Goal: Task Accomplishment & Management: Contribute content

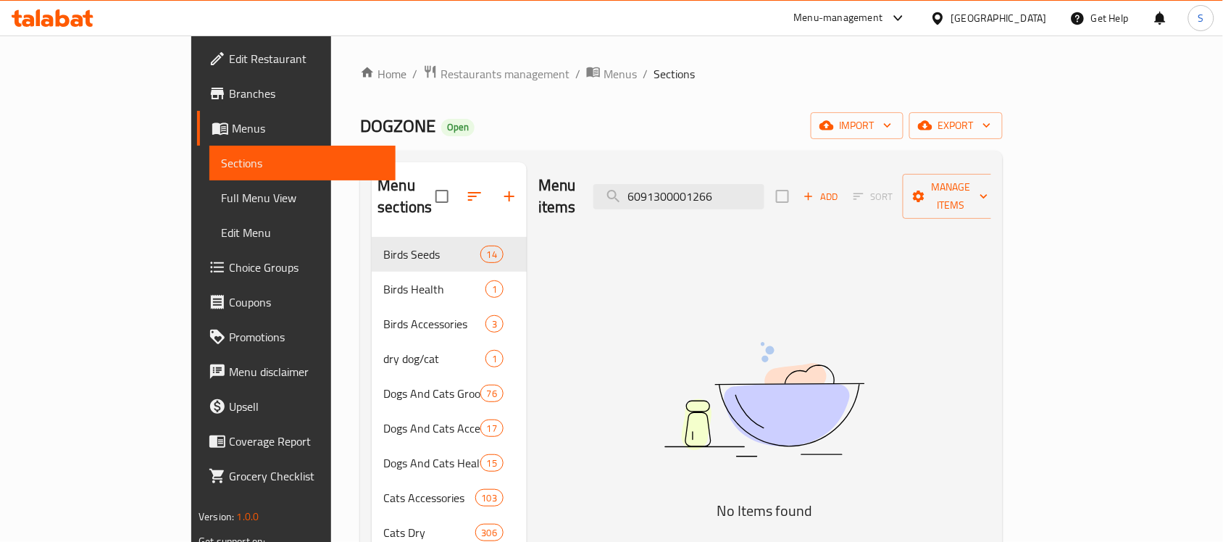
click at [764, 188] on input "6091300001266" at bounding box center [678, 196] width 171 height 25
click at [672, 361] on img at bounding box center [764, 400] width 362 height 192
click at [727, 206] on div "Menu items 6993401802585 Add Sort Manage items" at bounding box center [764, 196] width 453 height 69
click at [751, 184] on input "6993401802585" at bounding box center [678, 196] width 171 height 25
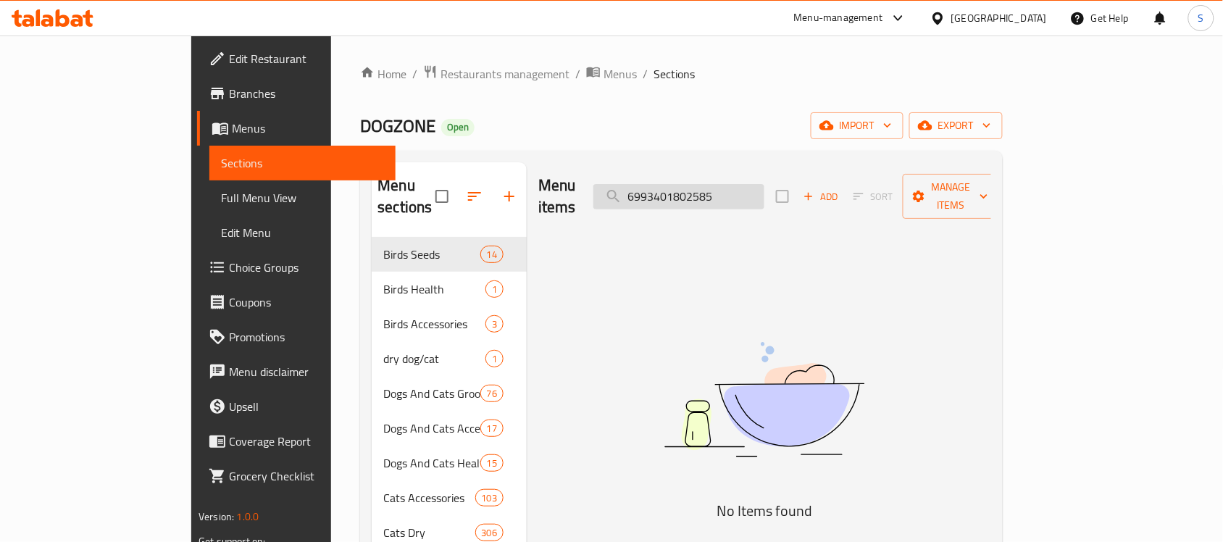
click at [751, 184] on input "6993401802585" at bounding box center [678, 196] width 171 height 25
paste input "44633614736"
click at [754, 184] on input "6944633614736" at bounding box center [678, 196] width 171 height 25
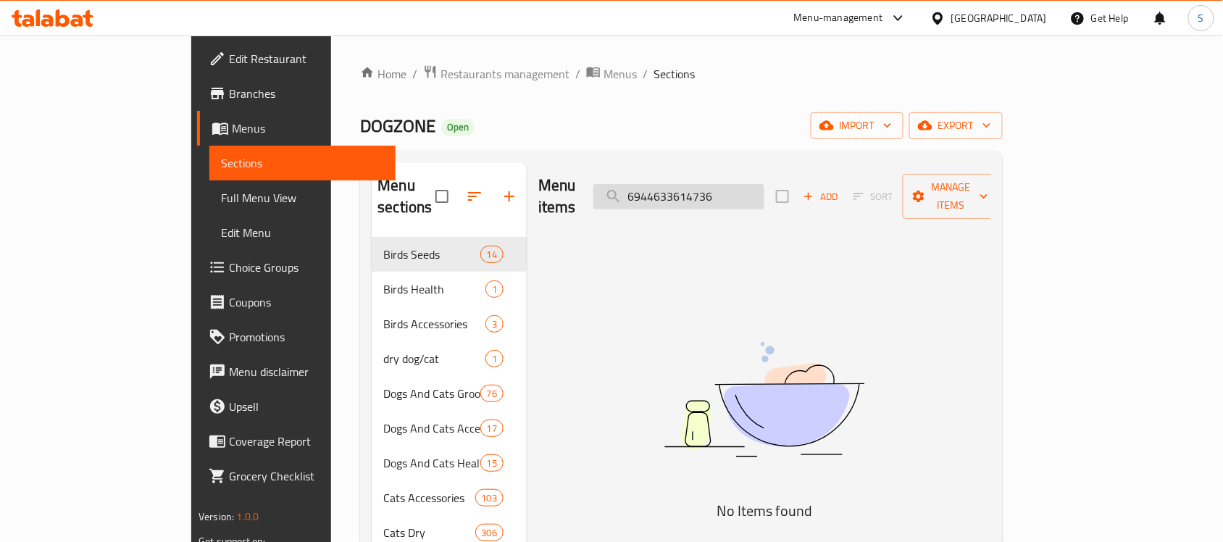
click at [754, 184] on input "6944633614736" at bounding box center [678, 196] width 171 height 25
paste input "989"
click at [730, 184] on input "6944633614989" at bounding box center [678, 196] width 171 height 25
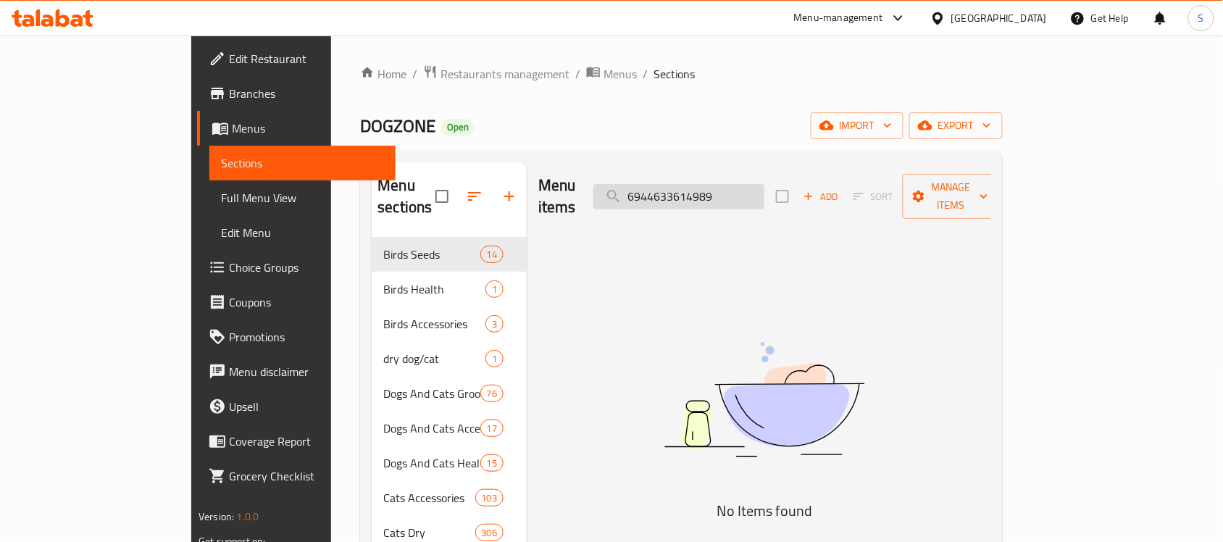
paste input "879545601386"
click at [739, 334] on img at bounding box center [764, 400] width 362 height 192
click at [764, 184] on input "6879545601386" at bounding box center [678, 196] width 171 height 25
paste input "888886039051"
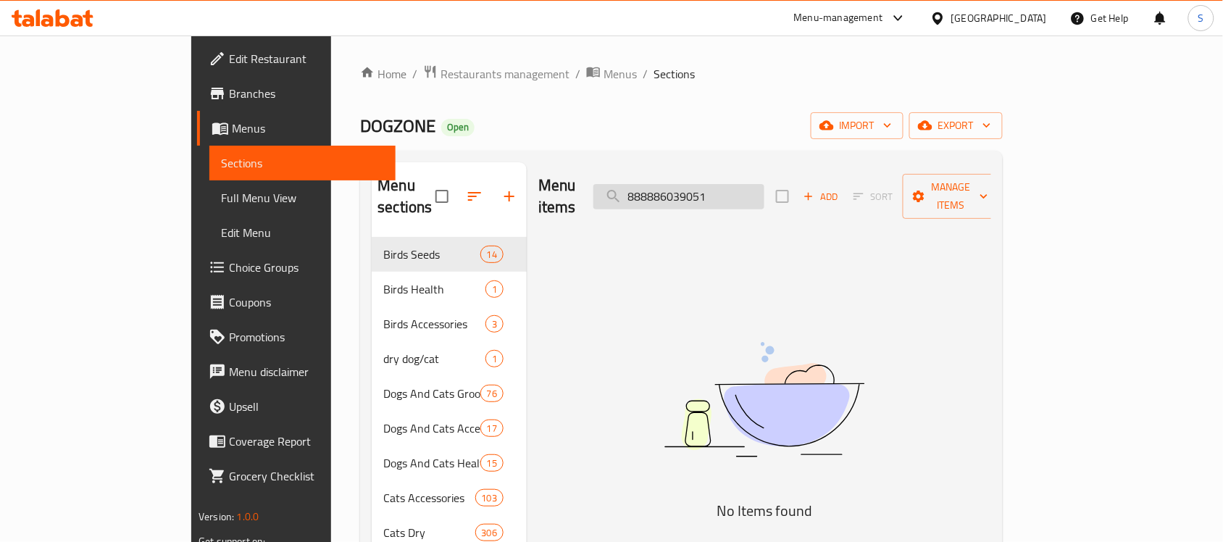
click at [751, 190] on input "888886039051" at bounding box center [678, 196] width 171 height 25
paste input "18247"
click at [722, 185] on input "888886018247" at bounding box center [678, 196] width 171 height 25
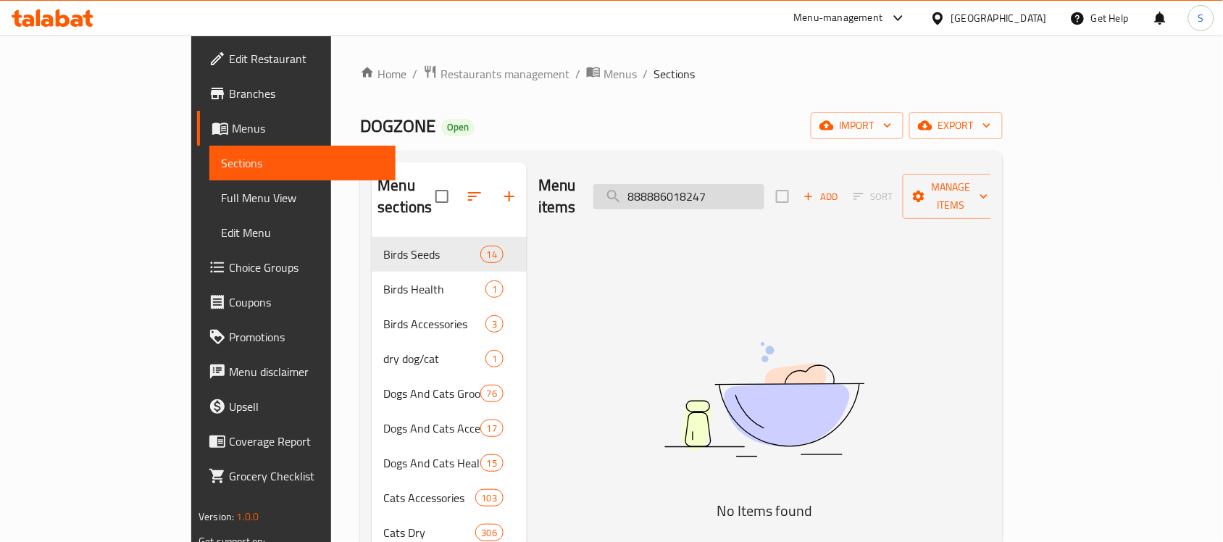
click at [722, 185] on input "888886018247" at bounding box center [678, 196] width 171 height 25
paste input "192"
click at [709, 371] on img at bounding box center [764, 400] width 362 height 192
click at [764, 189] on input "888886011927" at bounding box center [678, 196] width 171 height 25
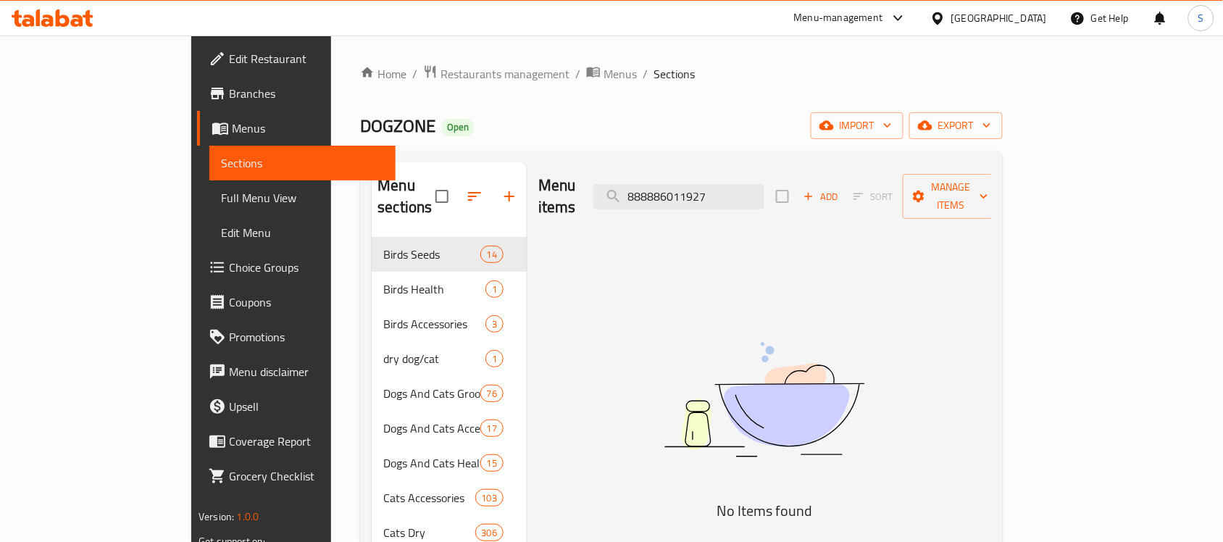
click at [764, 189] on input "888886011927" at bounding box center [678, 196] width 171 height 25
click at [741, 184] on input "888886011927" at bounding box center [678, 196] width 171 height 25
click at [764, 184] on input "888886011927" at bounding box center [678, 196] width 171 height 25
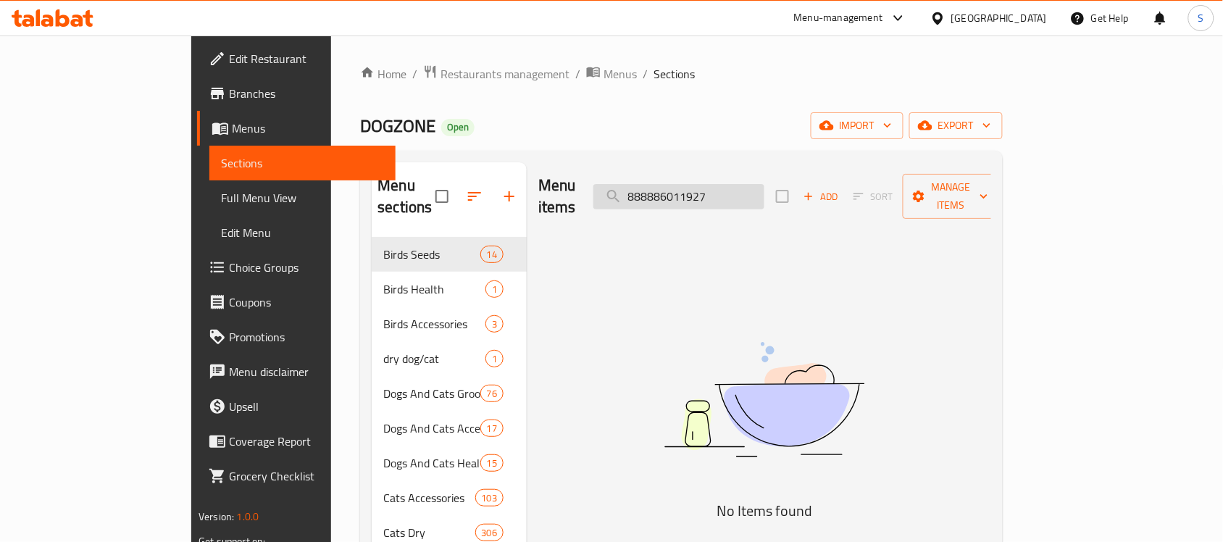
click at [764, 184] on input "888886011927" at bounding box center [678, 196] width 171 height 25
paste input "34094"
click at [737, 186] on input "888886034094" at bounding box center [678, 196] width 171 height 25
paste input "13747"
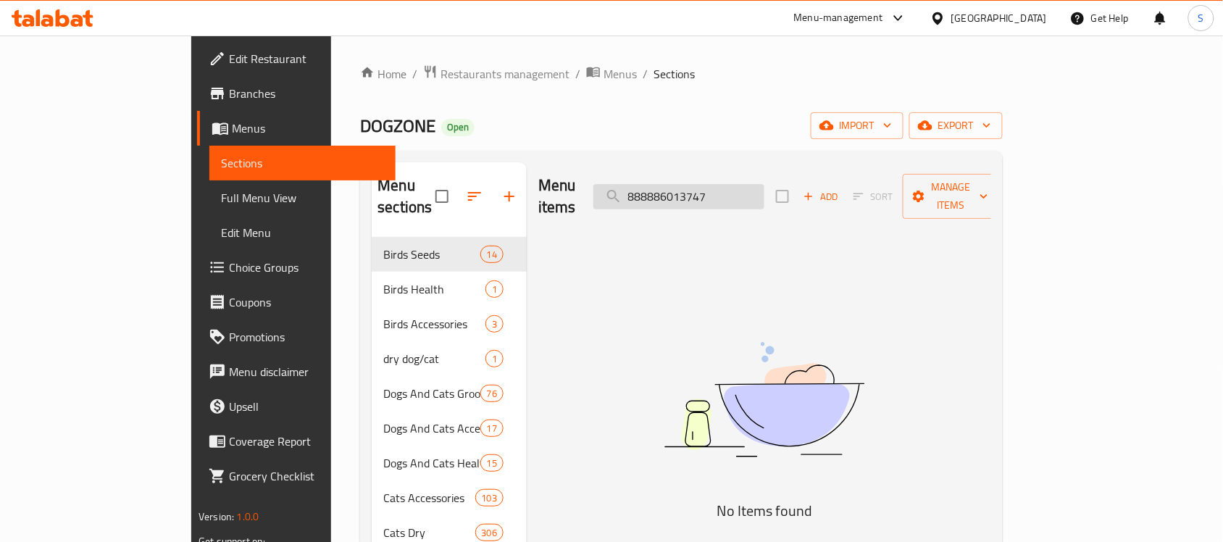
click at [730, 190] on input "888886013747" at bounding box center [678, 196] width 171 height 25
paste input "04493"
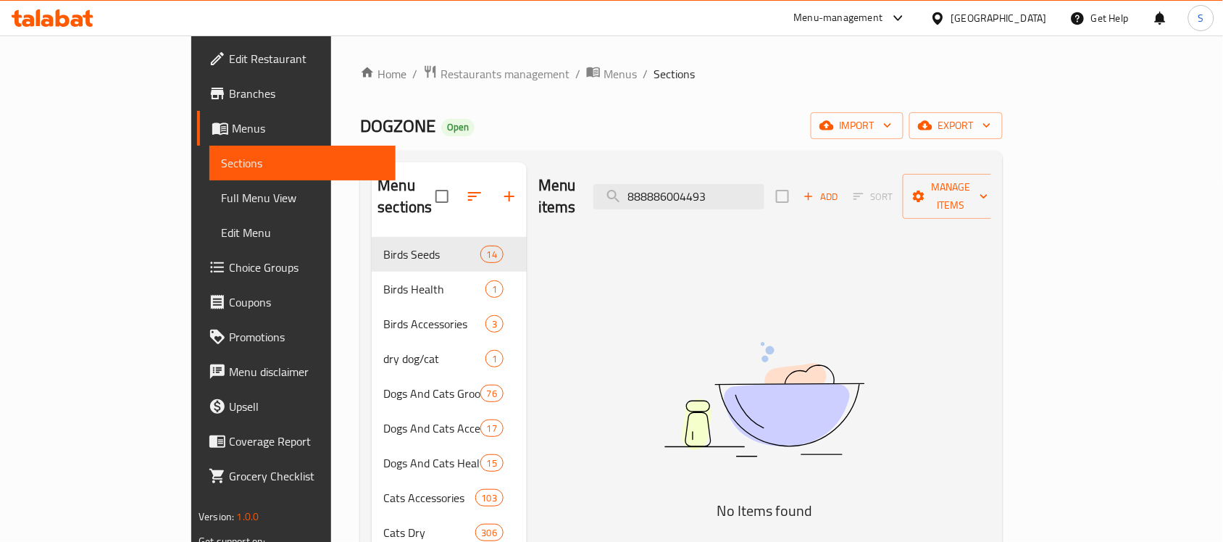
click at [722, 201] on div "Menu items 888886004493 Add Sort Manage items" at bounding box center [764, 196] width 453 height 69
click at [728, 192] on input "888886004493" at bounding box center [678, 196] width 171 height 25
paste input "9641"
click at [764, 184] on input "888886009641" at bounding box center [678, 196] width 171 height 25
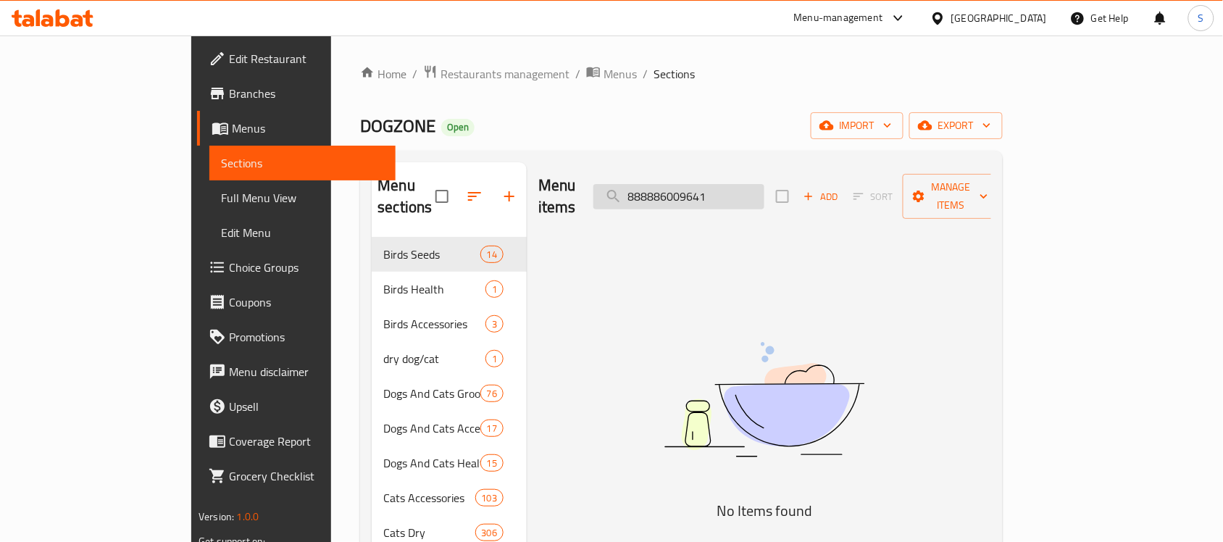
click at [764, 184] on input "888886009641" at bounding box center [678, 196] width 171 height 25
paste input "15857"
click at [770, 201] on div "Menu items 888886015857 Add Sort Manage items" at bounding box center [764, 196] width 453 height 69
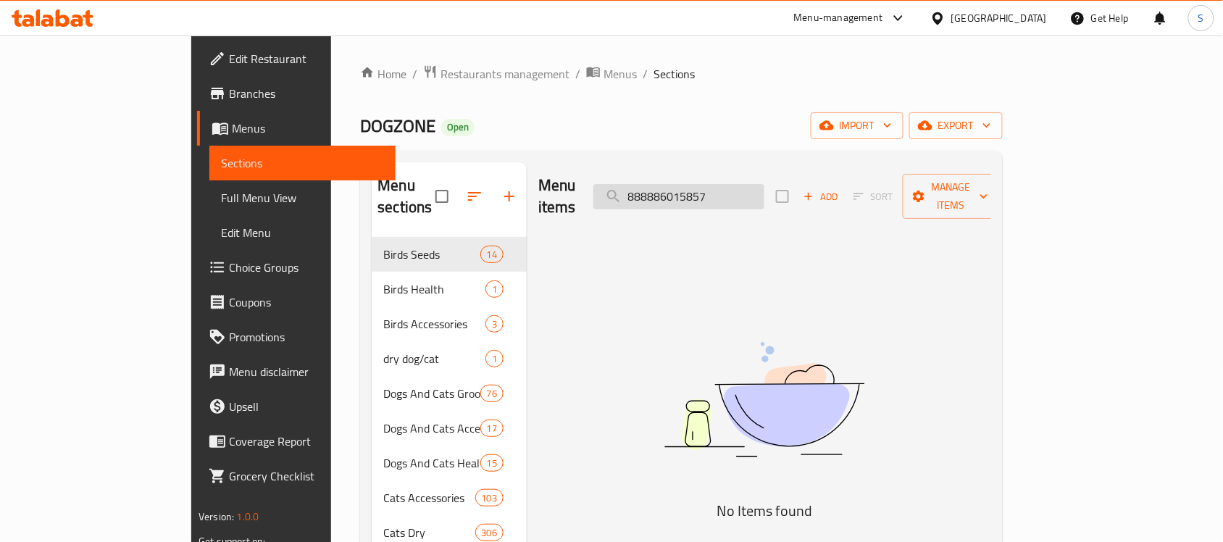
click at [764, 192] on input "888886015857" at bounding box center [678, 196] width 171 height 25
paste input "04431"
click at [737, 184] on input "888886004431" at bounding box center [678, 196] width 171 height 25
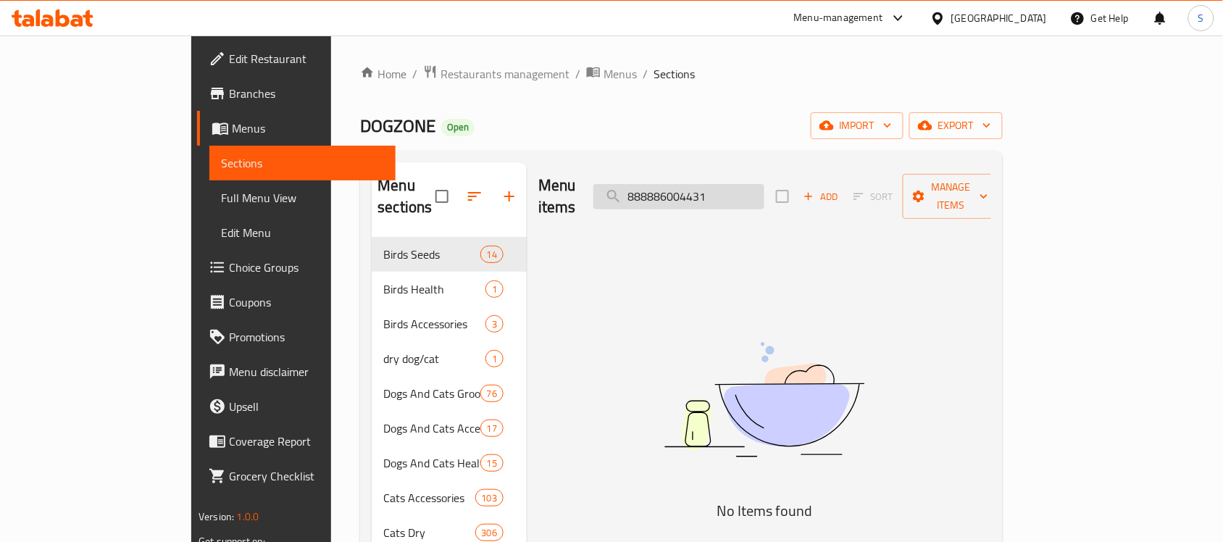
click at [737, 184] on input "888886004431" at bounding box center [678, 196] width 171 height 25
paste input "913753010"
click at [721, 191] on input "913753010" at bounding box center [678, 196] width 171 height 25
paste input "4891941804224"
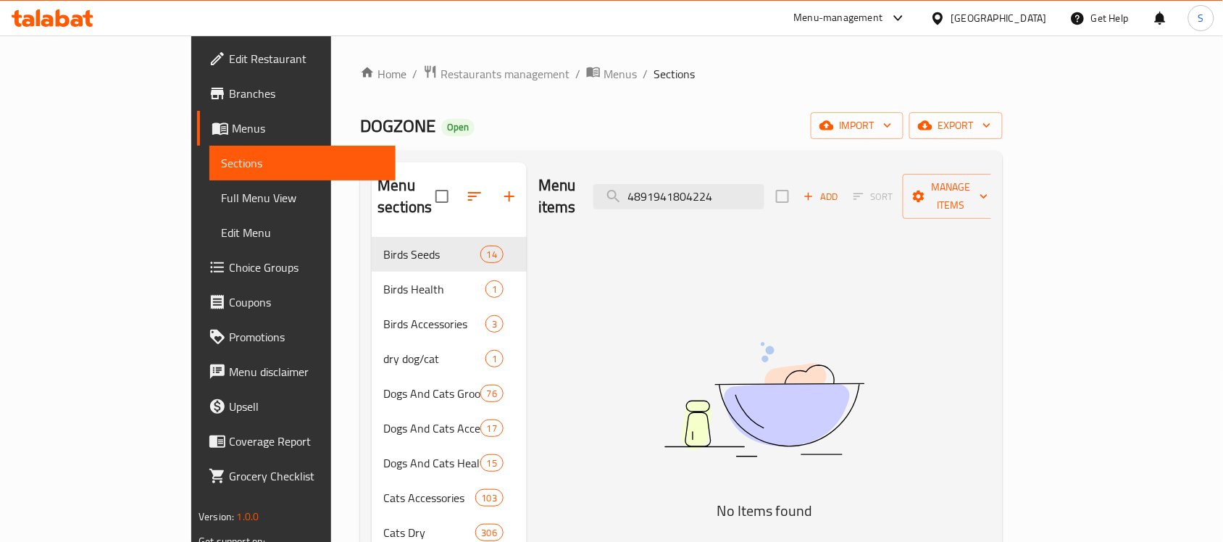
click at [725, 167] on div "Menu items 4891941804224 Add Sort Manage items" at bounding box center [764, 196] width 453 height 69
click at [727, 184] on input "4891941804224" at bounding box center [678, 196] width 171 height 25
paste input "888886028246"
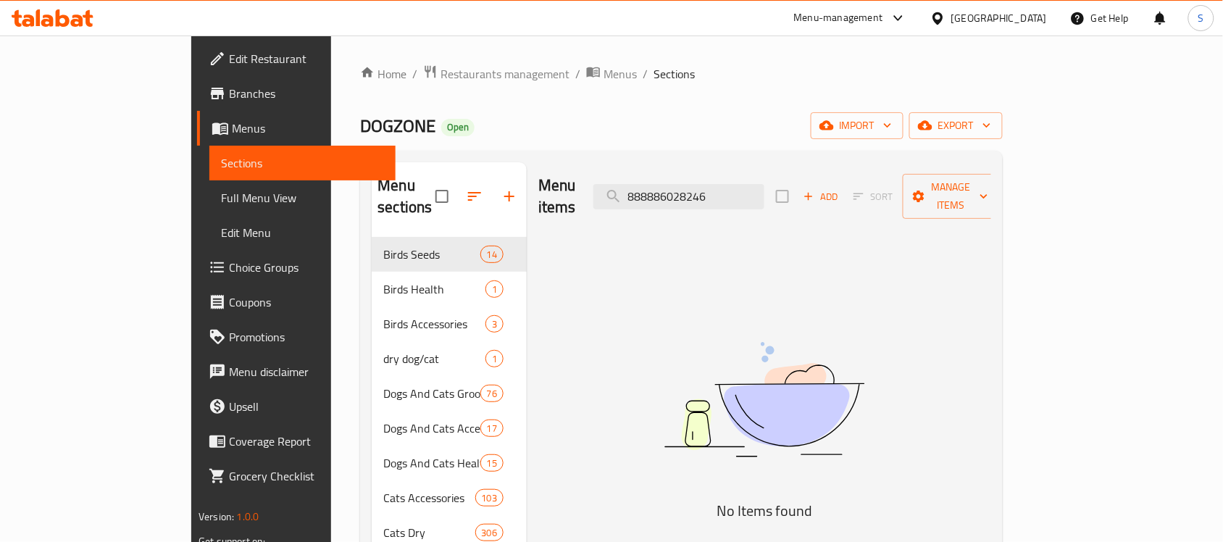
type input "888886028246"
click at [688, 304] on img at bounding box center [764, 400] width 362 height 192
click at [764, 192] on input "888886028246" at bounding box center [678, 196] width 171 height 25
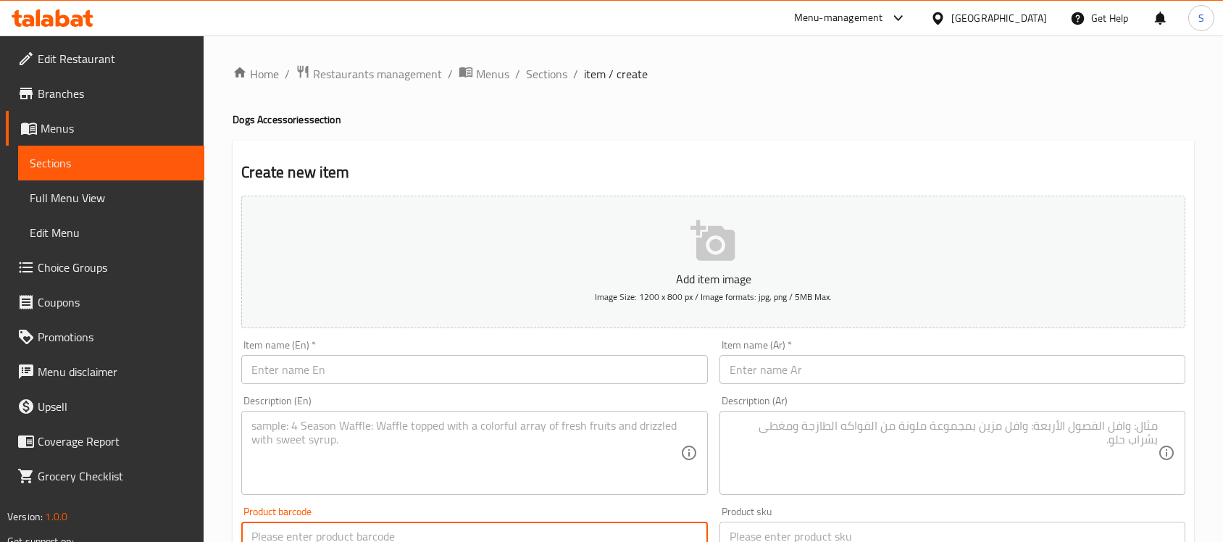
scroll to position [479, 0]
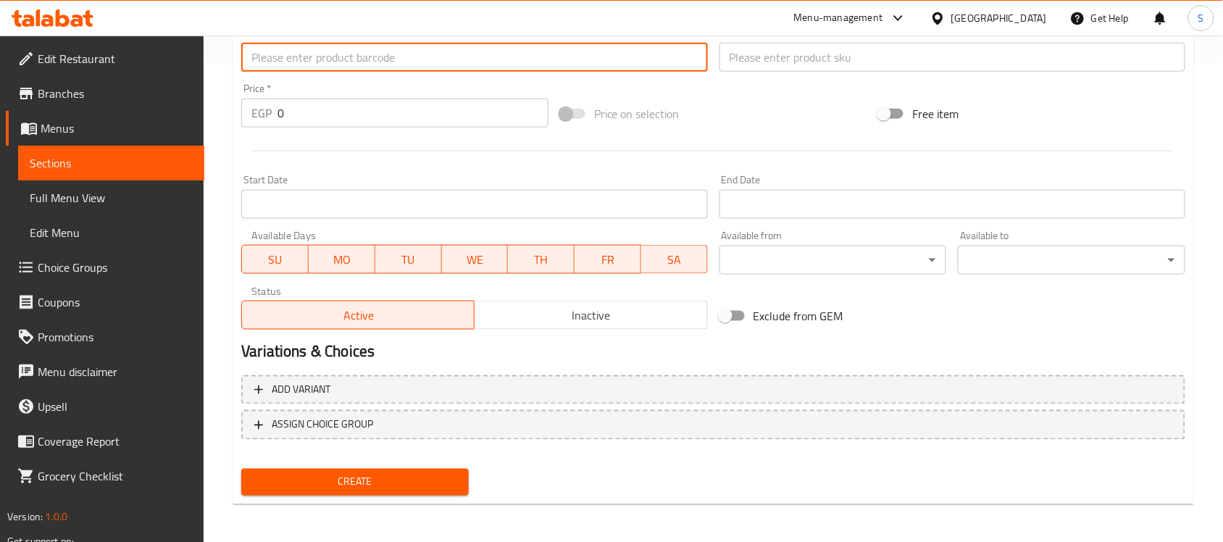
click at [314, 65] on input "text" at bounding box center [474, 57] width 466 height 29
type input "6993401802585"
drag, startPoint x: 248, startPoint y: 124, endPoint x: 245, endPoint y: 77, distance: 47.2
click at [245, 120] on div "EGP 0 Price *" at bounding box center [394, 113] width 307 height 29
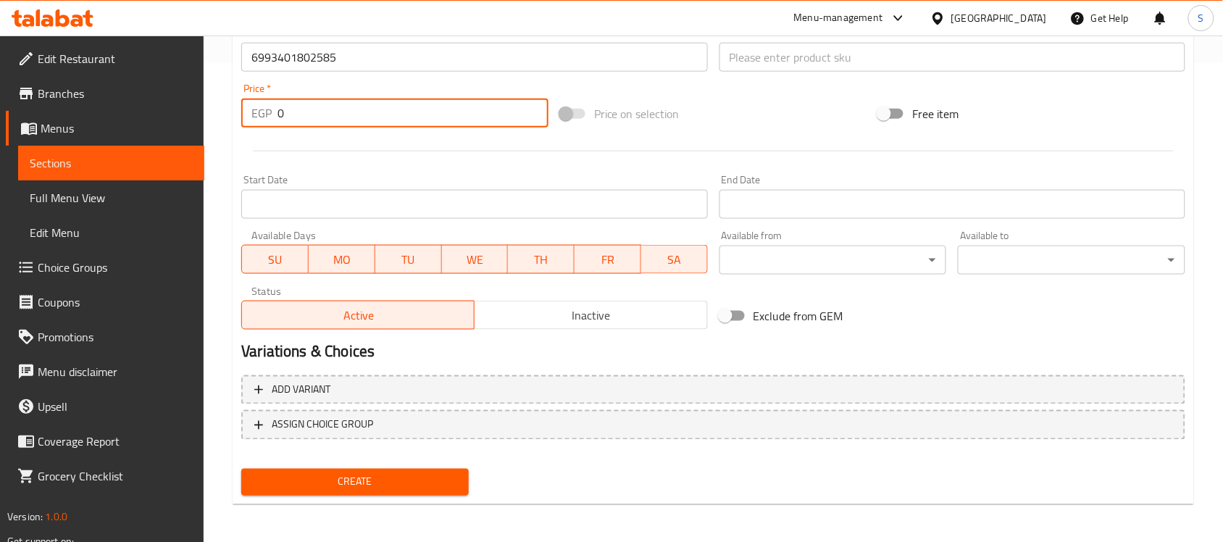
paste input "488"
type input "488"
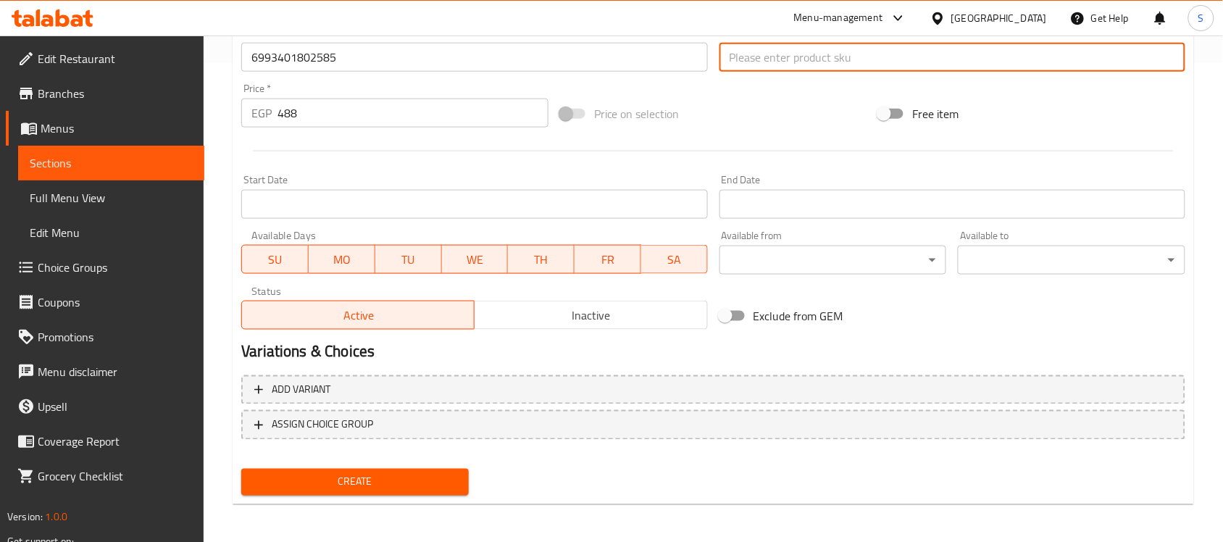
click at [733, 51] on input "text" at bounding box center [952, 57] width 466 height 29
paste input "8890"
type input "8890"
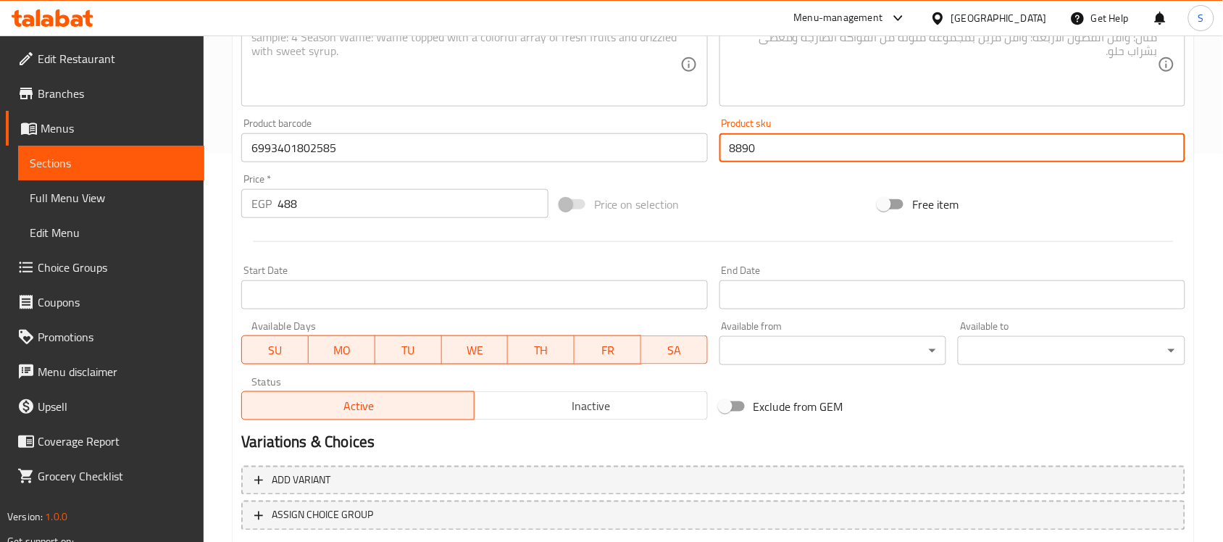
scroll to position [117, 0]
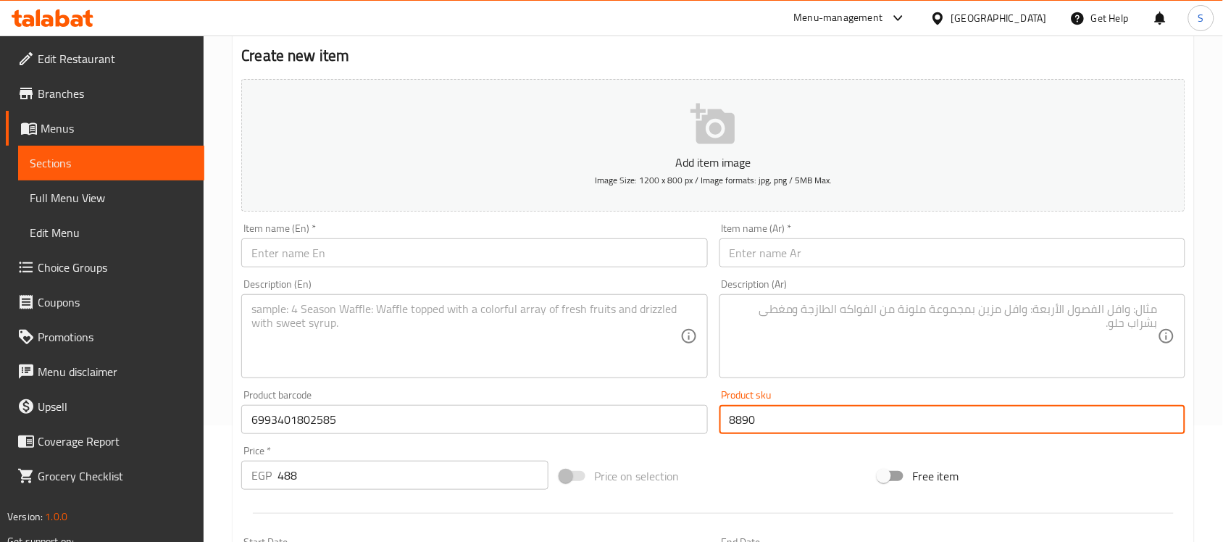
click at [295, 258] on input "text" at bounding box center [474, 252] width 466 height 29
paste input "Nunbell Uarone Orange 150cm Dog Leash"
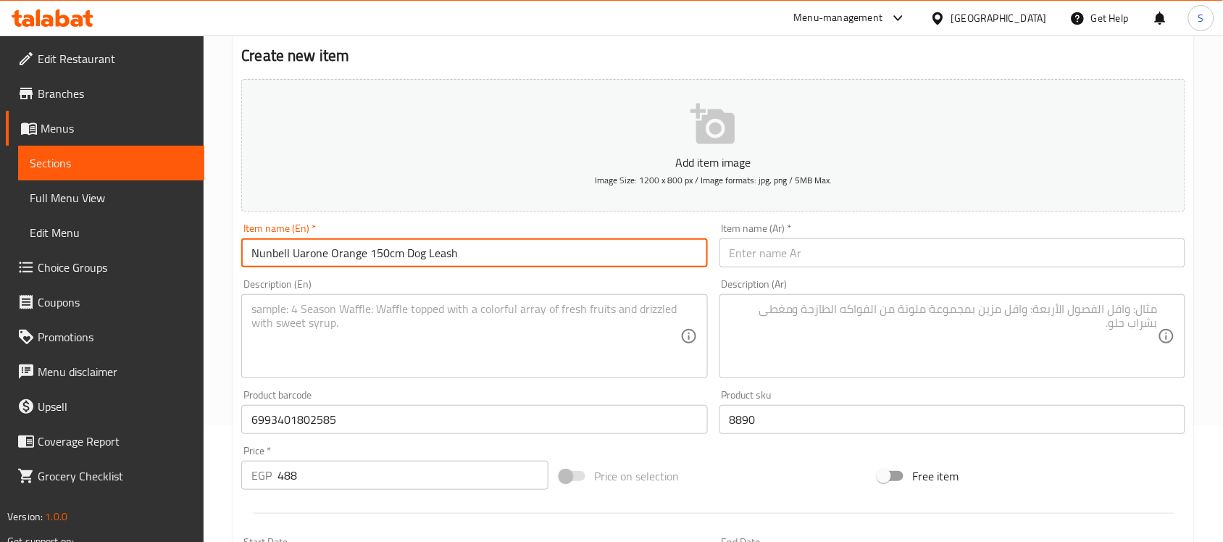
type input "Nunbell Uarone Orange 150cm Dog Leash"
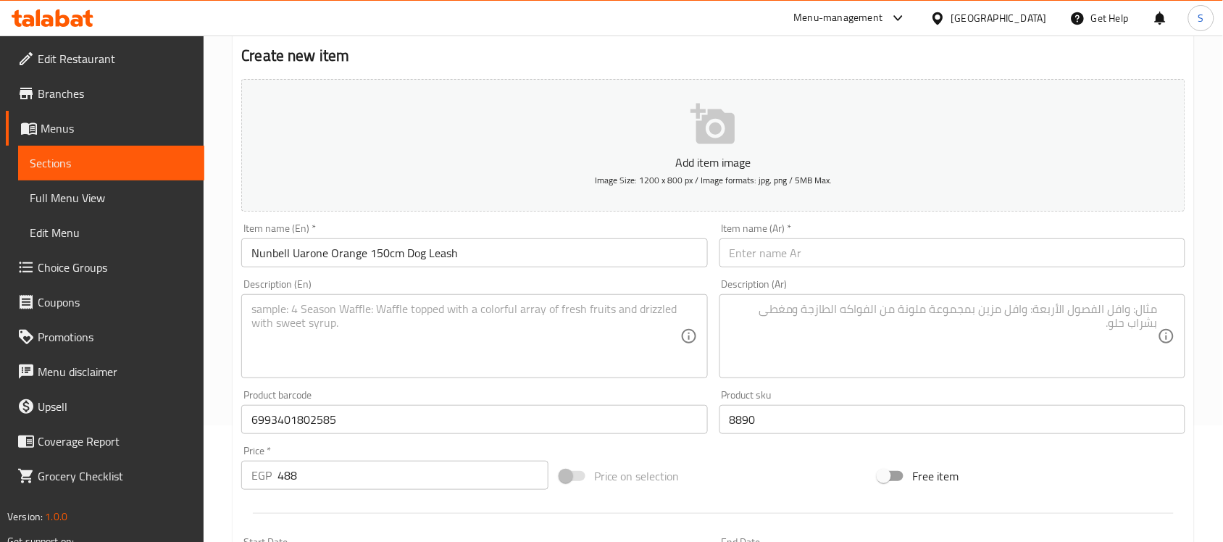
click at [809, 233] on div "Item name (Ar)   * Item name (Ar) *" at bounding box center [952, 245] width 466 height 44
click at [795, 245] on input "text" at bounding box center [952, 252] width 466 height 29
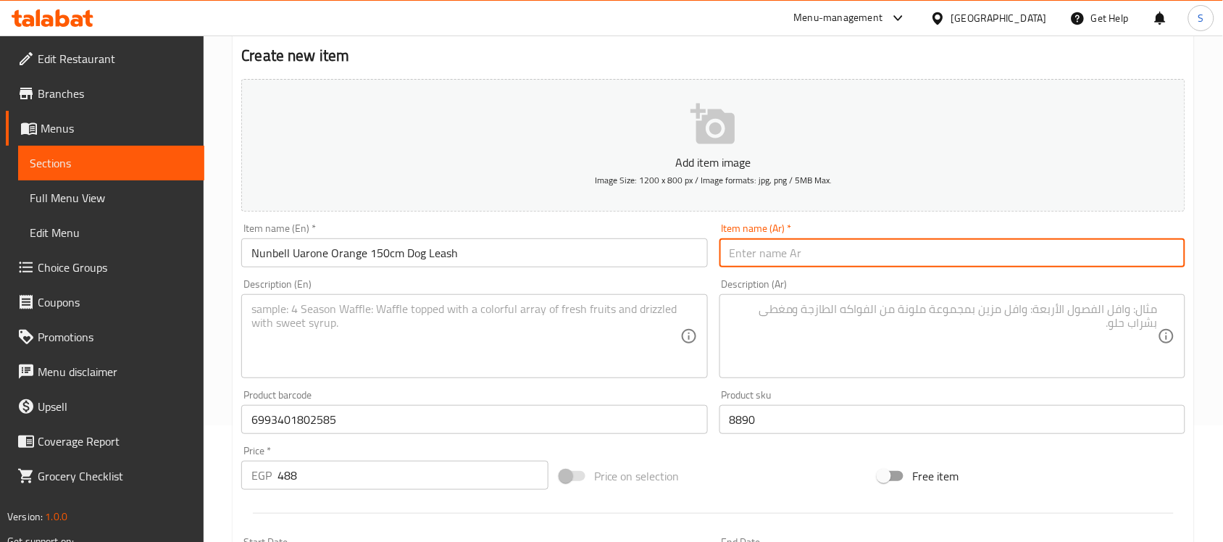
paste input "مقود كلب [PERSON_NAME] برتقالي بطول 150 سم"
type input "مقود كلب [PERSON_NAME] برتقالي بطول 150 سم"
click at [508, 323] on textarea at bounding box center [465, 336] width 428 height 69
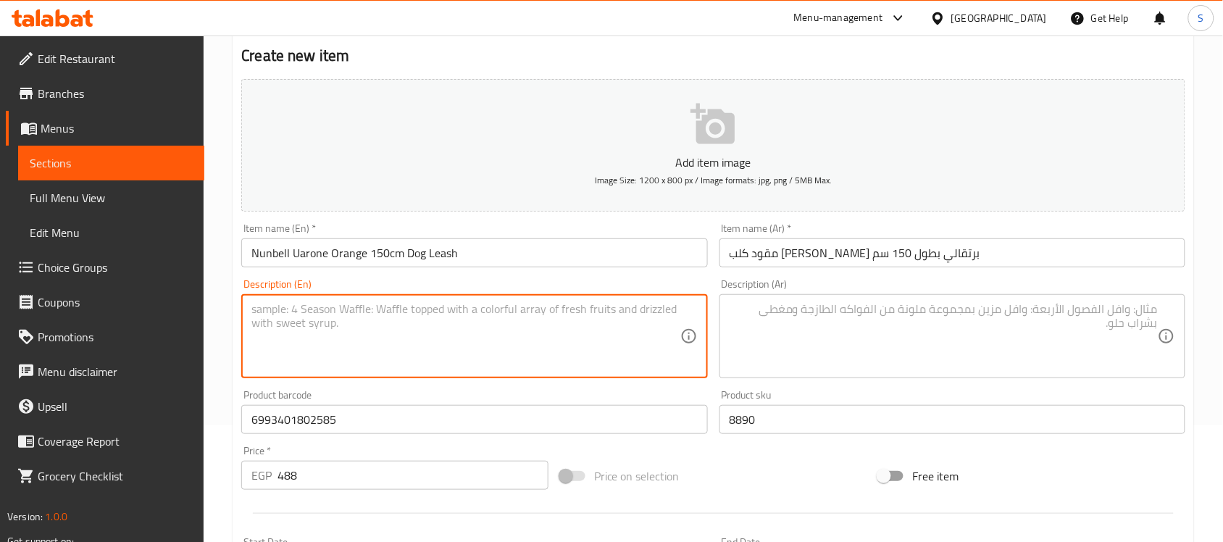
click at [298, 316] on textarea at bounding box center [465, 336] width 428 height 69
paste textarea "1pcs"
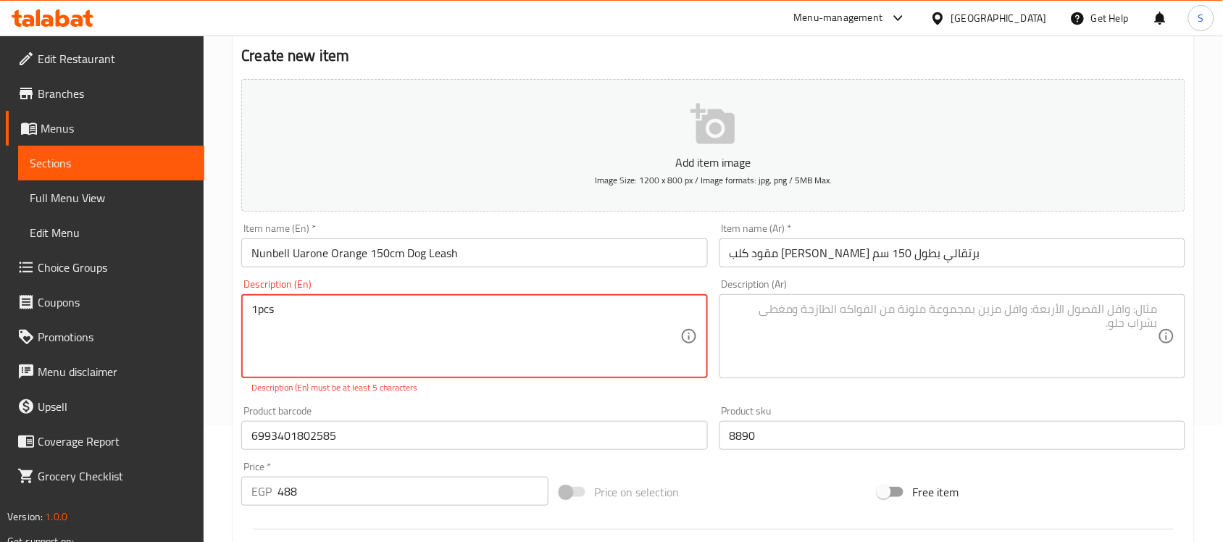
click at [254, 309] on textarea "1pcs" at bounding box center [465, 336] width 428 height 69
click at [256, 310] on textarea "1pcs" at bounding box center [465, 336] width 428 height 69
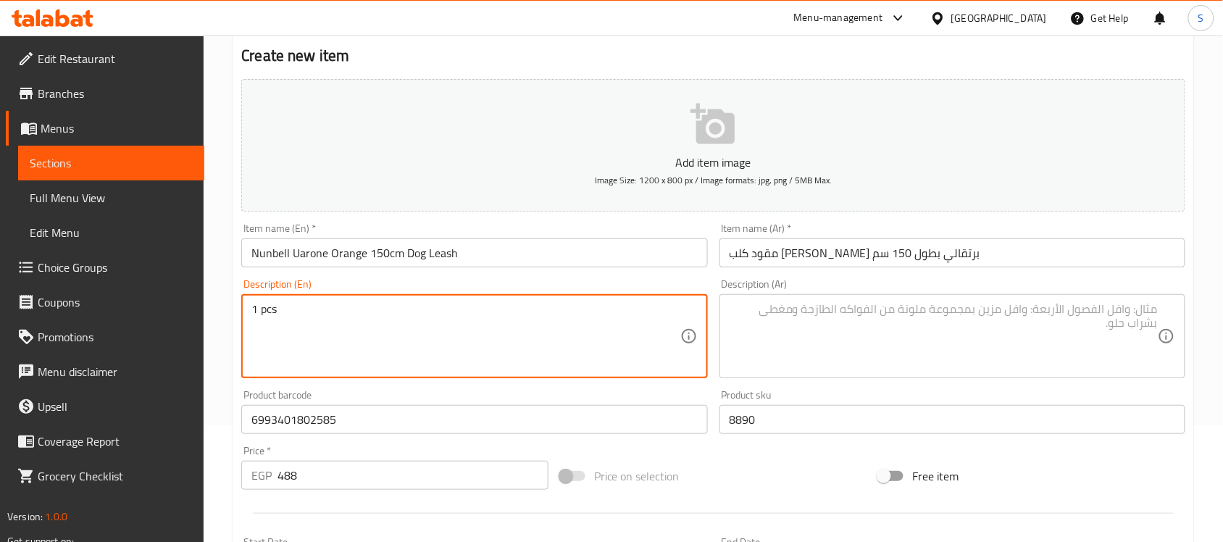
type textarea "1 pcs"
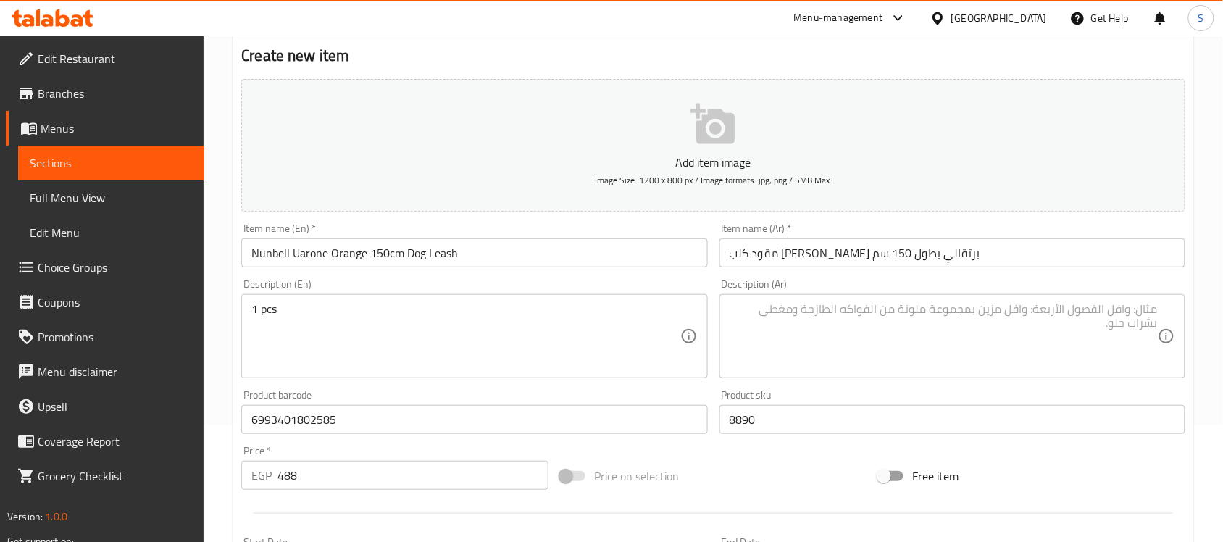
click at [802, 319] on textarea at bounding box center [944, 336] width 428 height 69
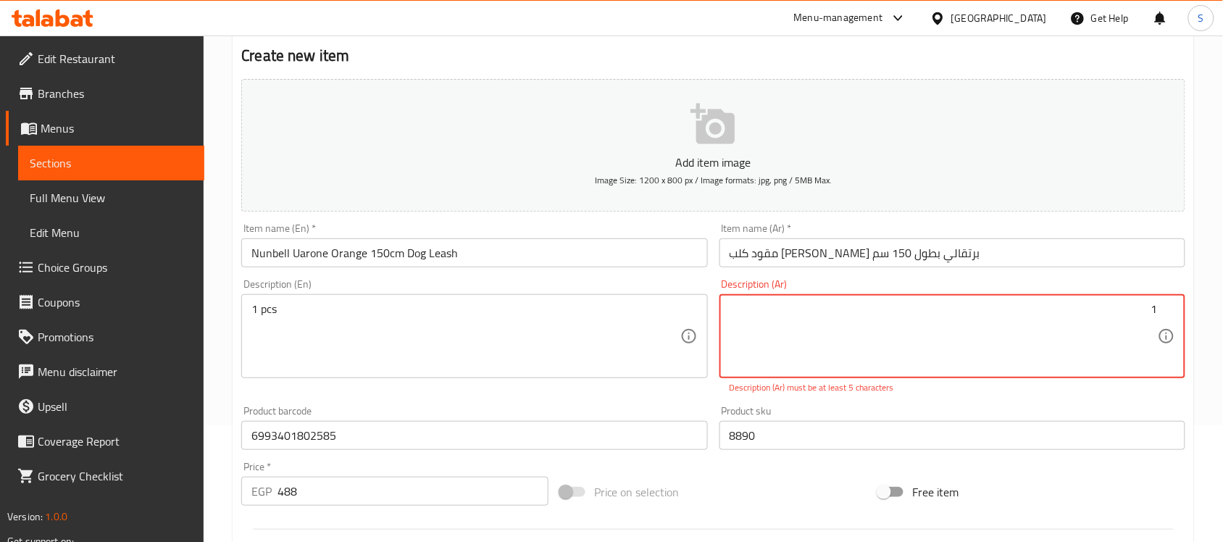
paste textarea "قطعة"
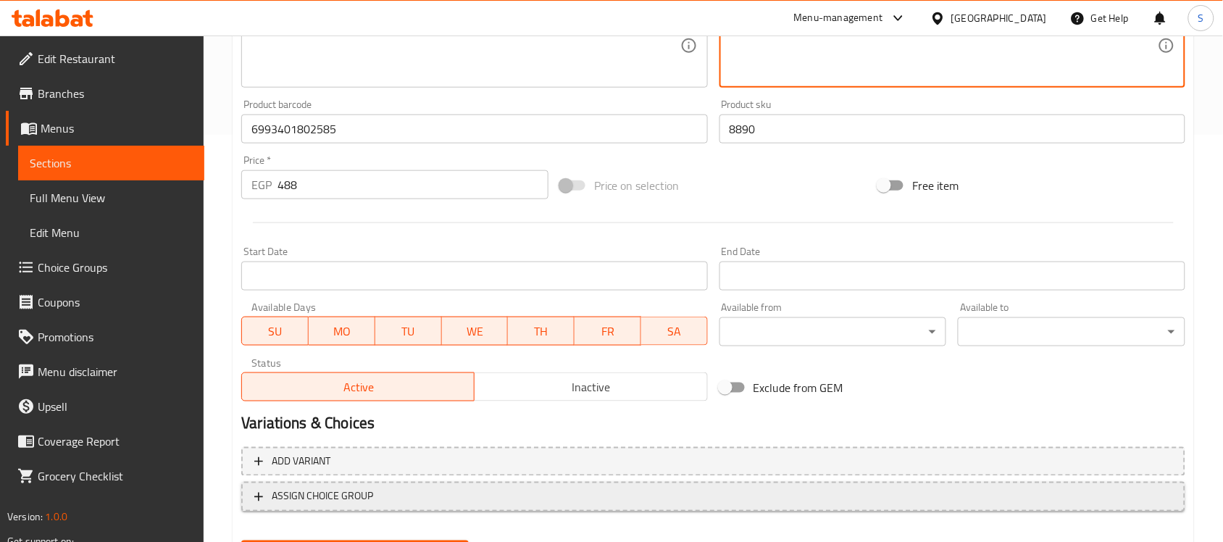
scroll to position [479, 0]
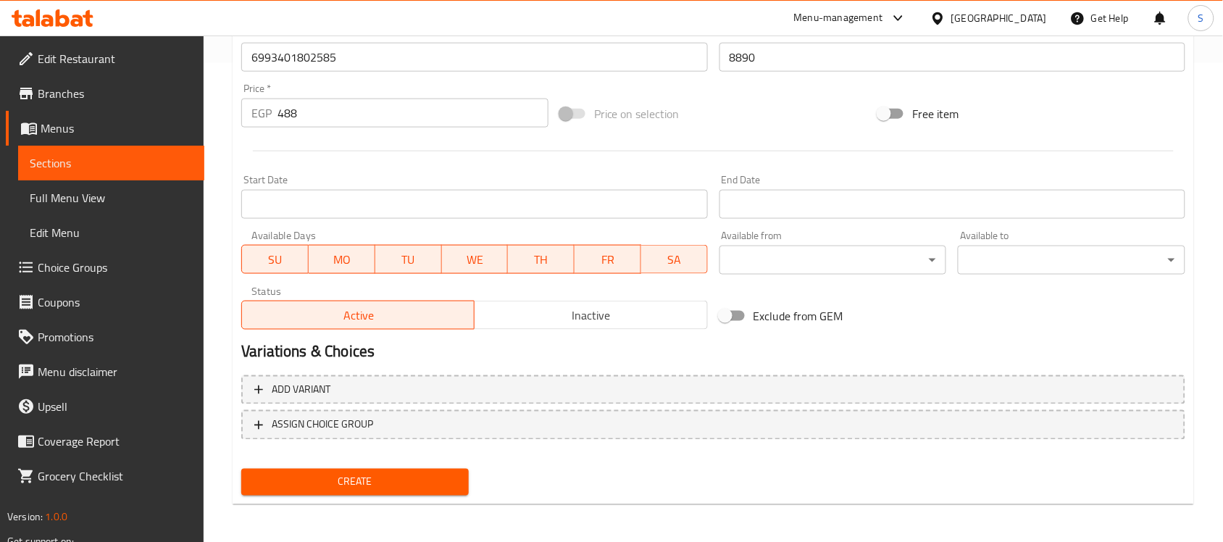
type textarea "1قطعة"
click at [262, 480] on span "Create" at bounding box center [355, 482] width 204 height 18
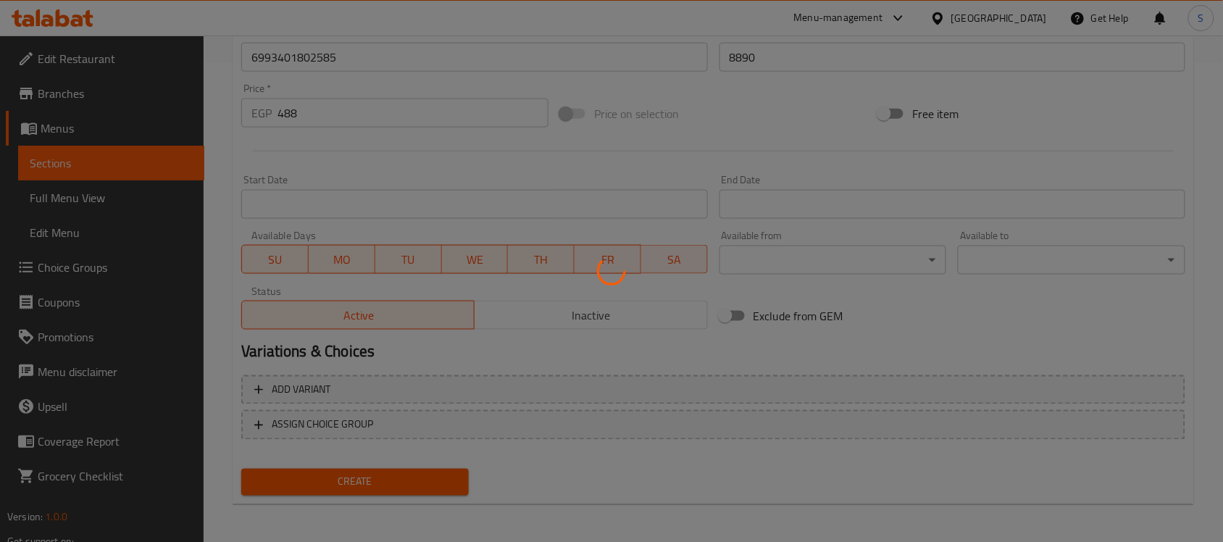
type input "0"
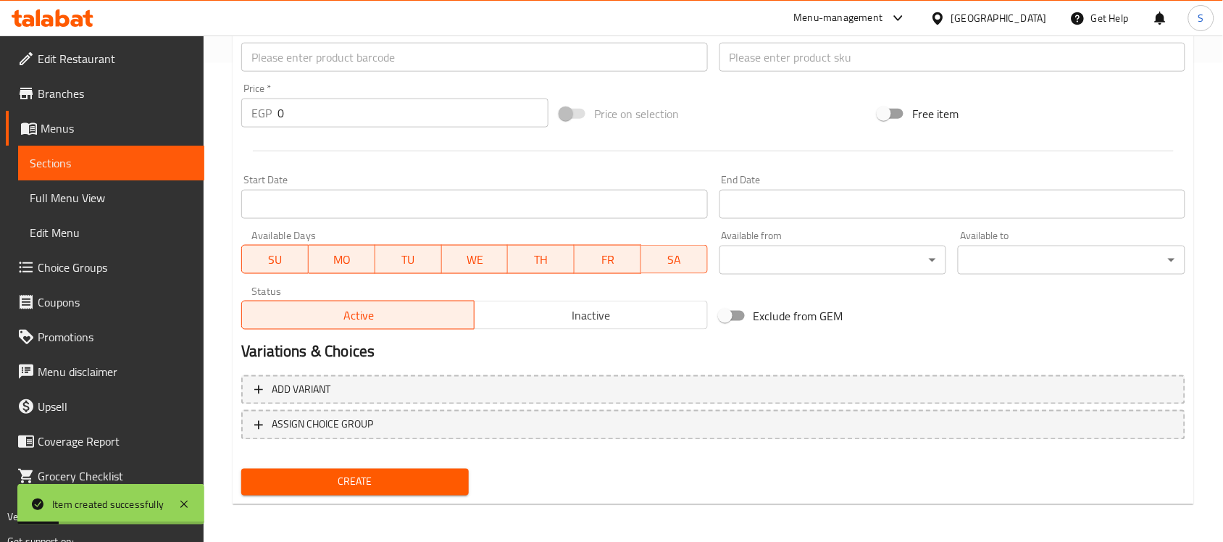
click at [328, 64] on input "text" at bounding box center [474, 57] width 466 height 29
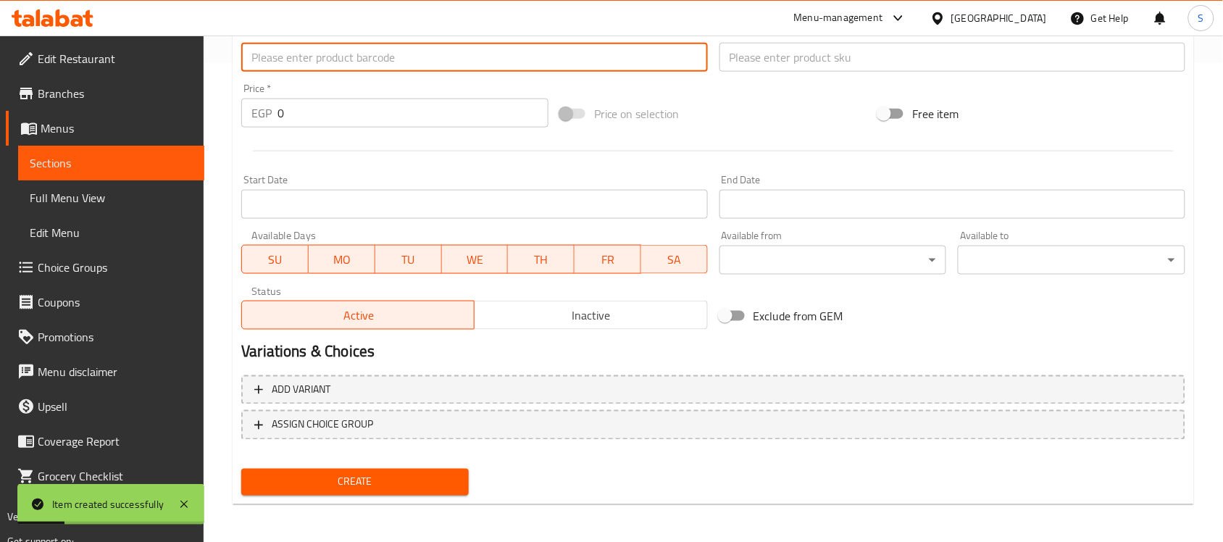
paste input "6944633614736"
type input "6944633614736"
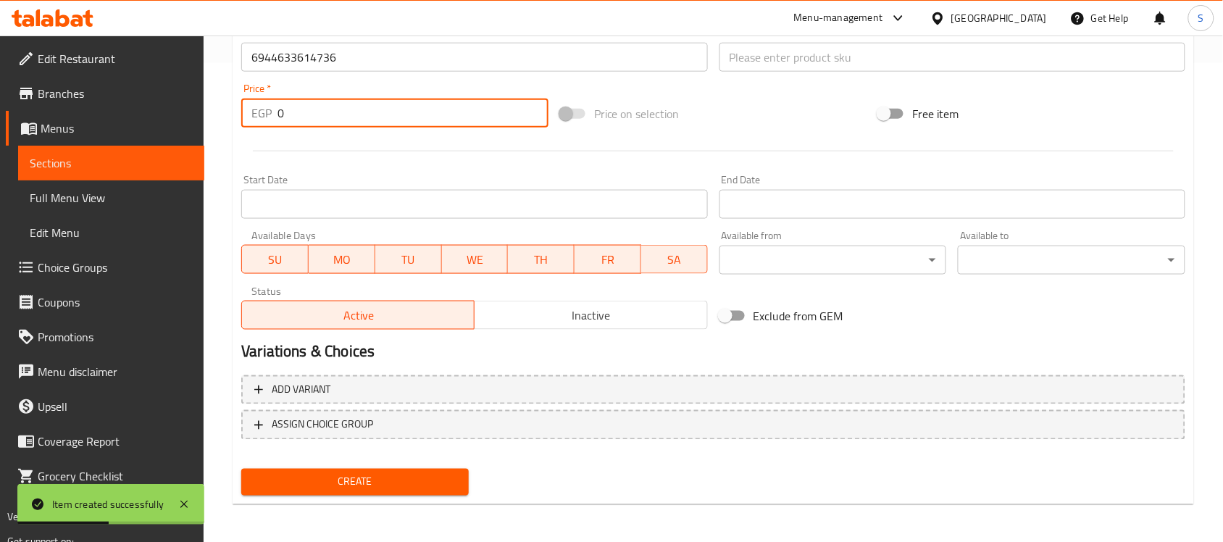
drag, startPoint x: 298, startPoint y: 112, endPoint x: 279, endPoint y: 109, distance: 19.8
click at [279, 109] on input "0" at bounding box center [412, 113] width 271 height 29
paste input "281"
type input "281"
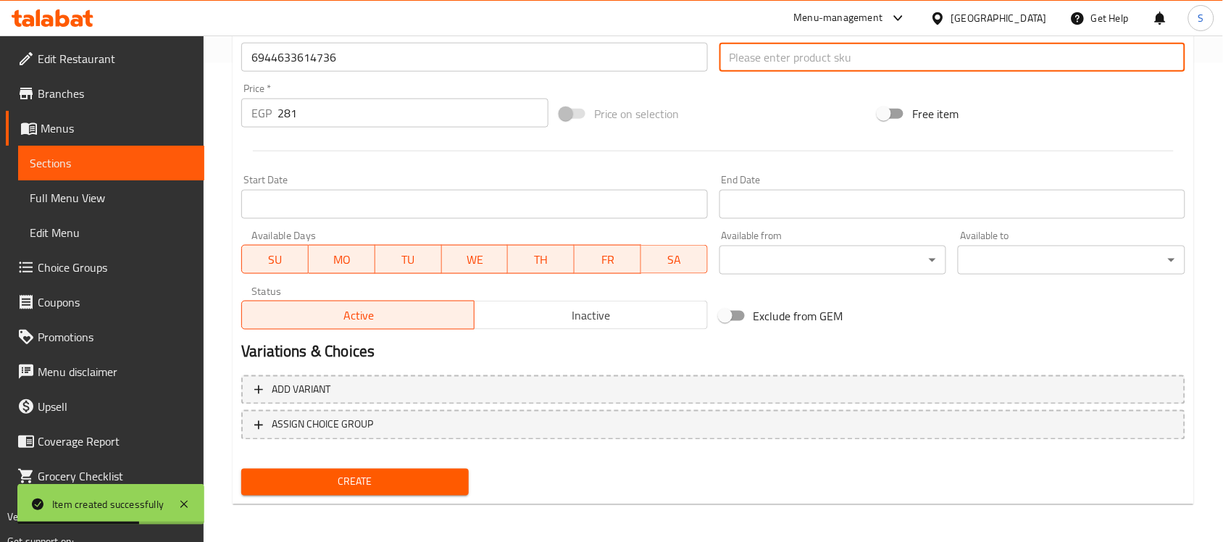
click at [754, 55] on input "text" at bounding box center [952, 57] width 466 height 29
paste input "8907"
type input "8907"
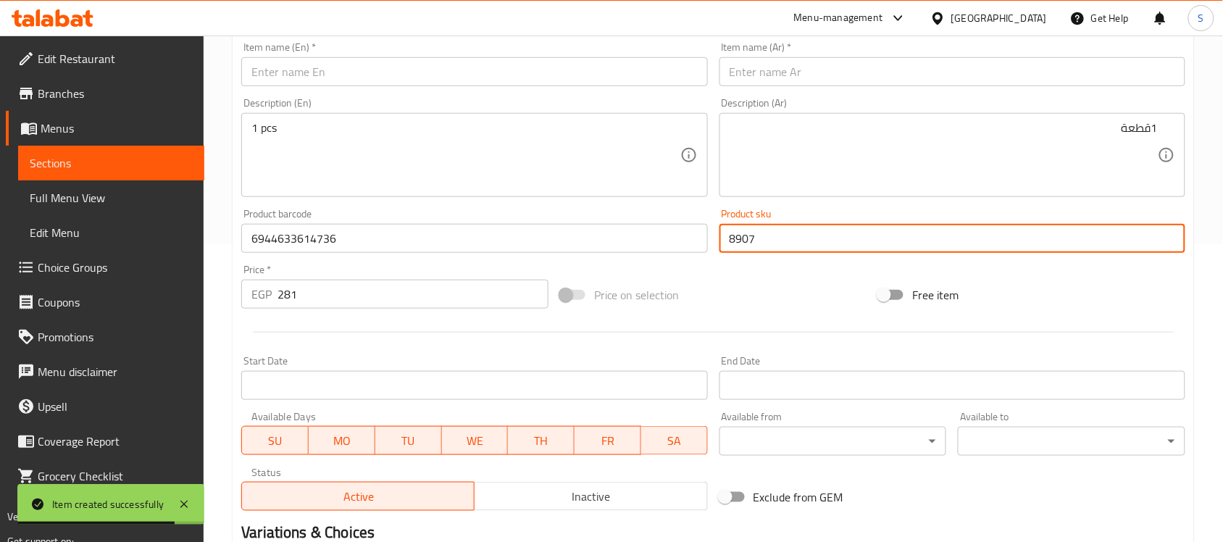
click at [338, 78] on input "text" at bounding box center [474, 71] width 466 height 29
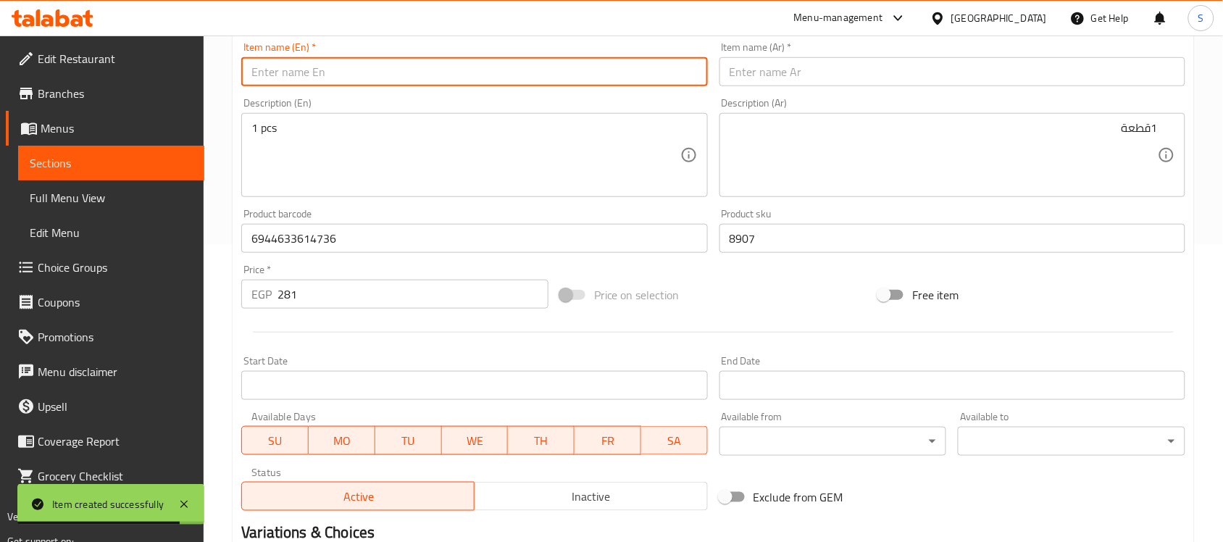
paste input "Soleil Black Bone Shaped Dog Tug Toy with Cotton Rope"
type input "Soleil Black Bone Shaped Dog Tug Toy with Cotton Rope"
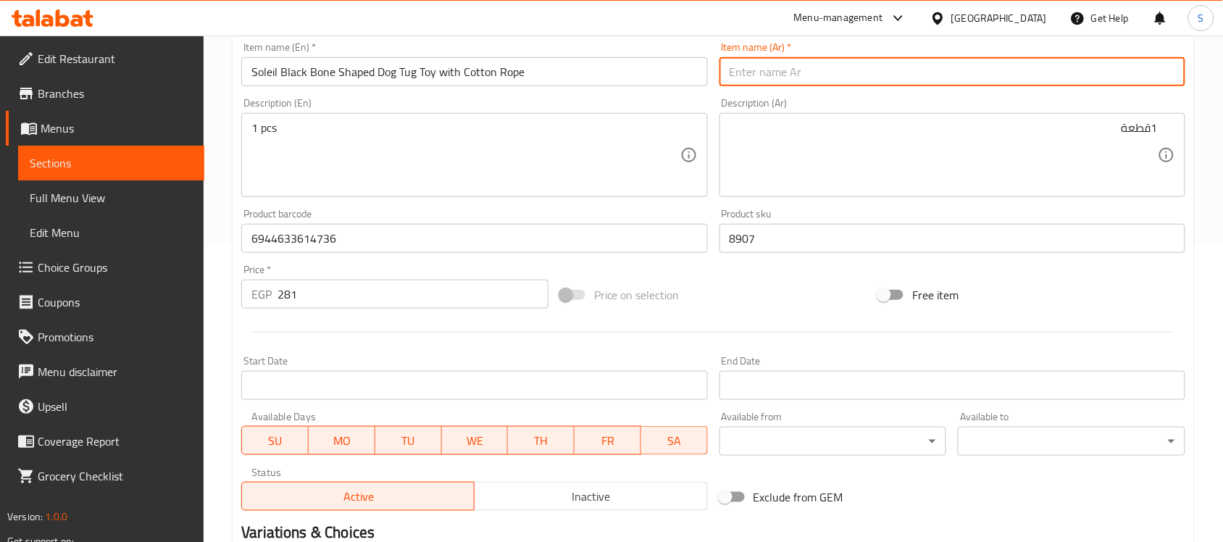
click at [795, 81] on input "text" at bounding box center [952, 71] width 466 height 29
paste input "لعبة شد الكلاب على شكل عظمة سوداء من سولي مع حبل قطني"
type input "لعبة شد الكلاب على شكل عظمة سوداء من سولي مع حبل قطني"
click at [451, 125] on textarea "1 pcs" at bounding box center [465, 155] width 428 height 69
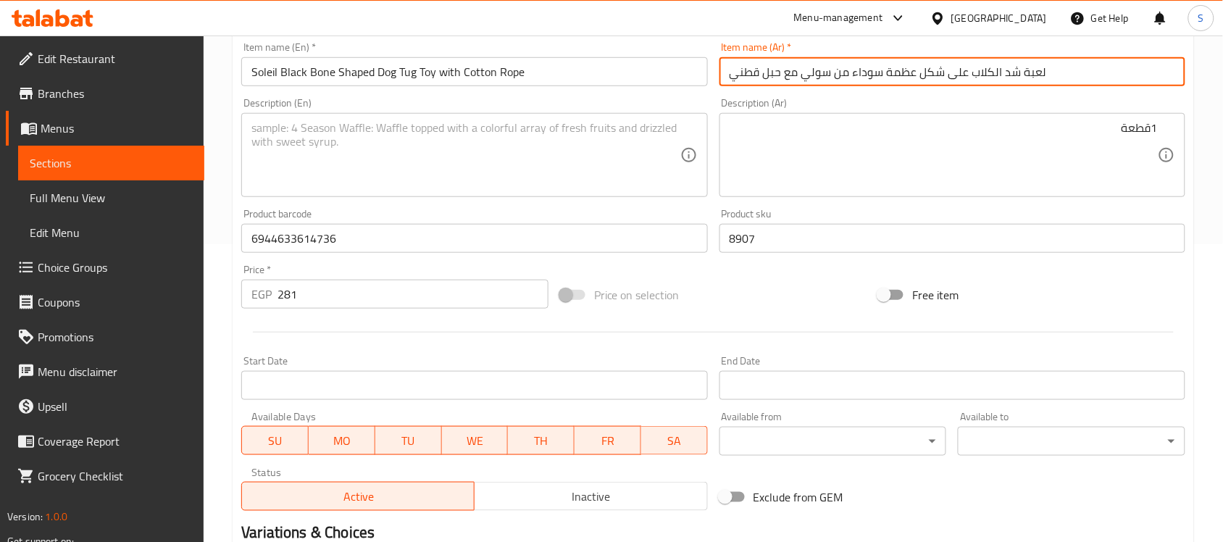
paste textarea "1pcs"
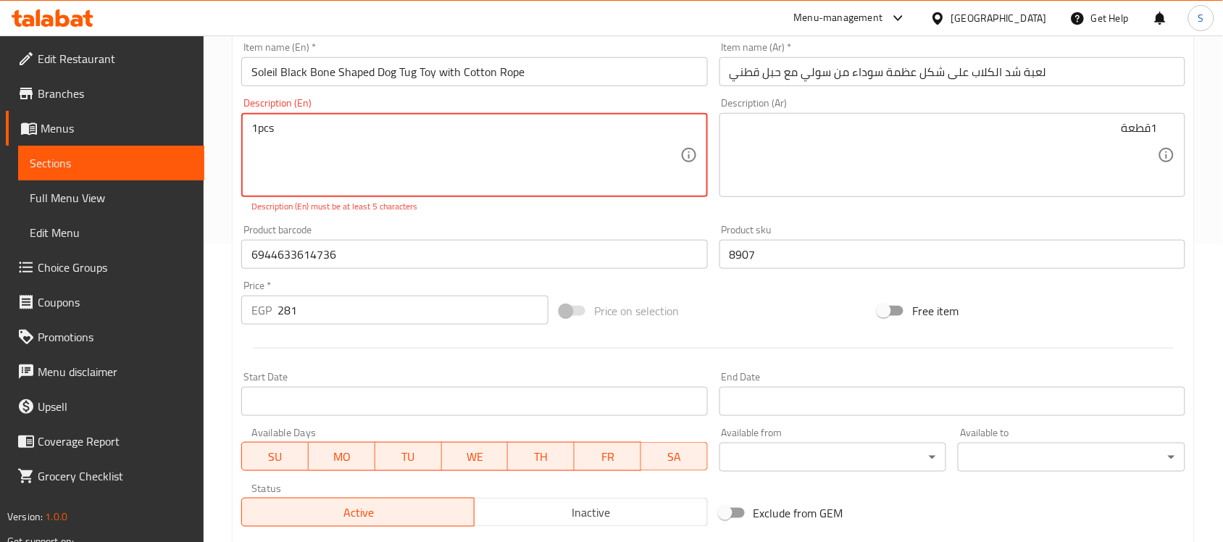
click at [259, 128] on textarea "1pcs" at bounding box center [465, 155] width 428 height 69
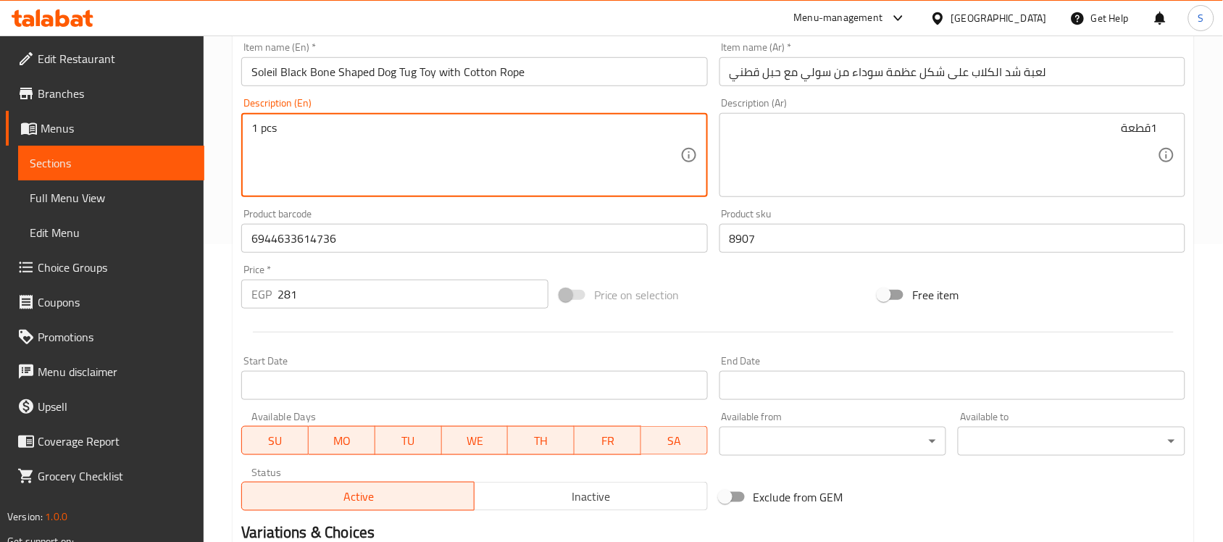
type textarea "1 pcs"
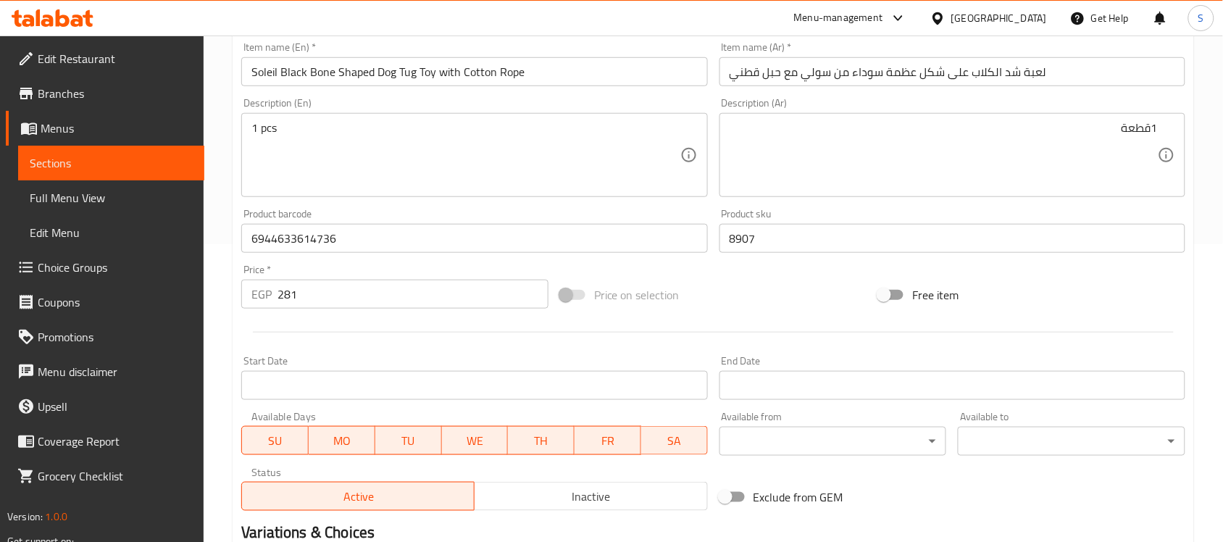
click at [877, 133] on textarea "1قطعة" at bounding box center [944, 155] width 428 height 69
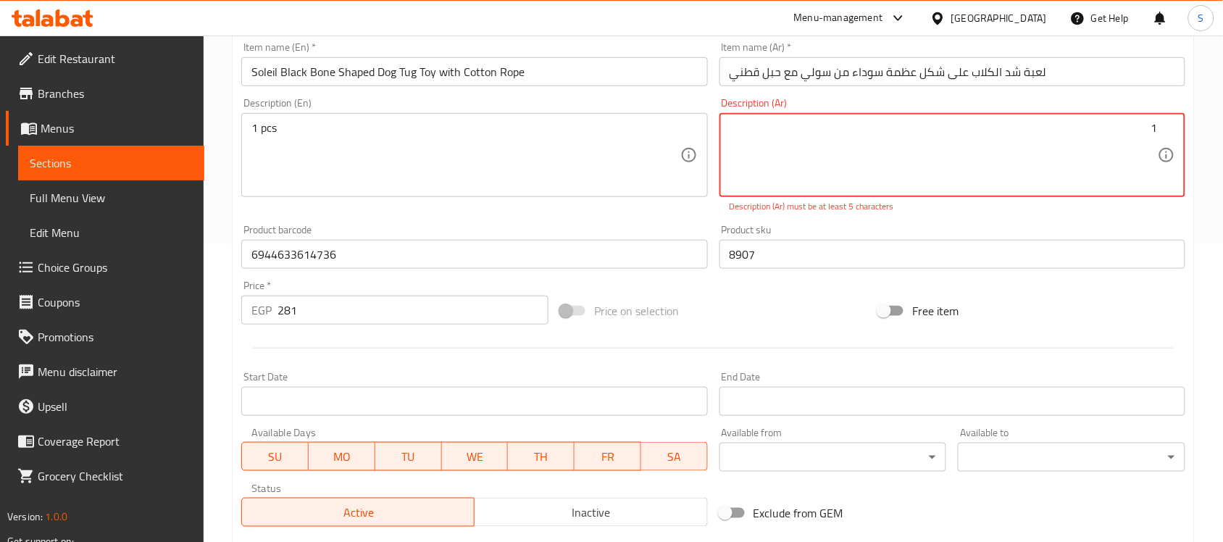
paste textarea "قطعة"
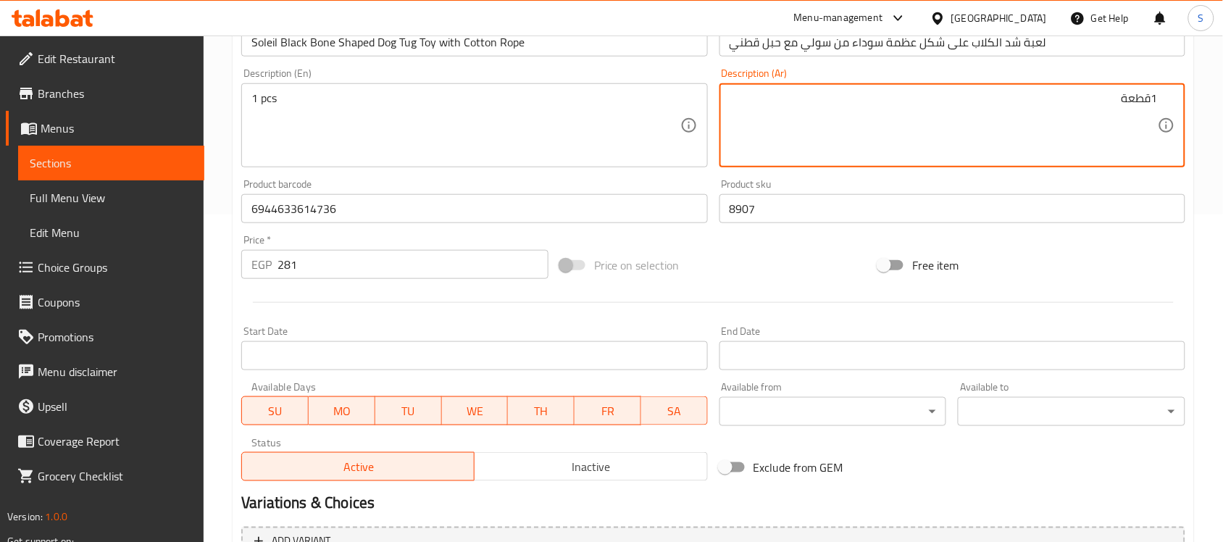
scroll to position [479, 0]
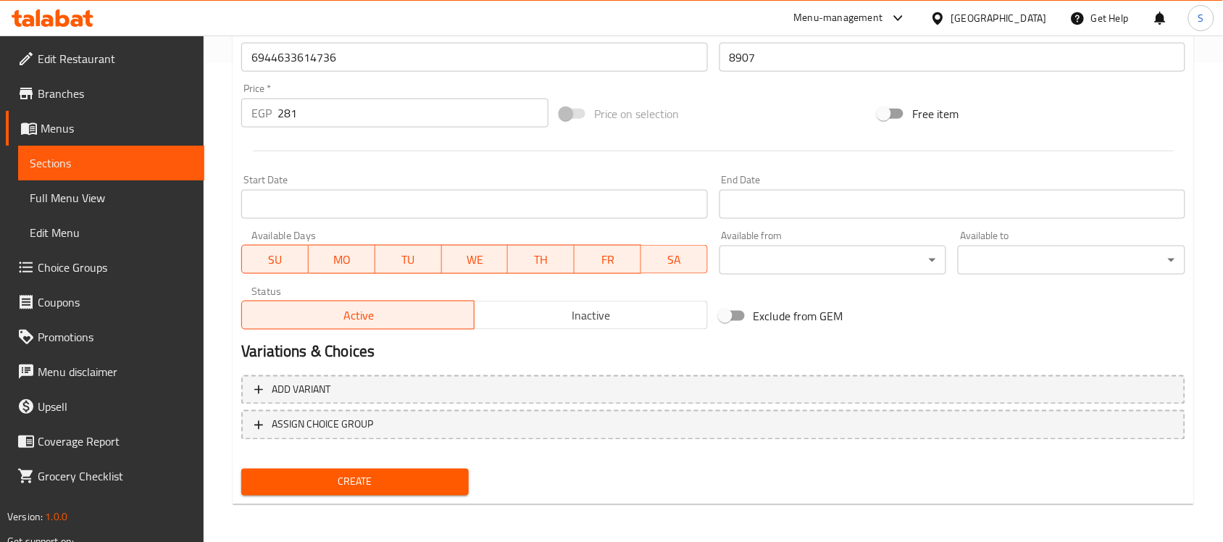
type textarea "1قطعة"
click at [264, 464] on div "Create" at bounding box center [354, 482] width 239 height 38
click at [273, 475] on span "Create" at bounding box center [355, 482] width 204 height 18
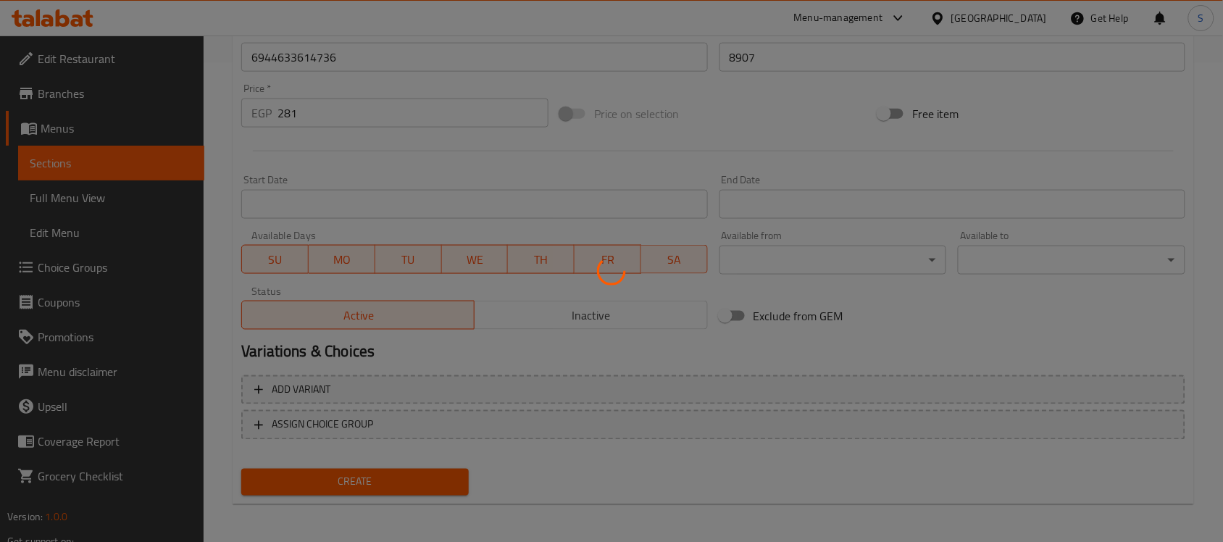
type input "0"
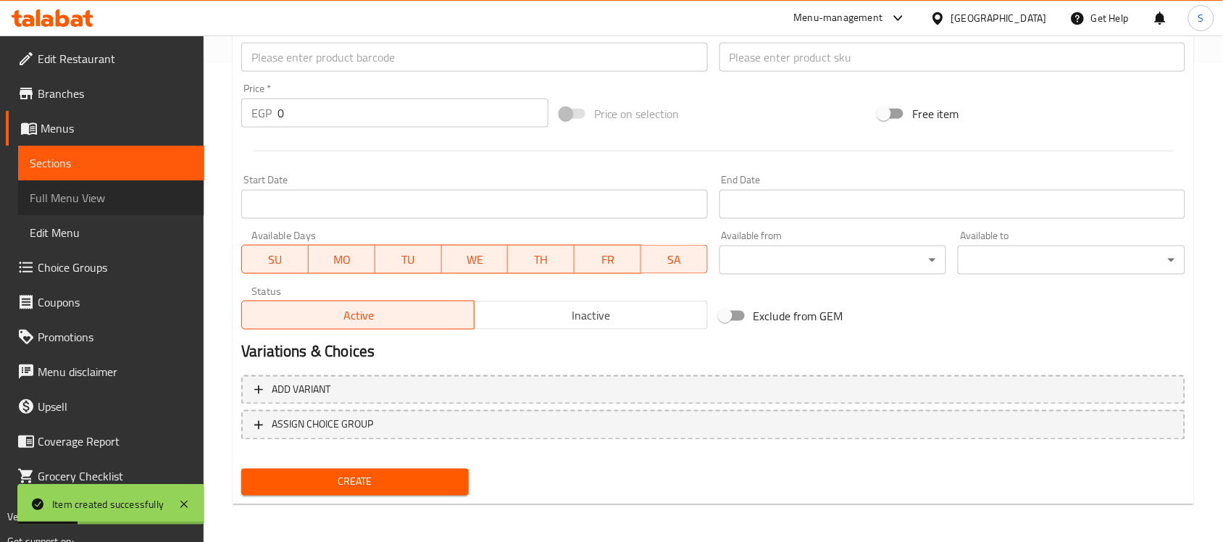
click at [35, 180] on link "Full Menu View" at bounding box center [111, 197] width 186 height 35
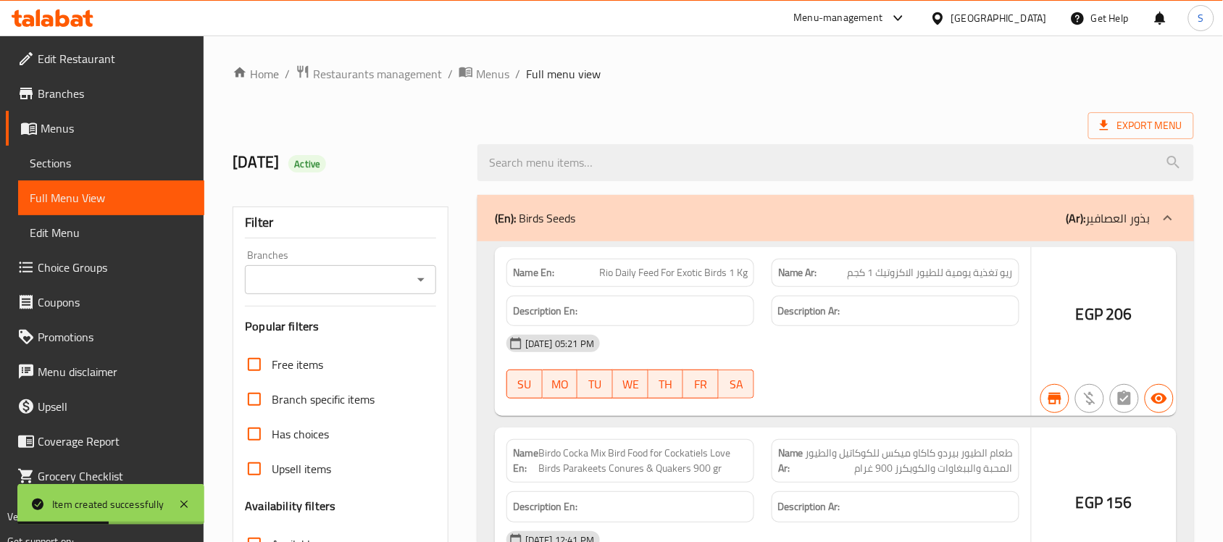
click at [36, 152] on div at bounding box center [611, 271] width 1223 height 542
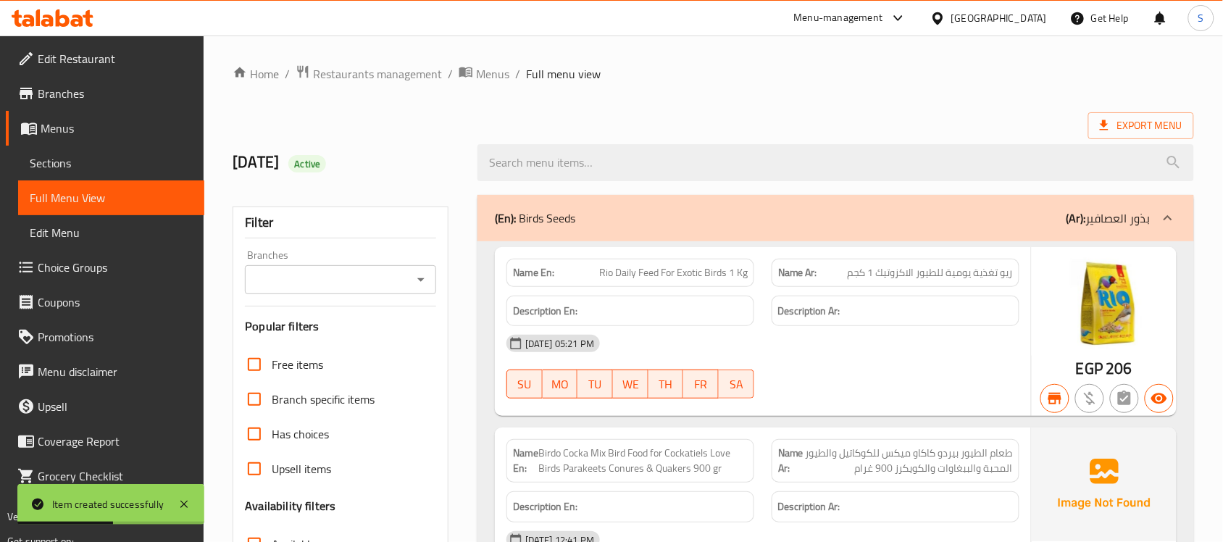
scroll to position [272, 0]
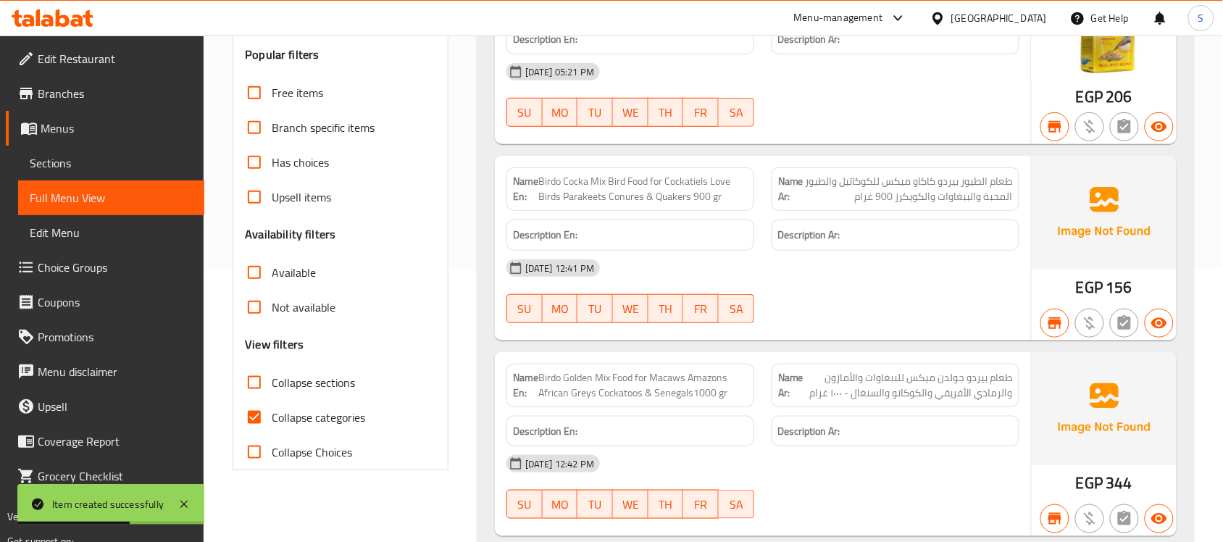
click at [78, 169] on span "Sections" at bounding box center [111, 162] width 163 height 17
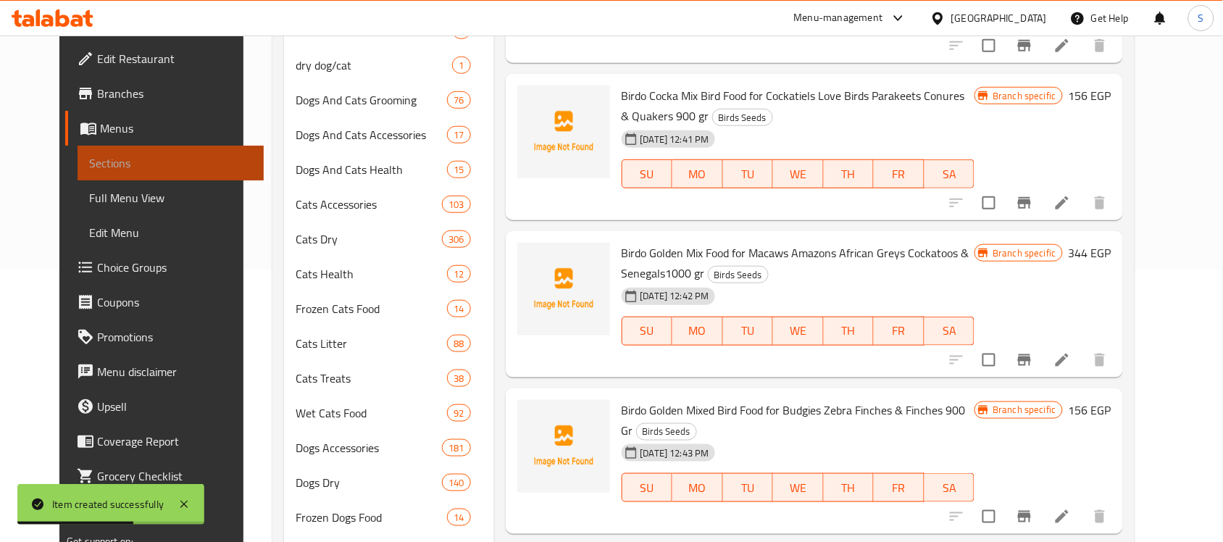
click at [89, 167] on span "Sections" at bounding box center [170, 162] width 163 height 17
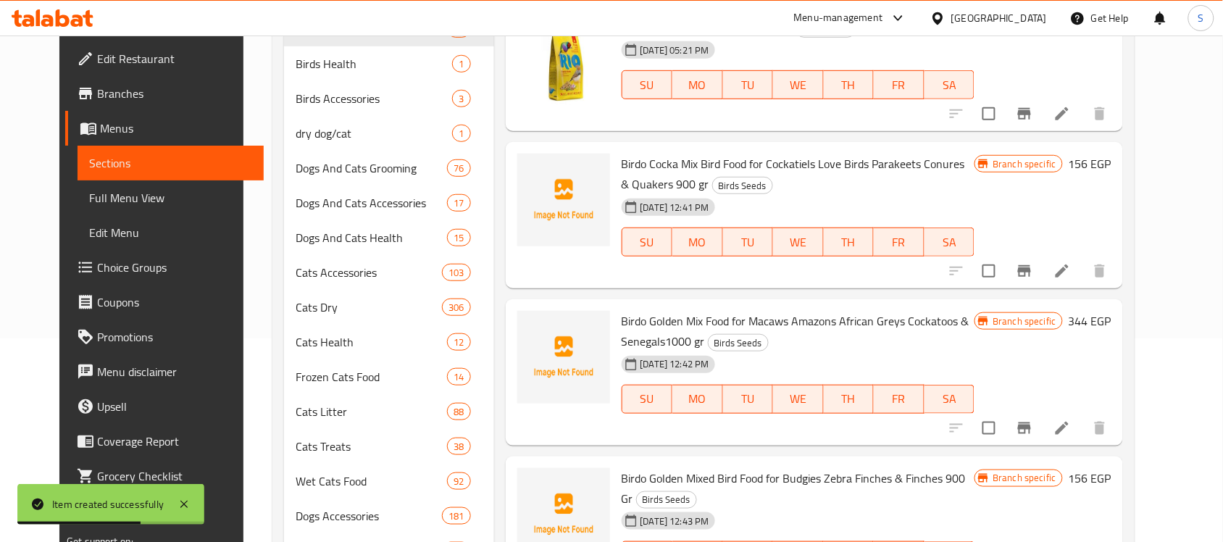
click at [89, 167] on span "Sections" at bounding box center [170, 162] width 163 height 17
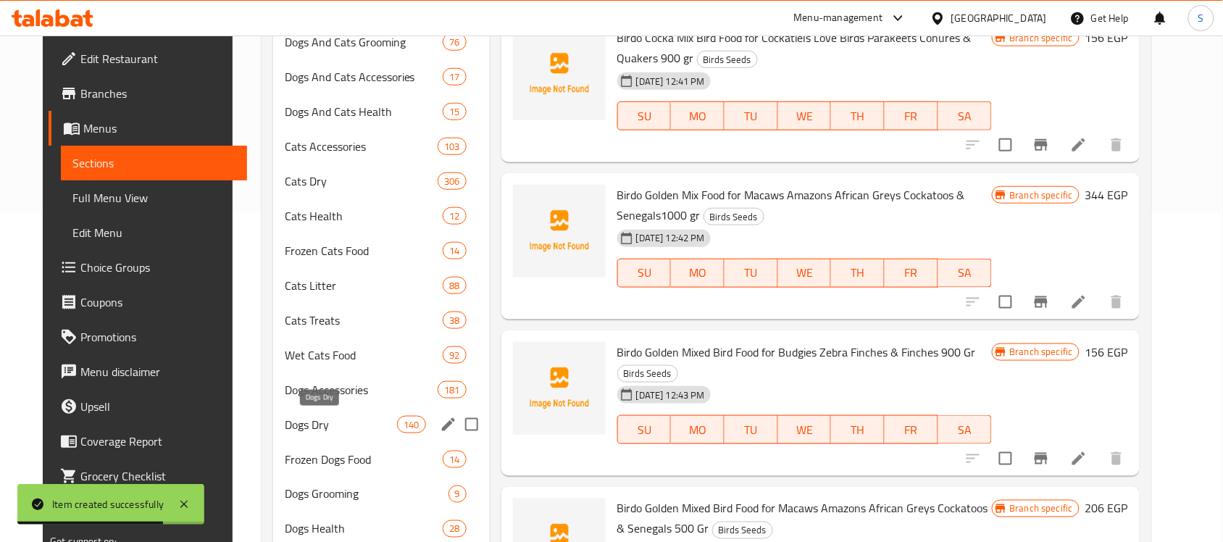
scroll to position [518, 0]
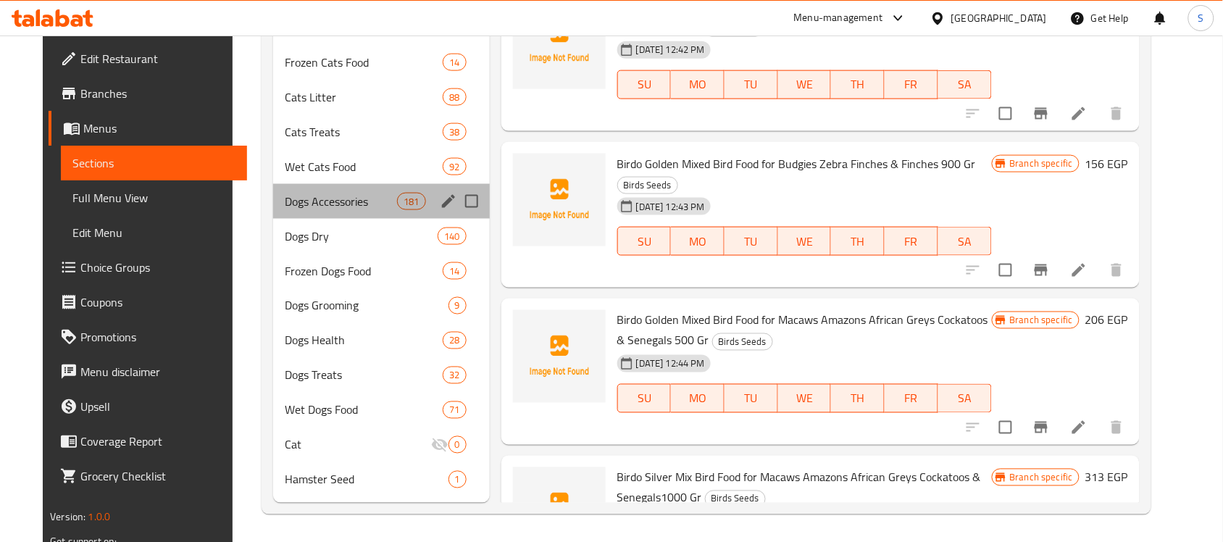
click at [304, 184] on div "Dogs Accessories 181" at bounding box center [381, 201] width 217 height 35
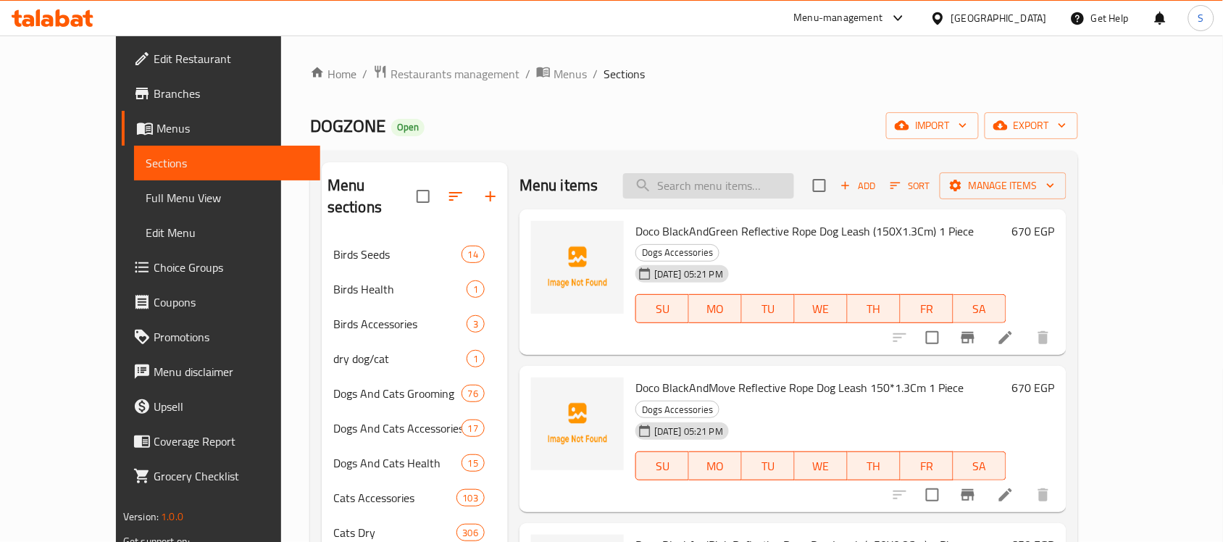
click at [777, 186] on input "search" at bounding box center [708, 185] width 171 height 25
paste input "6944633614989"
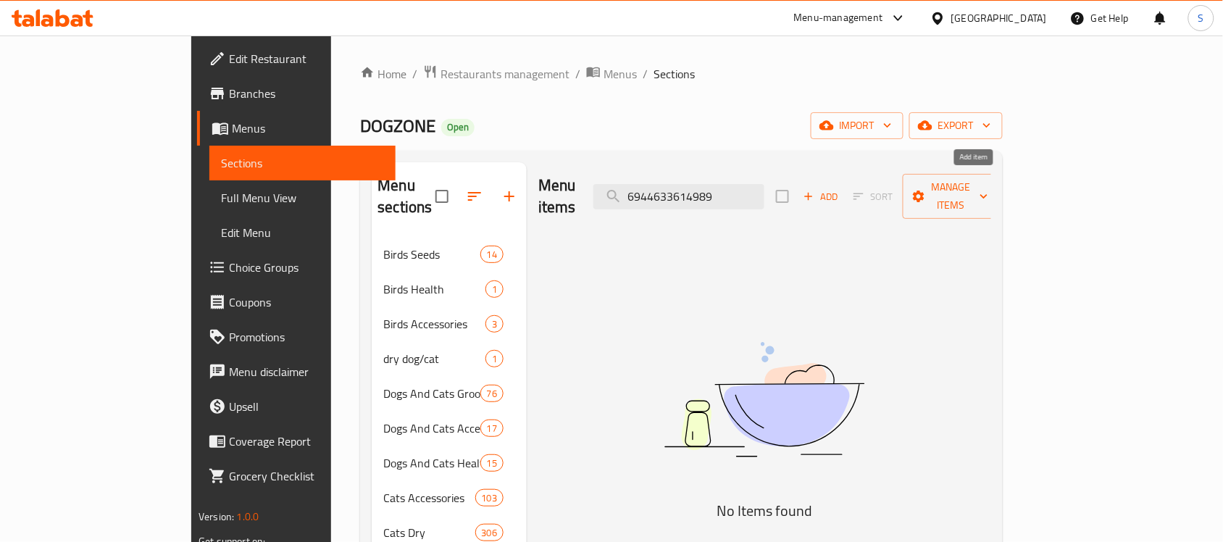
type input "6944633614989"
click at [840, 188] on span "Add" at bounding box center [820, 196] width 39 height 17
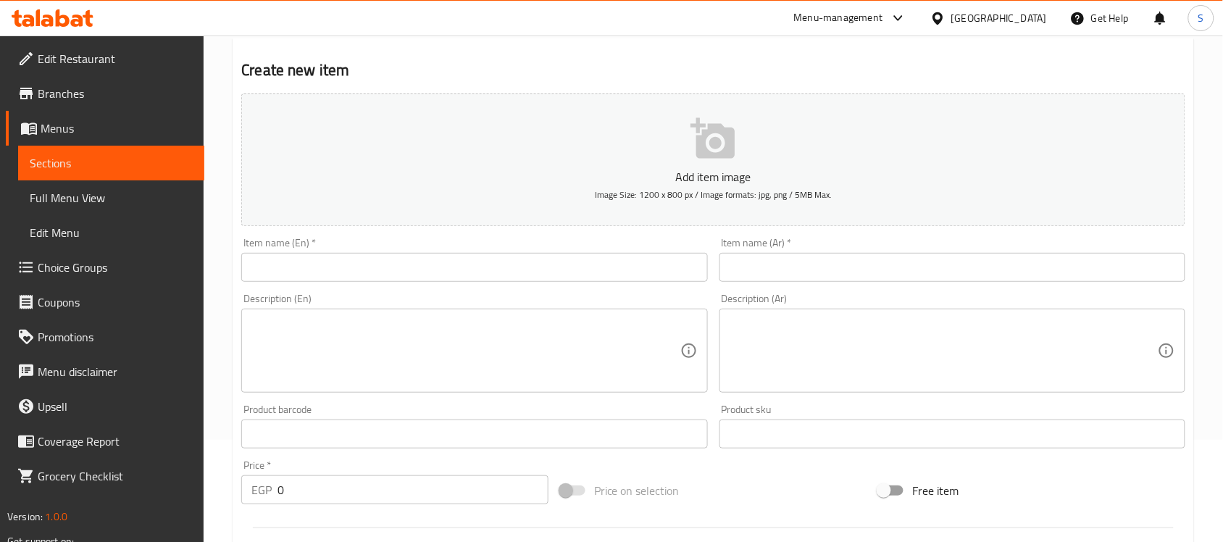
scroll to position [272, 0]
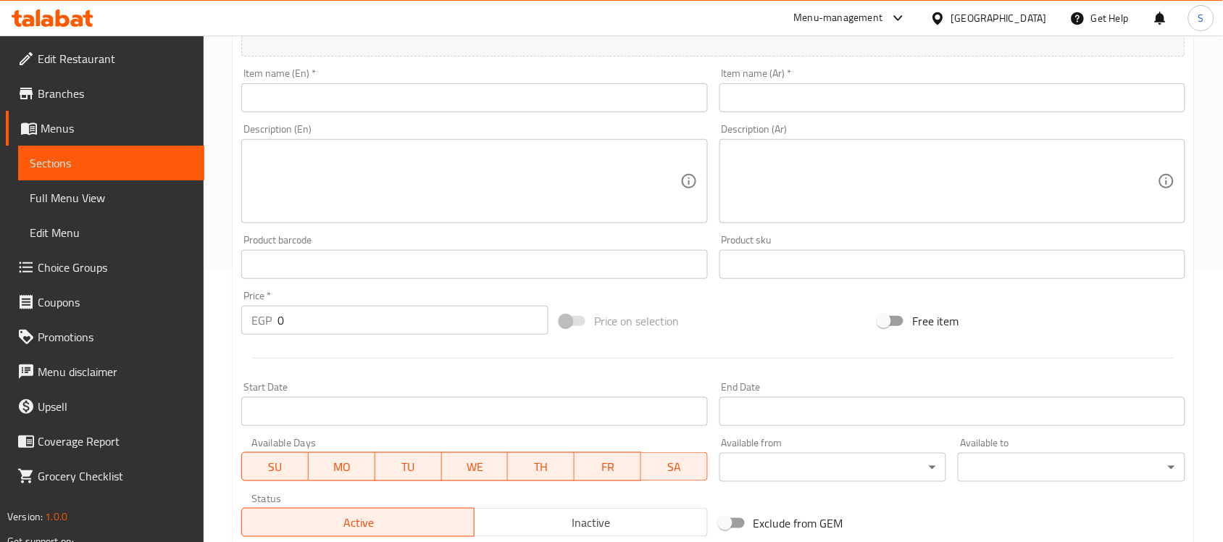
click at [314, 283] on div "Product barcode Product barcode" at bounding box center [473, 257] width 477 height 56
click at [327, 264] on input "text" at bounding box center [474, 264] width 466 height 29
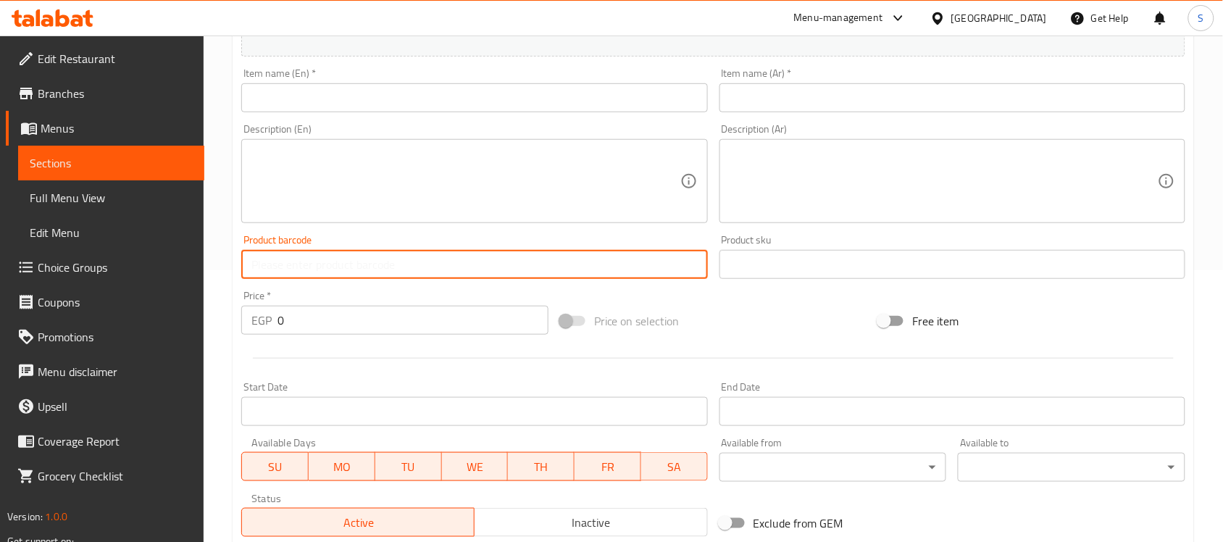
paste input "6944633614989"
type input "6944633614989"
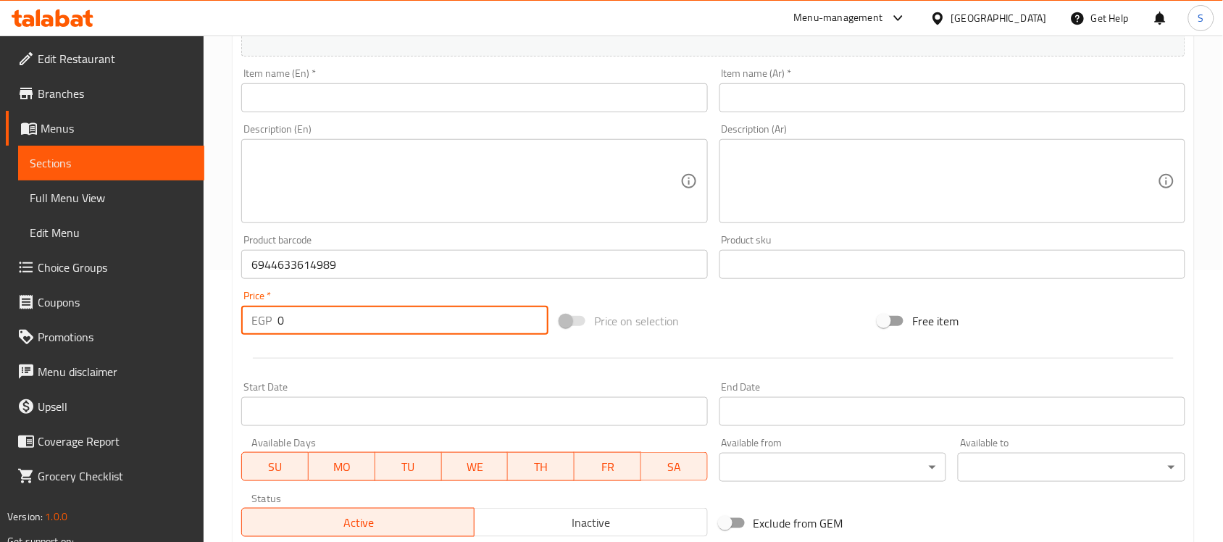
drag, startPoint x: 276, startPoint y: 316, endPoint x: 234, endPoint y: 288, distance: 50.2
click at [239, 298] on div "Price   * EGP 0 Price *" at bounding box center [394, 313] width 319 height 56
paste input "25"
type input "250"
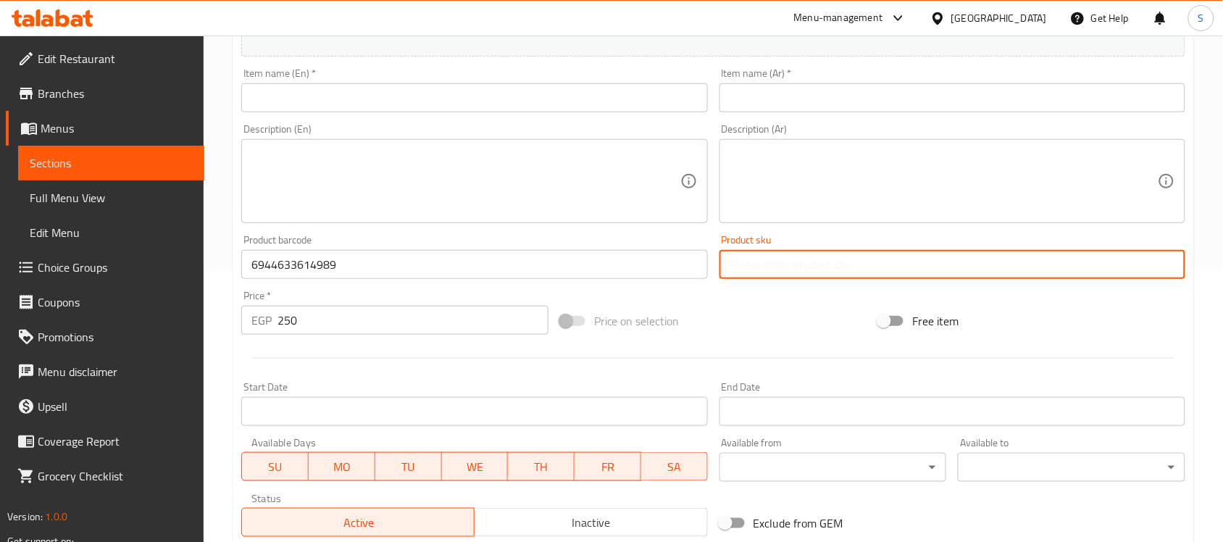
click at [746, 269] on input "text" at bounding box center [952, 264] width 466 height 29
paste input "8908"
type input "8908"
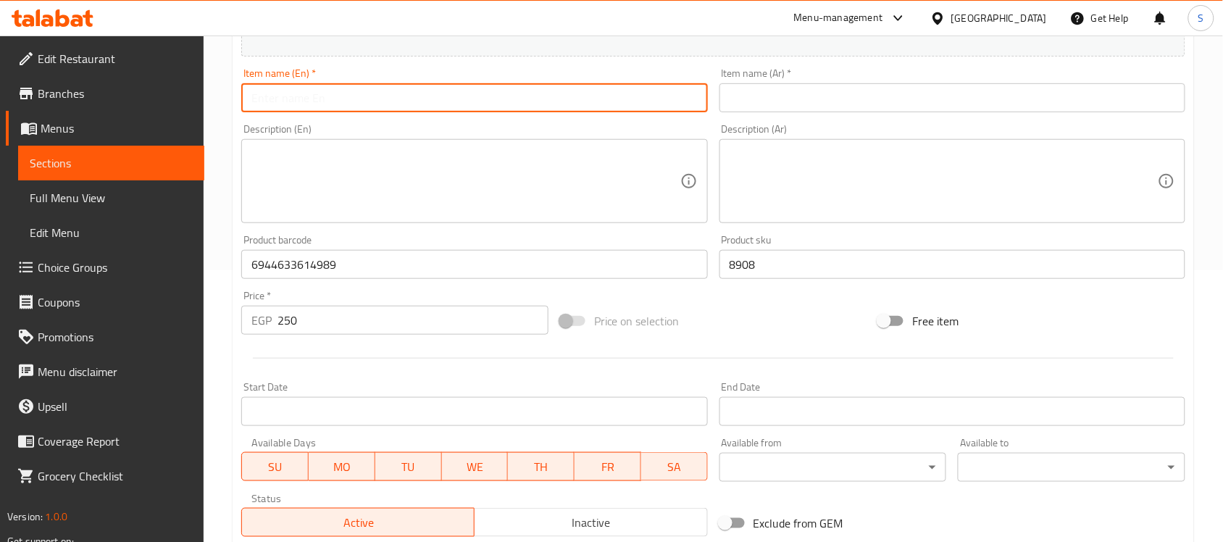
click at [396, 105] on input "text" at bounding box center [474, 97] width 466 height 29
paste input "Soleil Black Rubber Tire Shaped Dog Chew Toy"
type input "Soleil Black Rubber Tire Shaped Dog Chew Toy"
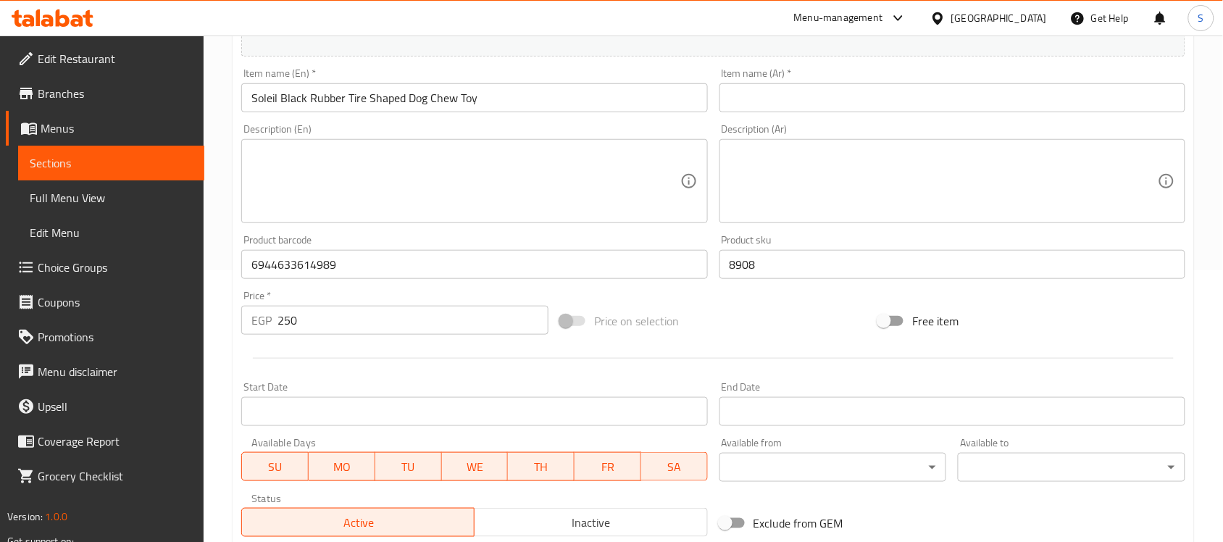
click at [787, 92] on input "text" at bounding box center [952, 97] width 466 height 29
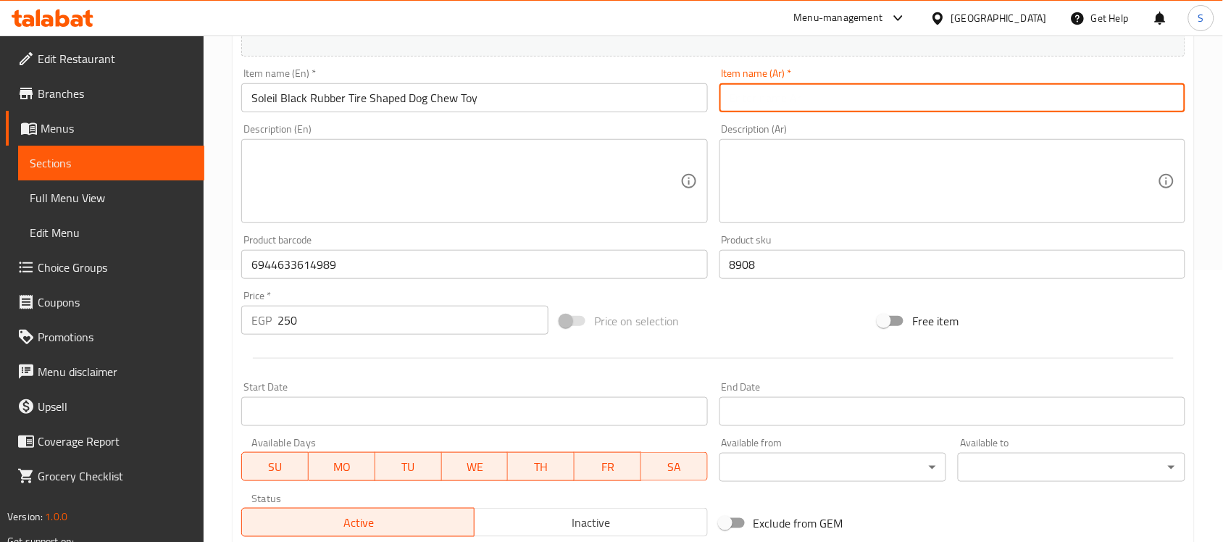
paste input "لعبة مضغ للكلاب على شكل إطار مطاطي أسود من سولي"
type input "لعبة مضغ للكلاب على شكل إطار مطاطي أسود من سولي"
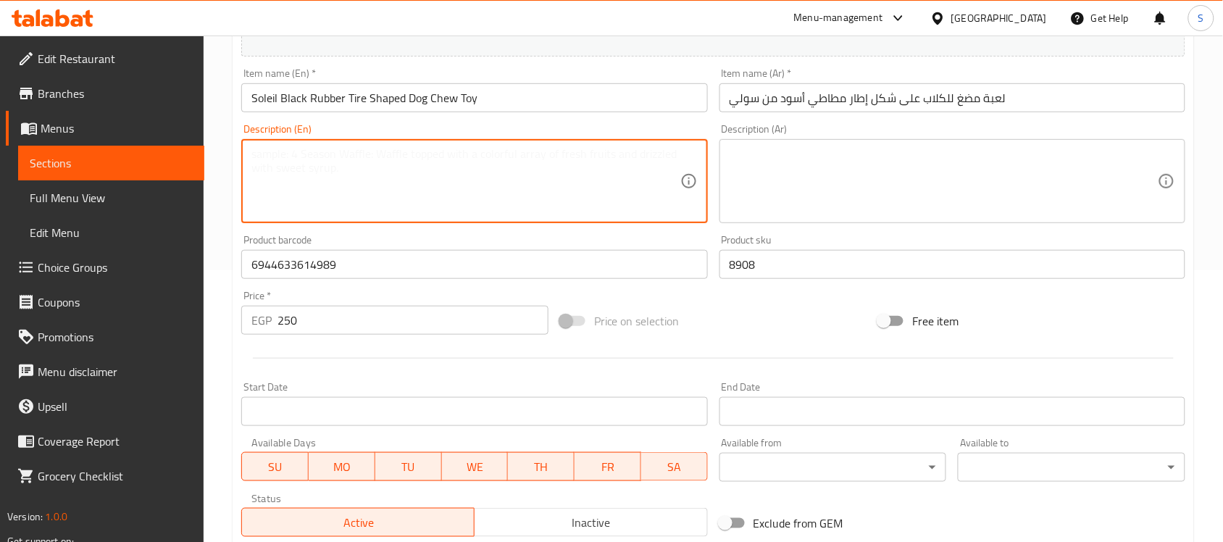
click at [446, 167] on textarea at bounding box center [465, 181] width 428 height 69
paste textarea "1pcs"
click at [258, 154] on textarea "1pcs" at bounding box center [465, 181] width 428 height 69
type textarea "1 pcs"
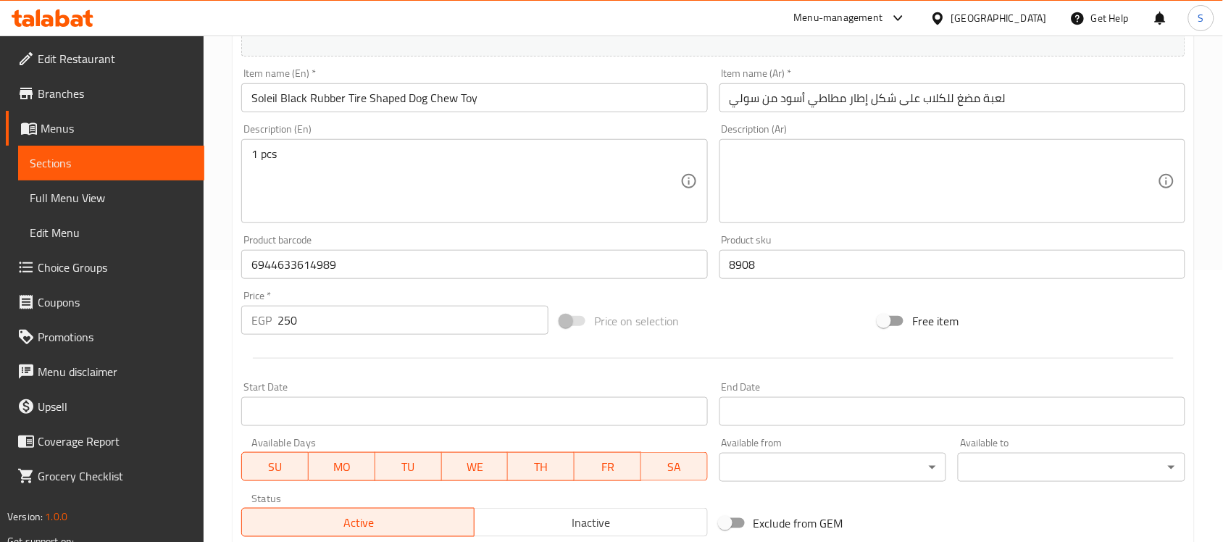
click at [832, 163] on textarea at bounding box center [944, 181] width 428 height 69
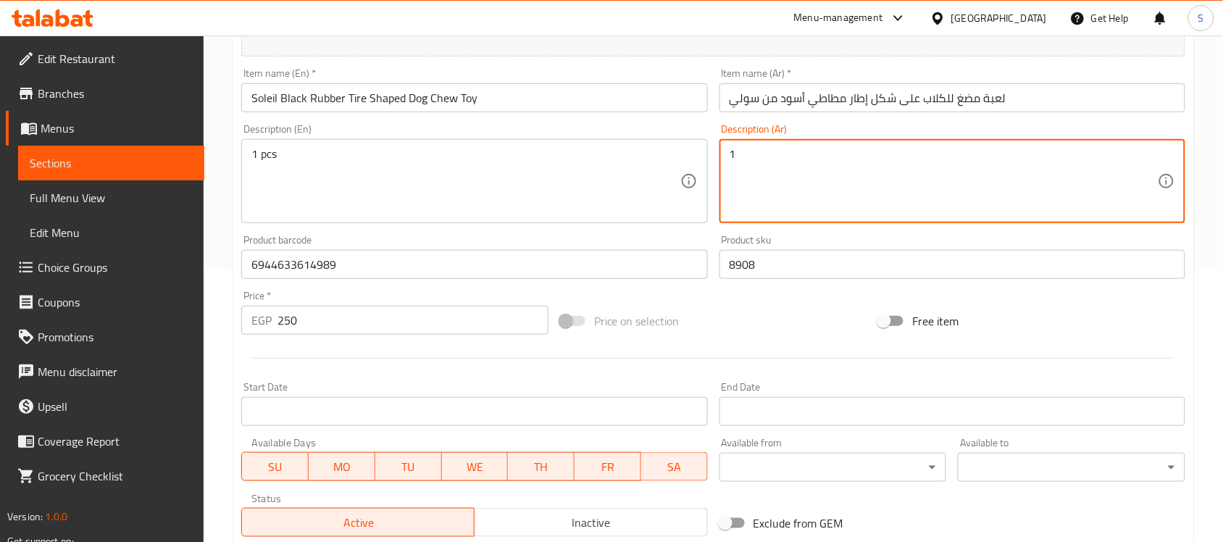
paste textarea "قطعة"
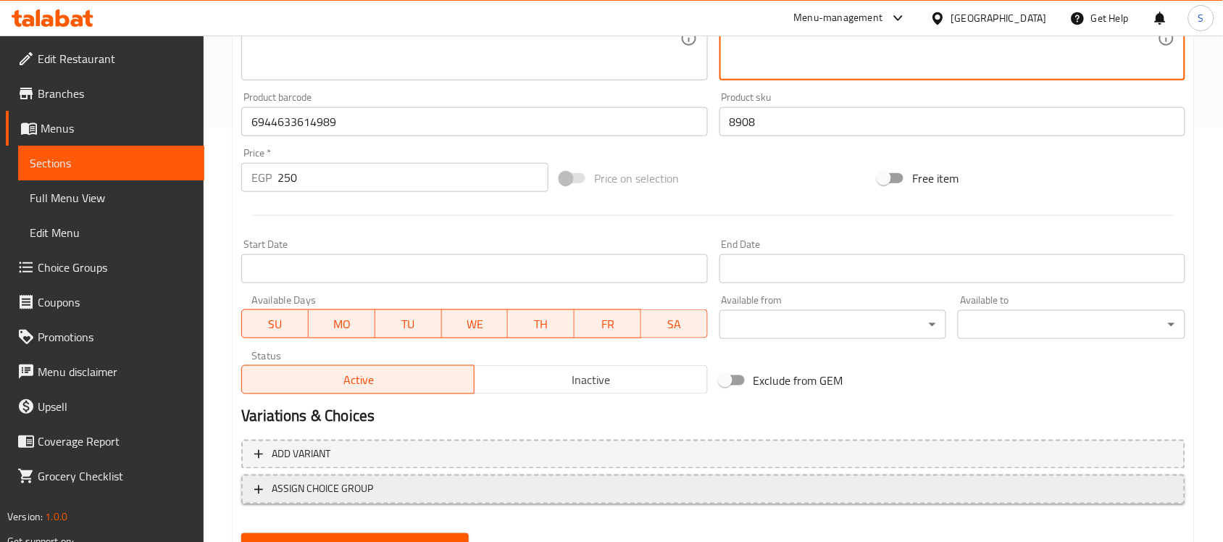
scroll to position [479, 0]
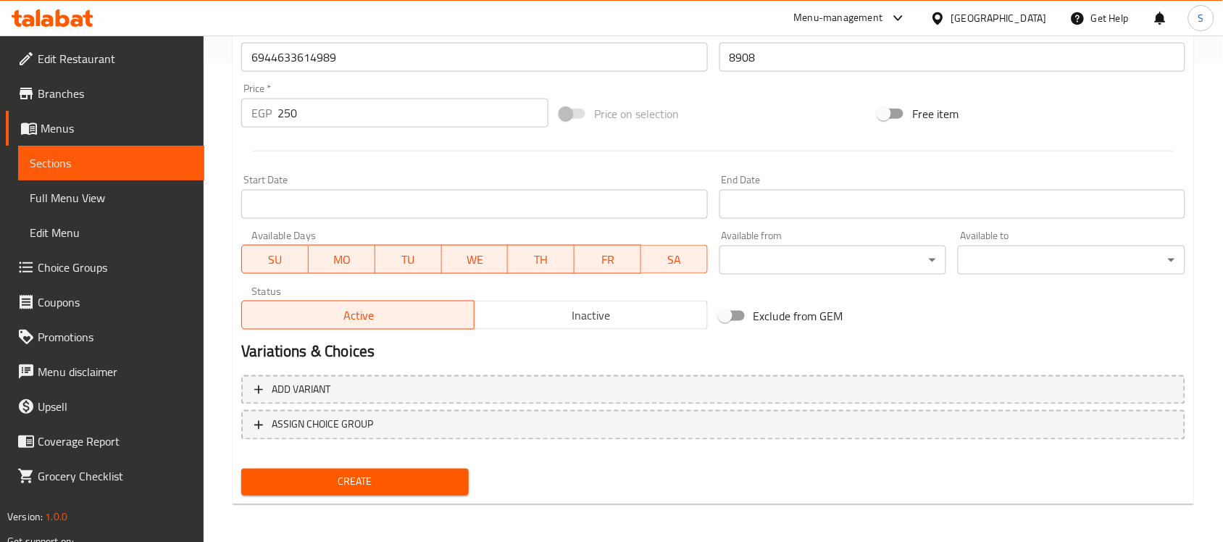
type textarea "1قطعة"
click at [427, 504] on div "Home / Restaurants management / Menus / Sections / item / create Dogs Accessori…" at bounding box center [713, 51] width 961 height 930
click at [426, 488] on span "Create" at bounding box center [355, 482] width 204 height 18
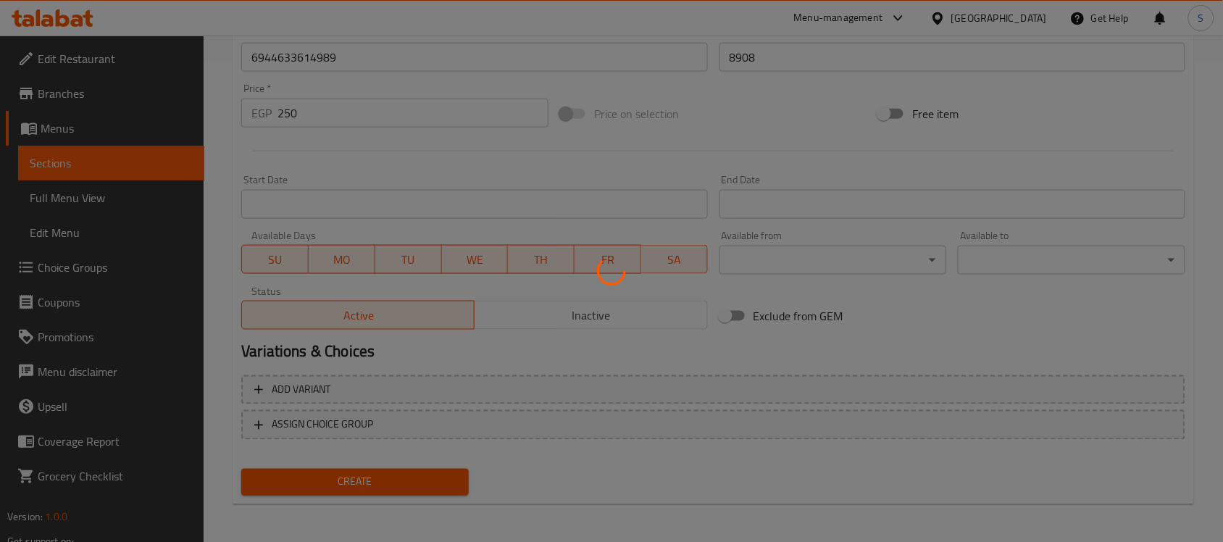
type input "0"
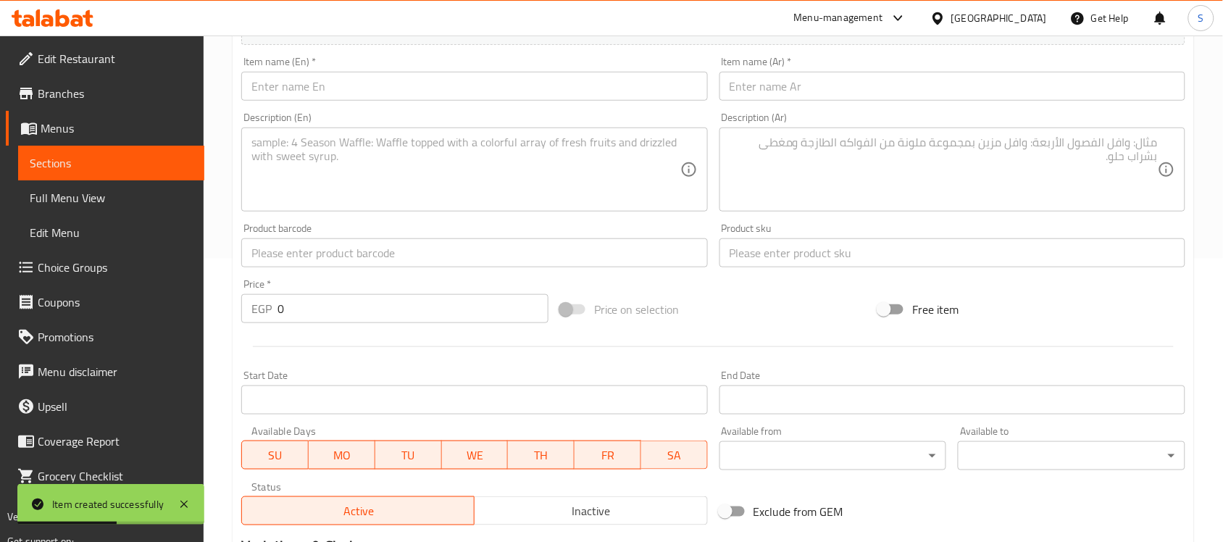
scroll to position [117, 0]
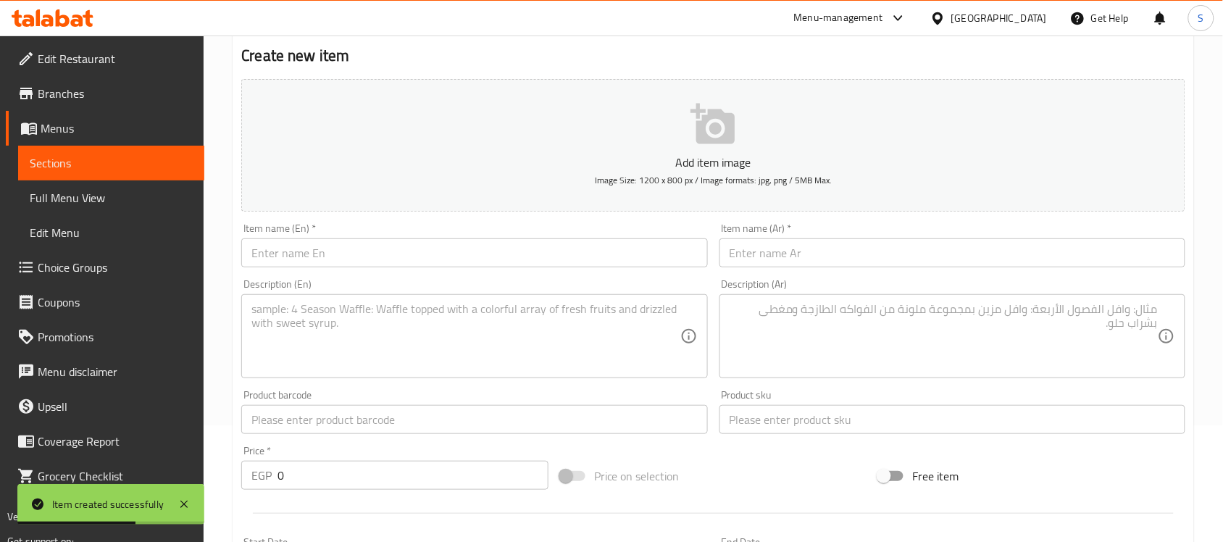
click at [799, 251] on input "text" at bounding box center [952, 252] width 466 height 29
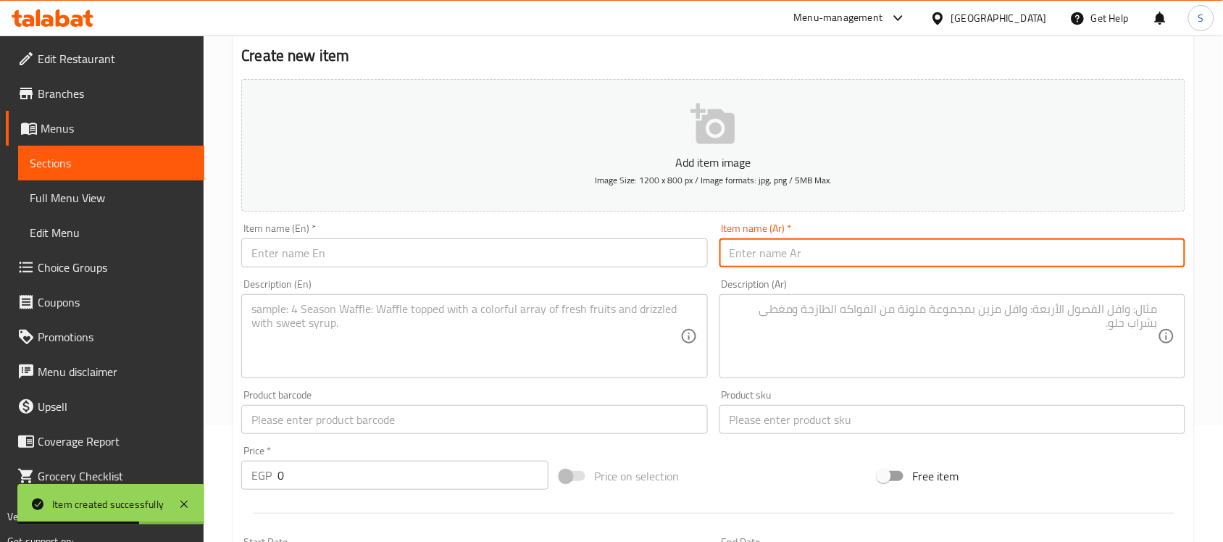
paste input "طبق ستانلس مقاس 6"
type input "طبق ستانلس مقاس 6"
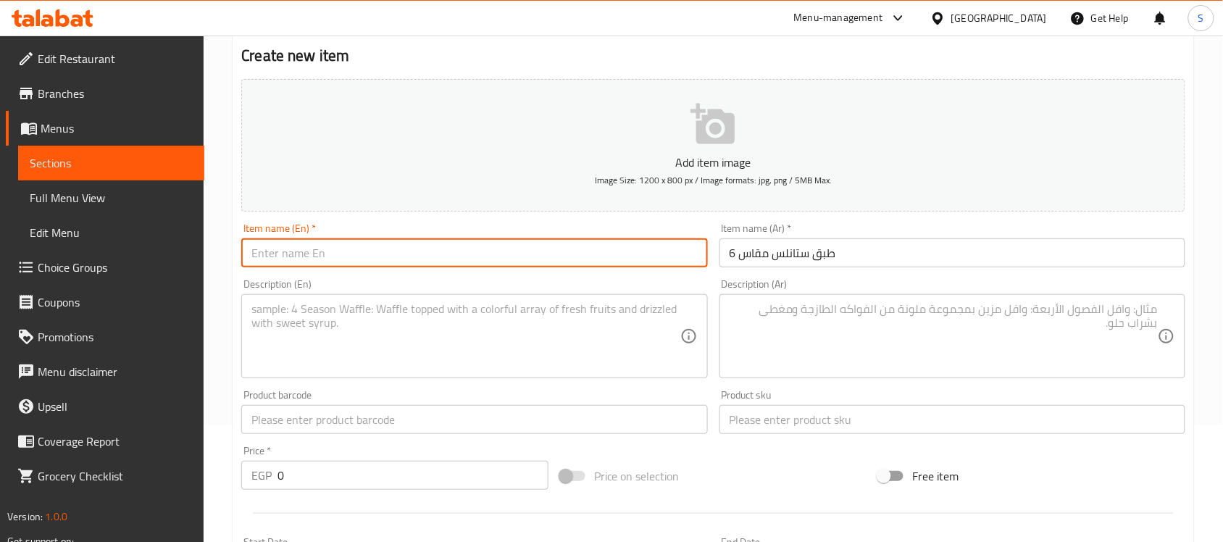
click at [500, 264] on input "text" at bounding box center [474, 252] width 466 height 29
paste input "Stainless steel plate size 6"
type input "Stainless steel plate size 6"
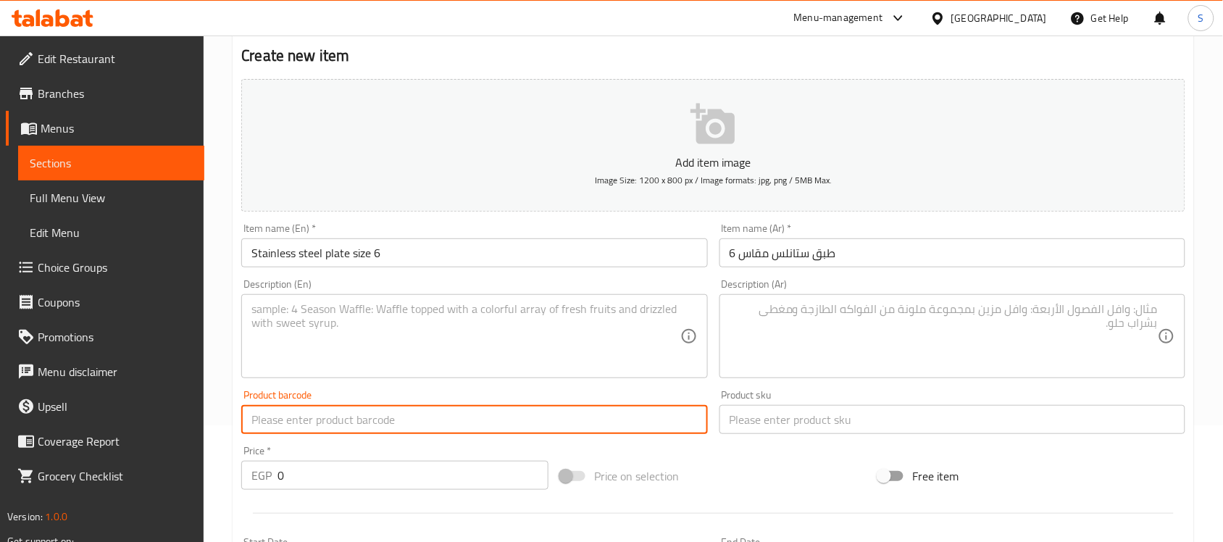
click at [290, 430] on input "text" at bounding box center [474, 419] width 466 height 29
paste input "6879545601386"
type input "6879545601386"
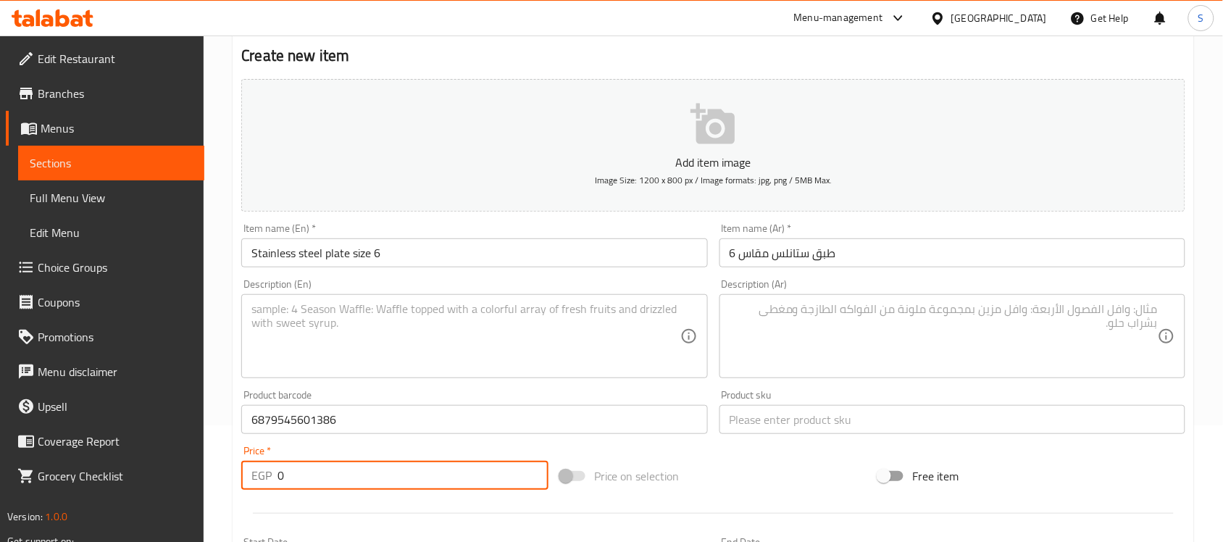
drag, startPoint x: 301, startPoint y: 480, endPoint x: 227, endPoint y: 472, distance: 74.2
click at [227, 472] on div "Home / Restaurants management / Menus / Sections / item / create Dogs Accessori…" at bounding box center [713, 413] width 1019 height 988
paste input "313"
type input "313"
click at [827, 442] on div "Add item image Image Size: 1200 x 800 px / Image formats: jpg, png / 5MB Max. I…" at bounding box center [713, 385] width 956 height 624
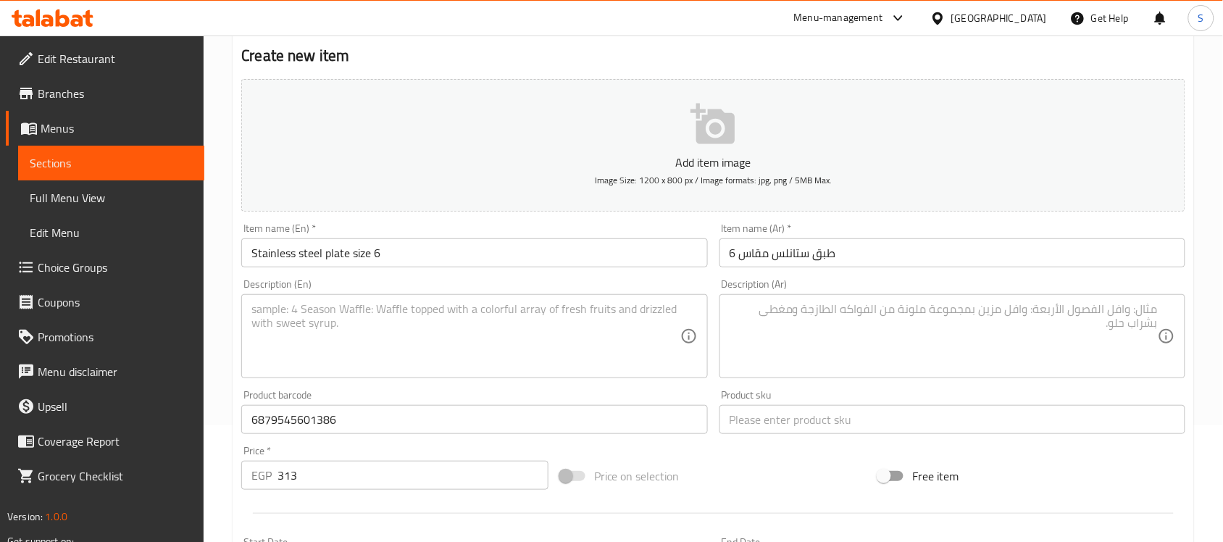
click at [832, 420] on input "text" at bounding box center [952, 419] width 466 height 29
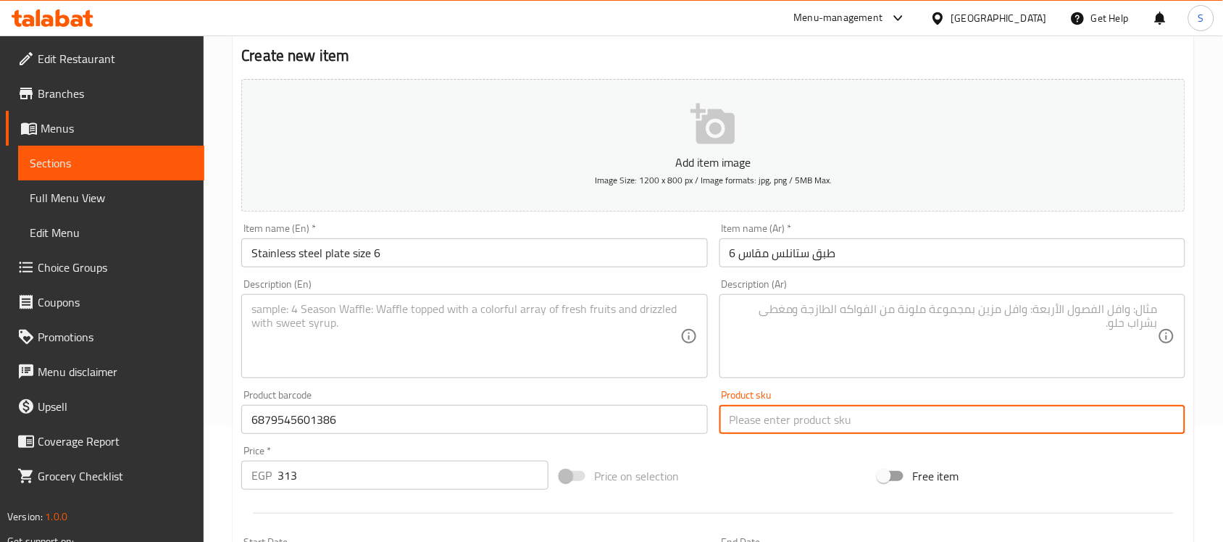
paste input "8915"
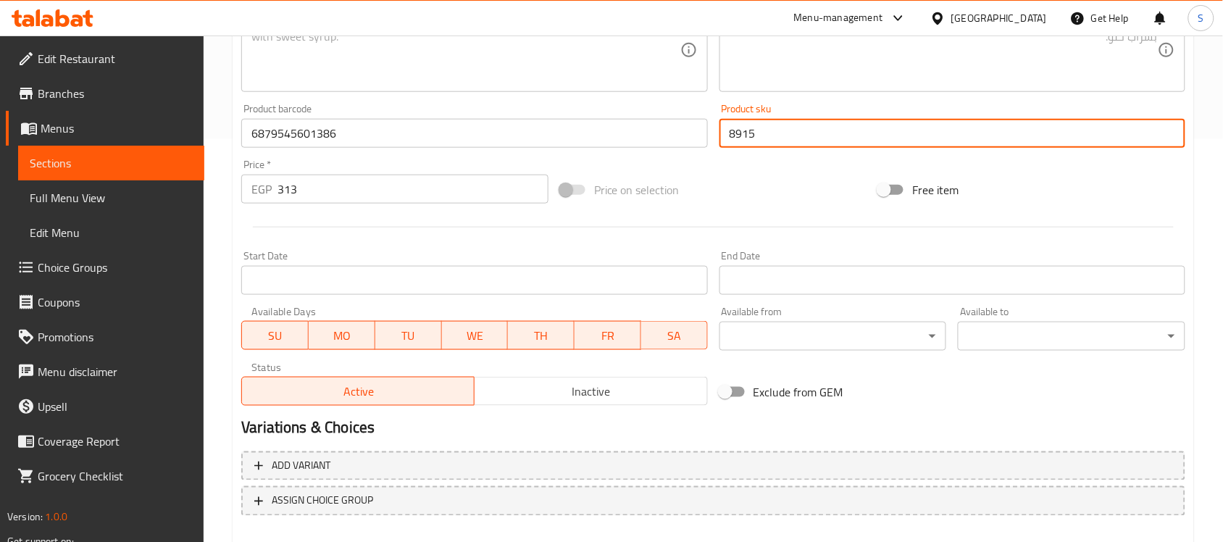
scroll to position [298, 0]
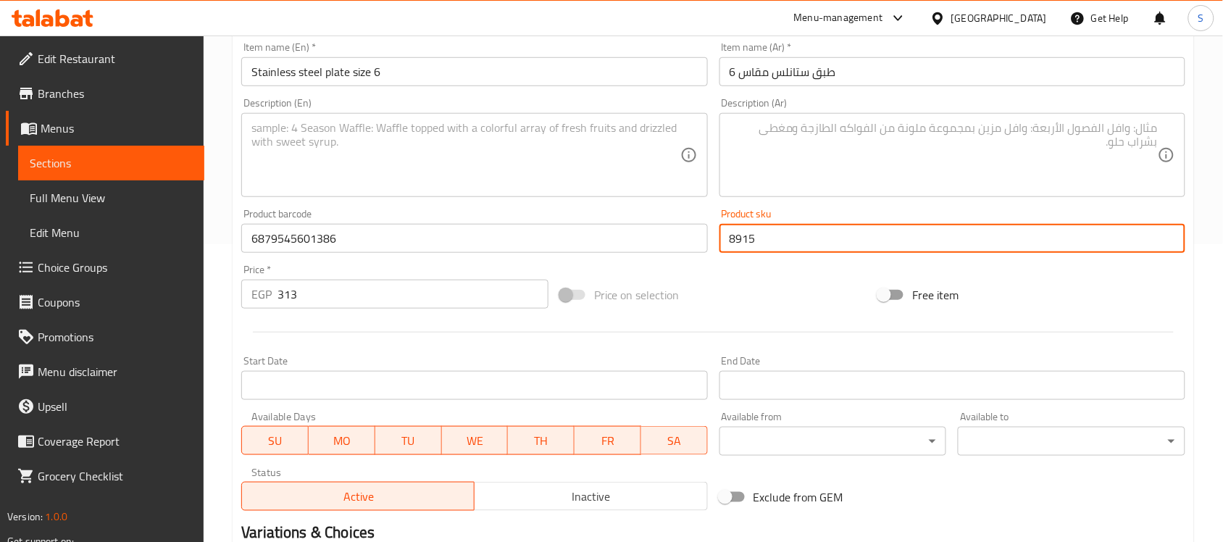
type input "8915"
click at [341, 170] on textarea at bounding box center [465, 155] width 428 height 69
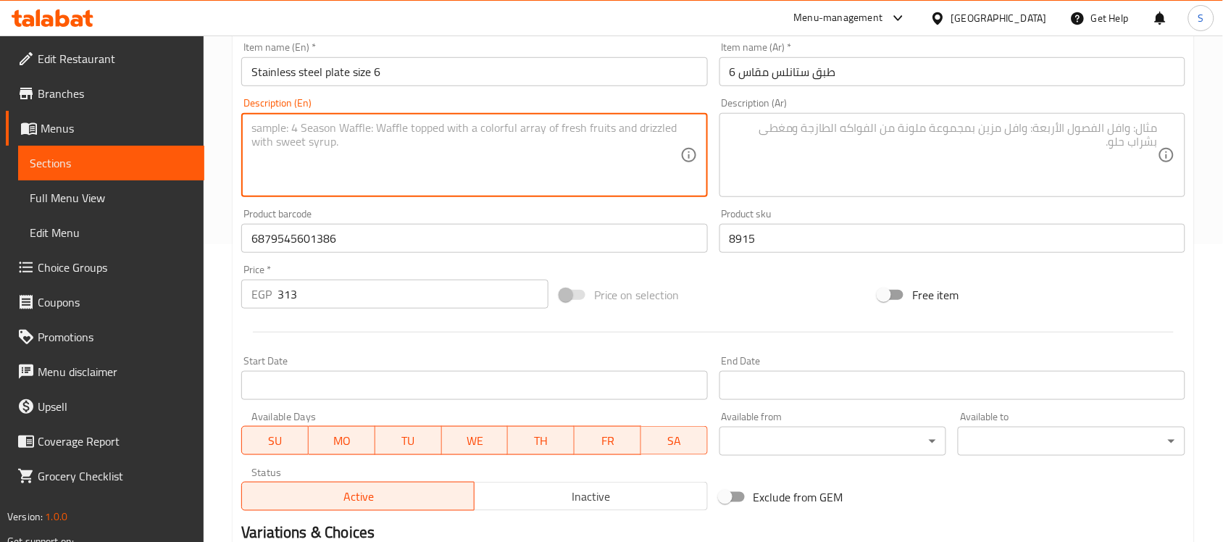
paste textarea "1pcs"
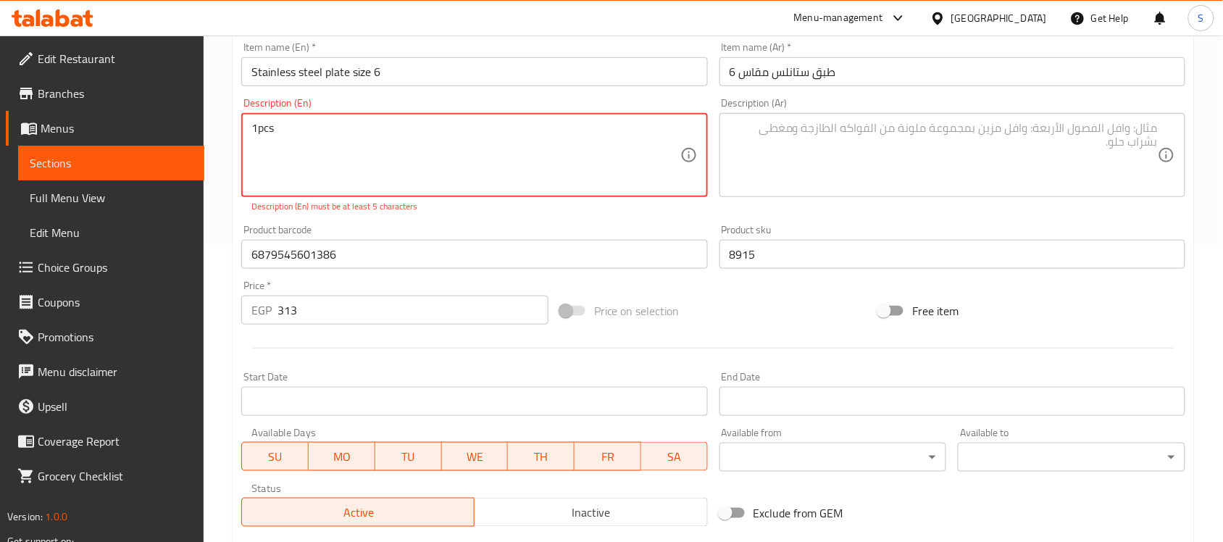
click at [259, 129] on textarea "1pcs" at bounding box center [465, 155] width 428 height 69
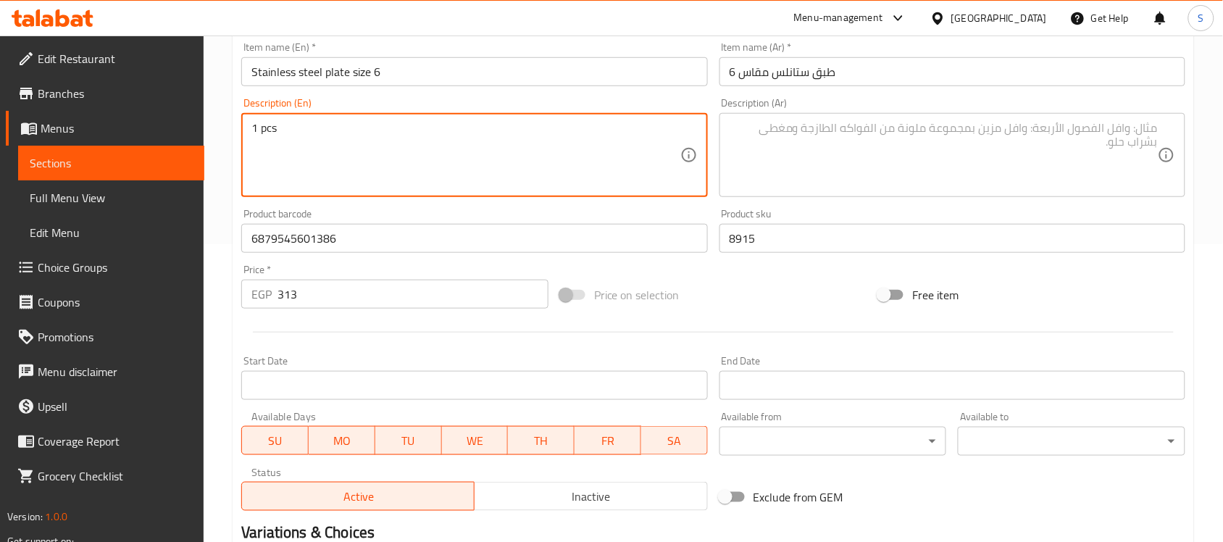
type textarea "1 pcs"
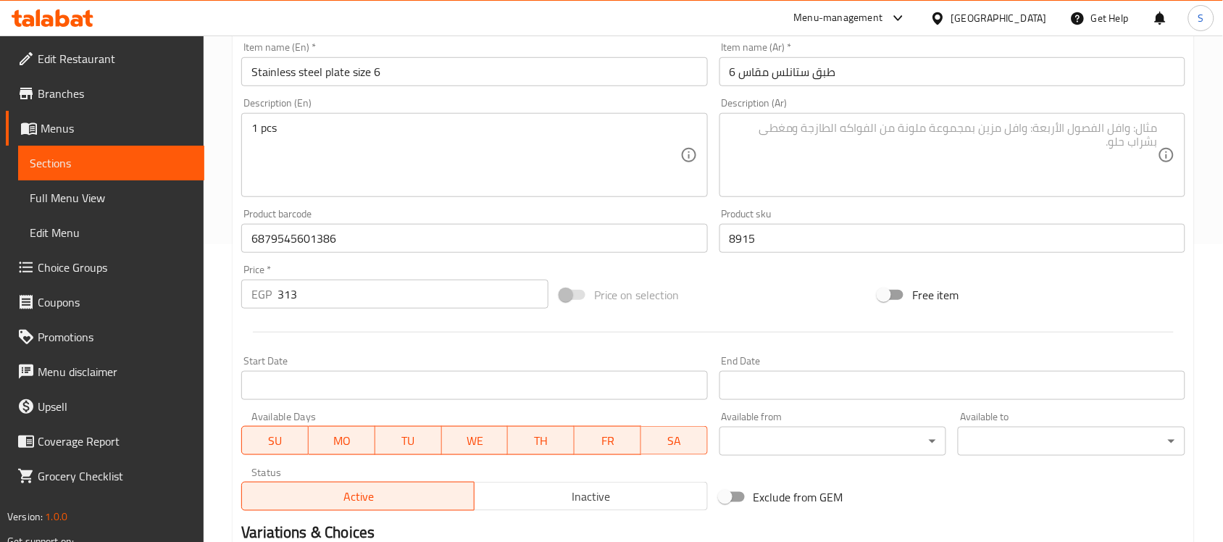
click at [772, 121] on textarea at bounding box center [944, 155] width 428 height 69
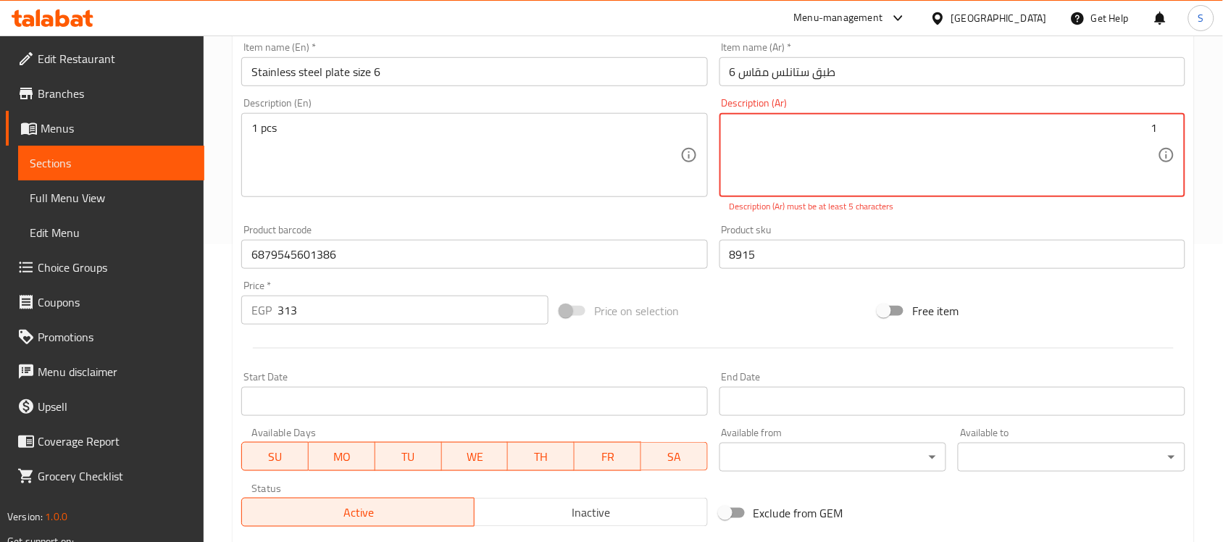
paste textarea "قطعة"
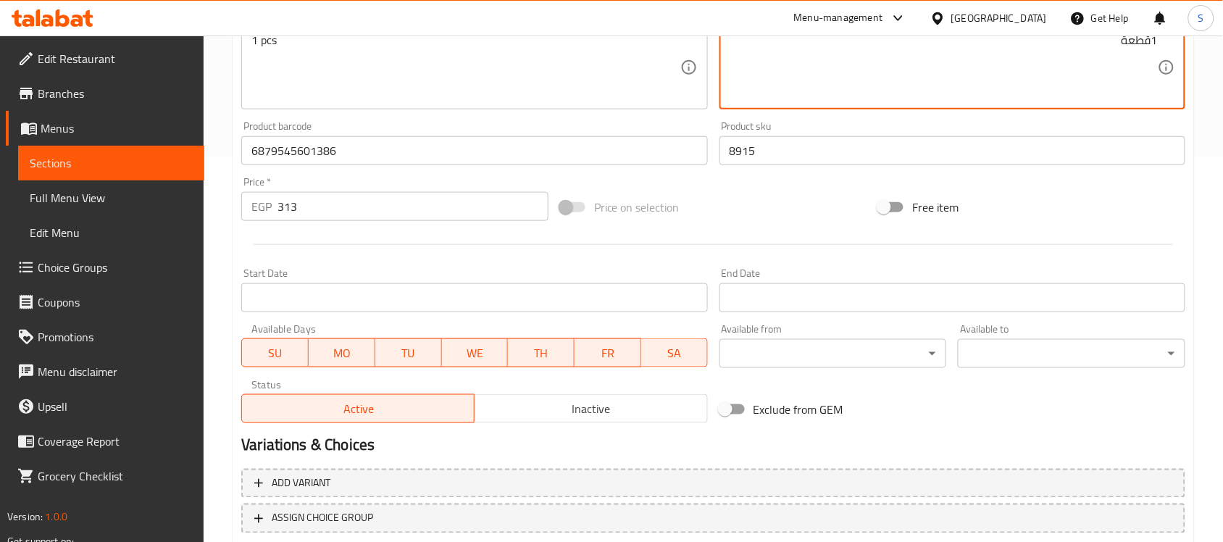
scroll to position [479, 0]
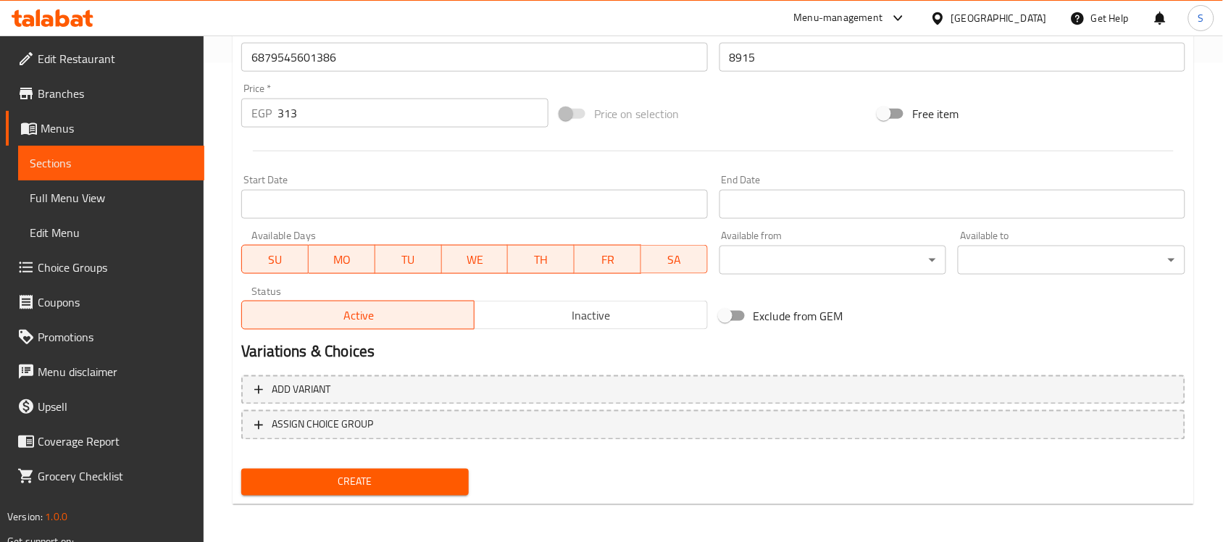
type textarea "1قطعة"
click at [346, 484] on span "Create" at bounding box center [355, 482] width 204 height 18
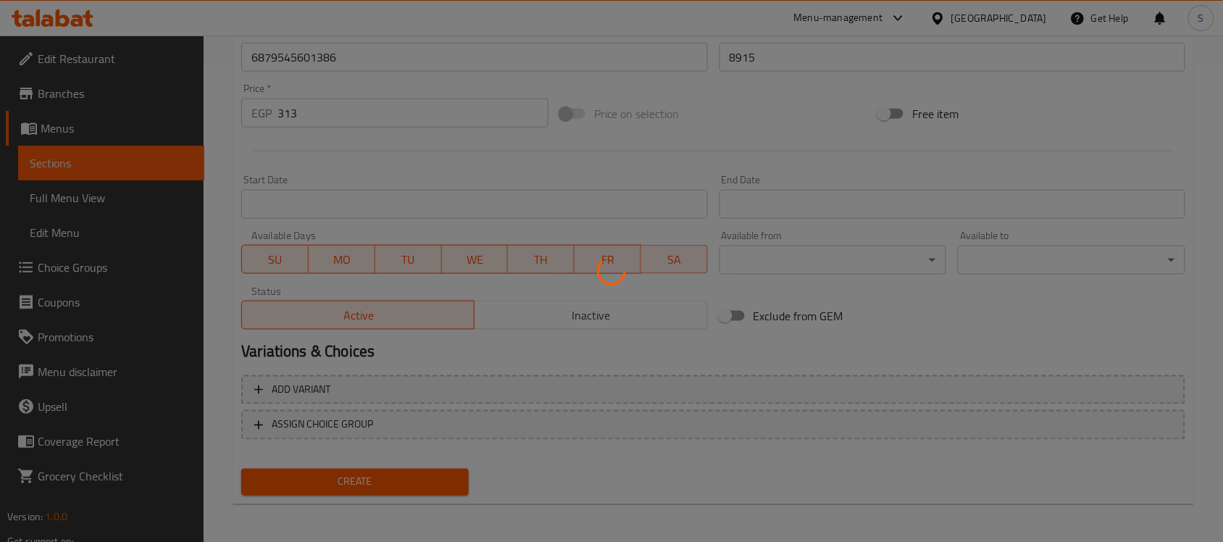
type input "0"
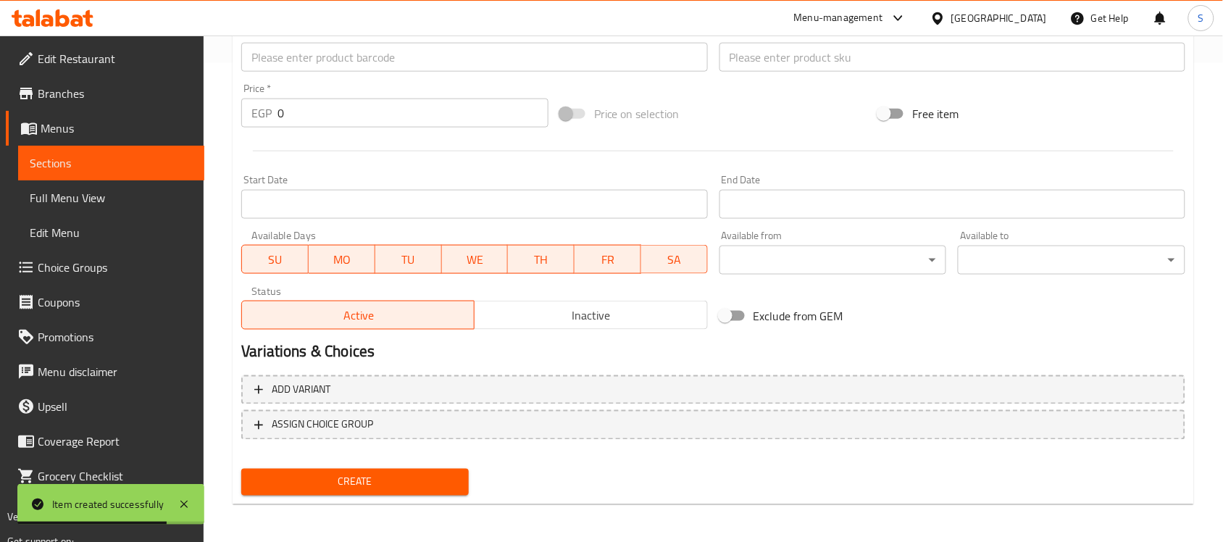
click at [348, 71] on input "text" at bounding box center [474, 57] width 466 height 29
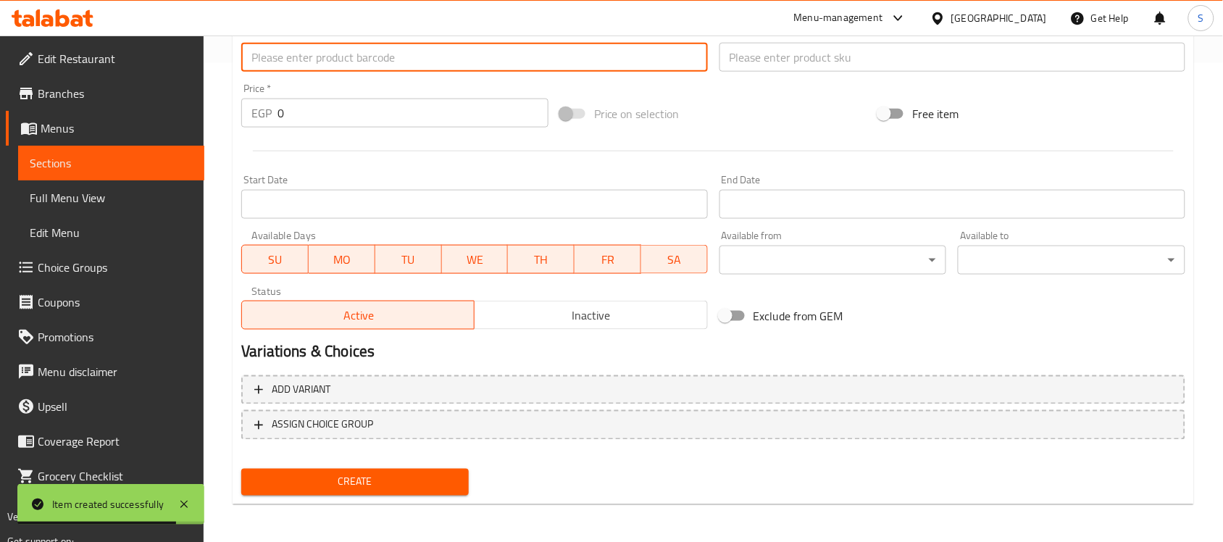
paste input "888886039051"
type input "888886039051"
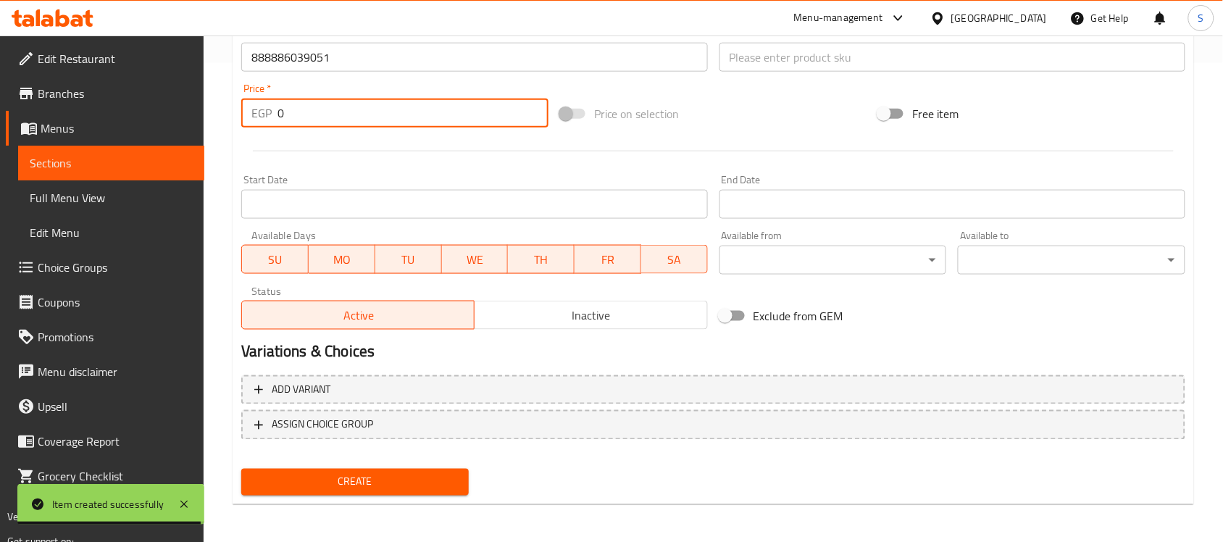
drag, startPoint x: 330, startPoint y: 116, endPoint x: 241, endPoint y: 49, distance: 111.7
click at [245, 106] on div "EGP 0 Price *" at bounding box center [394, 113] width 307 height 29
paste input "356"
type input "356"
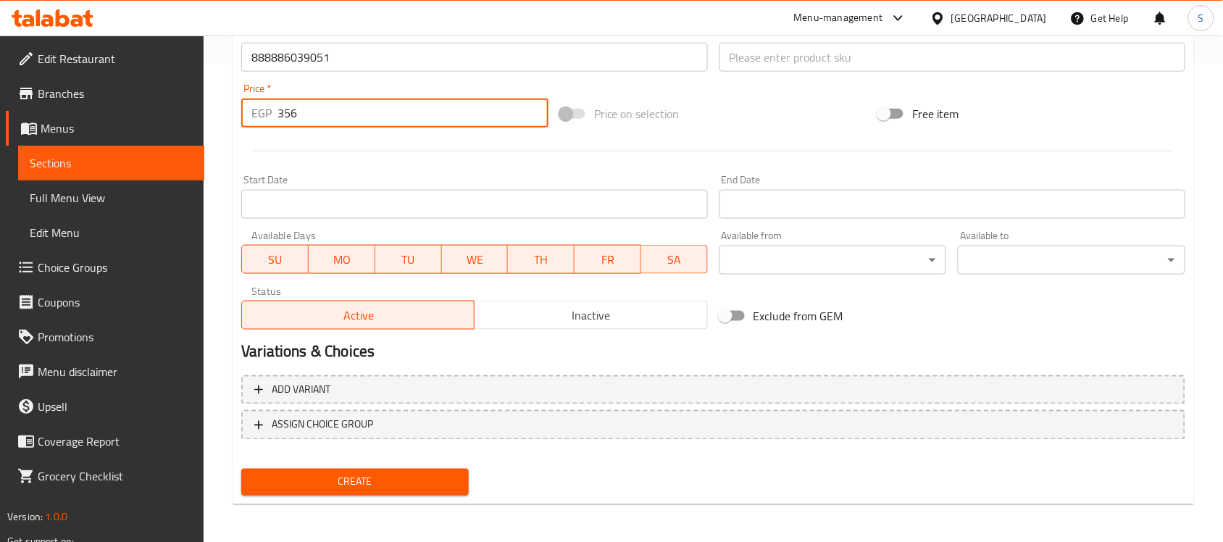
click at [803, 67] on input "text" at bounding box center [952, 57] width 466 height 29
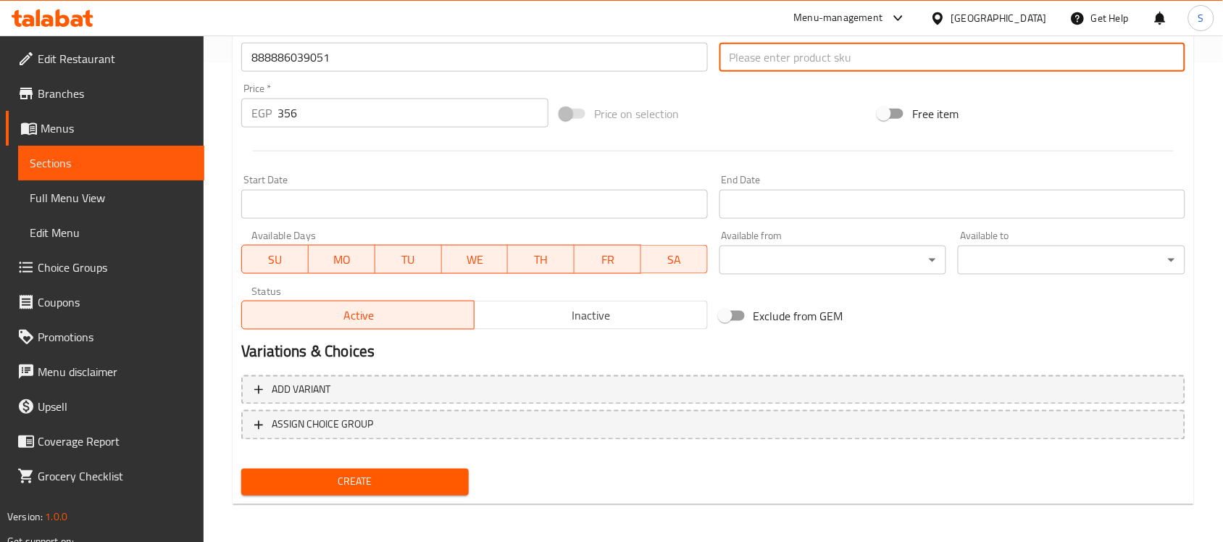
paste input "6468"
type input "6468"
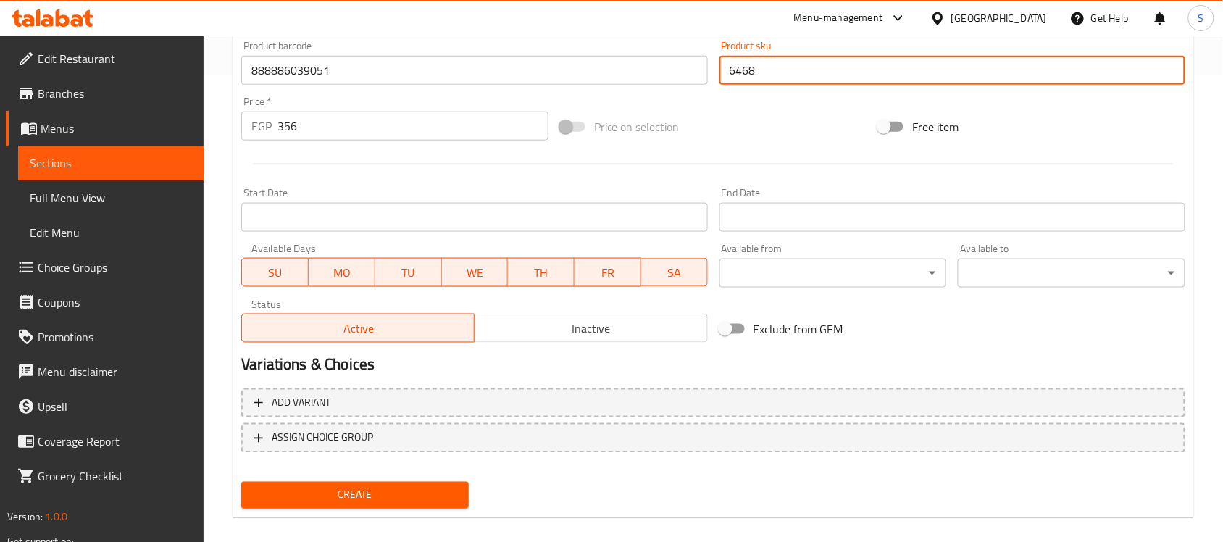
scroll to position [207, 0]
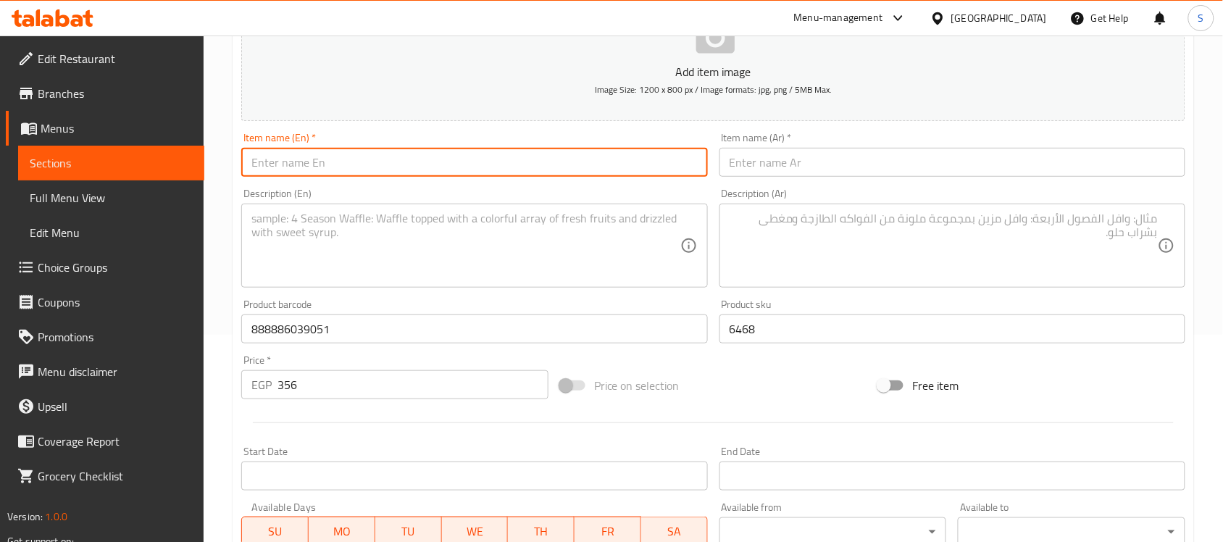
click at [309, 171] on input "text" at bounding box center [474, 162] width 466 height 29
paste input "Doco Signature Medium Turquoise Nylon Dog Collar with O-Ring (35-51x2cm)"
type input "Doco Signature Medium Turquoise Nylon Dog Collar with O-Ring (35-51x2cm)"
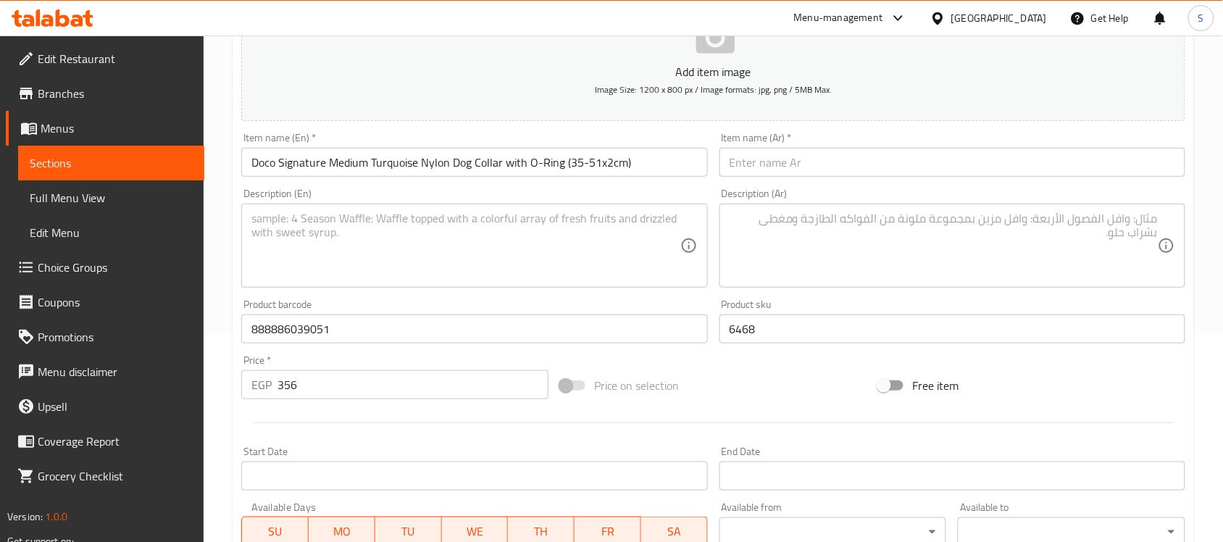
click at [837, 169] on input "text" at bounding box center [952, 162] width 466 height 29
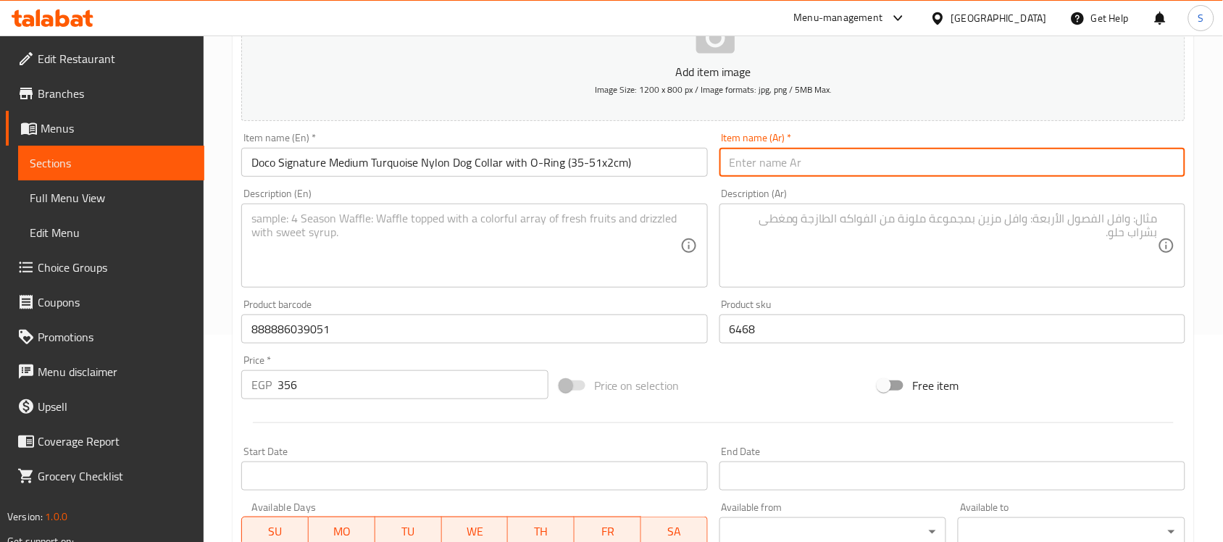
paste input "دوكو سيغنتشر طوق كلاب نايلون تركواز وسط مع حلقة O ‏(35-51×2 سم)"
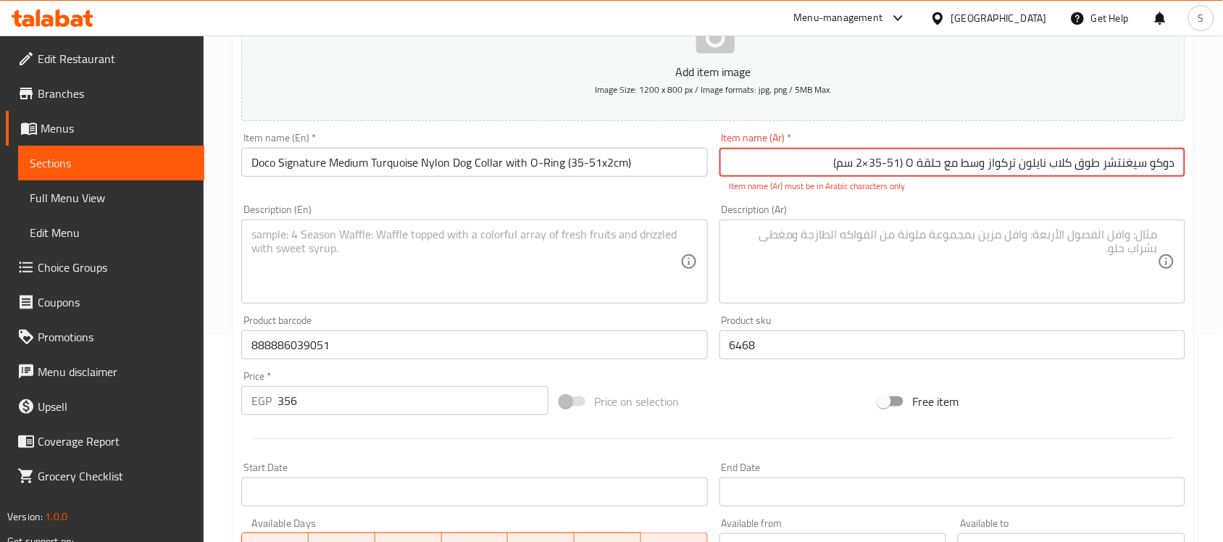
click at [911, 167] on input "دوكو سيغنتشر طوق كلاب نايلون تركواز وسط مع حلقة O ‏(35-51×2 سم)" at bounding box center [952, 162] width 466 height 29
click at [895, 172] on input "دوكو سيغنتشر طوق كلاب نايلون تركواز وسط مع حلقة اوو ‏(35-51×2 سم)" at bounding box center [952, 162] width 466 height 29
click at [863, 164] on input "دوكو سيغنتشر طوق كلاب نايلون تركواز وسط مع حلقة اوو(35-51×2 سم)" at bounding box center [952, 162] width 466 height 29
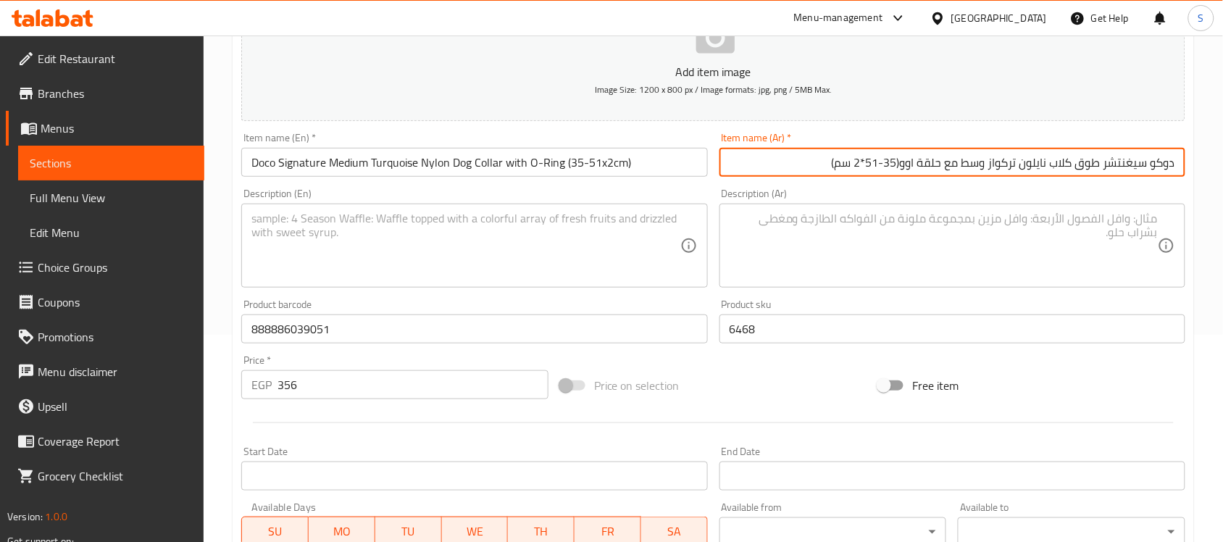
type input "دوكو سيغنتشر طوق كلاب نايلون تركواز وسط مع حلقة اوو(35-51*2 سم)"
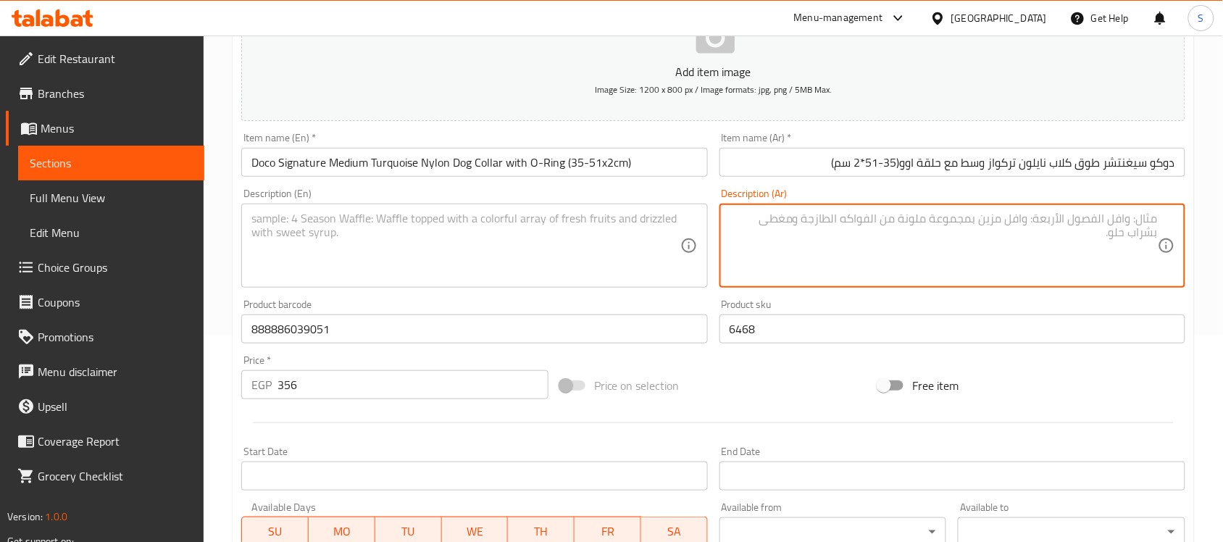
click at [901, 237] on textarea at bounding box center [944, 246] width 428 height 69
click at [520, 240] on textarea at bounding box center [465, 246] width 428 height 69
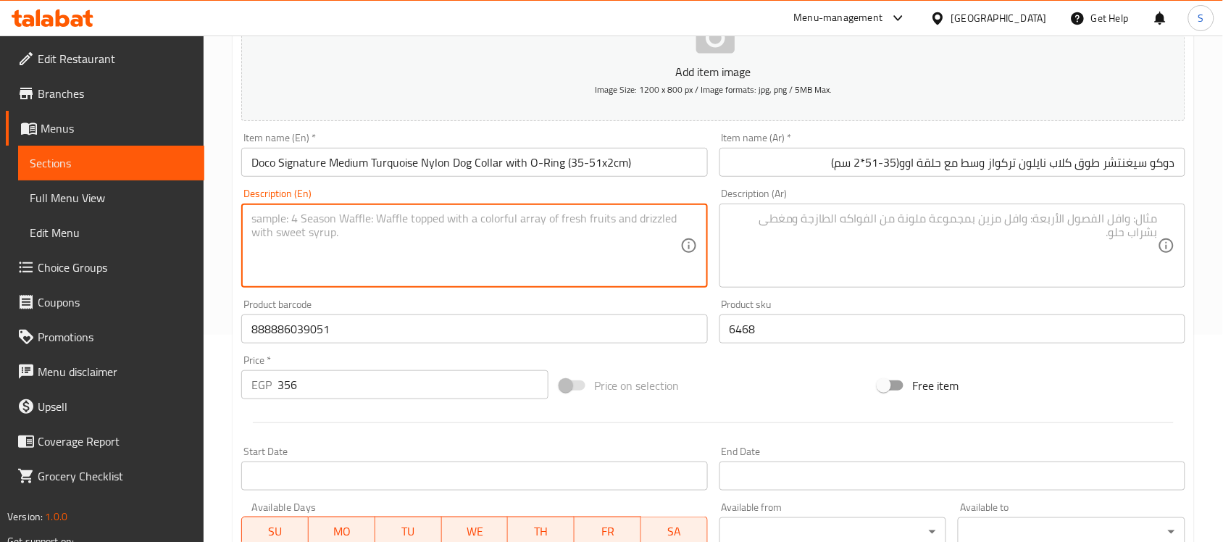
paste textarea "1pcs"
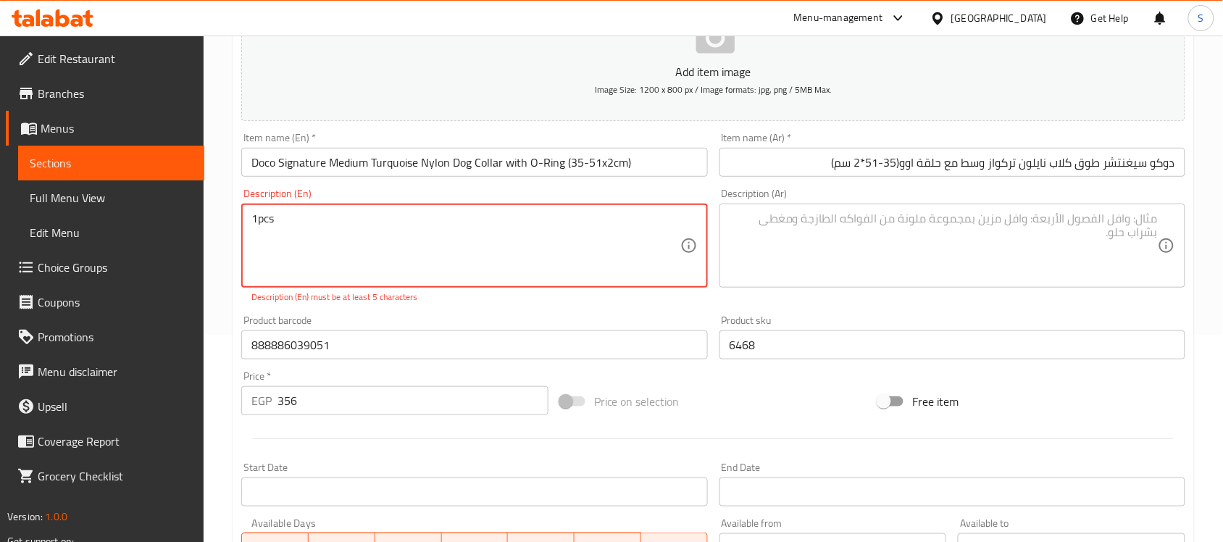
click at [254, 222] on textarea "1pcs" at bounding box center [465, 246] width 428 height 69
click at [255, 222] on textarea "1pcs" at bounding box center [465, 246] width 428 height 69
click at [257, 219] on textarea "1pcs" at bounding box center [465, 246] width 428 height 69
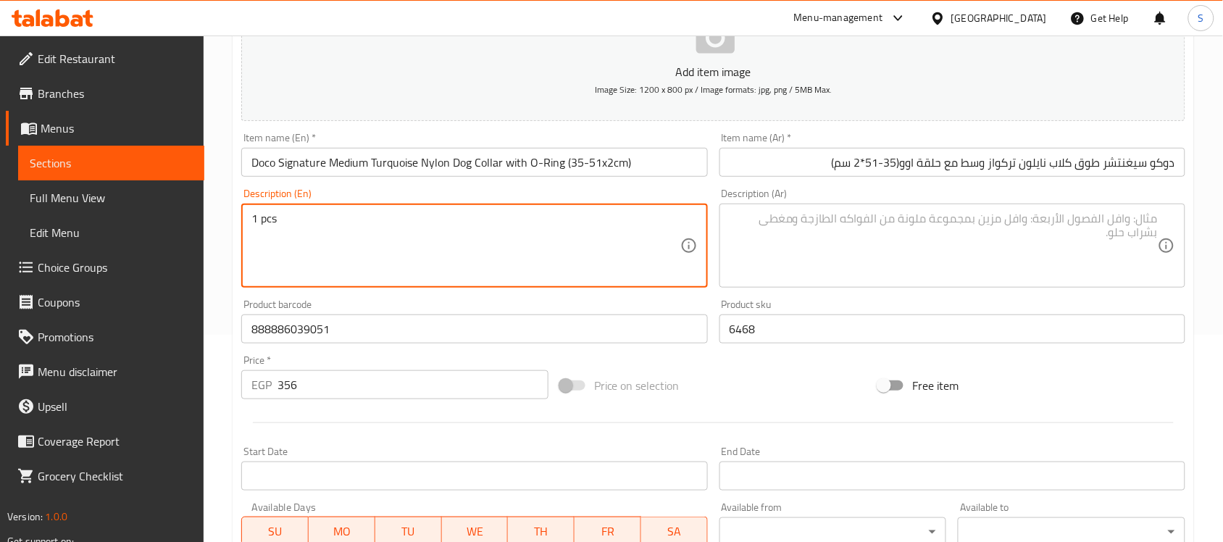
type textarea "1 pcs"
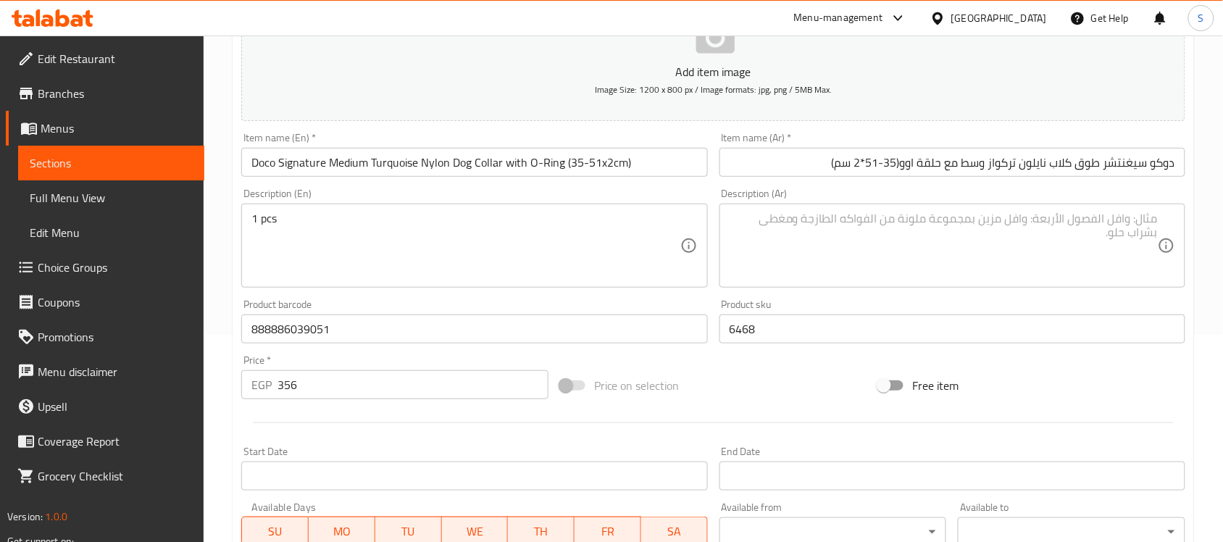
click at [881, 244] on textarea at bounding box center [944, 246] width 428 height 69
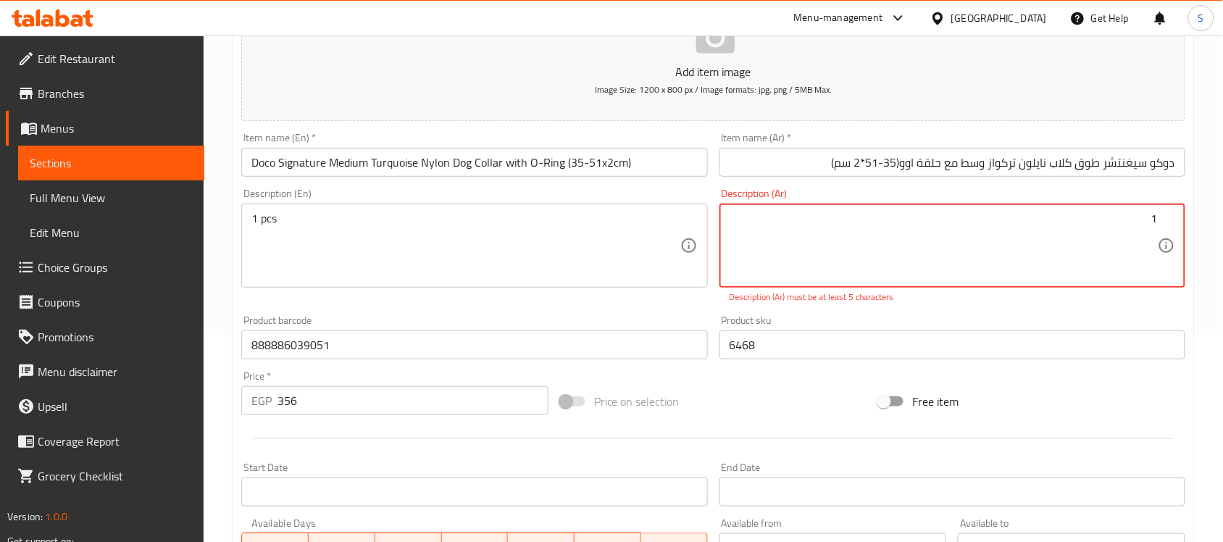
paste textarea "قطعة"
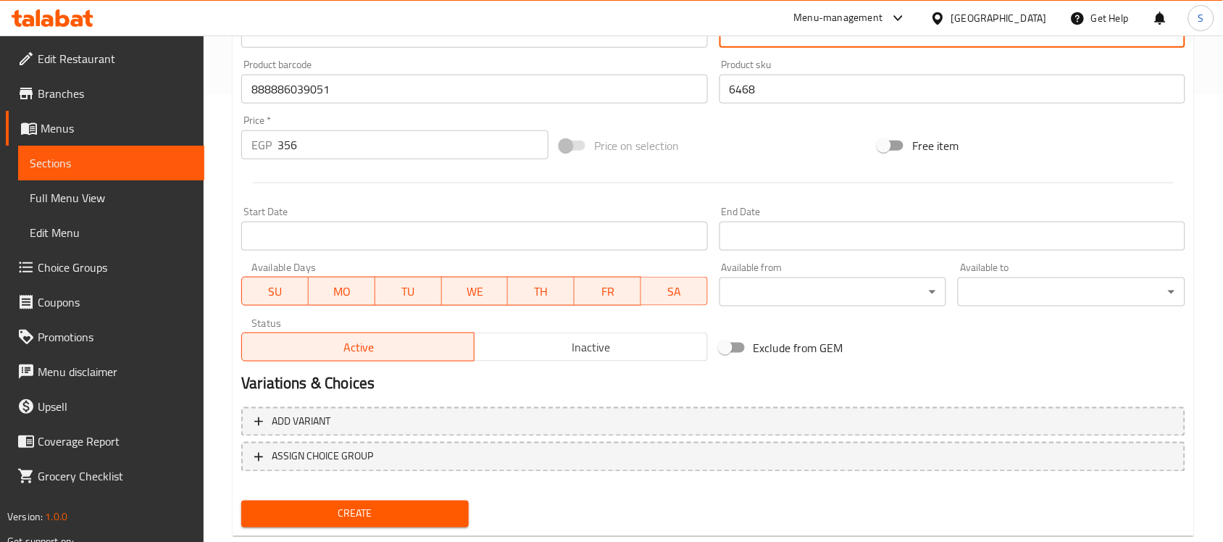
scroll to position [479, 0]
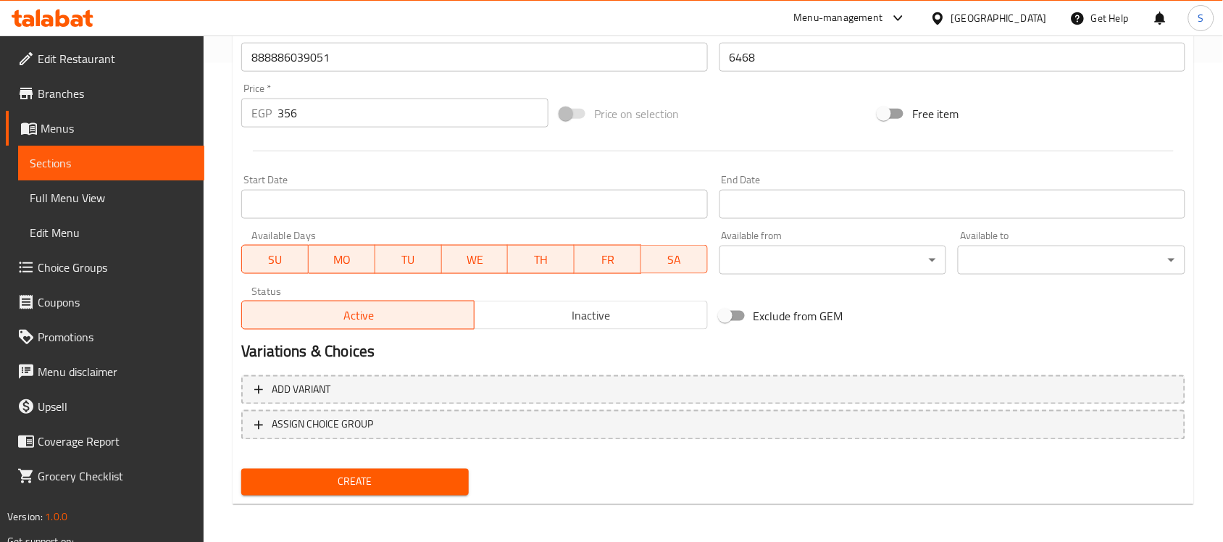
type textarea "1قطعة"
click at [397, 473] on span "Create" at bounding box center [355, 482] width 204 height 18
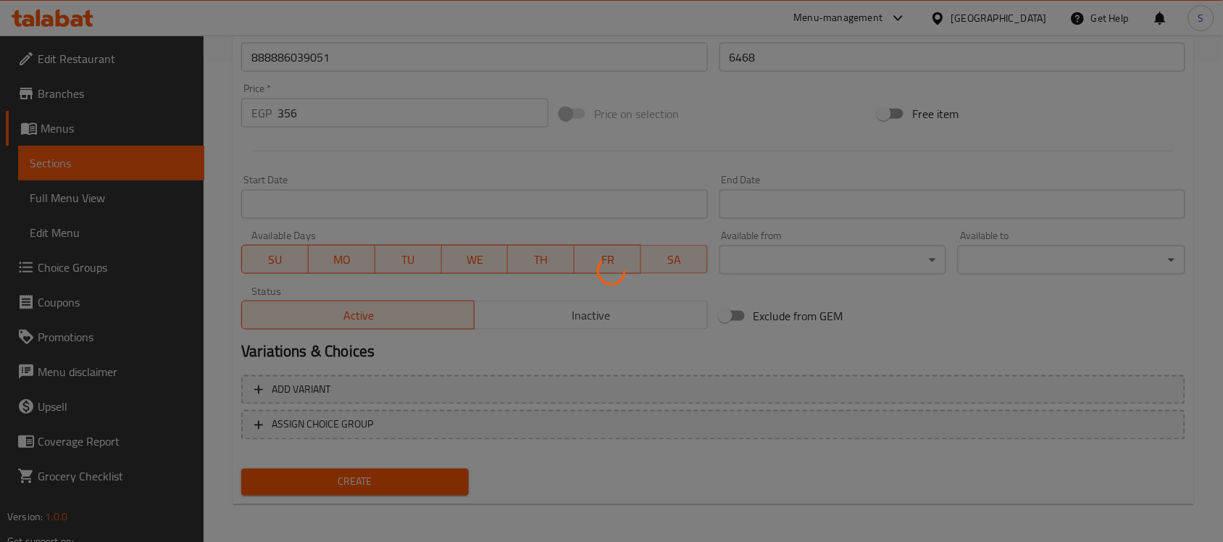
type input "0"
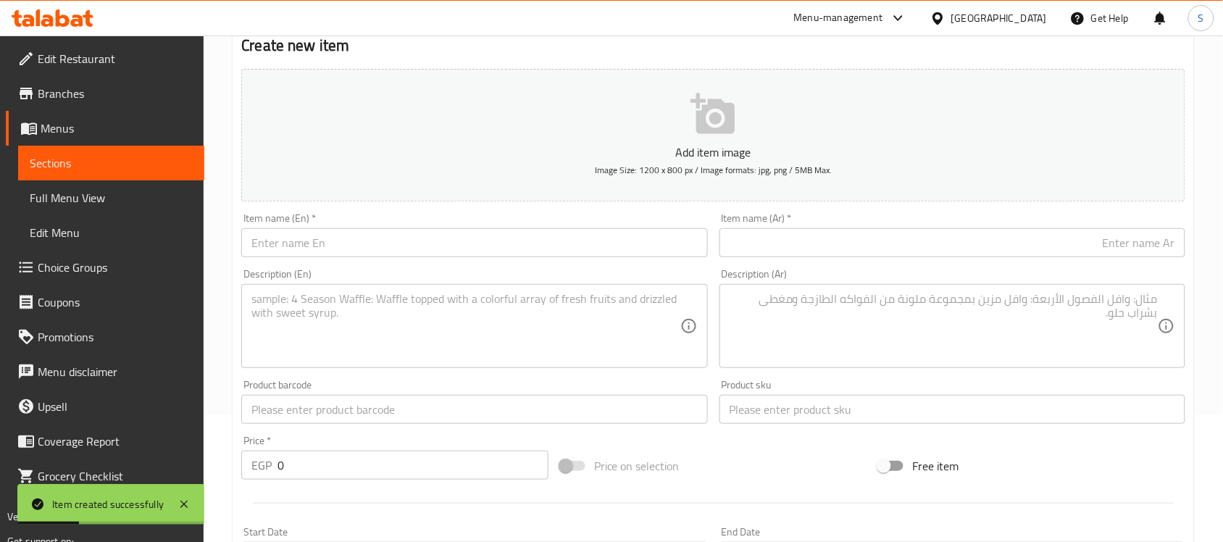
scroll to position [207, 0]
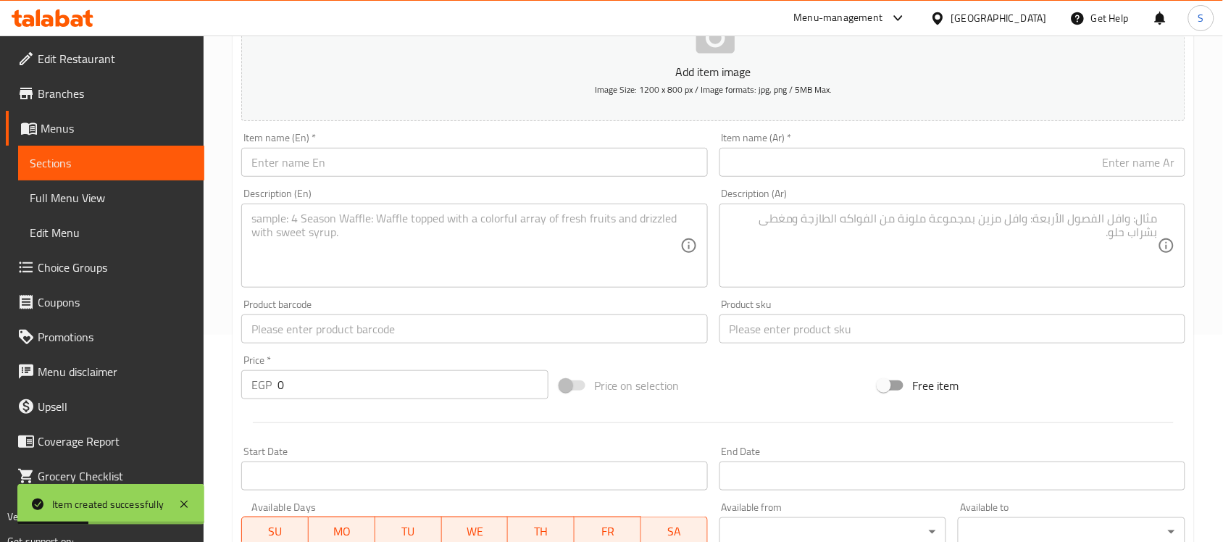
click at [301, 339] on input "text" at bounding box center [474, 328] width 466 height 29
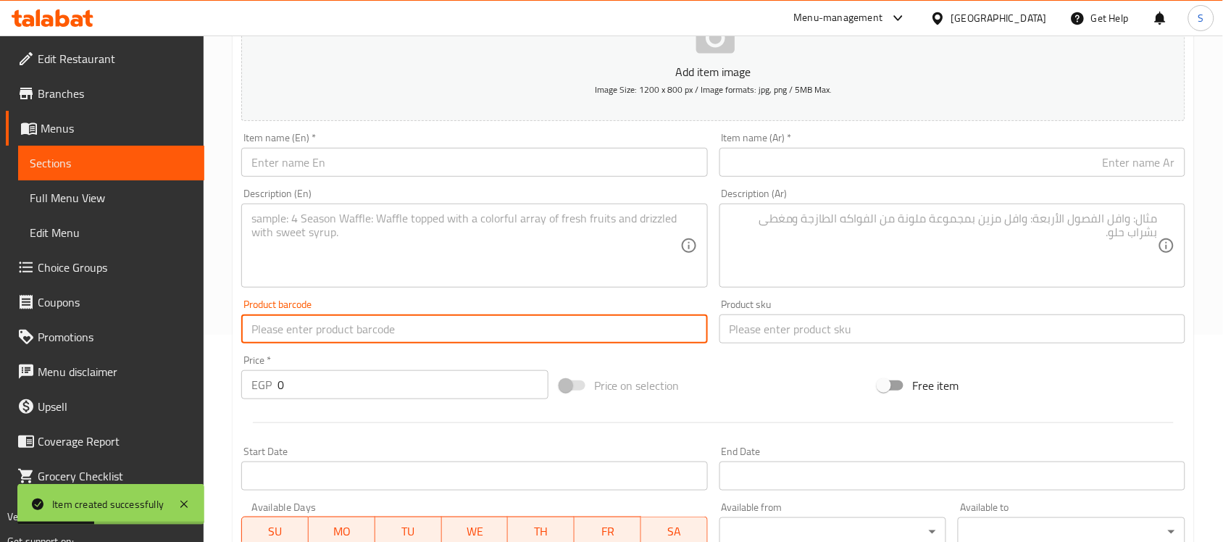
paste input "888886018247"
type input "888886018247"
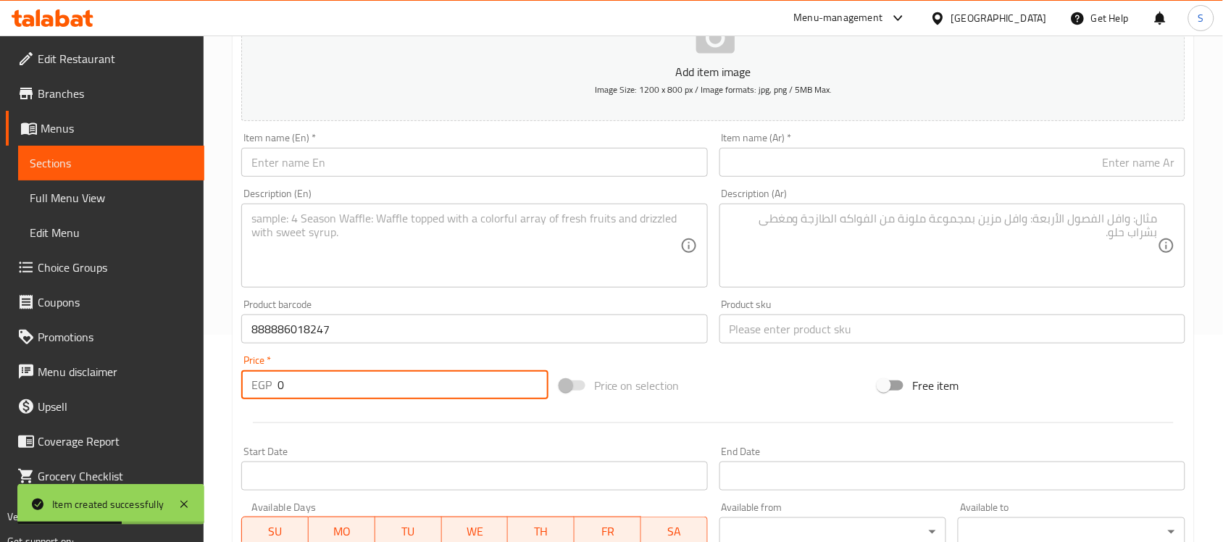
drag, startPoint x: 306, startPoint y: 379, endPoint x: 259, endPoint y: 351, distance: 54.5
click at [259, 351] on div "Price   * EGP 0 Price *" at bounding box center [394, 377] width 319 height 56
paste input "75"
type input "750"
click at [777, 330] on input "text" at bounding box center [952, 328] width 466 height 29
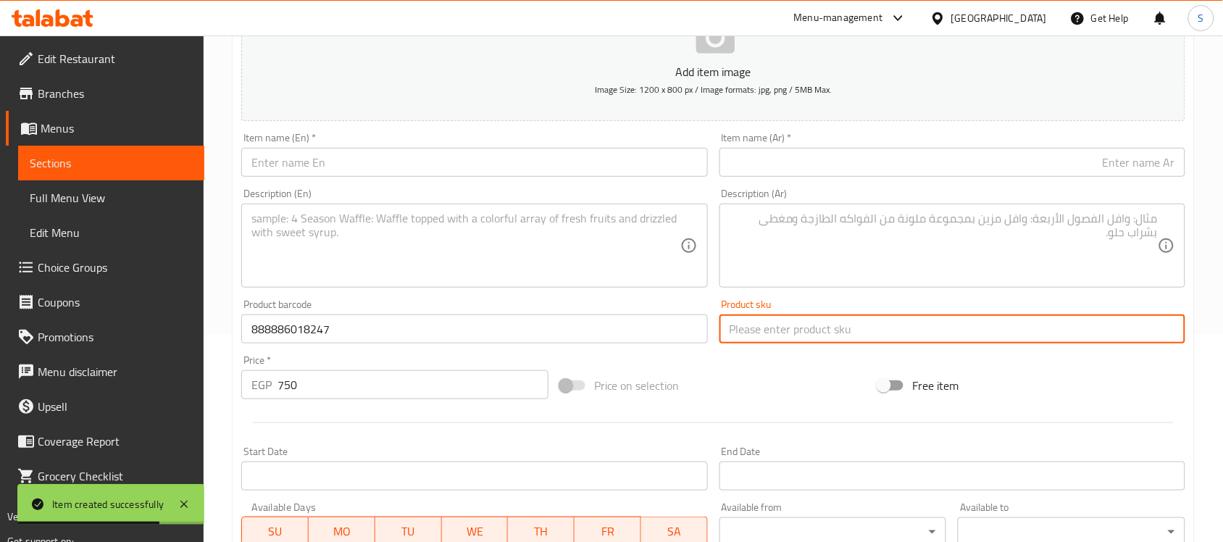
paste input "6474"
type input "6474"
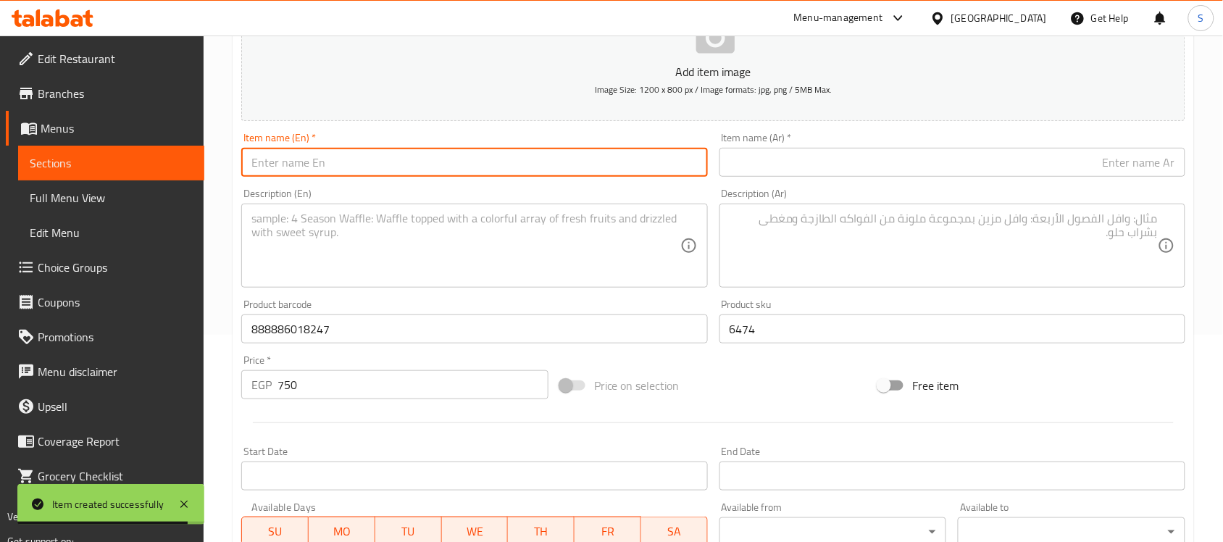
click at [322, 165] on input "text" at bounding box center [474, 162] width 466 height 29
paste input "Doco Purple Reflective Rope Dog Leash (180x1.3cm)"
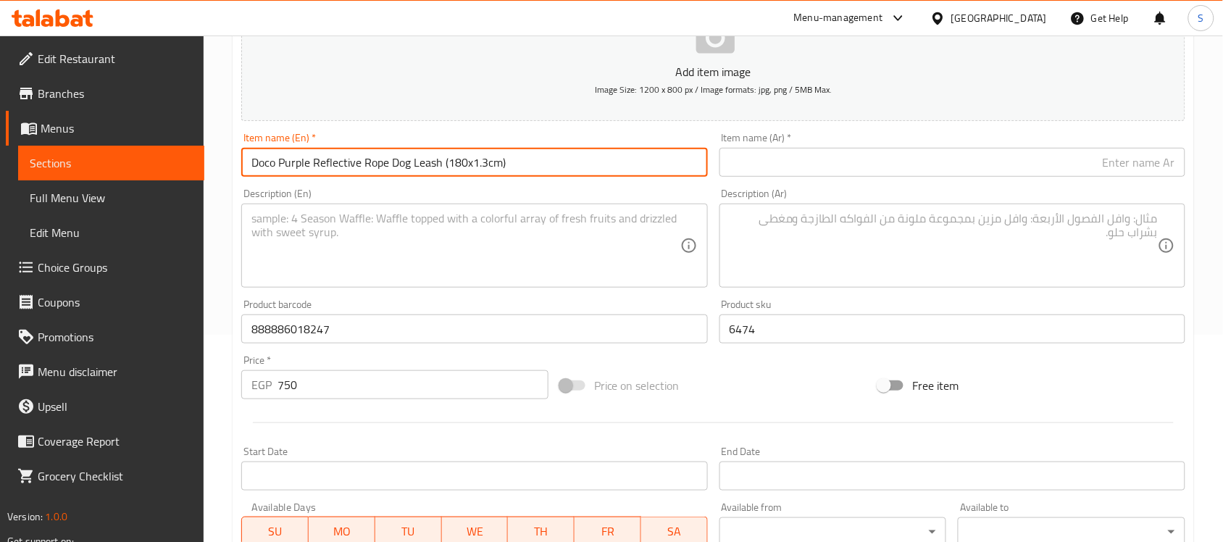
type input "Doco Purple Reflective Rope Dog Leash (180x1.3cm)"
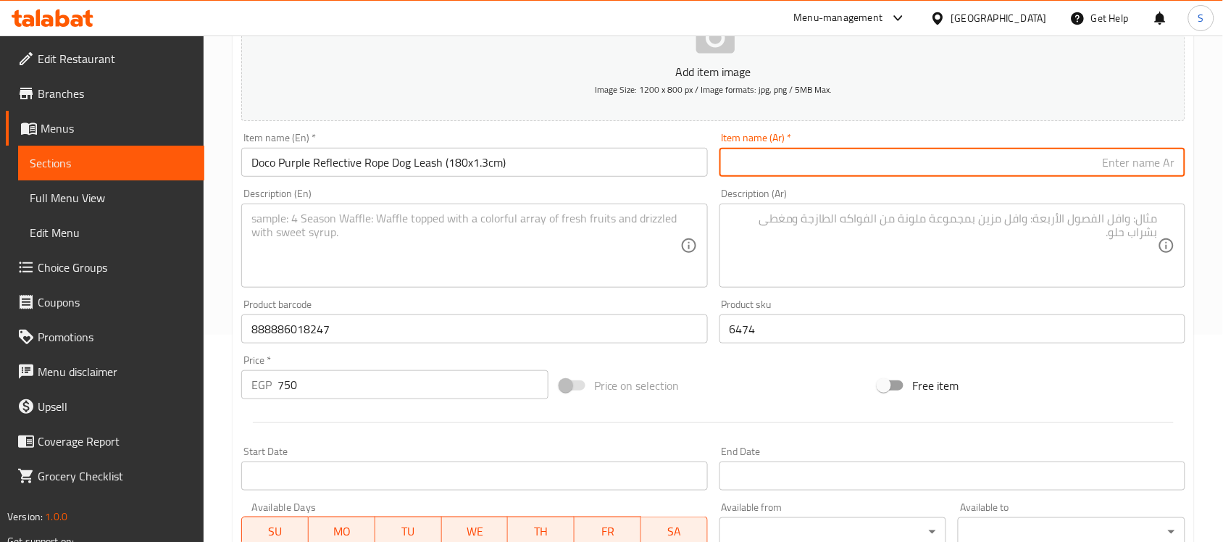
click at [987, 167] on input "text" at bounding box center [952, 162] width 466 height 29
paste input "دوكو مقود كلاب حبل عاكس بنفسجي ‏(180×1.3 سم)"
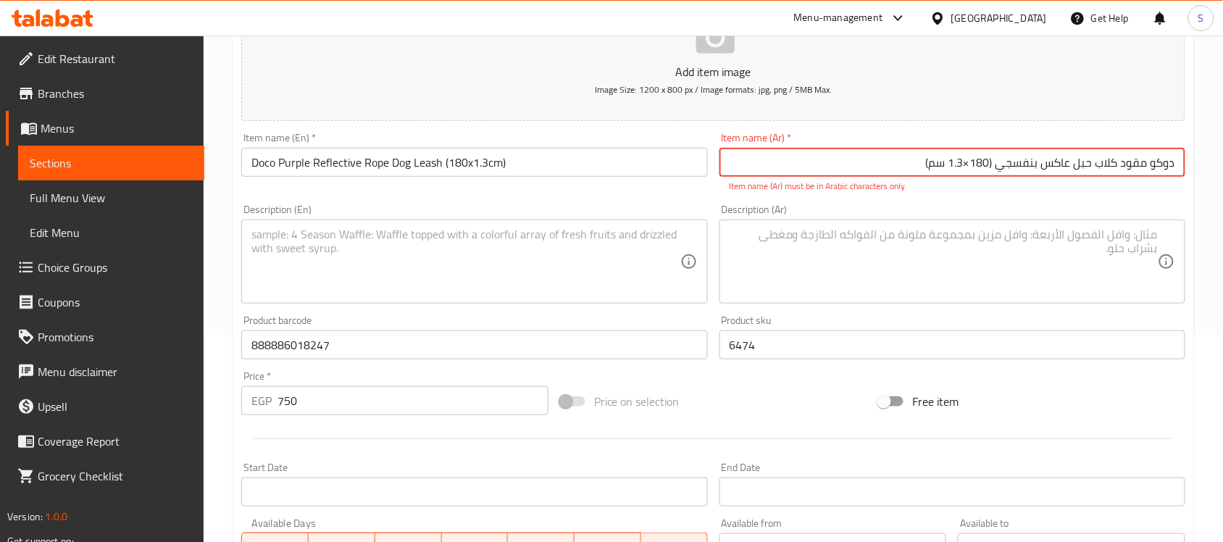
click at [994, 164] on input "دوكو مقود كلاب حبل عاكس بنفسجي ‏(180×1.3 سم)" at bounding box center [952, 162] width 466 height 29
click at [973, 163] on input "دوكو مقود كلاب حبل عاكس بنفسجي(180×1.3 سم)" at bounding box center [952, 162] width 466 height 29
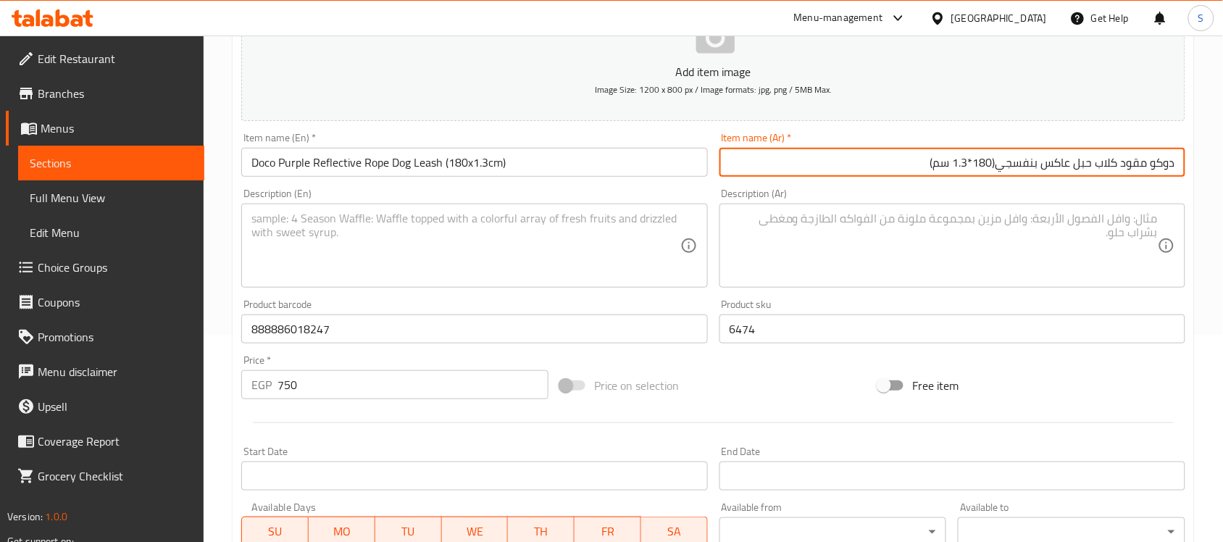
type input "دوكو مقود كلاب حبل عاكس بنفسجي(180*1.3 سم)"
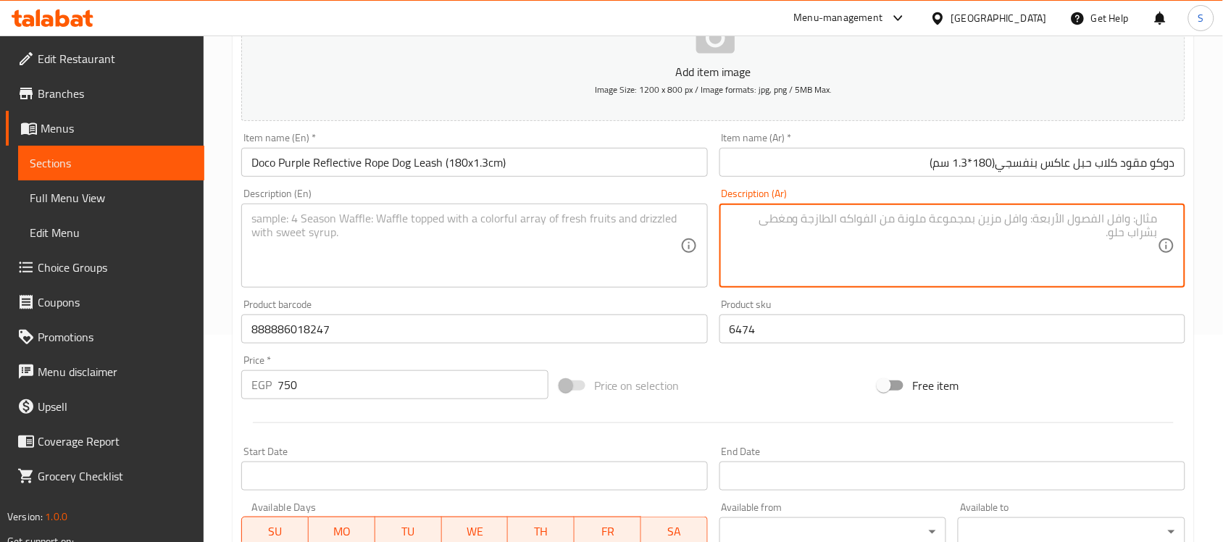
click at [885, 236] on textarea at bounding box center [944, 246] width 428 height 69
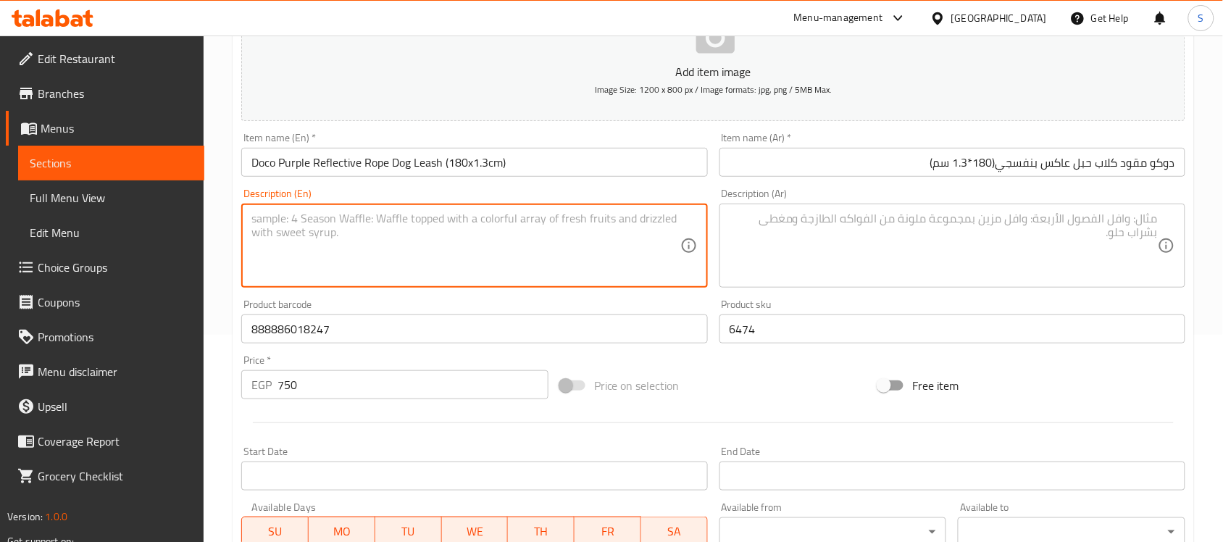
click at [377, 225] on textarea at bounding box center [465, 246] width 428 height 69
paste textarea "1pcs"
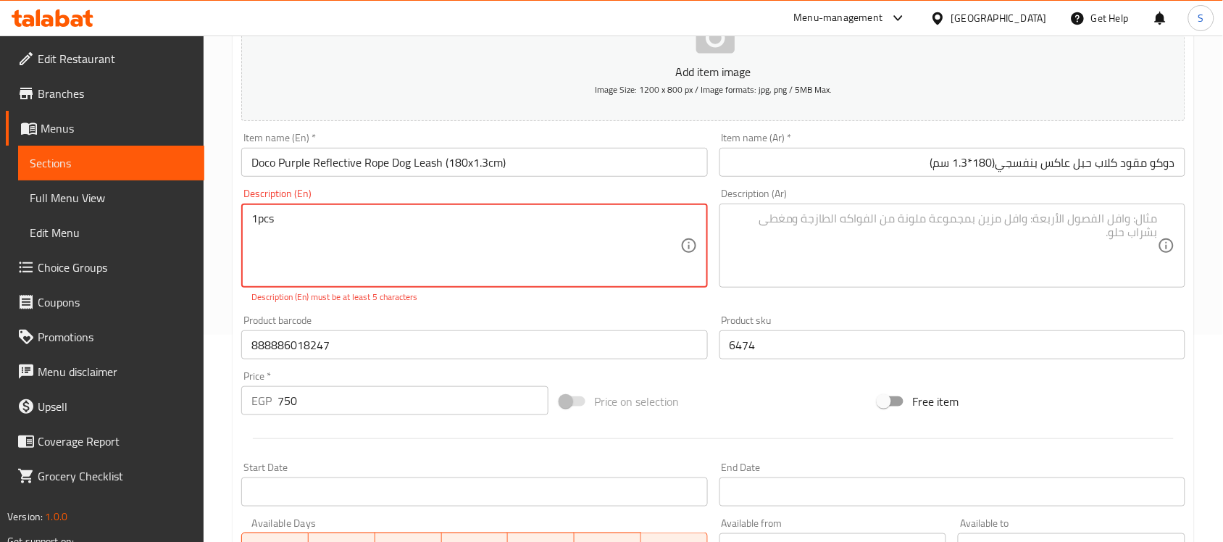
click at [258, 219] on textarea "1pcs" at bounding box center [465, 246] width 428 height 69
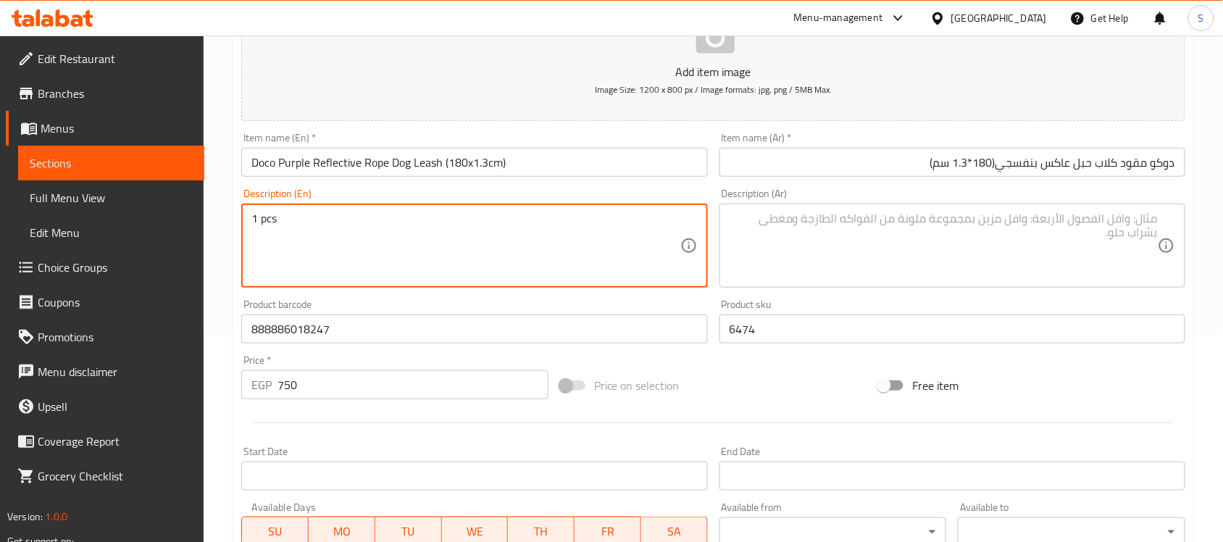
type textarea "1 pcs"
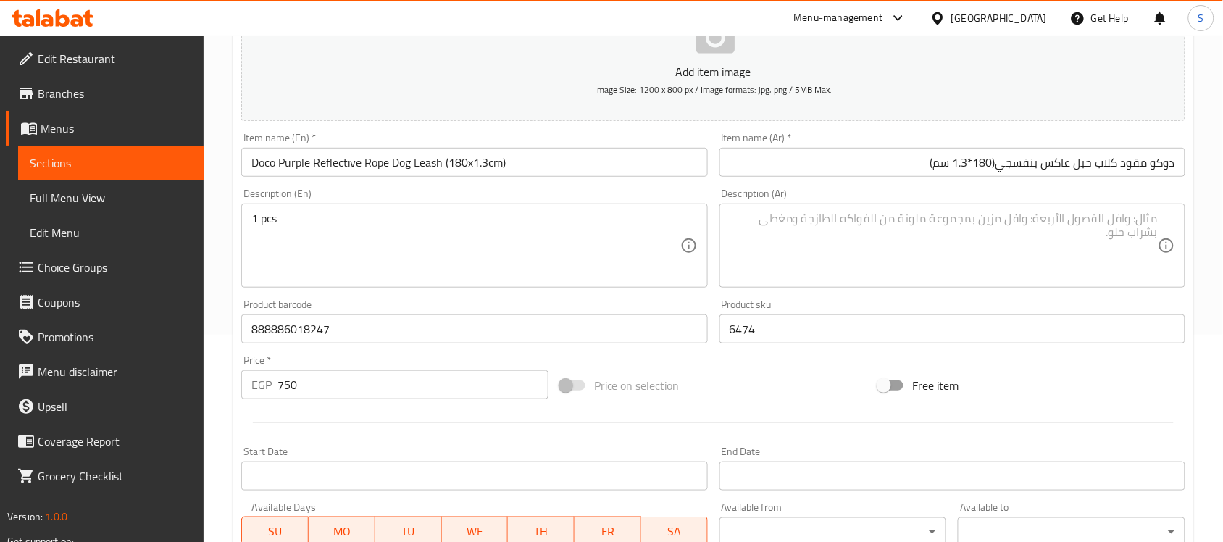
click at [938, 244] on textarea at bounding box center [944, 246] width 428 height 69
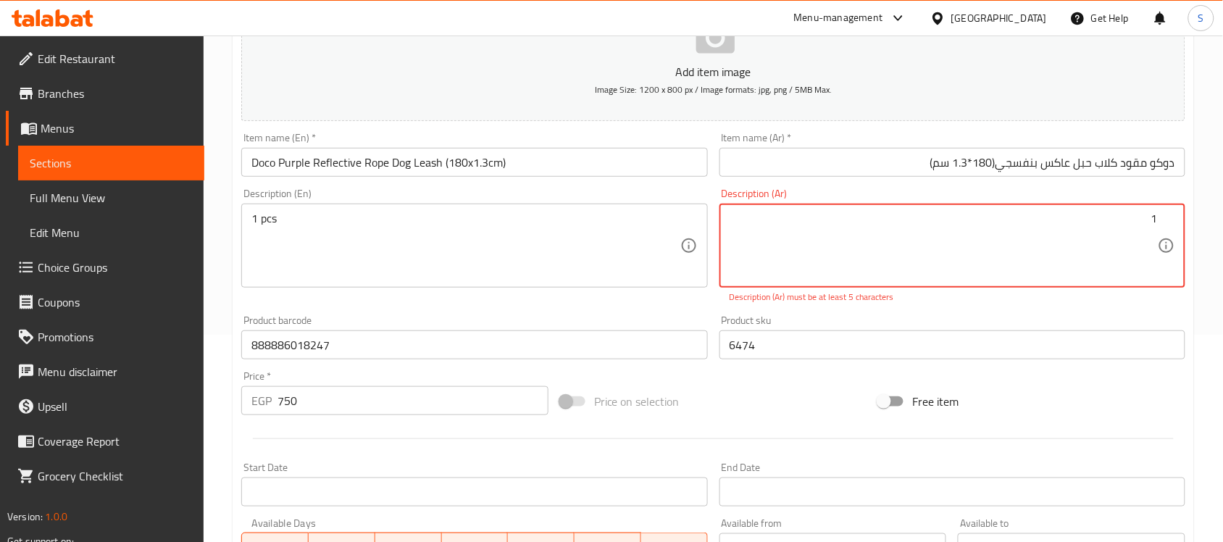
paste textarea "قطعة"
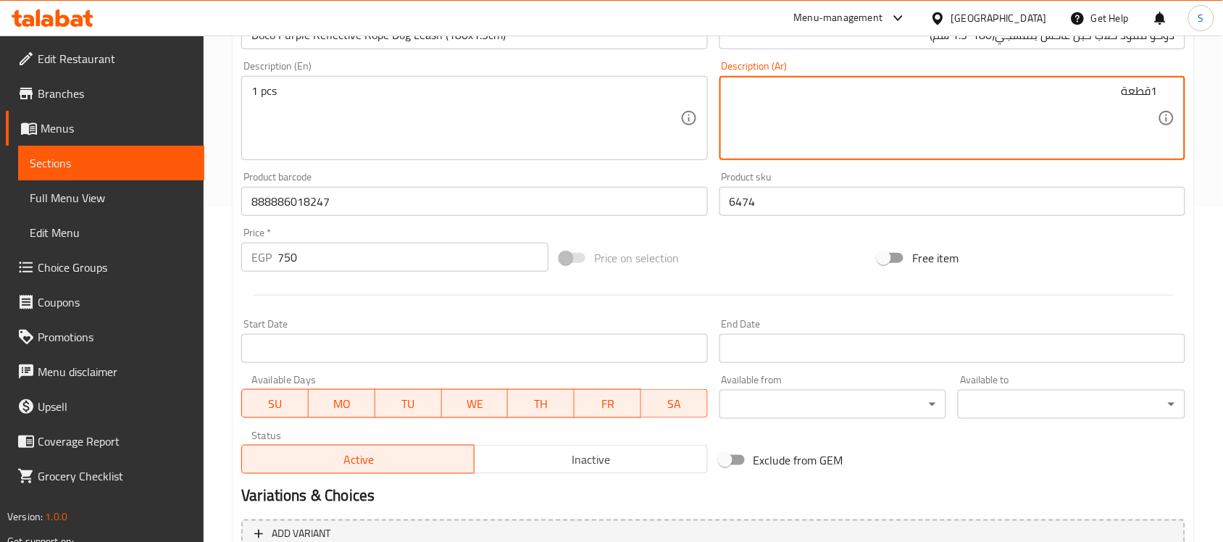
scroll to position [479, 0]
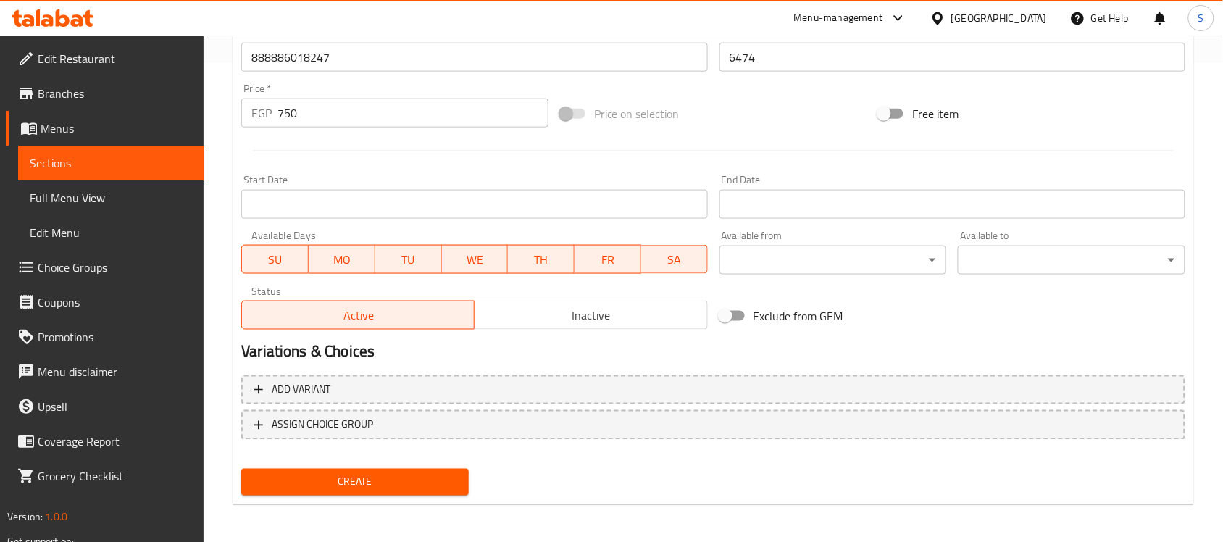
type textarea "1قطعة"
click at [438, 486] on span "Create" at bounding box center [355, 482] width 204 height 18
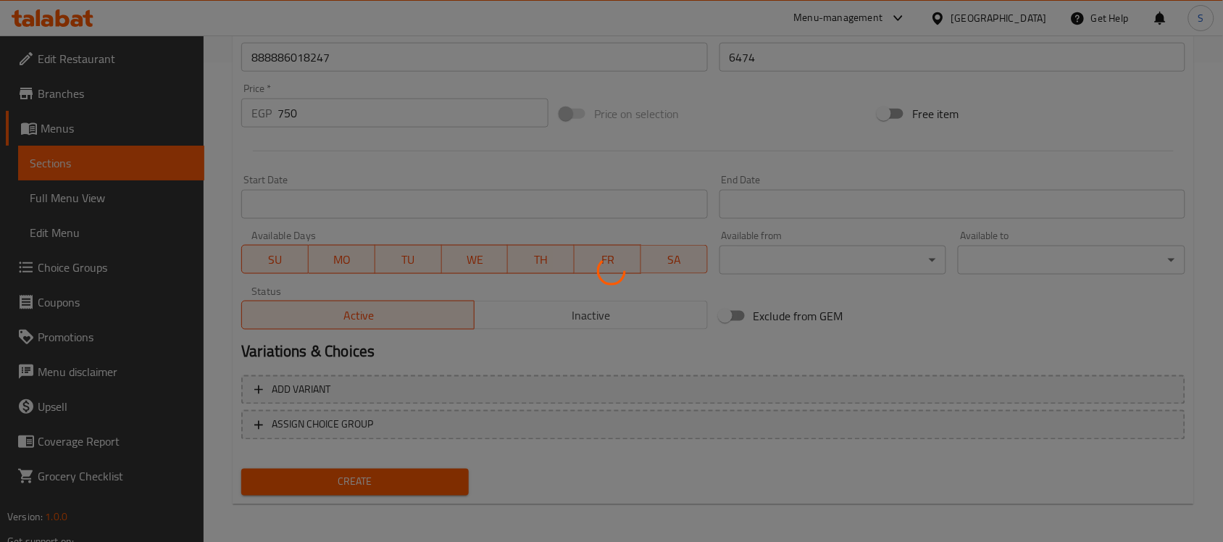
type input "0"
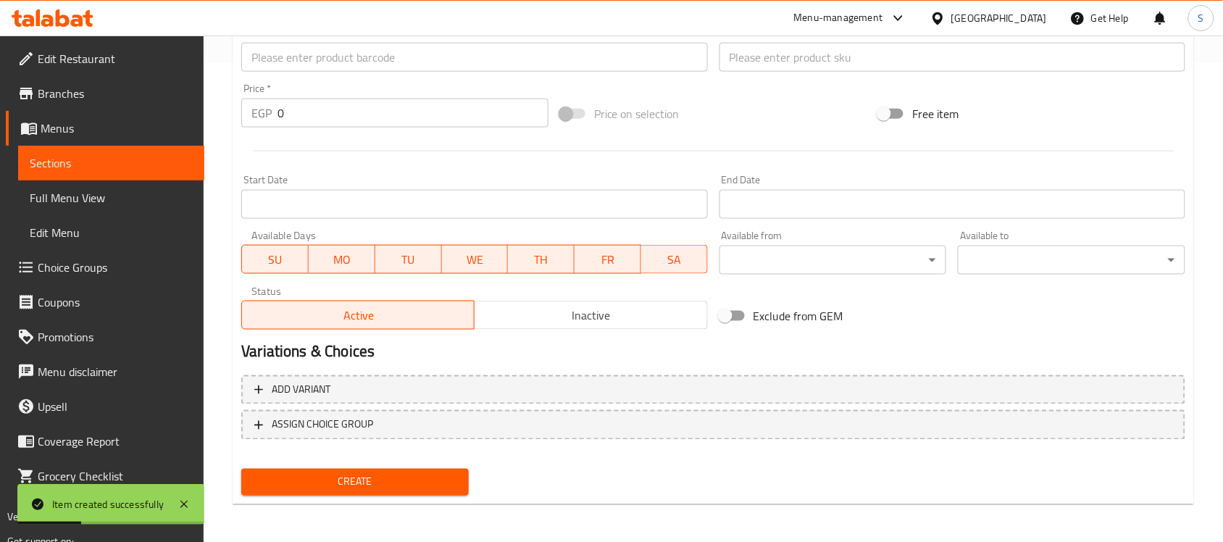
click at [96, 183] on link "Full Menu View" at bounding box center [111, 197] width 186 height 35
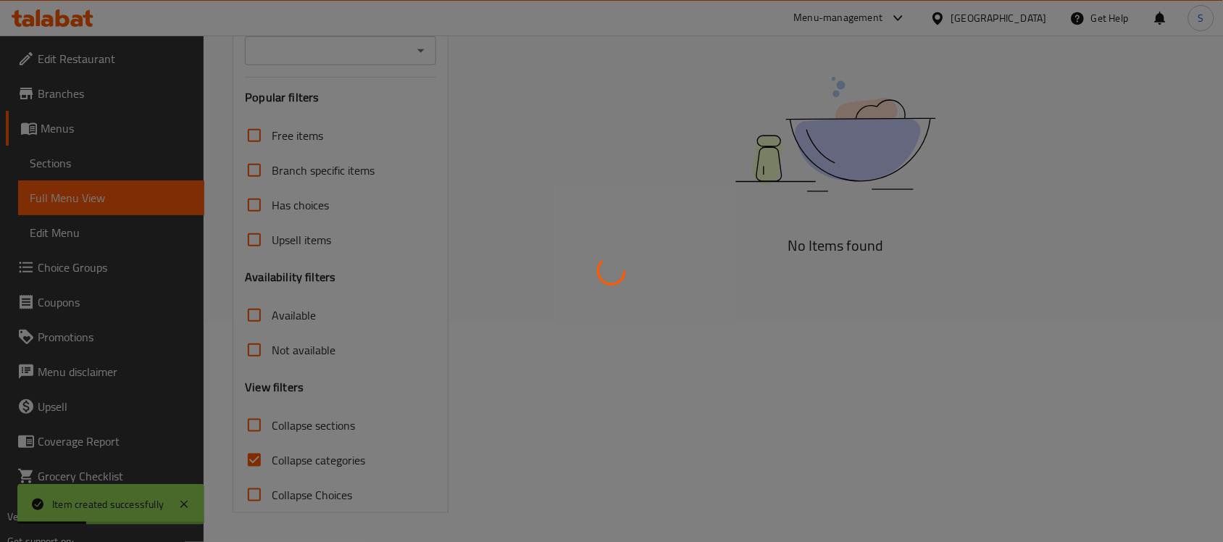
scroll to position [219, 0]
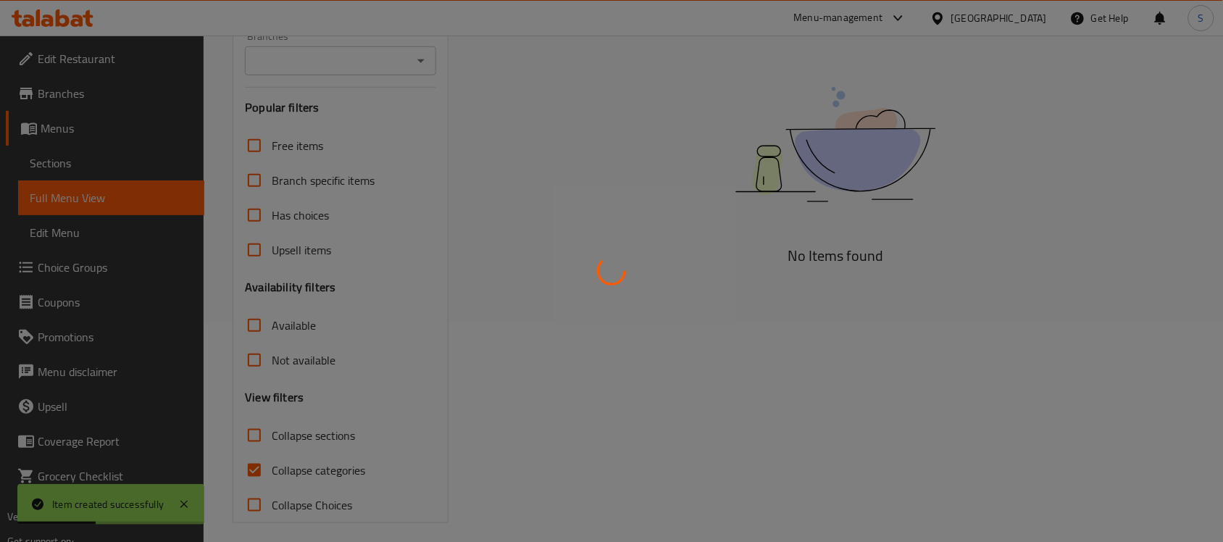
click at [96, 167] on div at bounding box center [611, 271] width 1223 height 542
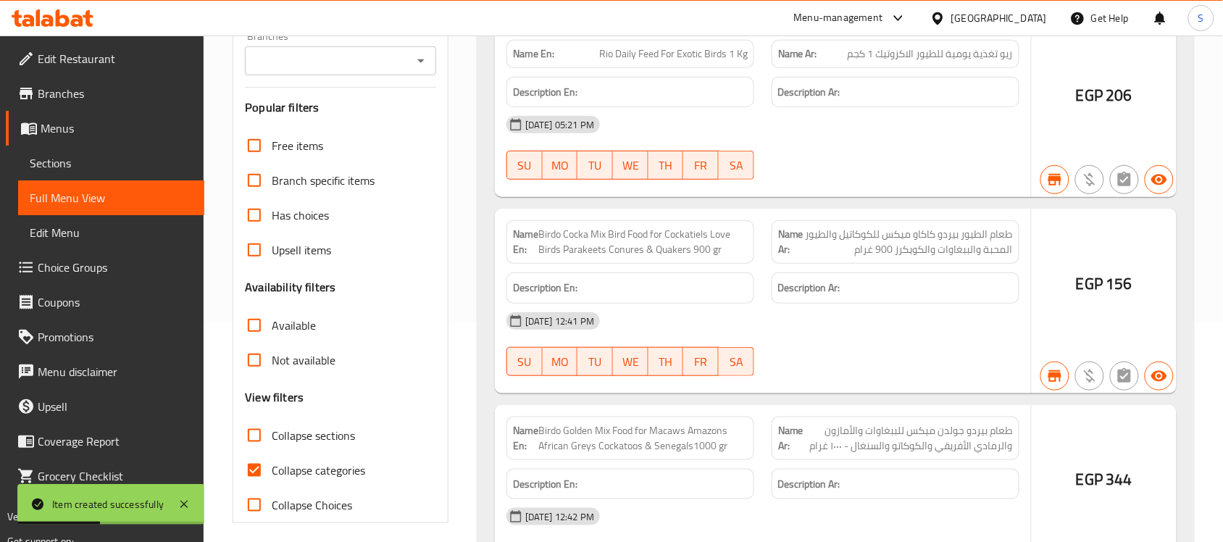
click at [74, 153] on div at bounding box center [611, 271] width 1223 height 542
click at [64, 162] on div at bounding box center [611, 271] width 1223 height 542
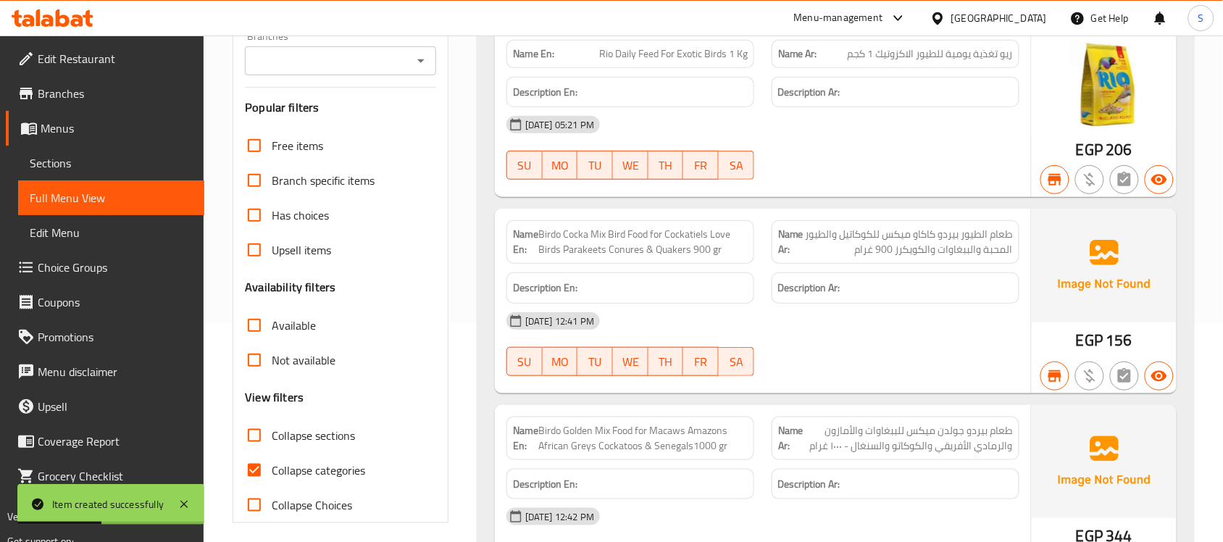
click at [52, 158] on span "Sections" at bounding box center [111, 162] width 163 height 17
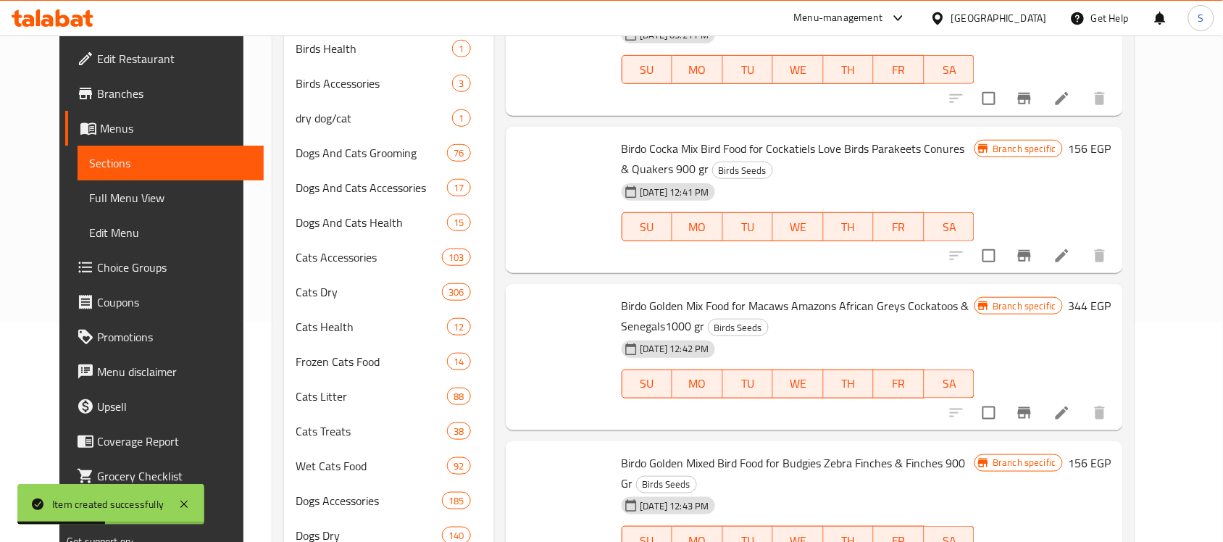
scroll to position [204, 0]
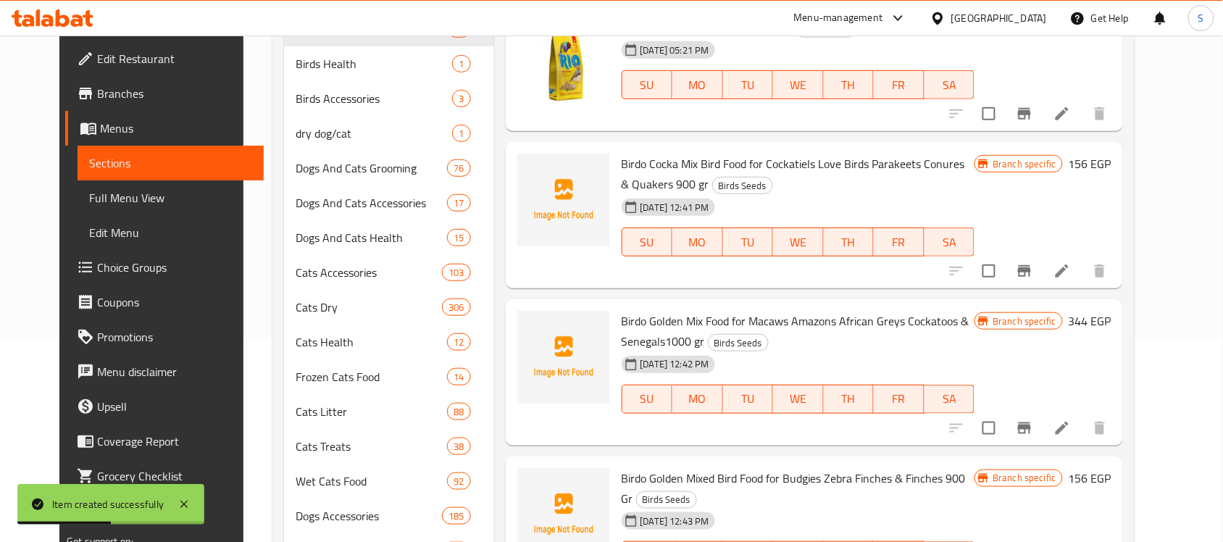
click at [89, 158] on span "Sections" at bounding box center [170, 162] width 163 height 17
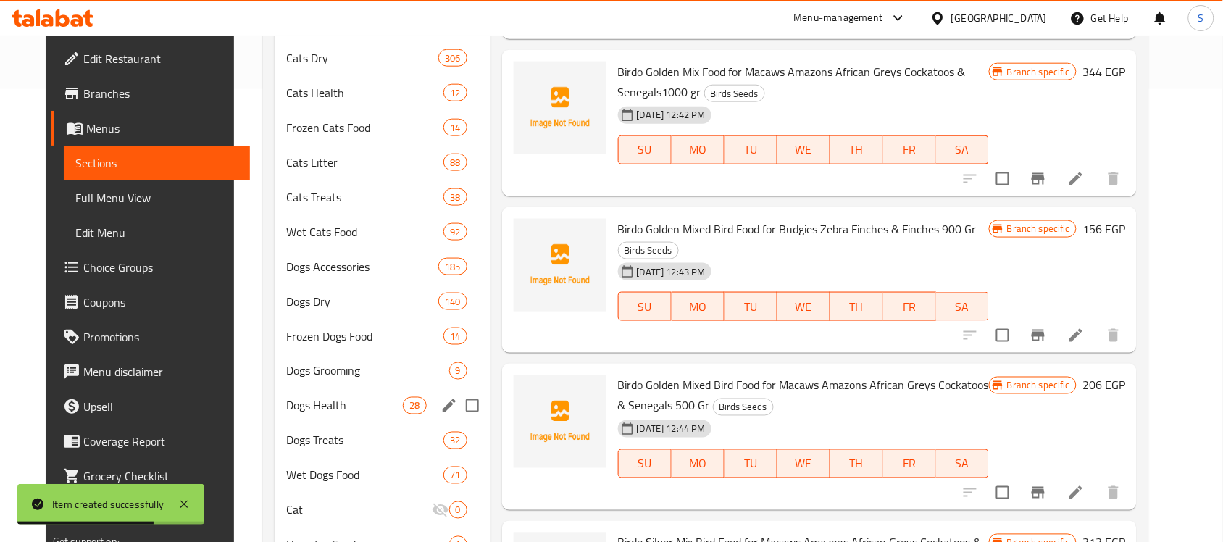
scroll to position [518, 0]
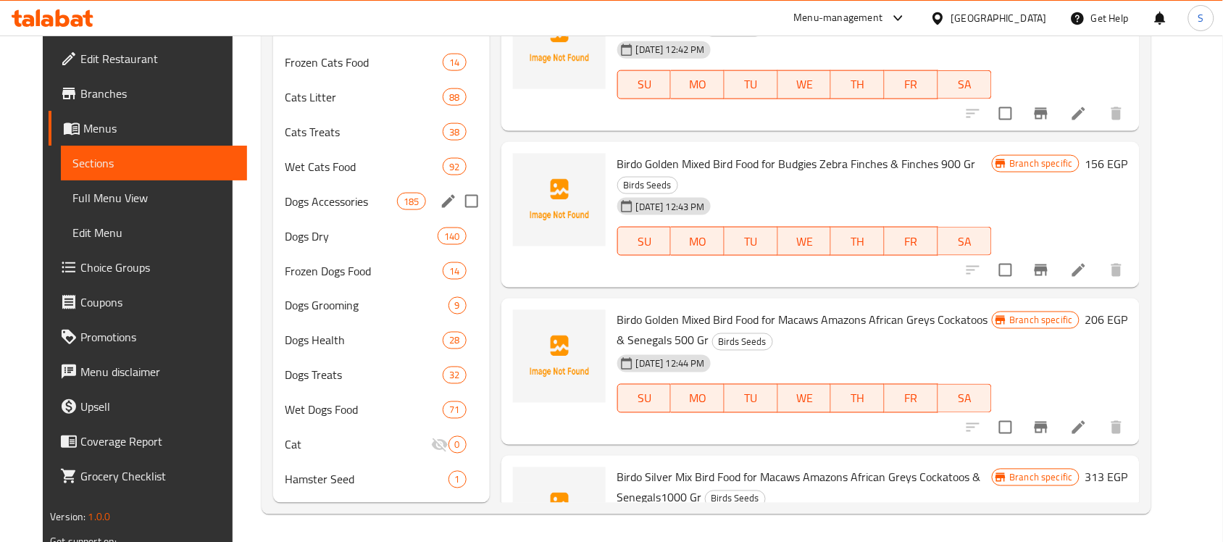
click at [328, 212] on div "Dogs Accessories 185" at bounding box center [381, 201] width 217 height 35
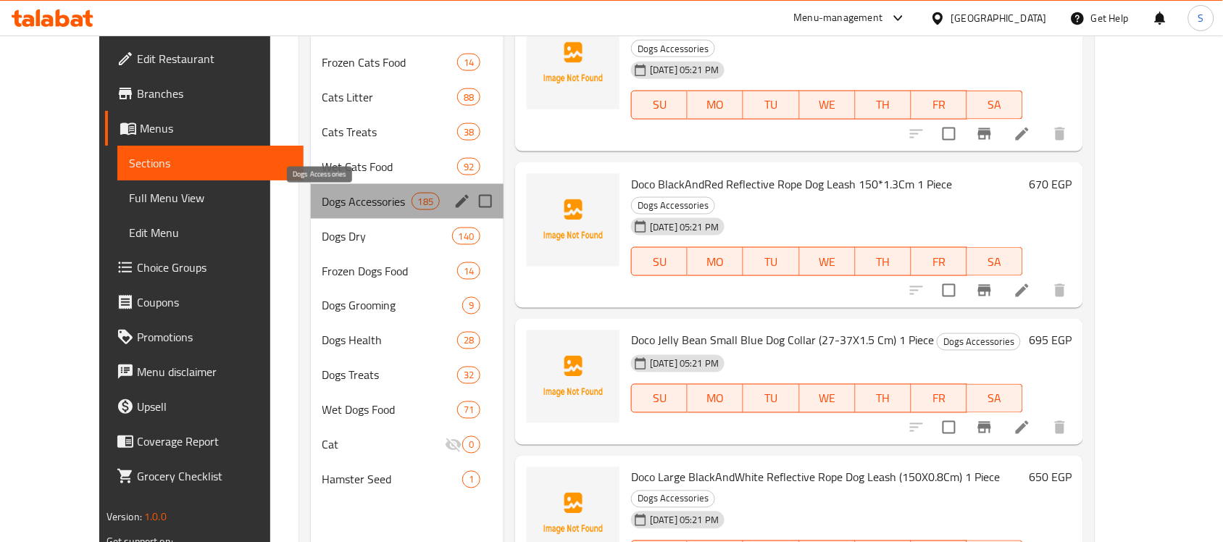
click at [339, 193] on span "Dogs Accessories" at bounding box center [366, 201] width 89 height 17
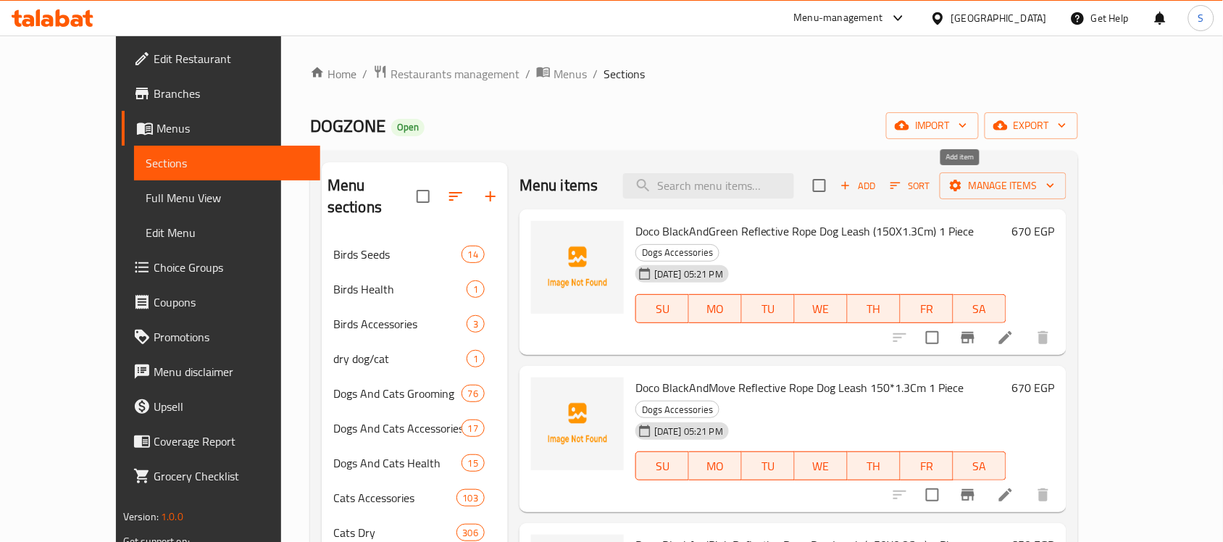
click at [852, 192] on icon "button" at bounding box center [845, 185] width 13 height 13
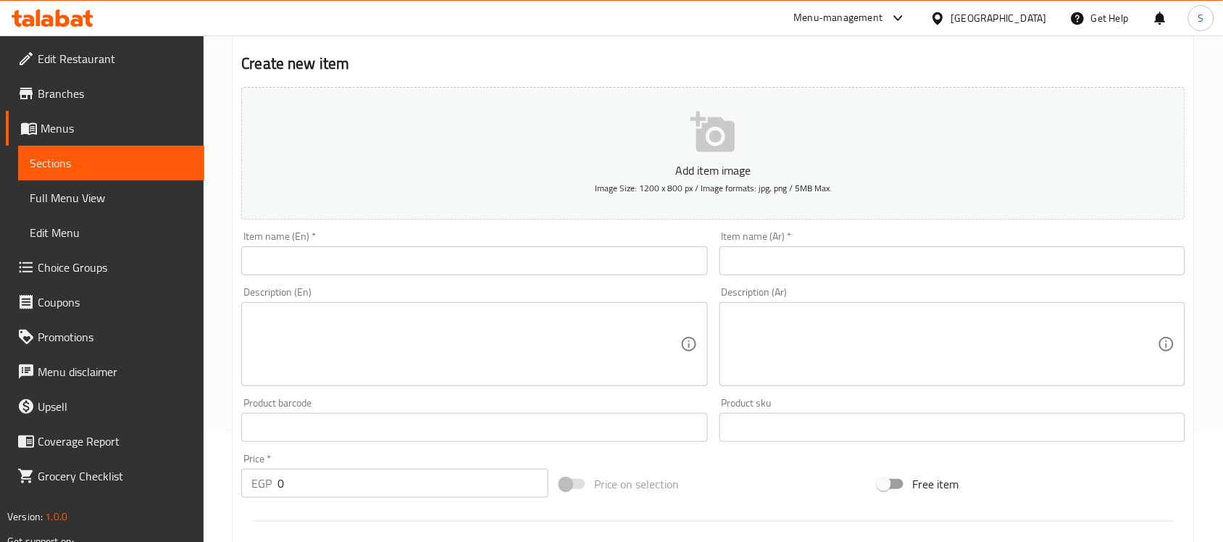
scroll to position [181, 0]
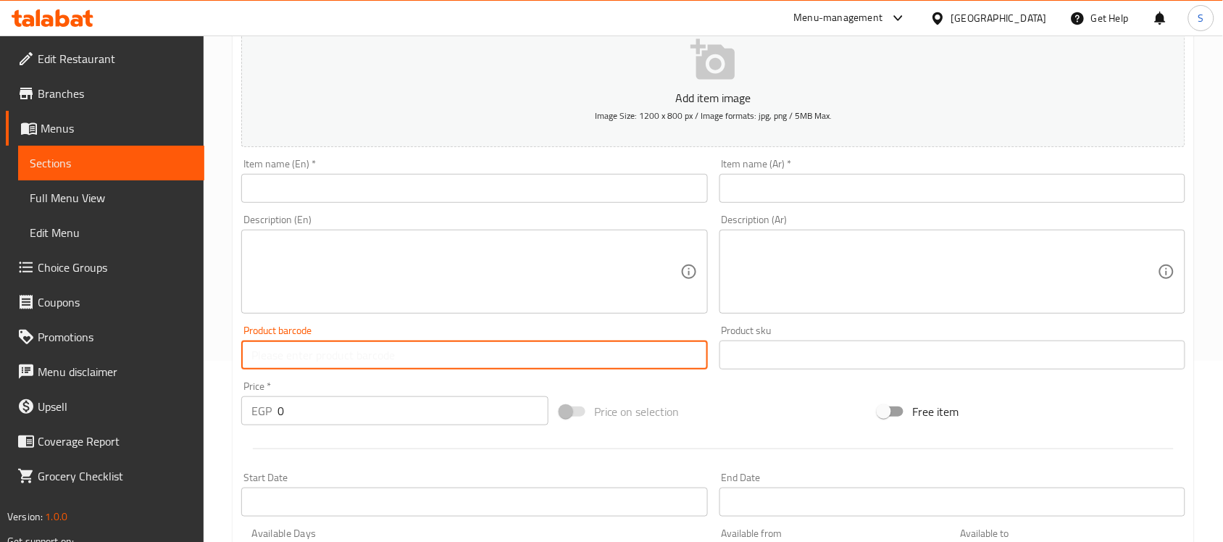
click at [313, 348] on input "text" at bounding box center [474, 354] width 466 height 29
paste input "888886011927"
type input "888886011927"
drag, startPoint x: 319, startPoint y: 417, endPoint x: 241, endPoint y: 402, distance: 79.6
click at [241, 402] on div "EGP 0 Price *" at bounding box center [394, 410] width 307 height 29
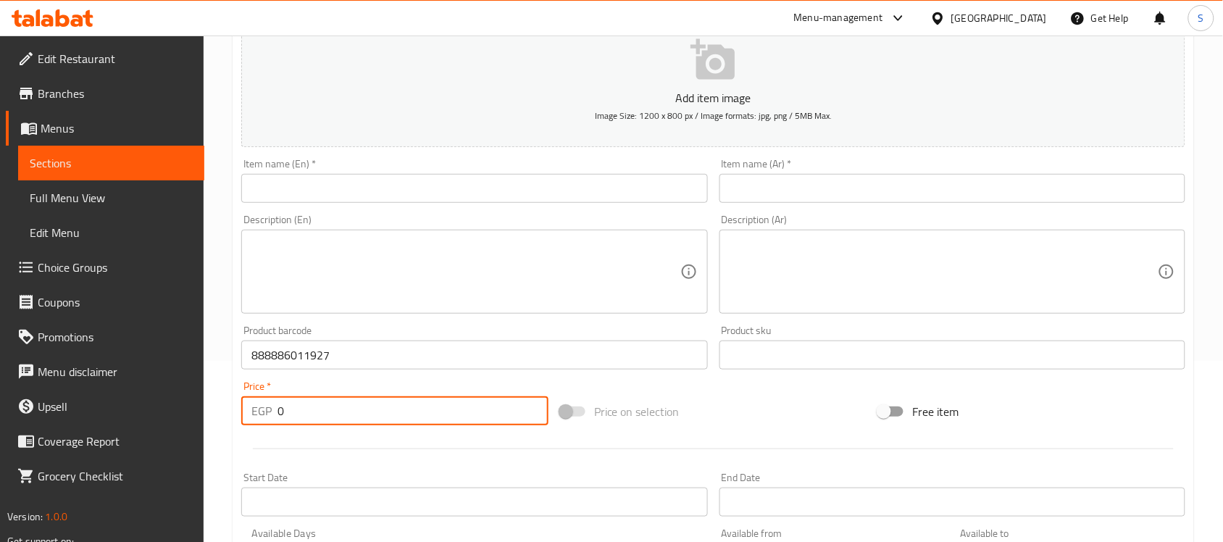
paste input "469"
type input "469"
click at [753, 354] on input "text" at bounding box center [952, 354] width 466 height 29
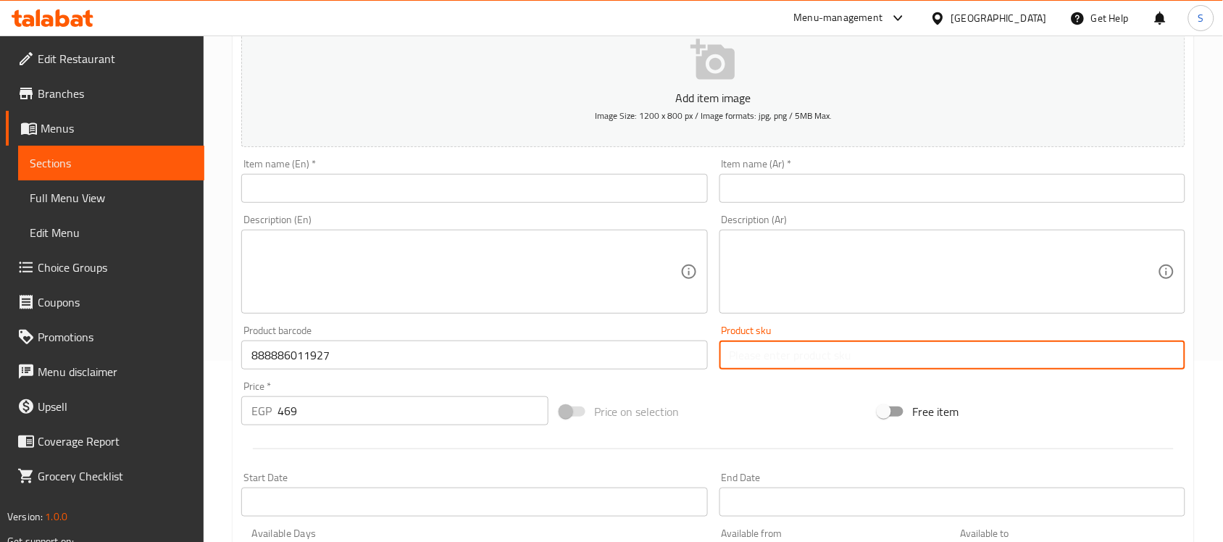
paste input "9949"
type input "9949"
click at [433, 196] on input "text" at bounding box center [474, 188] width 466 height 29
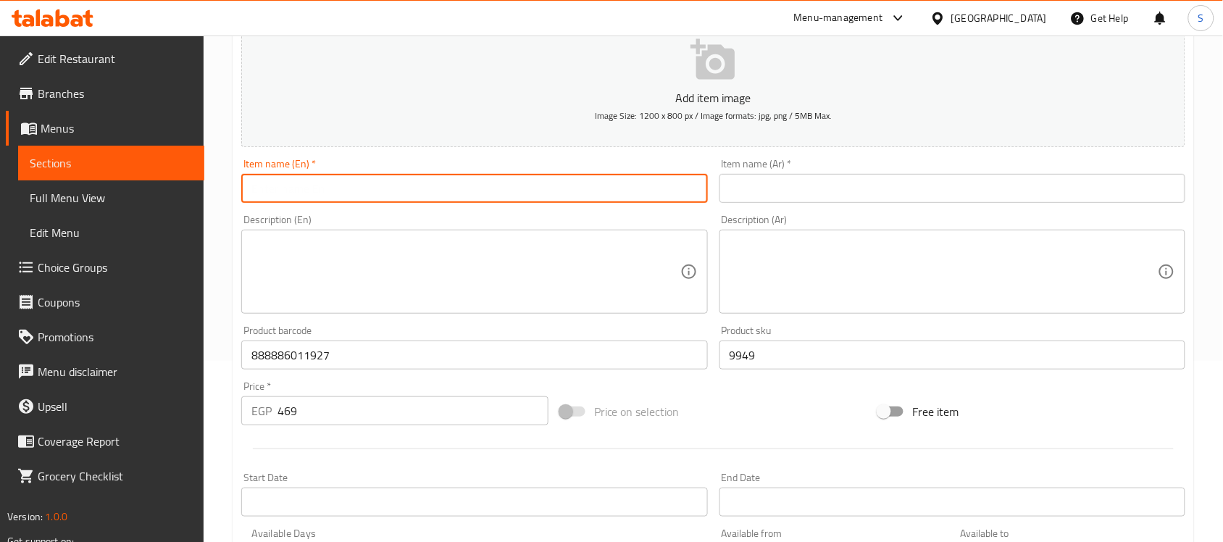
paste input "Doco Signature Large Red Nylon Dog Leash (120x2.5cm)"
type input "Doco Signature Large Red Nylon Dog Leash (120x2.5cm)"
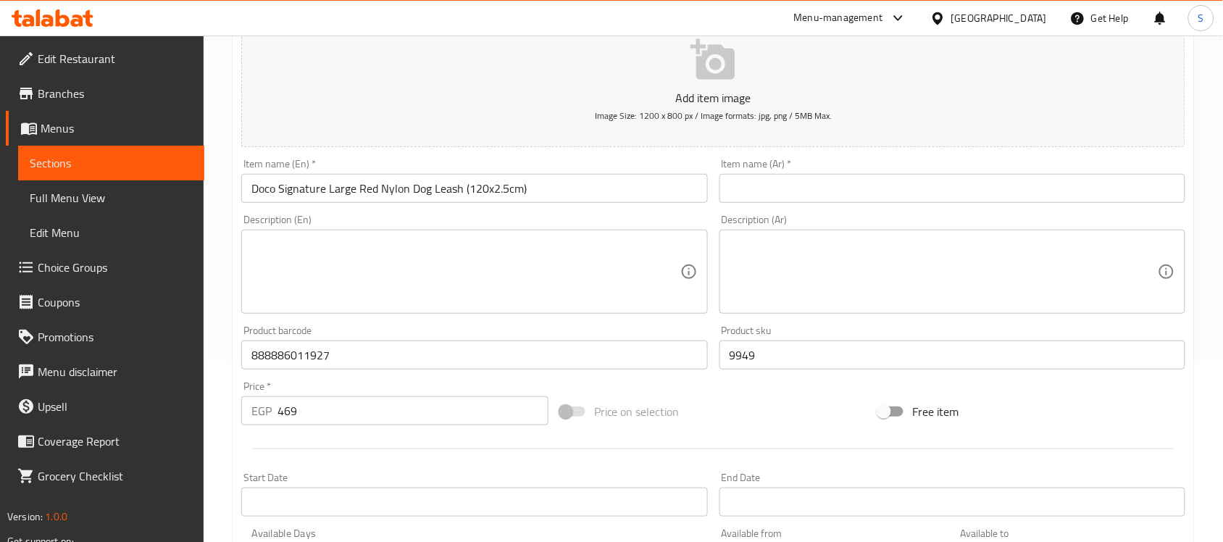
click at [850, 177] on input "text" at bounding box center [952, 188] width 466 height 29
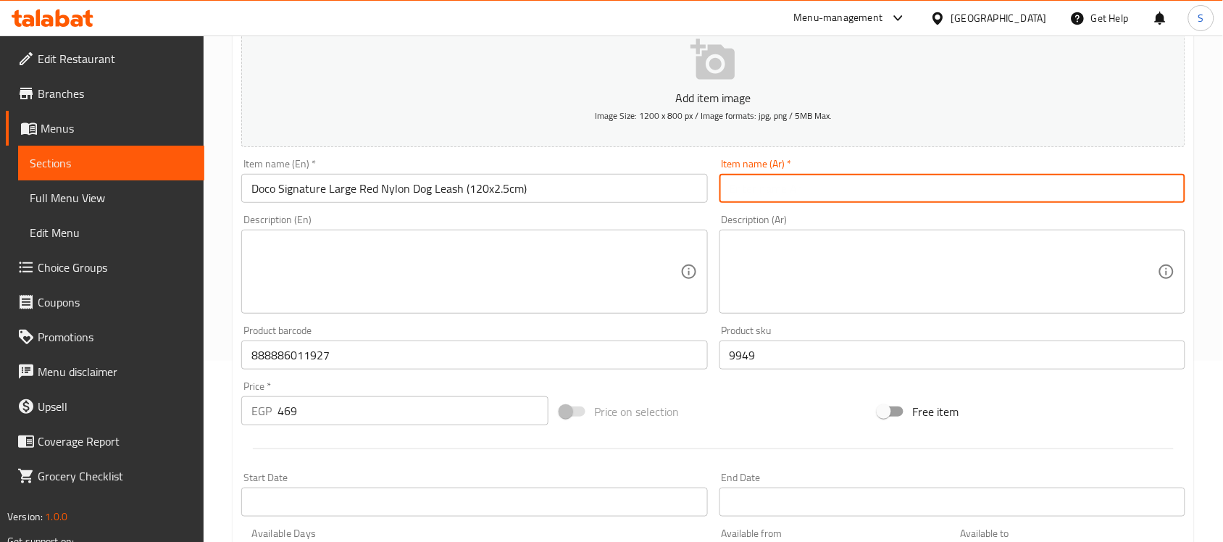
paste input "دوكو سيغنتشر مقود كلاب نايلون أحمر كبير ‏(120×2.5 سم)"
click at [769, 191] on input "دوكو سيغنتشر مقود كلاب نايلون أحمر كبير ‏(120×2.5 سم)" at bounding box center [952, 188] width 466 height 29
click at [774, 191] on input "دوكو سيغنتشر مقود كلاب نايلون أحمر كبير ‏(120×2.5 سم)" at bounding box center [952, 188] width 466 height 29
click at [953, 203] on input "دوكو سيغنتشر مقود كلاب نايلون أحمر كبير ‏(120×2.5 سم)" at bounding box center [952, 188] width 466 height 29
click at [944, 189] on input "دوكو سيغنتشر مقود كلاب نايلون أحمر كبير ‏(120×2.5 سم)" at bounding box center [952, 188] width 466 height 29
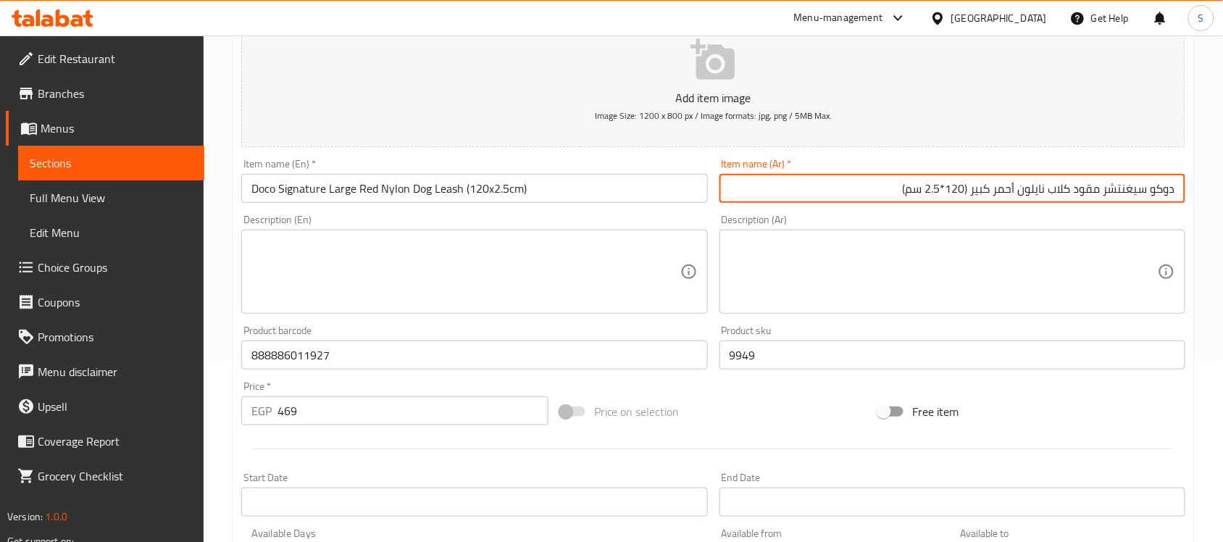
click at [969, 189] on input "دوكو سيغنتشر مقود كلاب نايلون أحمر كبير ‏(120*2.5 سم)" at bounding box center [952, 188] width 466 height 29
type input "دوكو سيغنتشر مقود كلاب نايلون أحمر كبير (120*2.5 سم)"
click at [943, 270] on textarea at bounding box center [944, 272] width 428 height 69
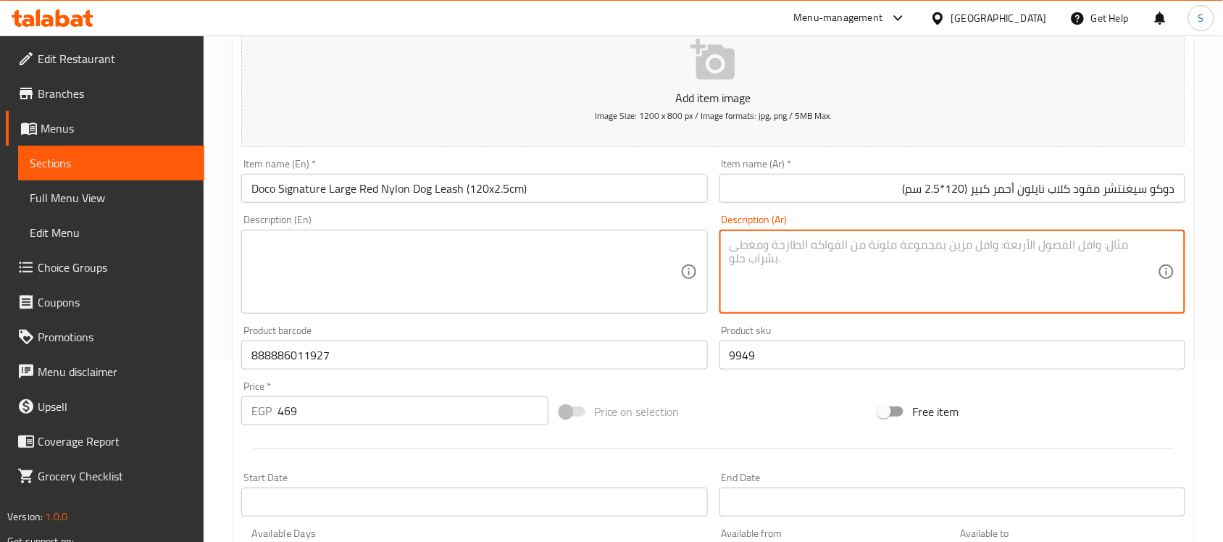
click at [446, 281] on textarea at bounding box center [465, 272] width 428 height 69
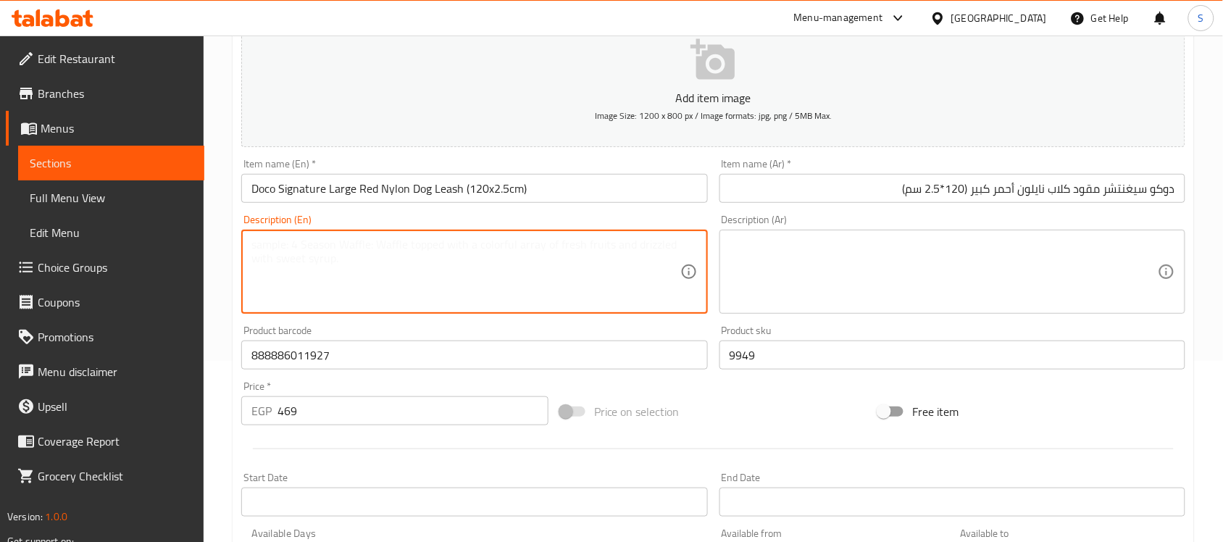
click at [382, 263] on textarea at bounding box center [465, 272] width 428 height 69
paste textarea "1pcs"
click at [259, 244] on textarea "1pcs" at bounding box center [465, 272] width 428 height 69
type textarea "1 pcs"
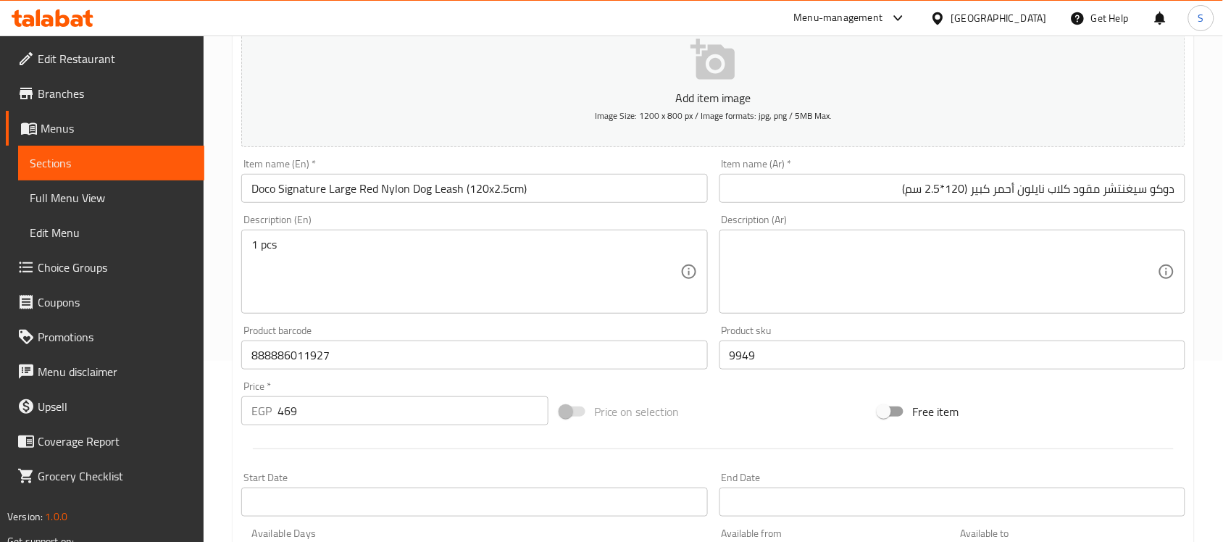
click at [857, 275] on textarea at bounding box center [944, 272] width 428 height 69
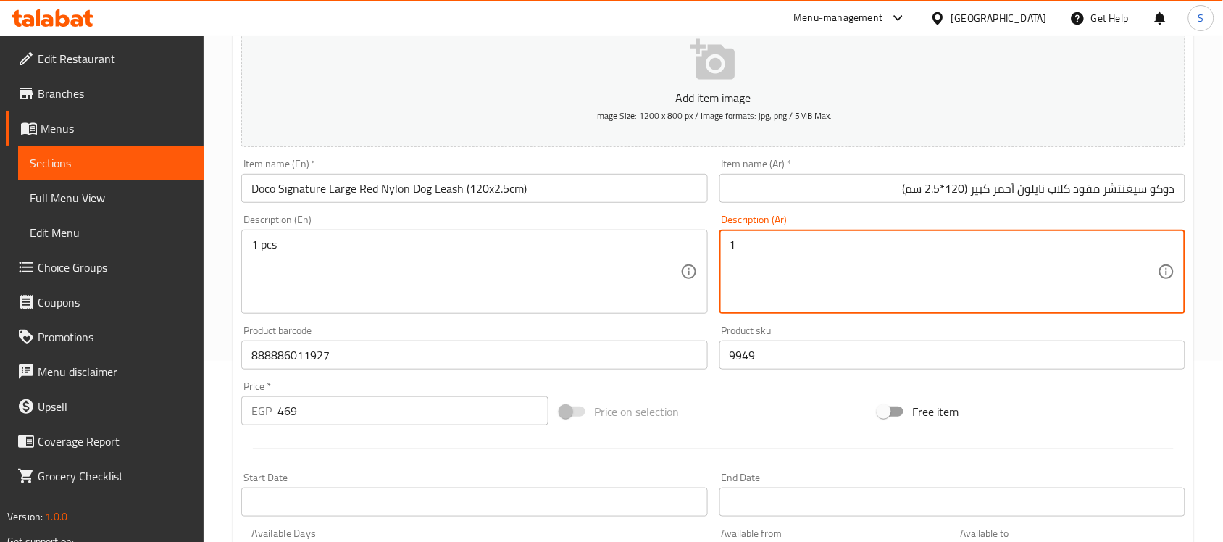
paste textarea "قطعة"
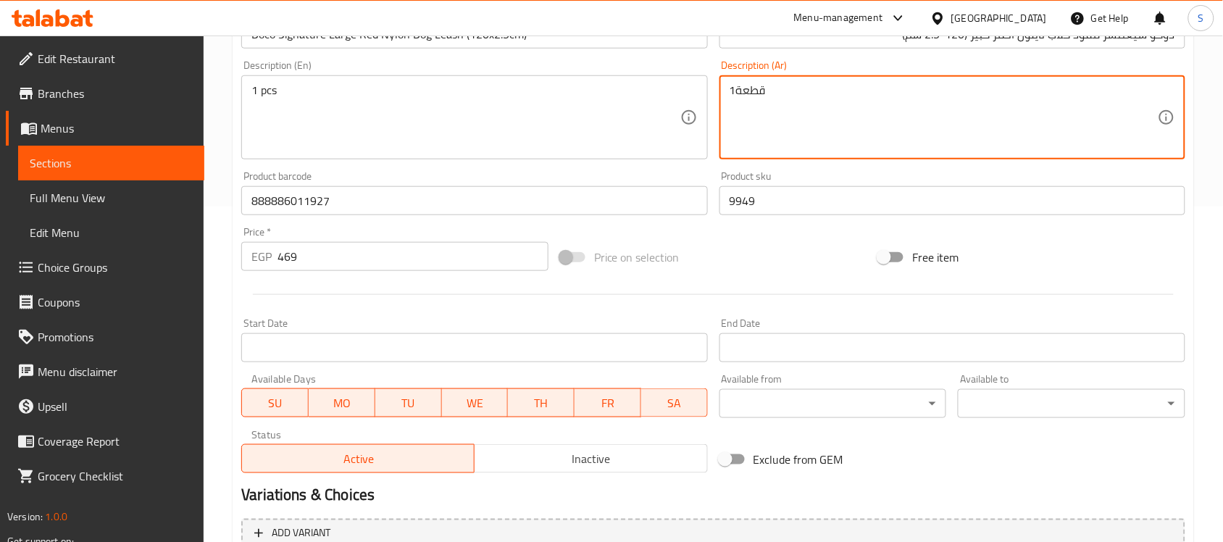
scroll to position [453, 0]
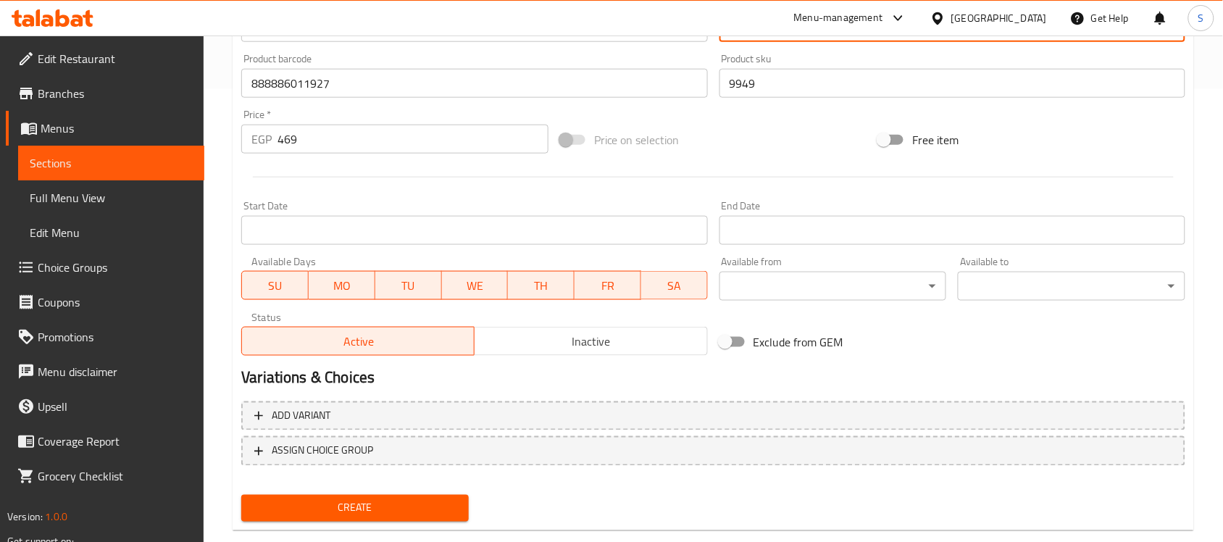
type textarea "1قطعة"
click at [371, 508] on span "Create" at bounding box center [355, 508] width 204 height 18
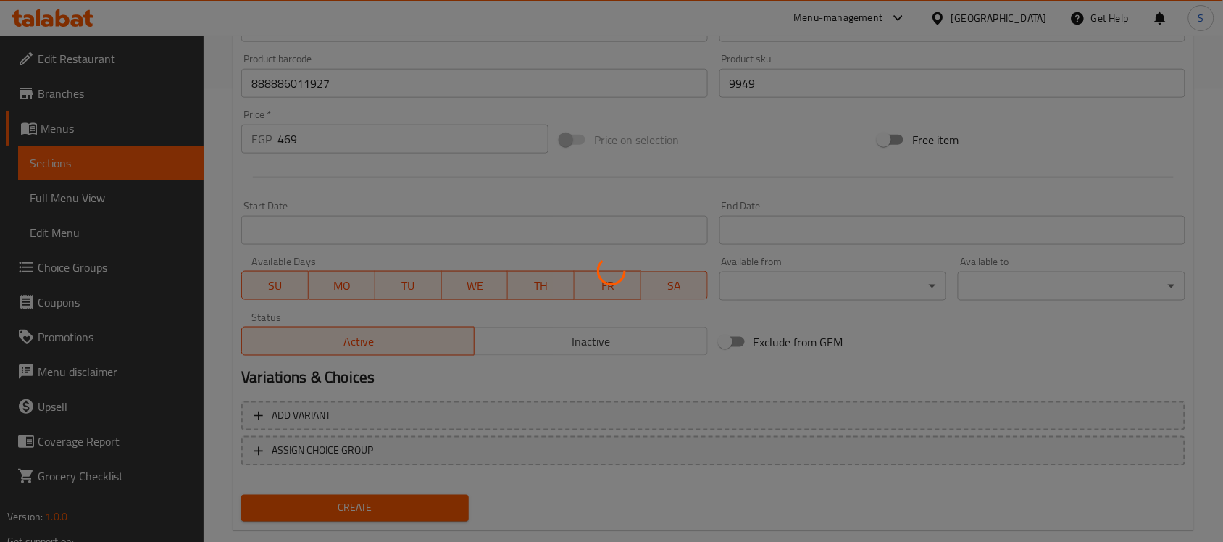
type input "0"
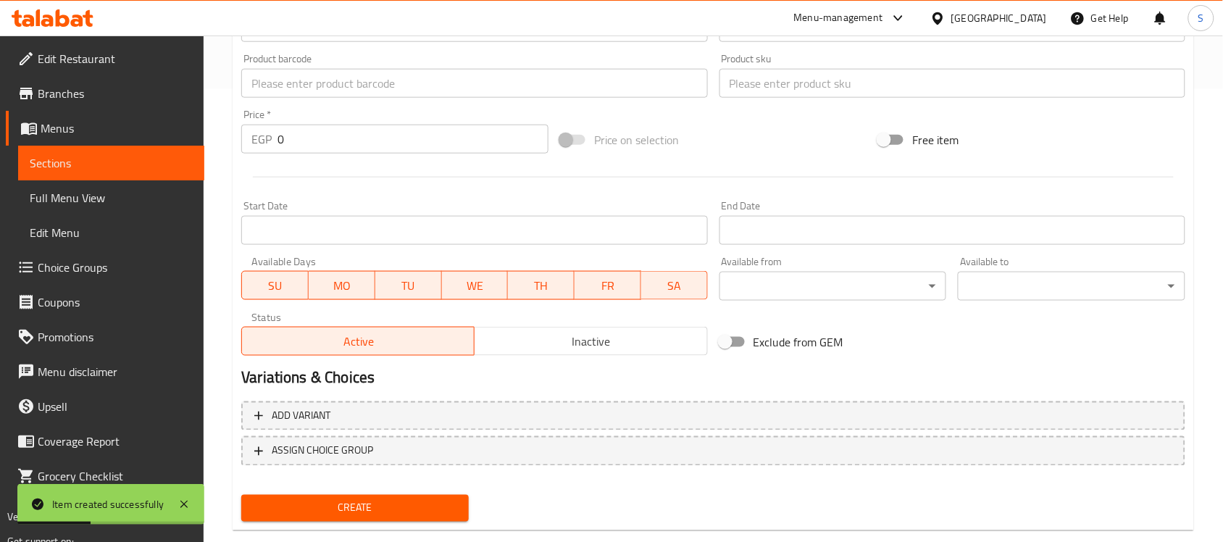
scroll to position [362, 0]
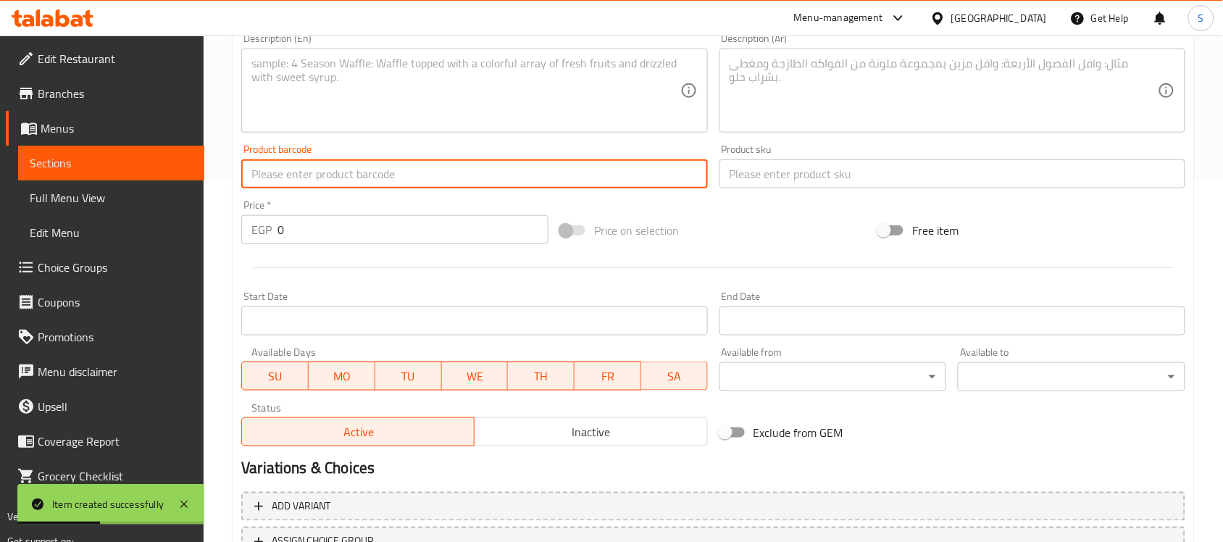
click at [319, 185] on input "text" at bounding box center [474, 173] width 466 height 29
paste input "888886034094"
type input "888886034094"
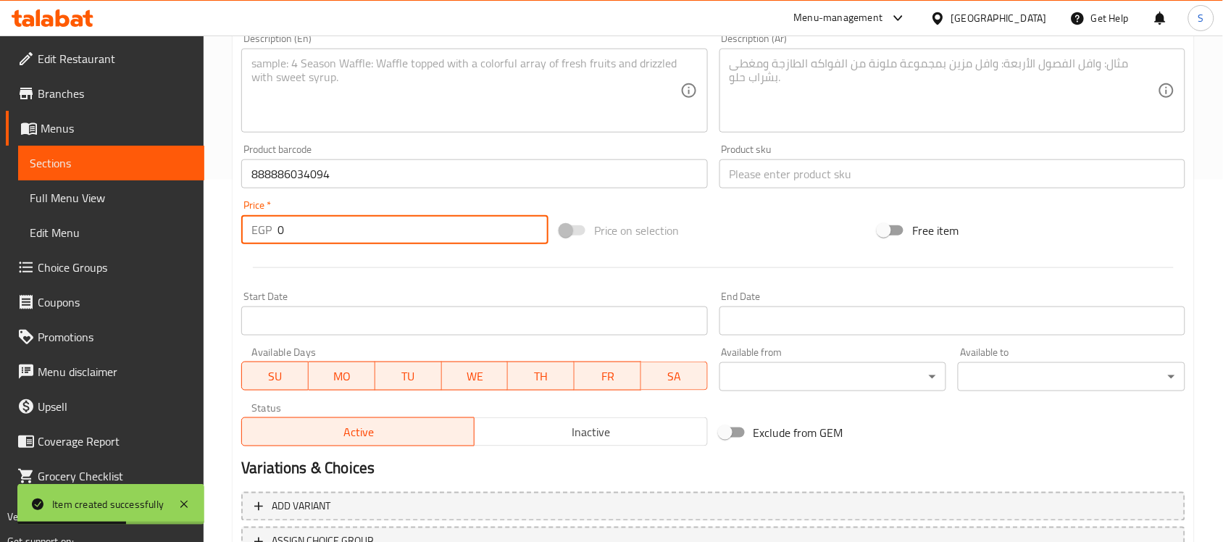
drag, startPoint x: 288, startPoint y: 233, endPoint x: 235, endPoint y: 192, distance: 66.5
click at [235, 217] on div "Price   * EGP 0 Price *" at bounding box center [394, 222] width 319 height 56
paste input "40"
type input "400"
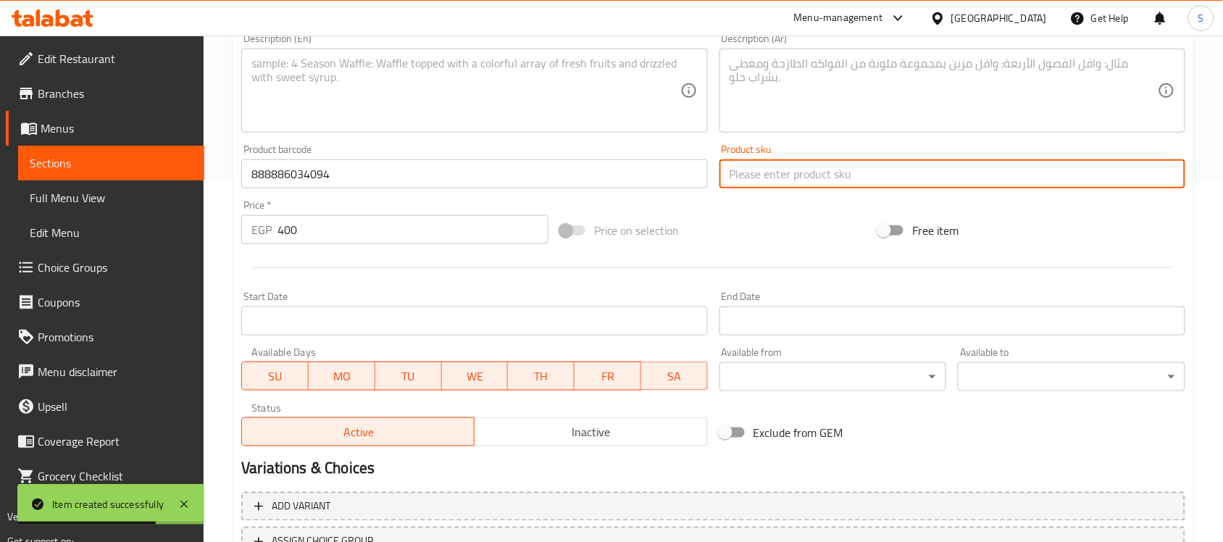
click at [777, 178] on input "text" at bounding box center [952, 173] width 466 height 29
paste input "9954"
type input "9954"
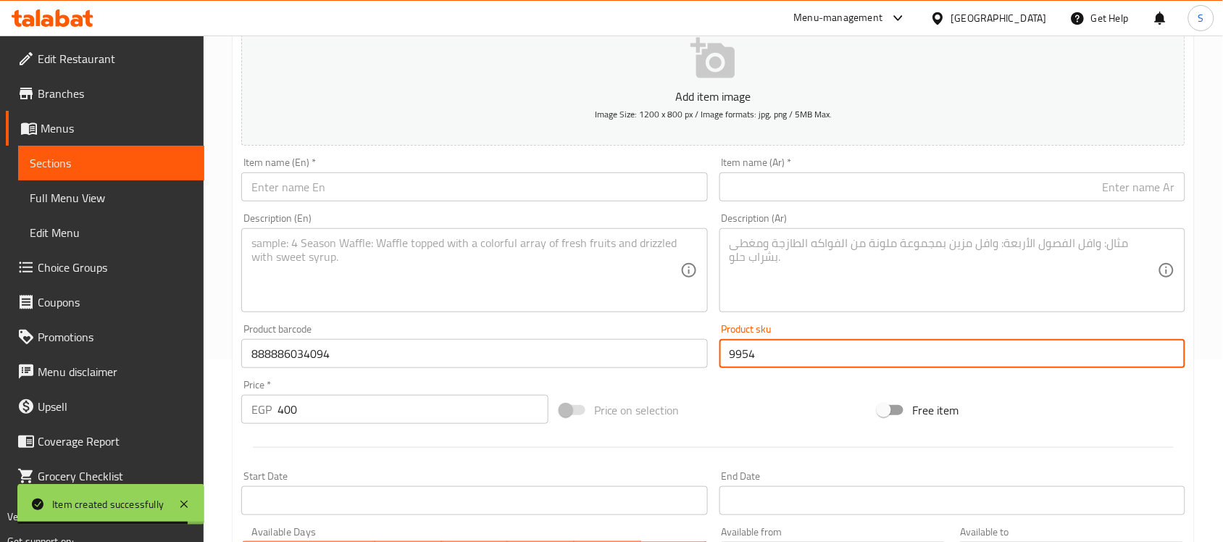
scroll to position [181, 0]
click at [338, 197] on input "text" at bounding box center [474, 188] width 466 height 29
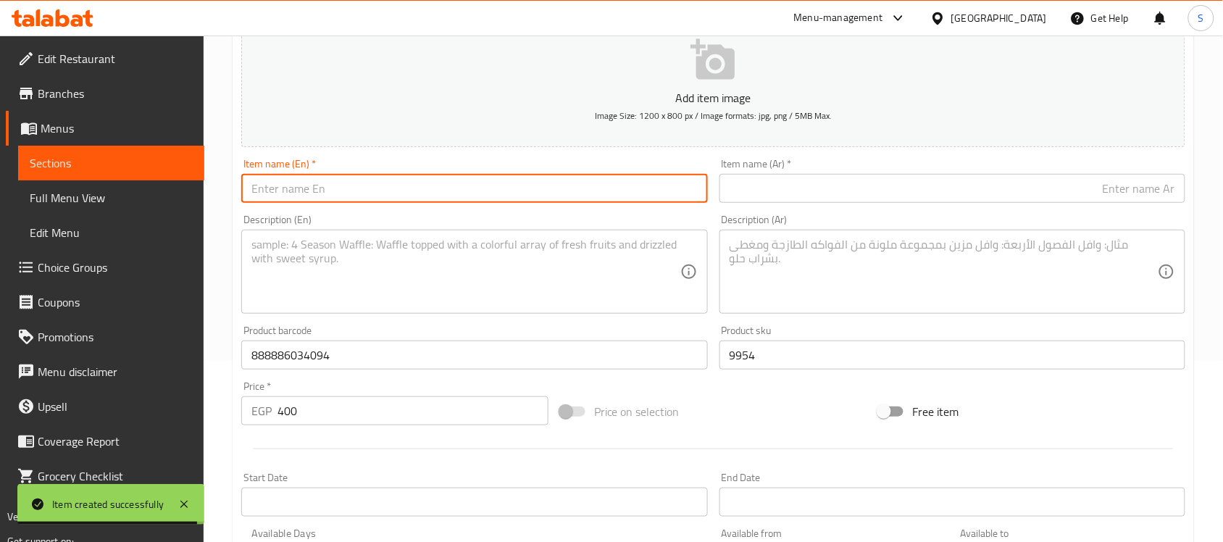
paste input "Doco XS Neon Green Mesh Dog Collar (21-30x1.5cm)"
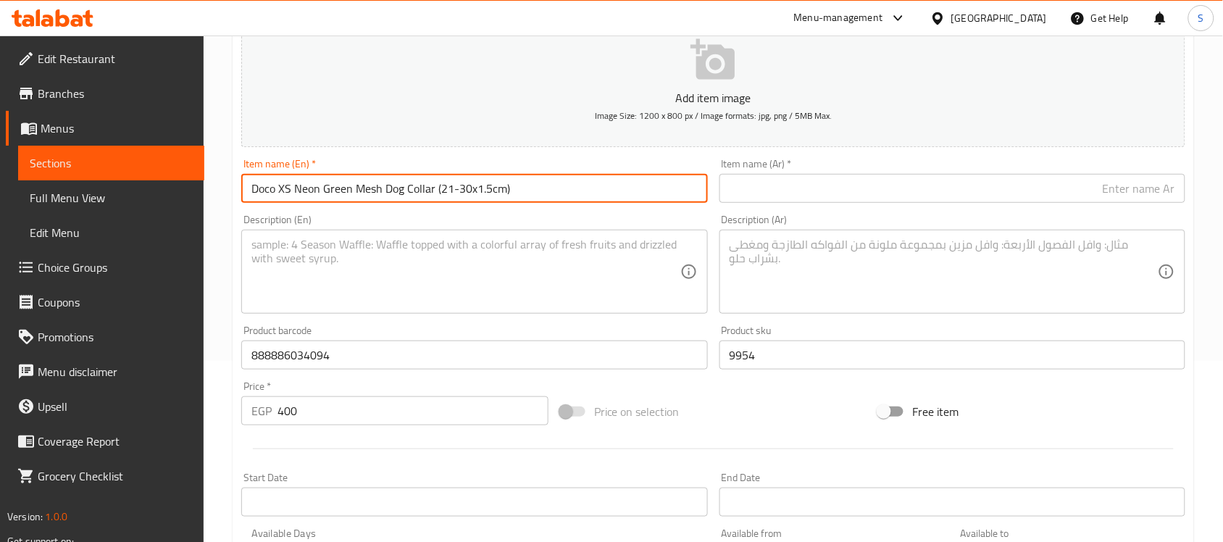
type input "Doco XS Neon Green Mesh Dog Collar (21-30x1.5cm)"
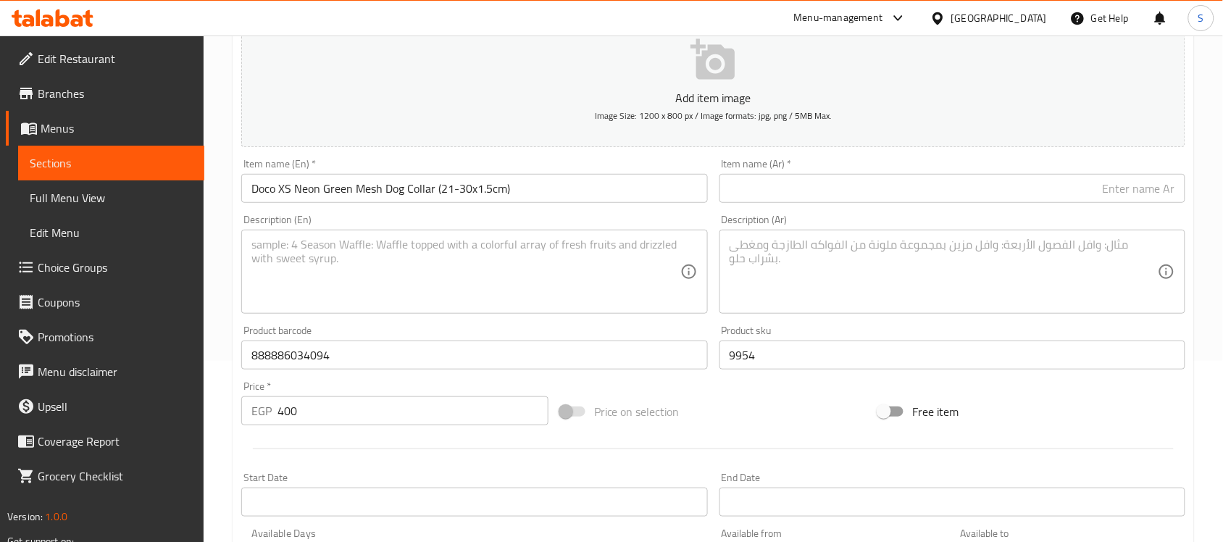
click at [972, 189] on input "text" at bounding box center [952, 188] width 466 height 29
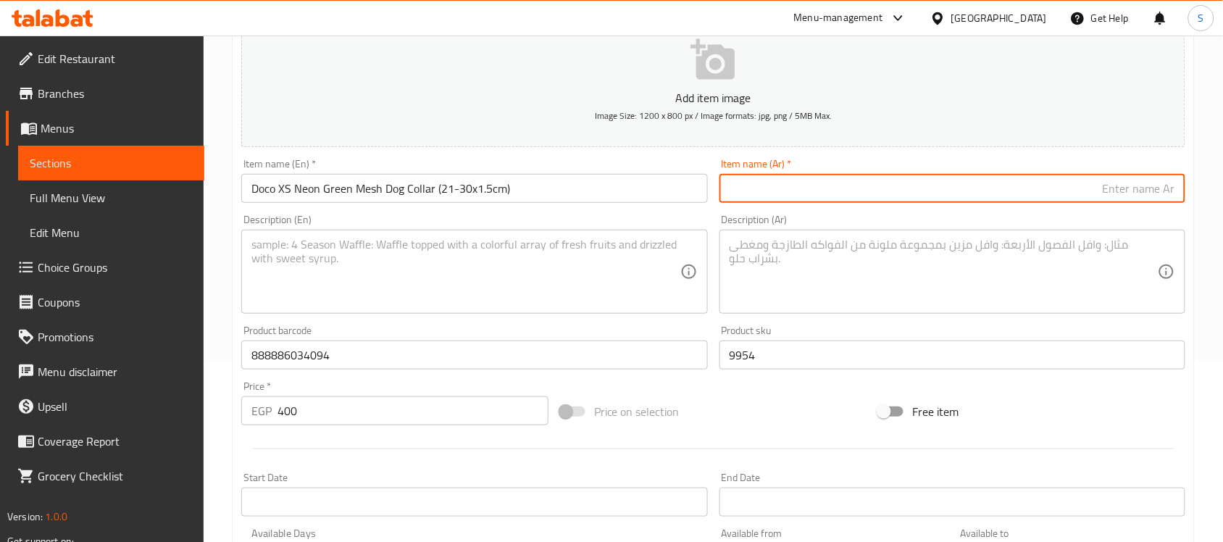
paste input "دوكو طوق كلاب مشبك أخضر نيون صغير جدًا ‏(21-30×1.5 سم)"
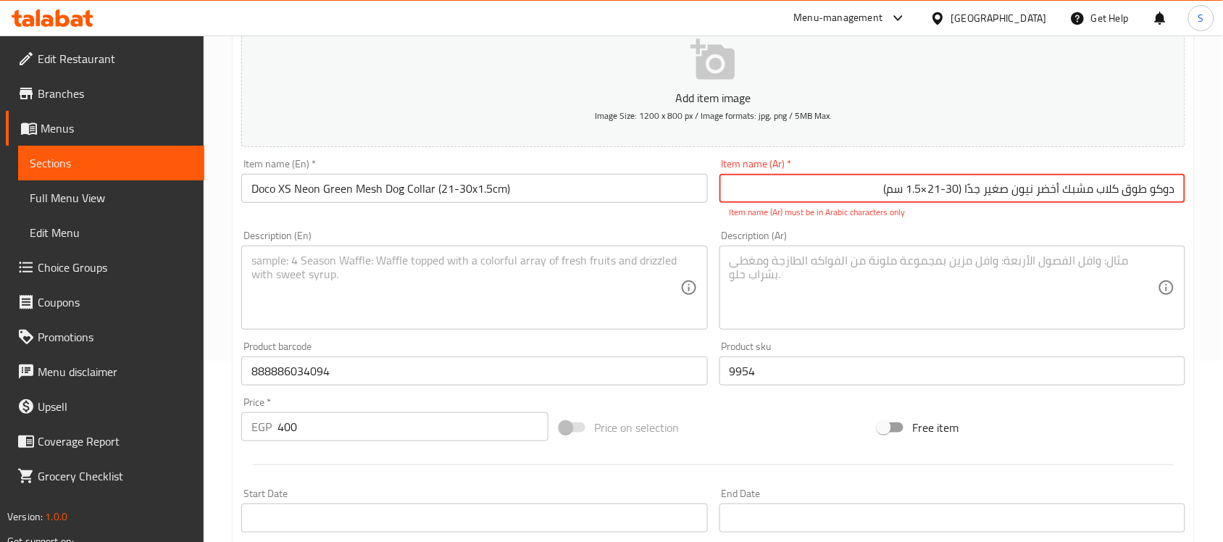
click at [925, 191] on input "دوكو طوق كلاب مشبك أخضر نيون صغير جدًا ‏(21-30×1.5 سم)" at bounding box center [952, 188] width 466 height 29
click at [964, 191] on input "دوكو طوق كلاب مشبك أخضر نيون صغير جدًا ‏(21-30*1.5 سم)" at bounding box center [952, 188] width 466 height 29
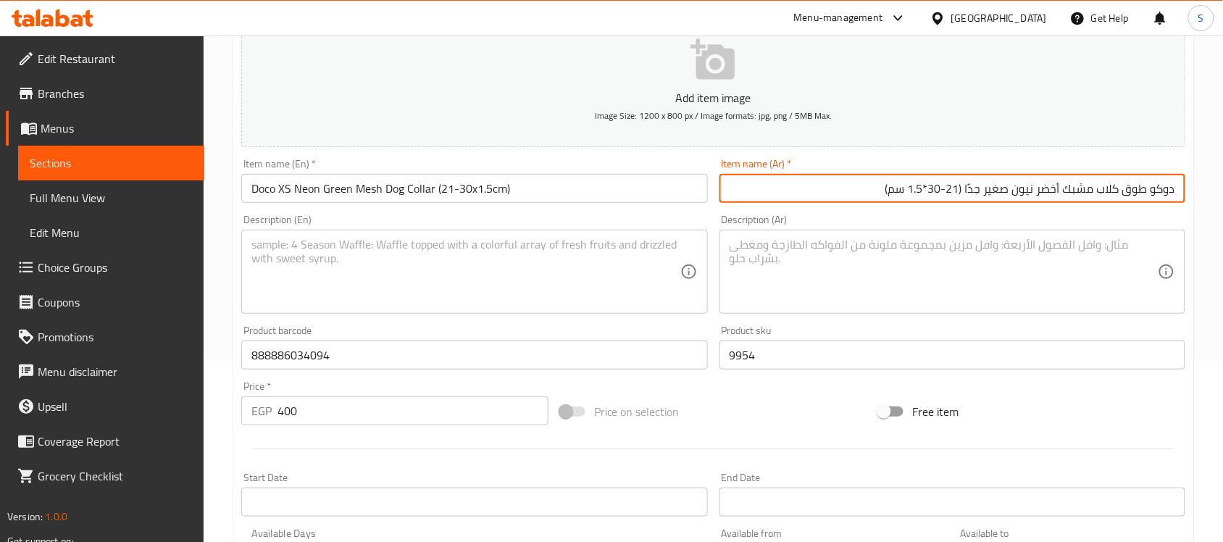
type input "دوكو طوق كلاب مشبك أخضر نيون صغير جدًا (21-30*1.5 سم)"
click at [946, 255] on textarea at bounding box center [944, 272] width 428 height 69
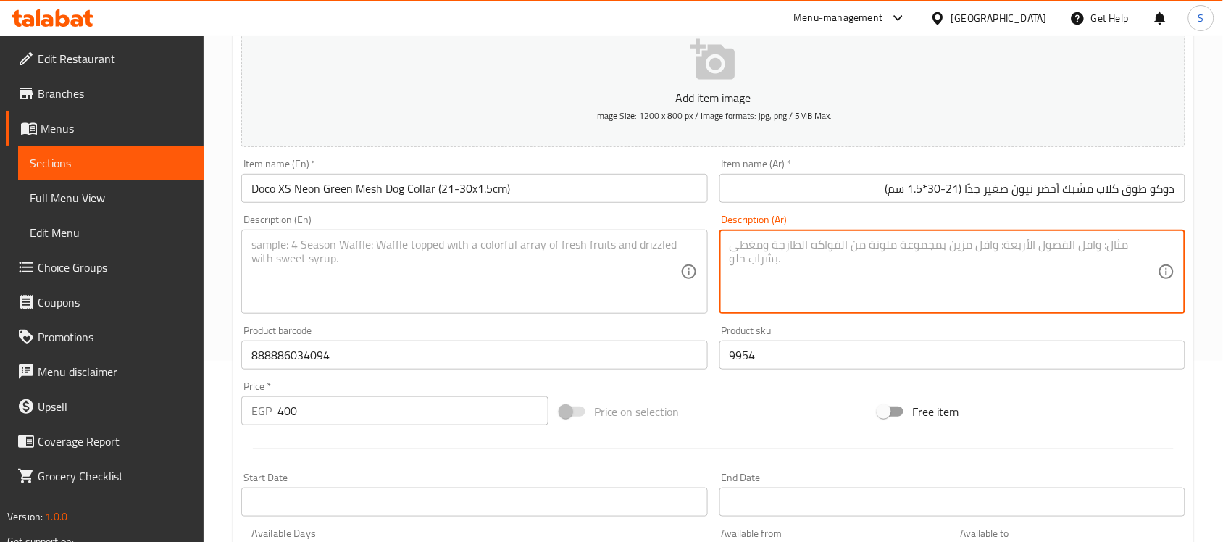
click at [383, 275] on textarea at bounding box center [465, 272] width 428 height 69
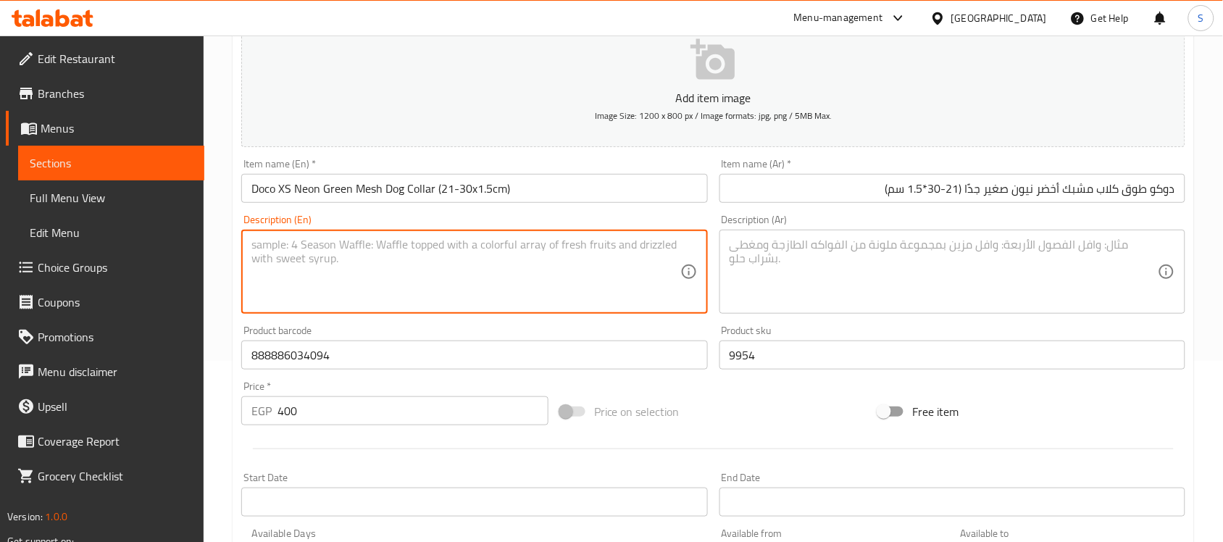
paste textarea "1pcs"
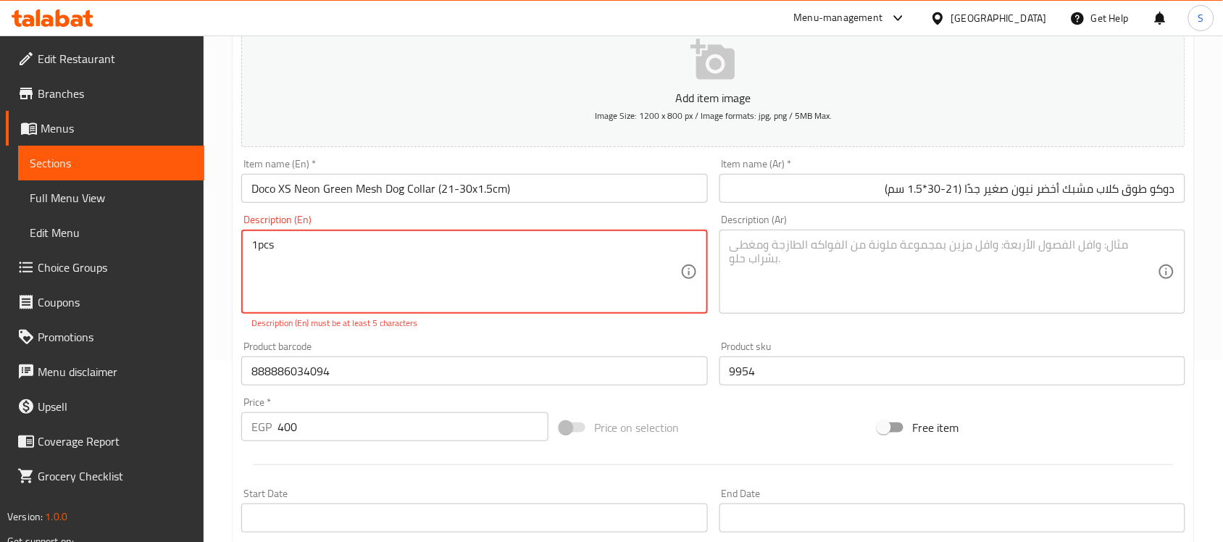
click at [258, 245] on textarea "1pcs" at bounding box center [465, 272] width 428 height 69
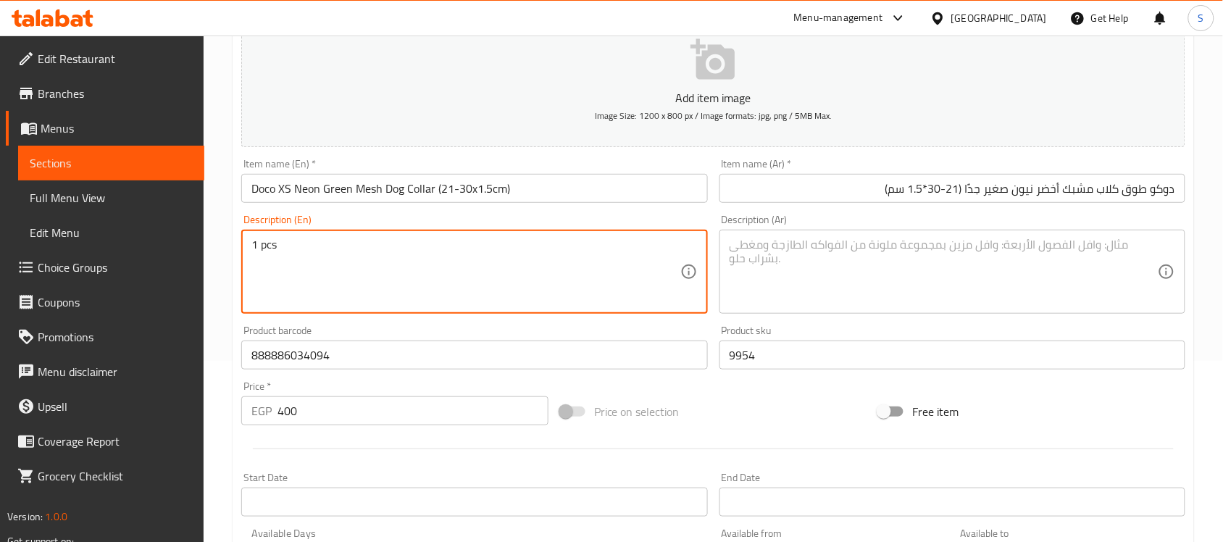
type textarea "1 pcs"
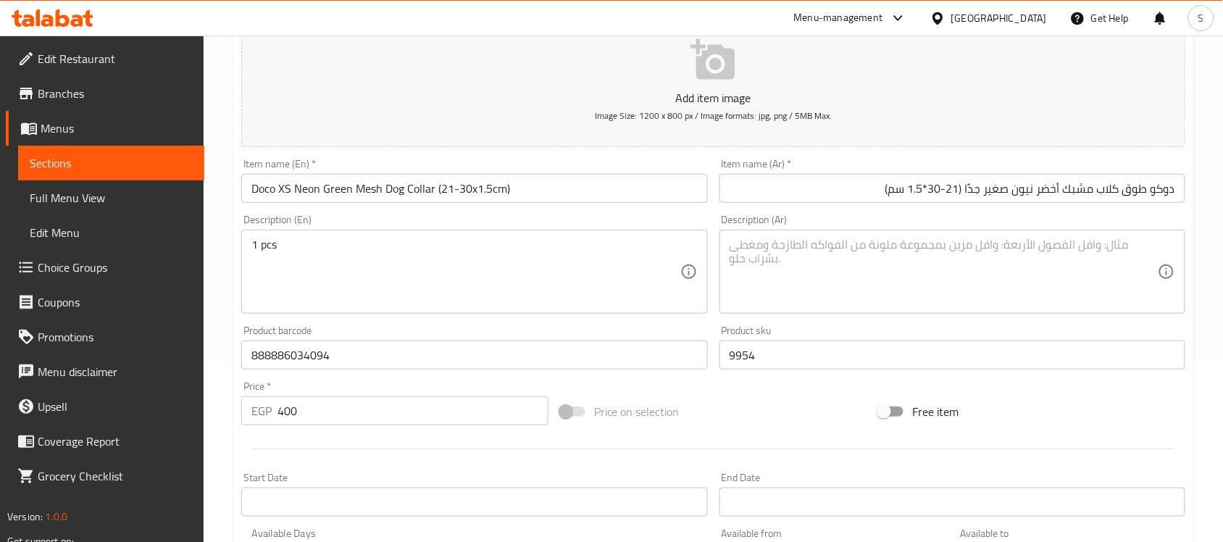
click at [861, 256] on textarea at bounding box center [944, 272] width 428 height 69
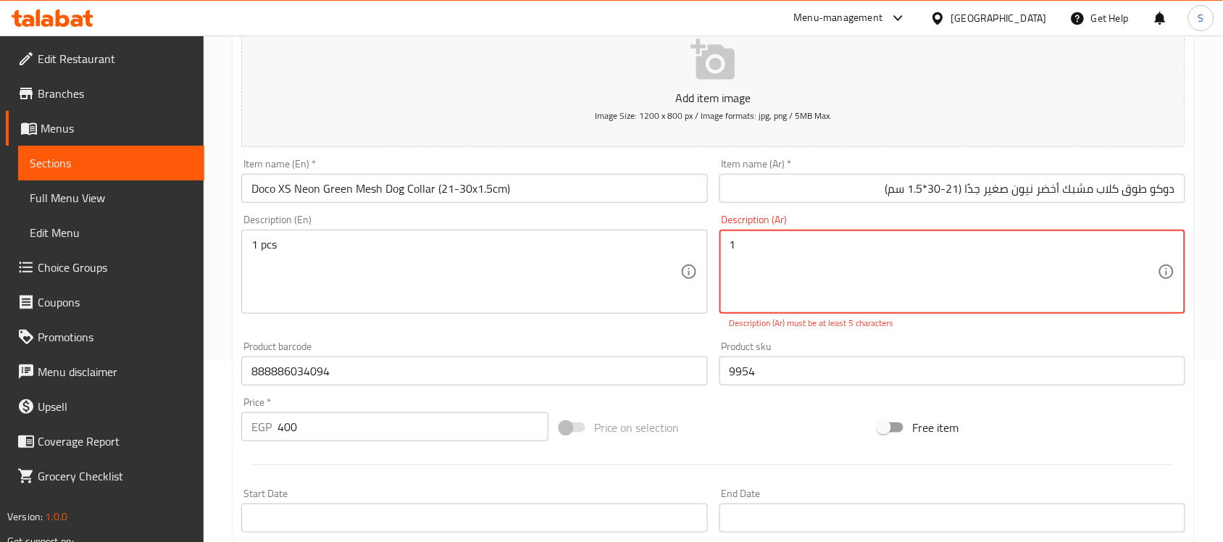
paste textarea "قطعة"
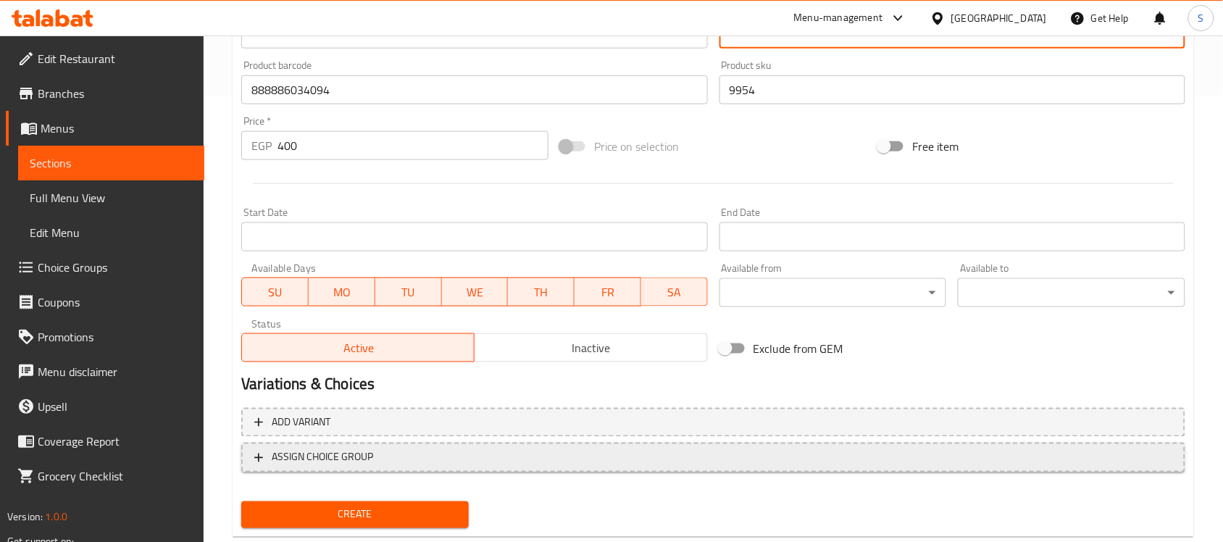
scroll to position [479, 0]
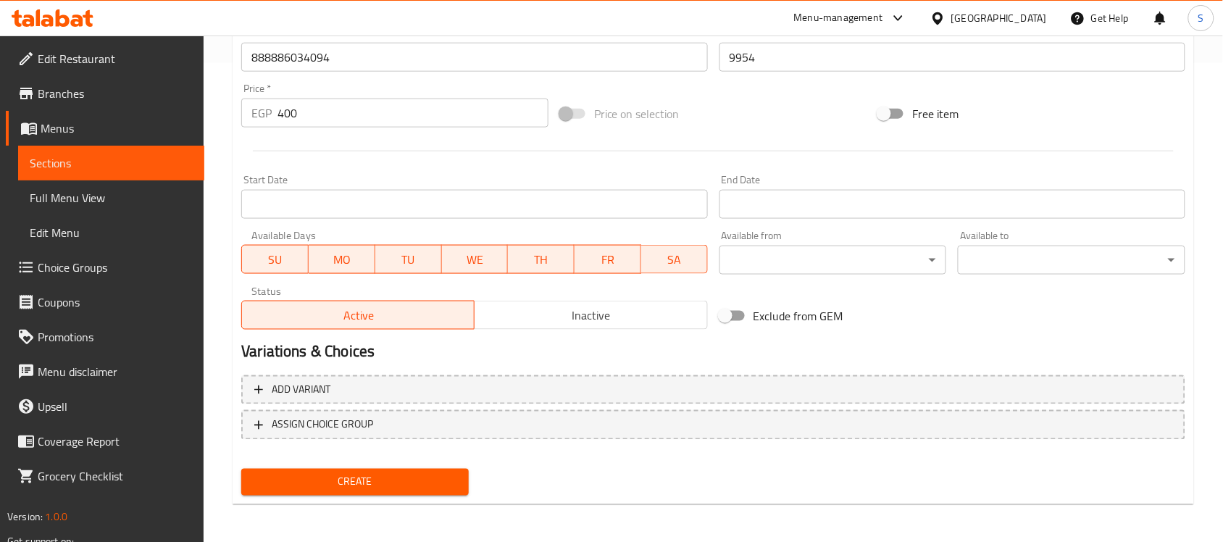
type textarea "1قطعة"
click at [402, 484] on span "Create" at bounding box center [355, 482] width 204 height 18
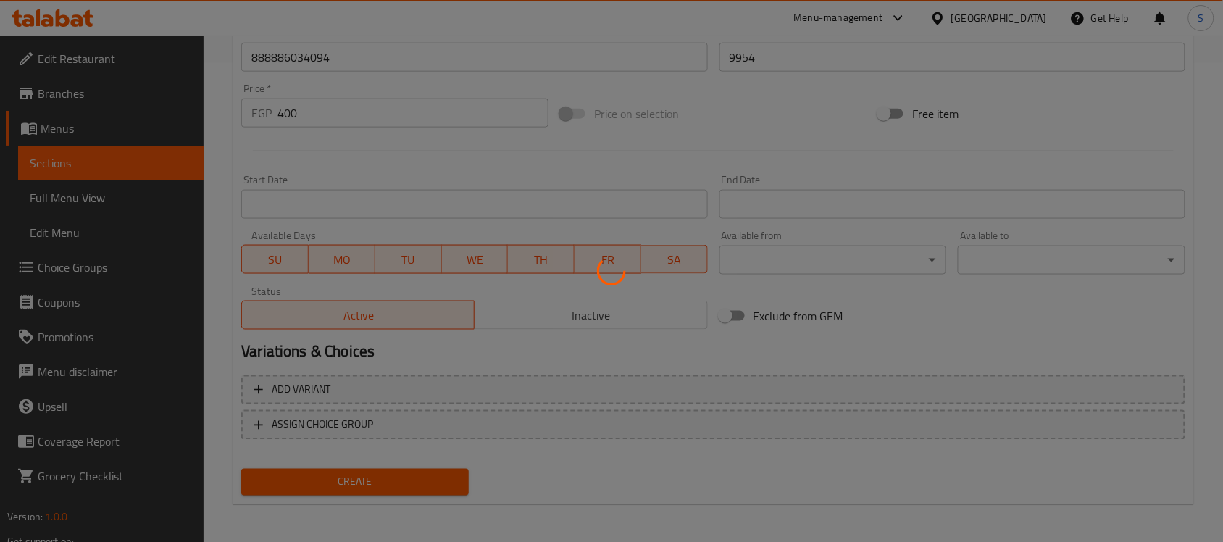
type input "0"
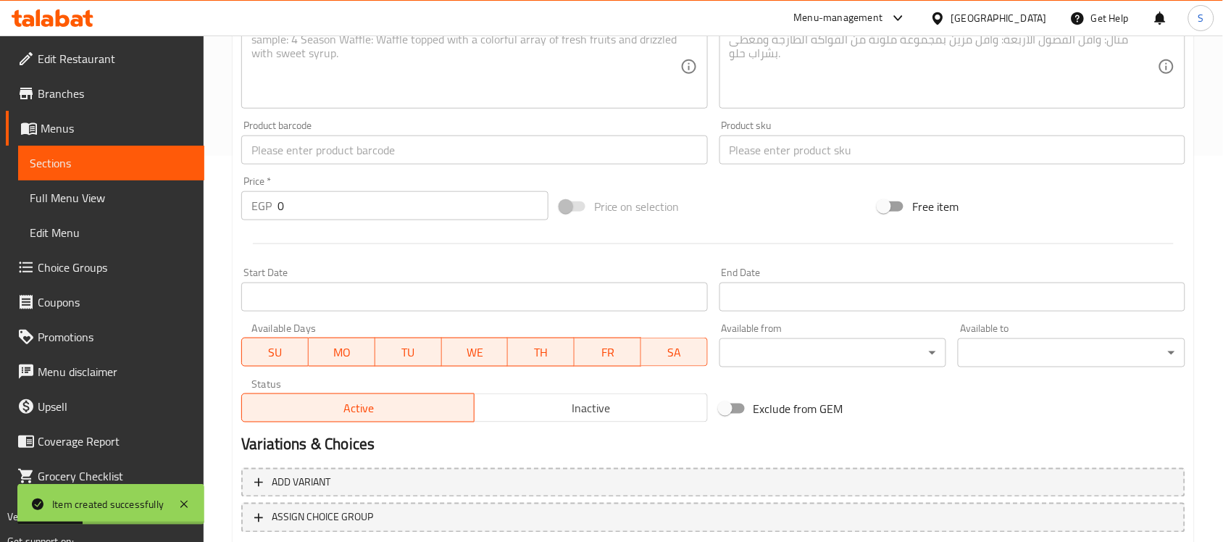
scroll to position [298, 0]
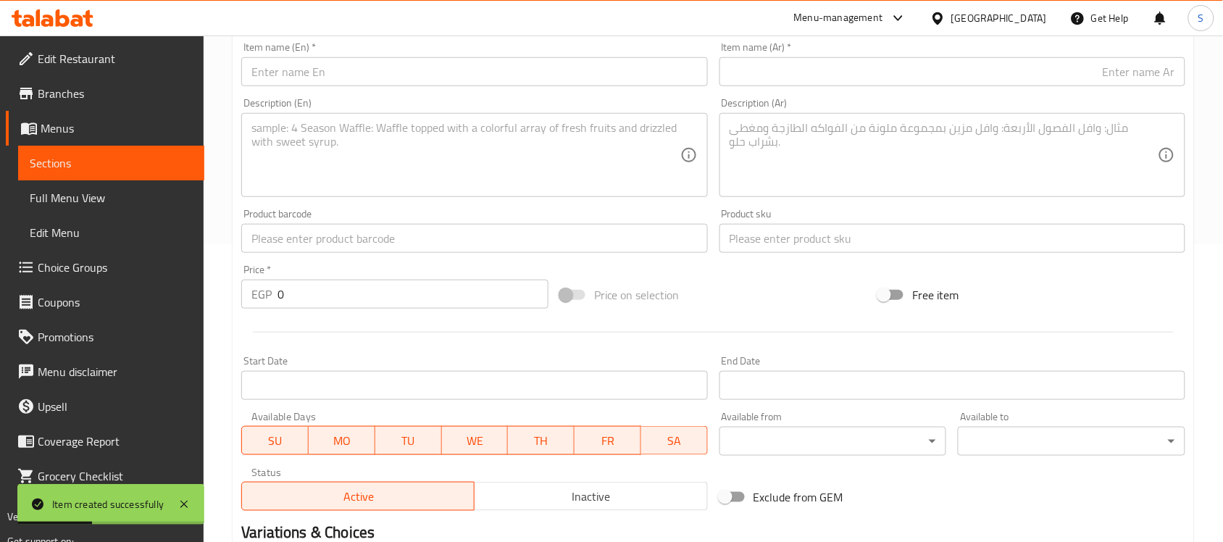
click at [326, 255] on div "Product barcode Product barcode" at bounding box center [473, 231] width 477 height 56
click at [333, 246] on input "text" at bounding box center [474, 238] width 466 height 29
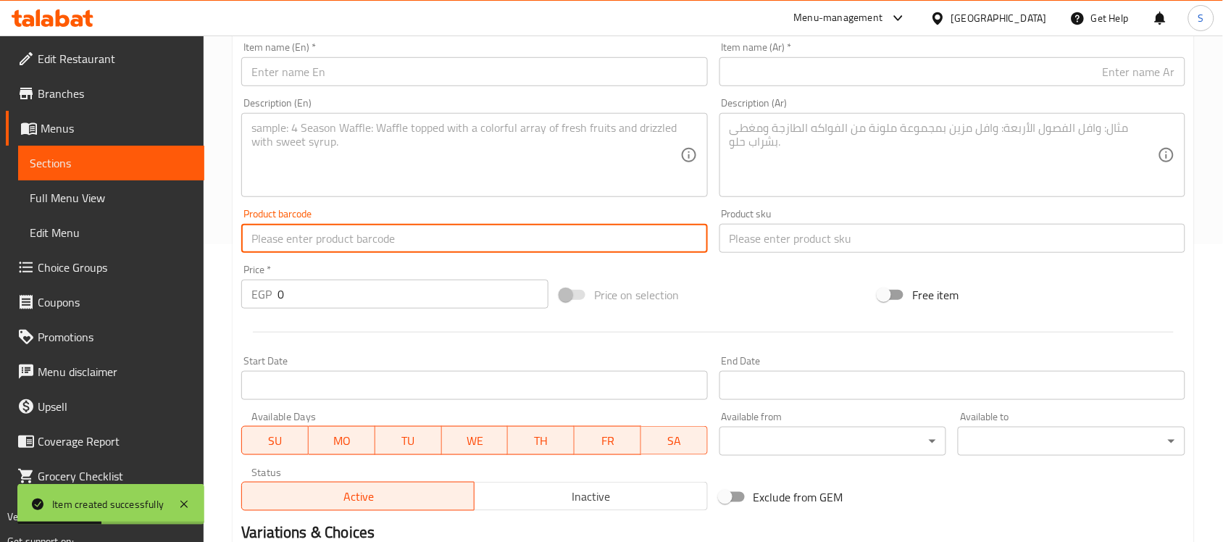
paste input "888886013747"
type input "888886013747"
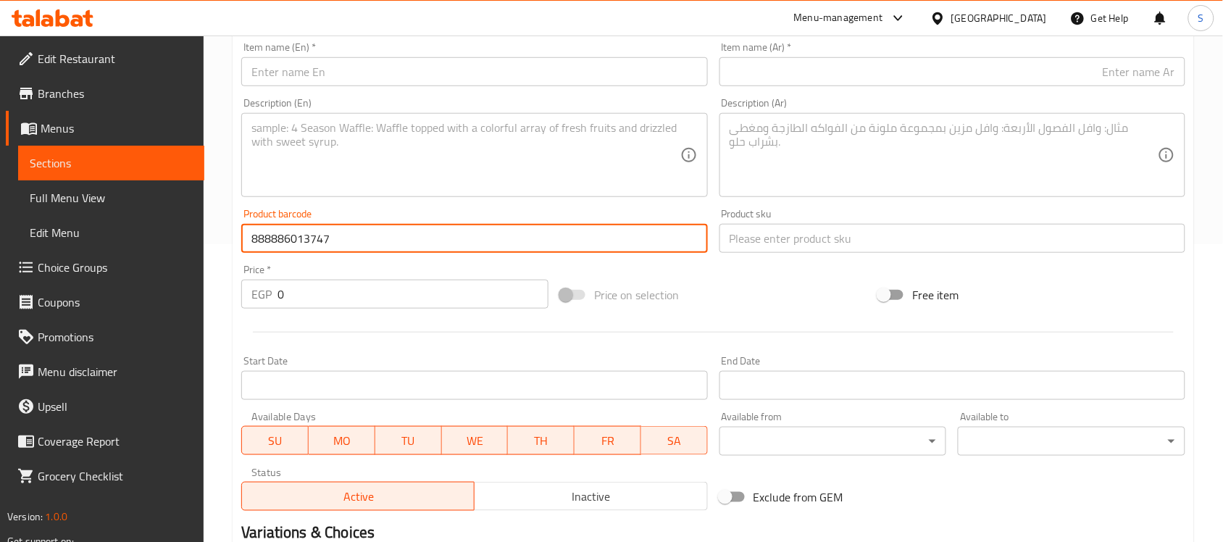
click at [344, 78] on input "text" at bounding box center [474, 71] width 466 height 29
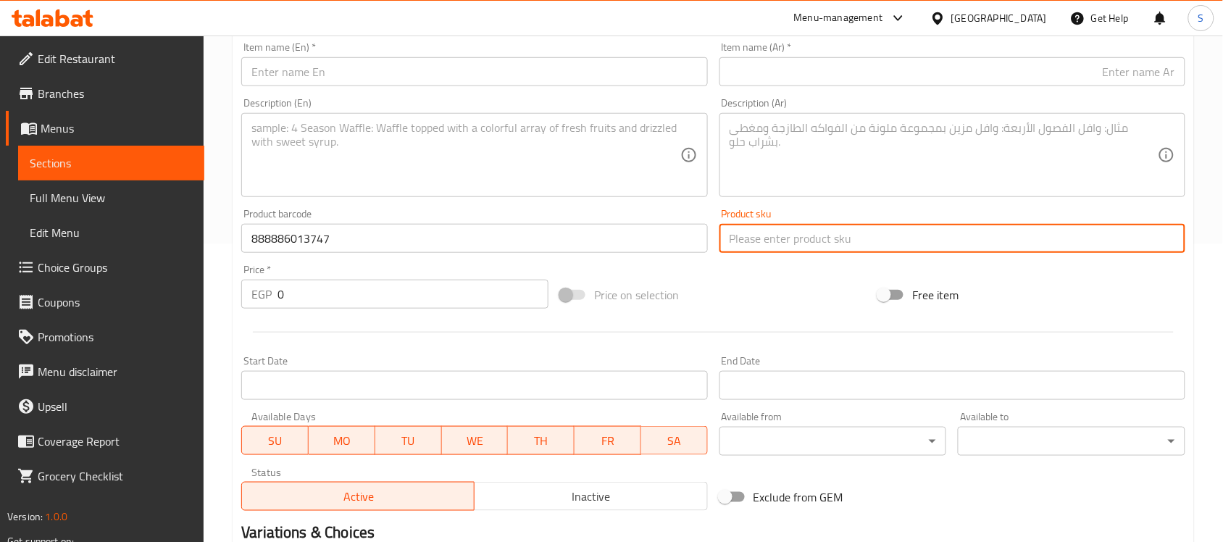
click at [780, 232] on input "text" at bounding box center [952, 238] width 466 height 29
paste input "9956"
type input "9956"
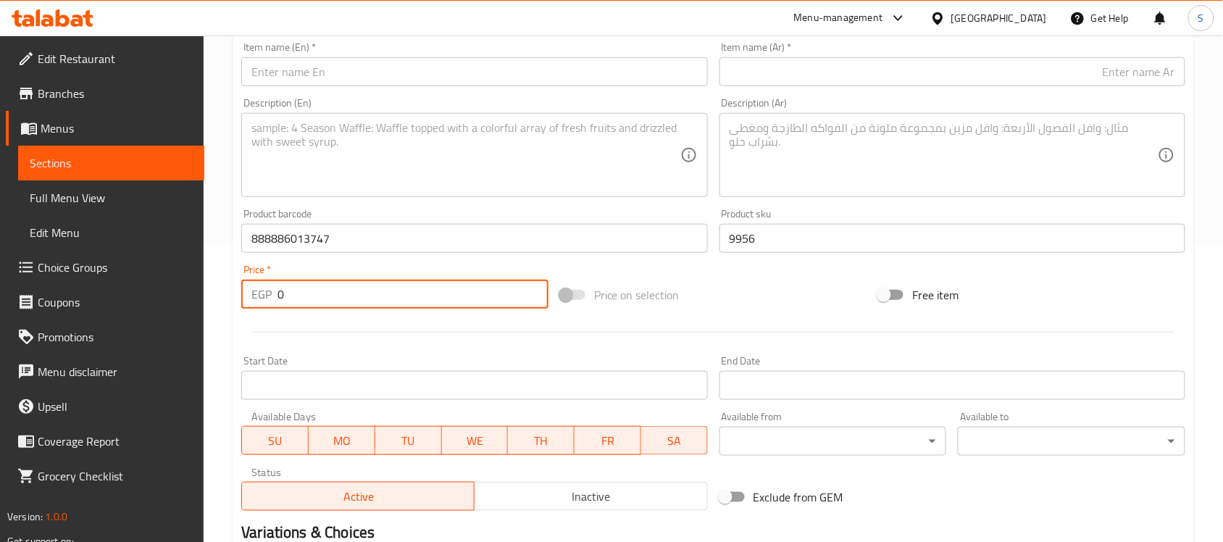
drag, startPoint x: 284, startPoint y: 298, endPoint x: 258, endPoint y: 285, distance: 29.5
click at [258, 286] on div "EGP 0 Price *" at bounding box center [394, 294] width 307 height 29
paste input "40"
type input "400"
click at [935, 92] on div "Description (Ar) Description (Ar)" at bounding box center [952, 147] width 477 height 111
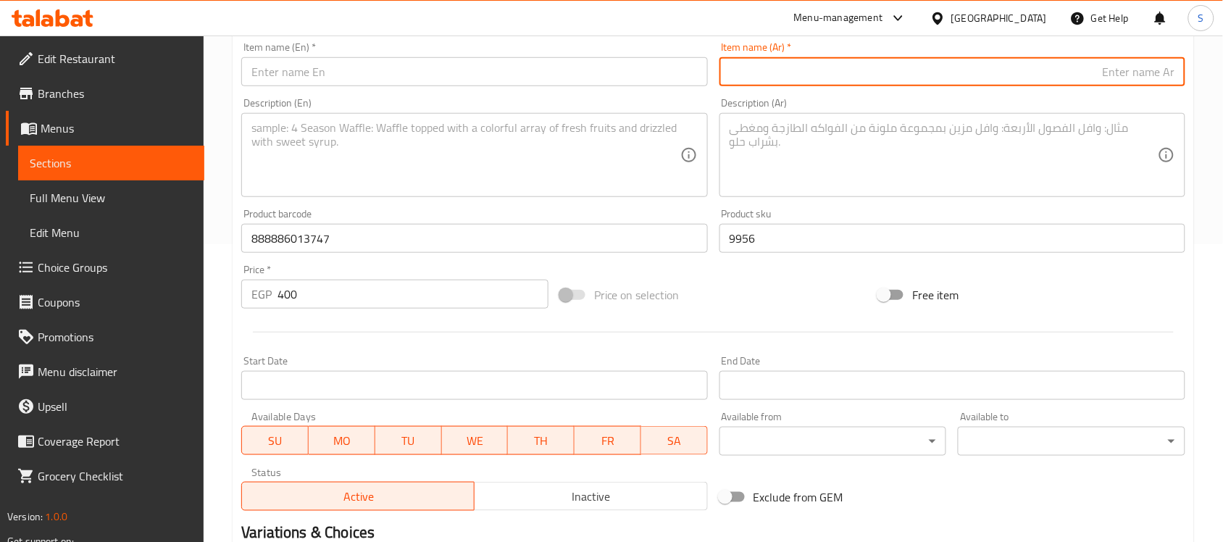
click at [950, 78] on input "text" at bounding box center [952, 71] width 466 height 29
paste input "طوق دوكو مبطن"
type input "طوق دوكو مبطن"
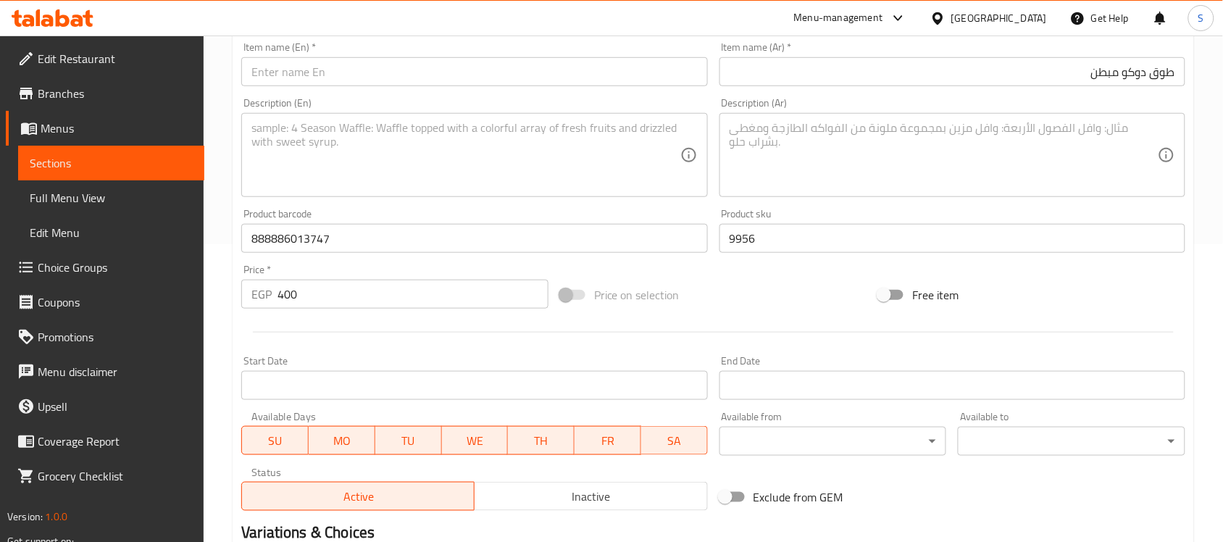
click at [400, 71] on input "text" at bounding box center [474, 71] width 466 height 29
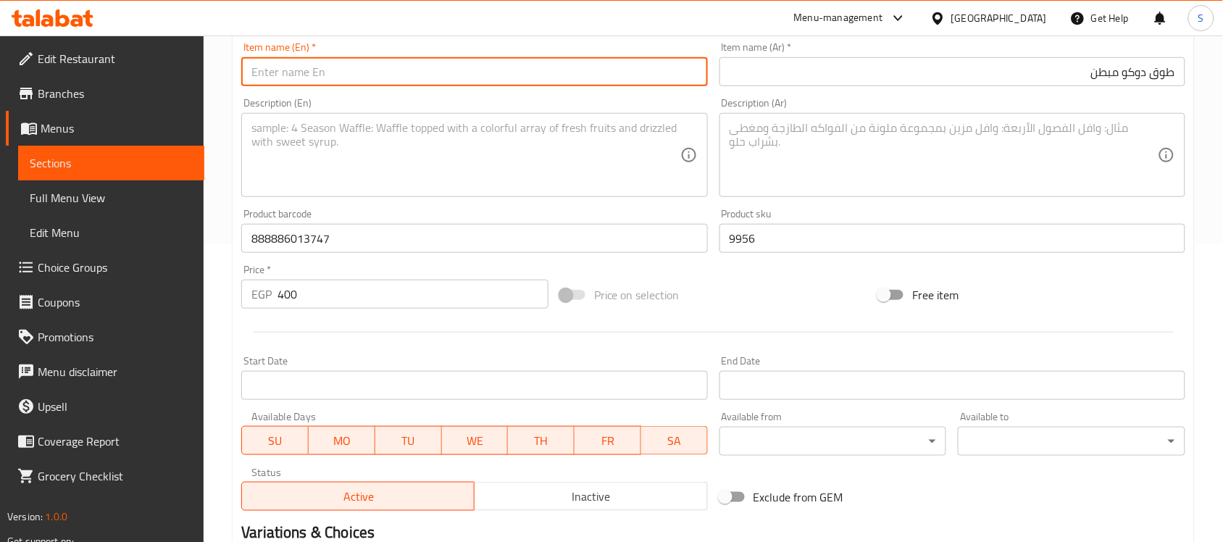
paste input "Padded doco collar"
type input "Padded doco collar"
click at [346, 168] on textarea at bounding box center [465, 155] width 428 height 69
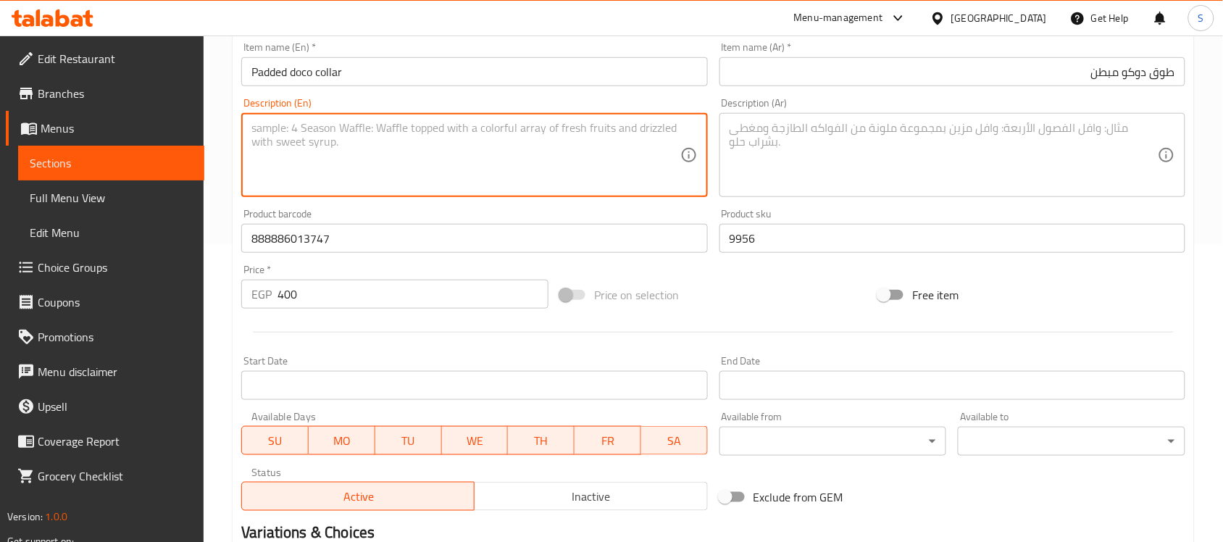
paste textarea "1pcs"
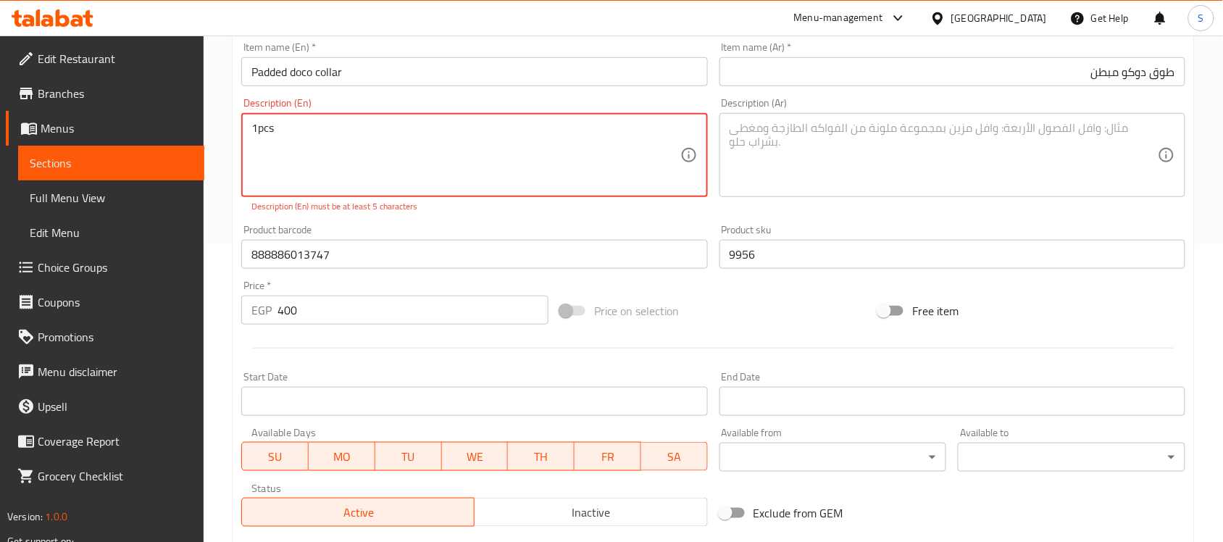
click at [259, 129] on textarea "1pcs" at bounding box center [465, 155] width 428 height 69
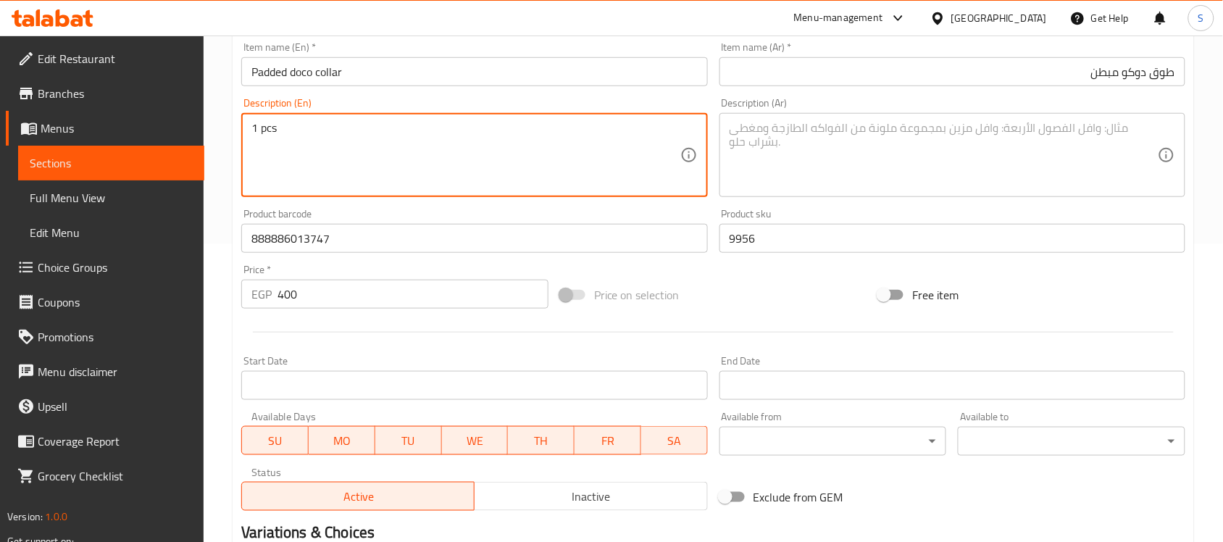
type textarea "1 pcs"
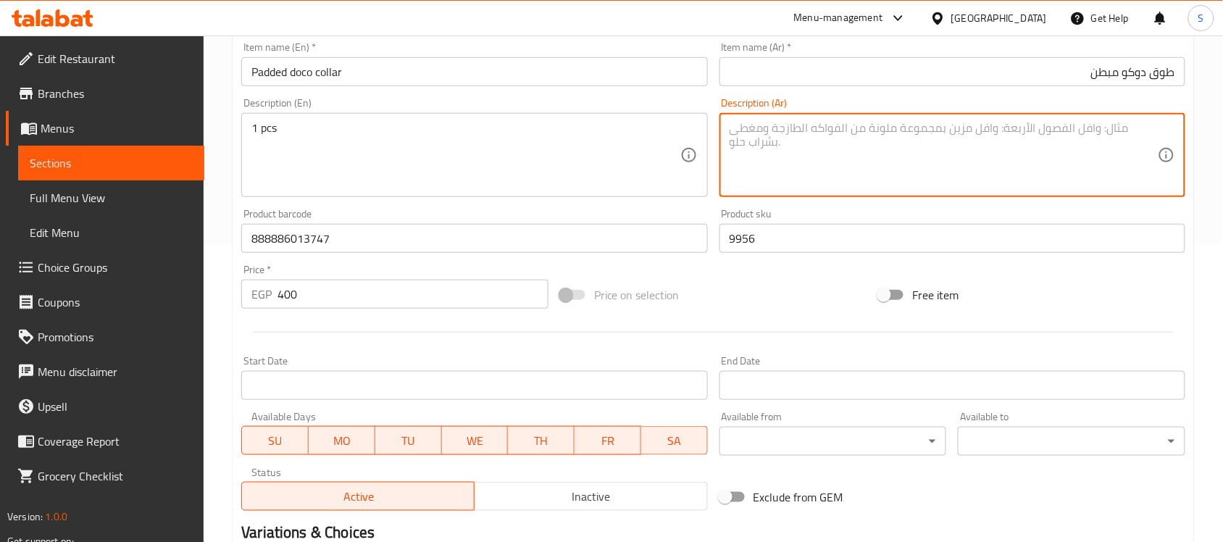
click at [866, 158] on textarea at bounding box center [944, 155] width 428 height 69
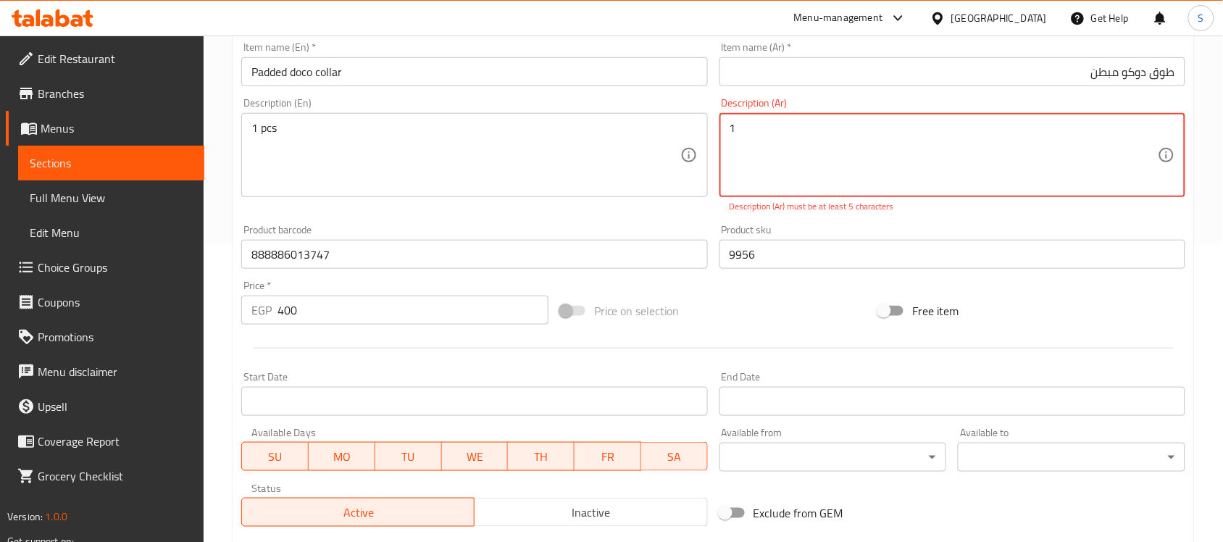
paste textarea "قطعة"
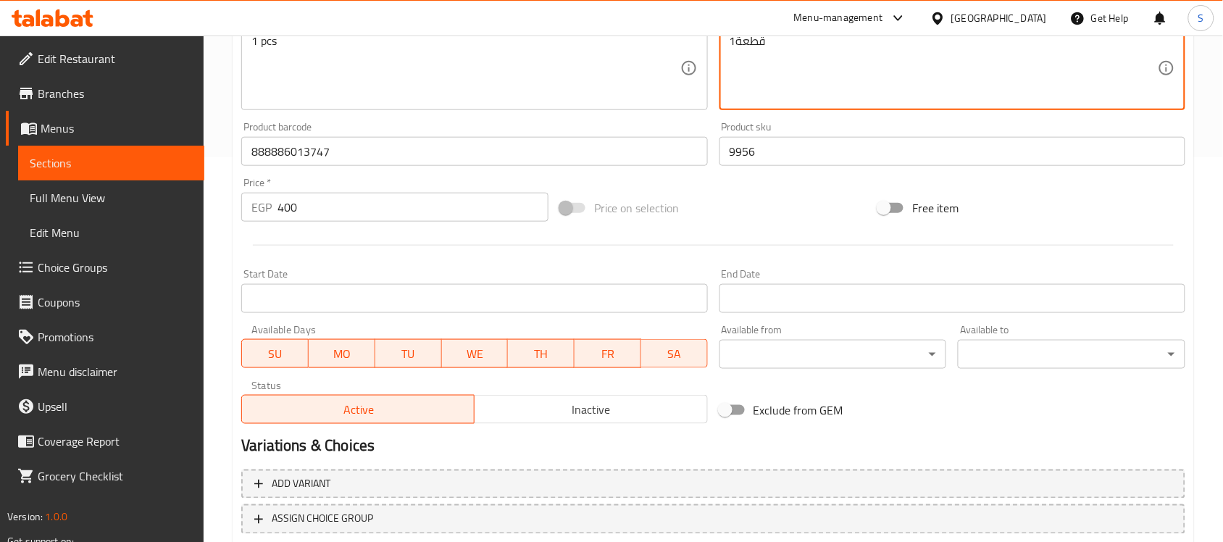
scroll to position [479, 0]
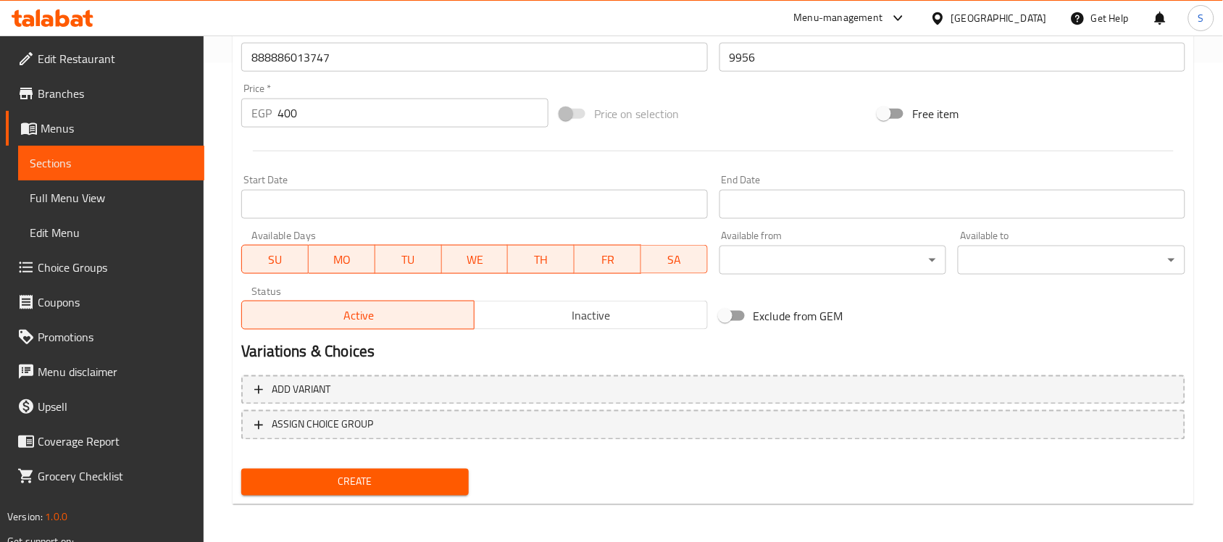
type textarea "1قطعة"
click at [340, 495] on div "Create" at bounding box center [354, 482] width 239 height 38
click at [359, 482] on span "Create" at bounding box center [355, 482] width 204 height 18
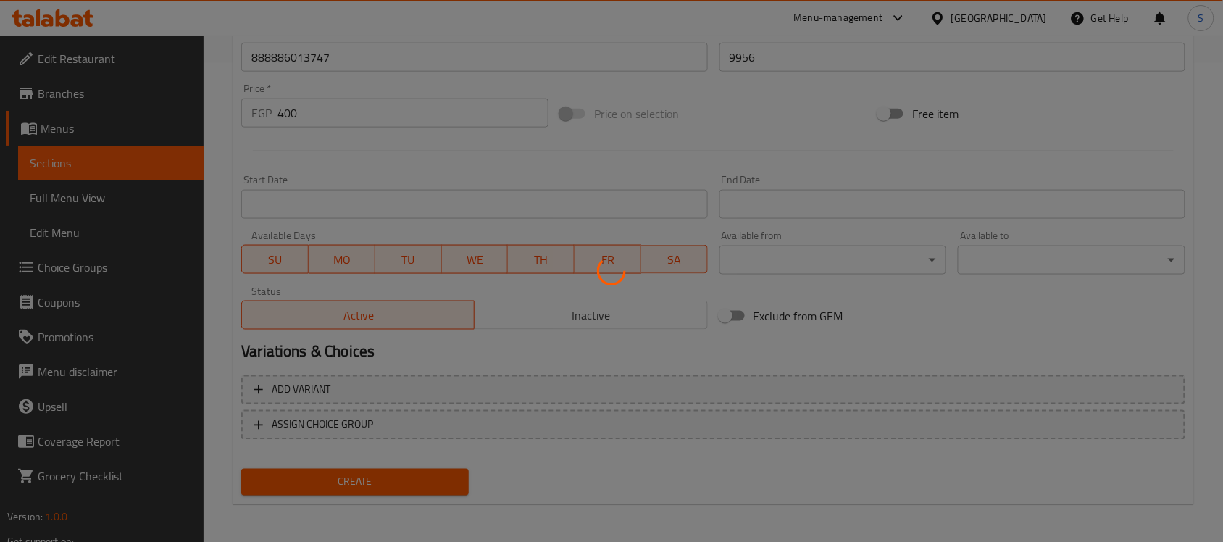
type input "0"
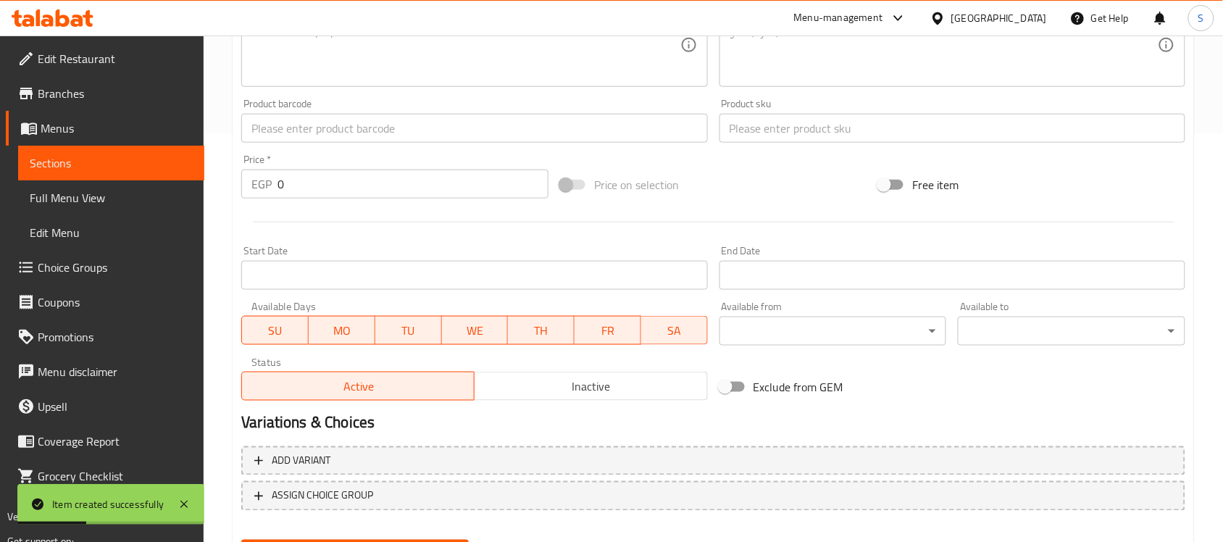
scroll to position [388, 0]
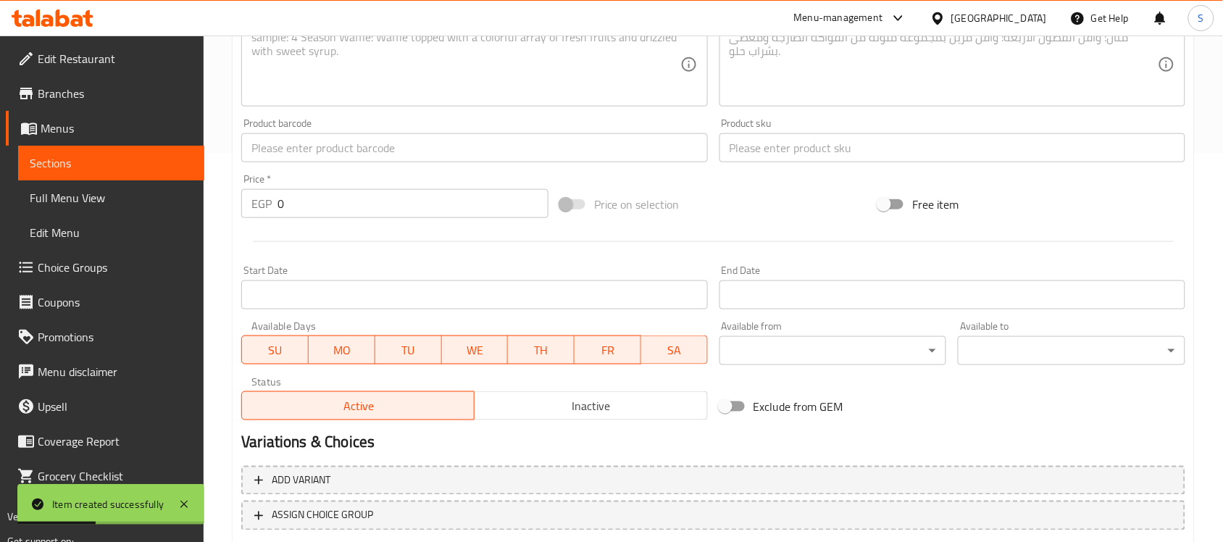
click at [276, 150] on input "text" at bounding box center [474, 147] width 466 height 29
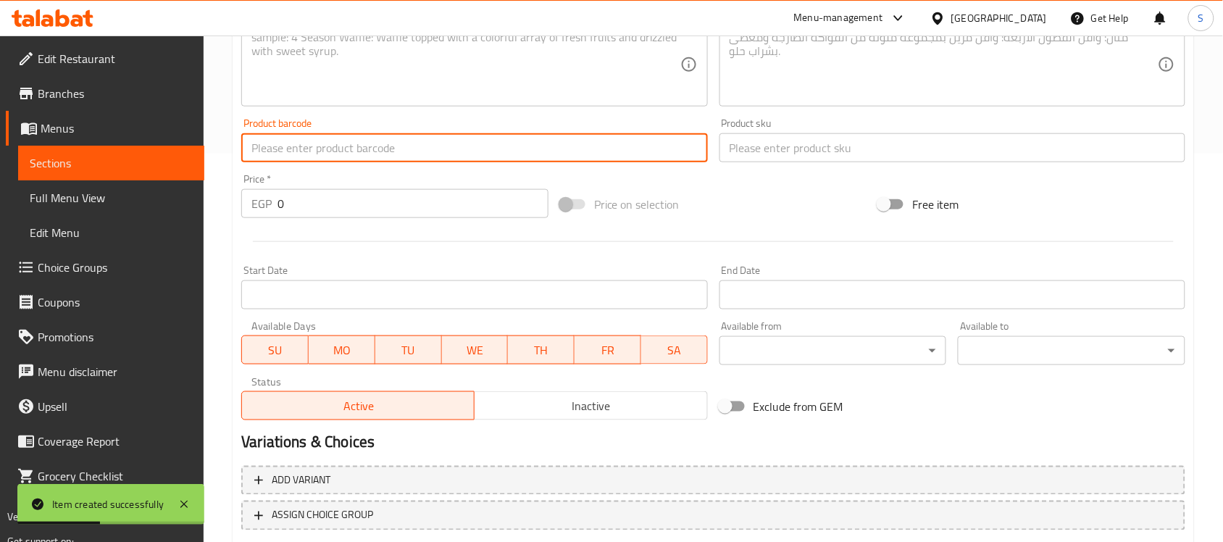
paste input "888886004493"
type input "888886004493"
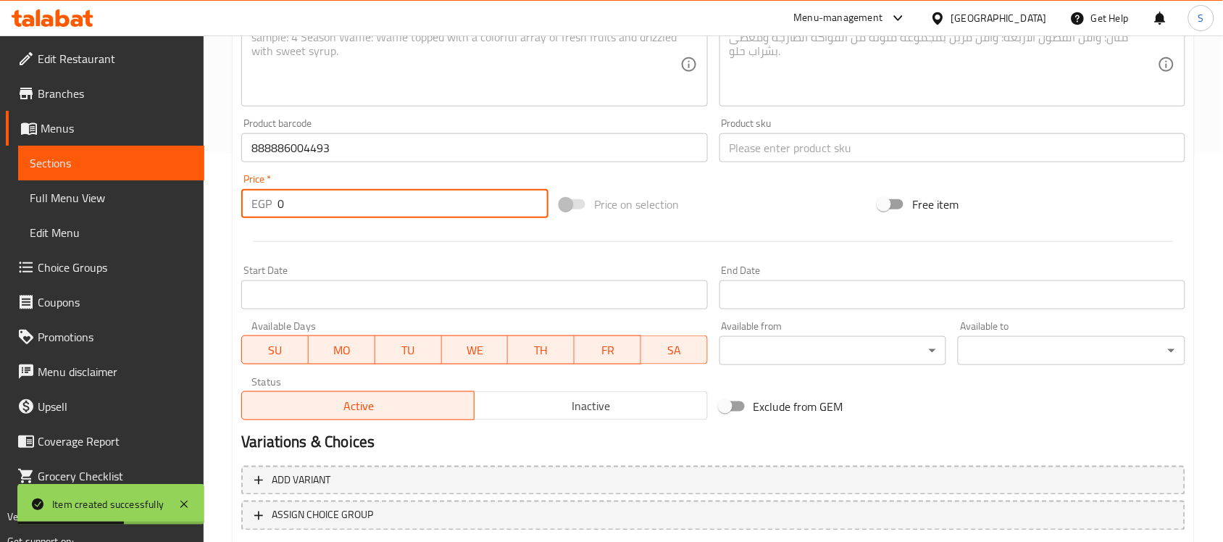
drag, startPoint x: 306, startPoint y: 212, endPoint x: 239, endPoint y: 215, distance: 67.5
click at [239, 215] on div "Price   * EGP 0 Price *" at bounding box center [394, 196] width 319 height 56
paste input "431"
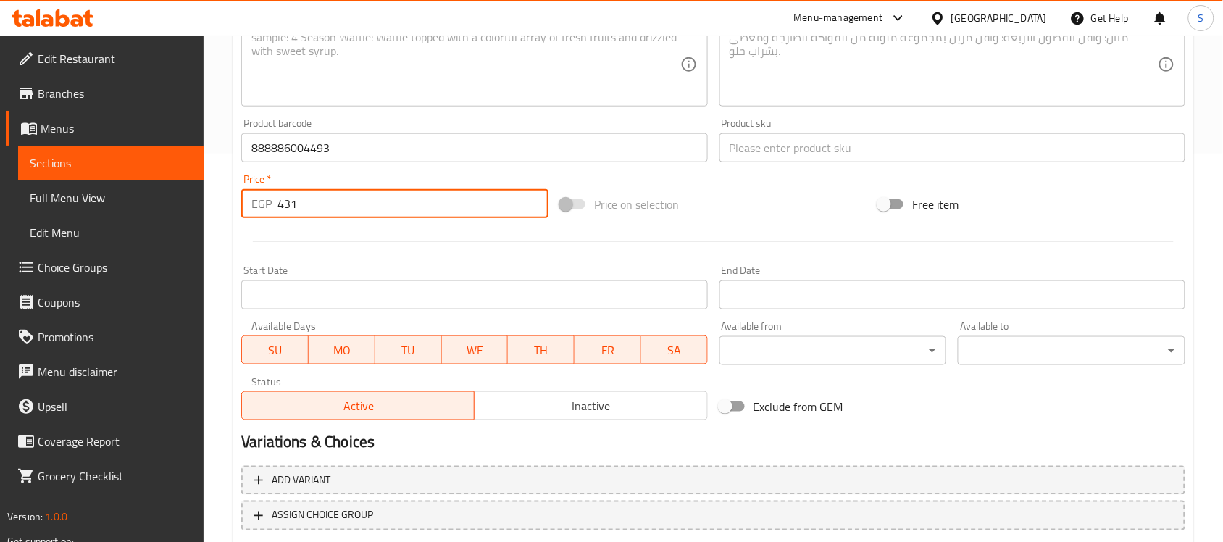
type input "431"
click at [845, 161] on input "text" at bounding box center [952, 147] width 466 height 29
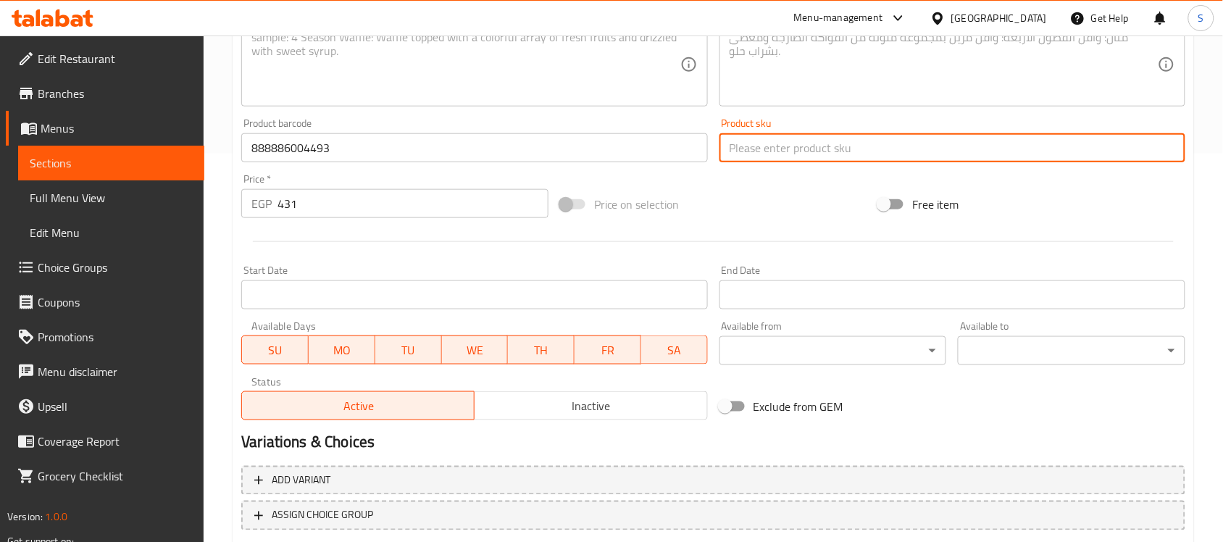
paste input "9957"
type input "9957"
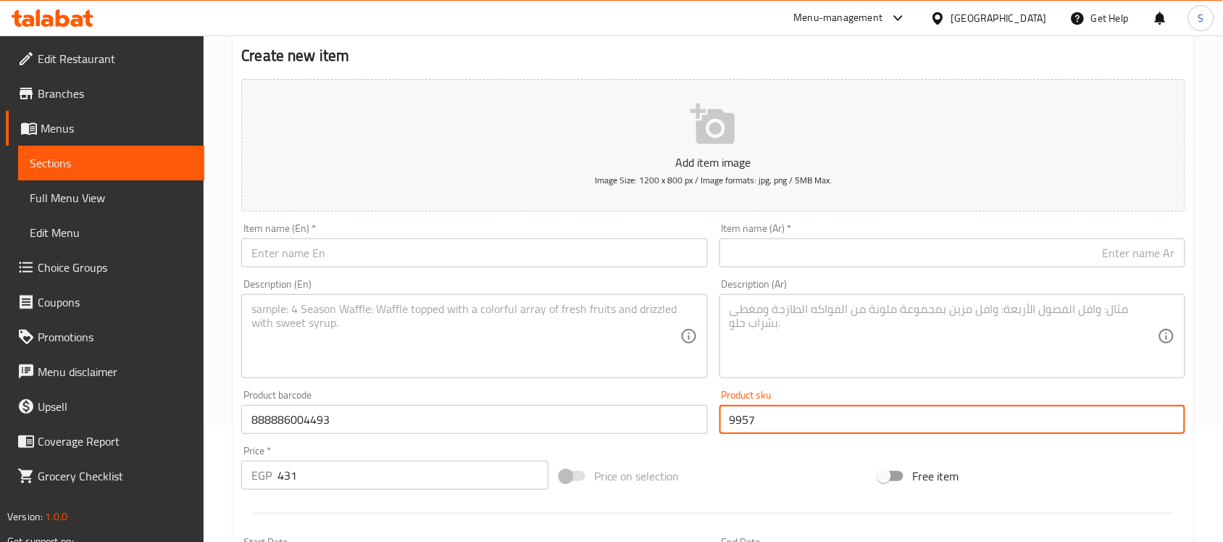
click at [321, 252] on input "text" at bounding box center [474, 252] width 466 height 29
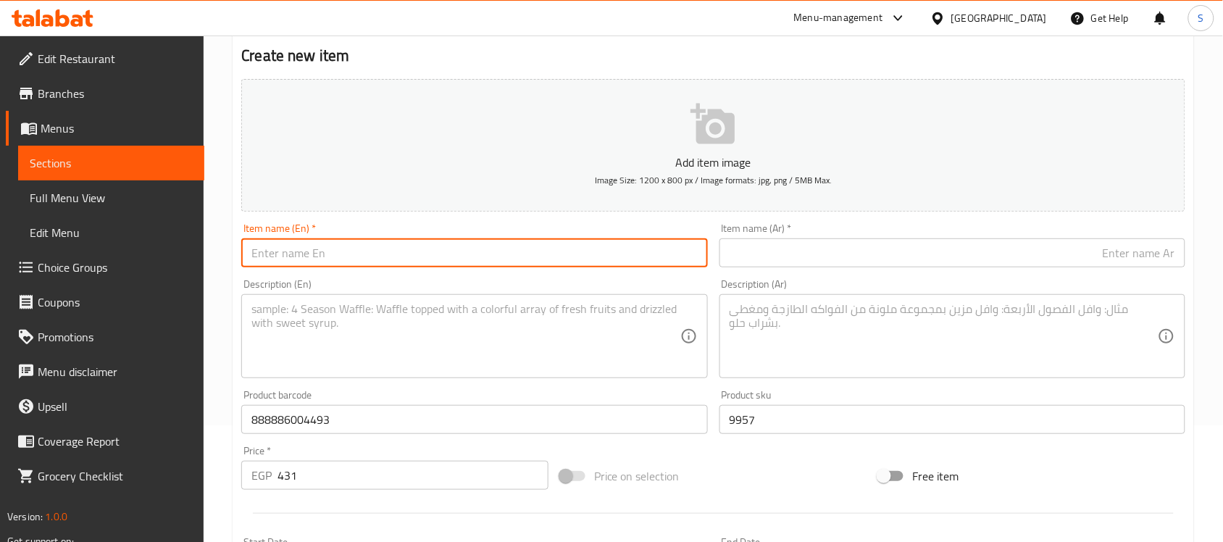
paste input "Doco Small Black Mesh Dog Collar (2x27cm)"
type input "Doco Small Black Mesh Dog Collar (2x27cm)"
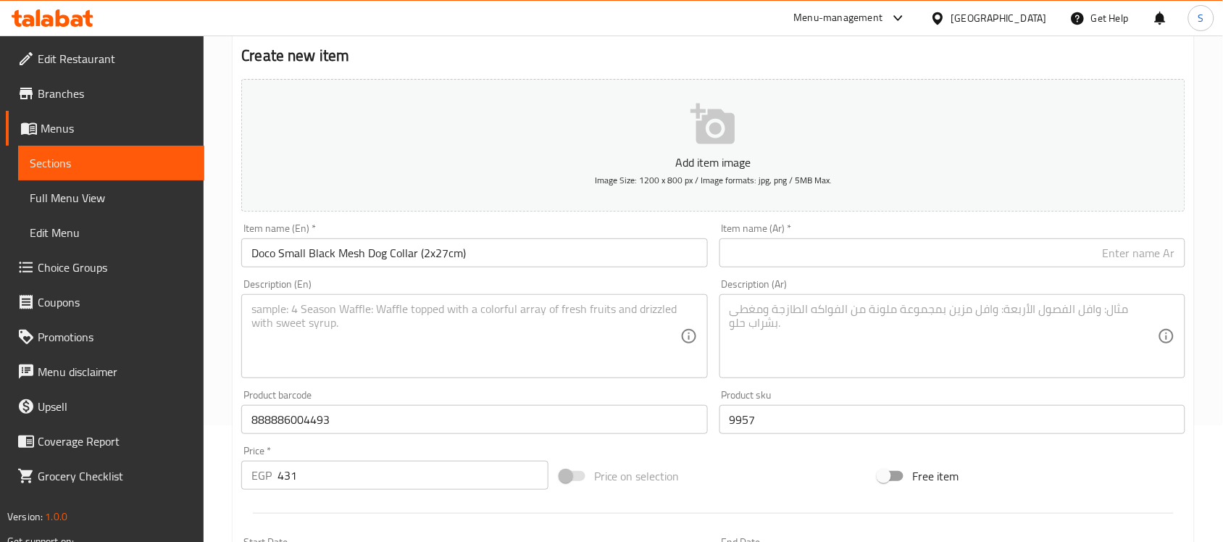
click at [1100, 264] on input "text" at bounding box center [952, 252] width 466 height 29
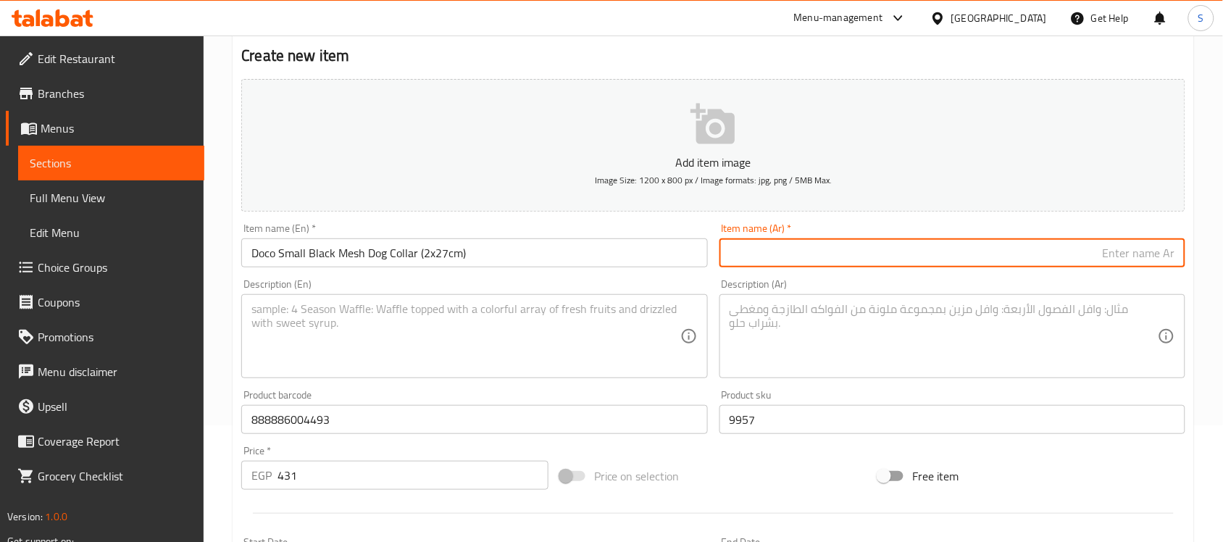
paste input "طوق كلب صغير من دوكو شبكي أسود (2 × 27 سم)"
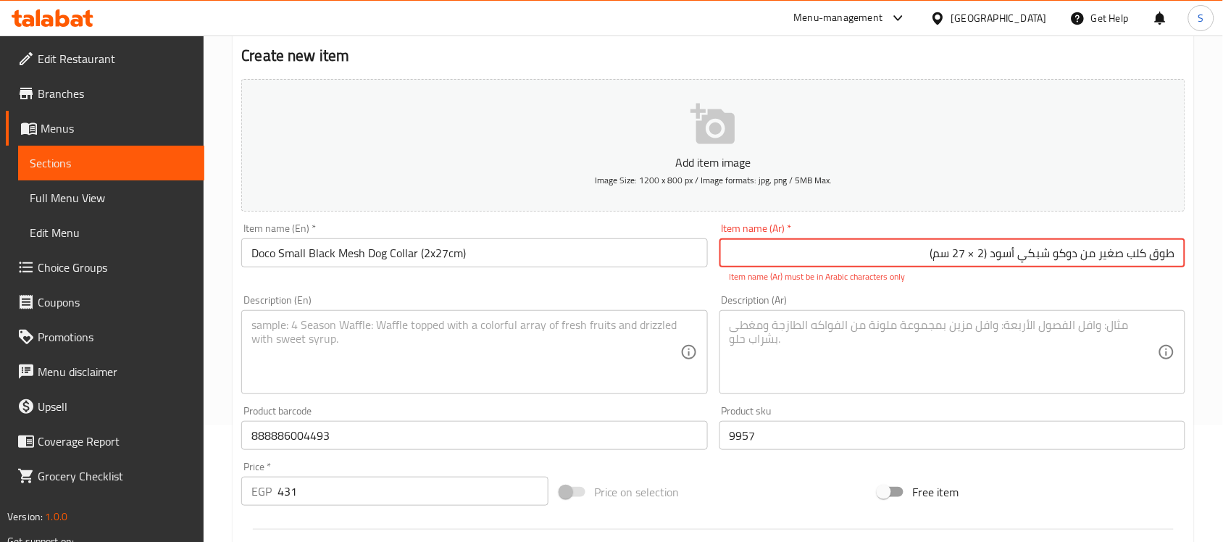
click at [969, 259] on input "طوق كلب صغير من دوكو شبكي أسود (2 × 27 سم)" at bounding box center [952, 252] width 466 height 29
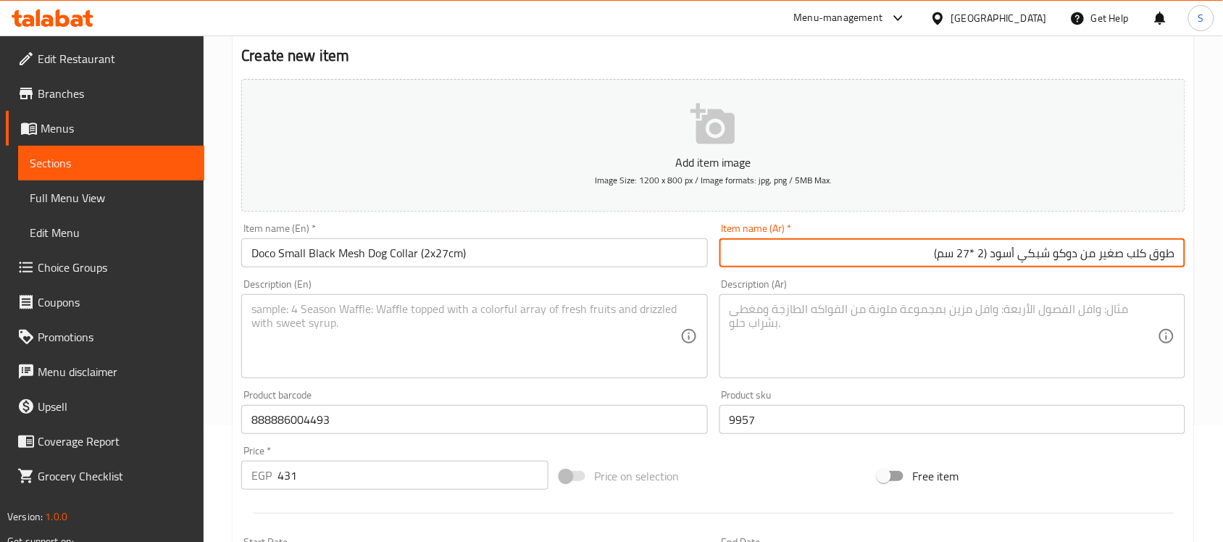
click at [990, 255] on input "طوق كلب صغير من دوكو شبكي أسود (2 *27 سم)" at bounding box center [952, 252] width 466 height 29
type input "طوق كلب صغير من دوكو شبكي أسود (2 *27 سم)"
click at [310, 379] on div "Description (En) Description (En)" at bounding box center [473, 328] width 477 height 111
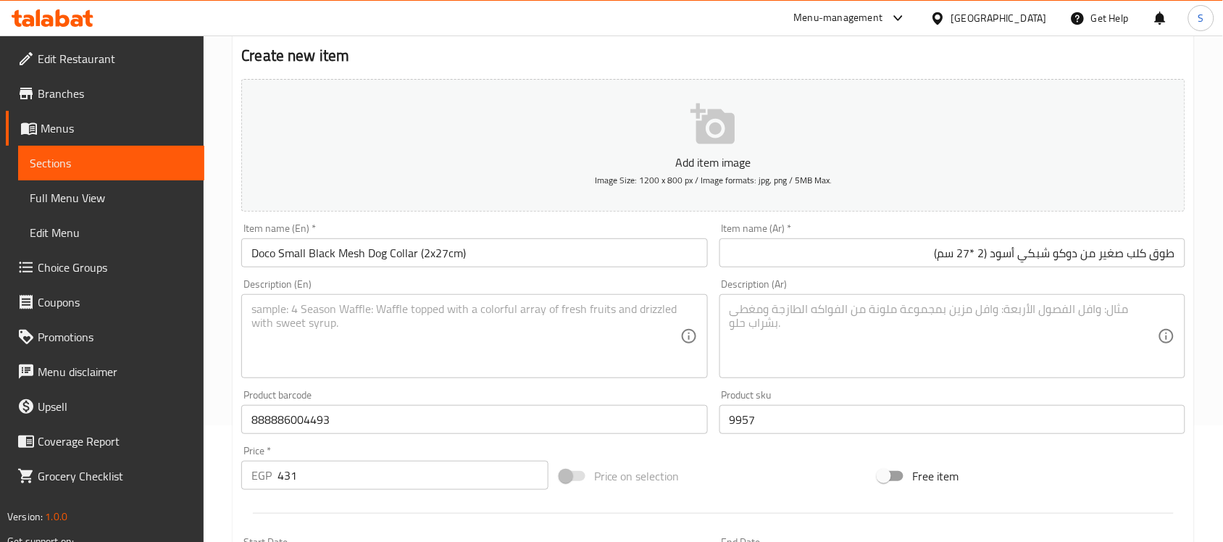
click at [337, 332] on textarea at bounding box center [465, 336] width 428 height 69
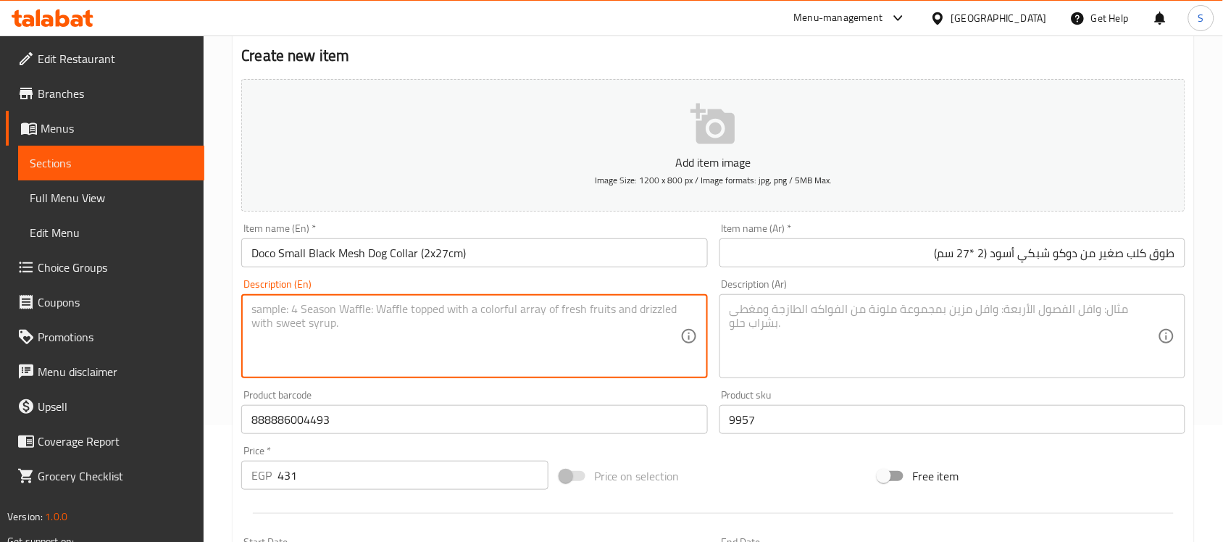
click at [425, 306] on textarea at bounding box center [465, 336] width 428 height 69
paste textarea "1pcs"
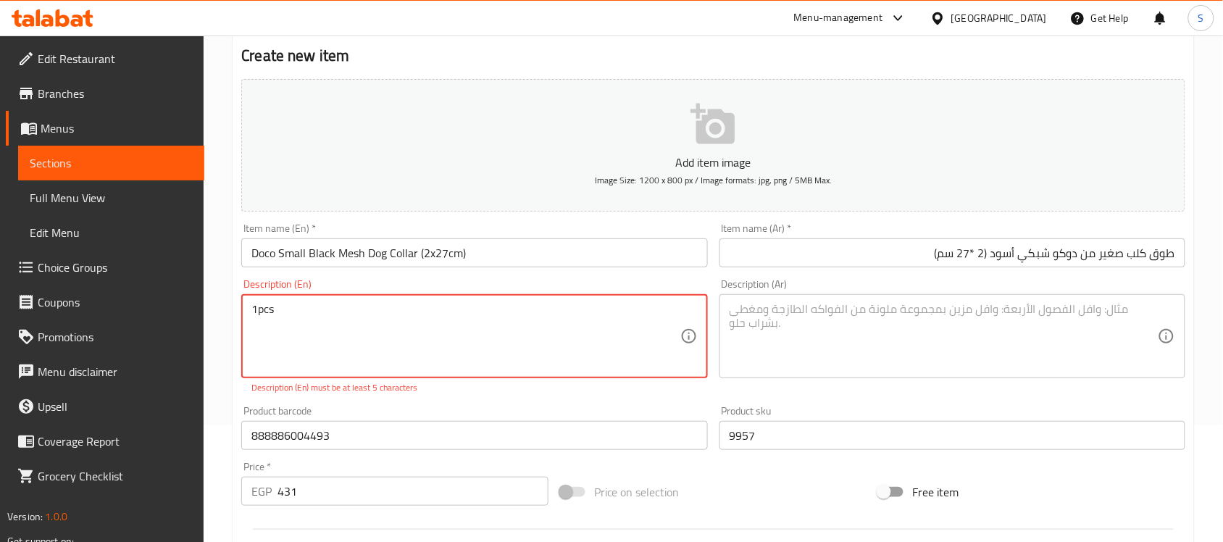
click at [257, 312] on textarea "1pcs" at bounding box center [465, 336] width 428 height 69
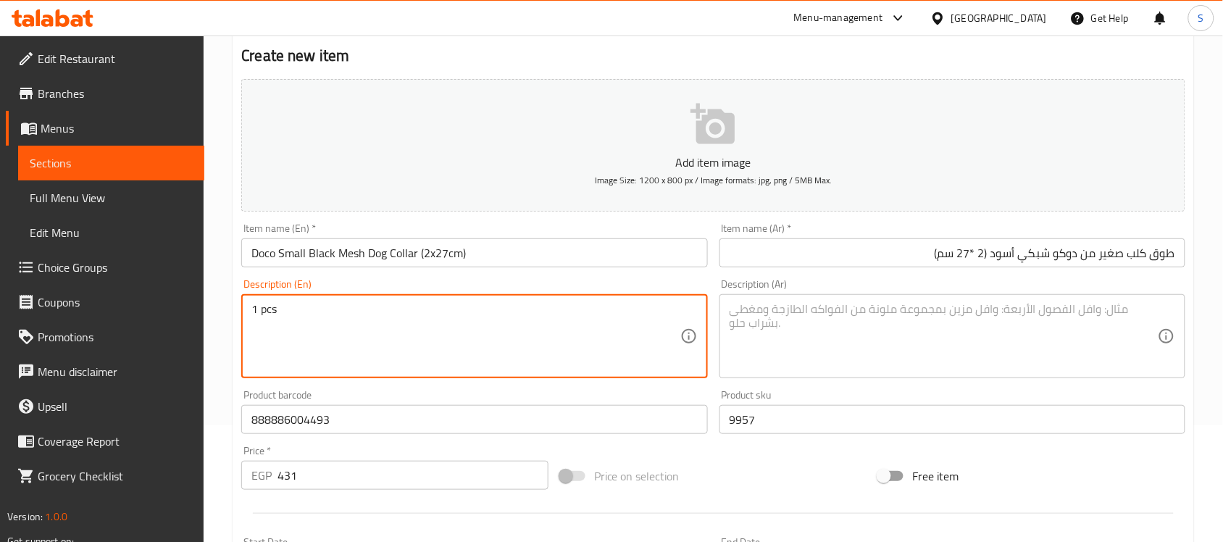
type textarea "1 pcs"
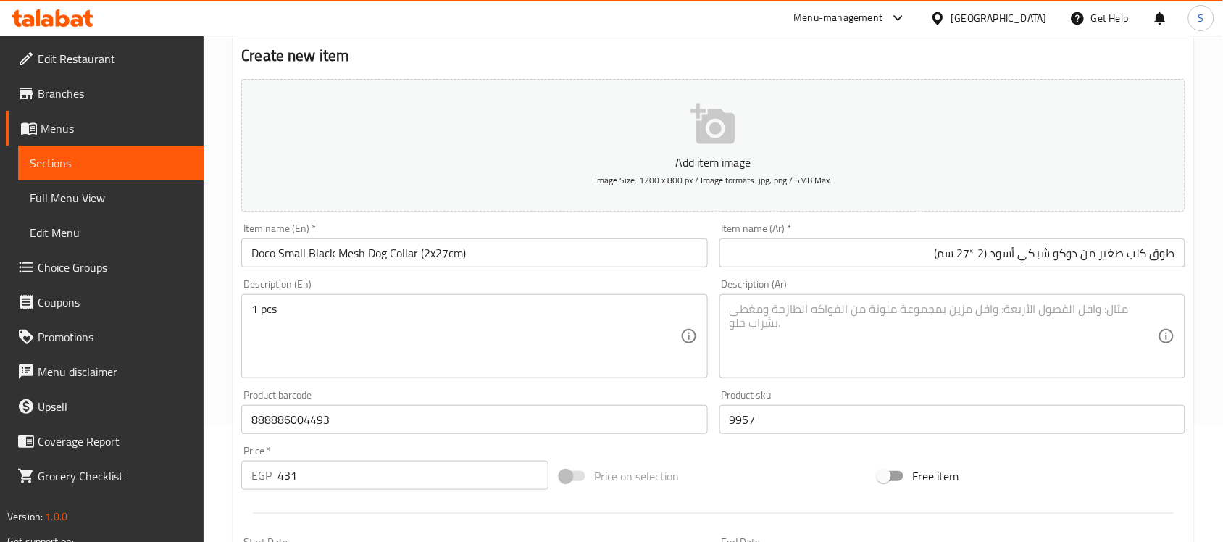
click at [911, 312] on textarea at bounding box center [944, 336] width 428 height 69
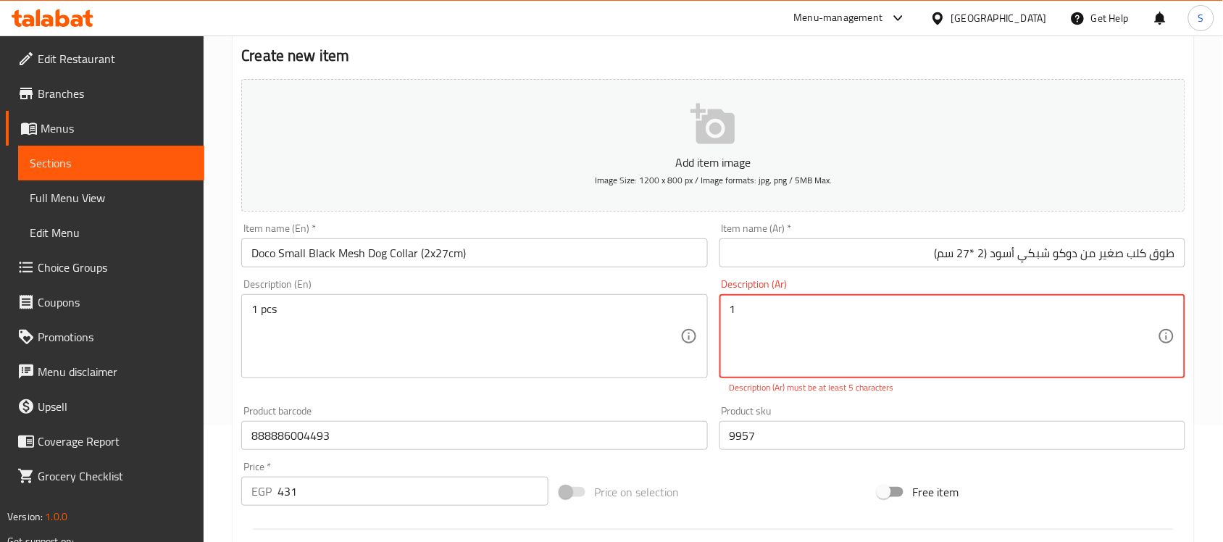
paste textarea "قطعة"
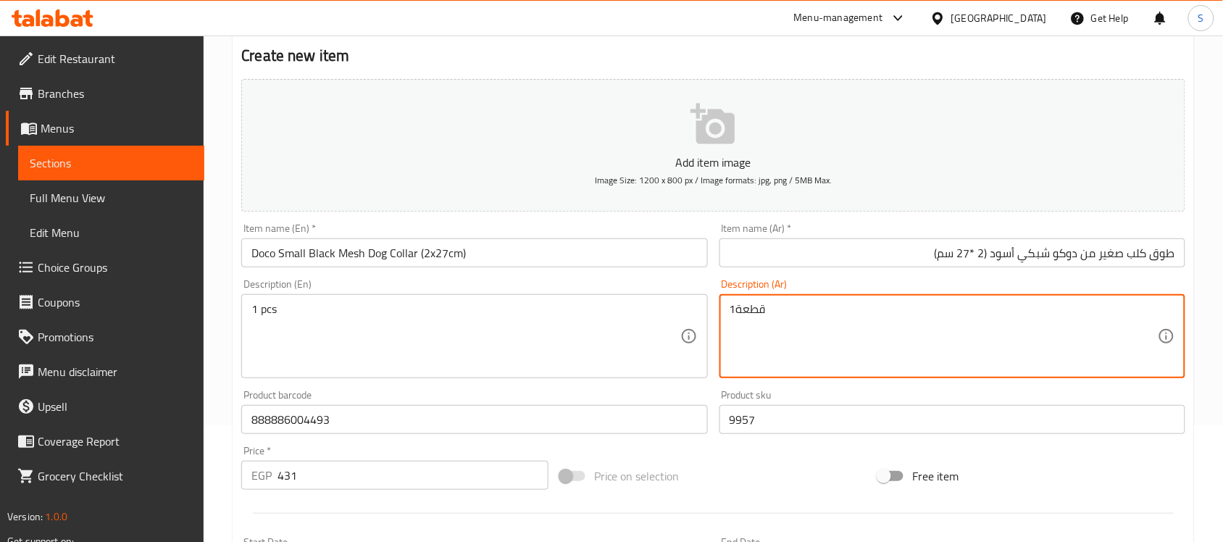
type textarea "1قطعة"
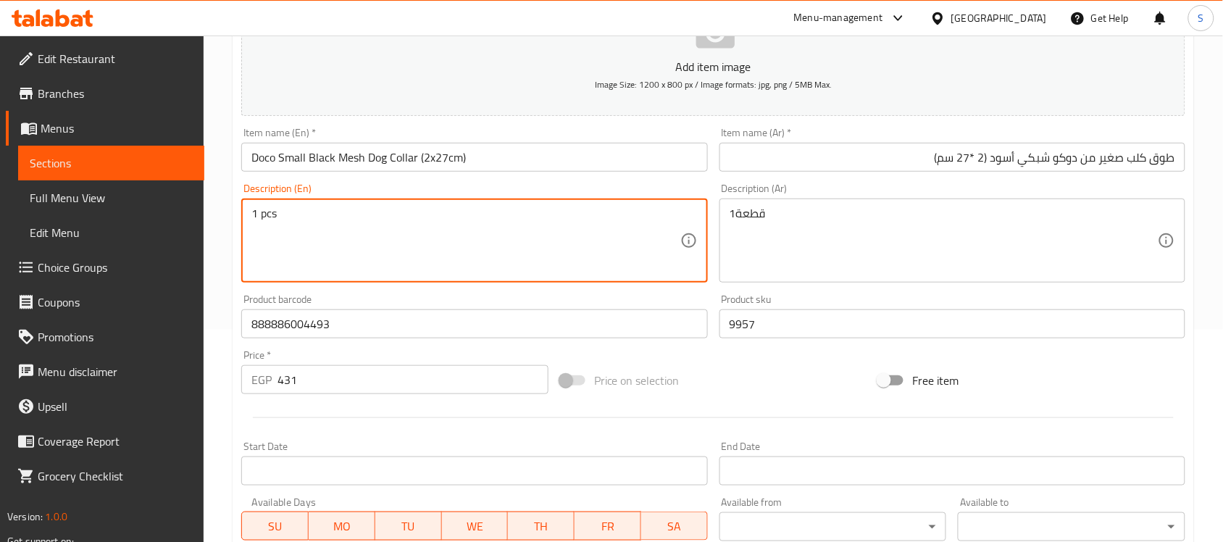
scroll to position [479, 0]
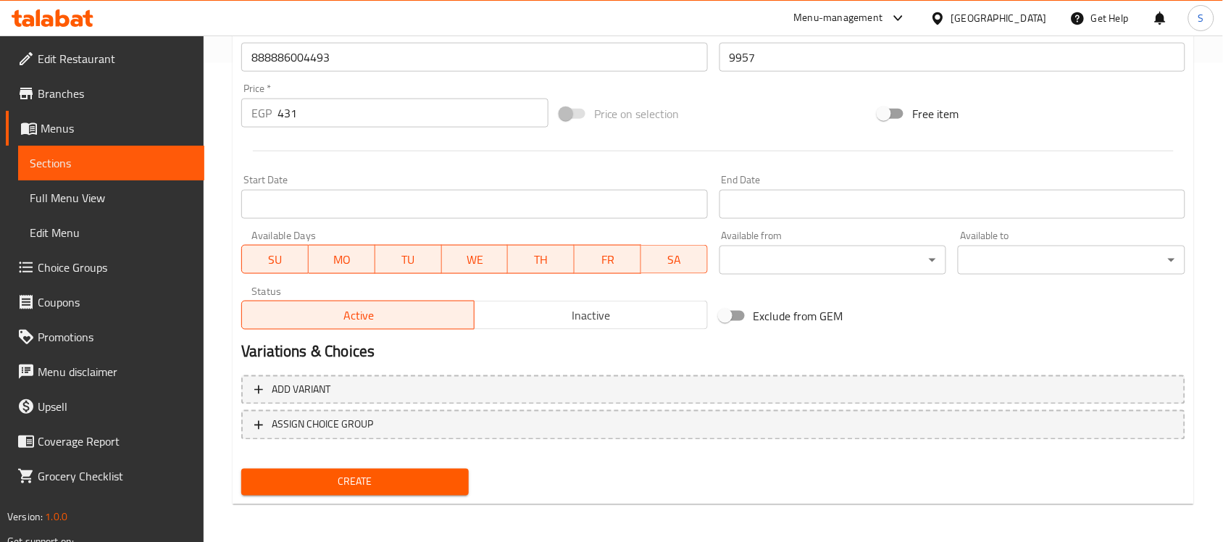
click at [335, 482] on span "Create" at bounding box center [355, 482] width 204 height 18
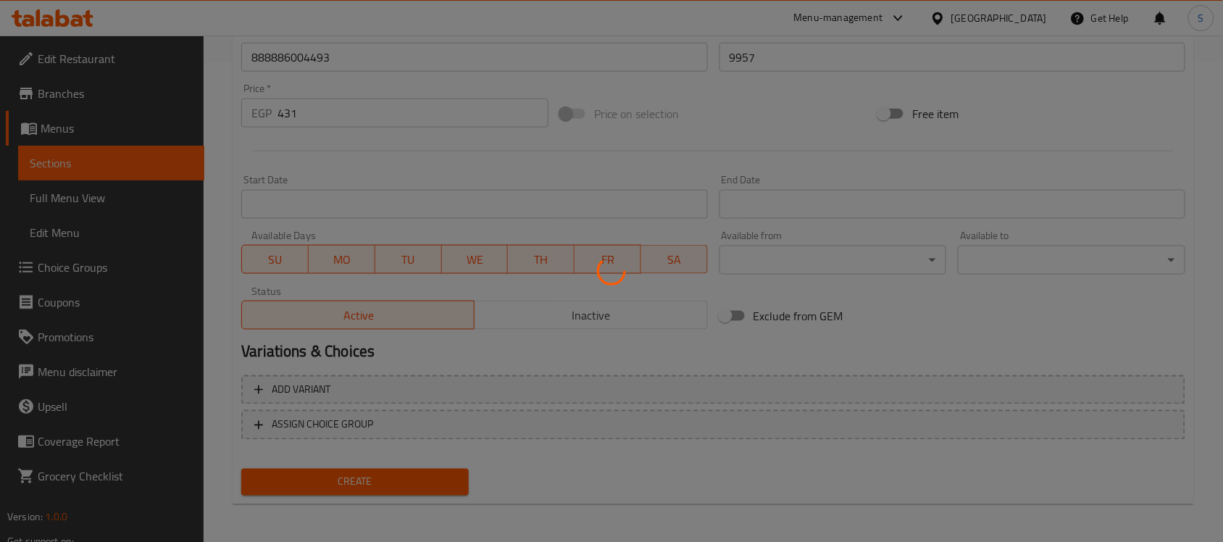
type input "0"
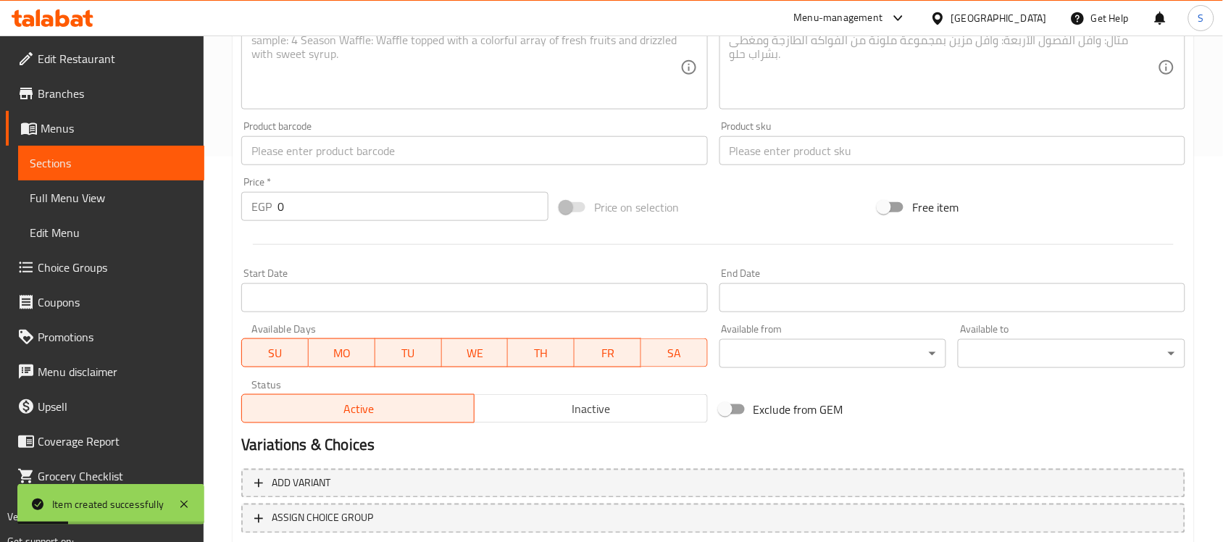
scroll to position [298, 0]
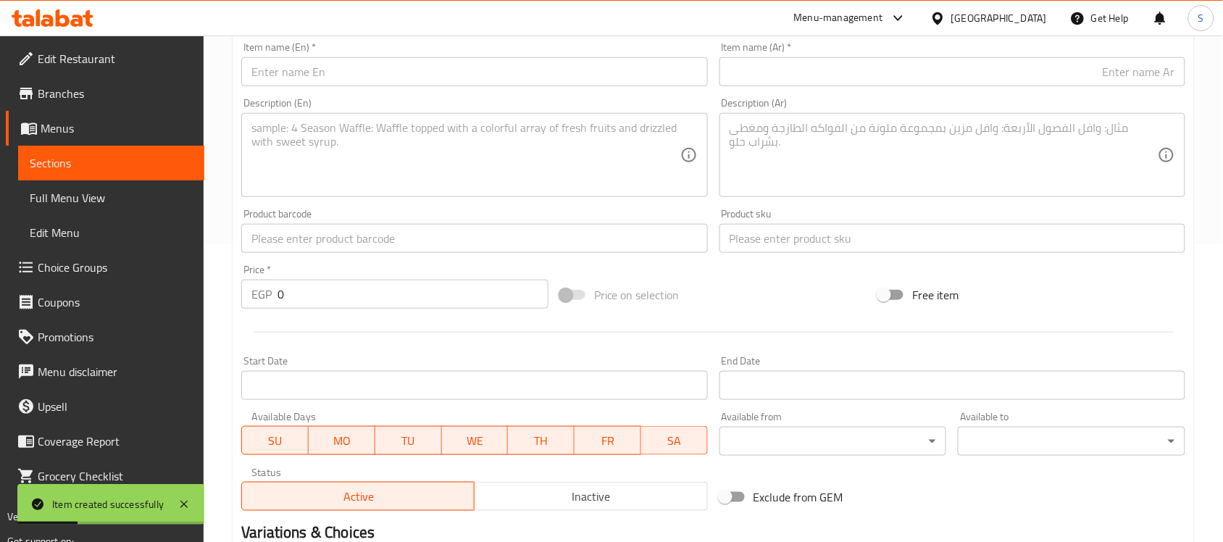
click at [315, 241] on input "text" at bounding box center [474, 238] width 466 height 29
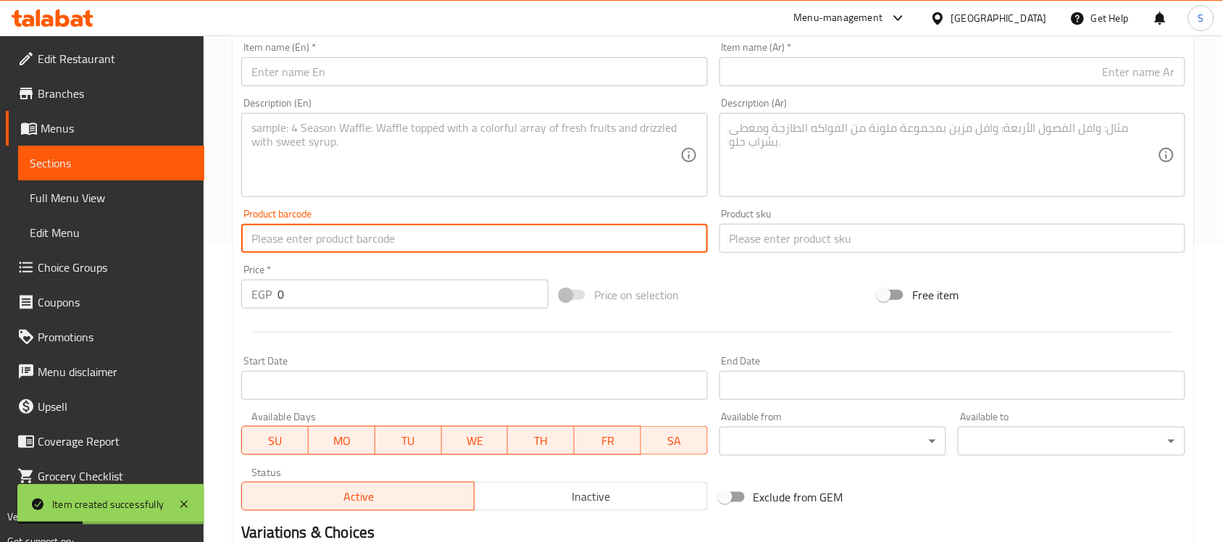
paste input "888886009641"
type input "888886009641"
drag, startPoint x: 268, startPoint y: 294, endPoint x: 257, endPoint y: 277, distance: 19.9
click at [258, 288] on div "EGP 0 Price *" at bounding box center [394, 294] width 307 height 29
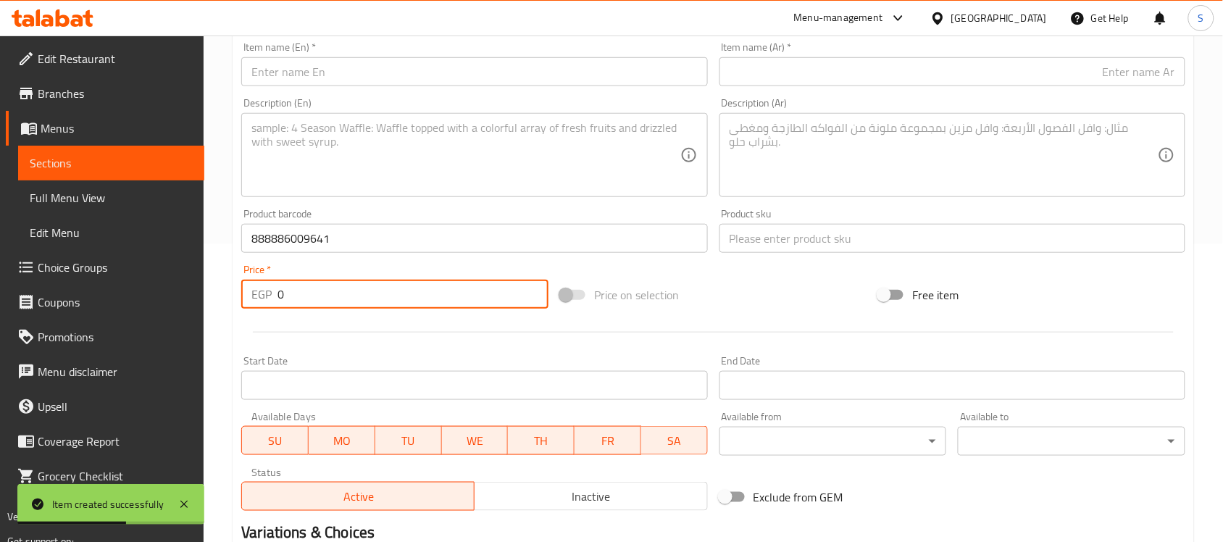
paste input "438"
type input "438"
click at [766, 244] on input "text" at bounding box center [952, 238] width 466 height 29
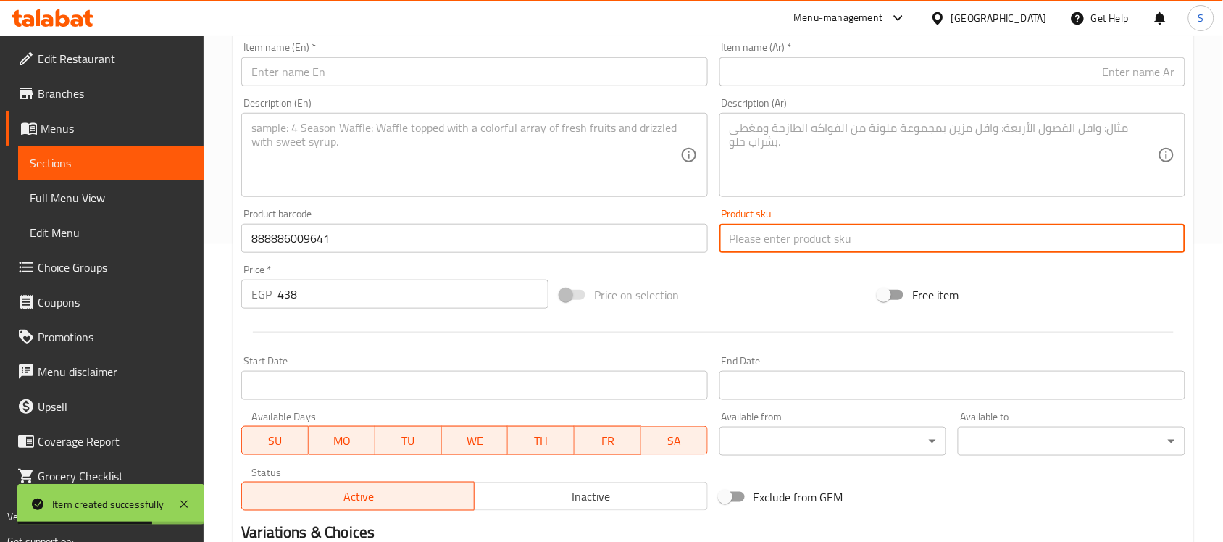
paste input "9978"
type input "9978"
click at [356, 78] on input "text" at bounding box center [474, 71] width 466 height 29
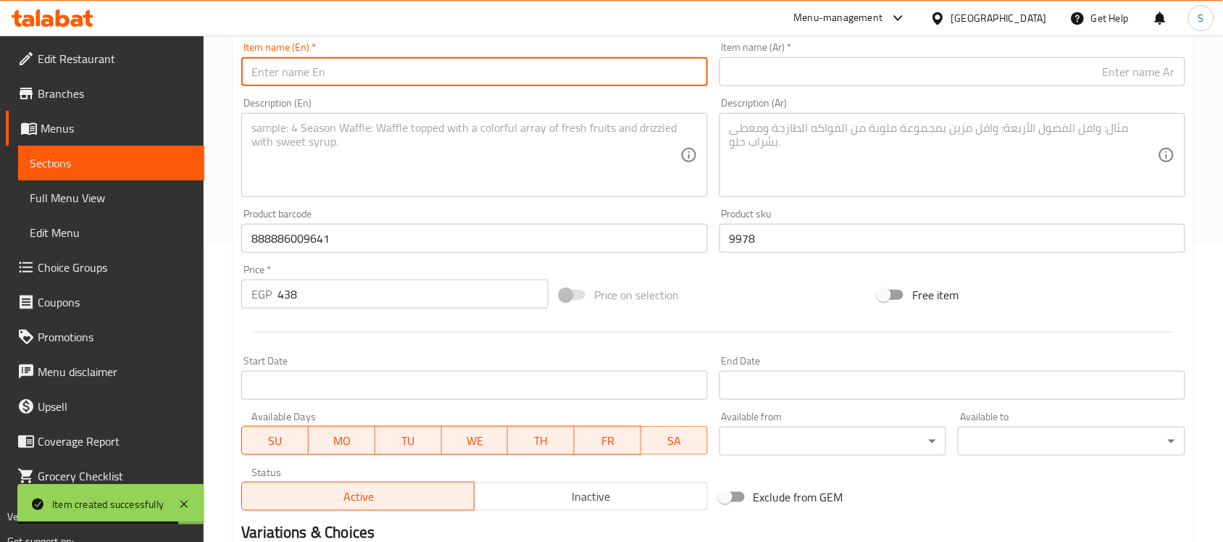
paste input "Doco Large Purple Double D-Ring Nylon Dog Collar (45-68x2.5cm)"
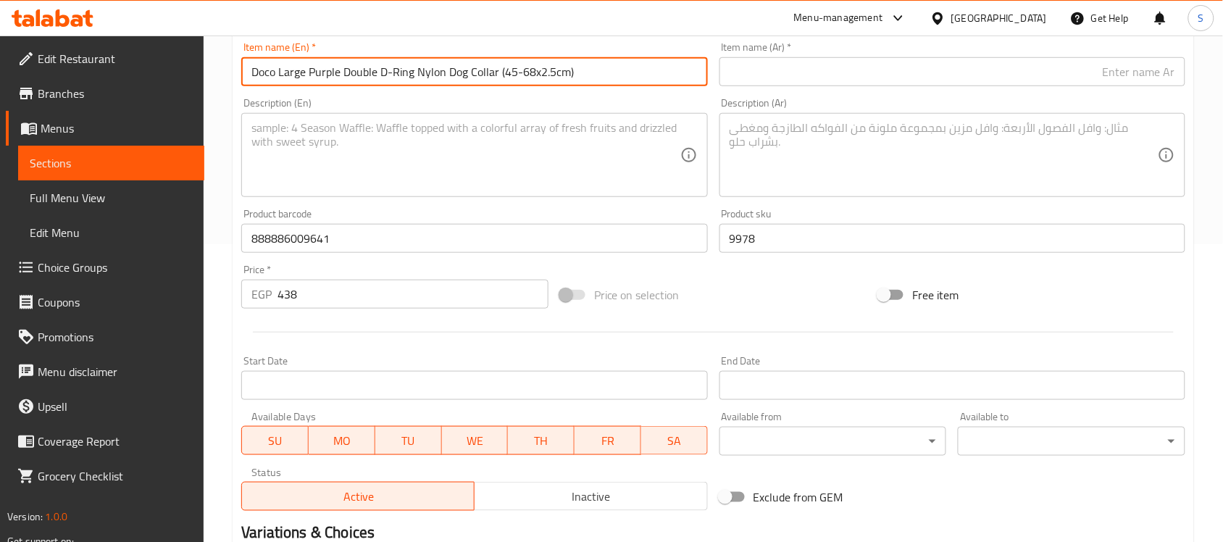
type input "Doco Large Purple Double D-Ring Nylon Dog Collar (45-68x2.5cm)"
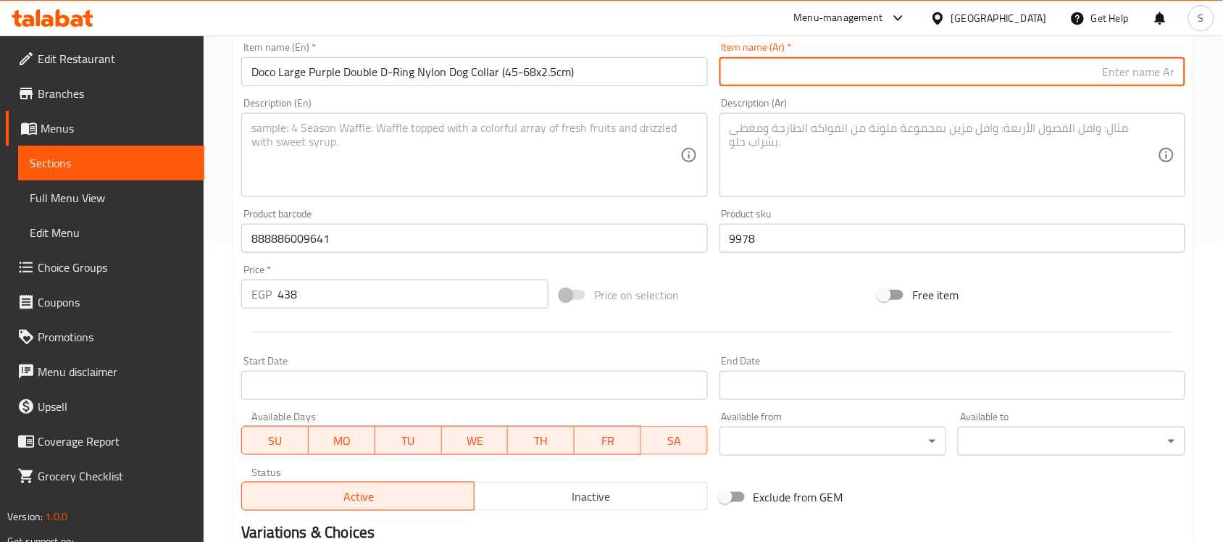
click at [1045, 67] on input "text" at bounding box center [952, 71] width 466 height 29
paste input "طوق كلب كبير من النايلون بحلقة مزدوجة على شكل حرف D من دوكو (45-68x2.5 سم)"
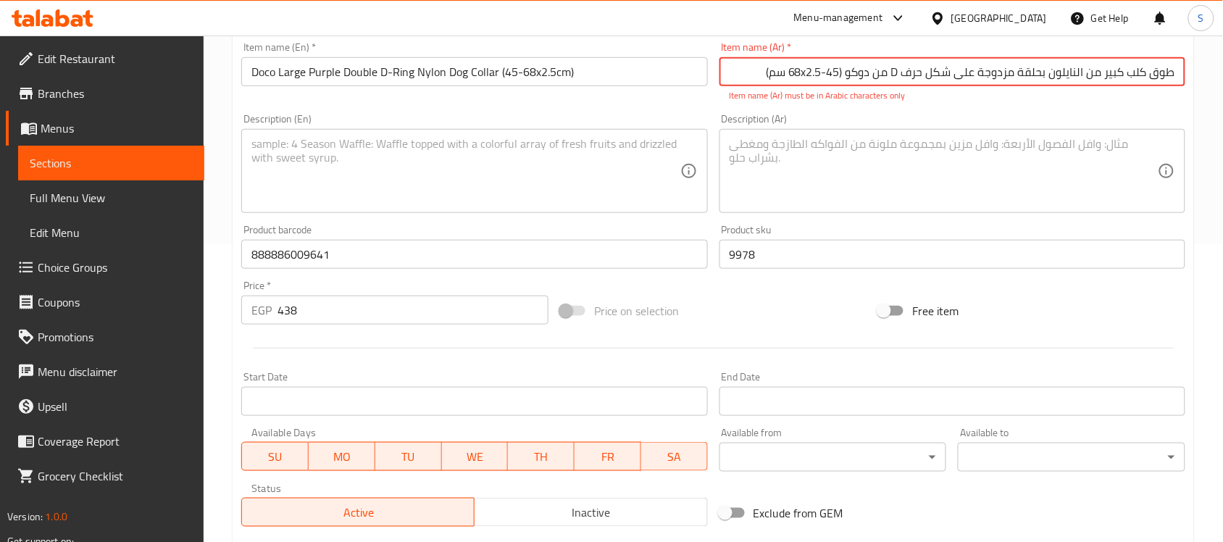
click at [899, 75] on input "طوق كلب كبير من النايلون بحلقة مزدوجة على شكل حرف D من دوكو (45-68x2.5 سم)" at bounding box center [952, 71] width 466 height 29
click at [797, 71] on input "طوق كلب كبير من النايلون بحلقة مزدوجة على شكل حرف دي من دوكو (45-68x2.5 سم)" at bounding box center [952, 71] width 466 height 29
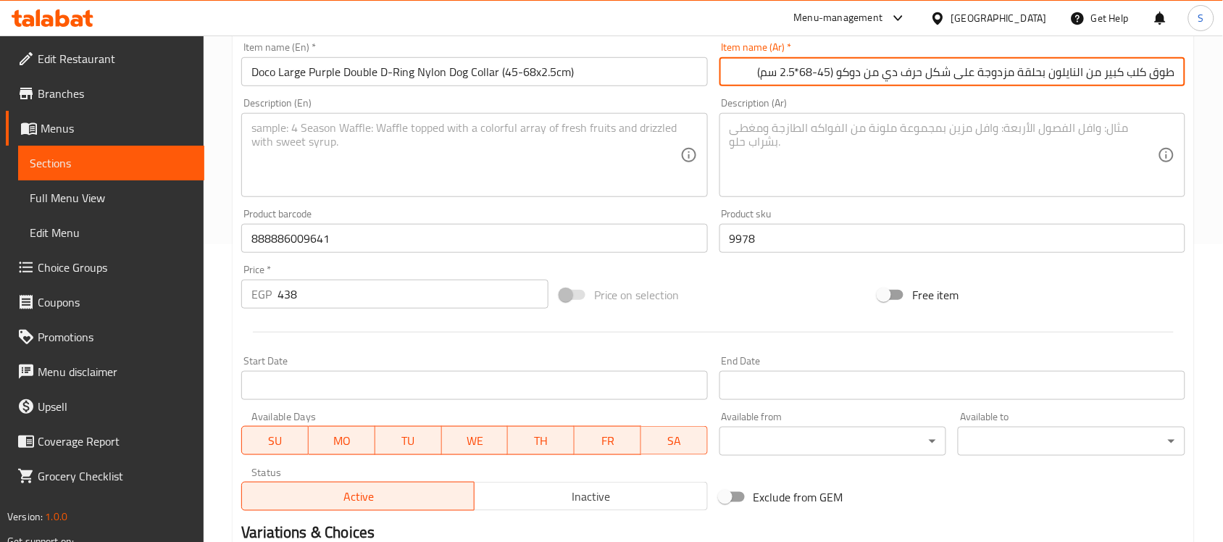
type input "طوق كلب كبير من النايلون بحلقة مزدوجة على شكل حرف دي من دوكو (45-68*2.5 سم)"
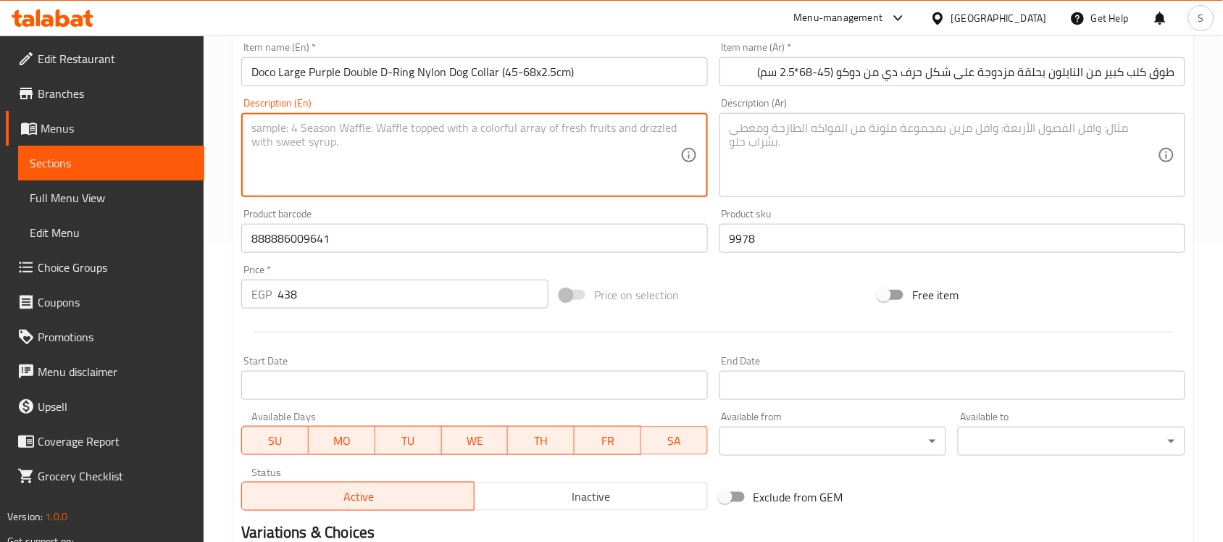
click at [494, 171] on textarea at bounding box center [465, 155] width 428 height 69
paste textarea "1pcs"
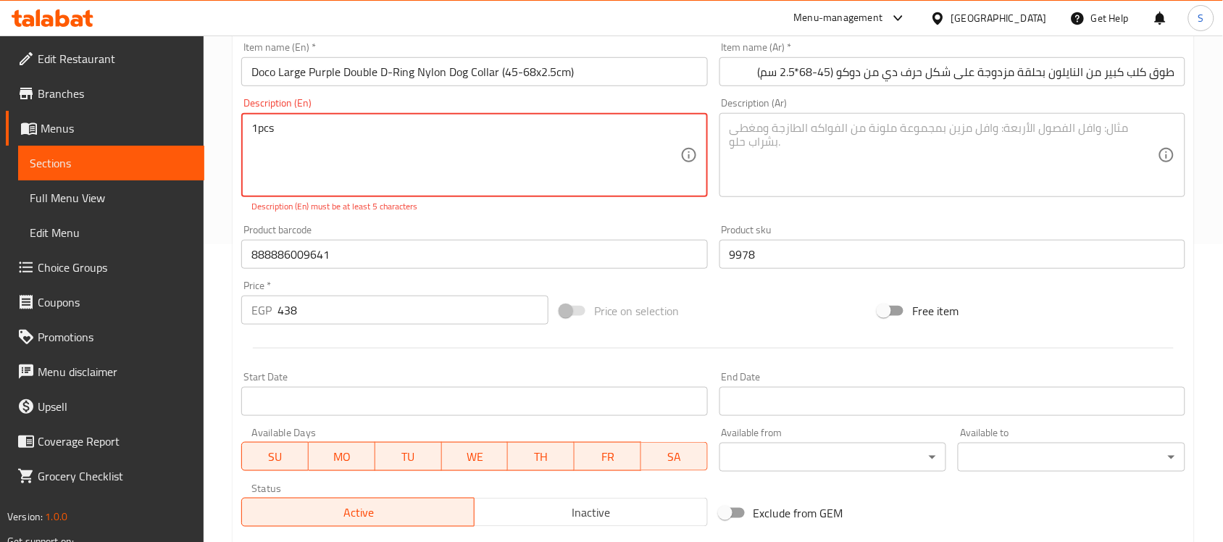
click at [255, 128] on textarea "1pcs" at bounding box center [465, 155] width 428 height 69
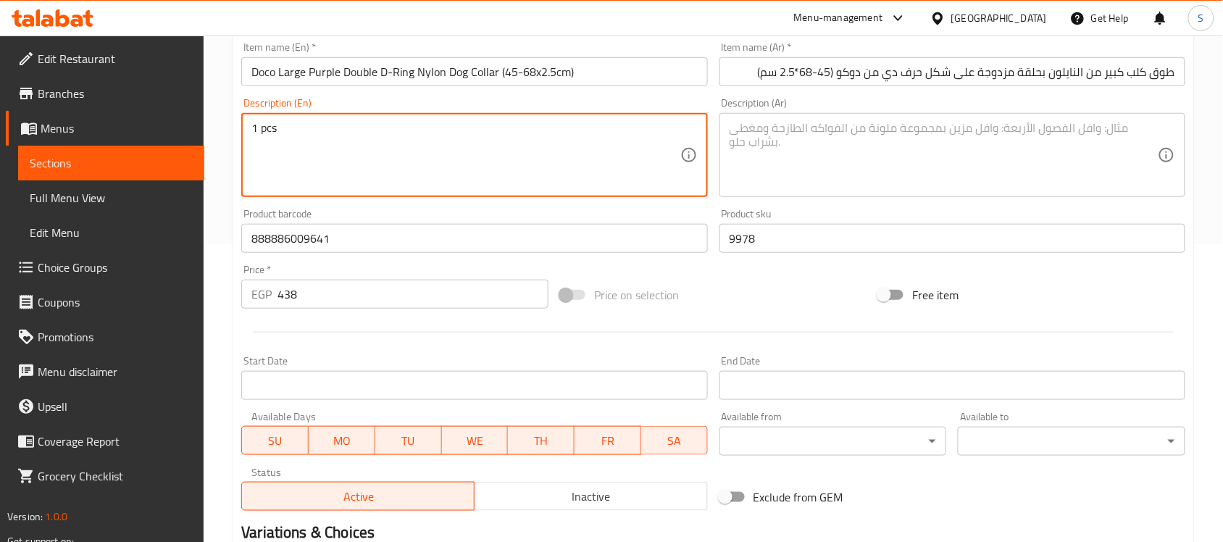
type textarea "1 pcs"
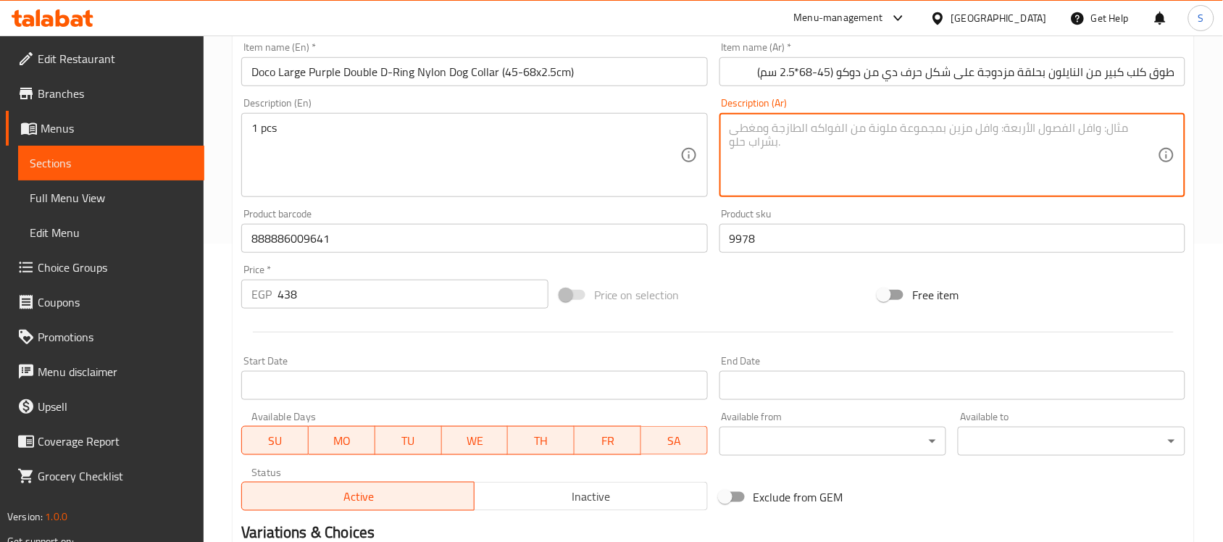
click at [833, 167] on textarea at bounding box center [944, 155] width 428 height 69
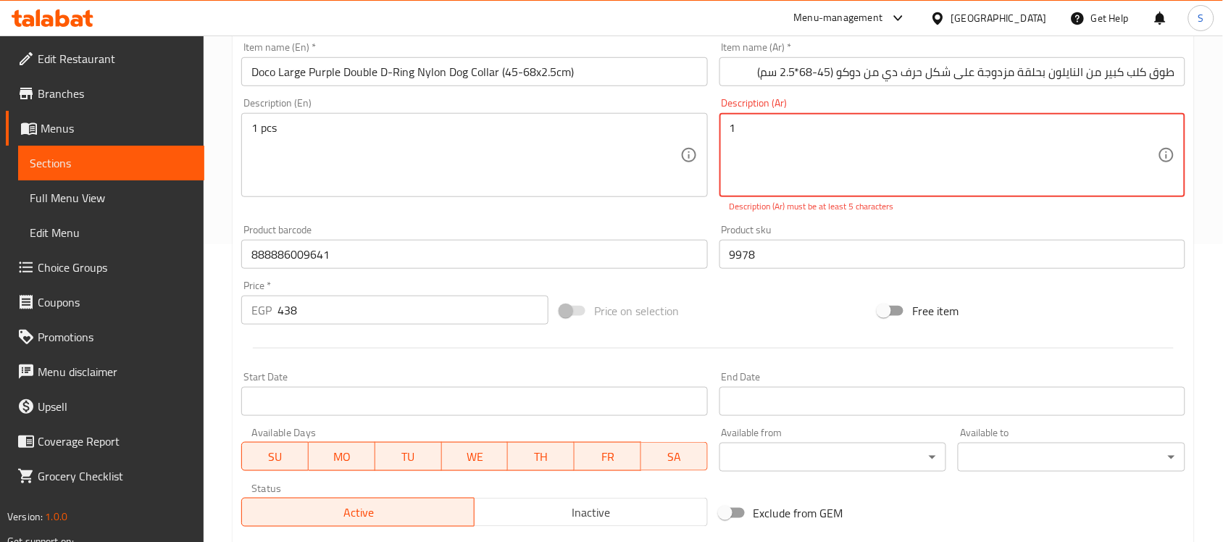
paste textarea "قطعة"
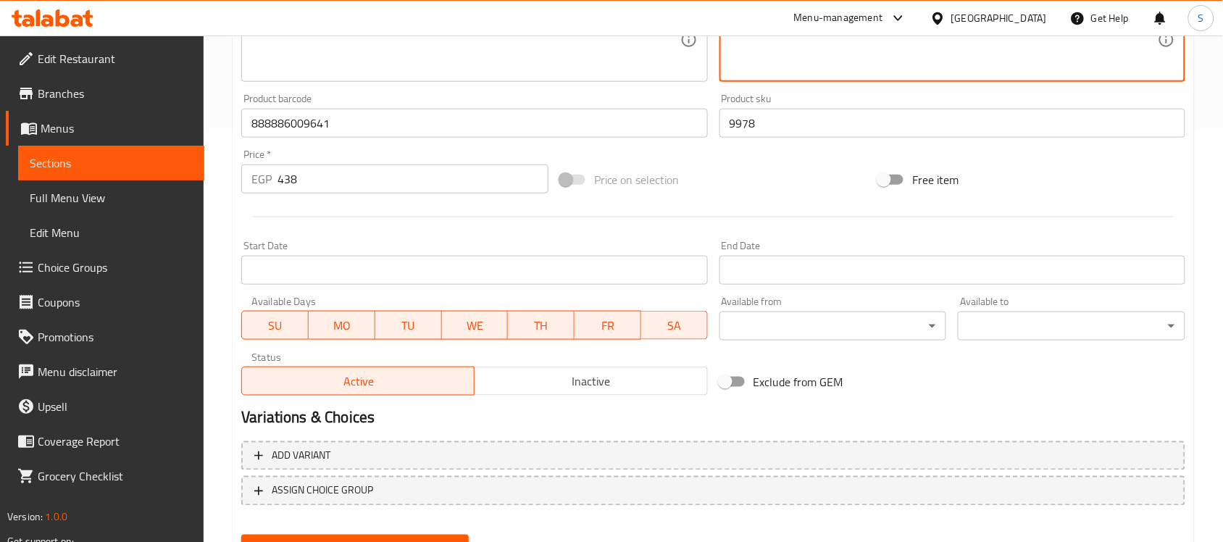
scroll to position [479, 0]
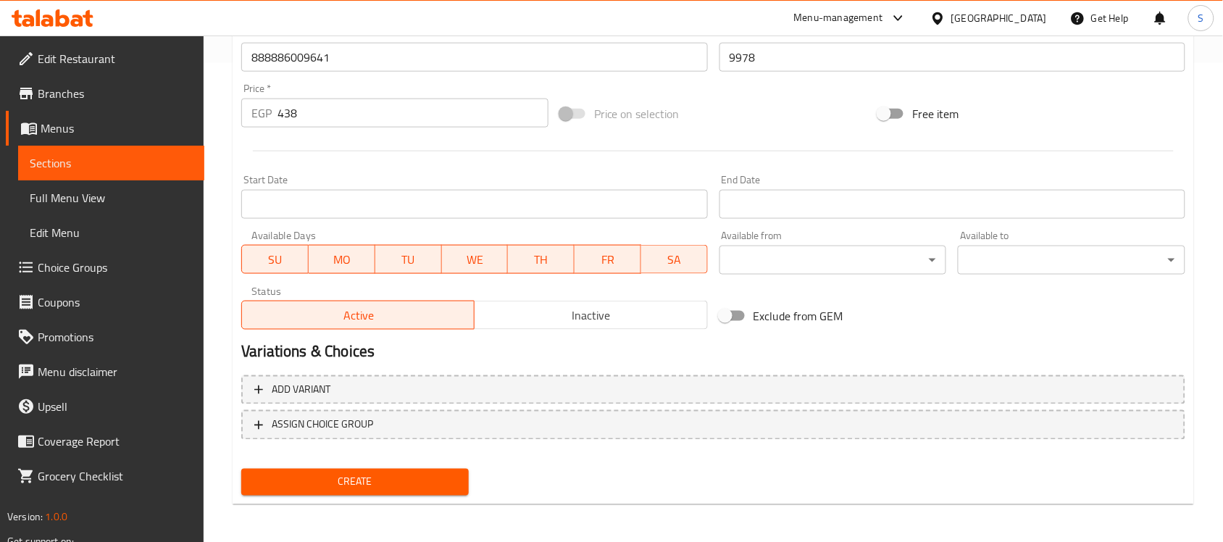
type textarea "1قطعة"
click at [395, 483] on span "Create" at bounding box center [355, 482] width 204 height 18
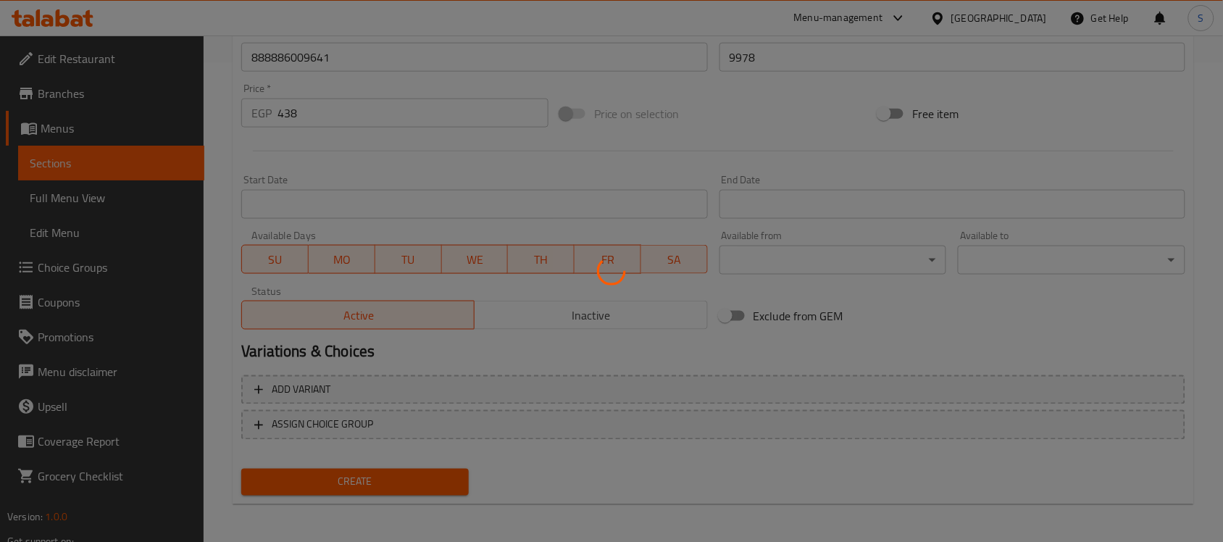
type input "0"
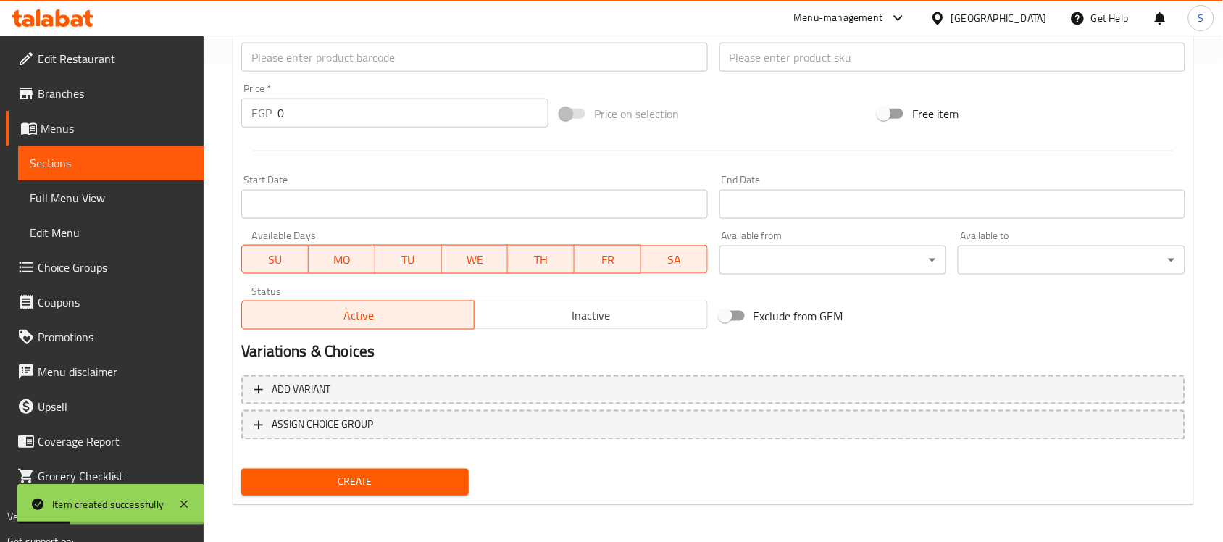
click at [319, 56] on input "text" at bounding box center [474, 57] width 466 height 29
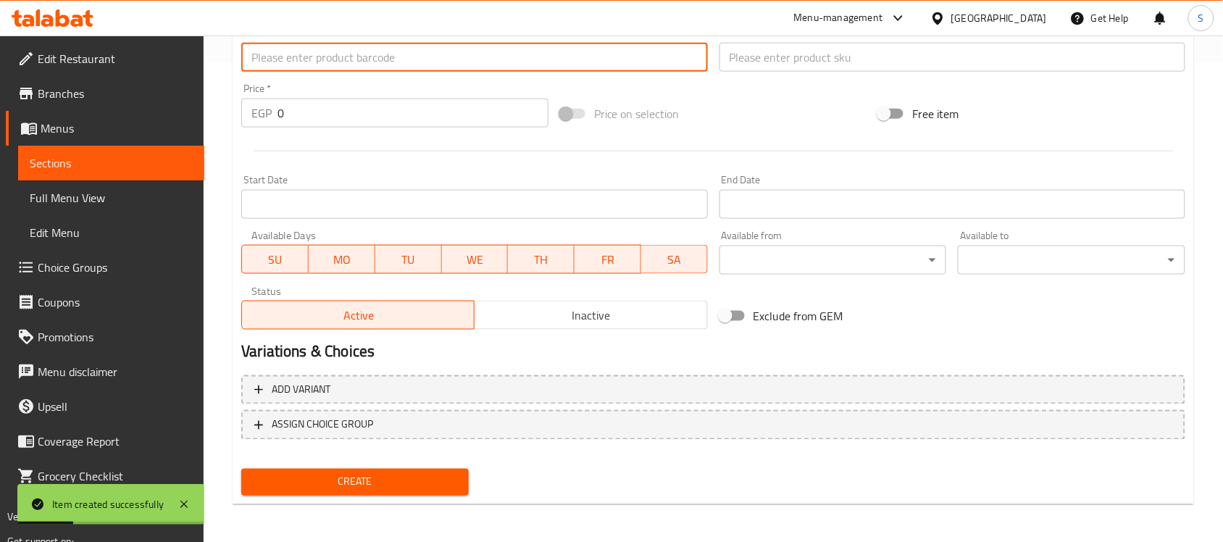
paste input "888886015857"
type input "888886015857"
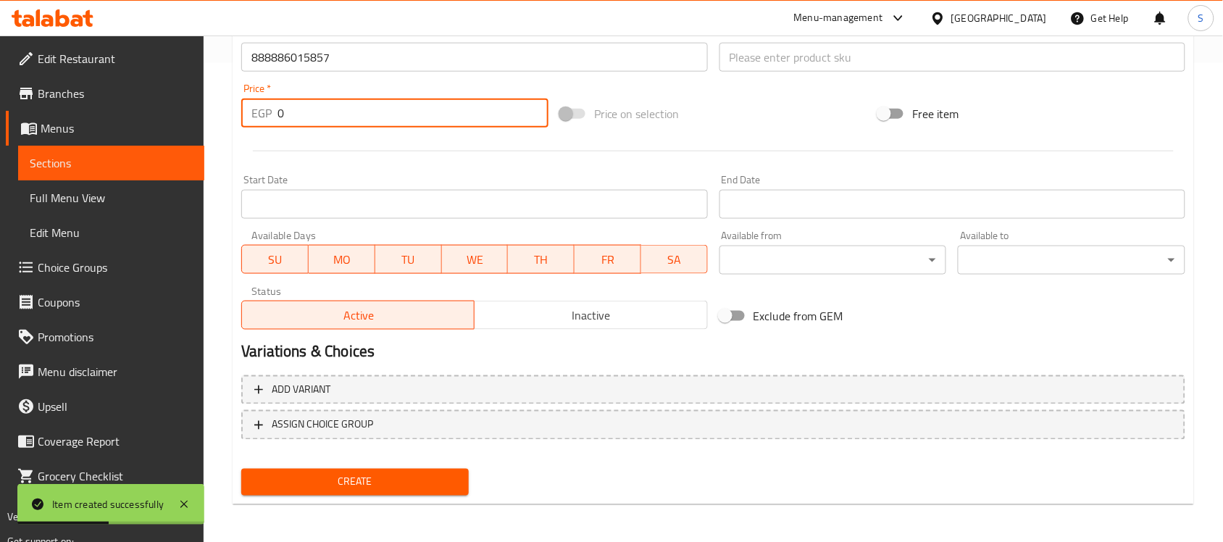
drag, startPoint x: 298, startPoint y: 112, endPoint x: 294, endPoint y: 6, distance: 106.6
click at [239, 84] on div "Price   * EGP 0 Price *" at bounding box center [394, 106] width 319 height 56
paste input "625"
type input "625"
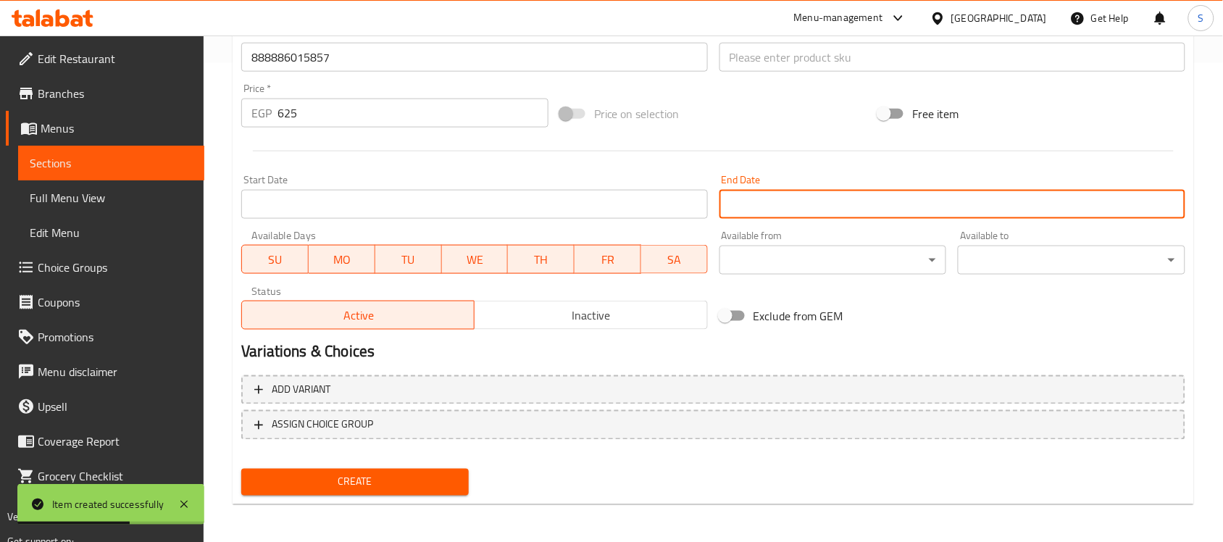
click at [812, 206] on input "Start Date" at bounding box center [952, 204] width 466 height 29
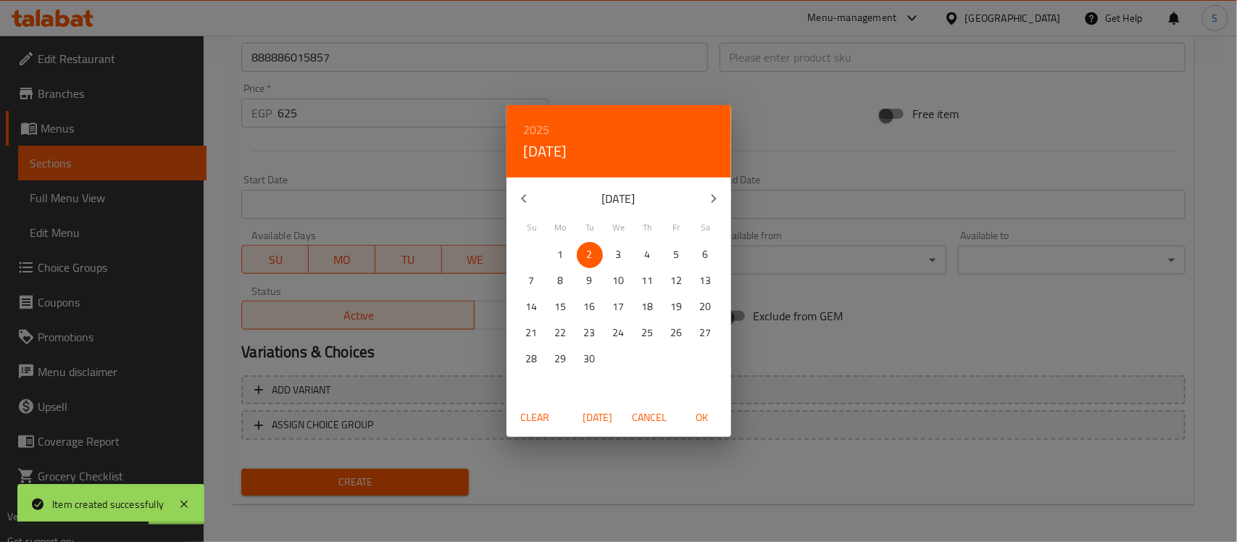
click at [838, 114] on div "2025 Tue, Sep 2 September 2025 Su Mo Tu We Th Fr Sa 31 1 2 3 4 5 6 7 8 9 10 11 …" at bounding box center [618, 271] width 1237 height 542
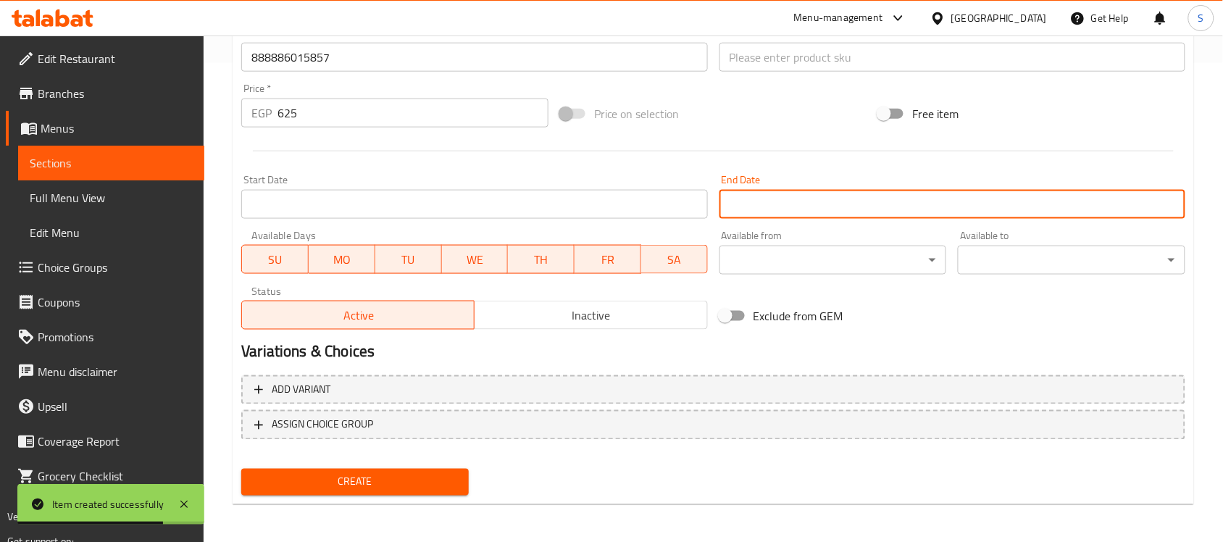
click at [809, 65] on input "text" at bounding box center [952, 57] width 466 height 29
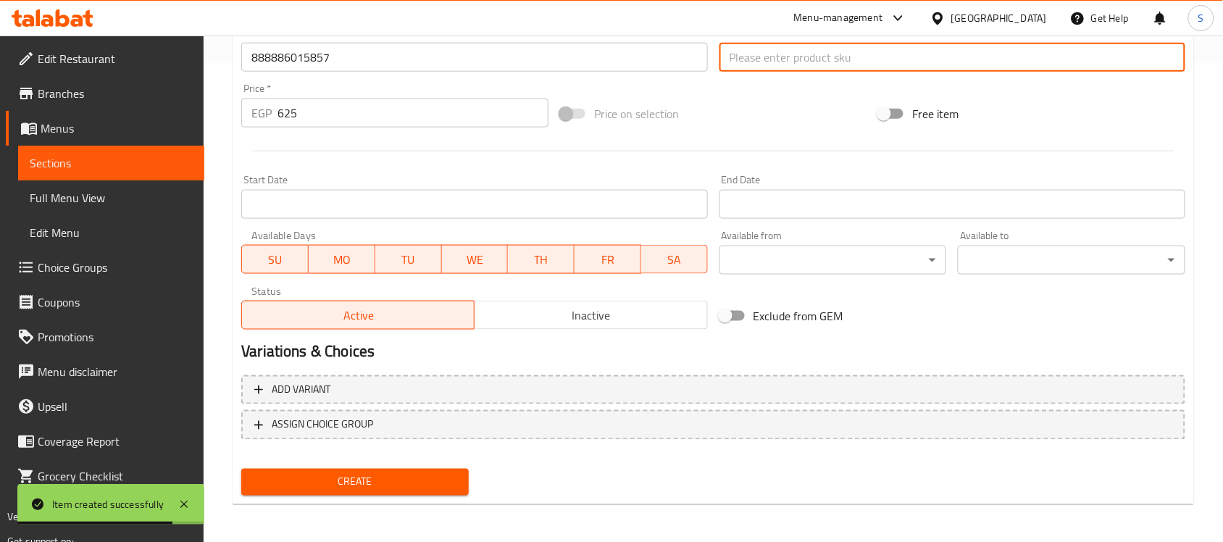
paste input "9980"
type input "9980"
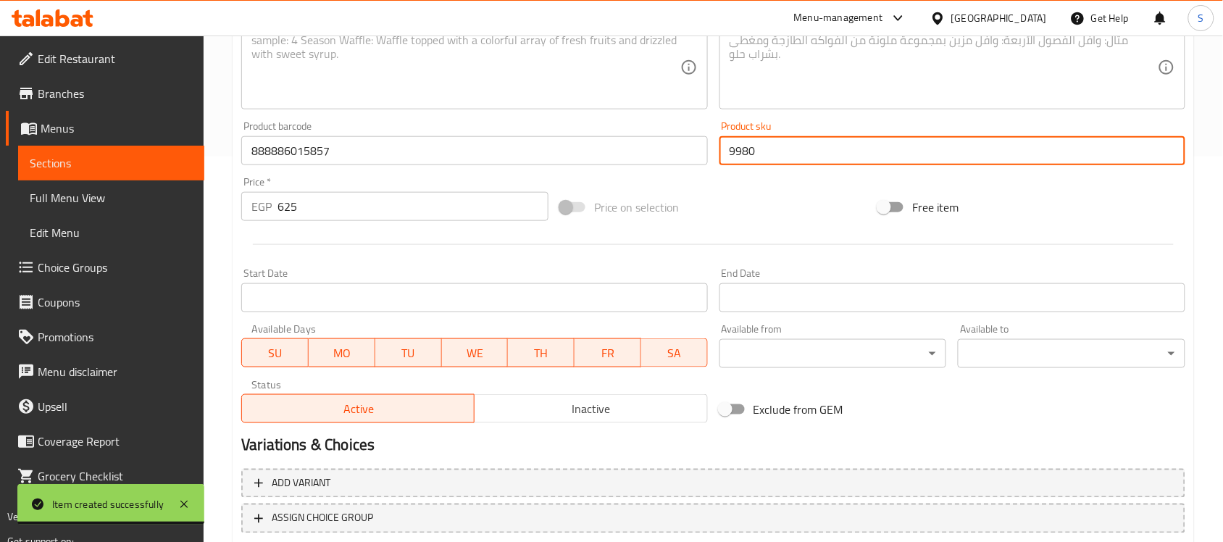
scroll to position [207, 0]
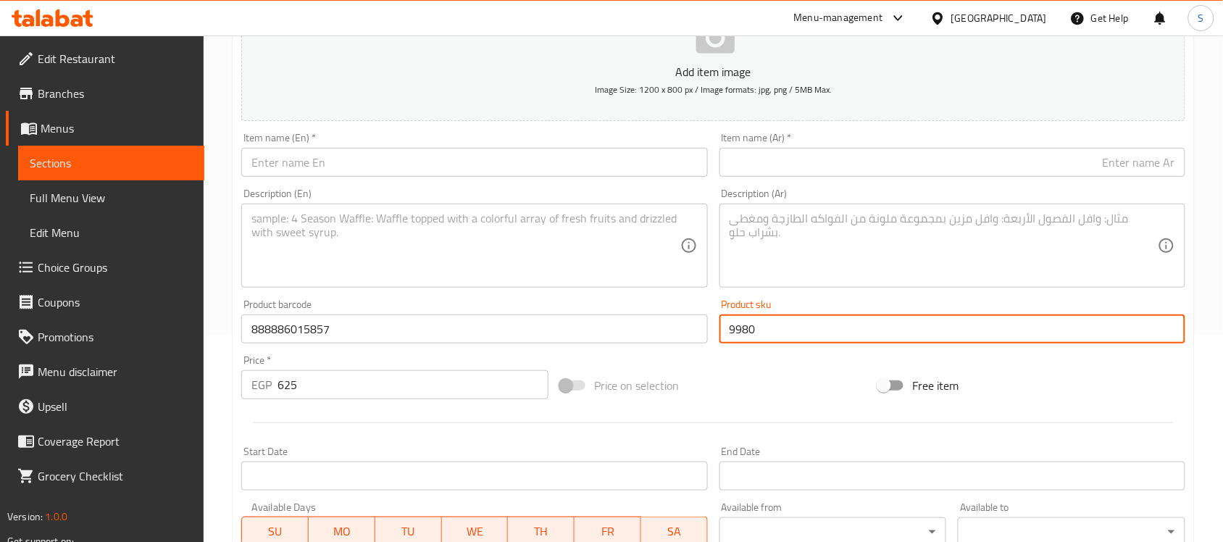
click at [361, 165] on input "text" at bounding box center [474, 162] width 466 height 29
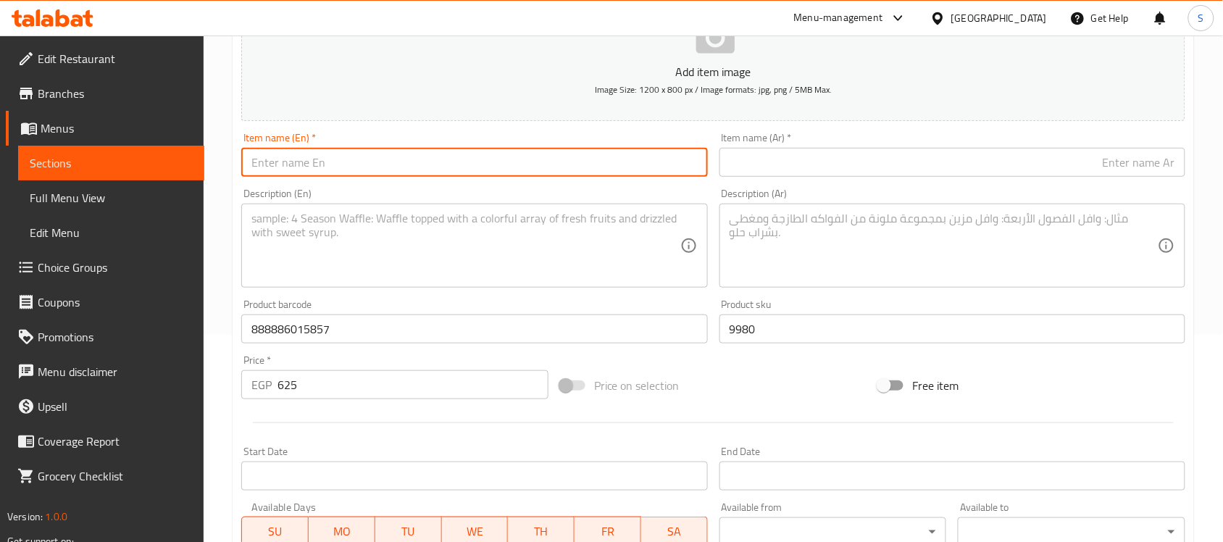
paste input "Doco XL Black Nylon Dog Collar (55x20x1.5cm)"
type input "Doco XL Black Nylon Dog Collar (55x20x1.5cm)"
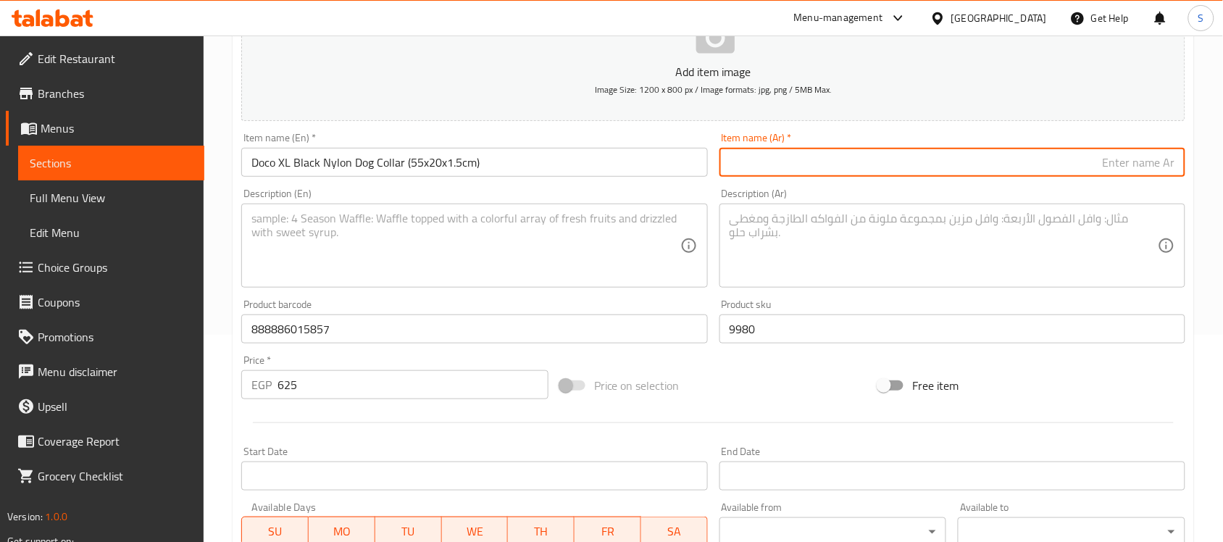
click at [932, 167] on input "text" at bounding box center [952, 162] width 466 height 29
paste input "دوكو طوق كلاب نايلون أسود كبير جدًا ‏(55×20×1.5 سم)"
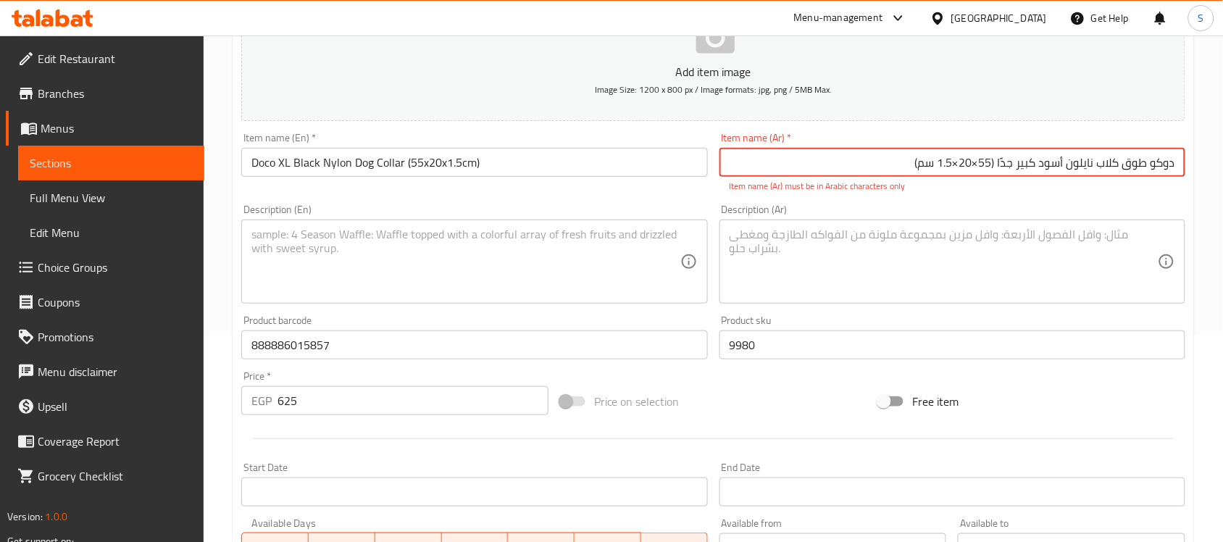
click at [955, 167] on input "دوكو طوق كلاب نايلون أسود كبير جدًا ‏(55×20×1.5 سم)" at bounding box center [952, 162] width 466 height 29
click at [974, 162] on input "دوكو طوق كلاب نايلون أسود كبير جدًا ‏(55×20*1.5 سم)" at bounding box center [952, 162] width 466 height 29
click at [997, 159] on input "دوكو طوق كلاب نايلون أسود كبير جدًا ‏(55*20*1.5 سم)" at bounding box center [952, 162] width 466 height 29
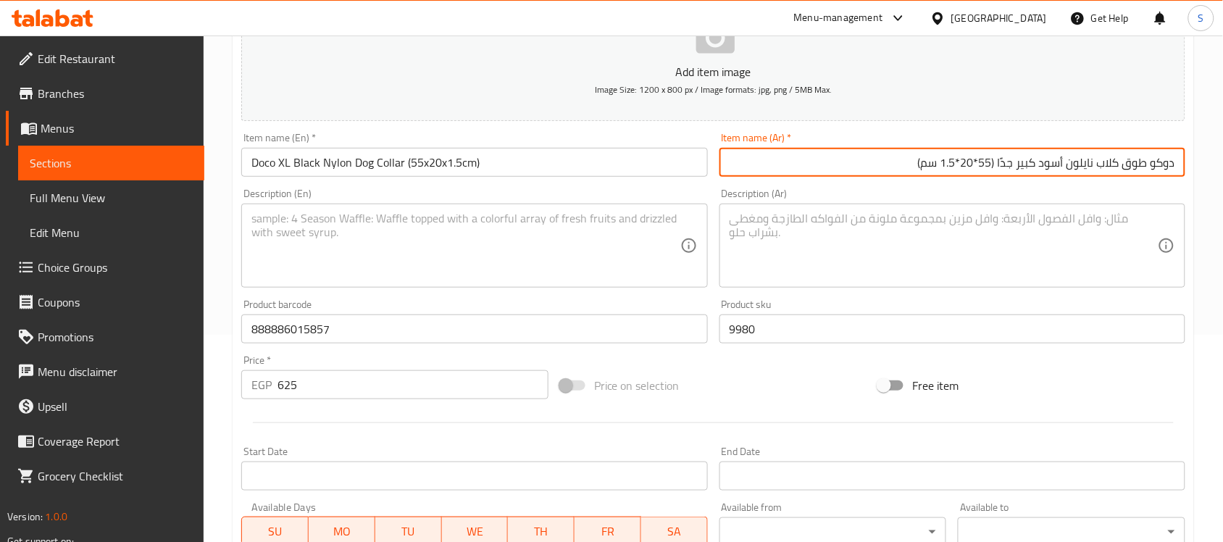
type input "دوكو طوق كلاب نايلون أسود كبير جدًا (55*20*1.5 سم)"
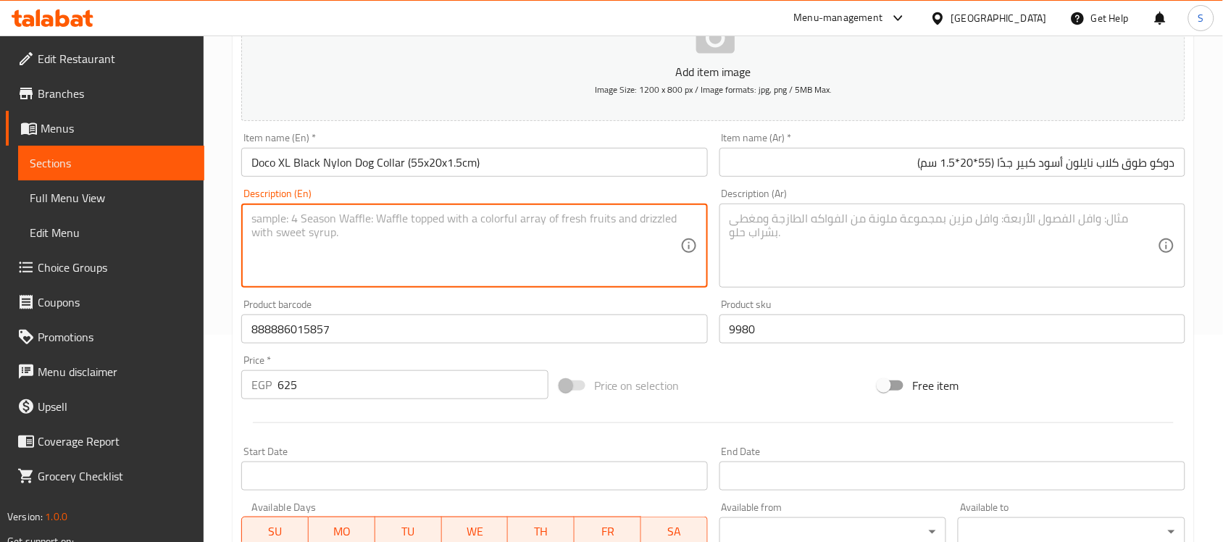
click at [522, 254] on textarea at bounding box center [465, 246] width 428 height 69
click at [292, 246] on textarea at bounding box center [465, 246] width 428 height 69
paste textarea "1pcs"
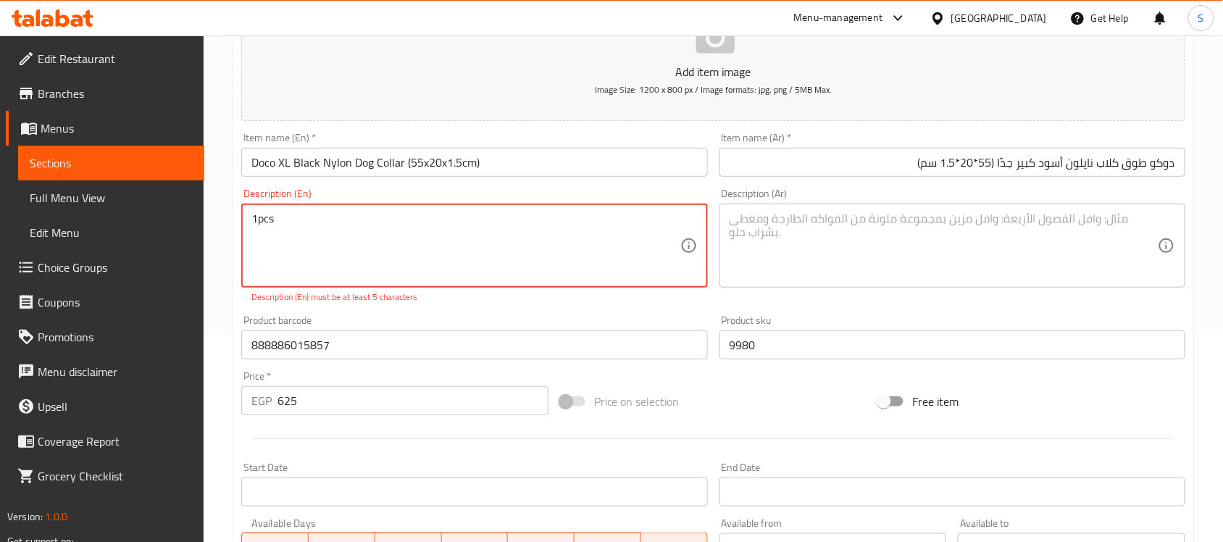
click at [259, 220] on textarea "1pcs" at bounding box center [465, 246] width 428 height 69
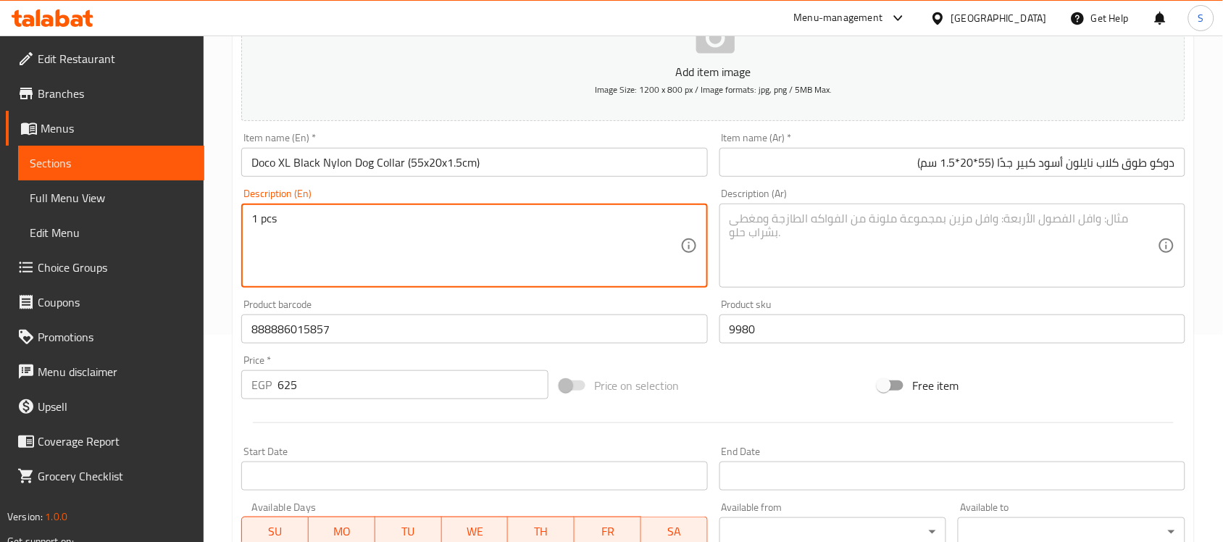
type textarea "1 pcs"
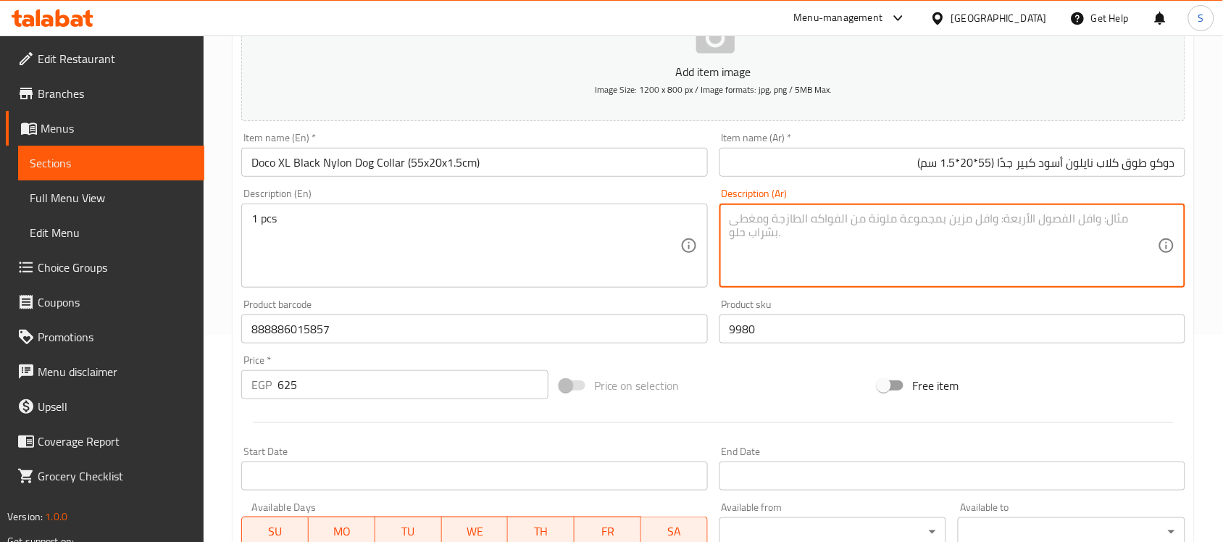
click at [813, 225] on textarea at bounding box center [944, 246] width 428 height 69
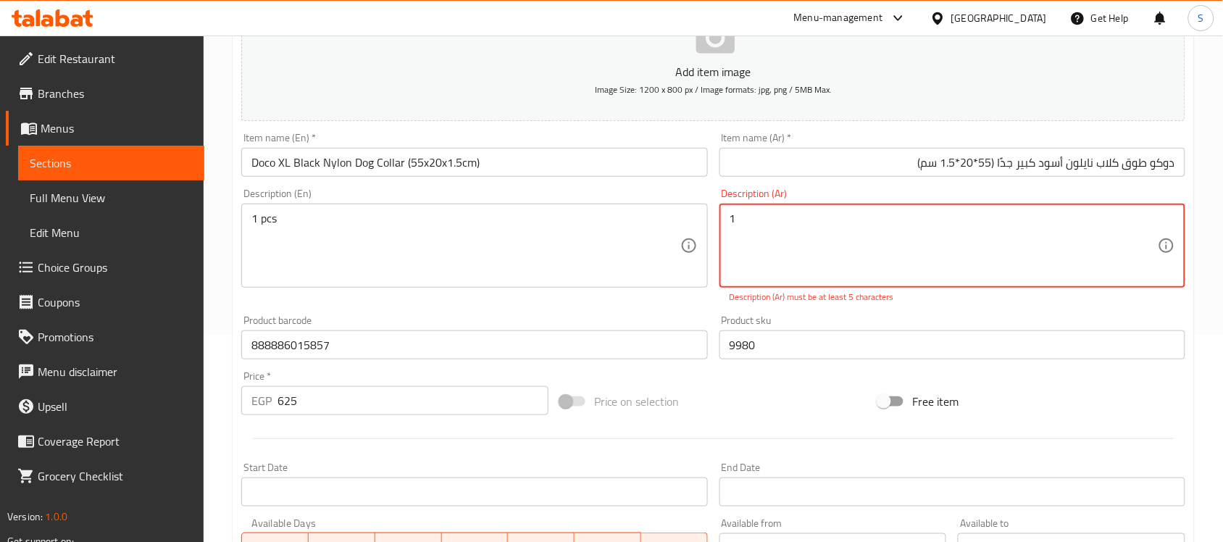
paste textarea "قطعة"
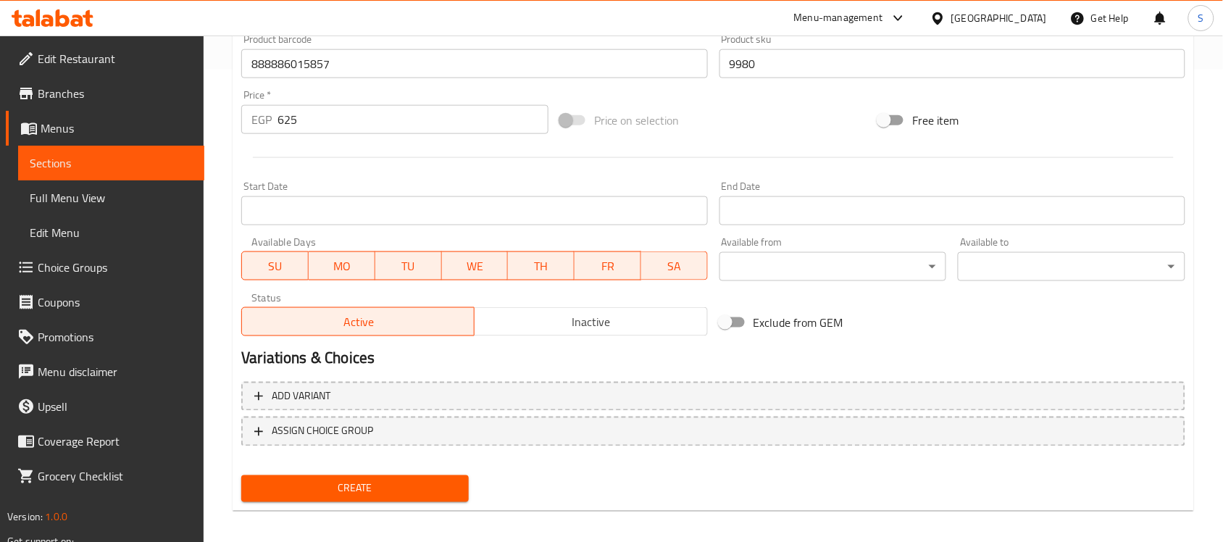
scroll to position [479, 0]
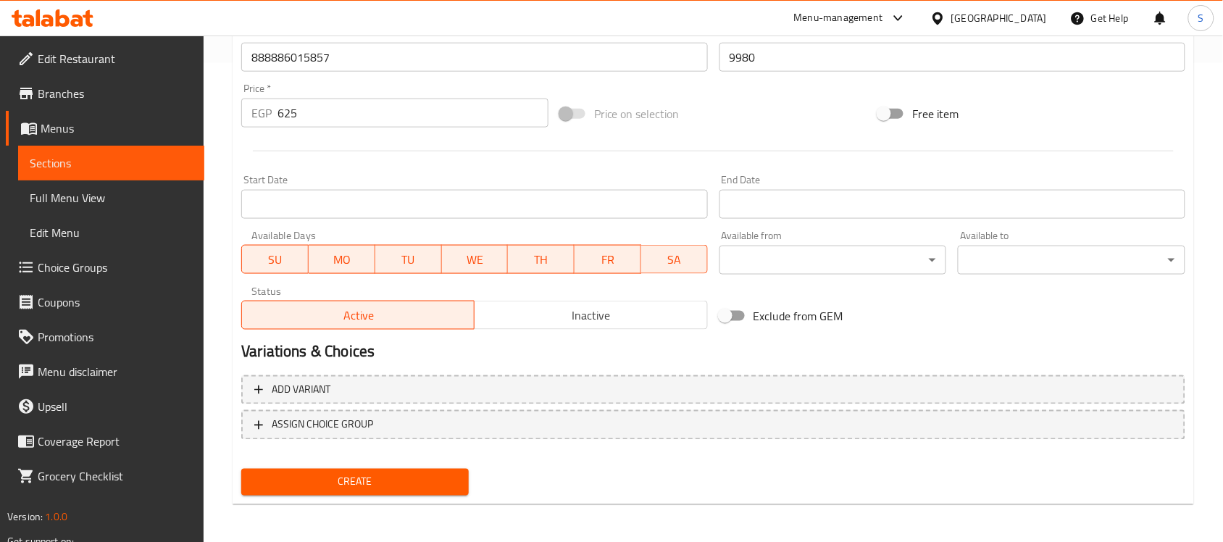
type textarea "1قطعة"
click at [357, 482] on span "Create" at bounding box center [355, 482] width 204 height 18
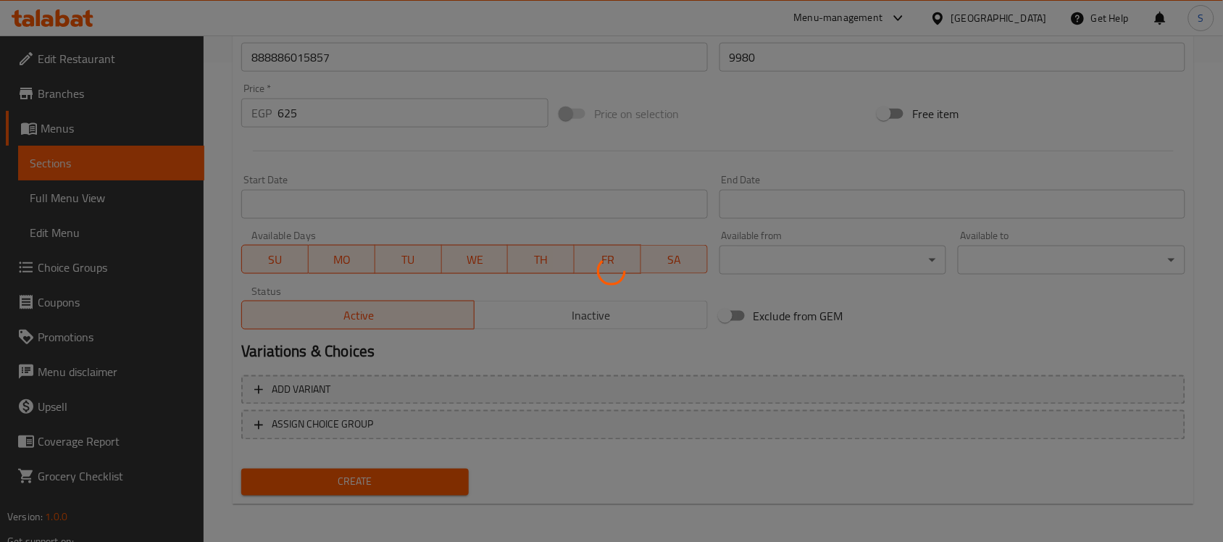
type input "0"
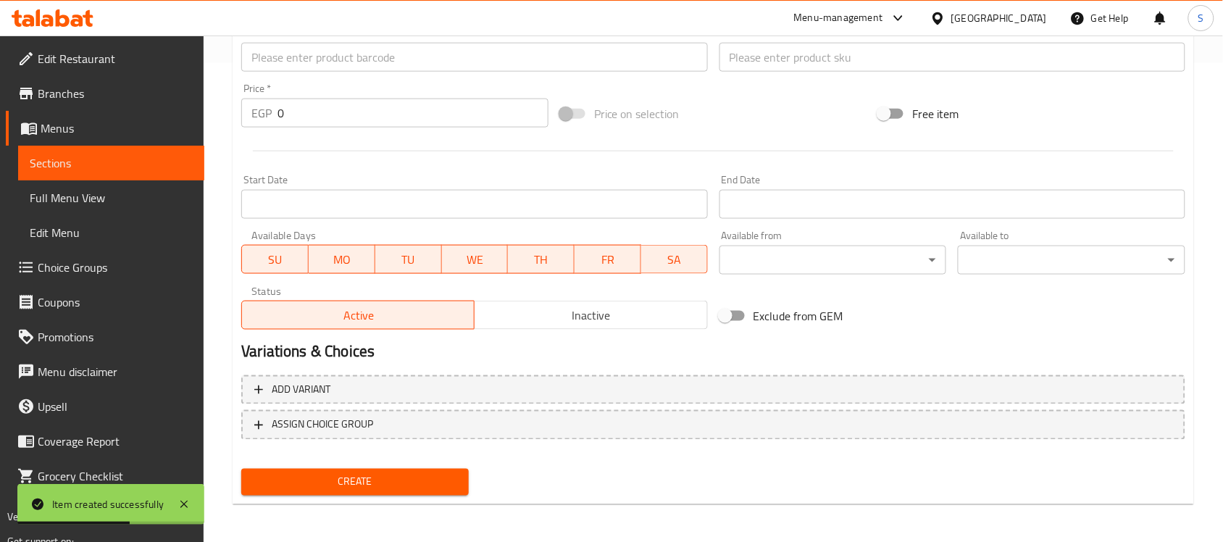
click at [309, 60] on input "text" at bounding box center [474, 57] width 466 height 29
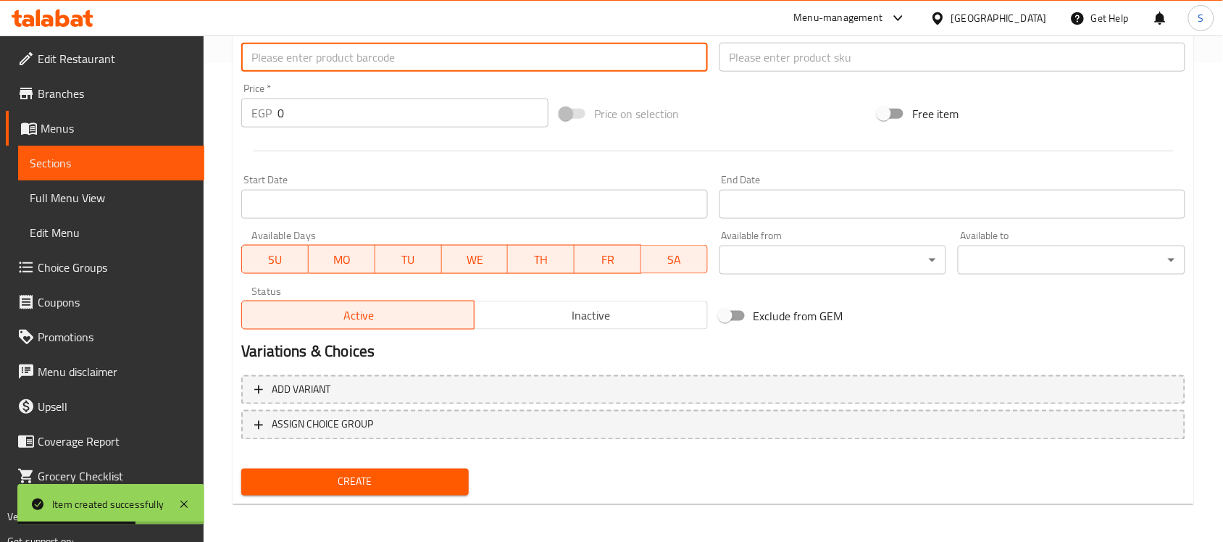
paste input "888886004431"
type input "888886004431"
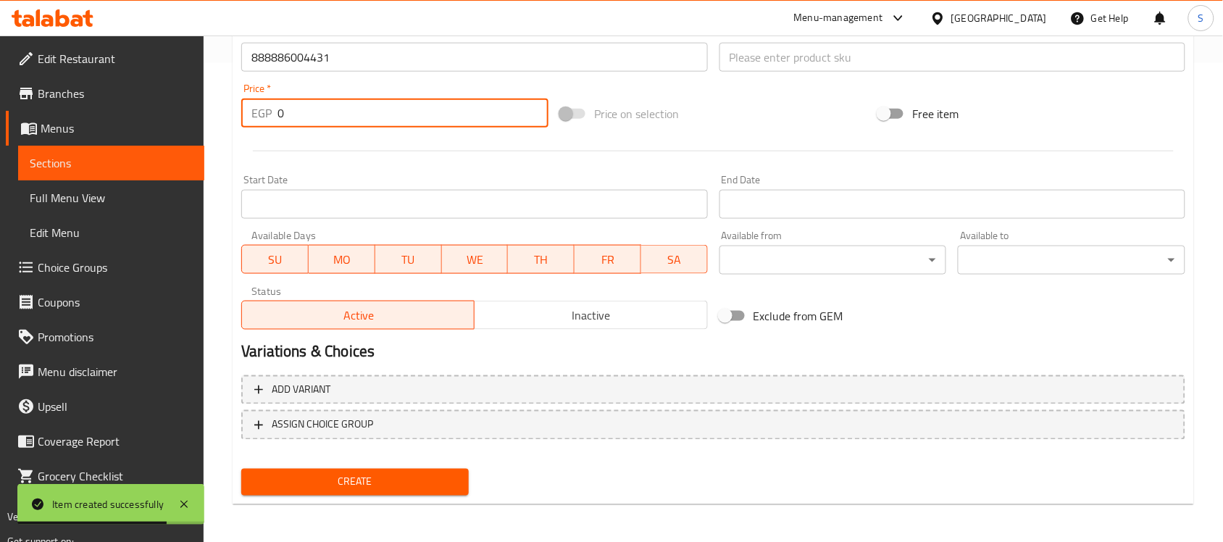
drag, startPoint x: 304, startPoint y: 107, endPoint x: 309, endPoint y: 20, distance: 87.8
click at [254, 114] on div "EGP 0 Price *" at bounding box center [394, 113] width 307 height 29
paste input "525"
type input "525"
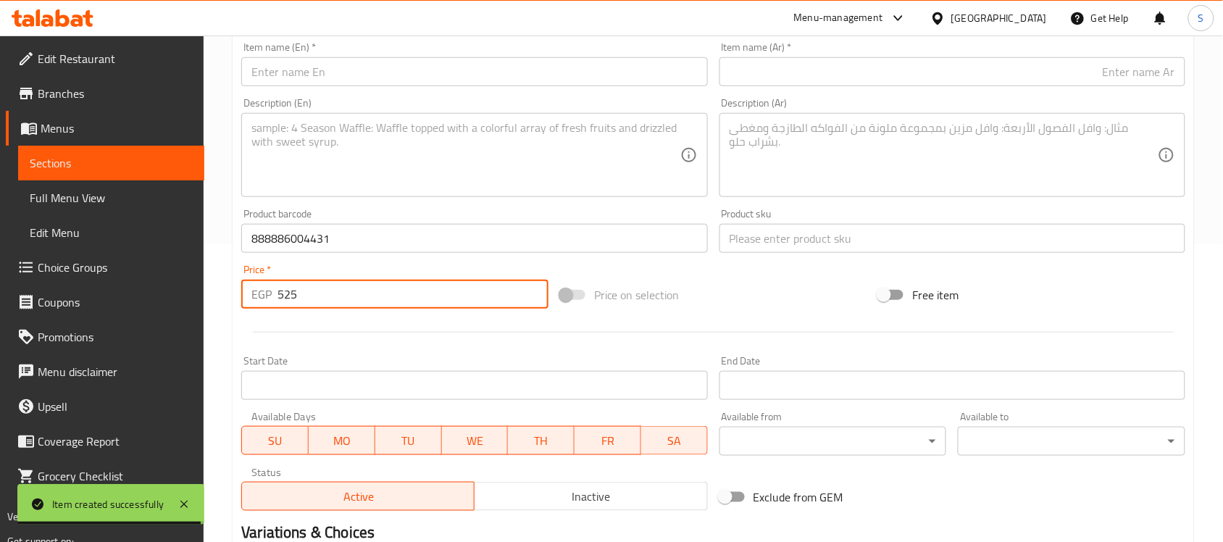
click at [802, 240] on input "text" at bounding box center [952, 238] width 466 height 29
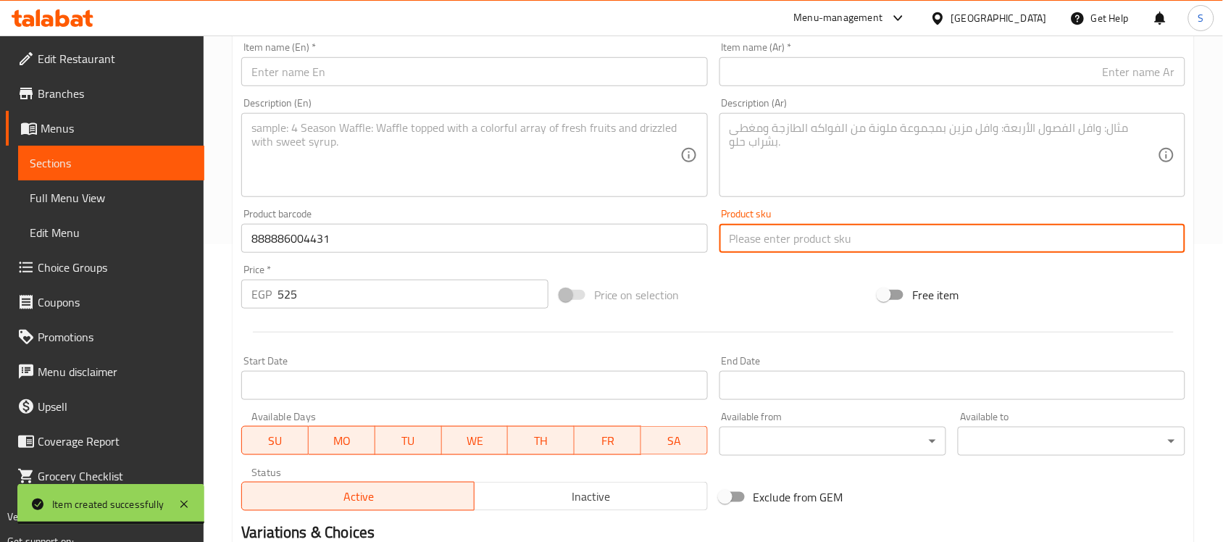
paste input "9995"
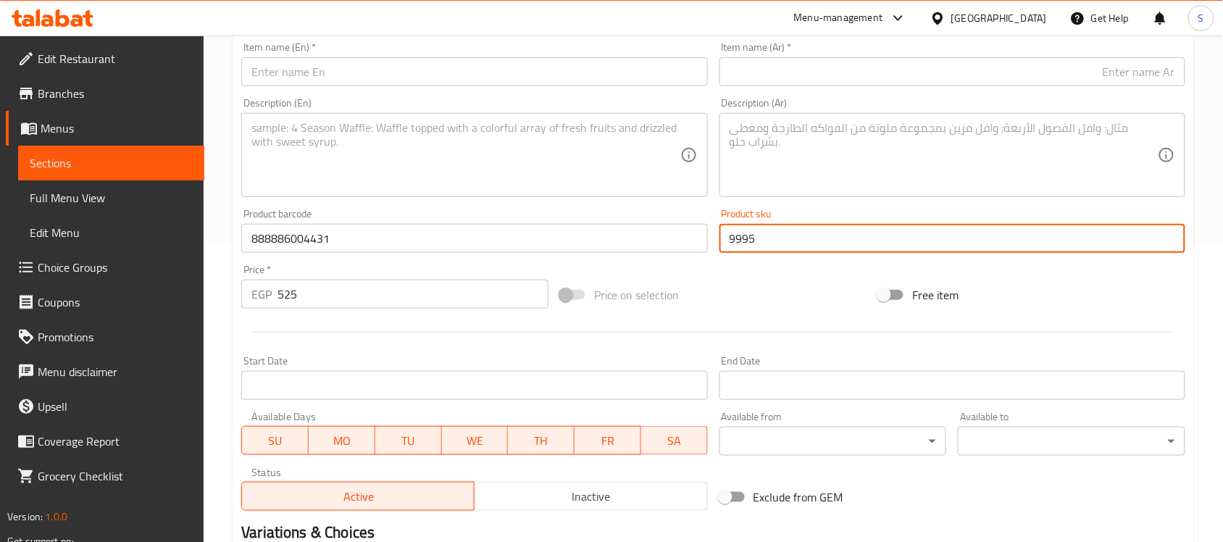
type input "9995"
click at [385, 76] on input "text" at bounding box center [474, 71] width 466 height 29
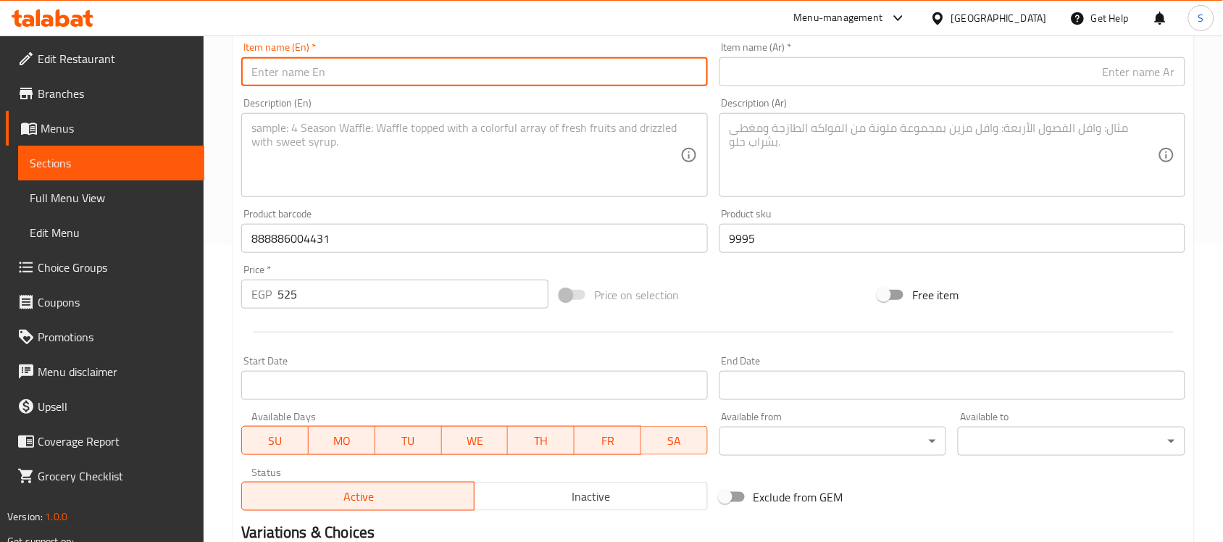
paste input "Doco Large Black & Maroon Reflective Mesh Dog Collar (42-61x3.2cm)"
type input "Doco Large Black & Maroon Reflective Mesh Dog Collar (42-61x3.2cm)"
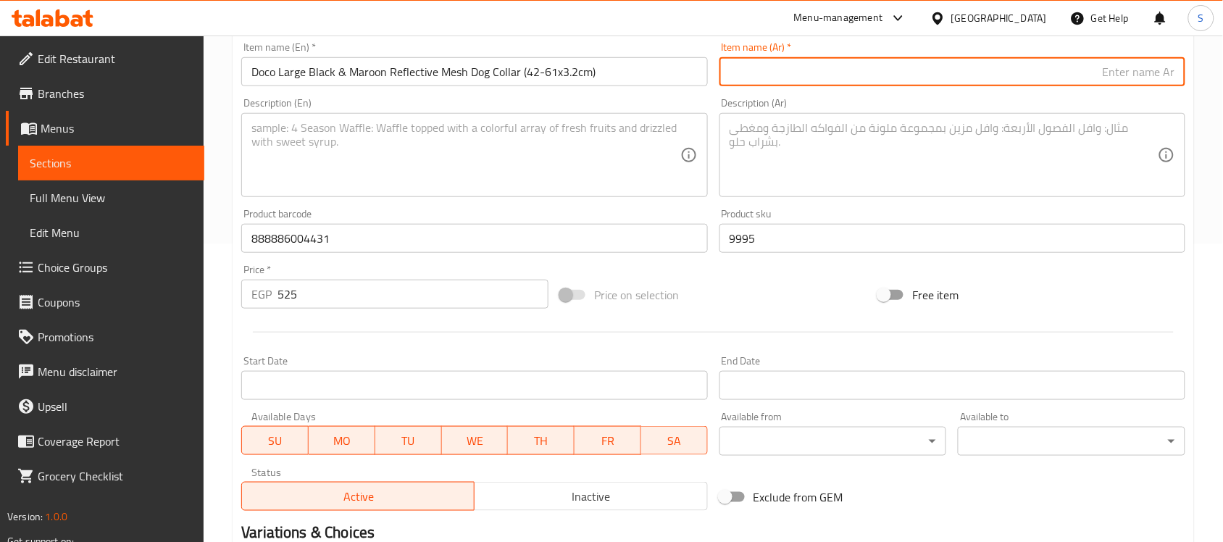
click at [882, 74] on input "text" at bounding box center [952, 71] width 466 height 29
paste input "دوكو طوق كلاب مشبك عاكس أسود وعنابي كبير ‏(42-61×3.2 سم)"
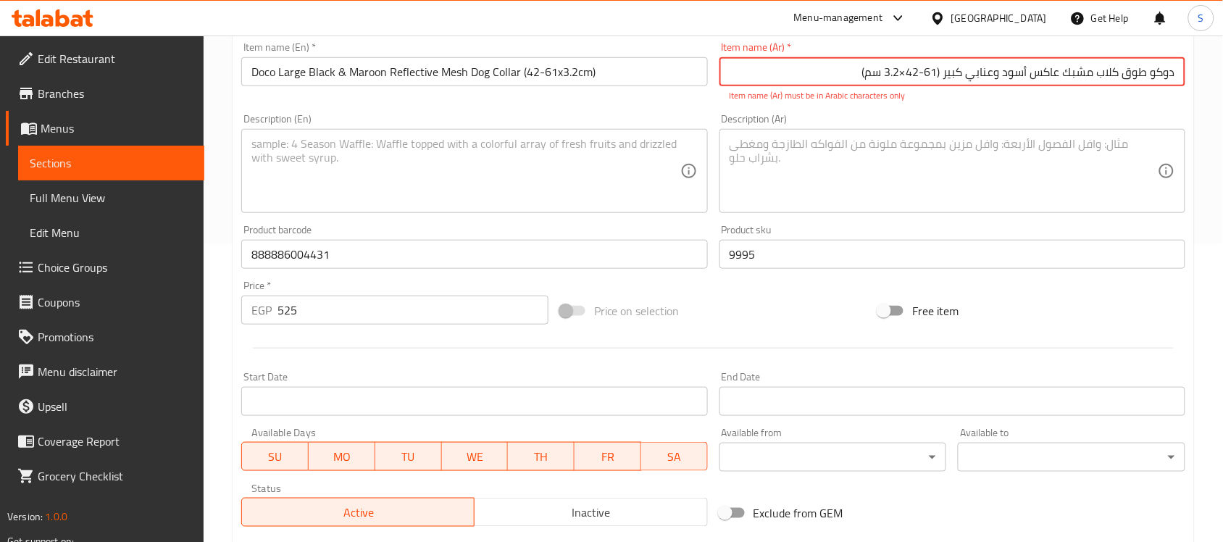
click at [907, 75] on input "دوكو طوق كلاب مشبك عاكس أسود وعنابي كبير ‏(42-61×3.2 سم)" at bounding box center [952, 71] width 466 height 29
click at [944, 73] on input "دوكو طوق كلاب مشبك عاكس أسود وعنابي كبير ‏(42-61*3.2 سم)" at bounding box center [952, 71] width 466 height 29
click at [940, 73] on input "دوكو طوق كلاب مشبك عاكس أسود وعنابي كبير ‏(42-61*3.2 سم)" at bounding box center [952, 71] width 466 height 29
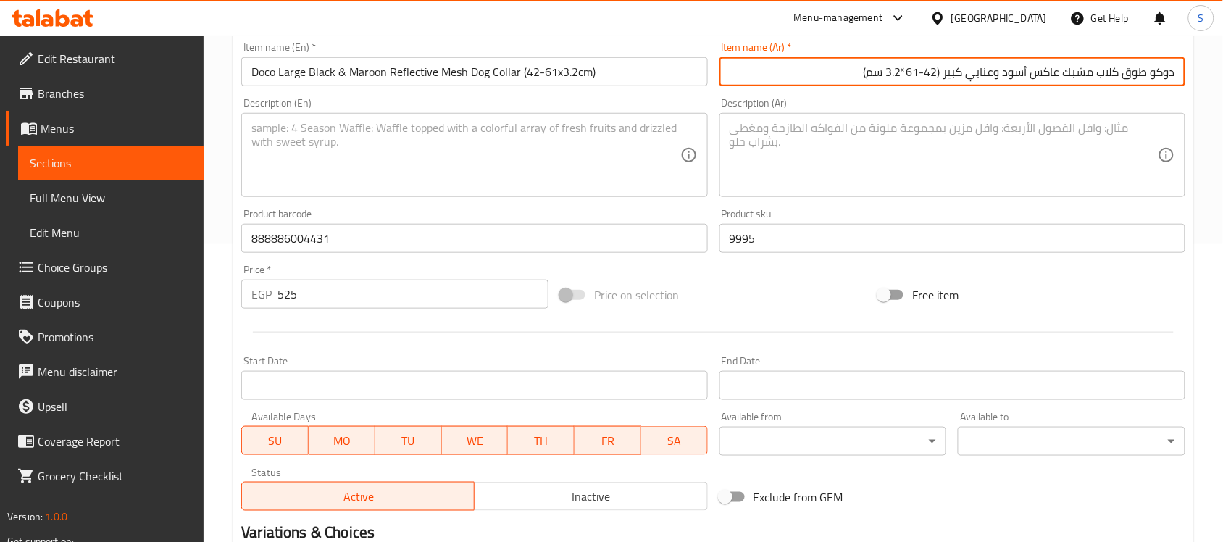
type input "دوكو طوق كلاب مشبك عاكس أسود وعنابي كبير (42-61*3.2 سم)"
click at [399, 138] on textarea at bounding box center [465, 155] width 428 height 69
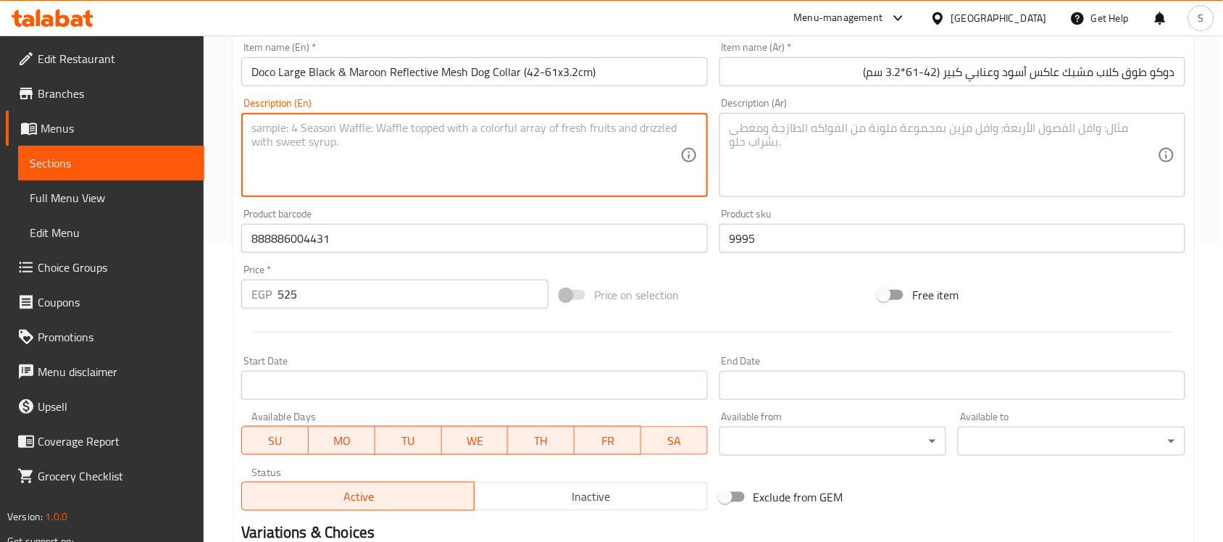
paste textarea "1pcs"
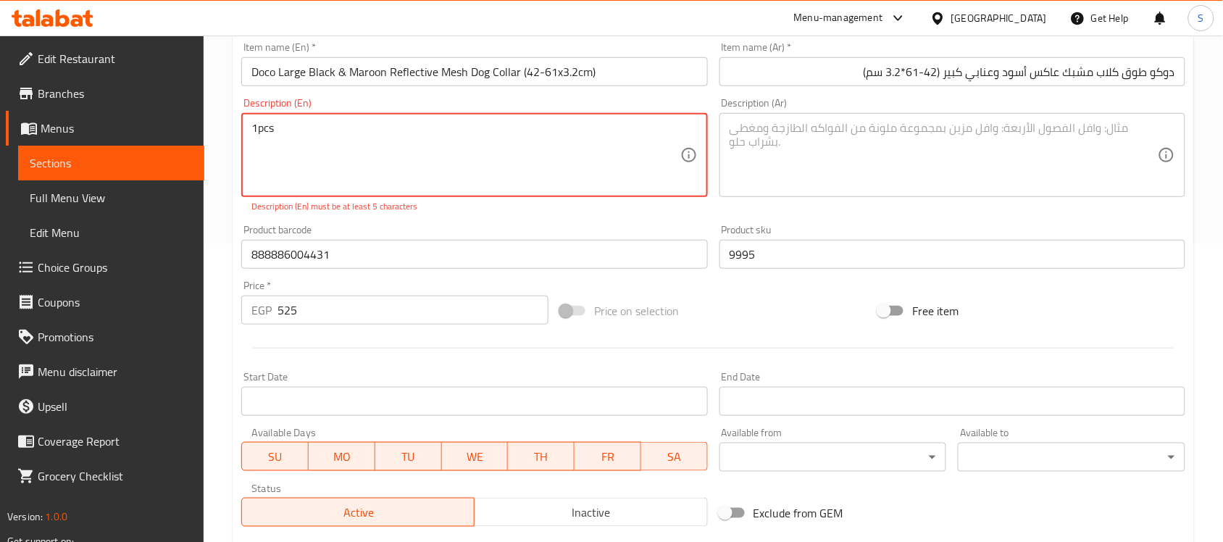
click at [258, 134] on textarea "1pcs" at bounding box center [465, 155] width 428 height 69
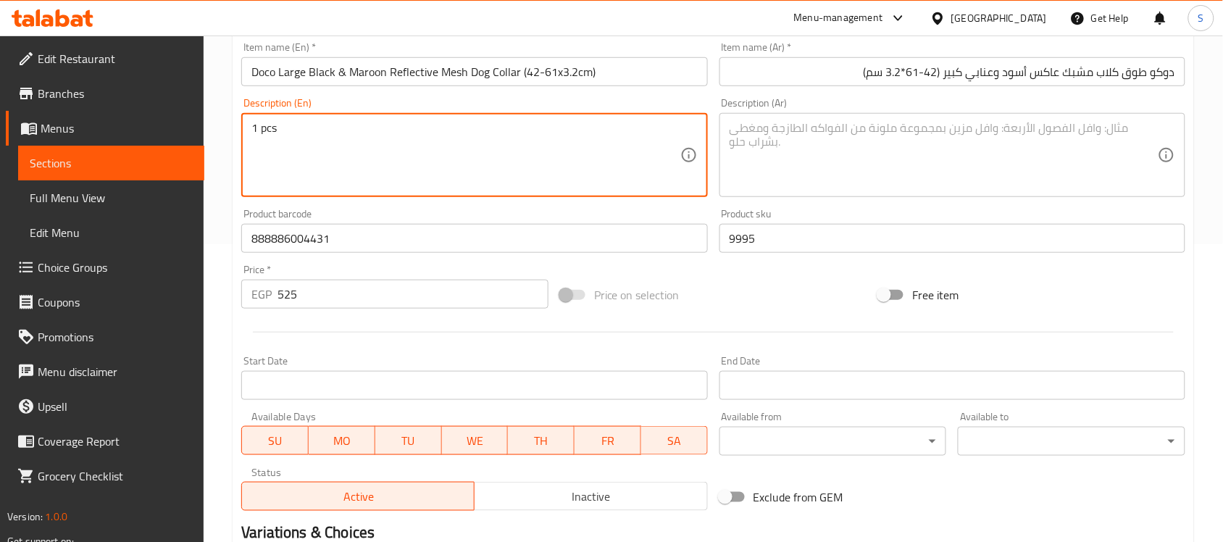
type textarea "1 pcs"
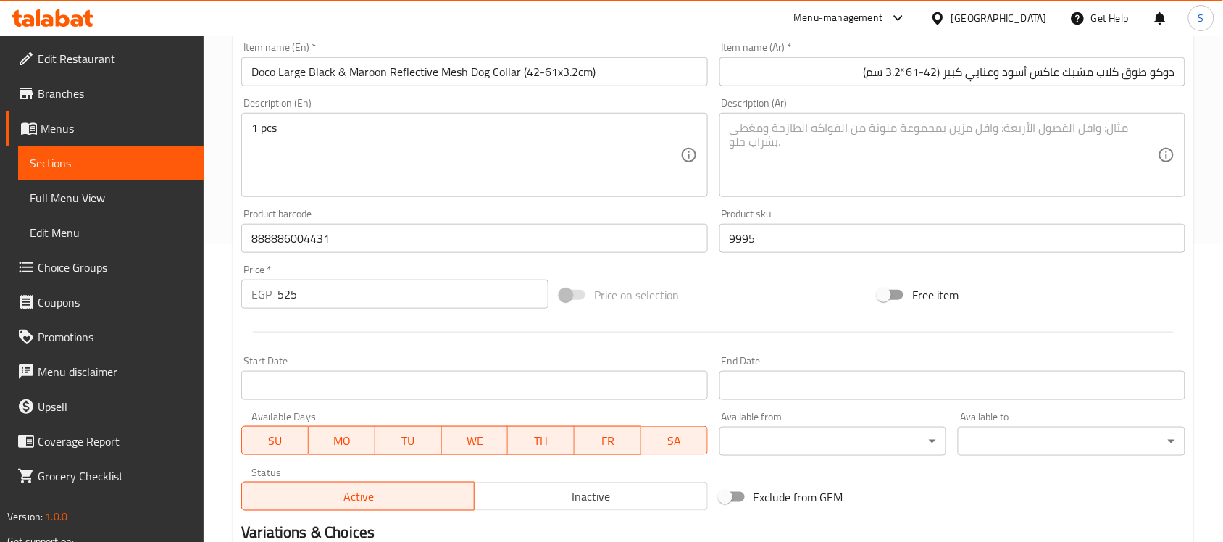
click at [879, 131] on textarea at bounding box center [944, 155] width 428 height 69
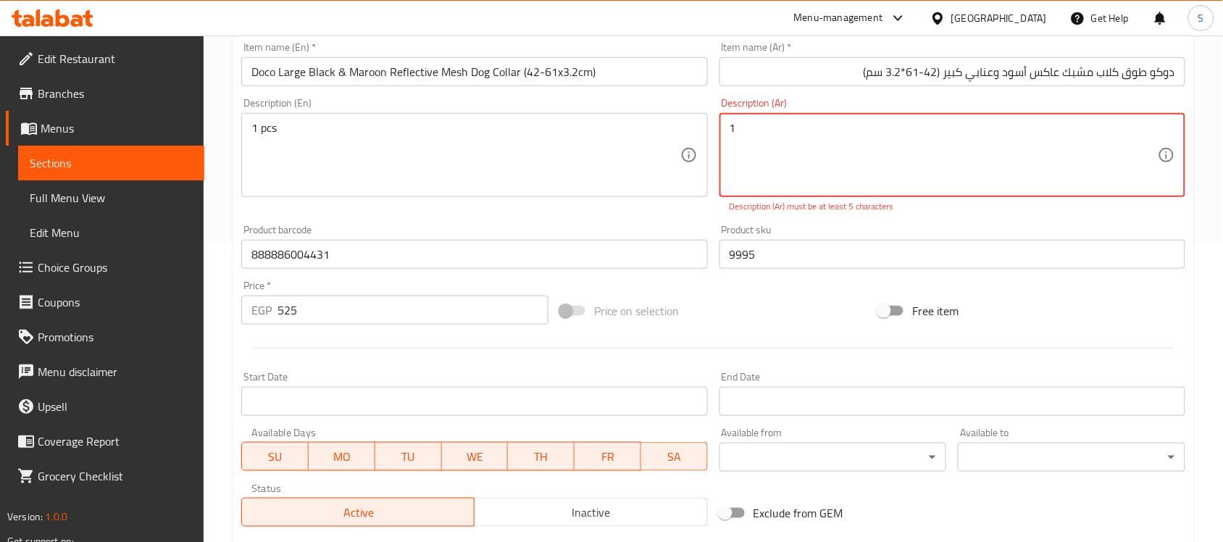
paste textarea "قطعة"
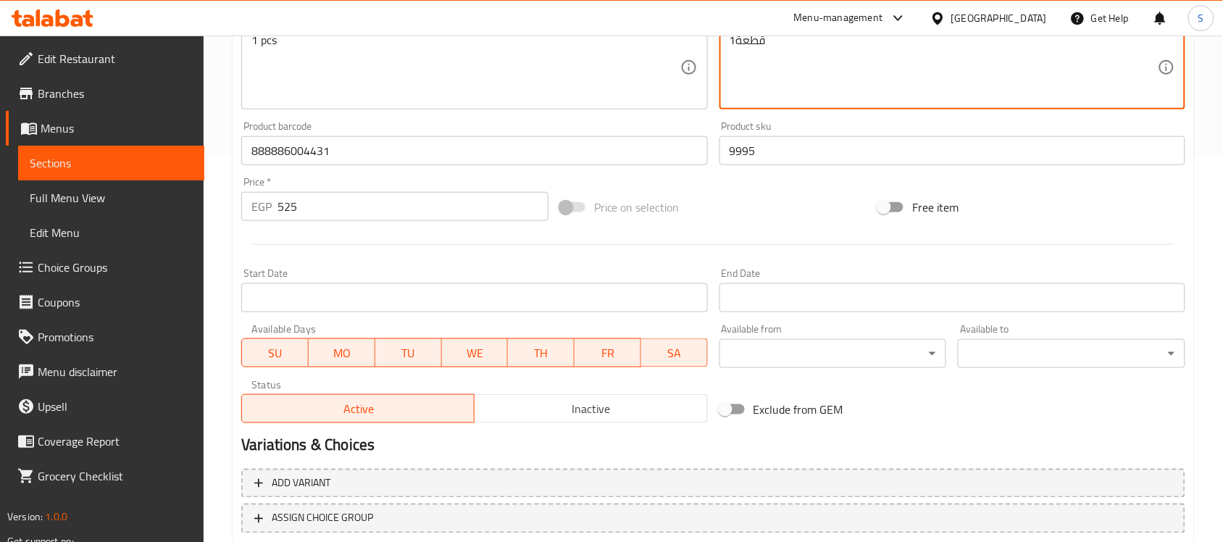
scroll to position [479, 0]
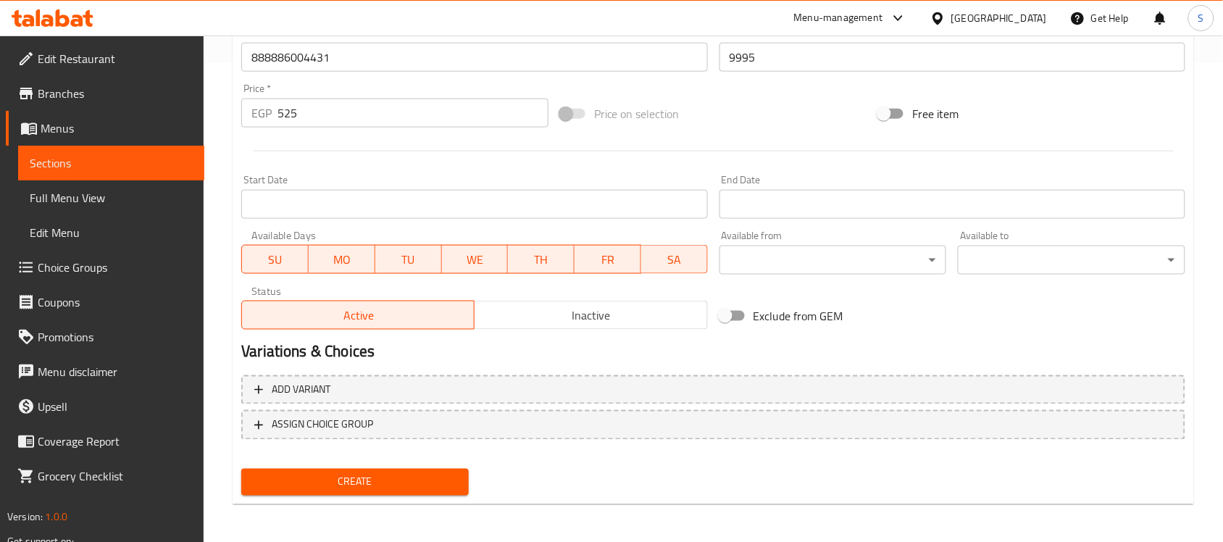
type textarea "1قطعة"
click at [265, 469] on button "Create" at bounding box center [354, 482] width 227 height 27
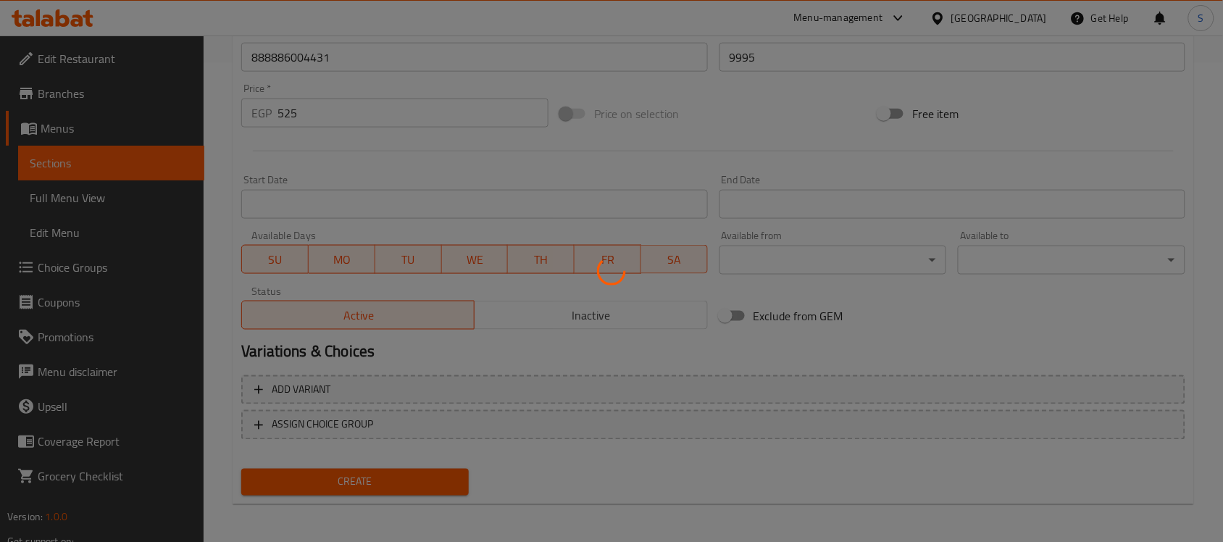
type input "0"
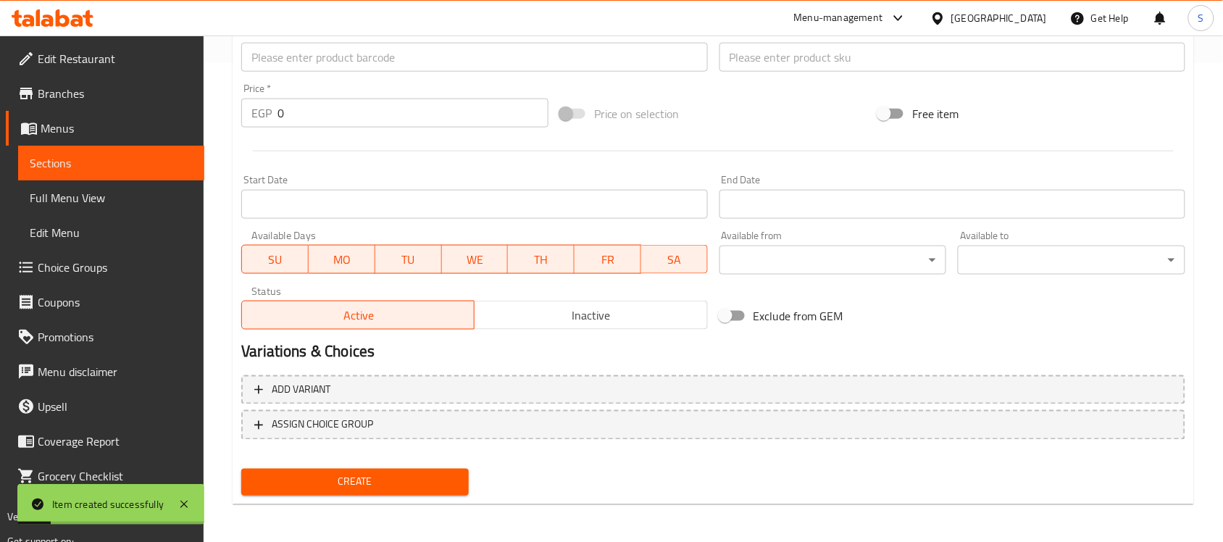
click at [330, 49] on input "text" at bounding box center [474, 57] width 466 height 29
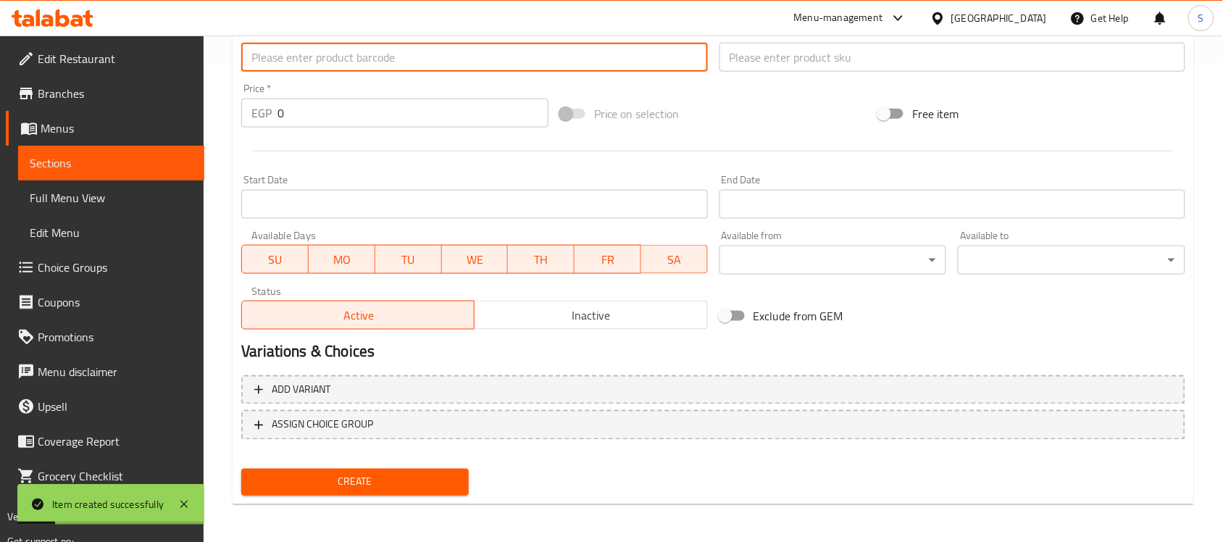
paste input "913753010"
type input "913753010"
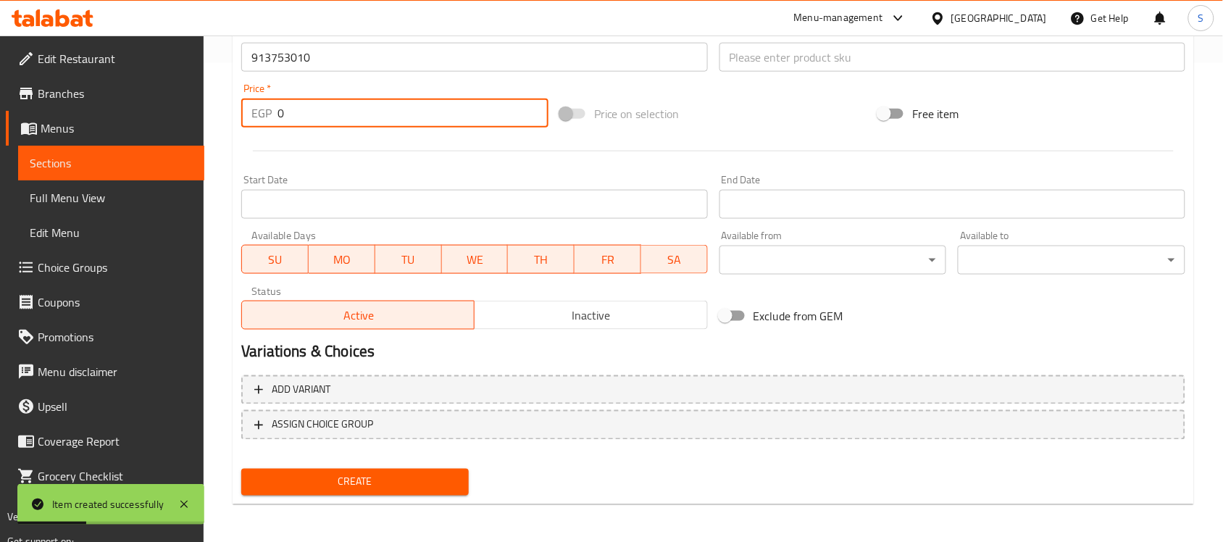
drag, startPoint x: 295, startPoint y: 113, endPoint x: 243, endPoint y: 91, distance: 56.1
click at [245, 95] on div "Price   * EGP 0 Price *" at bounding box center [394, 105] width 307 height 44
paste input "10"
type input "100"
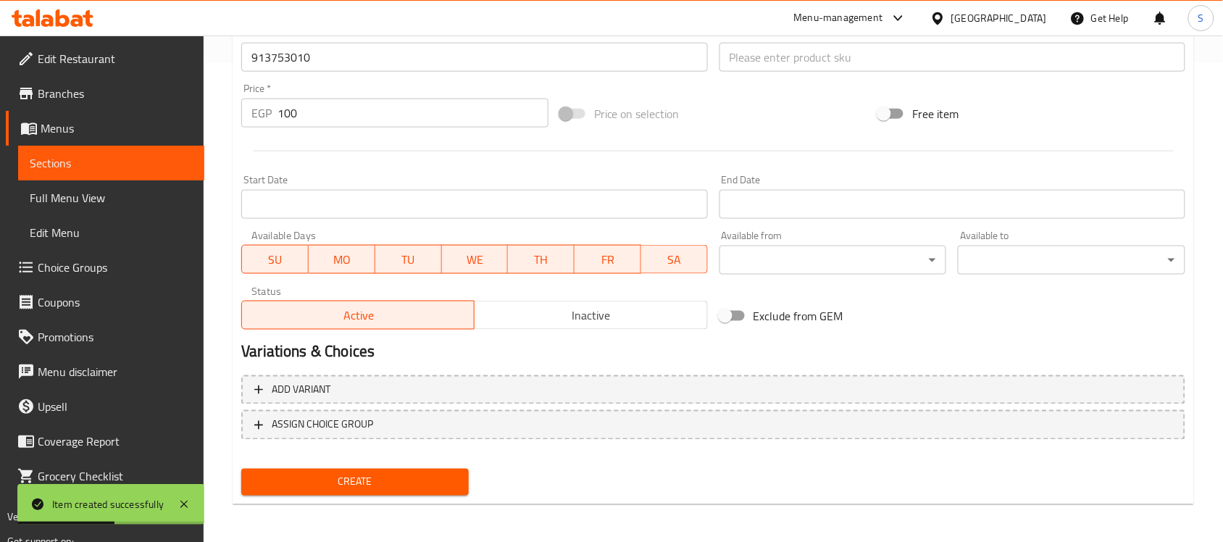
click at [743, 37] on div "Product sku Product sku" at bounding box center [952, 50] width 466 height 44
click at [750, 53] on input "text" at bounding box center [952, 57] width 466 height 29
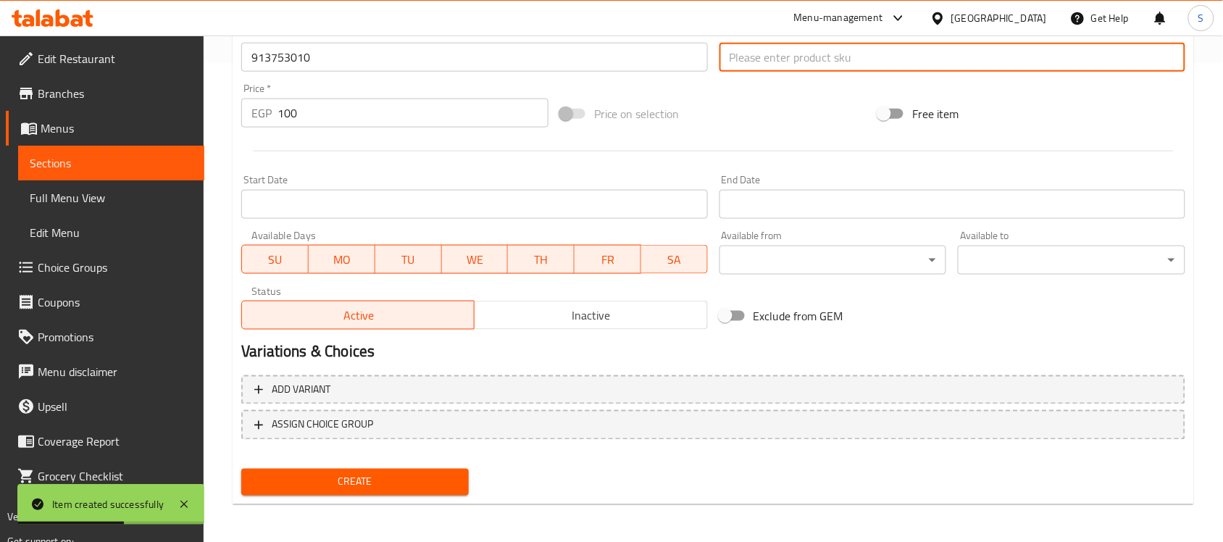
paste input "13753"
type input "13753"
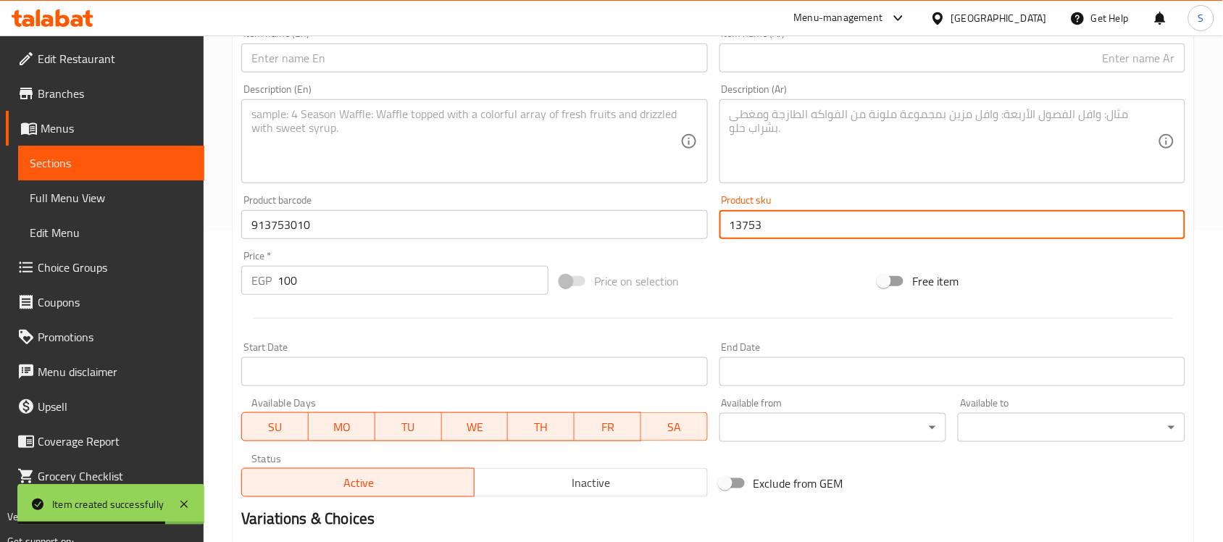
scroll to position [298, 0]
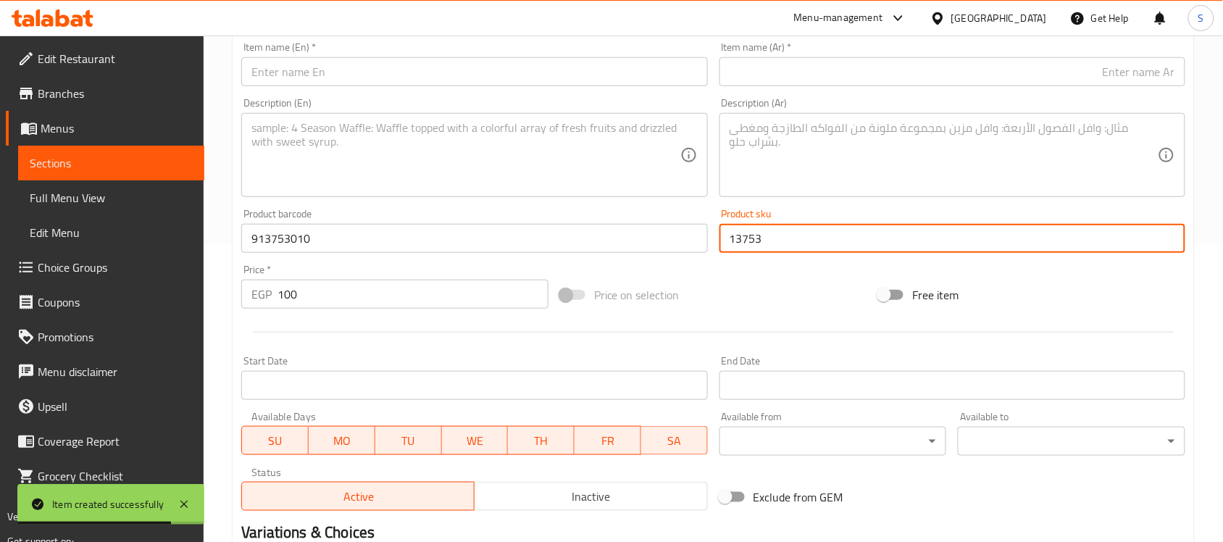
click at [839, 82] on input "text" at bounding box center [952, 71] width 466 height 29
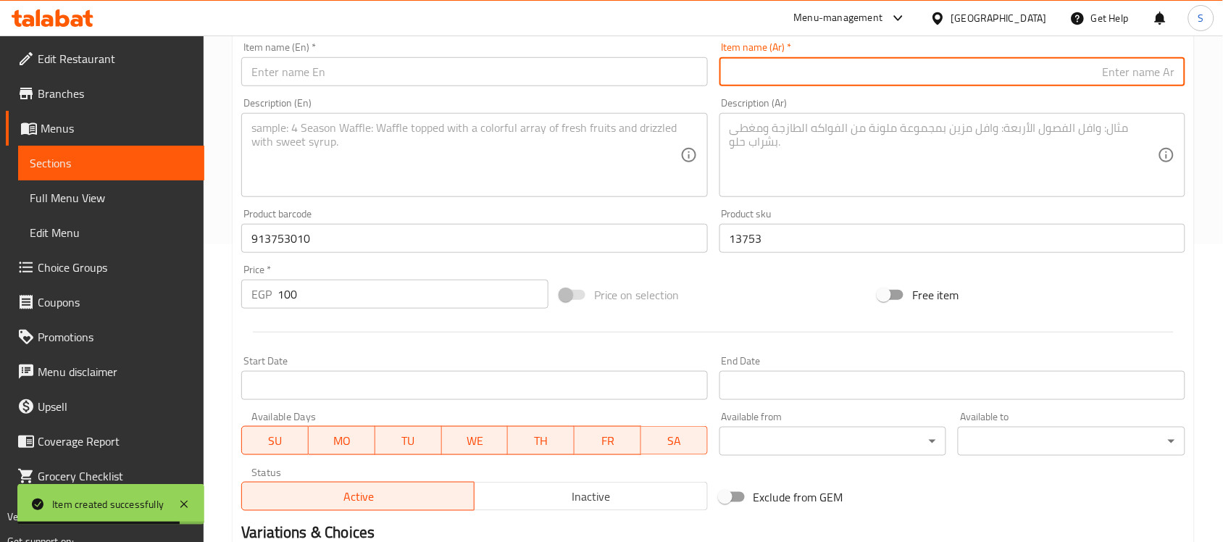
paste input "خناقه عاديه"
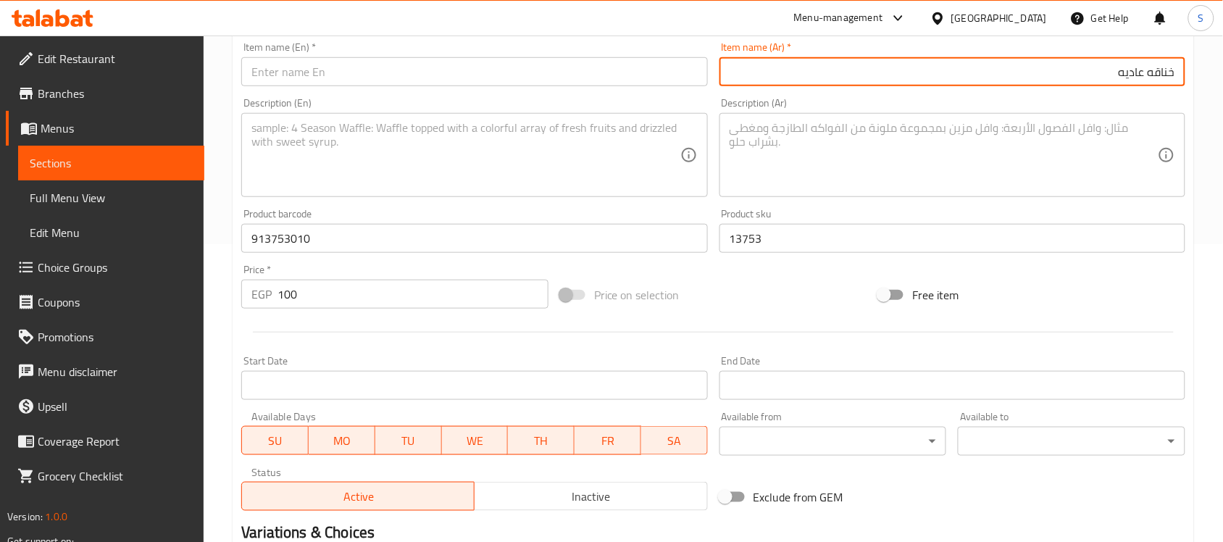
type input "خناقه عاديه"
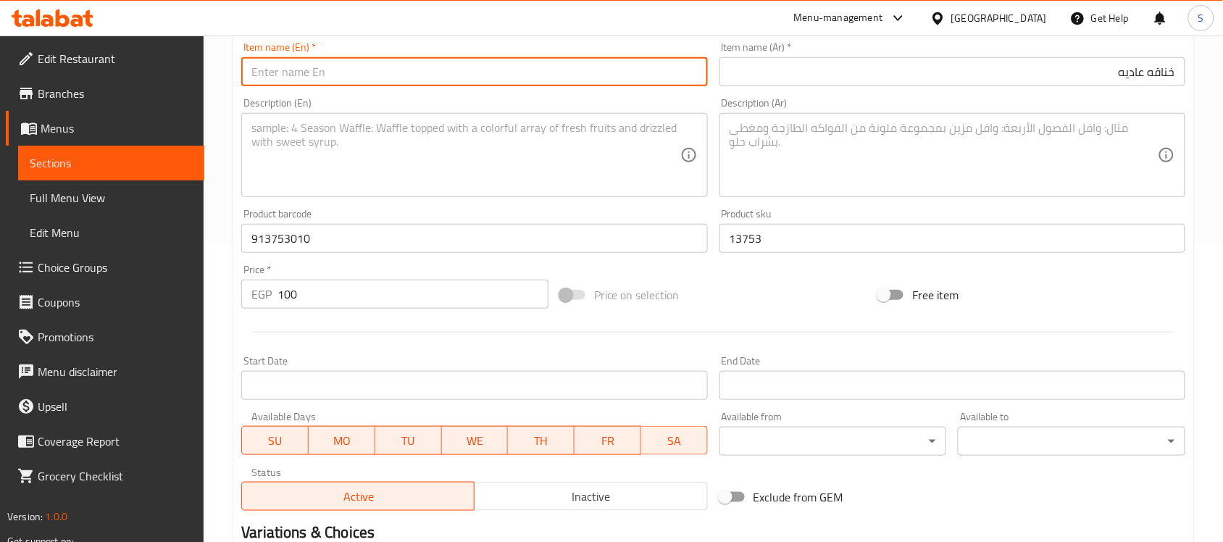
click at [324, 78] on input "text" at bounding box center [474, 71] width 466 height 29
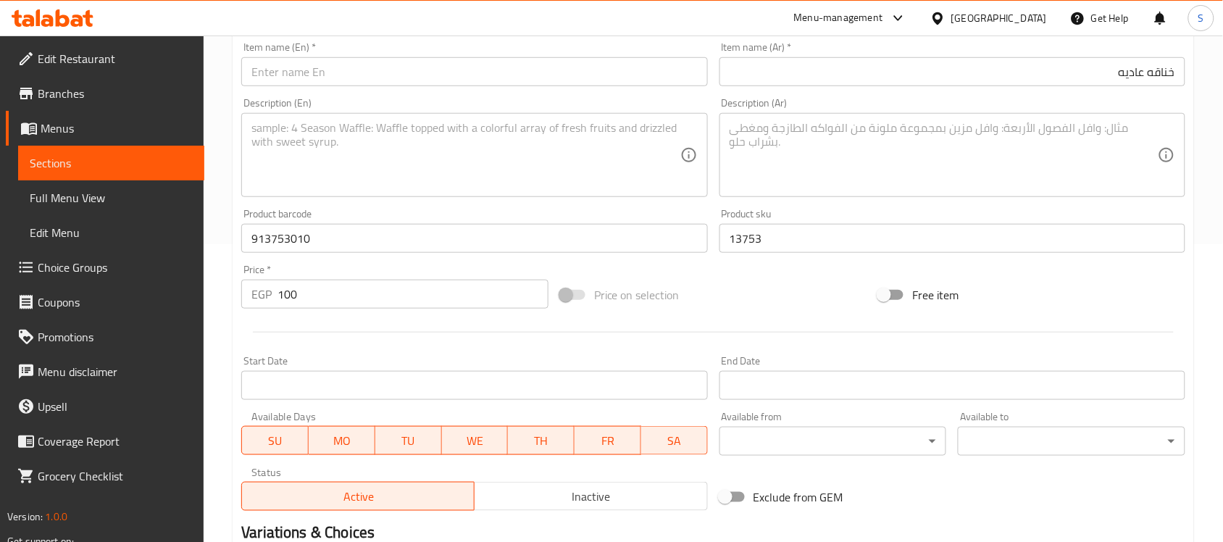
click at [501, 72] on input "text" at bounding box center [474, 71] width 466 height 29
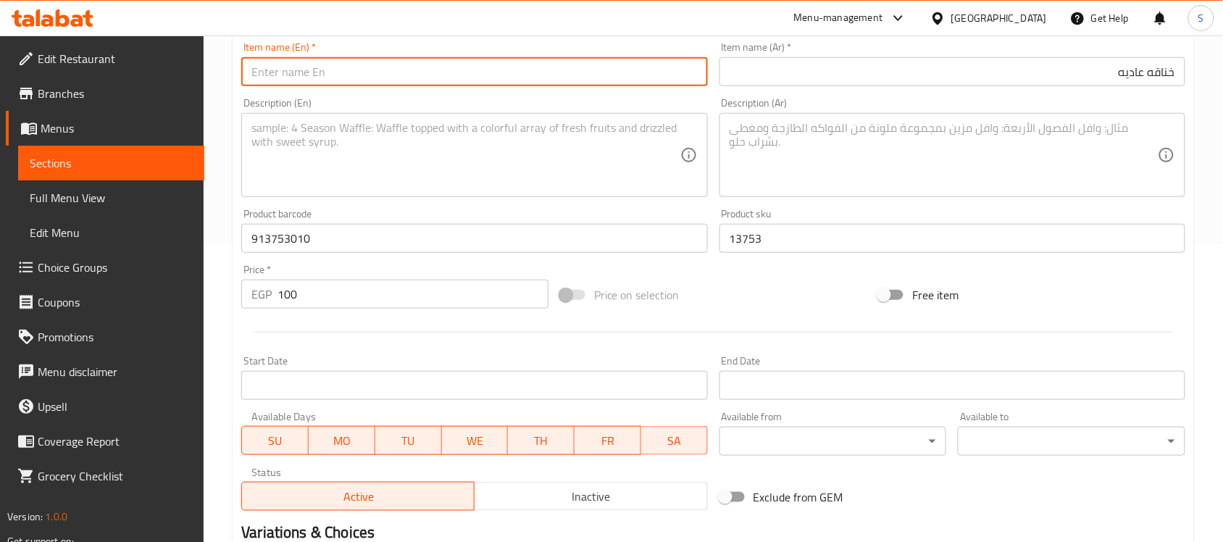
paste input "Choke Collar"
click at [254, 72] on input "Choke Collar" at bounding box center [474, 71] width 466 height 29
paste input "normal"
click at [268, 71] on input "normal Choke Collar" at bounding box center [474, 71] width 466 height 29
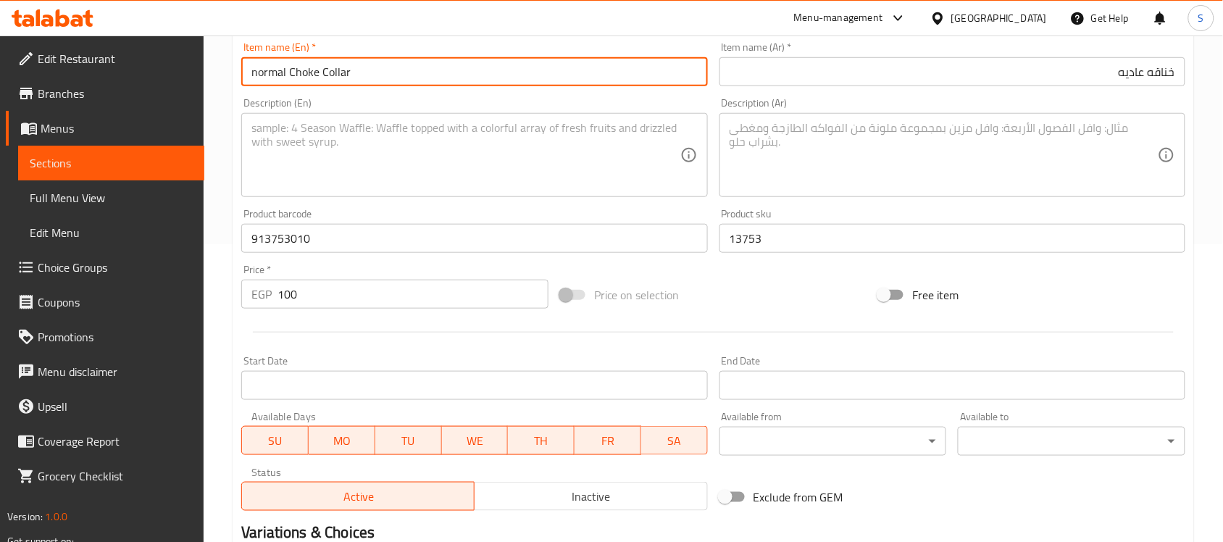
click at [268, 71] on input "normal Choke Collar" at bounding box center [474, 71] width 466 height 29
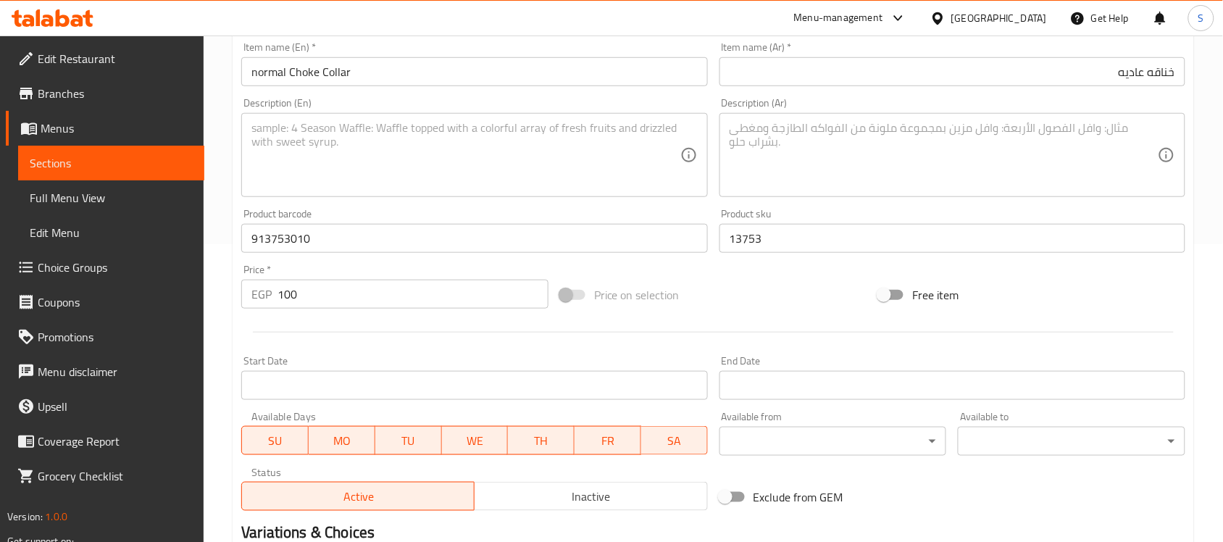
click at [432, 150] on textarea at bounding box center [465, 155] width 428 height 69
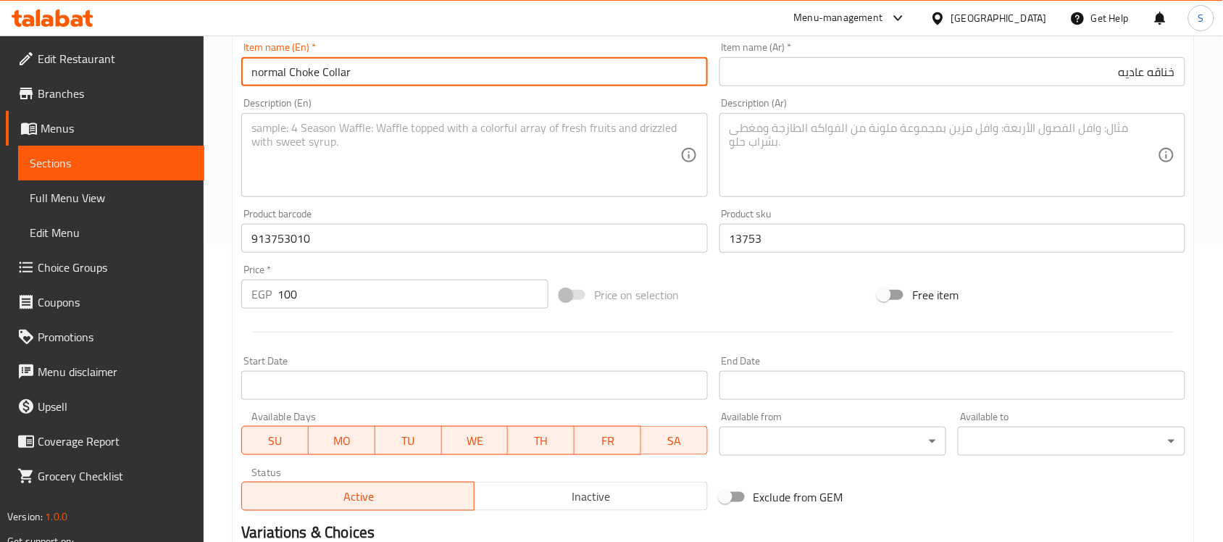
click at [333, 70] on input "normal Choke Collar" at bounding box center [474, 71] width 466 height 29
type input "normal Choke"
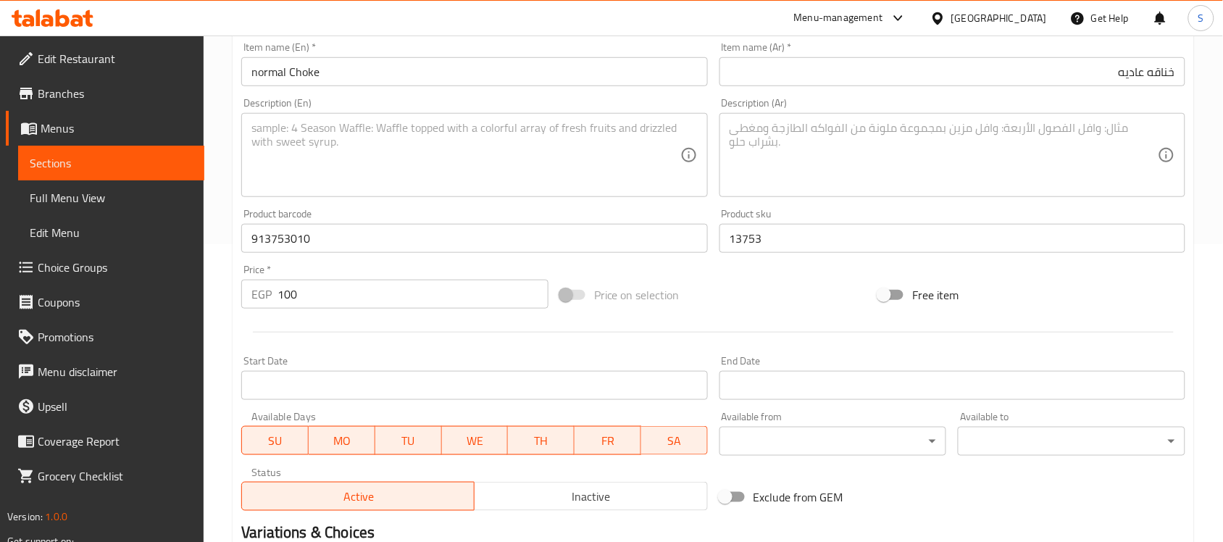
drag, startPoint x: 426, startPoint y: 78, endPoint x: 422, endPoint y: 0, distance: 78.4
click at [426, 78] on input "normal Choke" at bounding box center [474, 71] width 466 height 29
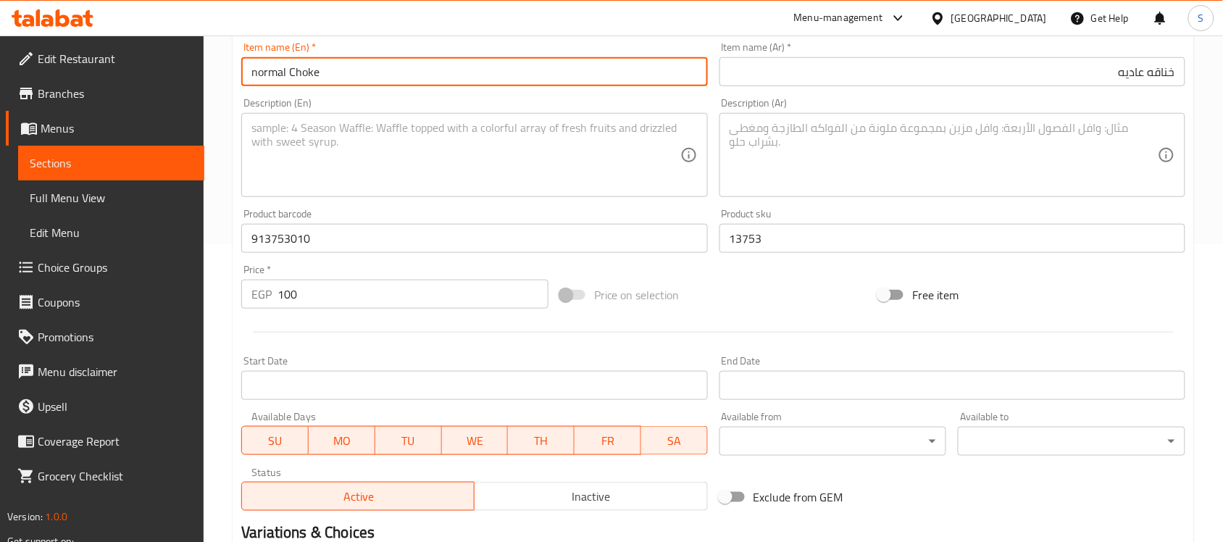
click at [284, 165] on textarea at bounding box center [465, 155] width 428 height 69
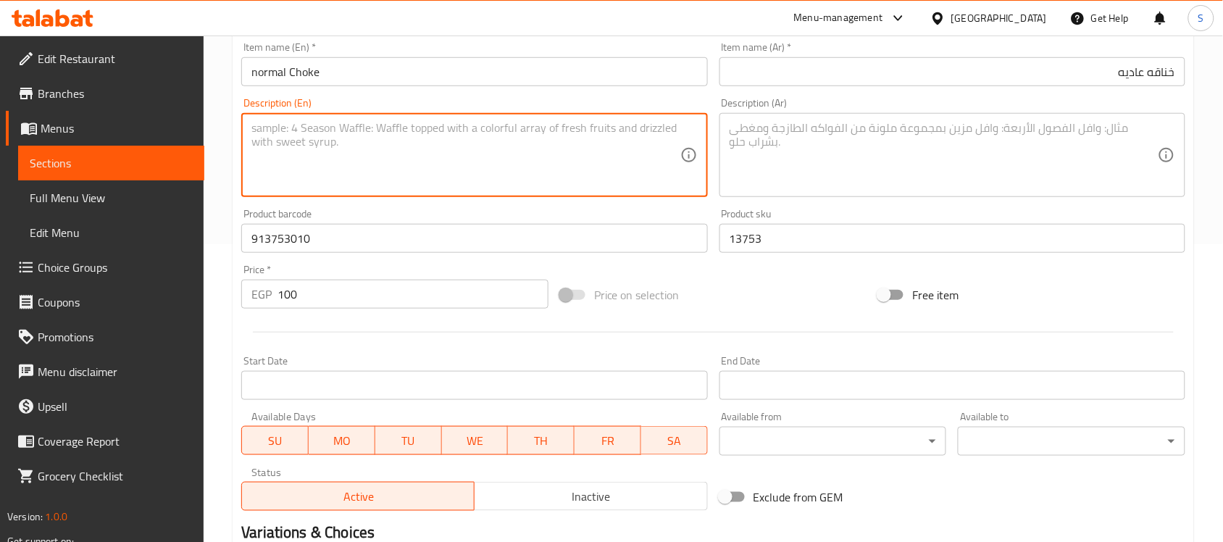
paste textarea "1pcs"
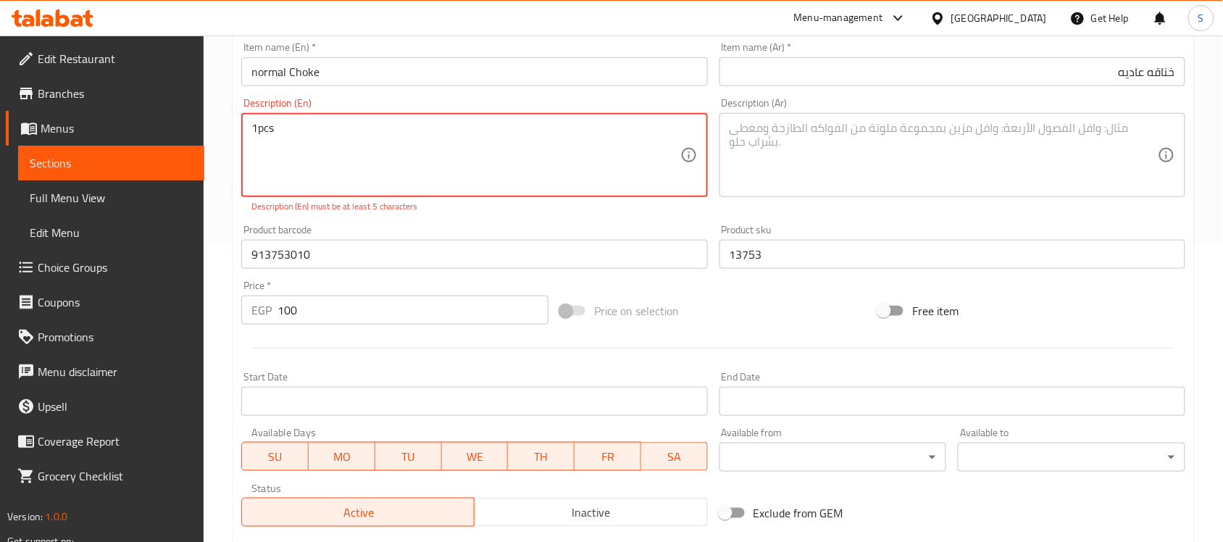
click at [259, 129] on textarea "1pcs" at bounding box center [465, 155] width 428 height 69
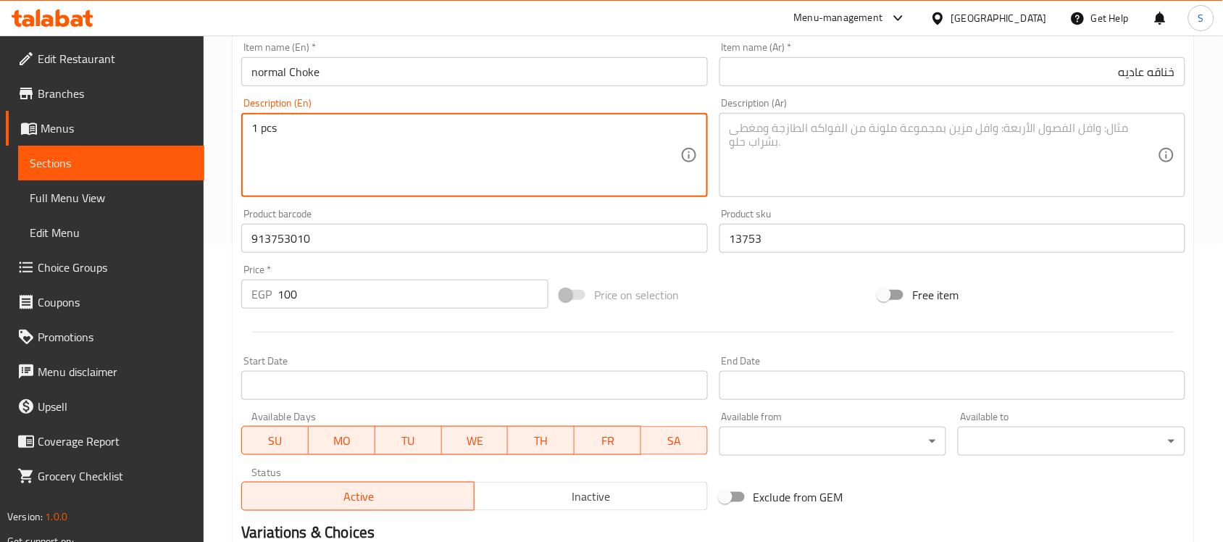
type textarea "1 pcs"
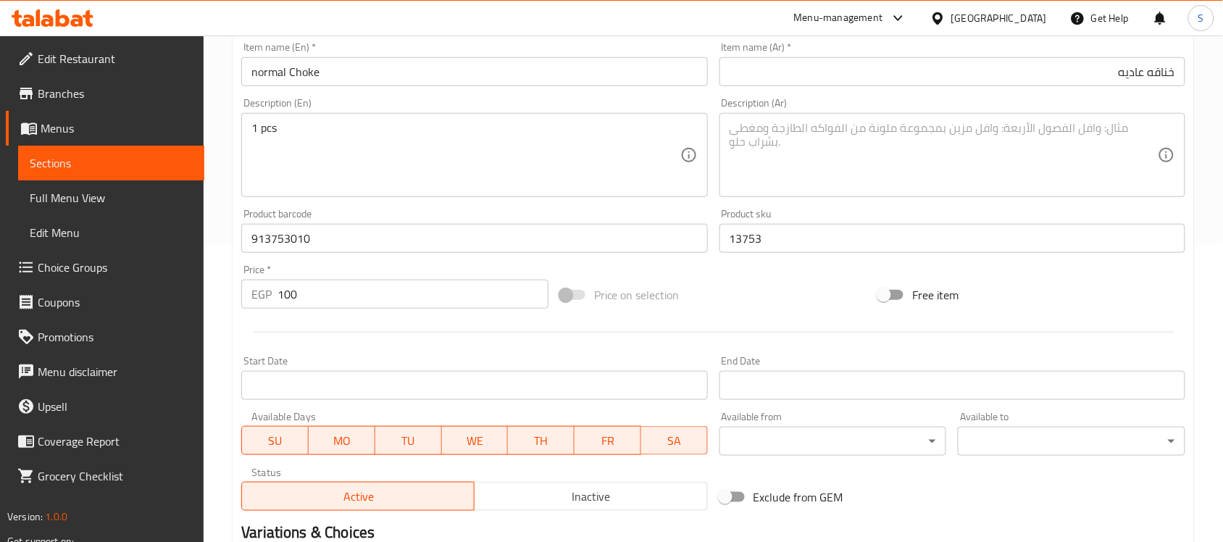
click at [857, 147] on textarea at bounding box center [944, 155] width 428 height 69
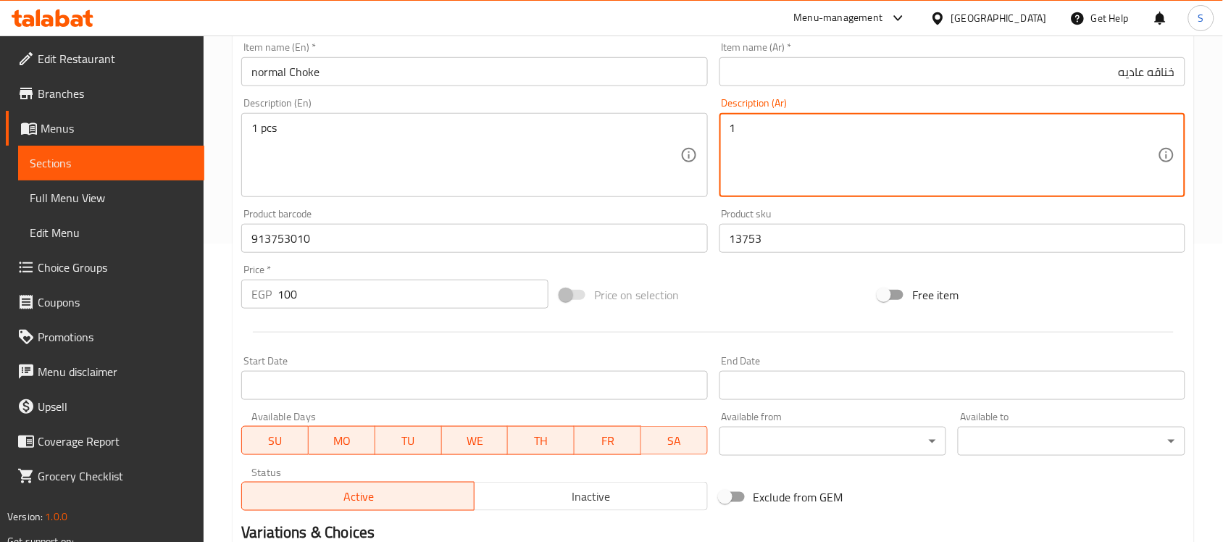
paste textarea "قطعة"
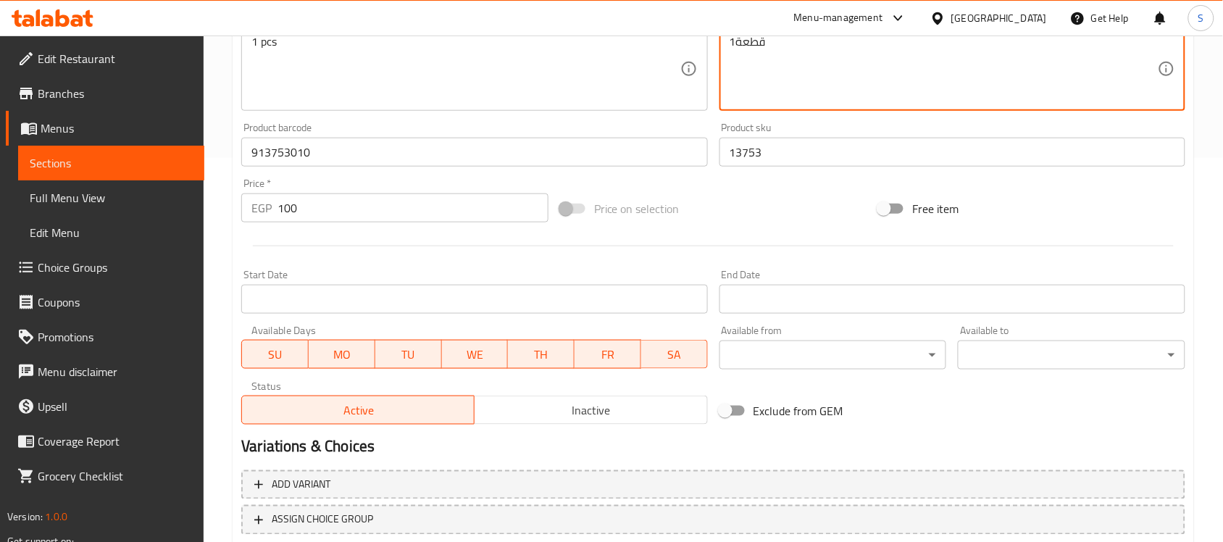
scroll to position [479, 0]
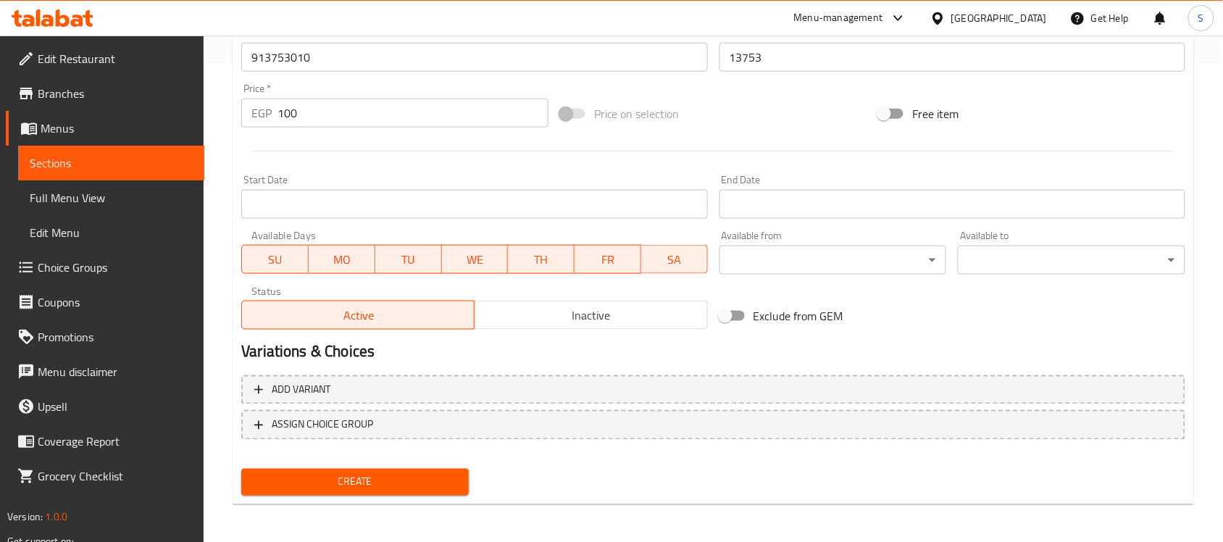
type textarea "1قطعة"
click at [306, 473] on span "Create" at bounding box center [355, 482] width 204 height 18
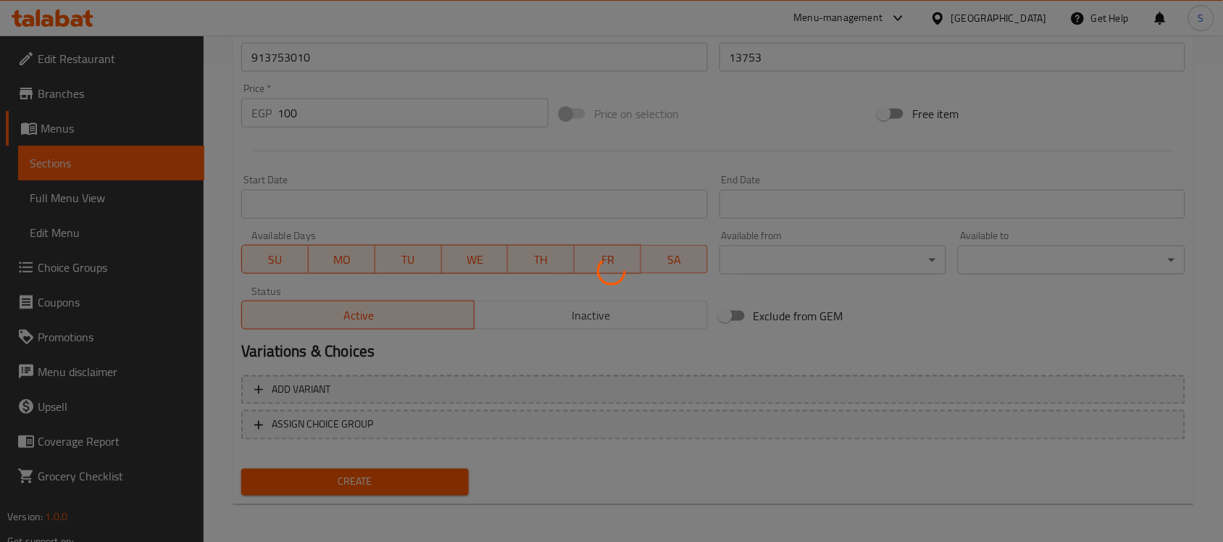
type input "0"
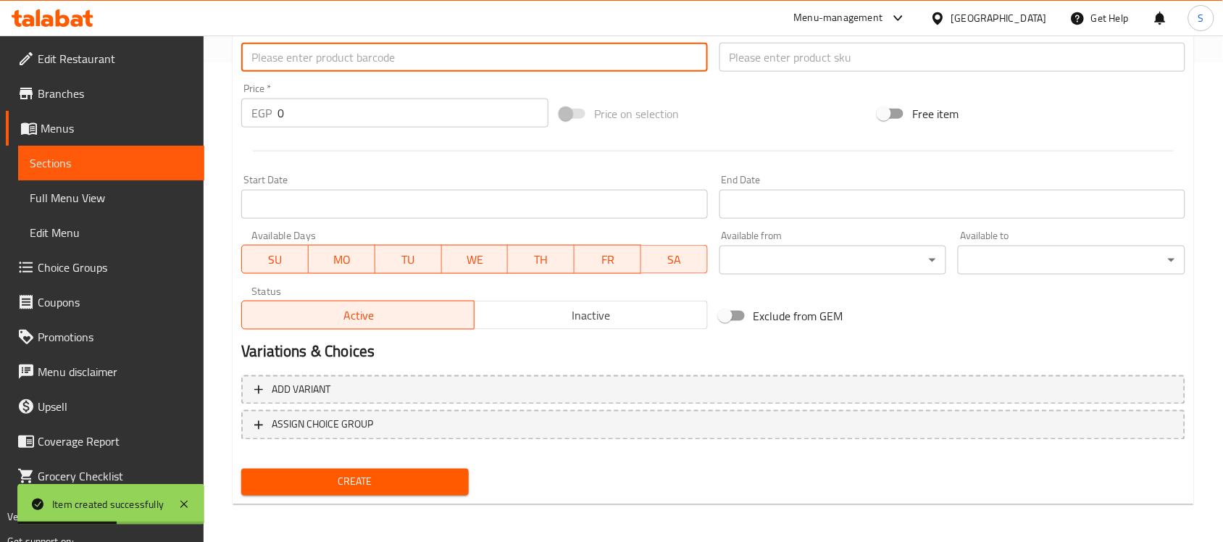
click at [352, 59] on input "text" at bounding box center [474, 57] width 466 height 29
paste input "4891941804224"
type input "4891941804224"
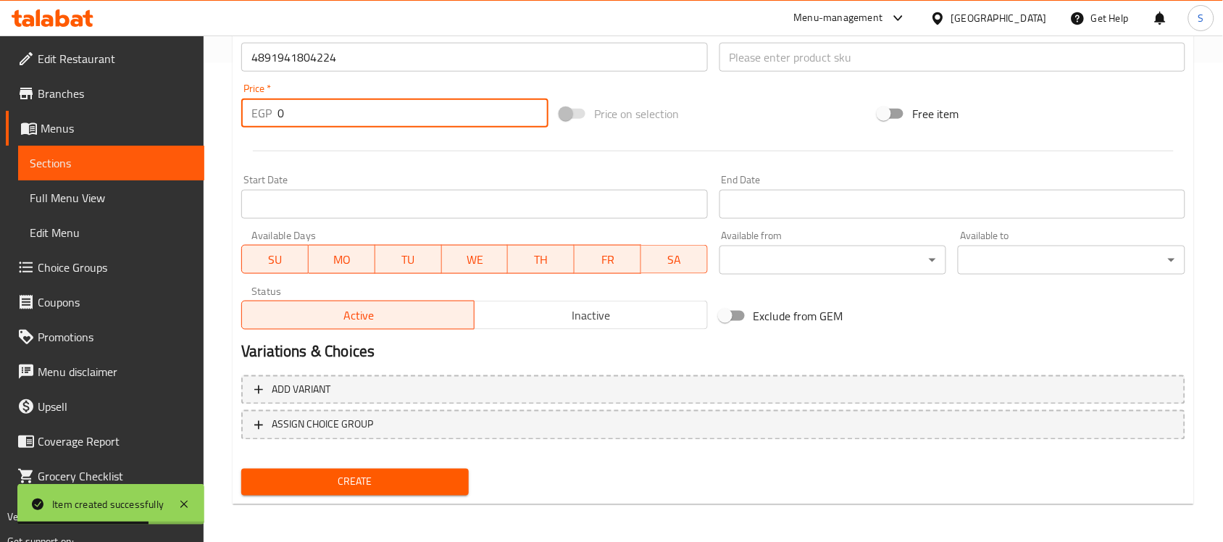
drag, startPoint x: 323, startPoint y: 104, endPoint x: 280, endPoint y: 120, distance: 45.6
click at [280, 120] on input "0" at bounding box center [412, 113] width 271 height 29
paste
type input "344"
click at [788, 67] on input "text" at bounding box center [952, 57] width 466 height 29
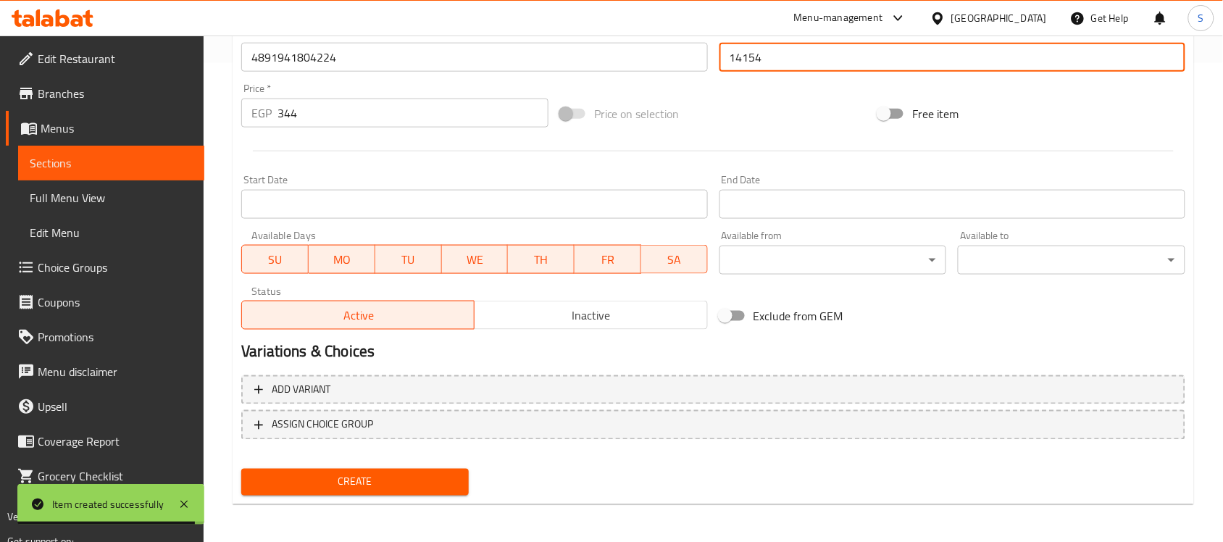
type input "14154"
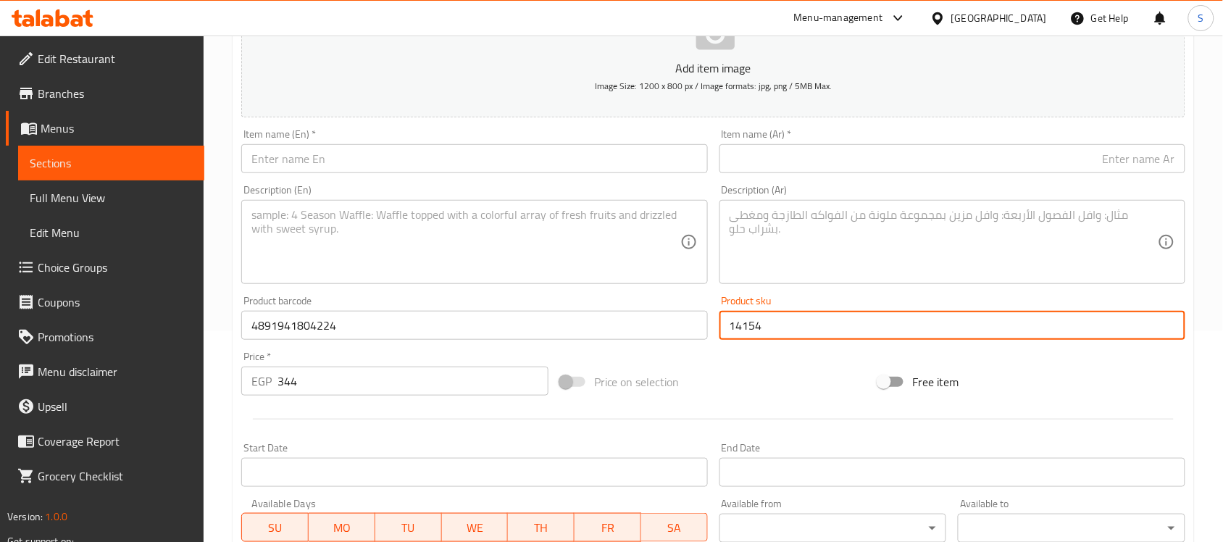
scroll to position [207, 0]
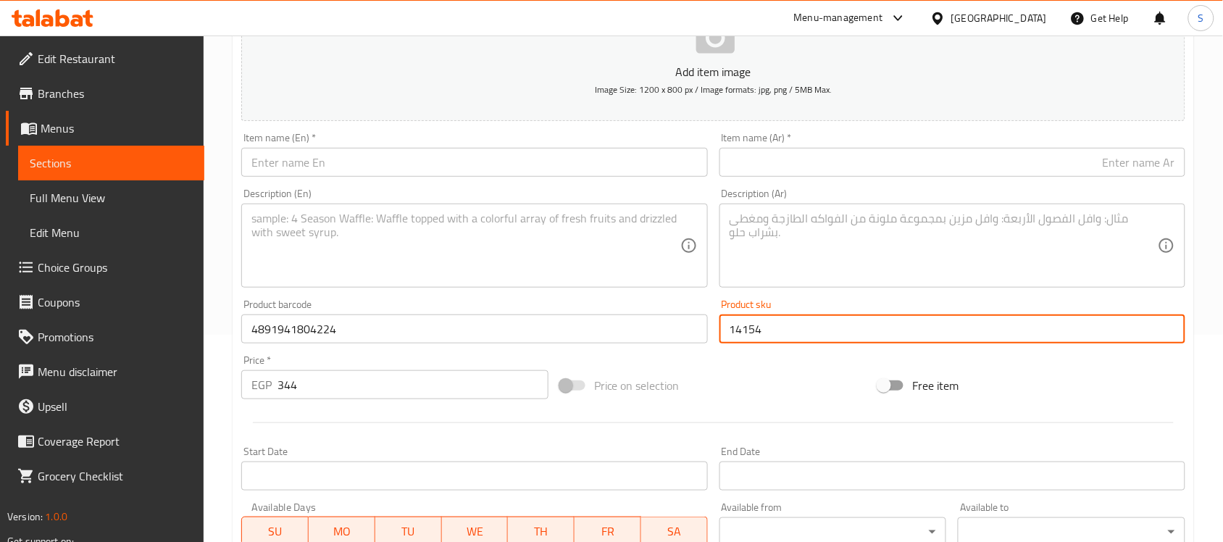
click at [862, 168] on input "text" at bounding box center [952, 162] width 466 height 29
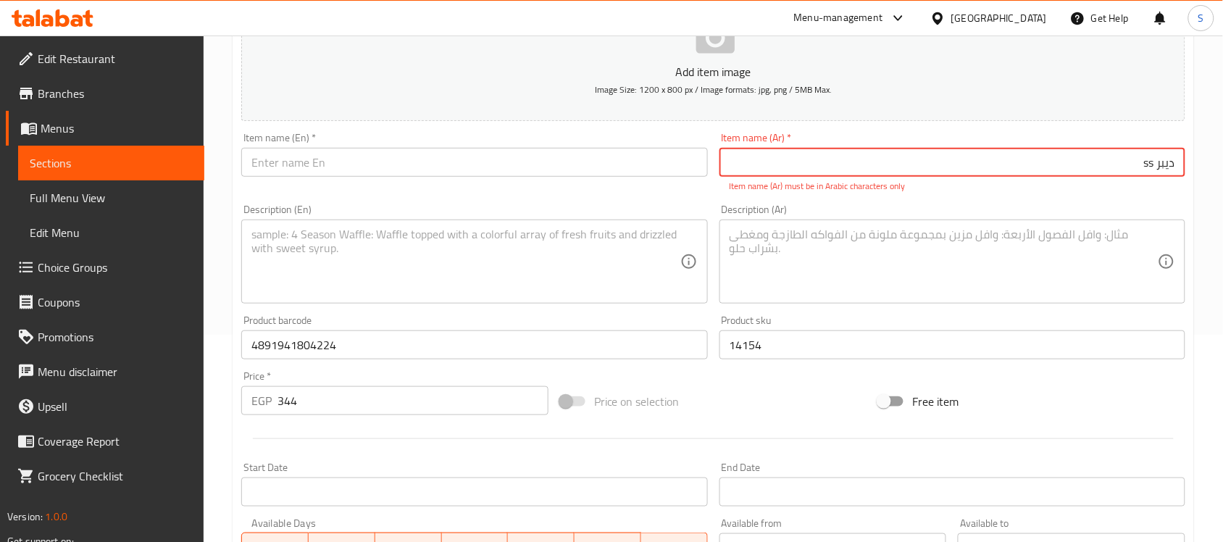
type input "ديبر ss"
click at [404, 146] on div "Item name (En)   * Item name (En) *" at bounding box center [474, 155] width 466 height 44
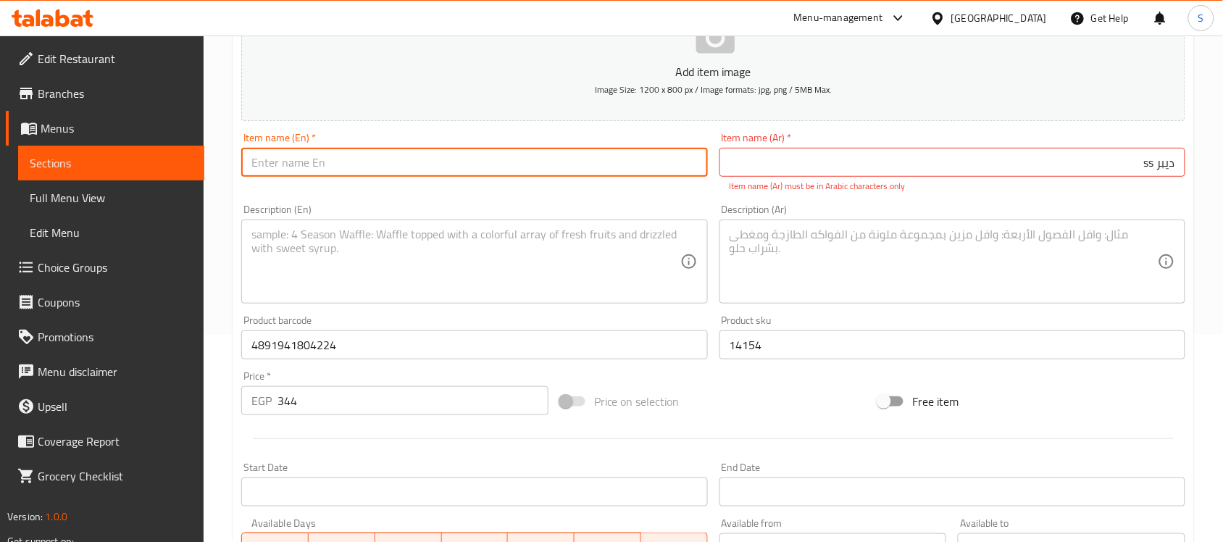
click at [366, 164] on input "text" at bounding box center [474, 162] width 466 height 29
type input "Deeper SS"
click at [291, 201] on div "Description (En) Description (En)" at bounding box center [473, 254] width 477 height 111
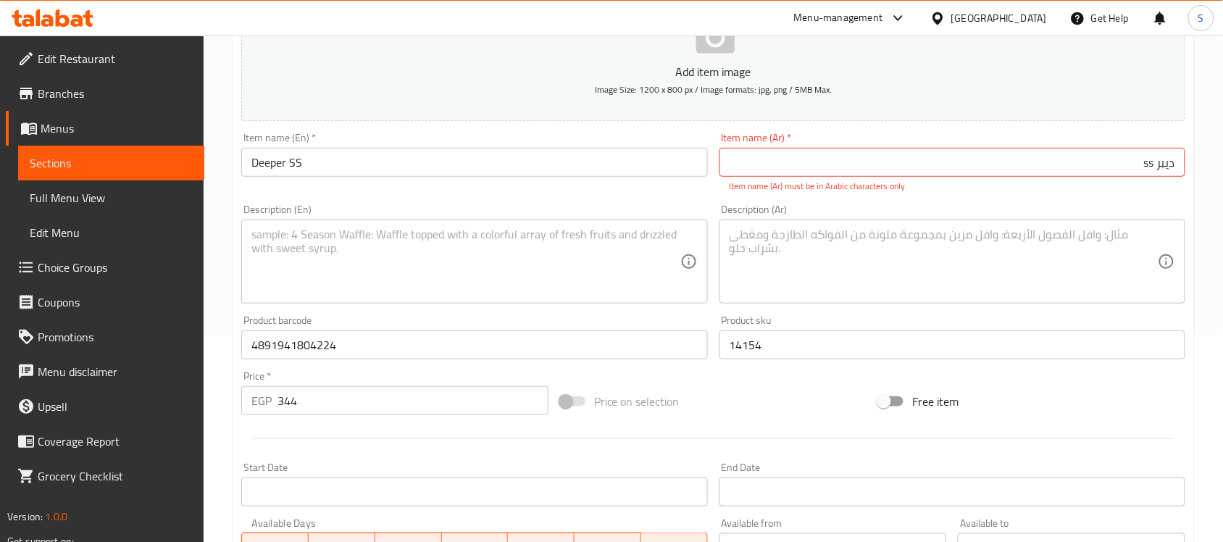
click at [286, 220] on div "Description (En)" at bounding box center [474, 262] width 466 height 84
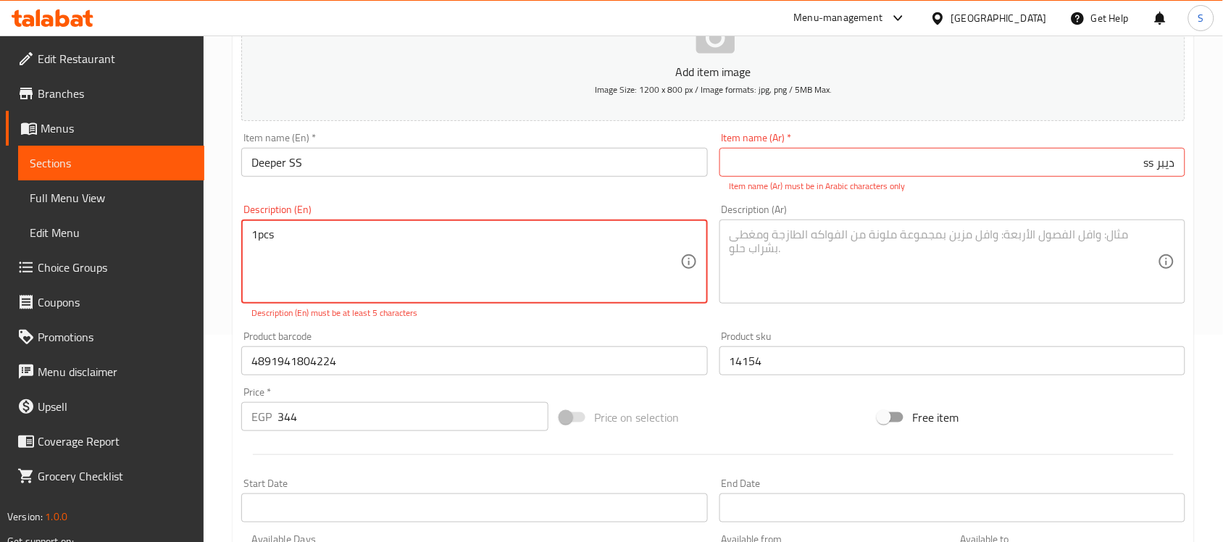
click at [256, 241] on textarea "1pcs" at bounding box center [465, 261] width 428 height 69
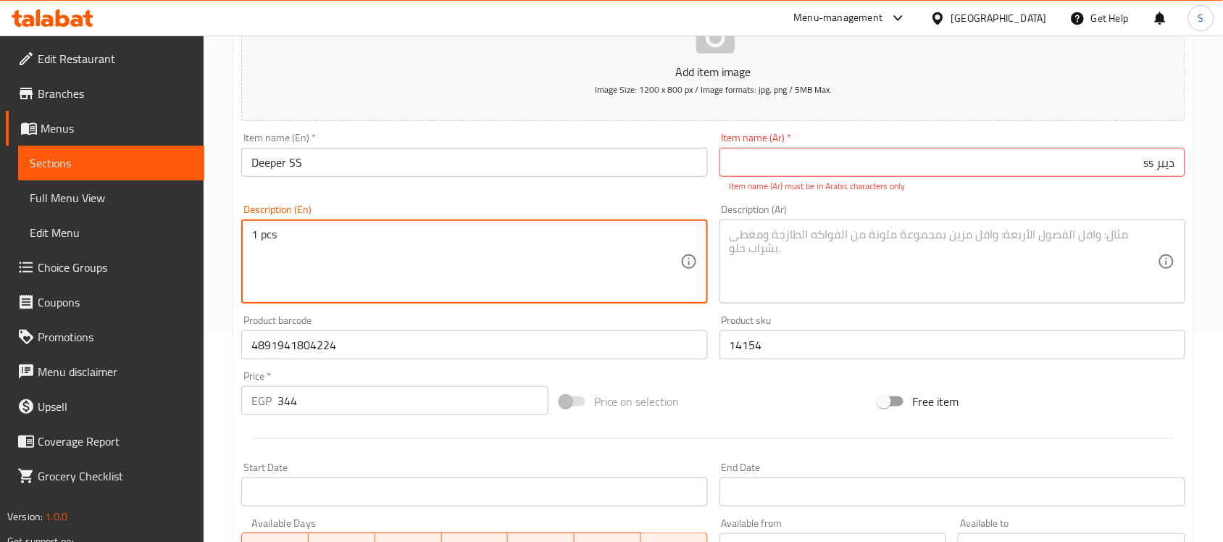
type textarea "1 pcs"
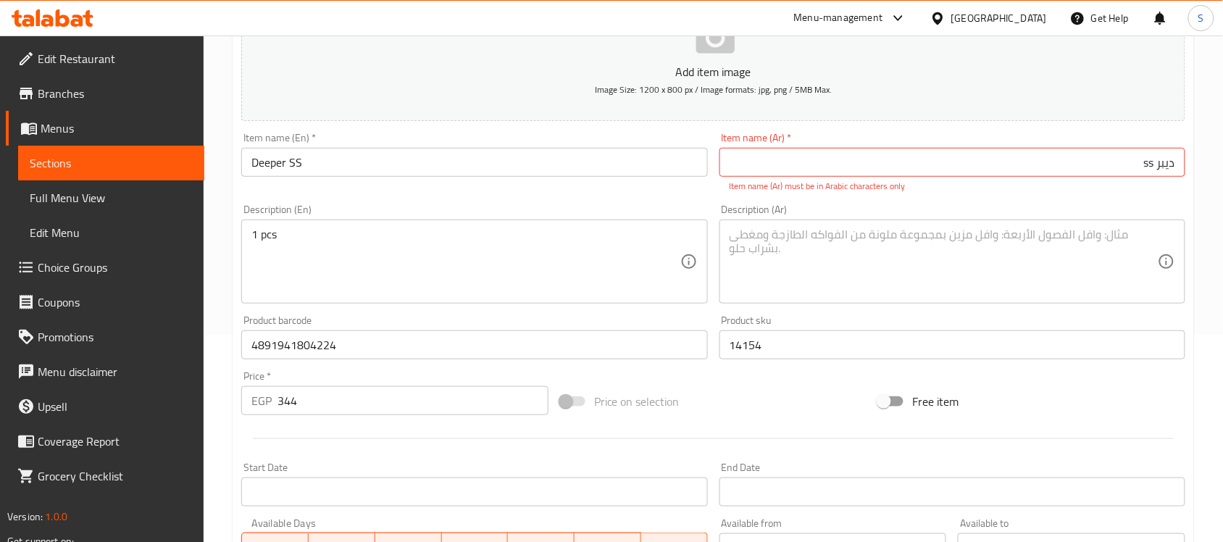
click at [856, 257] on textarea at bounding box center [944, 261] width 428 height 69
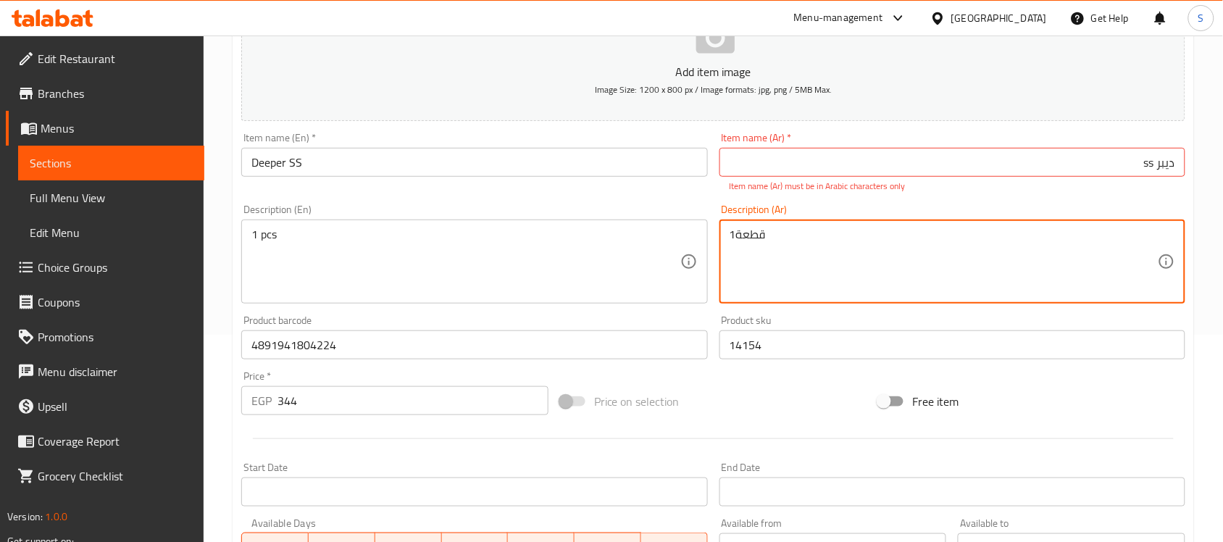
type textarea "1قطعة"
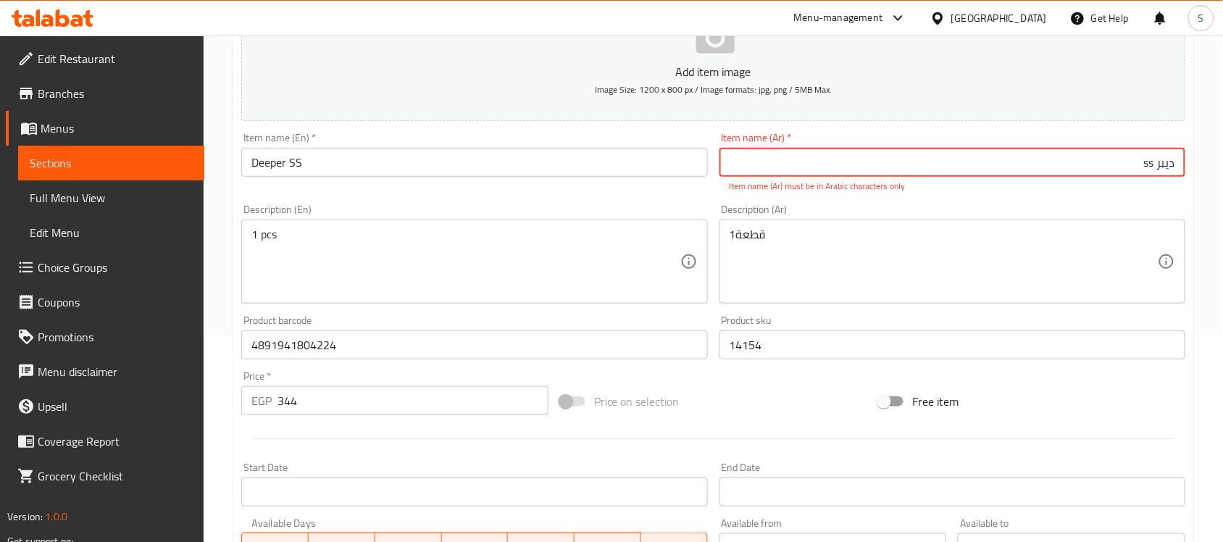
click at [1150, 161] on input "ديبر ss" at bounding box center [952, 162] width 466 height 29
drag, startPoint x: 1156, startPoint y: 159, endPoint x: 1142, endPoint y: 161, distance: 13.1
click at [1142, 161] on input "ديبر ss" at bounding box center [952, 162] width 466 height 29
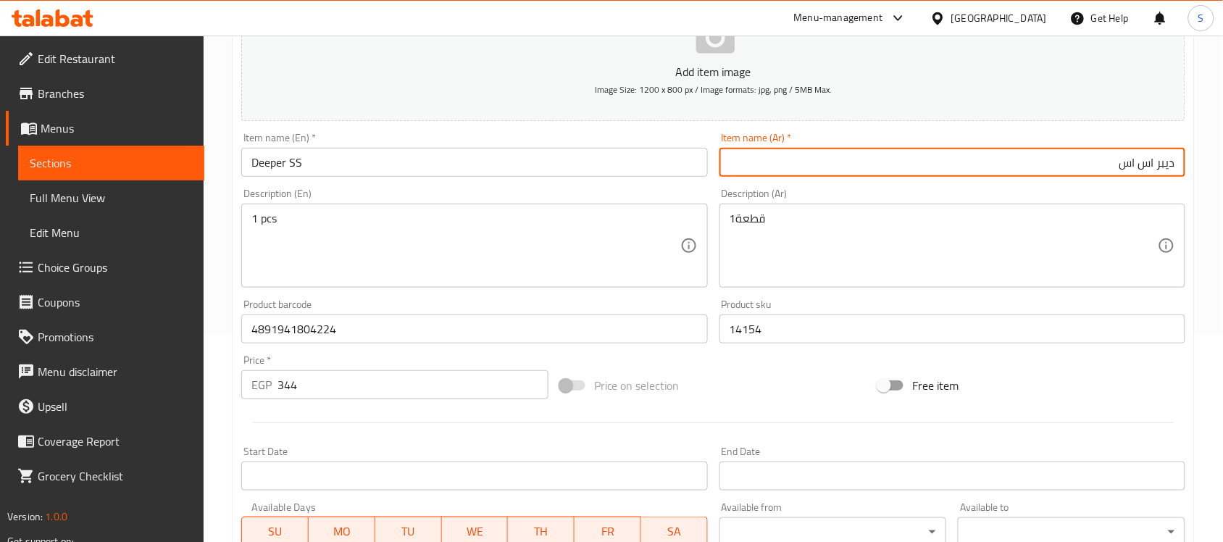
click at [484, 281] on div "1 pcs Description (En)" at bounding box center [474, 246] width 466 height 84
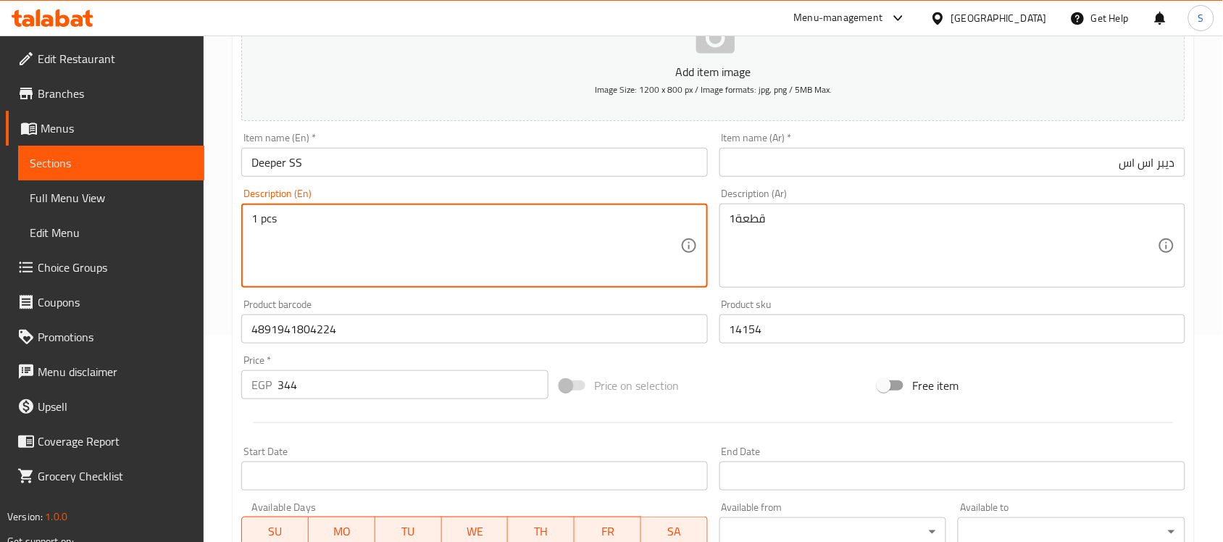
click at [712, 261] on div "Description (En) 1 pcs Description (En)" at bounding box center [473, 238] width 477 height 111
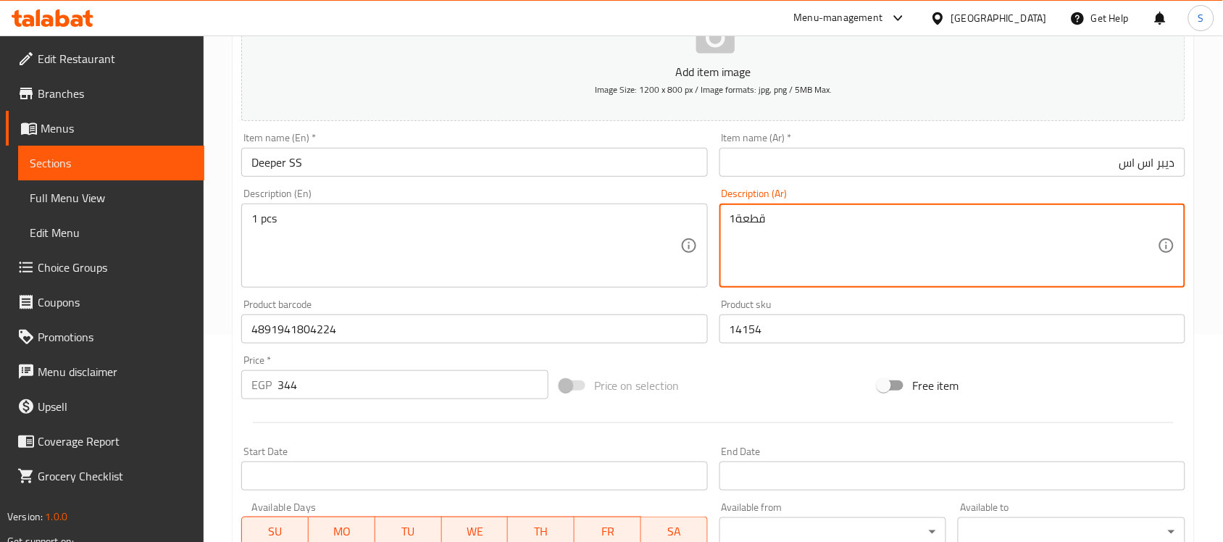
click at [797, 172] on input "ديبر اس اس" at bounding box center [952, 162] width 466 height 29
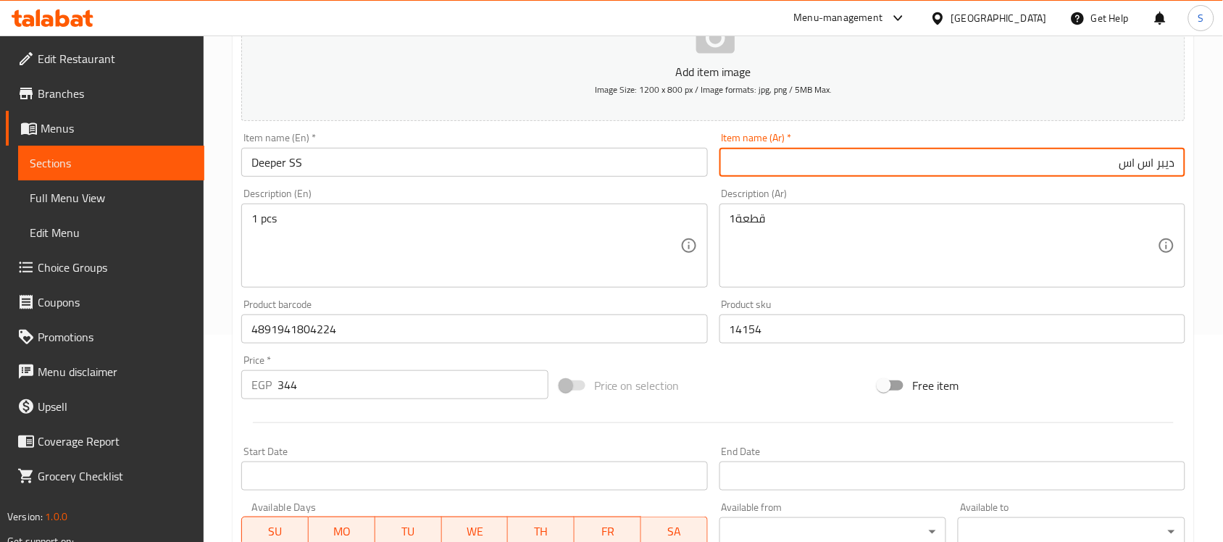
click at [511, 164] on input "Deeper SS" at bounding box center [474, 162] width 466 height 29
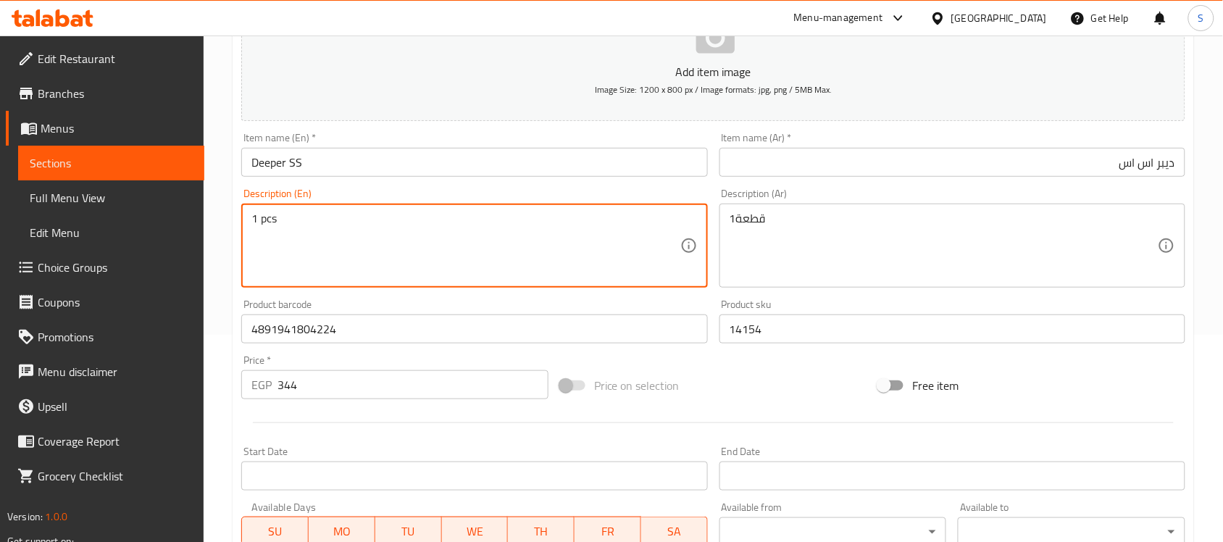
click at [367, 335] on input "4891941804224" at bounding box center [474, 328] width 466 height 29
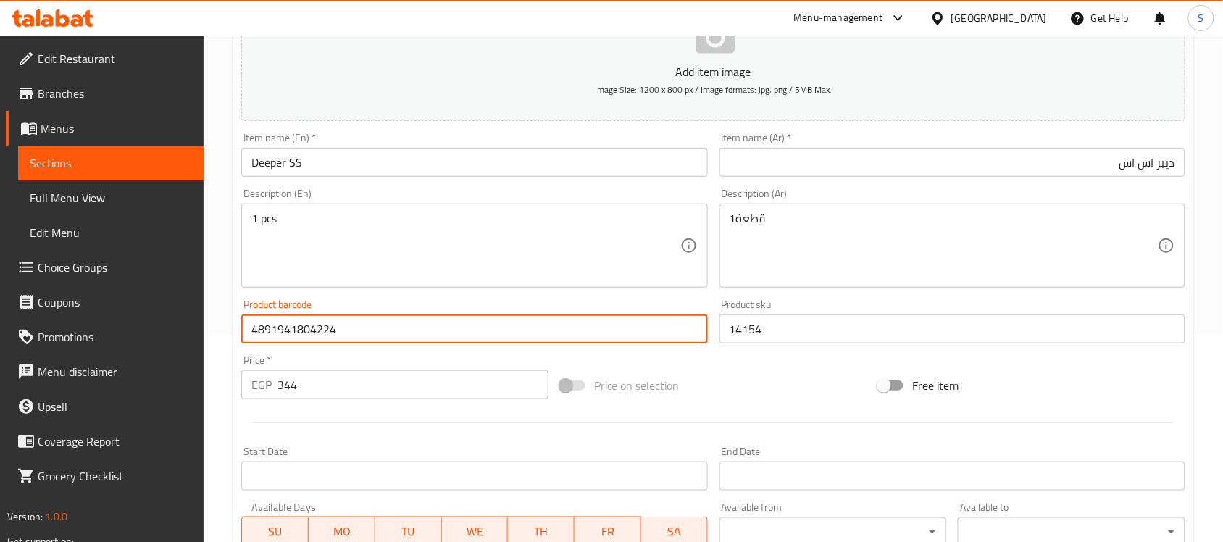
click at [785, 324] on input "14154" at bounding box center [952, 328] width 466 height 29
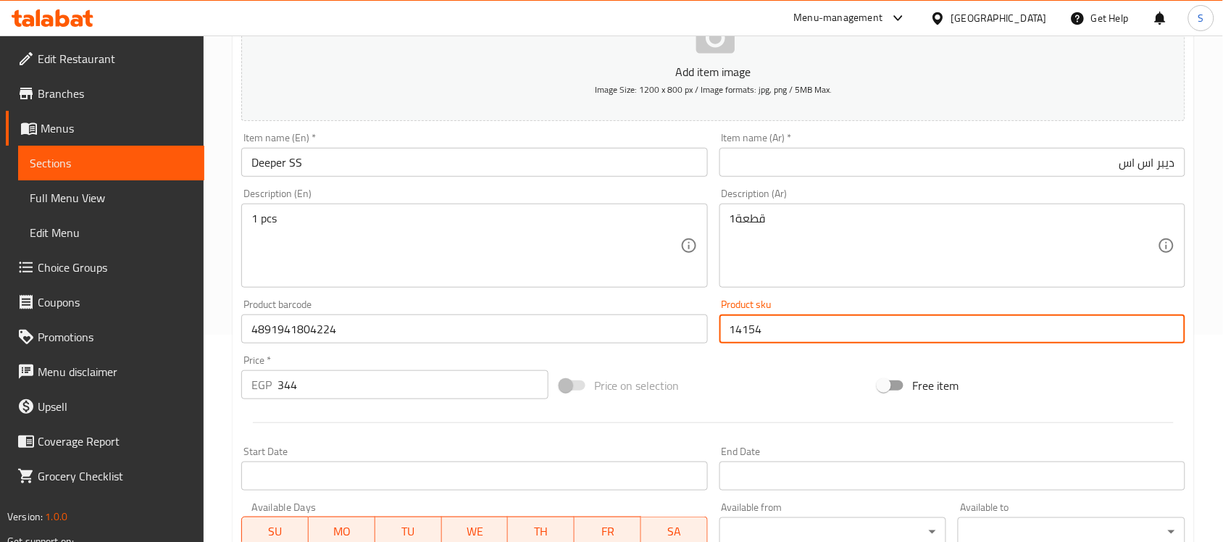
click at [414, 392] on input "344" at bounding box center [412, 384] width 271 height 29
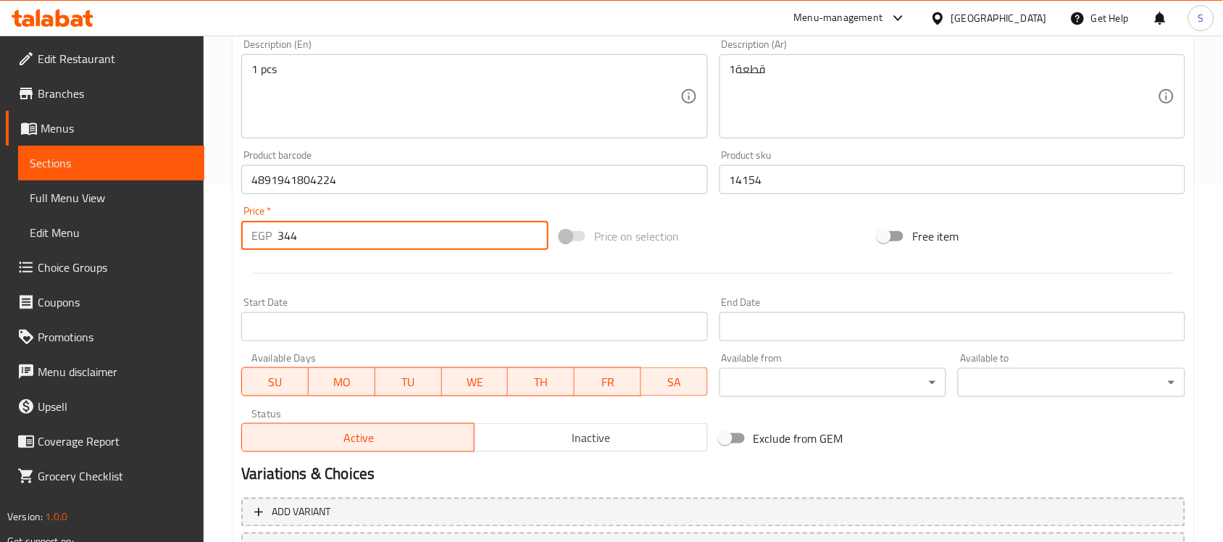
scroll to position [479, 0]
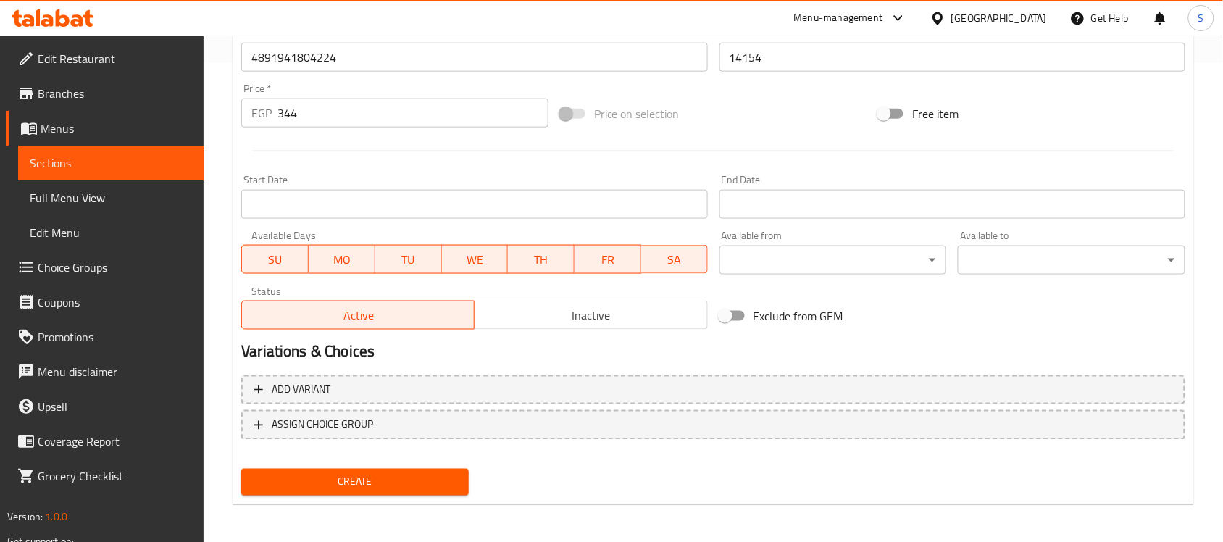
click at [408, 463] on div "Create" at bounding box center [354, 482] width 239 height 38
click at [406, 473] on span "Create" at bounding box center [355, 482] width 204 height 18
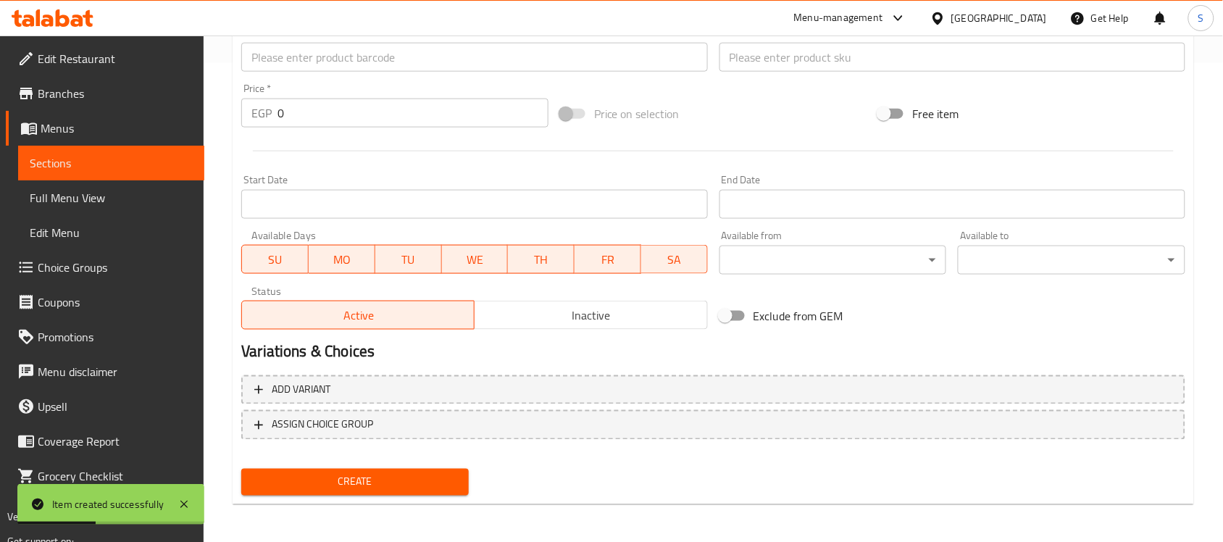
click at [362, 58] on input "text" at bounding box center [474, 57] width 466 height 29
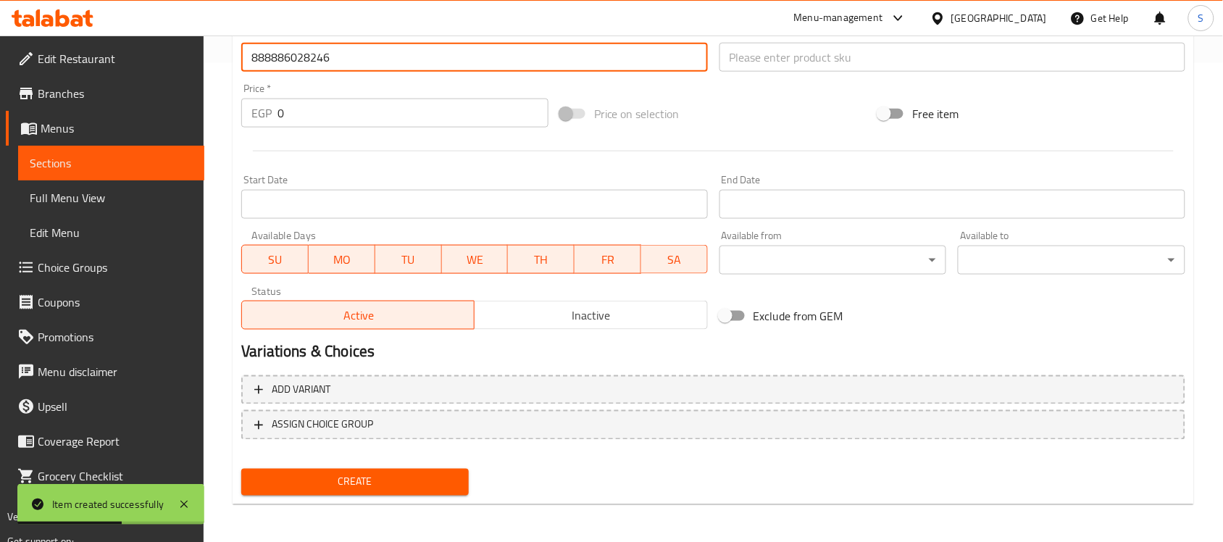
drag, startPoint x: 252, startPoint y: 103, endPoint x: 241, endPoint y: 96, distance: 13.3
click at [241, 96] on div "Price   * EGP 0 Price *" at bounding box center [394, 105] width 307 height 44
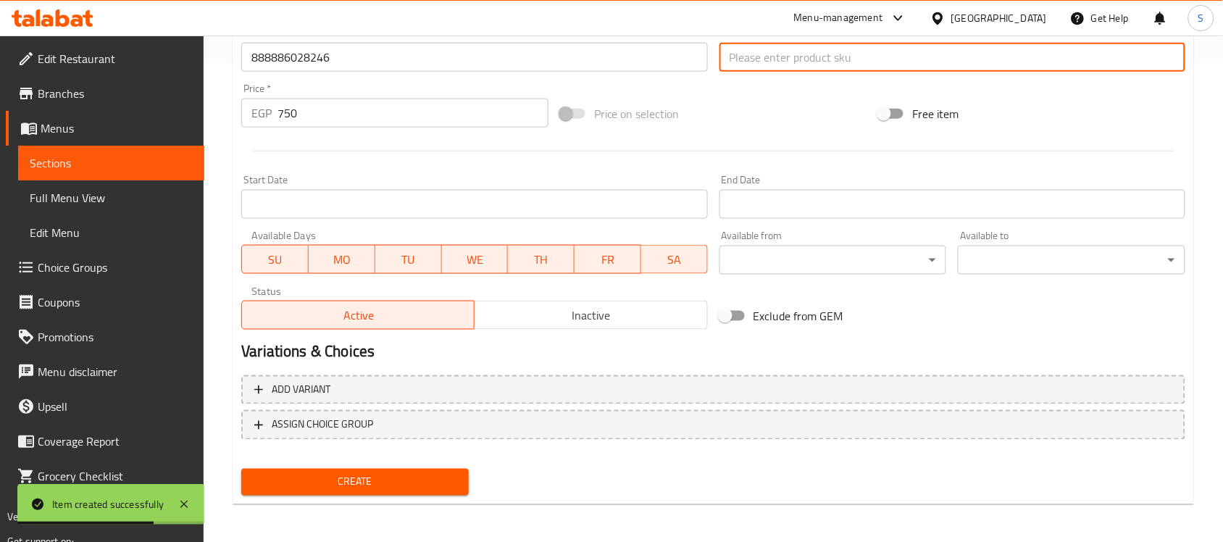
click at [752, 60] on input "text" at bounding box center [952, 57] width 466 height 29
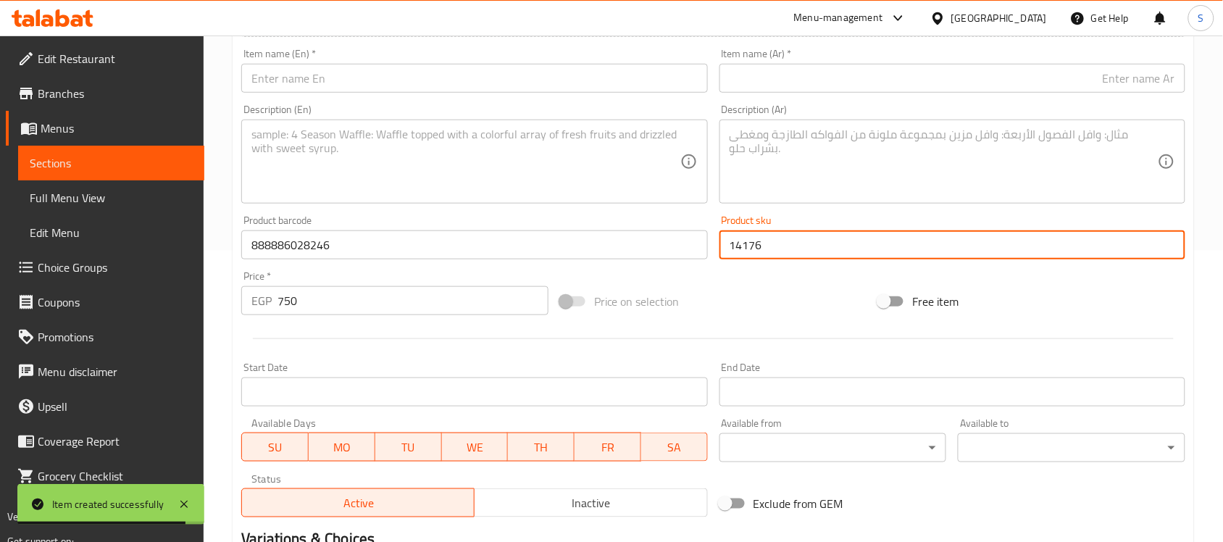
scroll to position [117, 0]
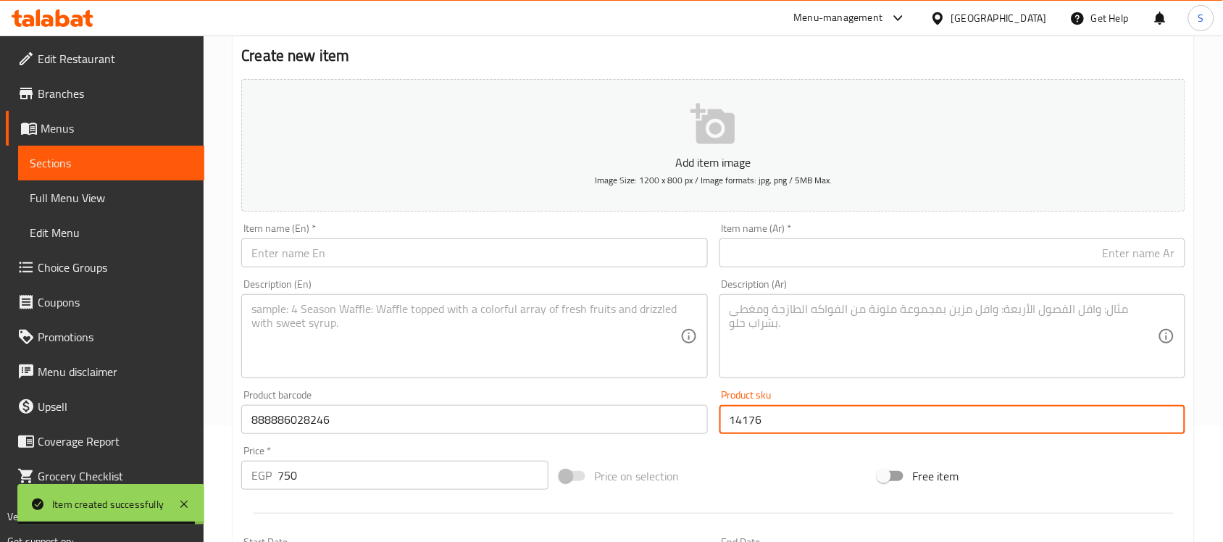
click at [324, 256] on input "text" at bounding box center [474, 252] width 466 height 29
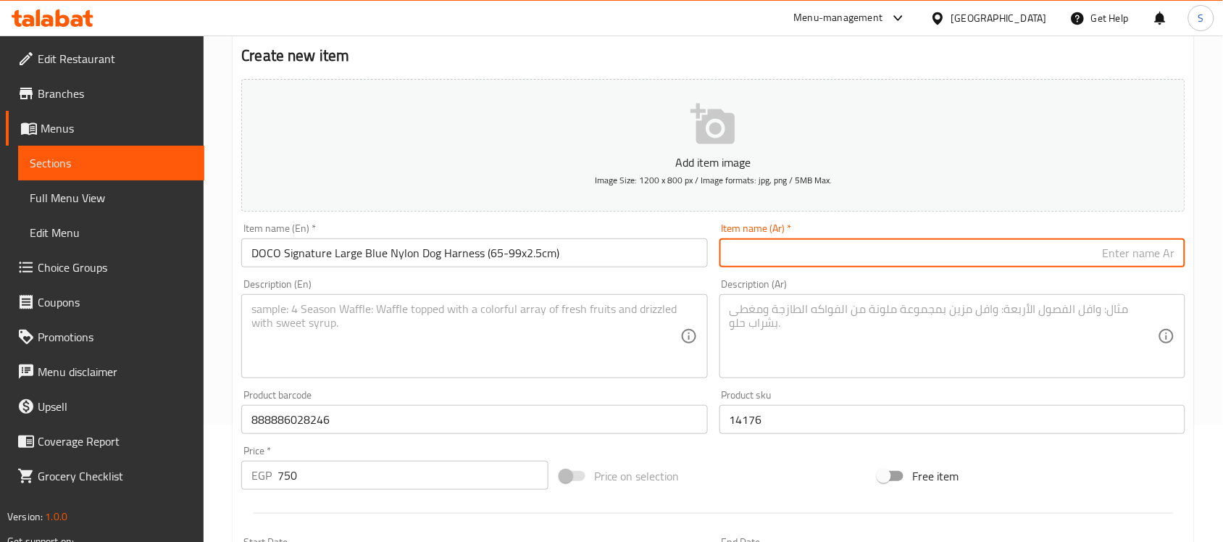
click at [907, 241] on input "text" at bounding box center [952, 252] width 466 height 29
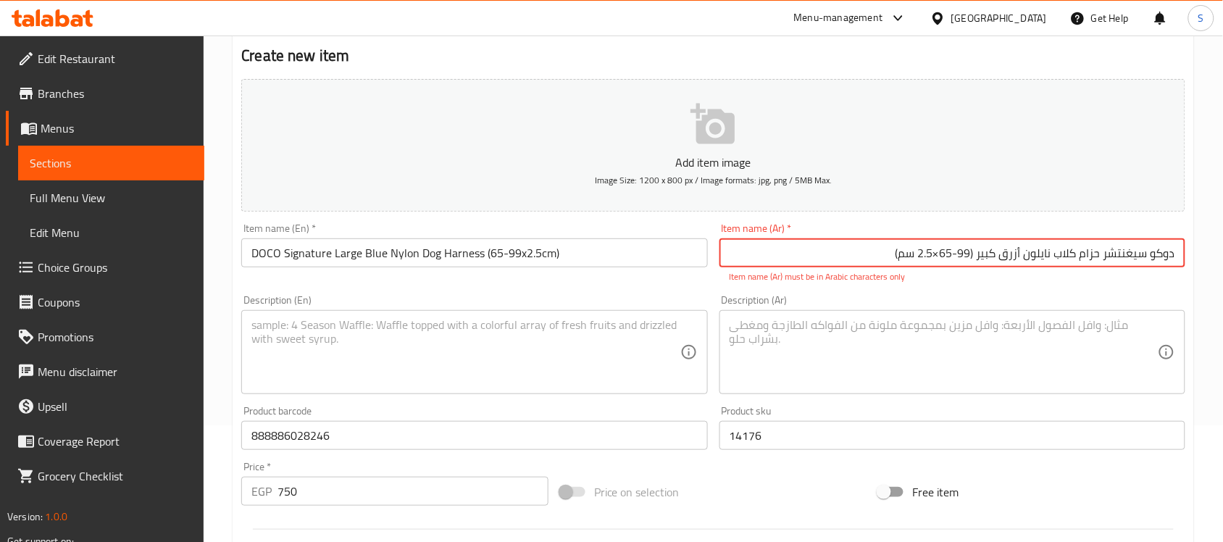
click at [1128, 256] on input "دوكو سيغنتشر حزام كلاب نايلون أزرق كبير ‏(65-99×2.5 سم)" at bounding box center [952, 252] width 466 height 29
click at [977, 257] on input "دوكو سيجنتشر حزام كلاب نايلون أزرق كبير ‏(65-99×2.5 سم)" at bounding box center [952, 252] width 466 height 29
click at [944, 259] on input "دوكو سيجنتشر حزام كلاب نايلون أزرق كبير‏(65-99×2.5 سم)" at bounding box center [952, 252] width 466 height 29
click at [944, 357] on textarea at bounding box center [944, 352] width 428 height 69
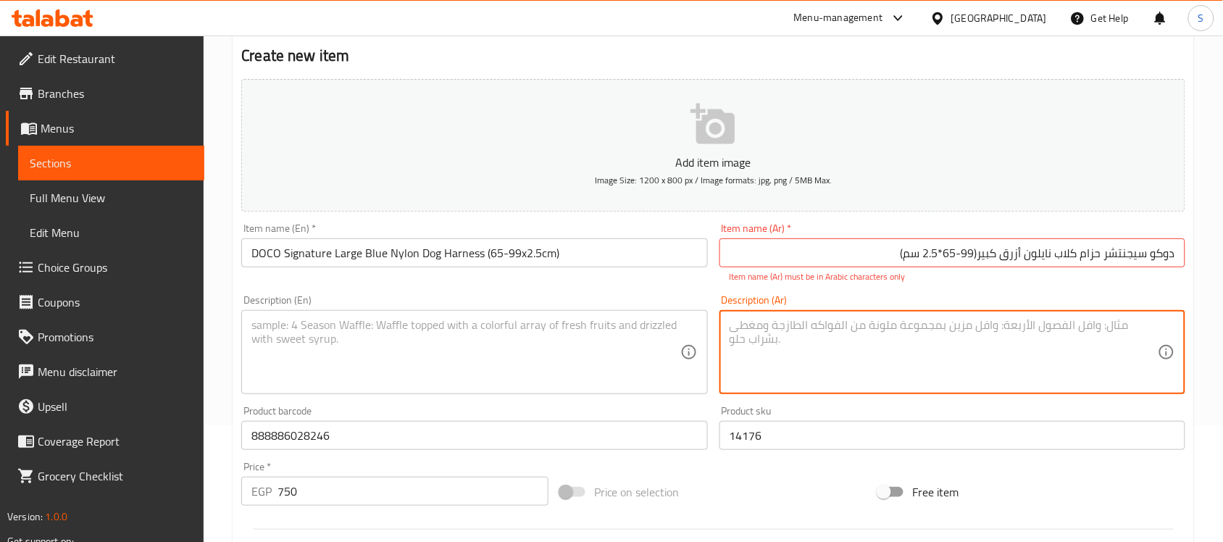
click at [977, 258] on input "دوكو سيجنتشر حزام كلاب نايلون أزرق كبير‏(65-99*2.5 سم)" at bounding box center [952, 252] width 466 height 29
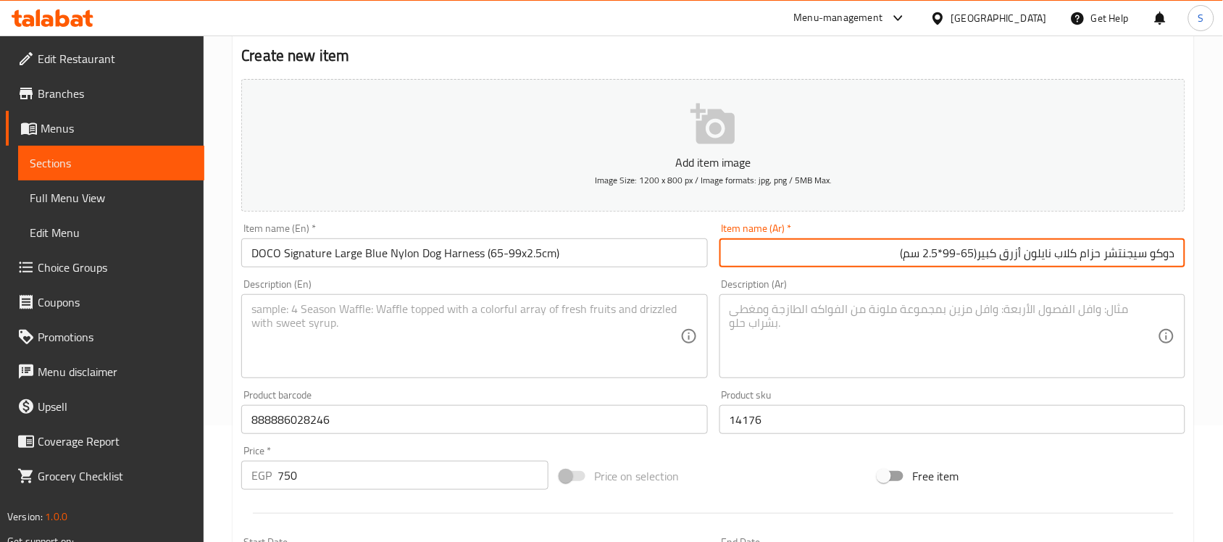
click at [801, 323] on textarea at bounding box center [944, 336] width 428 height 69
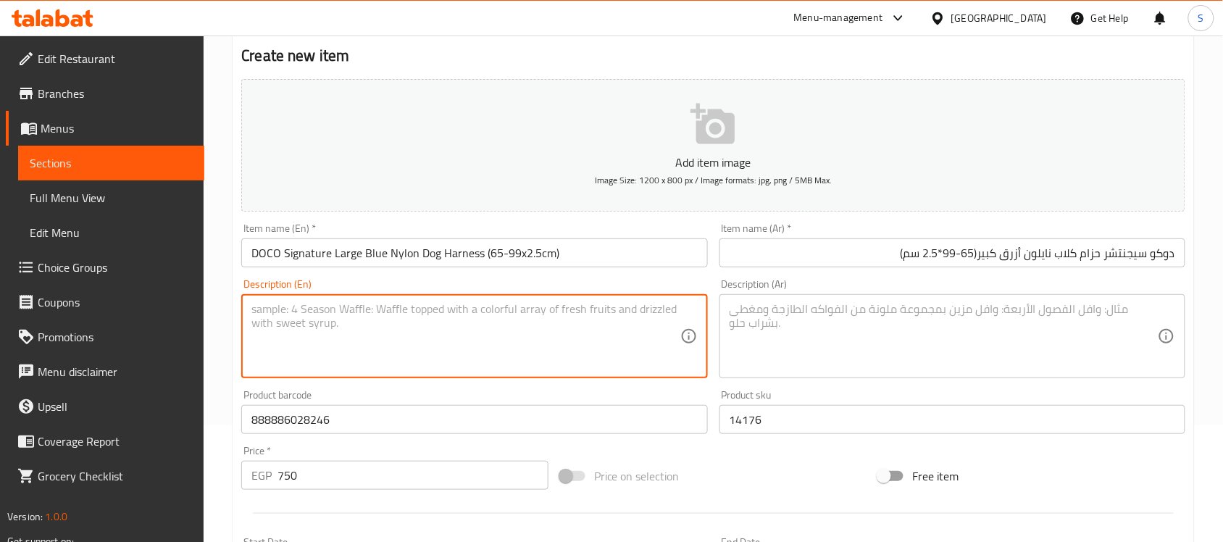
click at [606, 319] on textarea at bounding box center [465, 336] width 428 height 69
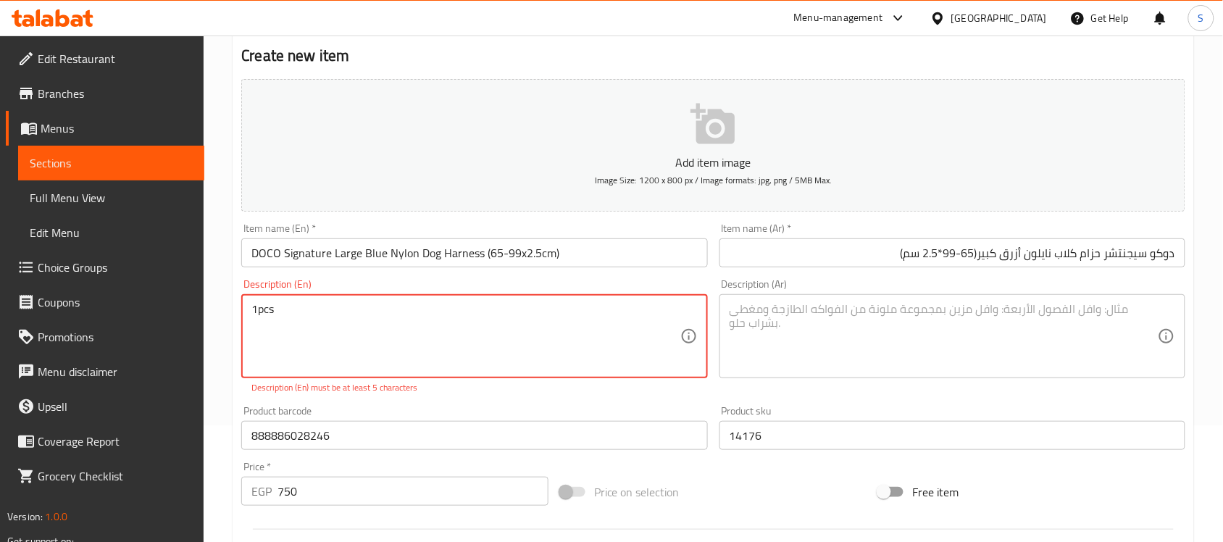
click at [254, 310] on textarea "1pcs" at bounding box center [465, 336] width 428 height 69
click at [257, 310] on textarea "1pcs" at bounding box center [465, 336] width 428 height 69
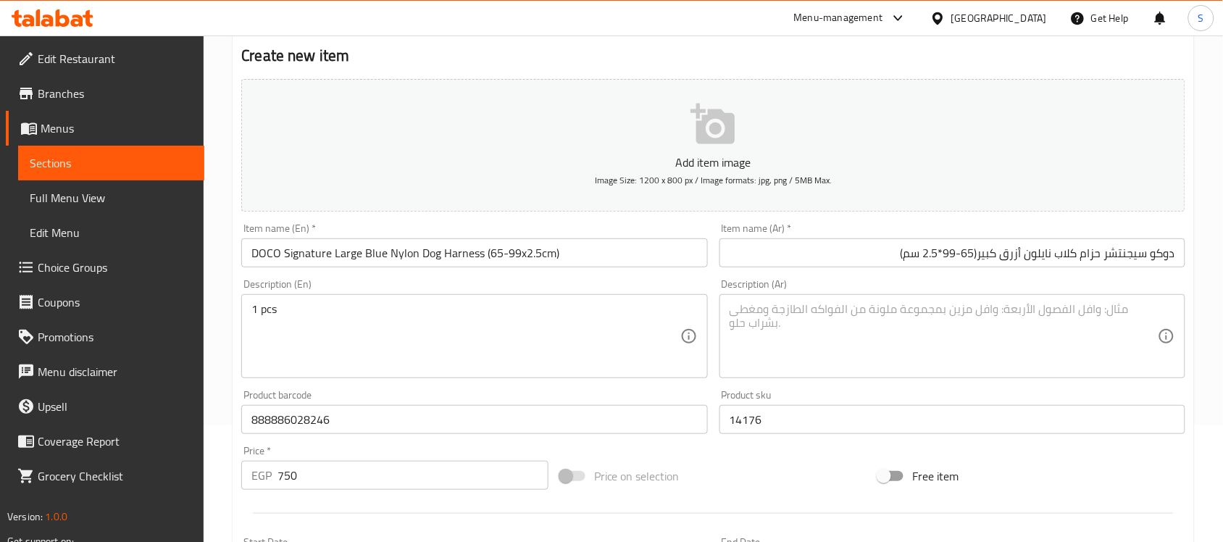
click at [882, 338] on textarea at bounding box center [944, 336] width 428 height 69
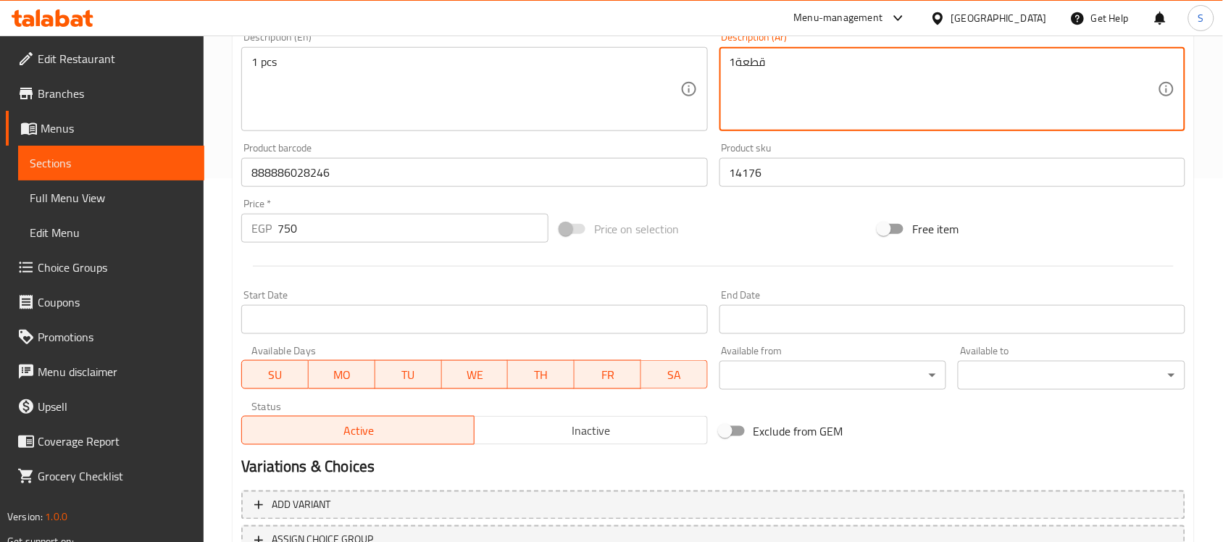
scroll to position [479, 0]
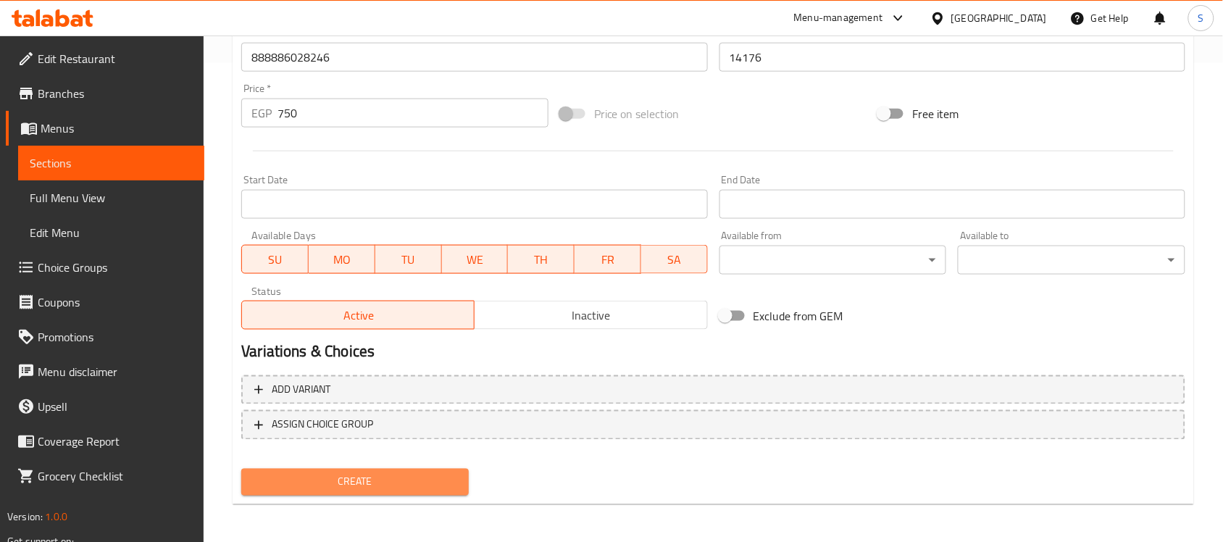
click at [323, 485] on span "Create" at bounding box center [355, 482] width 204 height 18
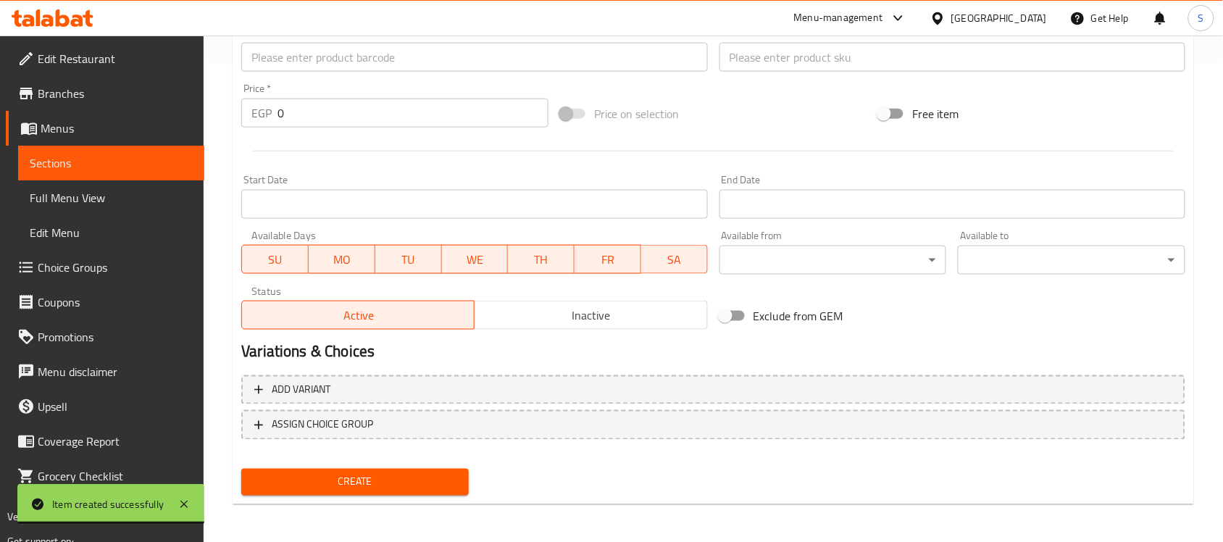
click at [269, 48] on input "text" at bounding box center [474, 57] width 466 height 29
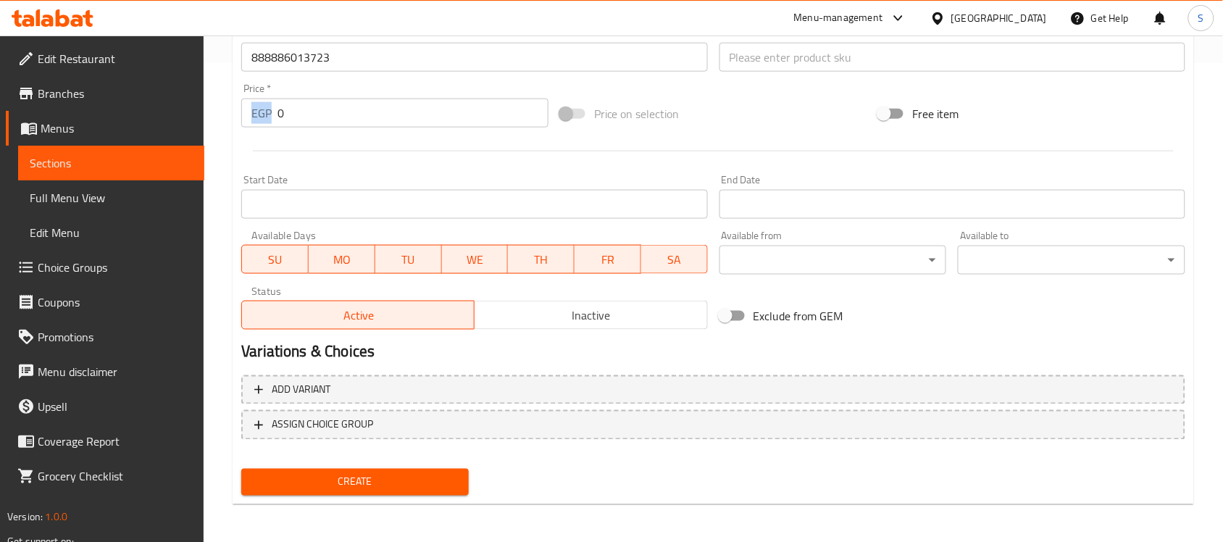
click at [273, 121] on div "Price   * EGP 0 Price *" at bounding box center [394, 106] width 319 height 56
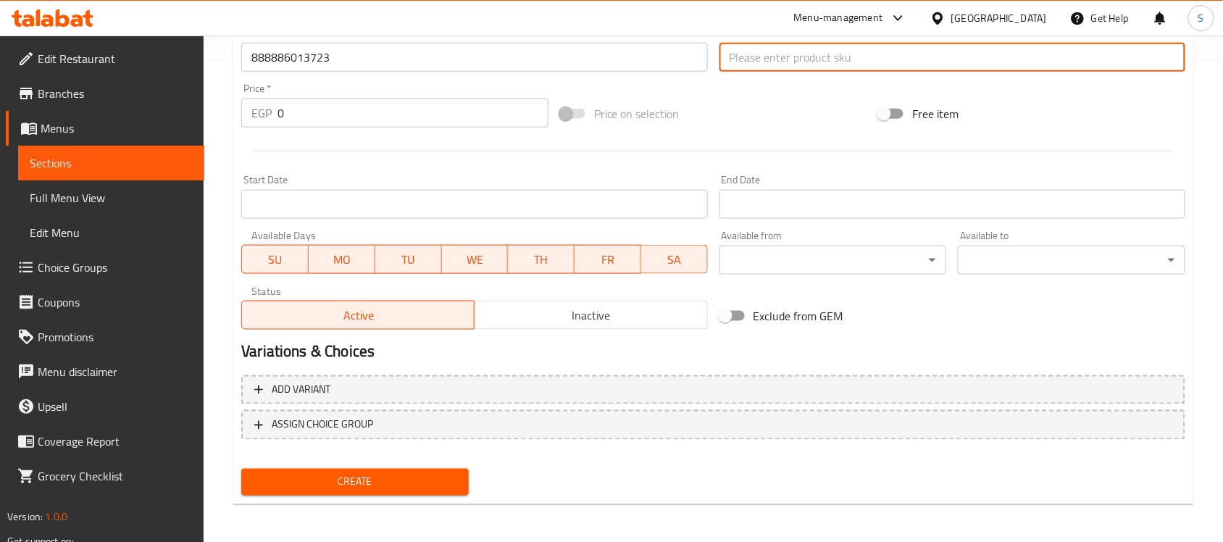
click at [810, 69] on input "text" at bounding box center [952, 57] width 466 height 29
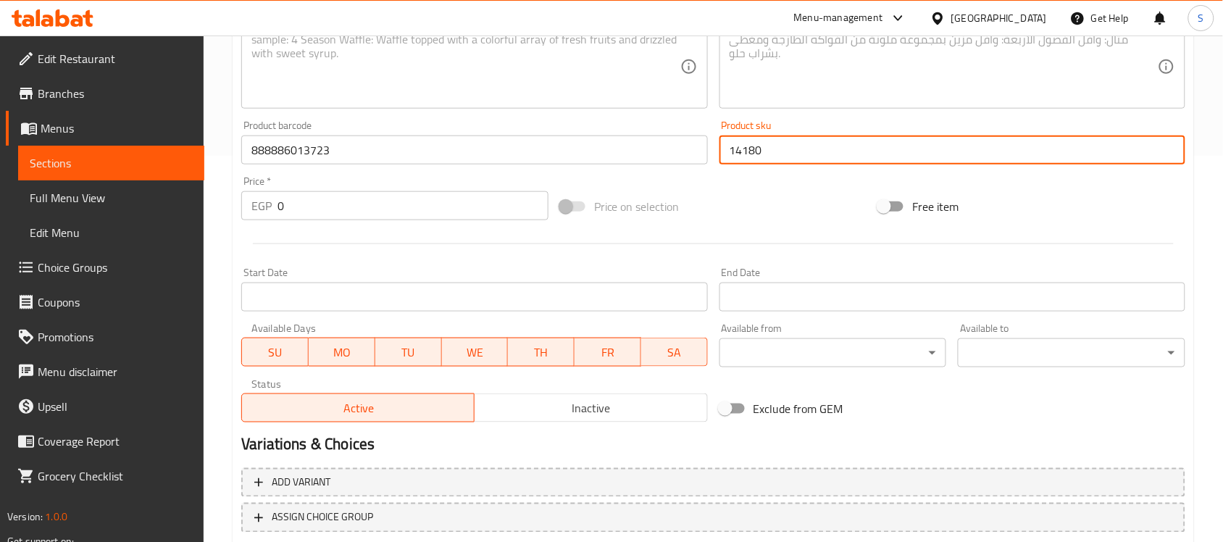
scroll to position [117, 0]
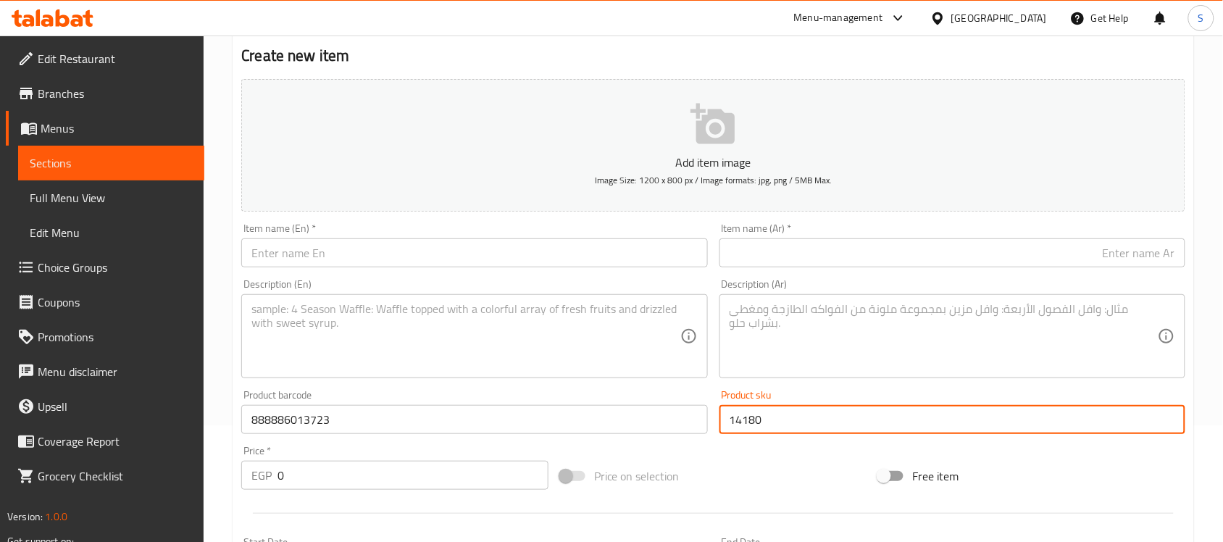
click at [338, 258] on input "text" at bounding box center [474, 252] width 466 height 29
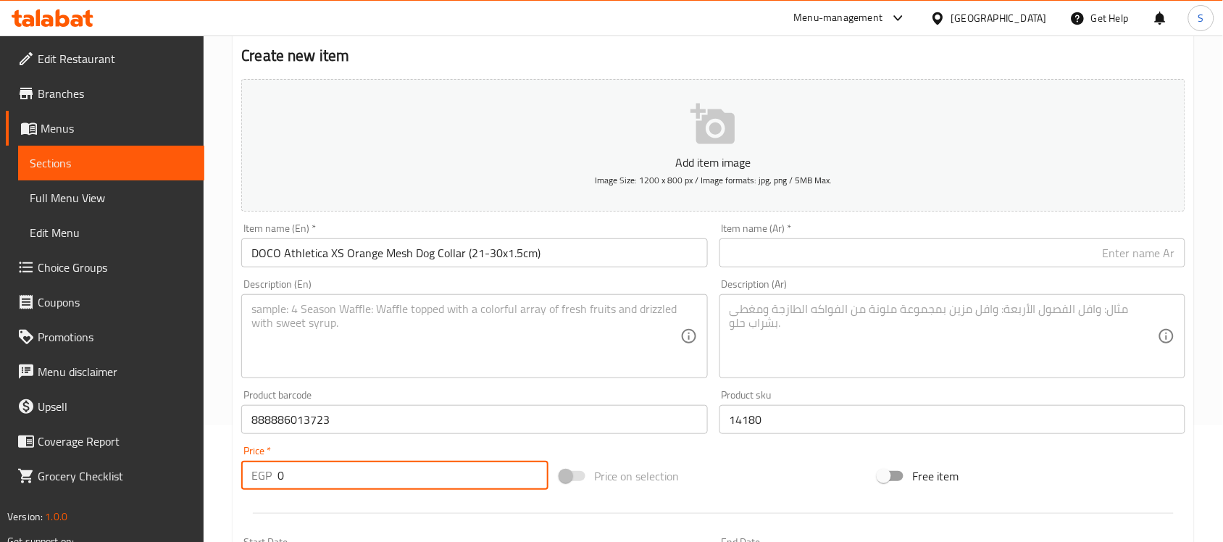
drag, startPoint x: 290, startPoint y: 480, endPoint x: 251, endPoint y: 483, distance: 39.2
click at [251, 482] on div "EGP 0 Price *" at bounding box center [394, 475] width 307 height 29
click at [577, 266] on input "DOCO Athletica XS Orange Mesh Dog Collar (21-30x1.5cm)" at bounding box center [474, 252] width 466 height 29
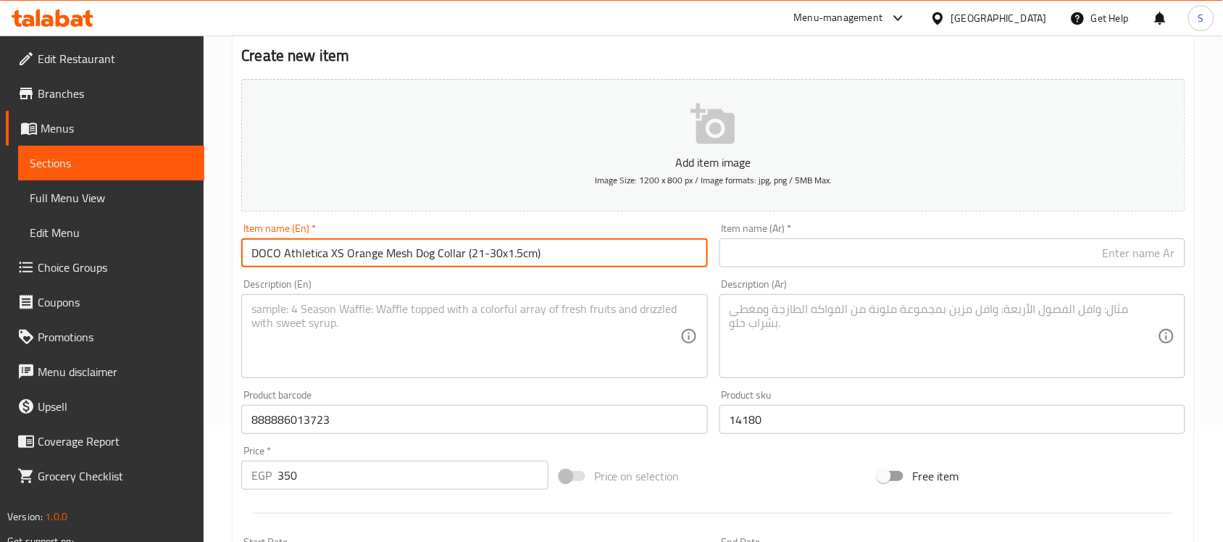
click at [577, 266] on input "DOCO Athletica XS Orange Mesh Dog Collar (21-30x1.5cm)" at bounding box center [474, 252] width 466 height 29
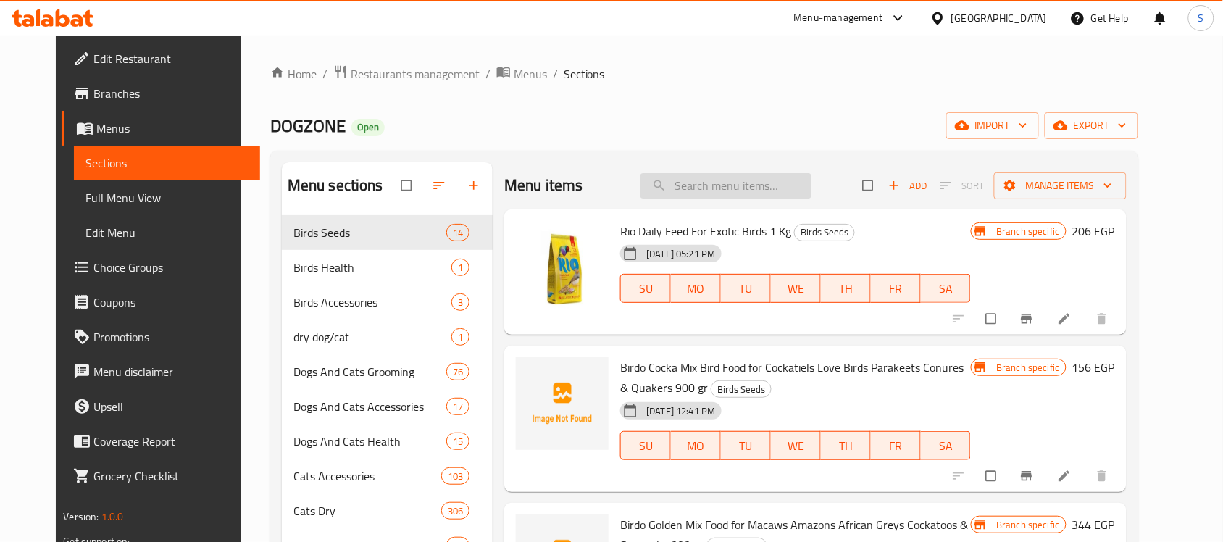
click at [743, 174] on input "search" at bounding box center [725, 185] width 171 height 25
paste input "913753010"
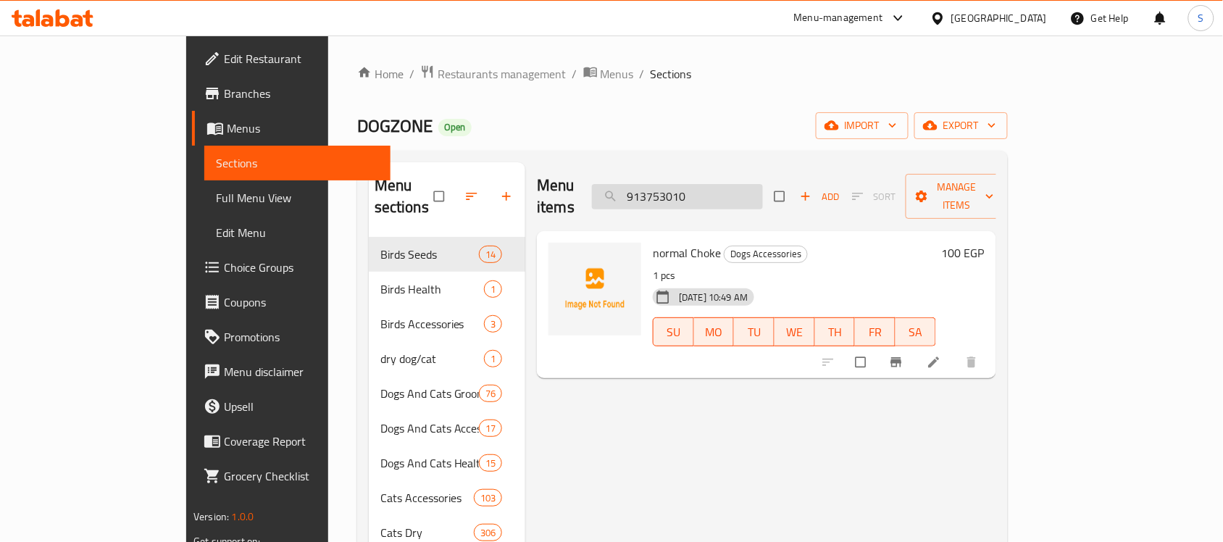
click at [763, 184] on input "913753010" at bounding box center [677, 196] width 171 height 25
paste input "888886028246"
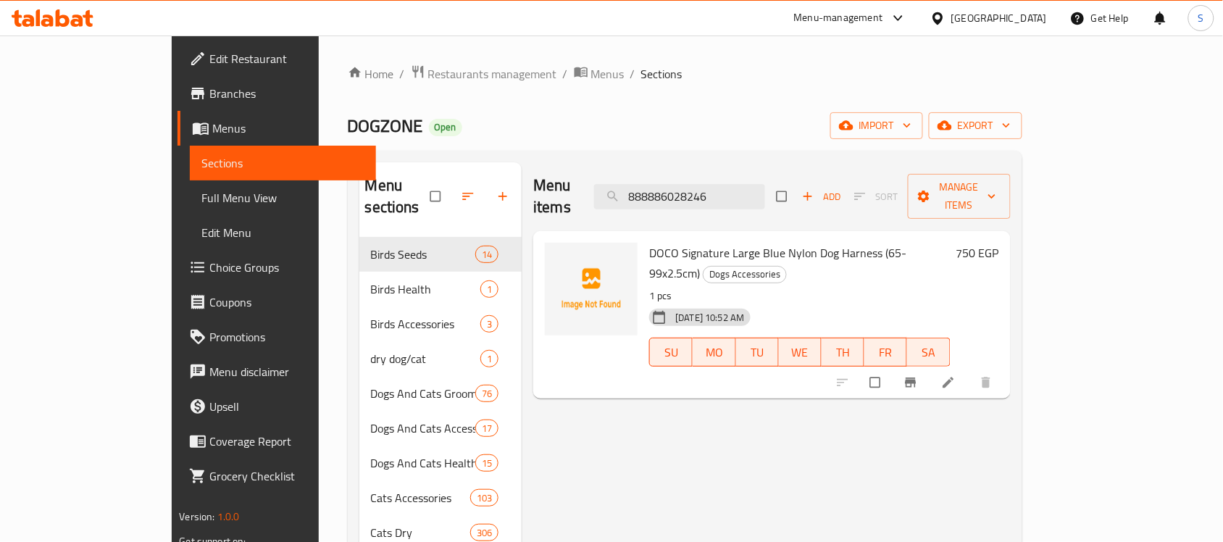
click at [743, 184] on input "888886028246" at bounding box center [679, 196] width 171 height 25
paste input "13723"
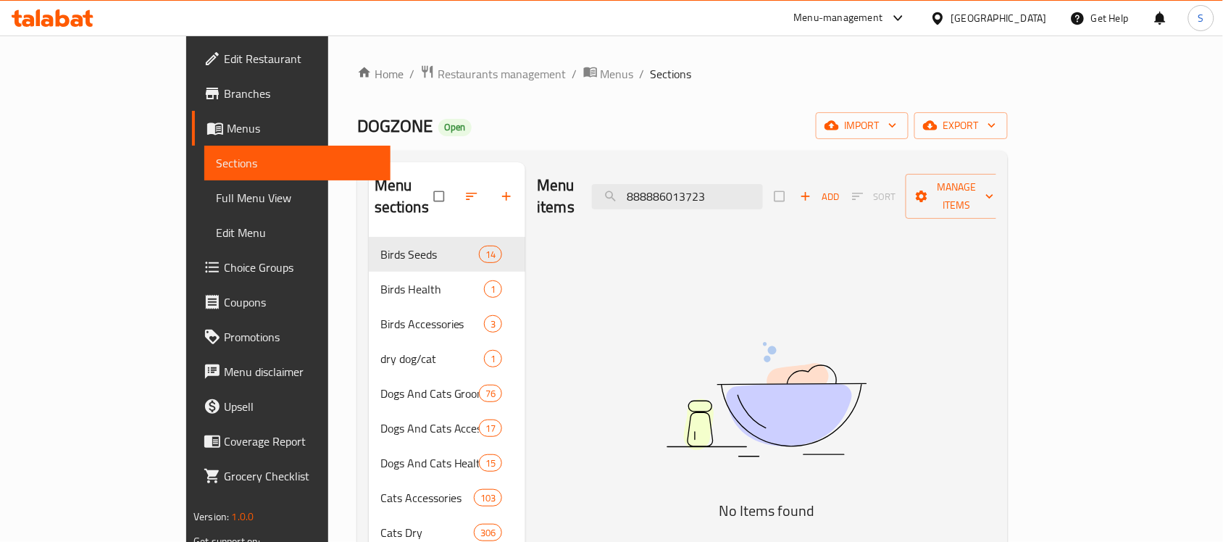
click at [711, 319] on img at bounding box center [766, 400] width 362 height 192
click at [730, 193] on input "888886013723" at bounding box center [677, 196] width 171 height 25
paste input "34155"
click at [682, 371] on img at bounding box center [766, 400] width 362 height 192
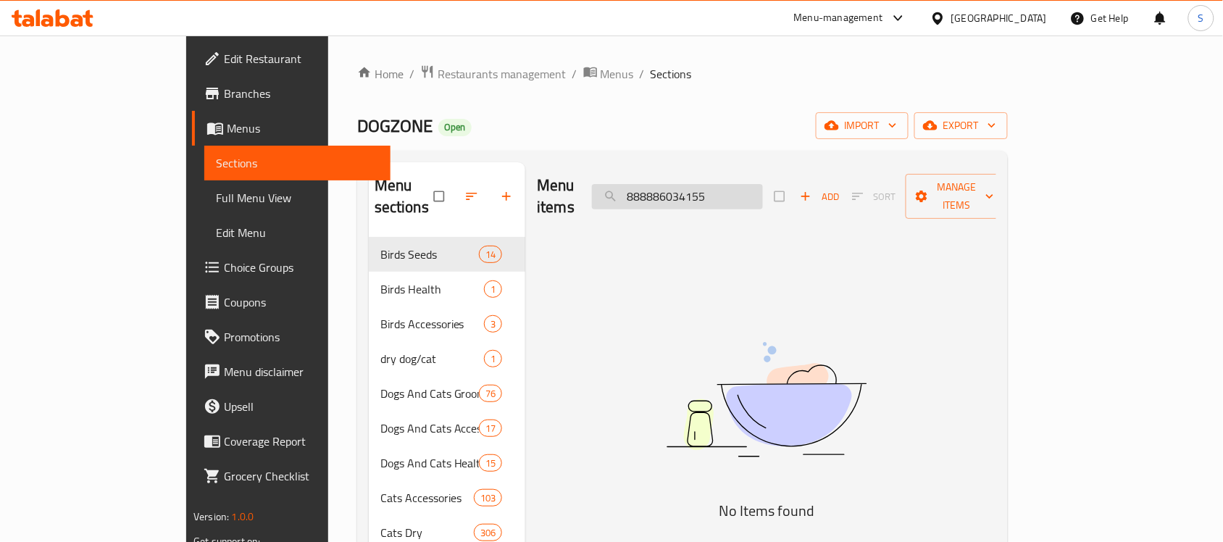
click at [763, 185] on input "888886034155" at bounding box center [677, 196] width 171 height 25
paste input "04653"
click at [706, 322] on img at bounding box center [766, 400] width 362 height 192
click at [763, 184] on input "888886004653" at bounding box center [677, 196] width 171 height 25
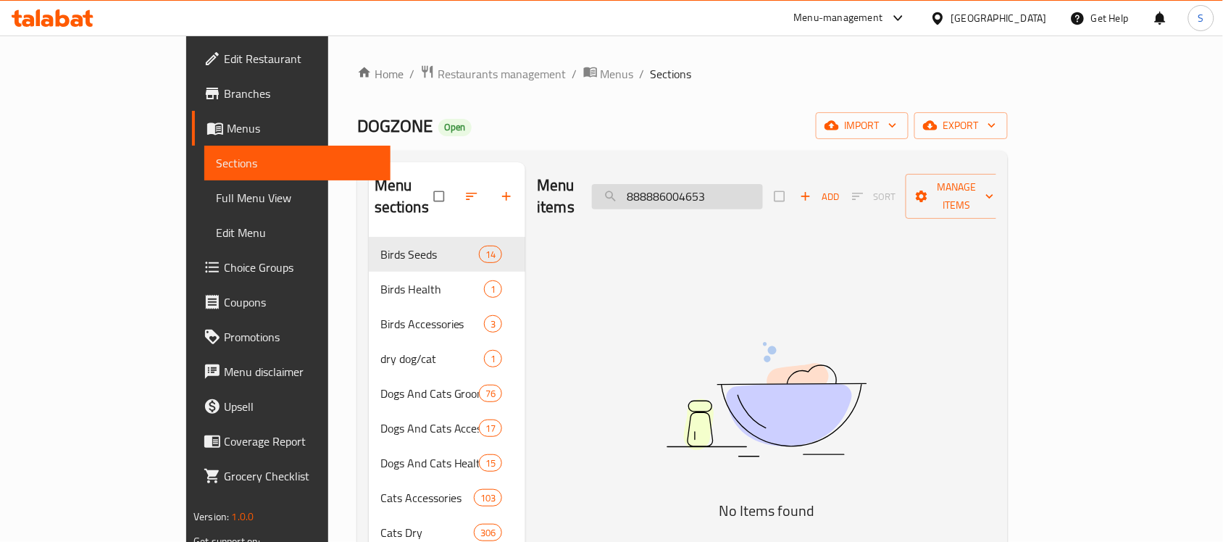
click at [763, 184] on input "888886004653" at bounding box center [677, 196] width 171 height 25
paste input "4891941804408"
click at [734, 185] on input "4891941804408" at bounding box center [677, 196] width 171 height 25
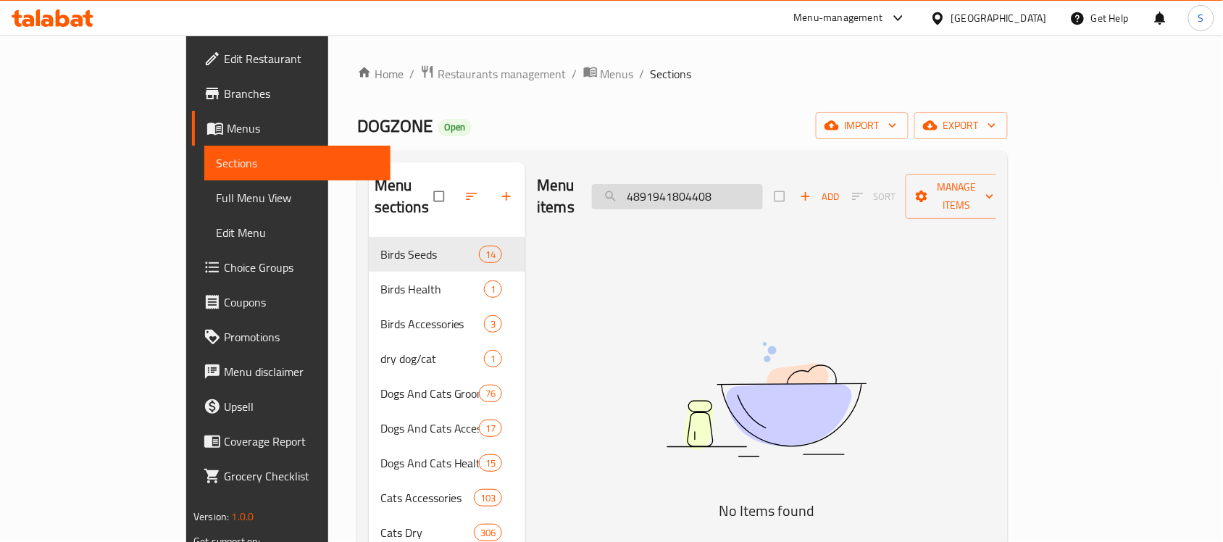
click at [734, 185] on input "4891941804408" at bounding box center [677, 196] width 171 height 25
paste input "888886025825"
click at [672, 453] on img at bounding box center [766, 400] width 362 height 192
click at [726, 193] on input "888886025825" at bounding box center [677, 196] width 171 height 25
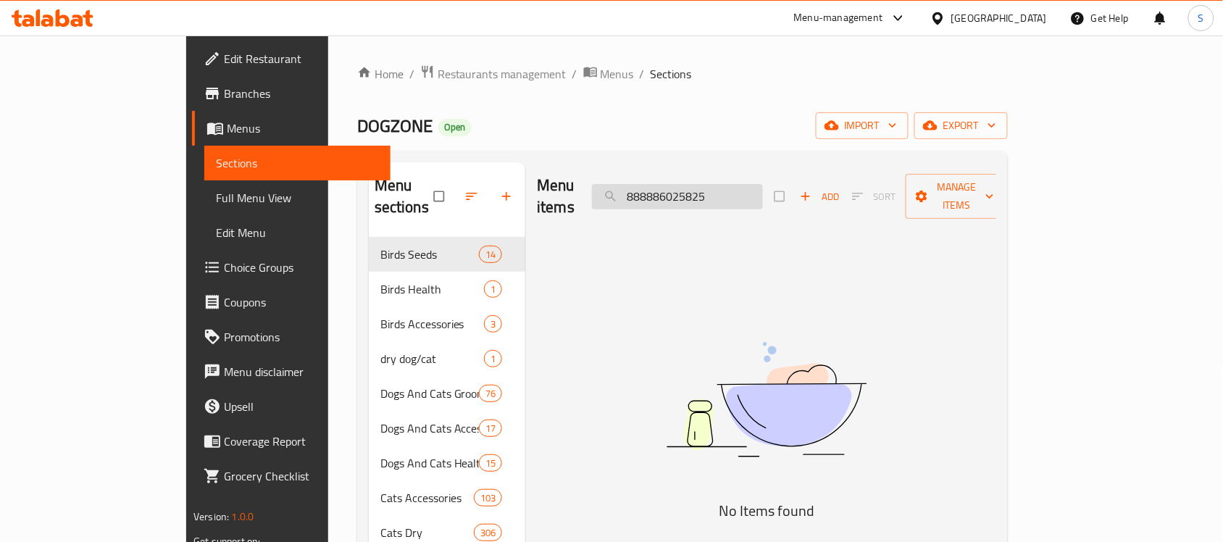
paste input "513912010"
click at [761, 196] on input "513912010" at bounding box center [677, 196] width 171 height 25
paste input "3"
click at [730, 184] on input "513913010" at bounding box center [677, 196] width 171 height 25
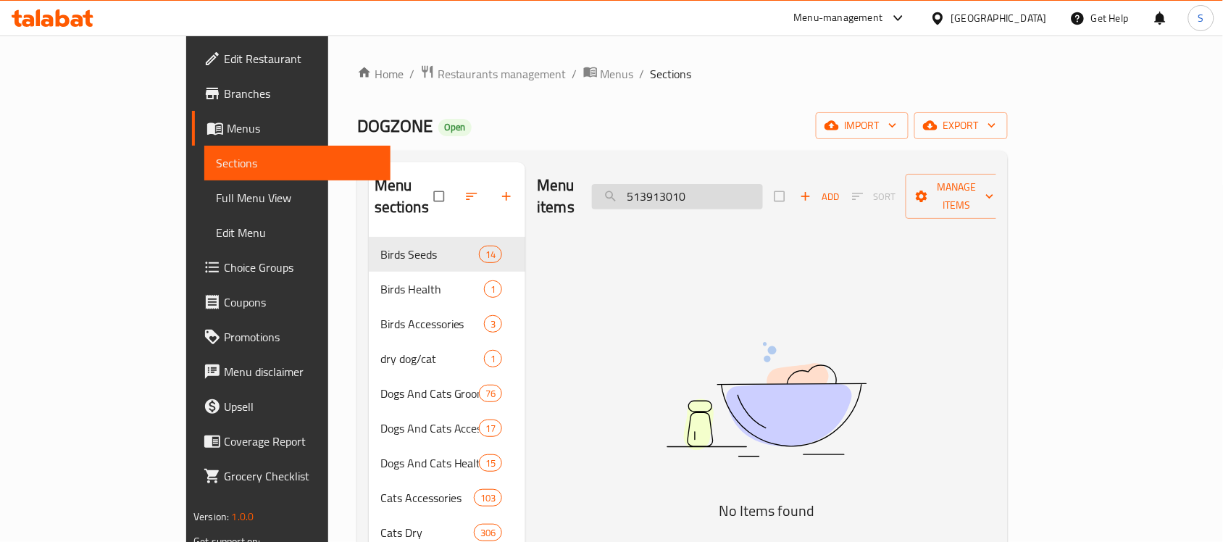
click at [730, 184] on input "513913010" at bounding box center [677, 196] width 171 height 25
paste input "6975213982112"
type input "6975213982112"
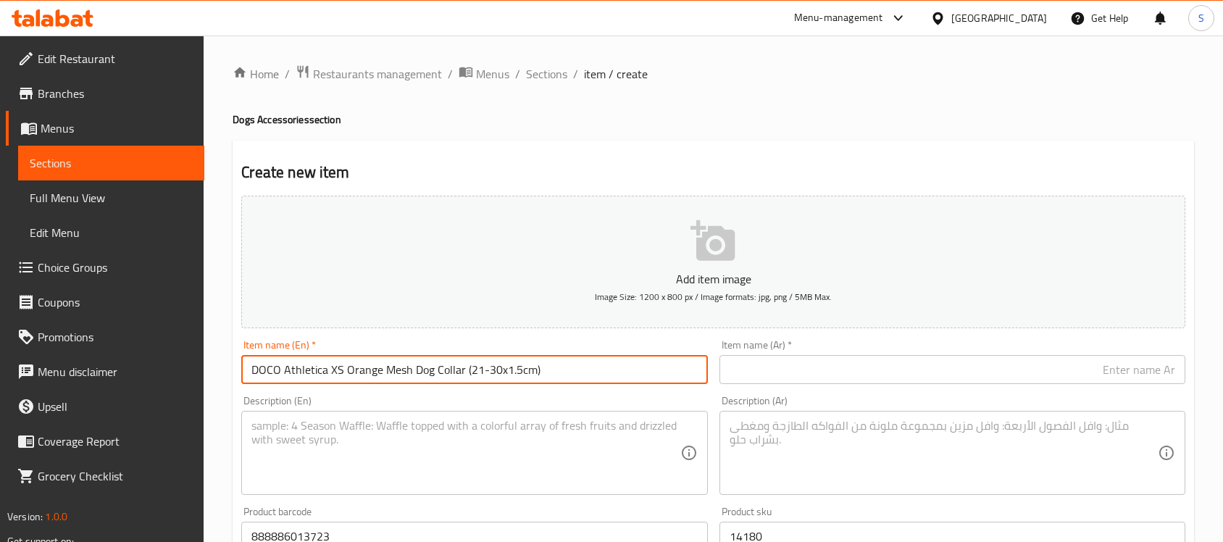
scroll to position [117, 0]
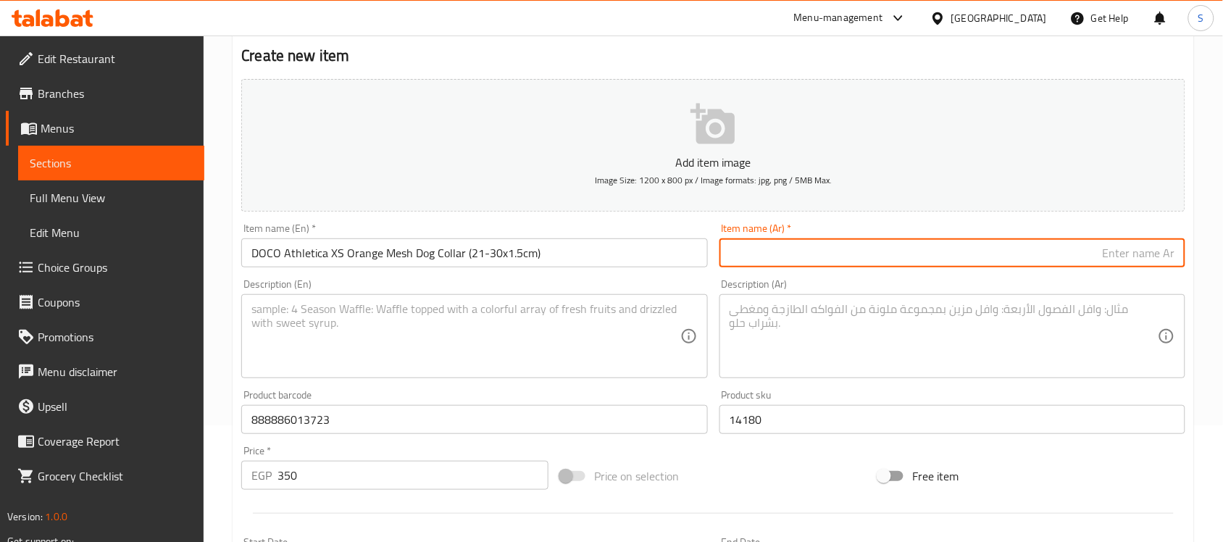
click at [1029, 266] on input "text" at bounding box center [952, 252] width 466 height 29
paste input "دوكو أثليتيكا طوق كلاب مشبك برتقالي صغير جدًا ‏(21-30×1.5 سم)"
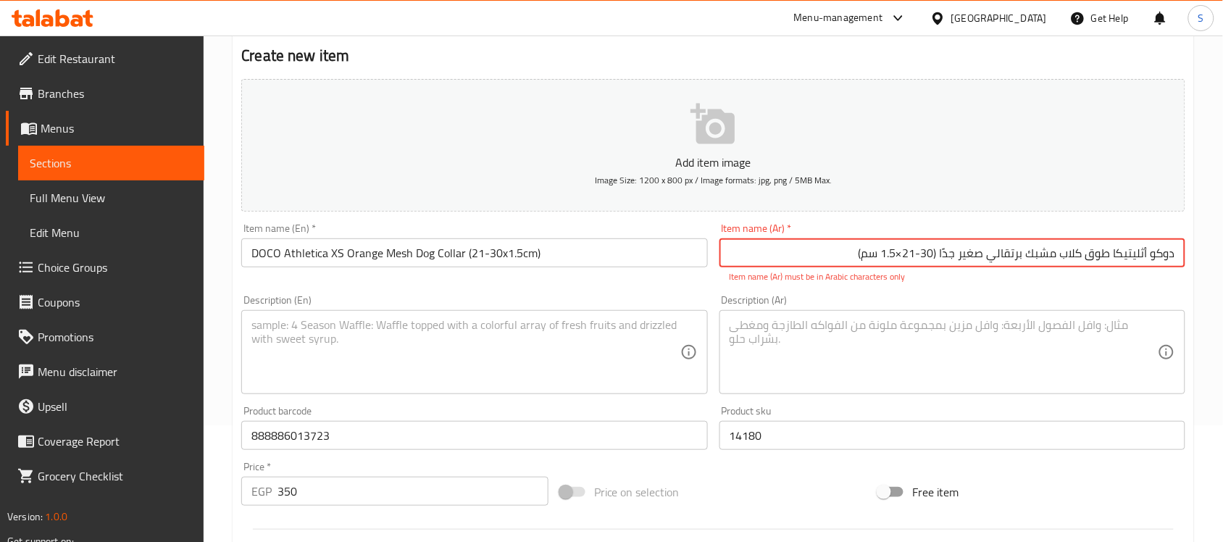
click at [901, 257] on input "دوكو أثليتيكا طوق كلاب مشبك برتقالي صغير جدًا ‏(21-30×1.5 سم)" at bounding box center [952, 252] width 466 height 29
click at [937, 252] on input "دوكو أثليتيكا طوق كلاب مشبك برتقالي صغير جدًا ‏(21-30*1.5 سم)" at bounding box center [952, 252] width 466 height 29
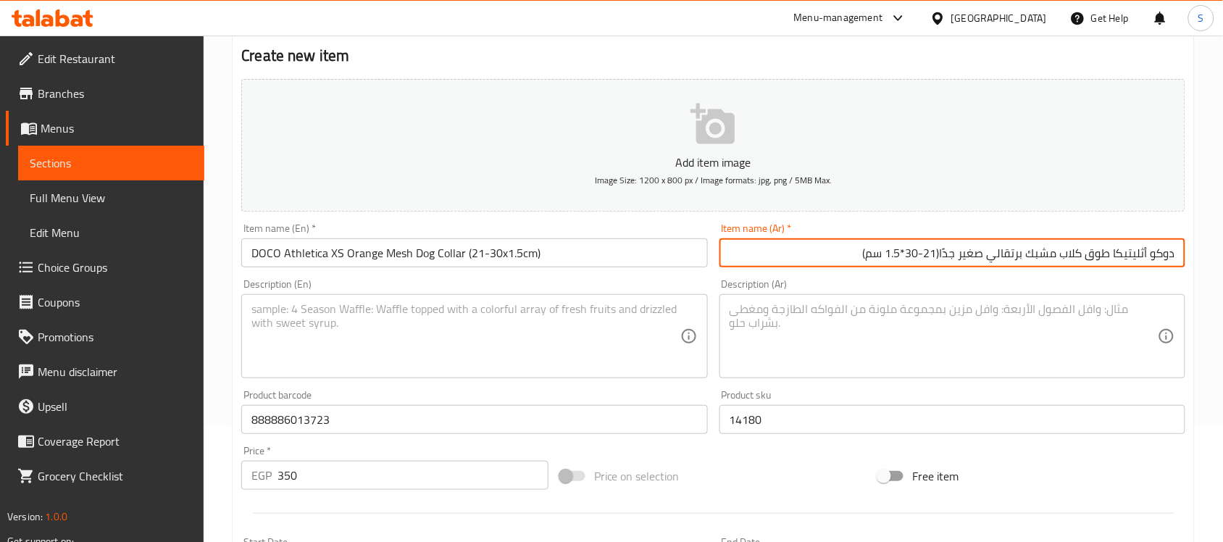
type input "دوكو أثليتيكا طوق كلاب مشبك برتقالي صغير جدًا(21-30*1.5 سم)"
click at [622, 352] on textarea at bounding box center [465, 336] width 428 height 69
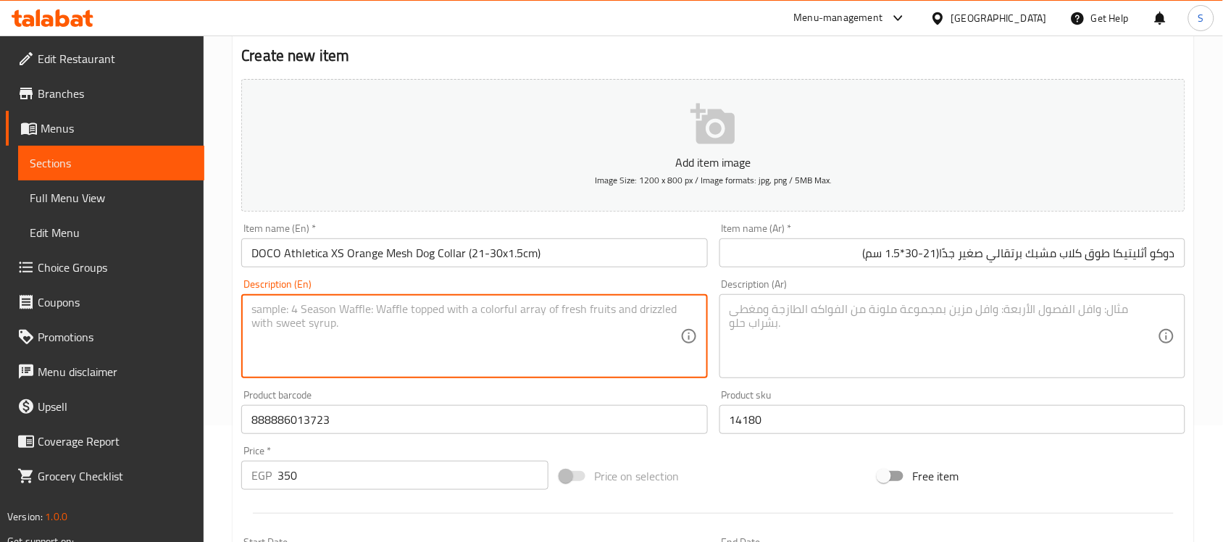
click at [377, 319] on textarea at bounding box center [465, 336] width 428 height 69
paste textarea "1pcs"
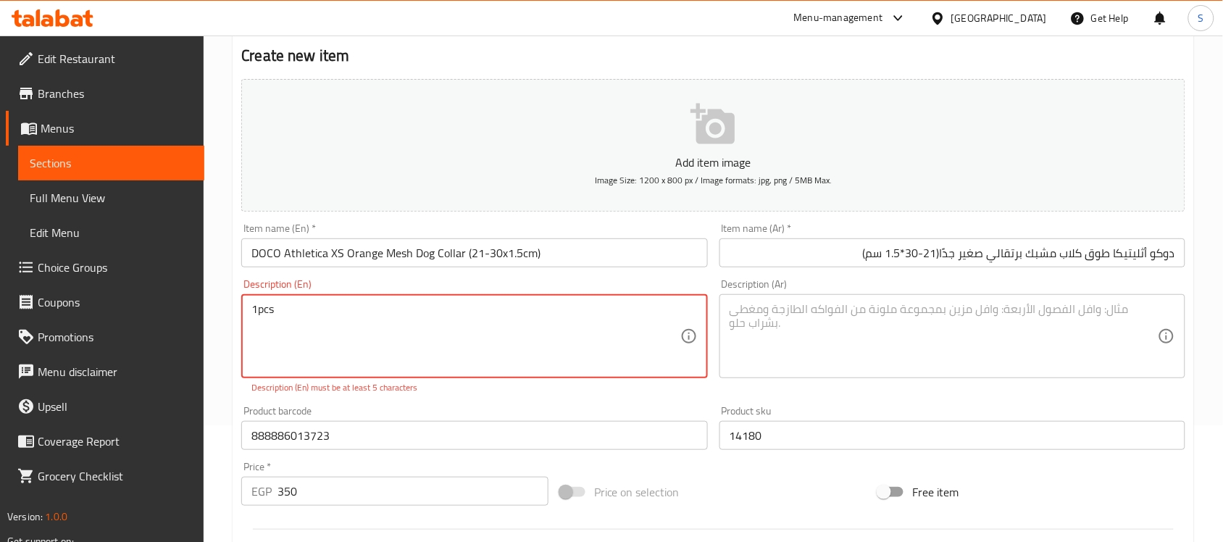
click at [254, 309] on textarea "1pcs" at bounding box center [465, 336] width 428 height 69
click at [258, 312] on textarea "1pcs" at bounding box center [465, 336] width 428 height 69
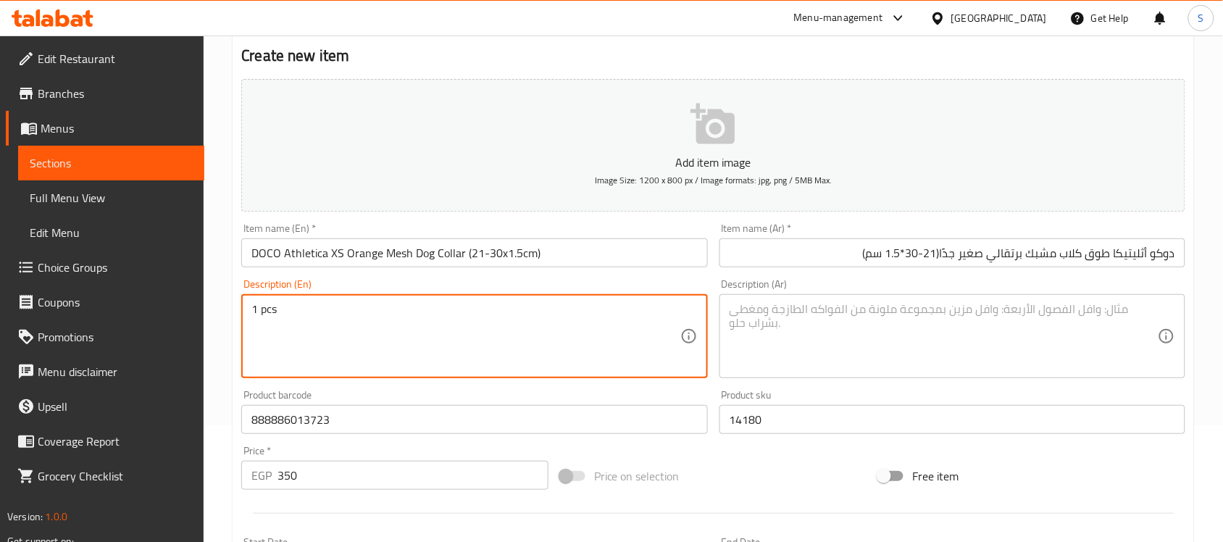
type textarea "1 pcs"
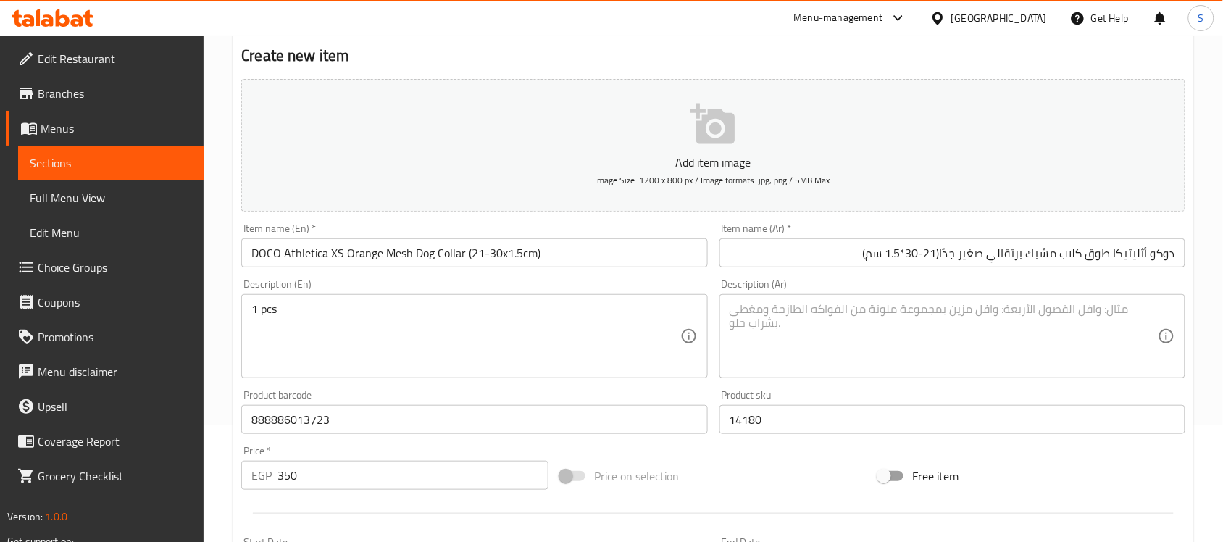
click at [848, 321] on textarea at bounding box center [944, 336] width 428 height 69
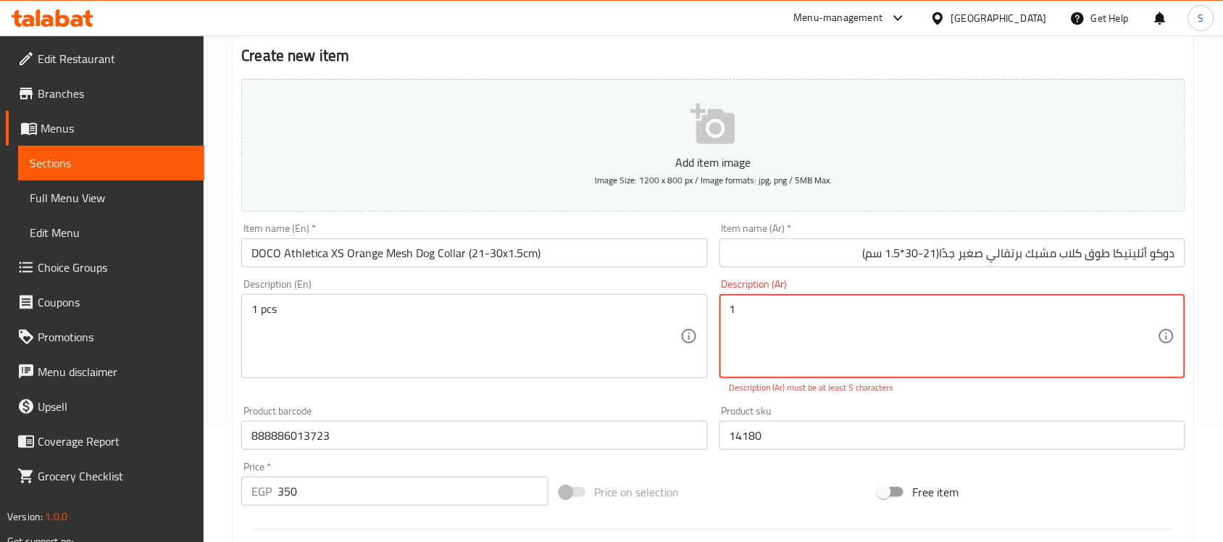
paste textarea "قطعة"
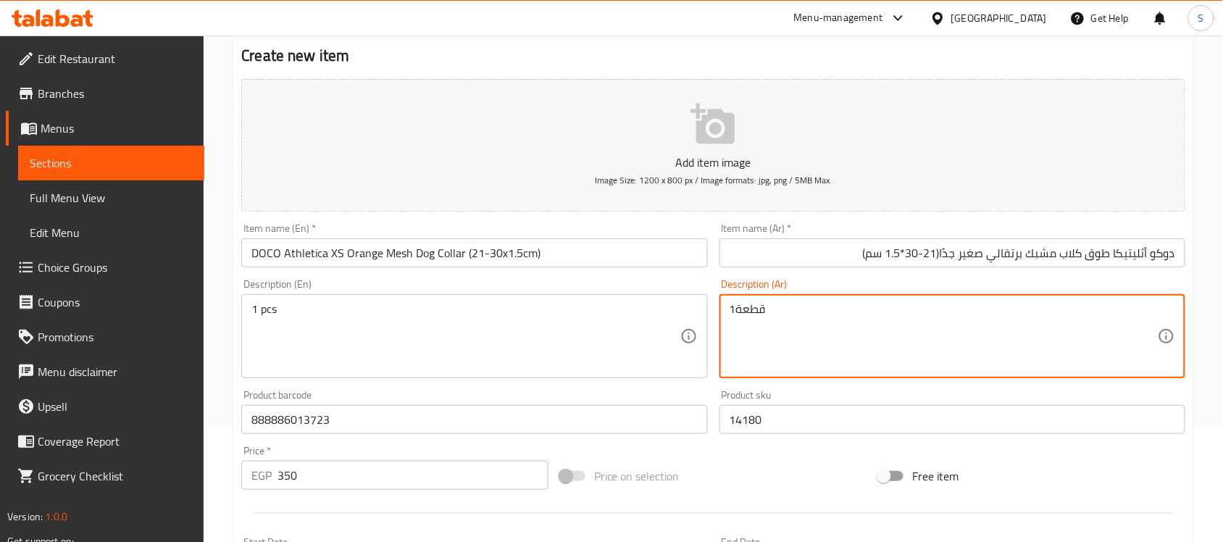
type textarea "1قطعة"
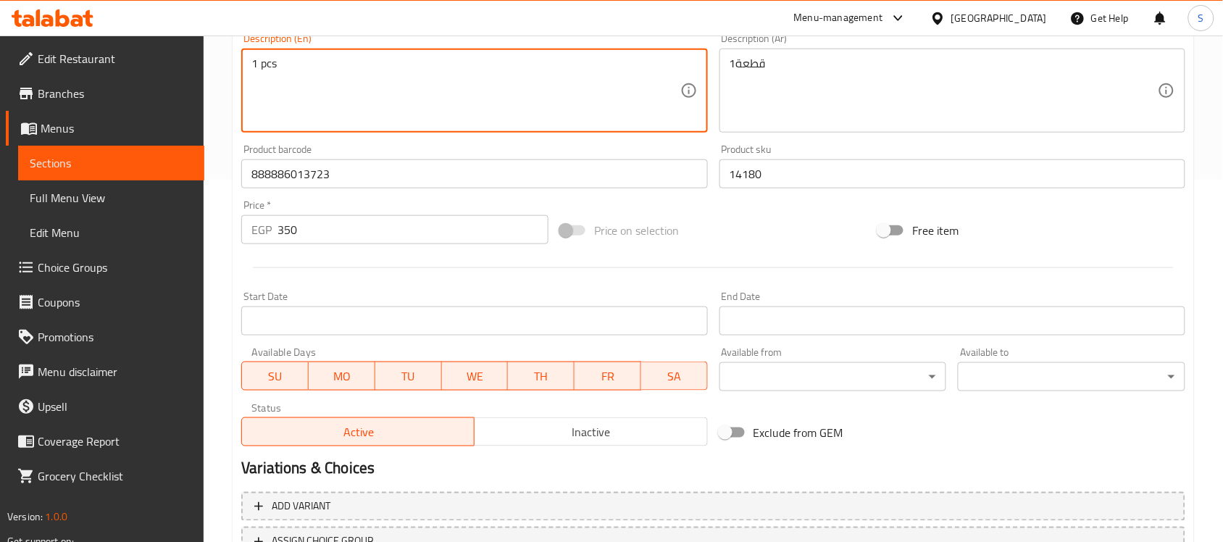
scroll to position [479, 0]
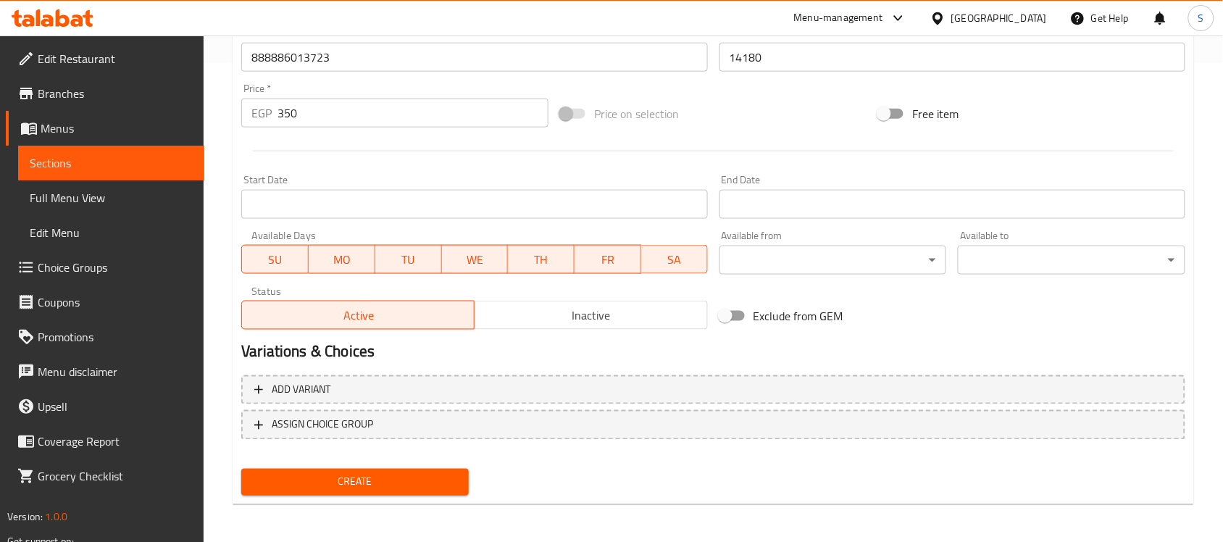
click at [360, 473] on span "Create" at bounding box center [355, 482] width 204 height 18
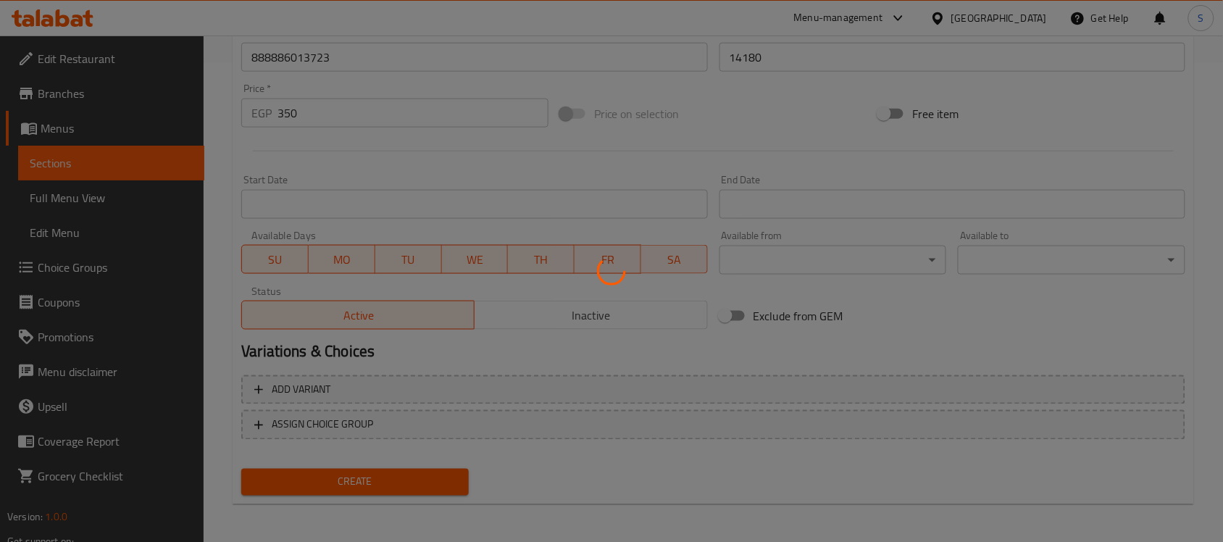
type input "0"
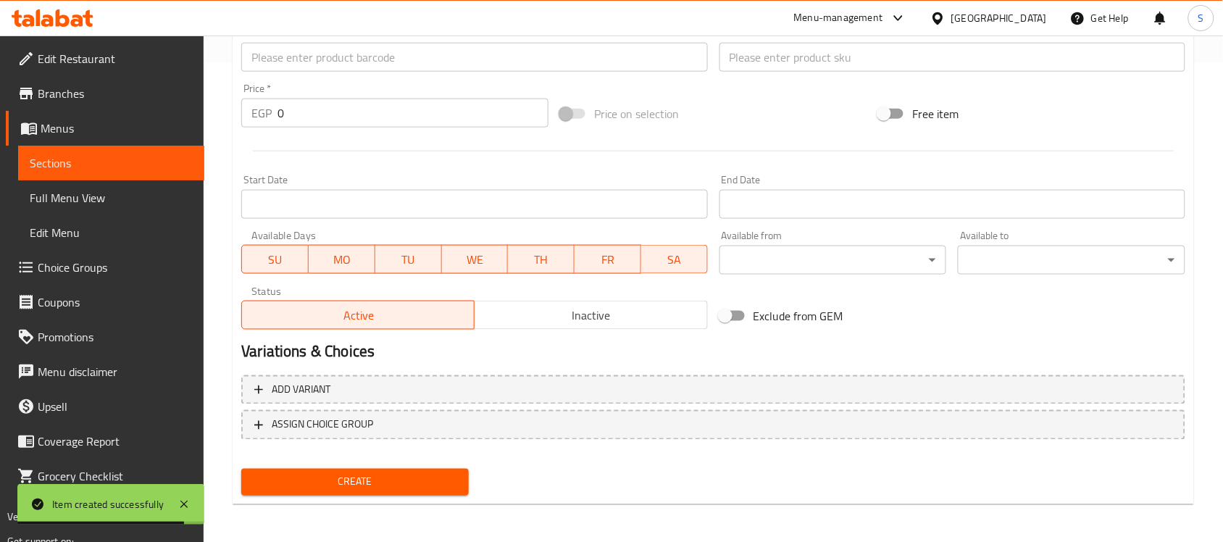
click at [269, 75] on div "Product barcode Product barcode" at bounding box center [473, 50] width 477 height 56
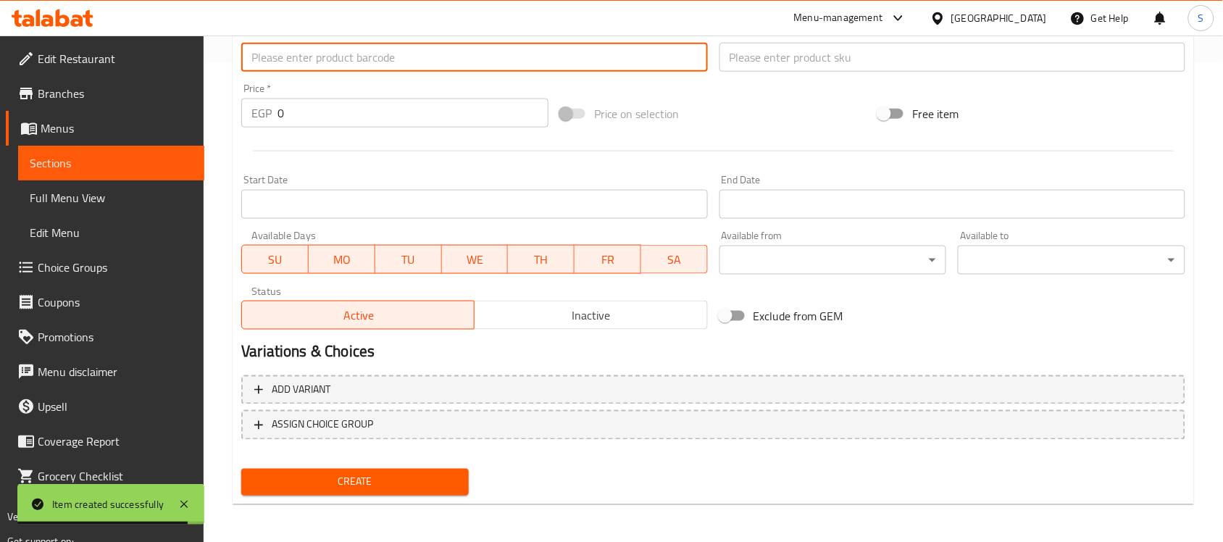
drag, startPoint x: 290, startPoint y: 56, endPoint x: 309, endPoint y: 7, distance: 52.3
click at [290, 56] on input "text" at bounding box center [474, 57] width 466 height 29
paste input "888886034155"
type input "888886034155"
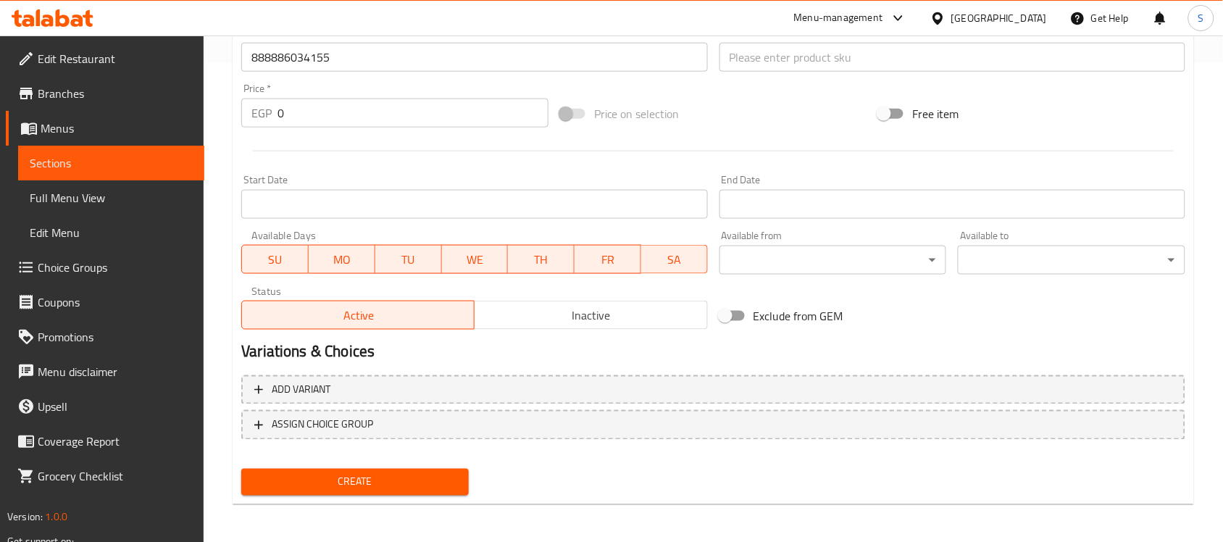
drag, startPoint x: 317, startPoint y: 132, endPoint x: 281, endPoint y: 129, distance: 35.6
click at [281, 129] on div "Price   * EGP 0 Price *" at bounding box center [394, 106] width 319 height 56
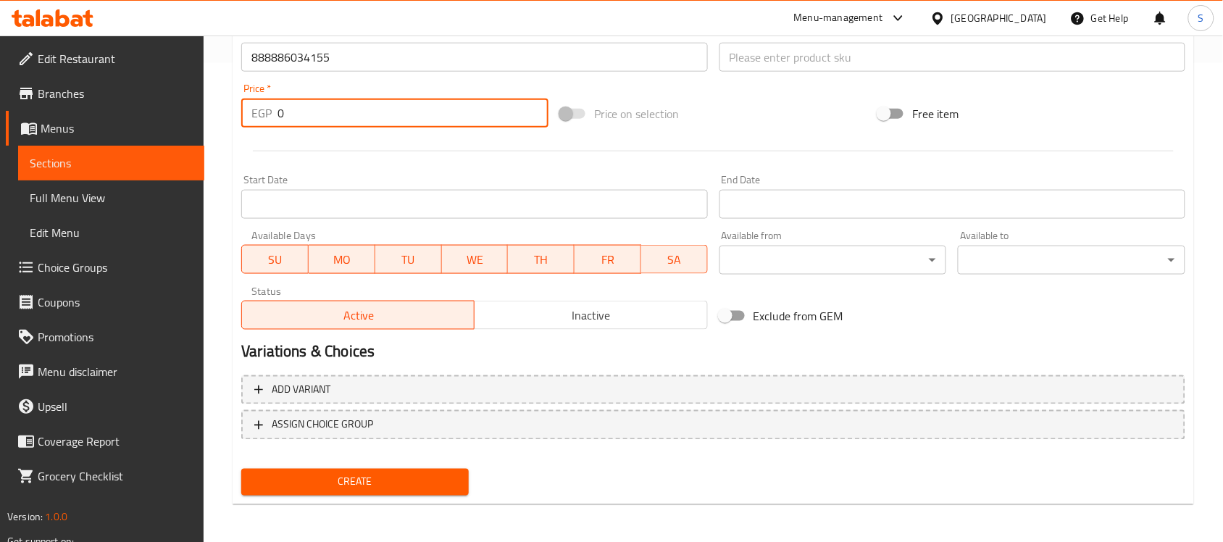
drag, startPoint x: 301, startPoint y: 111, endPoint x: 254, endPoint y: 117, distance: 47.5
click at [254, 117] on div "EGP 0 Price *" at bounding box center [394, 113] width 307 height 29
paste input "431"
type input "431"
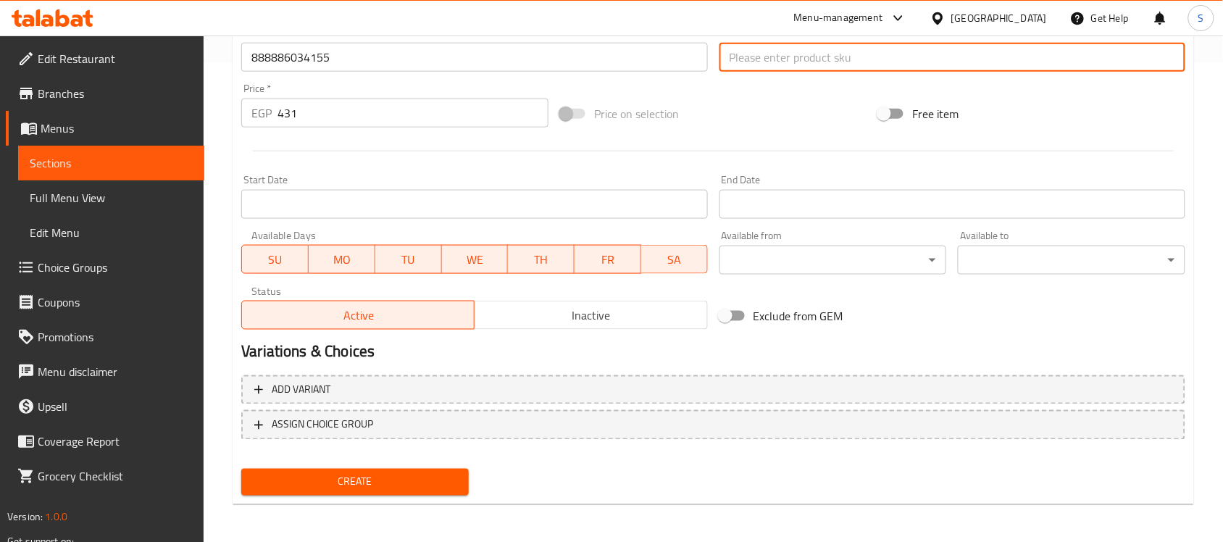
click at [784, 64] on input "text" at bounding box center [952, 57] width 466 height 29
paste input "14181"
type input "14181"
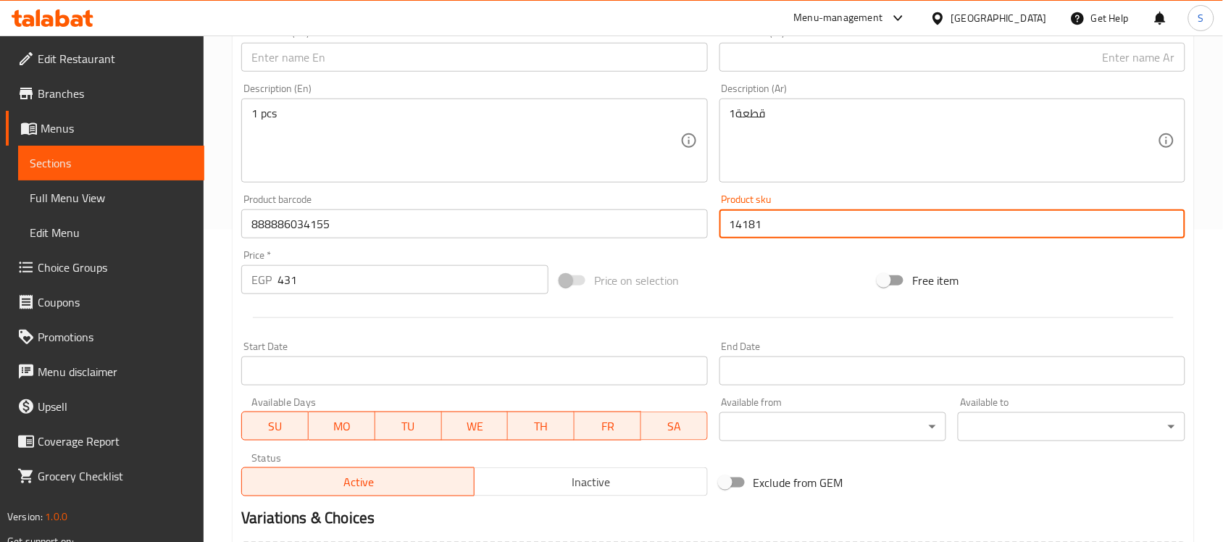
scroll to position [117, 0]
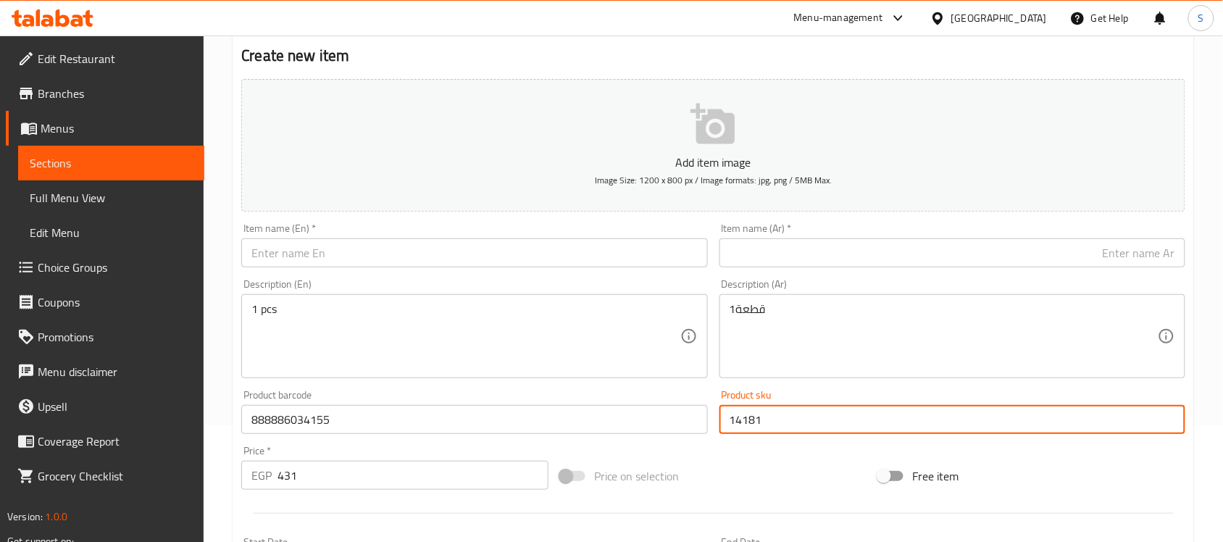
click at [338, 262] on input "text" at bounding box center [474, 252] width 466 height 29
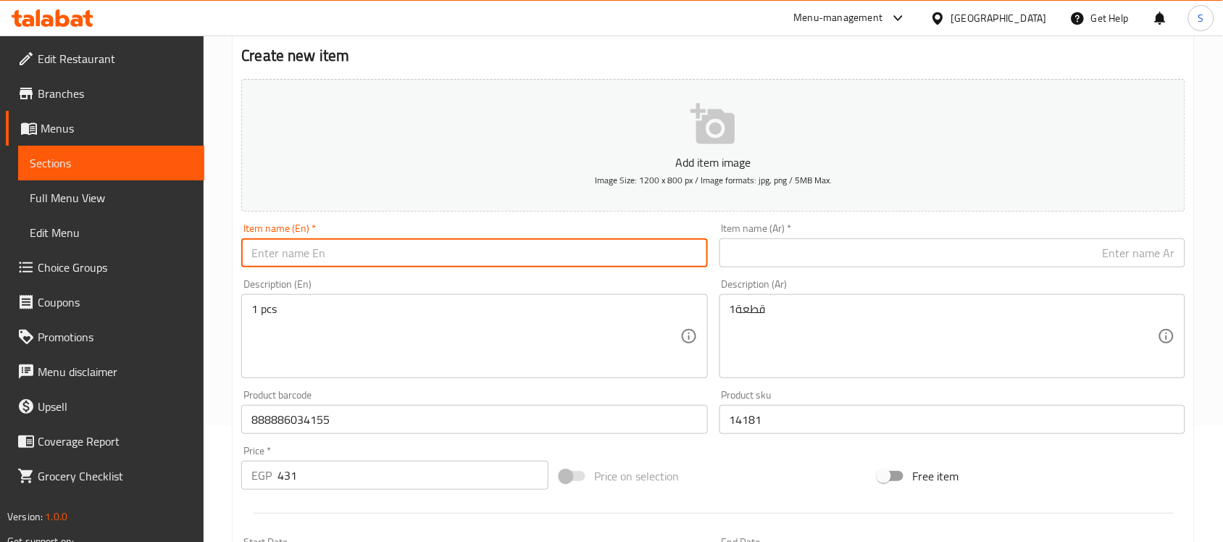
paste input "DOCO Athletica Small Turquoise Mesh Dog Collar (27-37x2cm)"
type input "DOCO Athletica Small Turquoise Mesh Dog Collar (27-37x2cm)"
click at [319, 321] on textarea "1 pcs" at bounding box center [465, 336] width 428 height 69
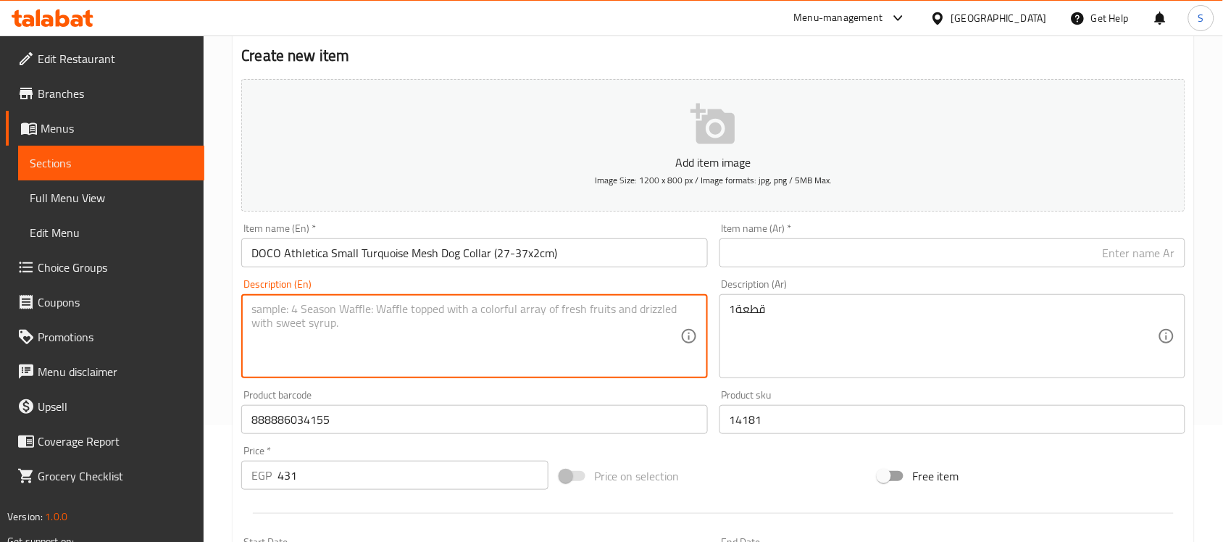
paste textarea "1pcs"
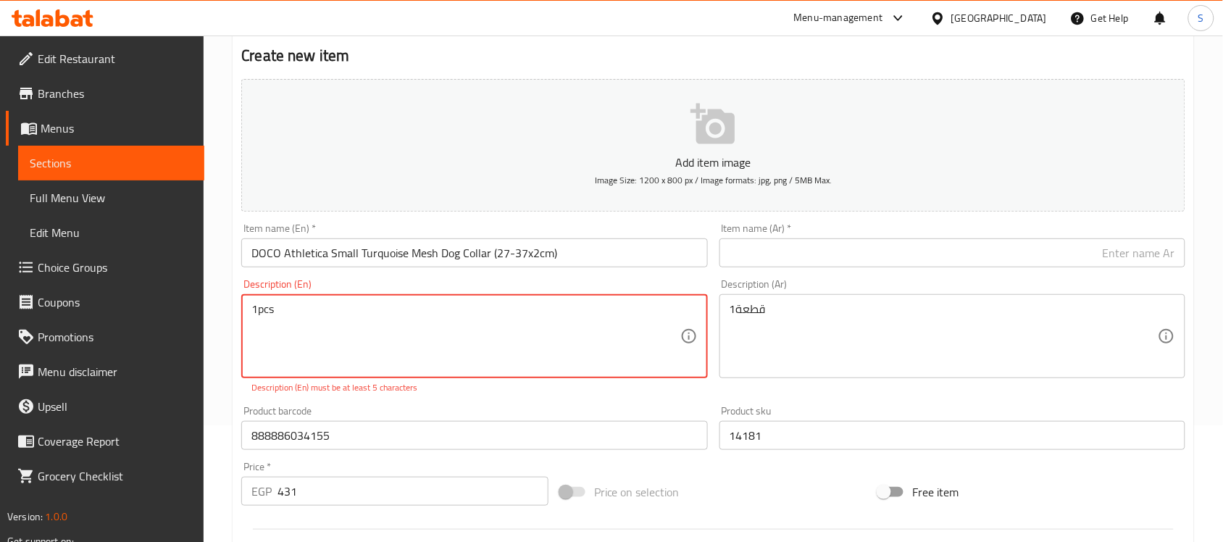
click at [259, 310] on textarea "1pcs" at bounding box center [465, 336] width 428 height 69
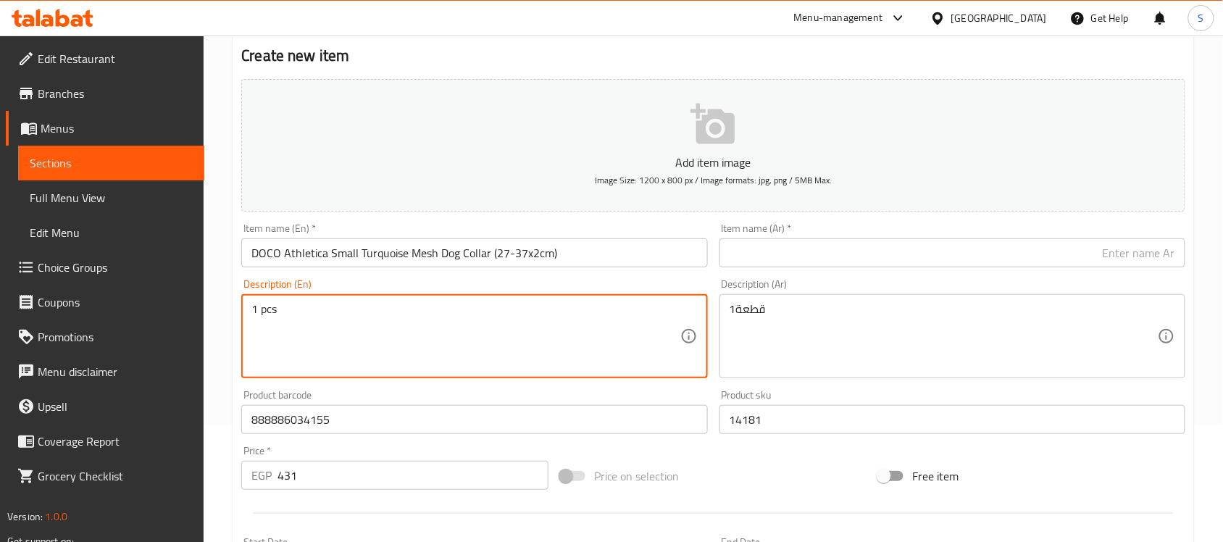
type textarea "1 pcs"
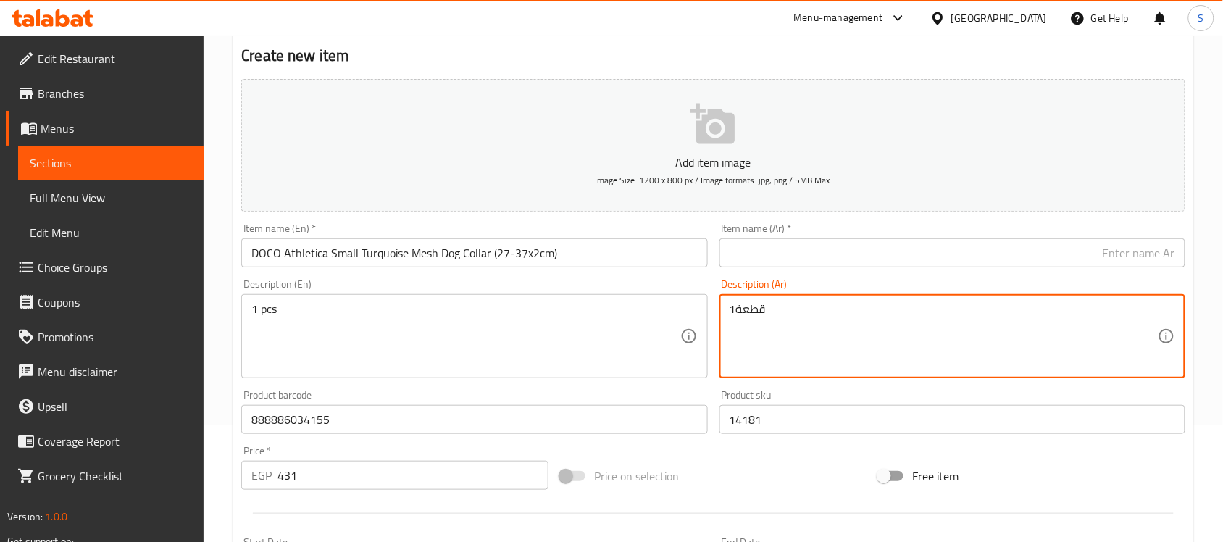
click at [819, 324] on textarea "1قطعة" at bounding box center [944, 336] width 428 height 69
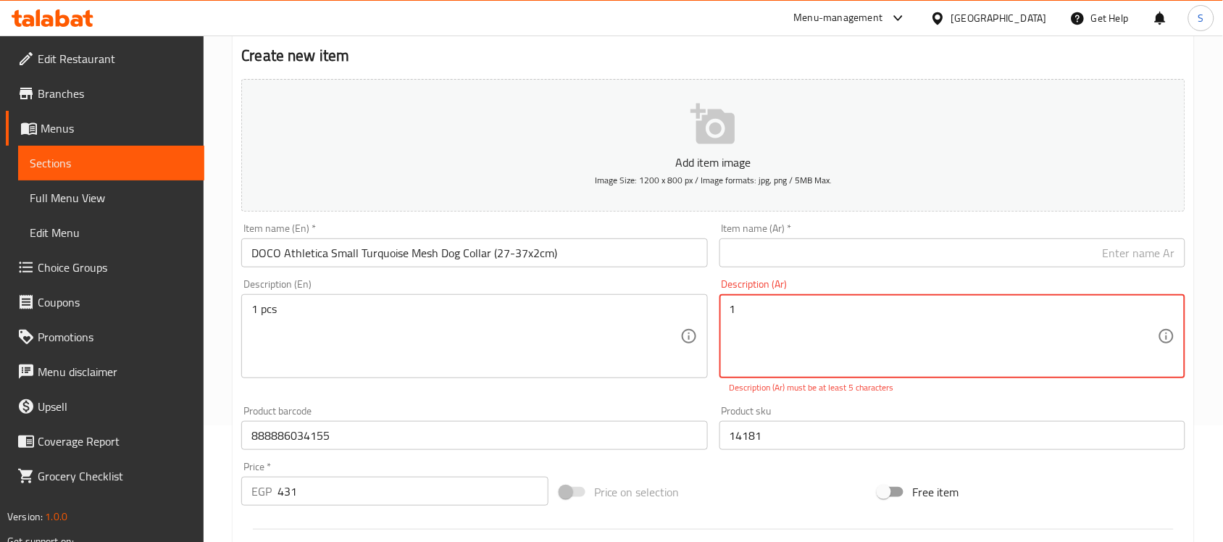
paste textarea "قطعة"
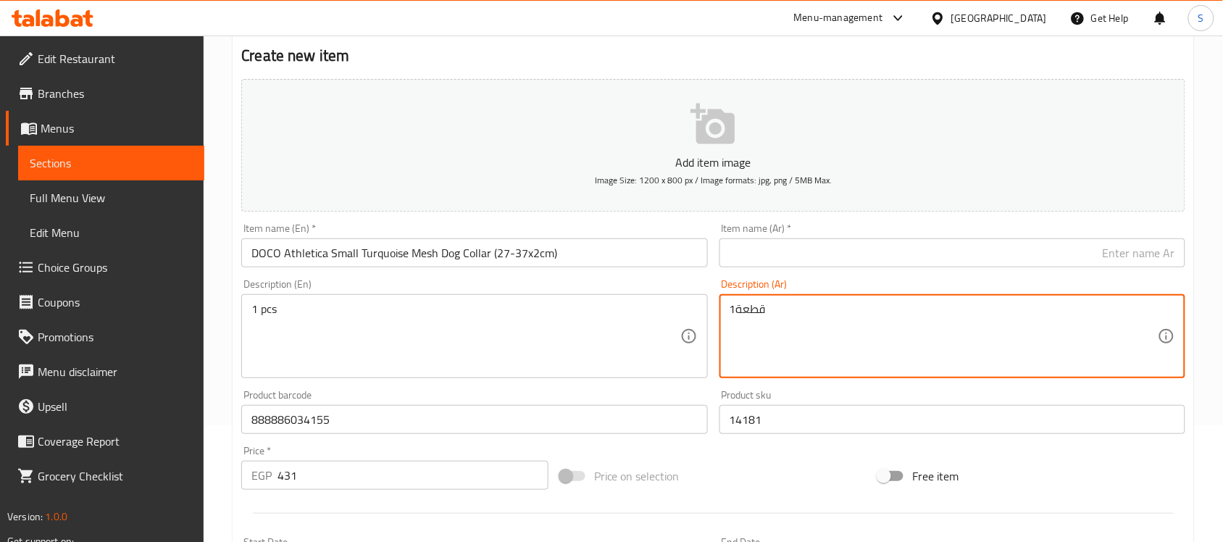
type textarea "1قطعة"
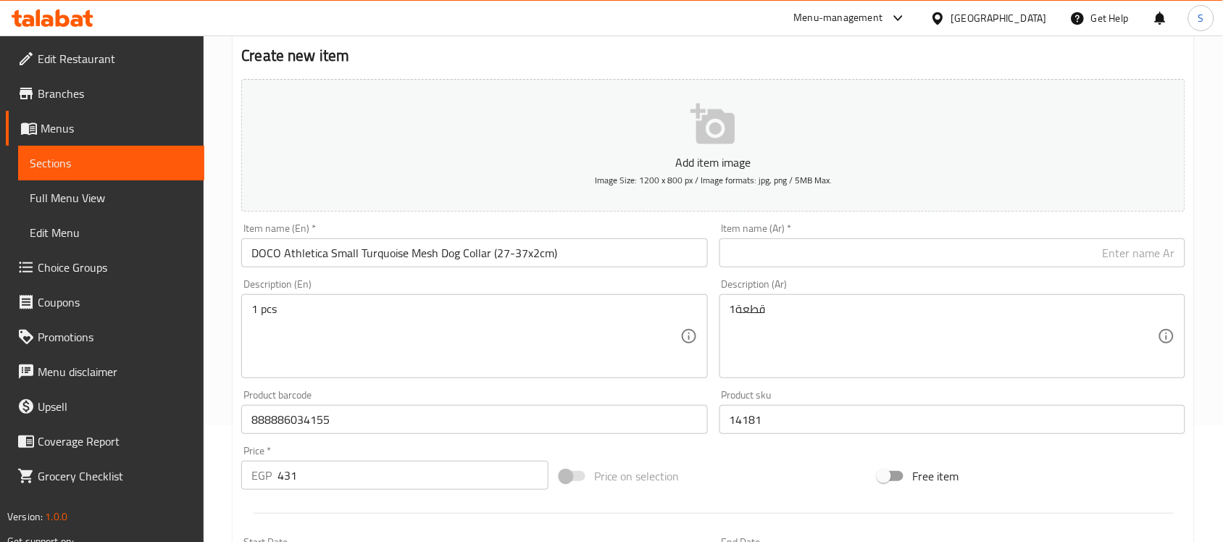
click at [799, 237] on div "Item name (Ar)   * Item name (Ar) *" at bounding box center [952, 245] width 466 height 44
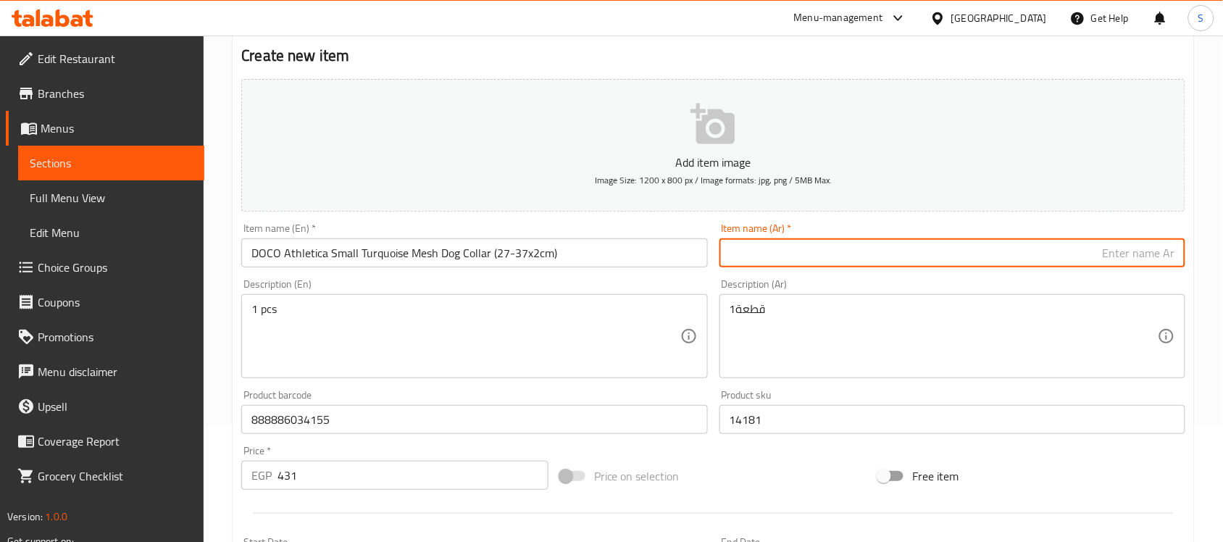
click at [795, 254] on input "text" at bounding box center [952, 252] width 466 height 29
paste input "دوكو أثليتيكا طوق كلاب مشبك تركواز صغير ‏(27-37×2 سم)"
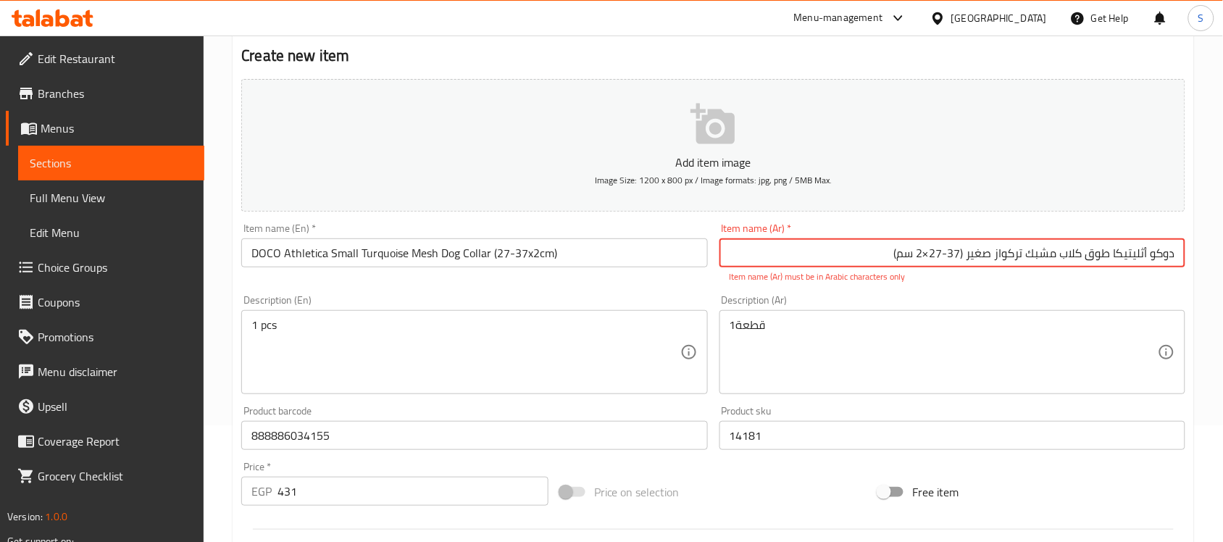
click at [925, 254] on input "دوكو أثليتيكا طوق كلاب مشبك تركواز صغير ‏(27-37×2 سم)" at bounding box center [952, 252] width 466 height 29
click at [964, 258] on input "دوكو أثليتيكا طوق كلاب مشبك تركواز صغير ‏(27-37*2 سم)" at bounding box center [952, 252] width 466 height 29
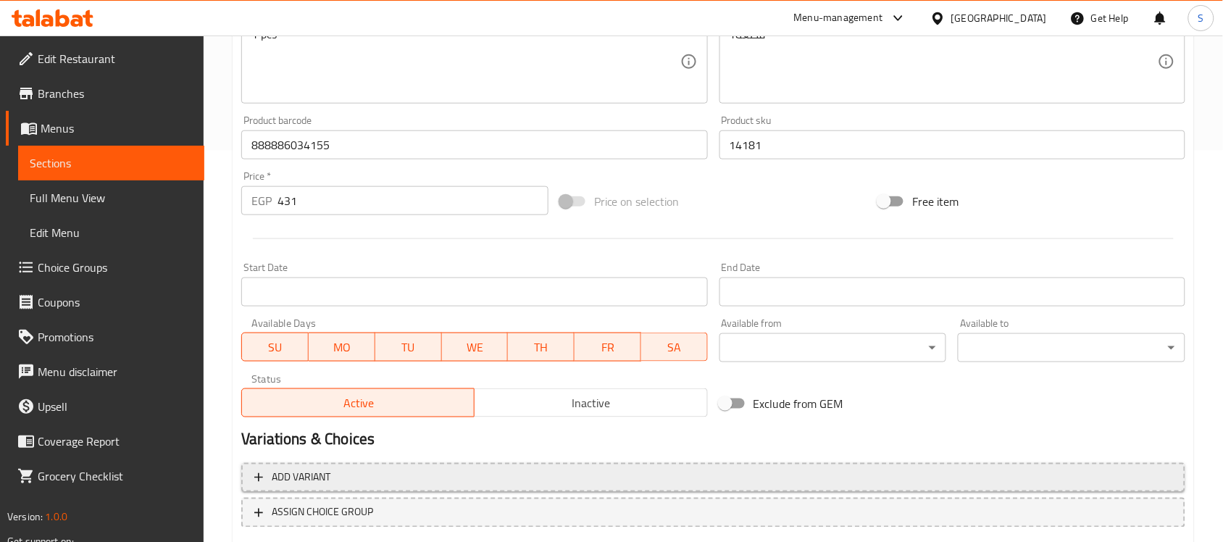
scroll to position [479, 0]
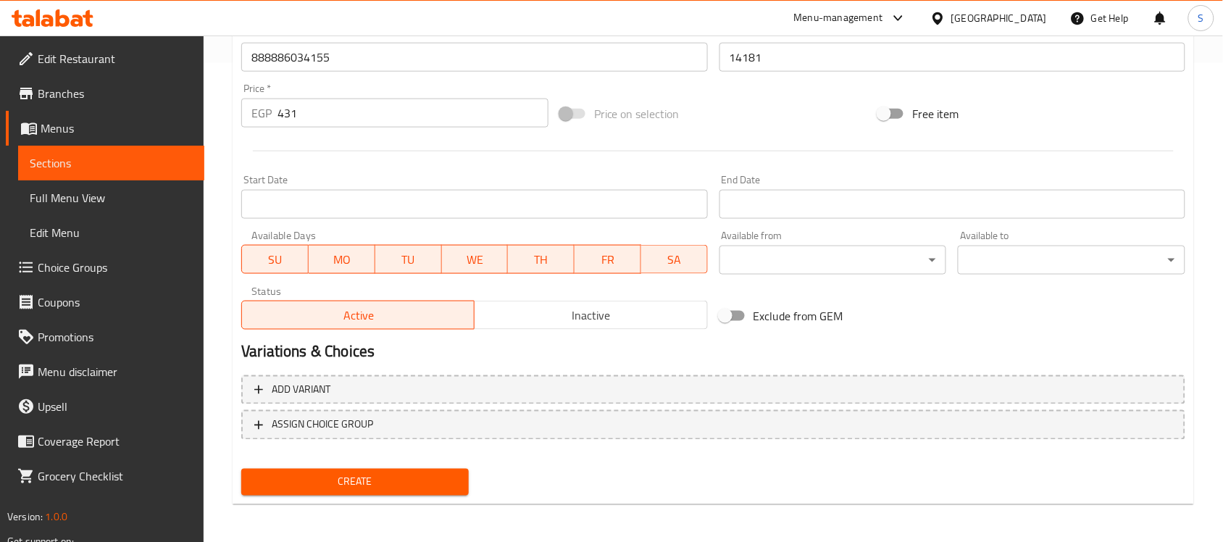
type input "دوكو أثليتيكا طوق كلاب مشبك تركواز صغير (27-37*2 سم)"
click at [348, 479] on span "Create" at bounding box center [355, 482] width 204 height 18
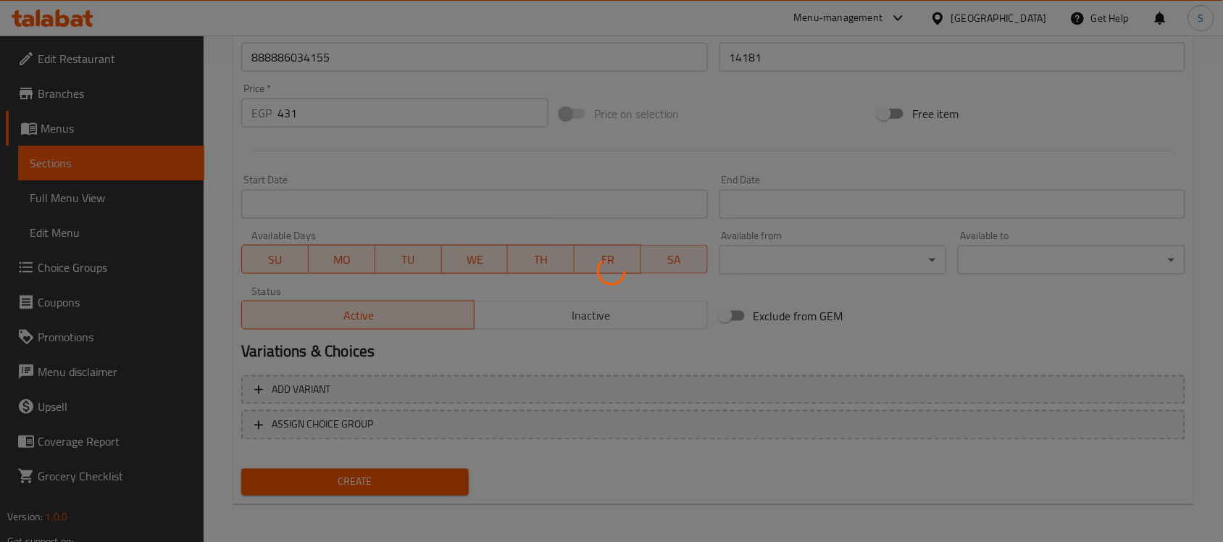
type input "0"
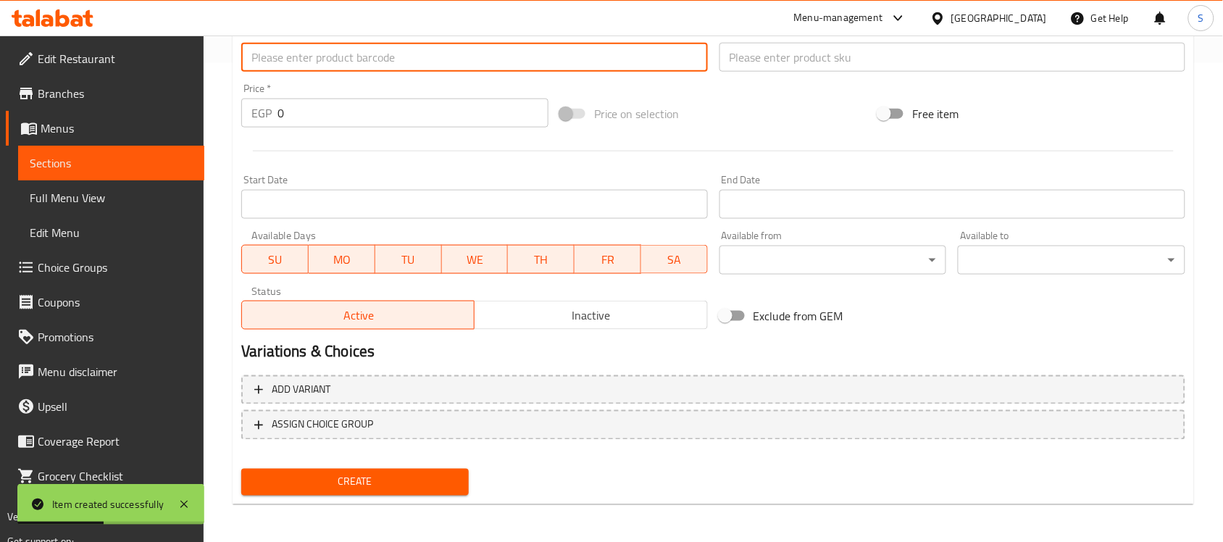
click at [295, 56] on input "text" at bounding box center [474, 57] width 466 height 29
paste input "888886004653"
type input "888886004653"
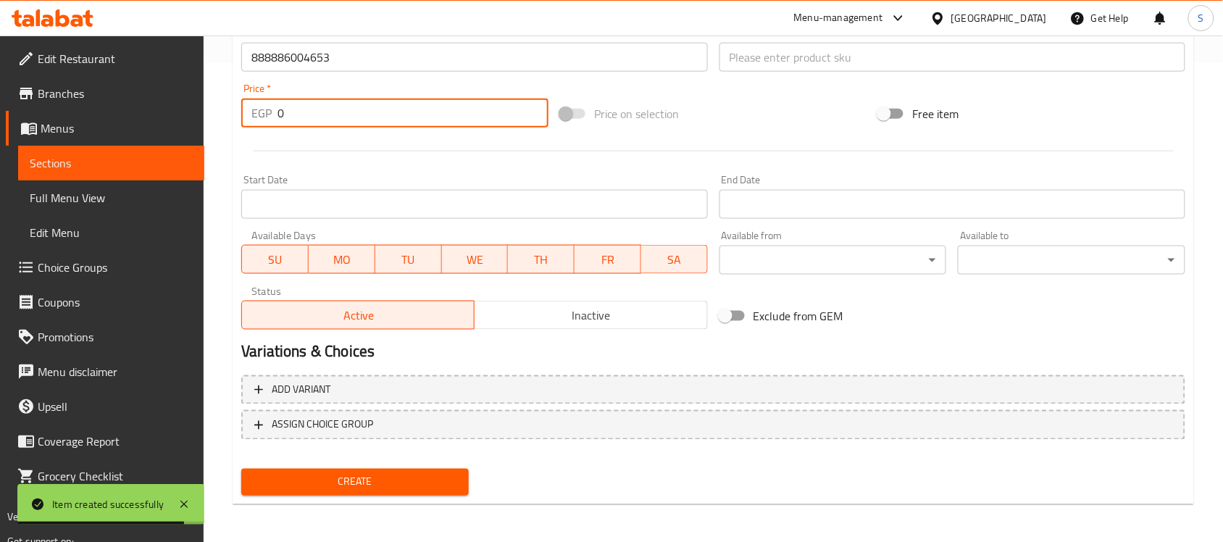
drag, startPoint x: 298, startPoint y: 125, endPoint x: 281, endPoint y: 45, distance: 81.4
click at [258, 125] on div "EGP 0 Price *" at bounding box center [394, 113] width 307 height 29
paste input "431"
type input "431"
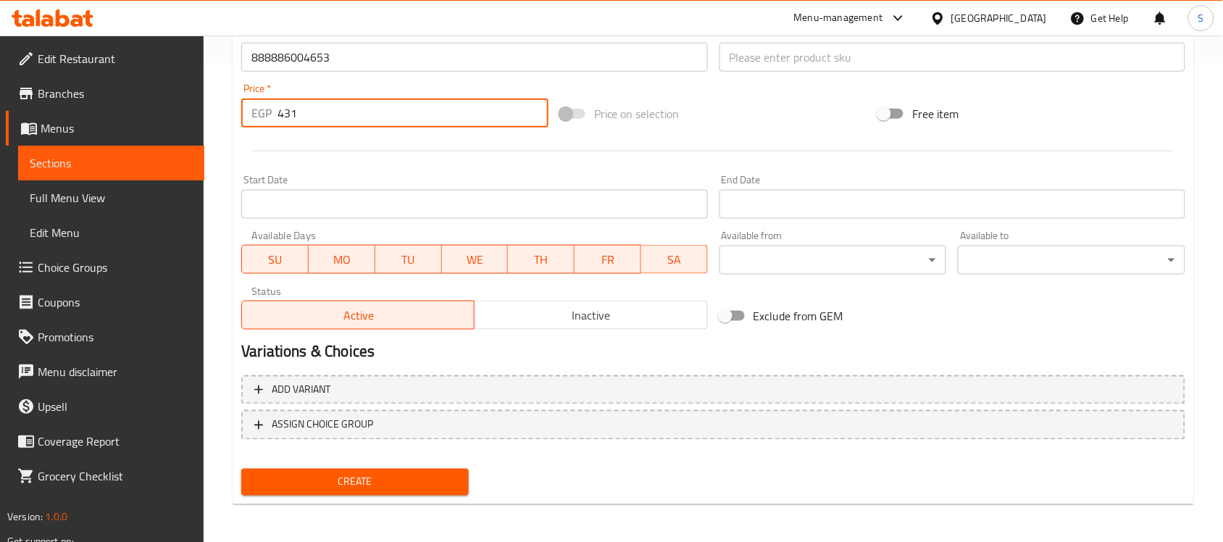
click at [799, 43] on input "text" at bounding box center [952, 57] width 466 height 29
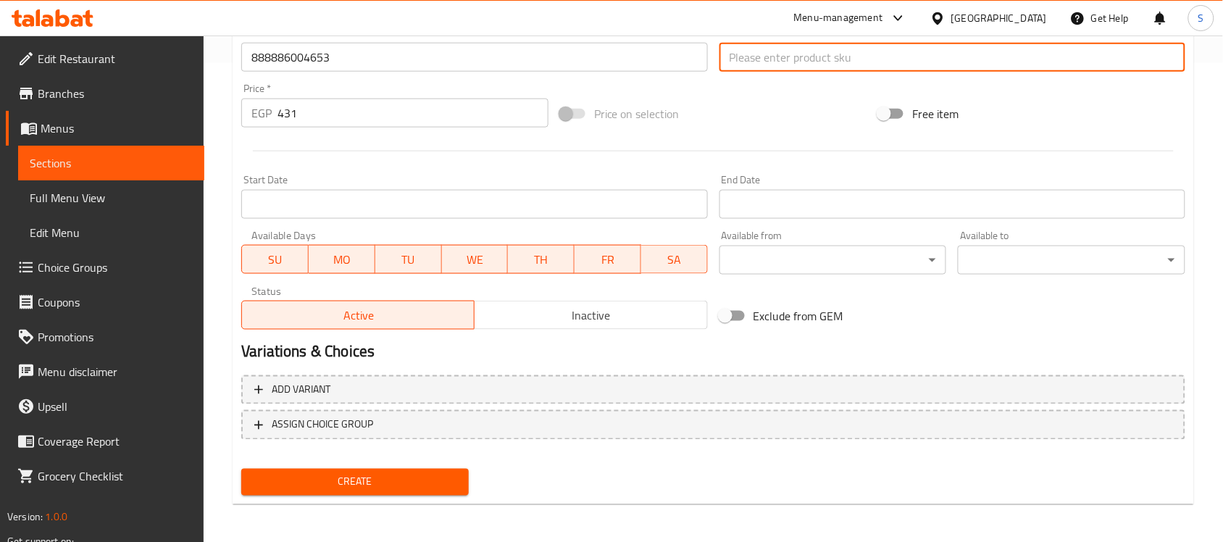
paste input "14182"
type input "14182"
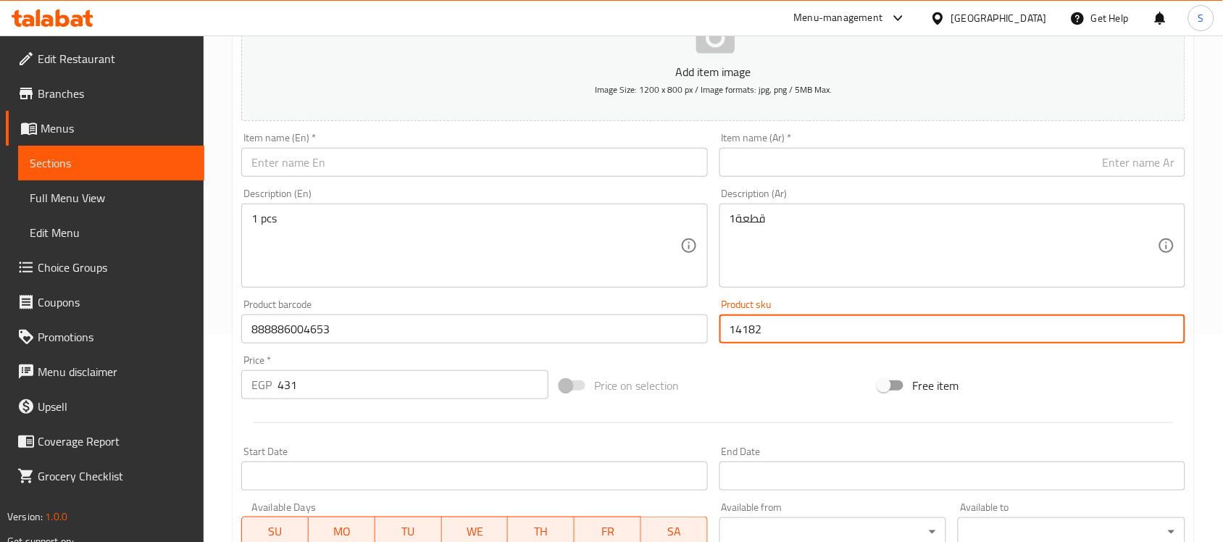
click at [338, 172] on input "text" at bounding box center [474, 162] width 466 height 29
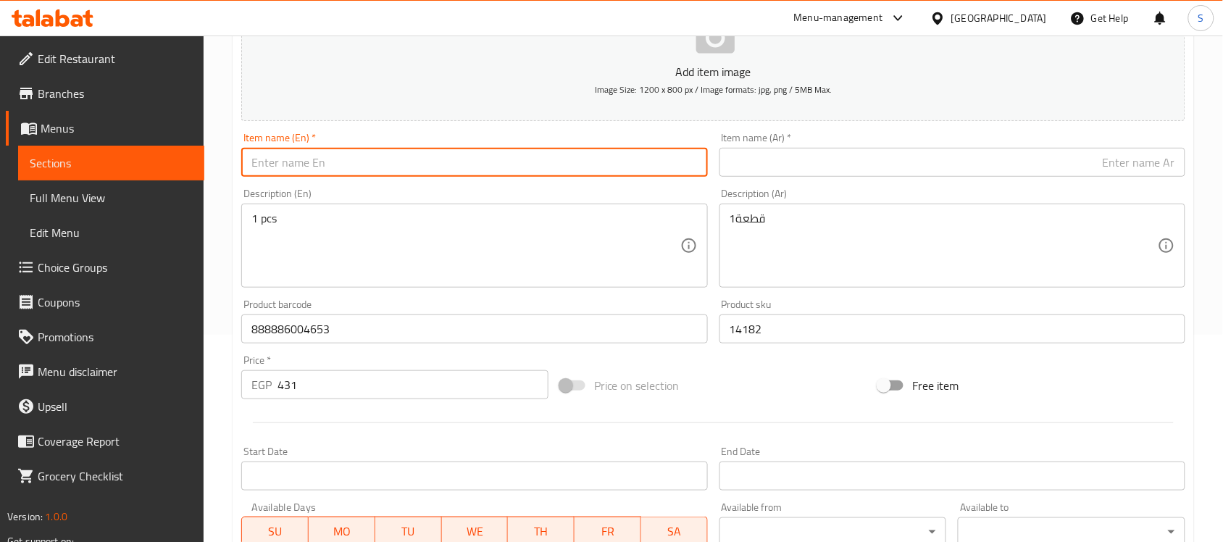
paste input "DOCO Athletica Small Orange Mesh Dog Collar (27-37x2cm)"
type input "DOCO Athletica Small Orange Mesh Dog Collar (27-37x2cm)"
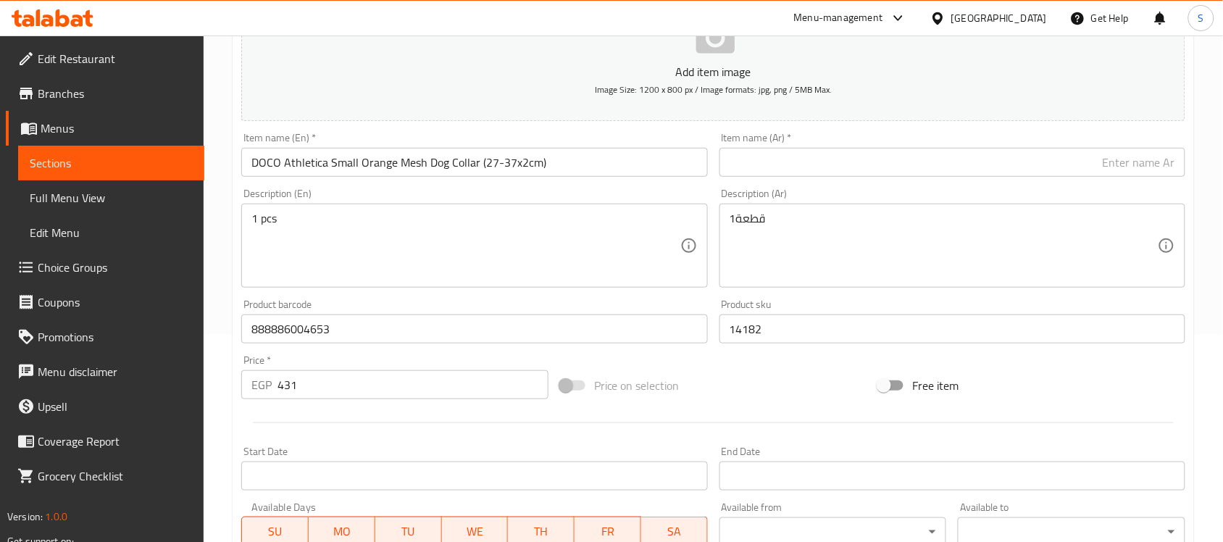
click at [1037, 168] on input "text" at bounding box center [952, 162] width 466 height 29
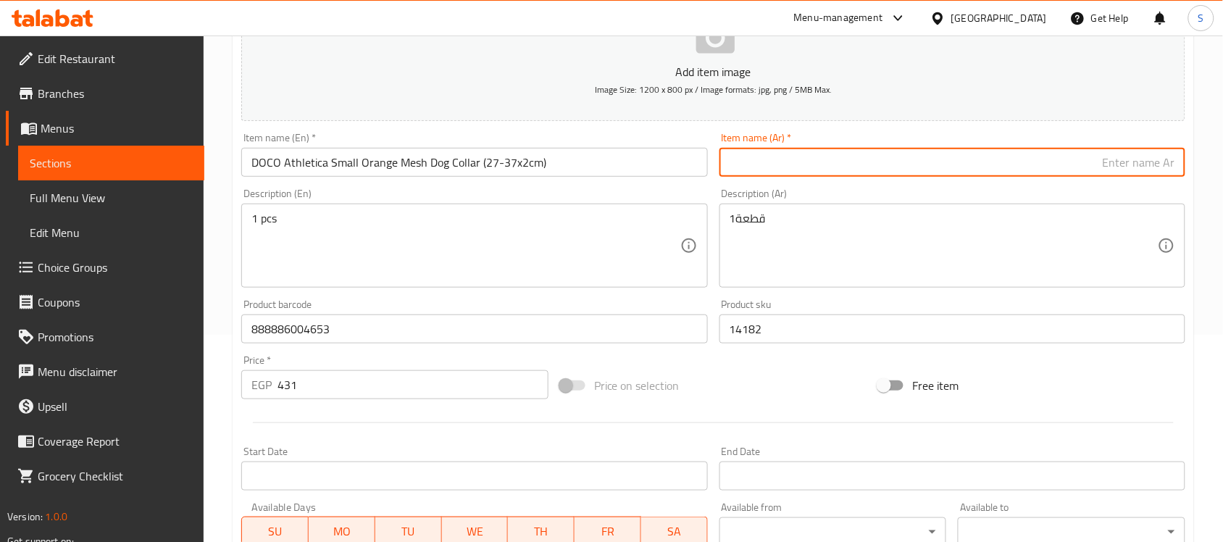
paste input "دوكو أثليتيكا طوق كلاب مشبك برتقالي صغير ‏(27-37×2 سم)"
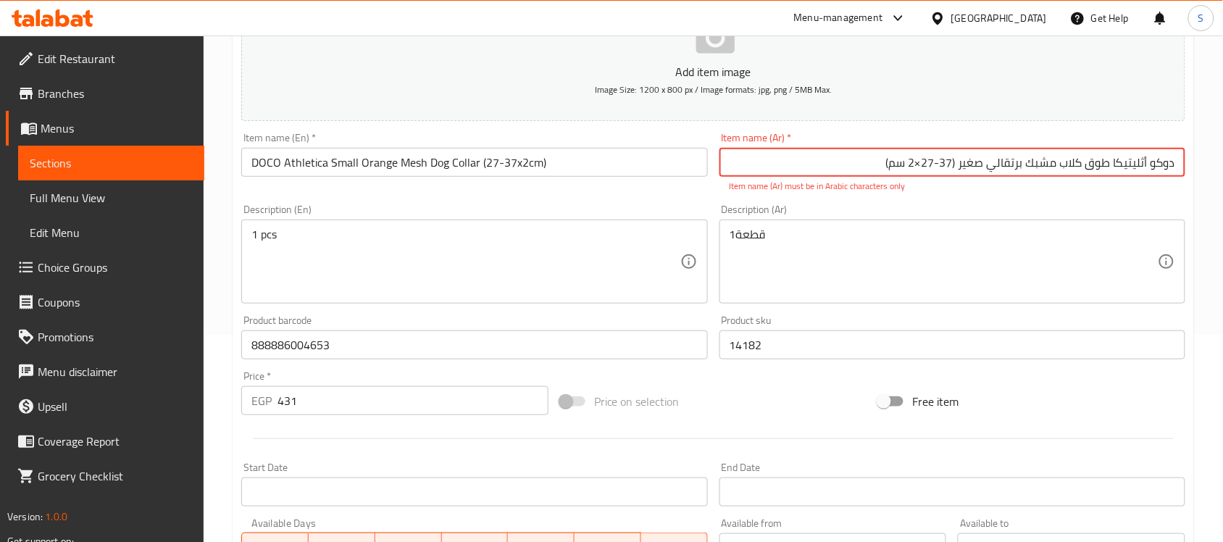
click at [922, 165] on input "دوكو أثليتيكا طوق كلاب مشبك برتقالي صغير ‏(27-37×2 سم)" at bounding box center [952, 162] width 466 height 29
click at [957, 168] on input "دوكو أثليتيكا طوق كلاب مشبك برتقالي صغير ‏(27-37*2 سم)" at bounding box center [952, 162] width 466 height 29
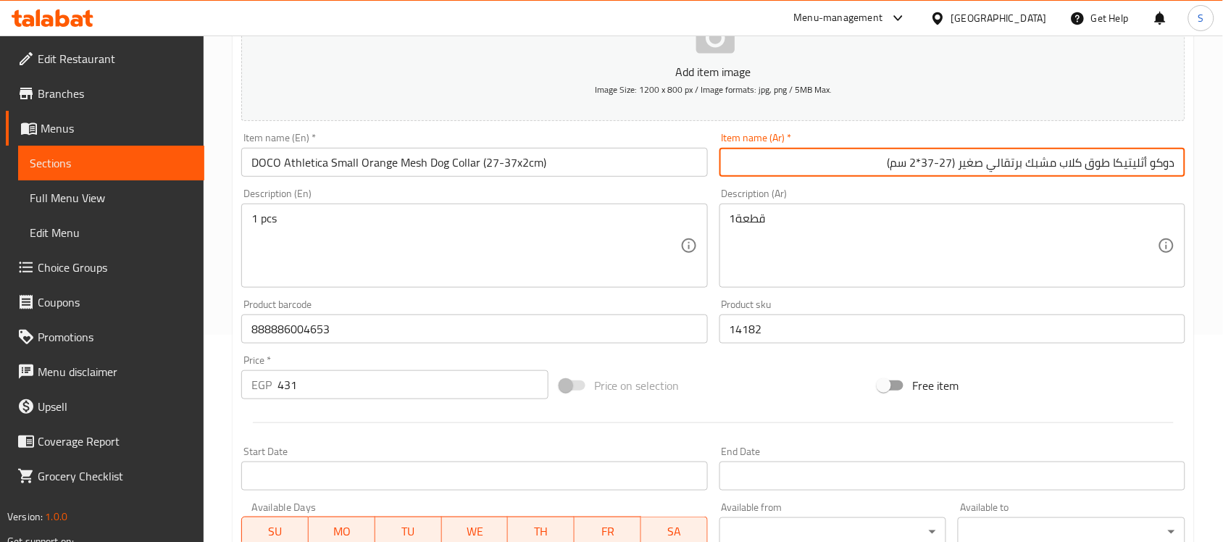
type input "دوكو أثليتيكا طوق كلاب مشبك برتقالي صغير (27-37*2 سم)"
click at [417, 238] on textarea "1 pcs" at bounding box center [465, 246] width 428 height 69
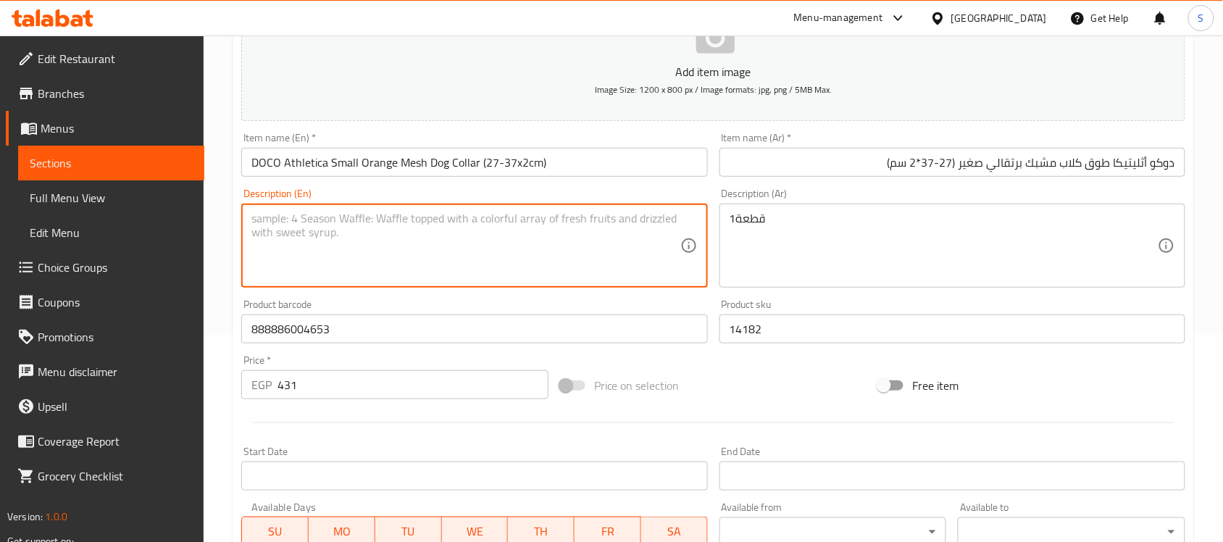
paste textarea "1pcs"
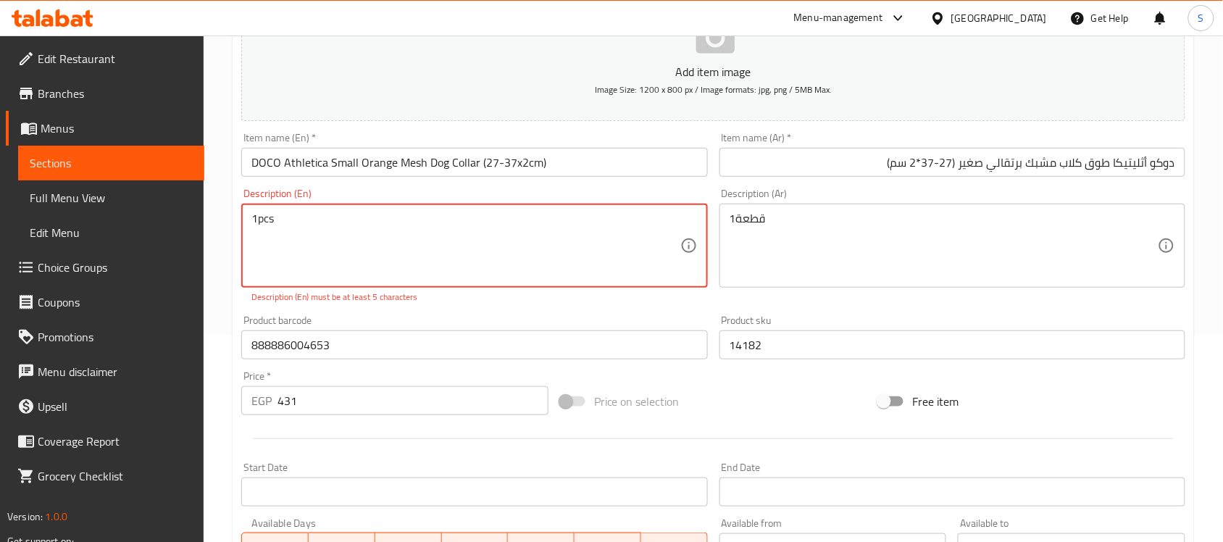
click at [257, 221] on textarea "1pcs" at bounding box center [465, 246] width 428 height 69
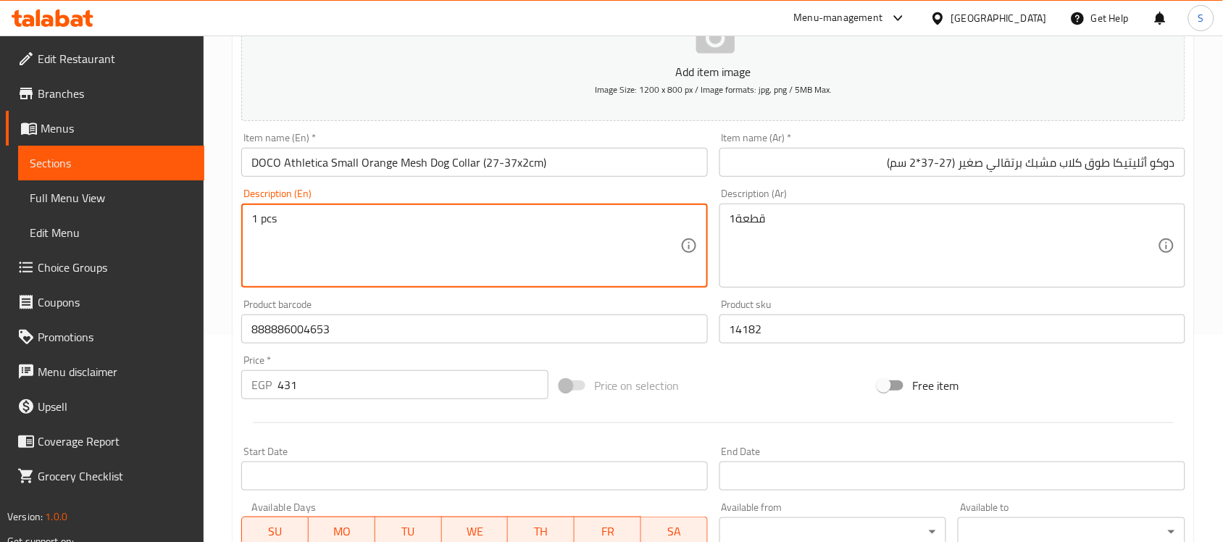
type textarea "1 pcs"
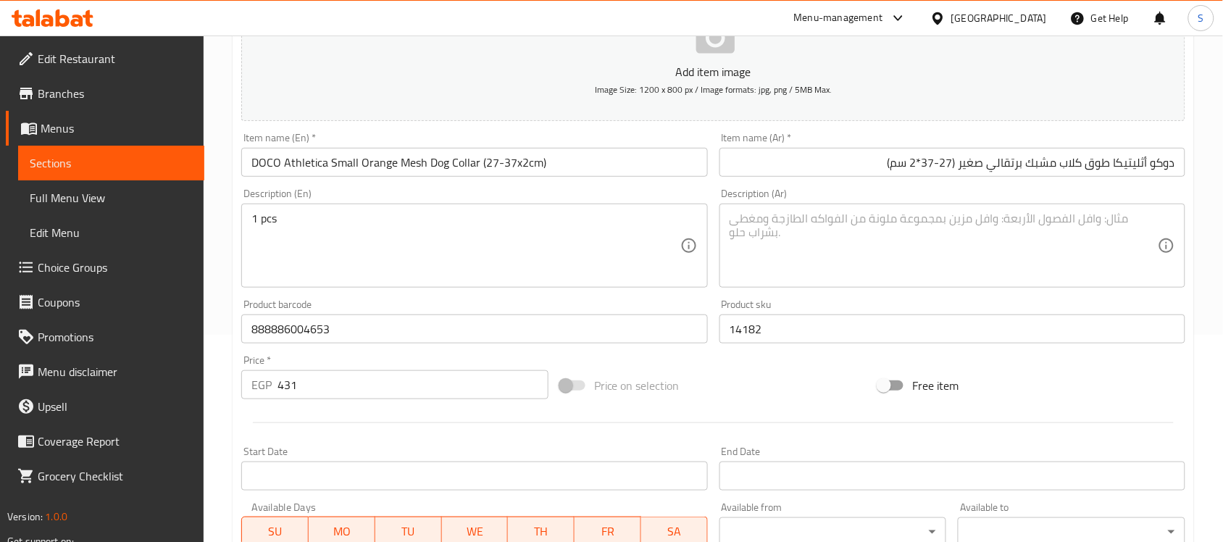
click at [914, 246] on textarea at bounding box center [944, 246] width 428 height 69
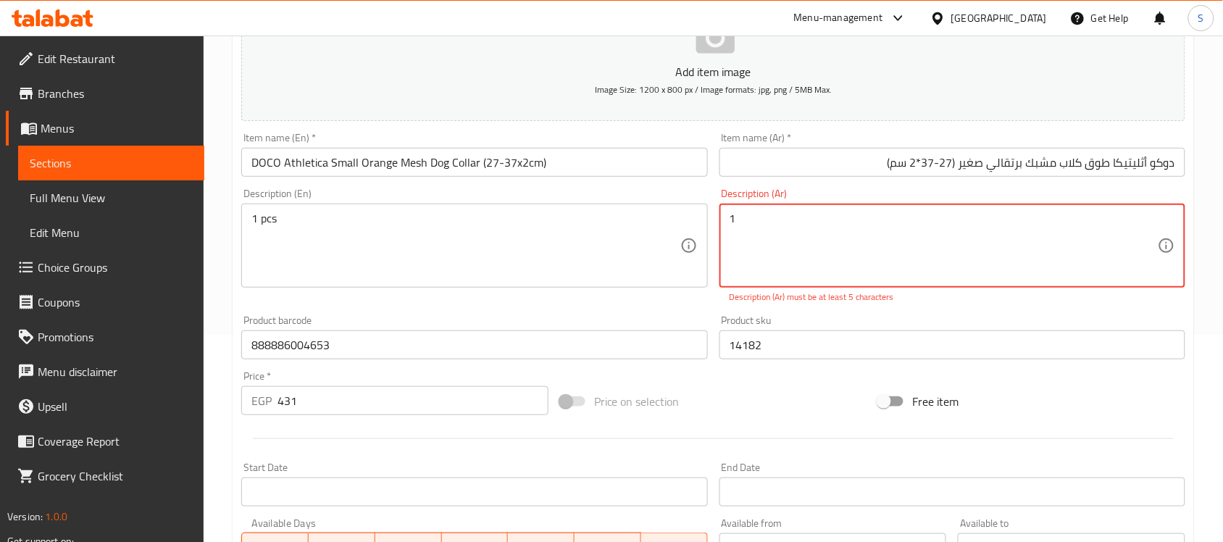
paste textarea "قطعة"
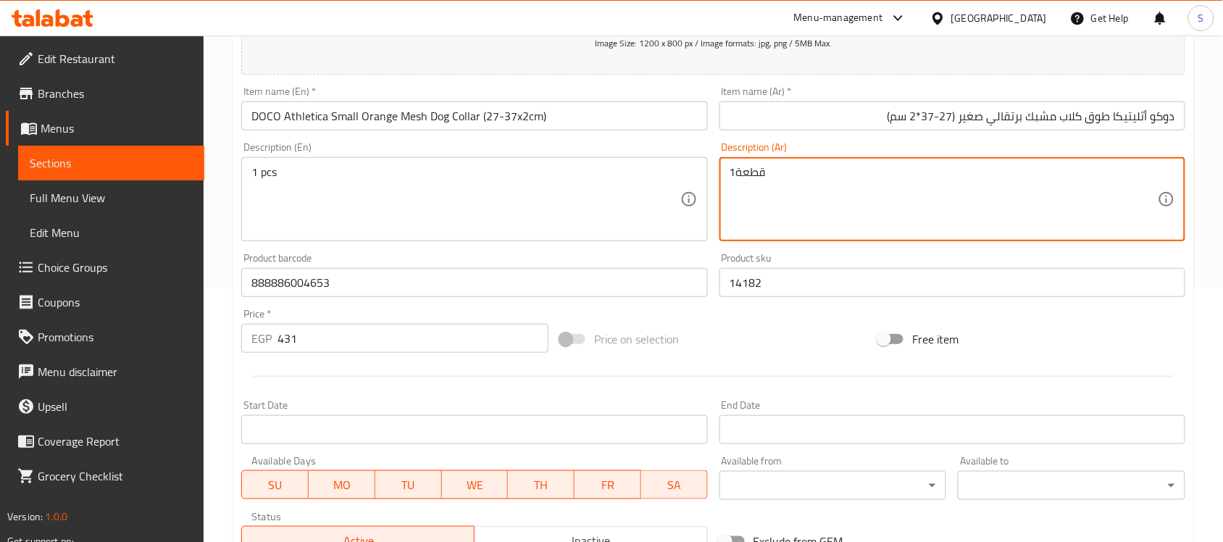
scroll to position [479, 0]
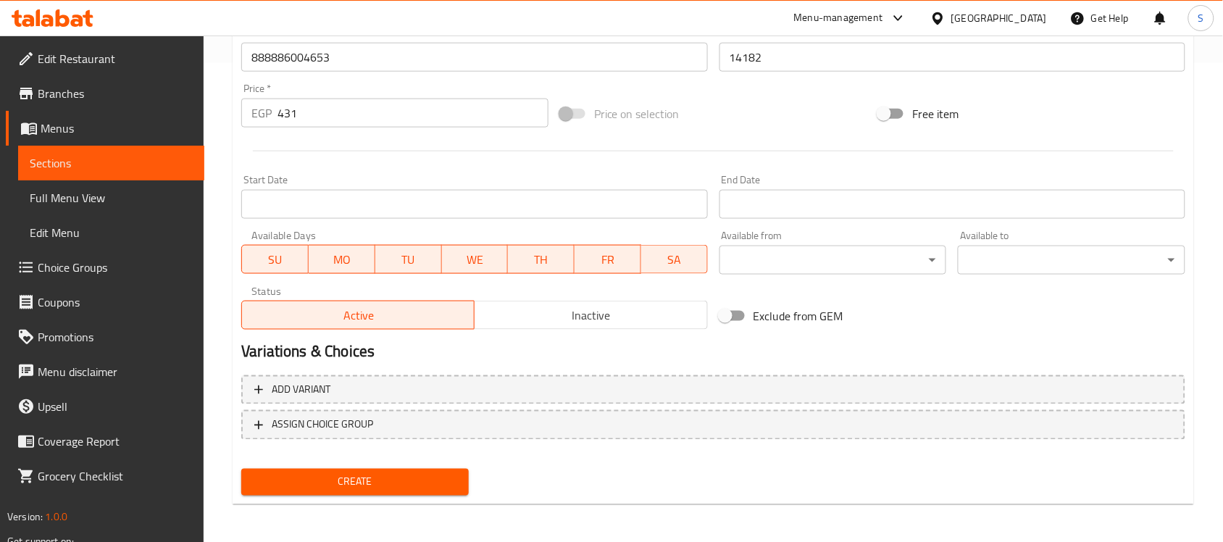
type textarea "1قطعة"
click at [326, 475] on span "Create" at bounding box center [355, 482] width 204 height 18
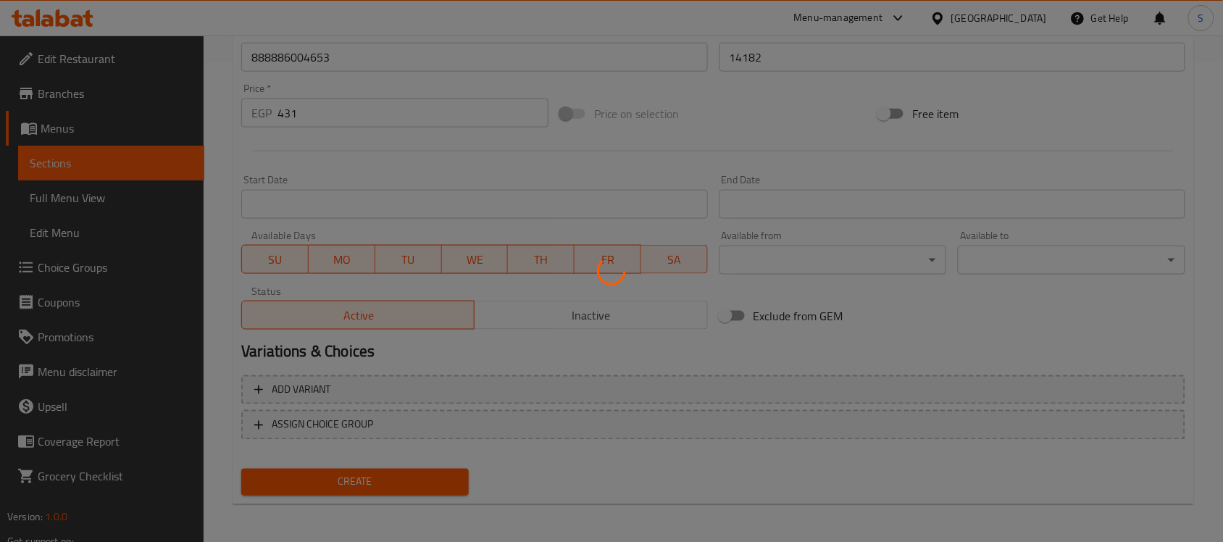
type input "0"
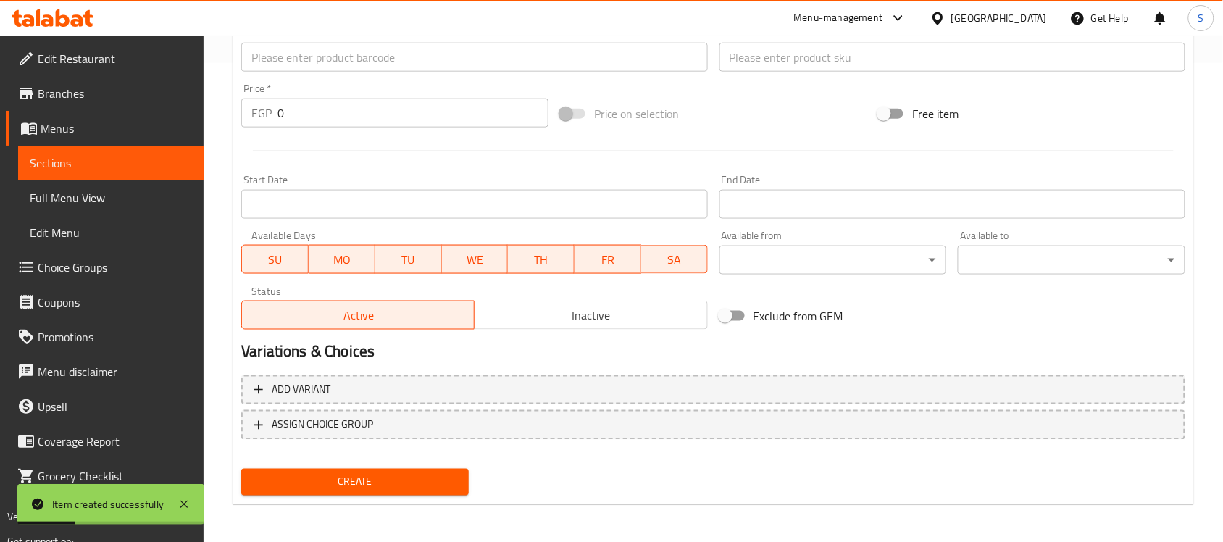
click at [314, 51] on input "text" at bounding box center [474, 57] width 466 height 29
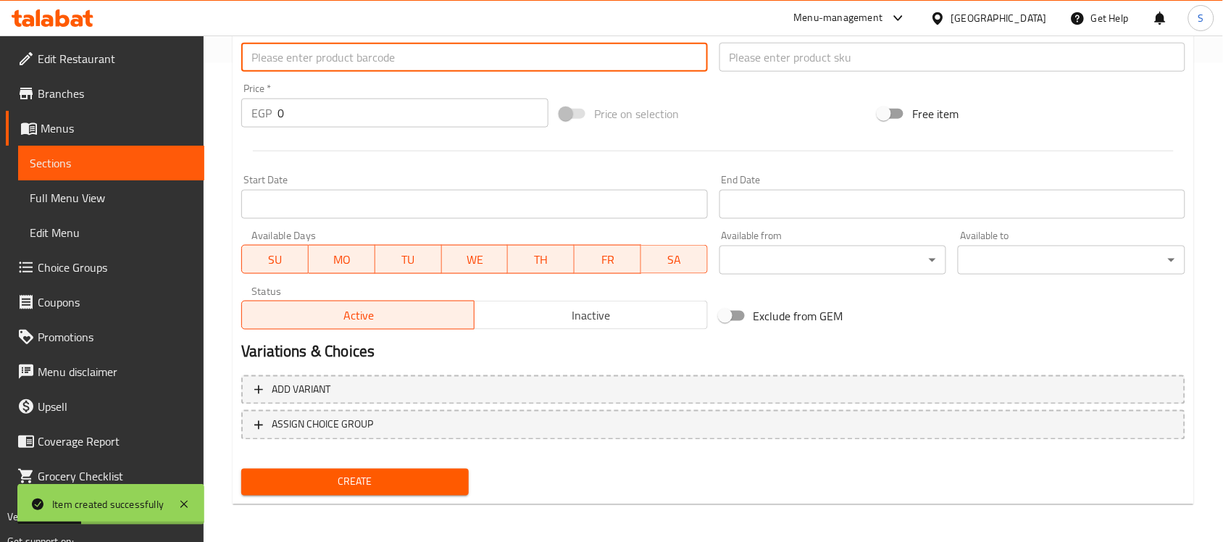
paste input "4891941804408"
type input "4891941804408"
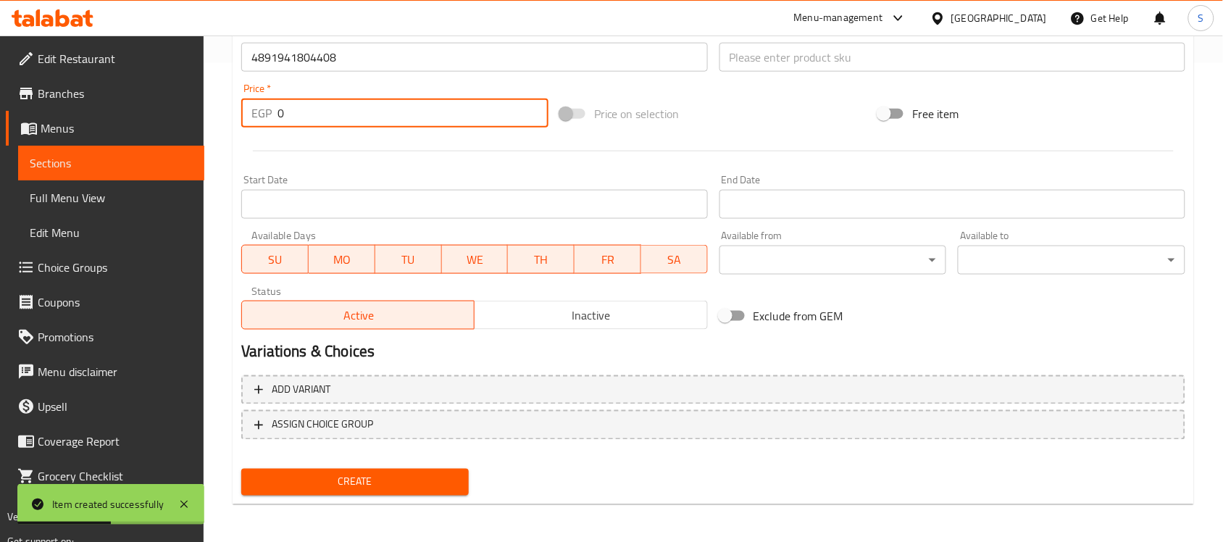
drag, startPoint x: 281, startPoint y: 99, endPoint x: 243, endPoint y: 106, distance: 38.5
click at [243, 106] on div "EGP 0 Price *" at bounding box center [394, 113] width 307 height 29
paste input "275"
type input "275"
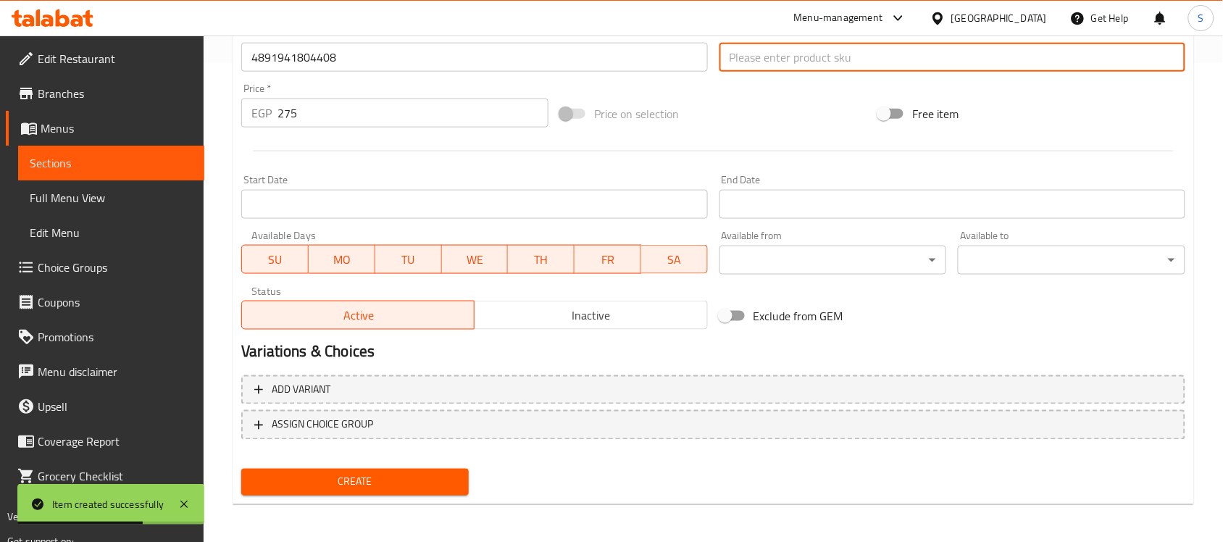
click at [770, 66] on input "text" at bounding box center [952, 57] width 466 height 29
paste input "14193"
type input "14193"
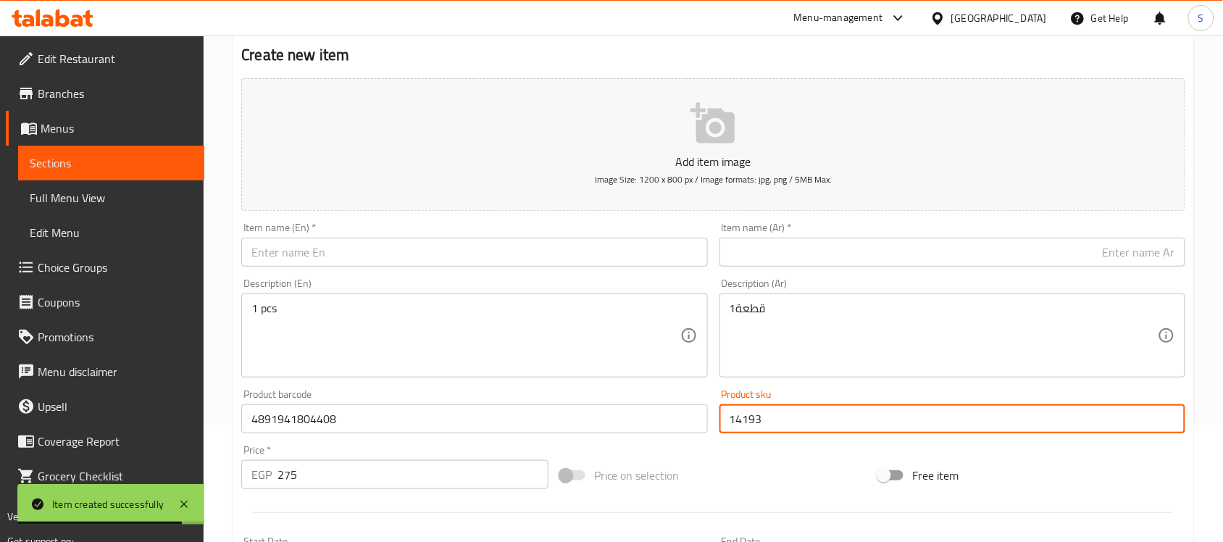
scroll to position [117, 0]
click at [827, 238] on input "text" at bounding box center [952, 252] width 466 height 29
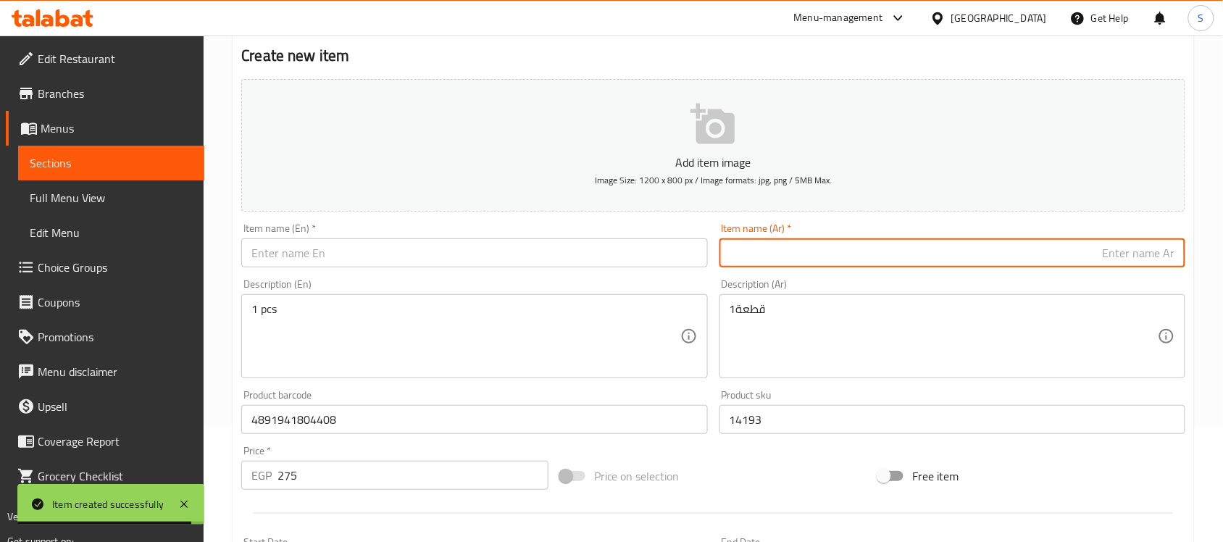
paste input "عضاضه ضامبل"
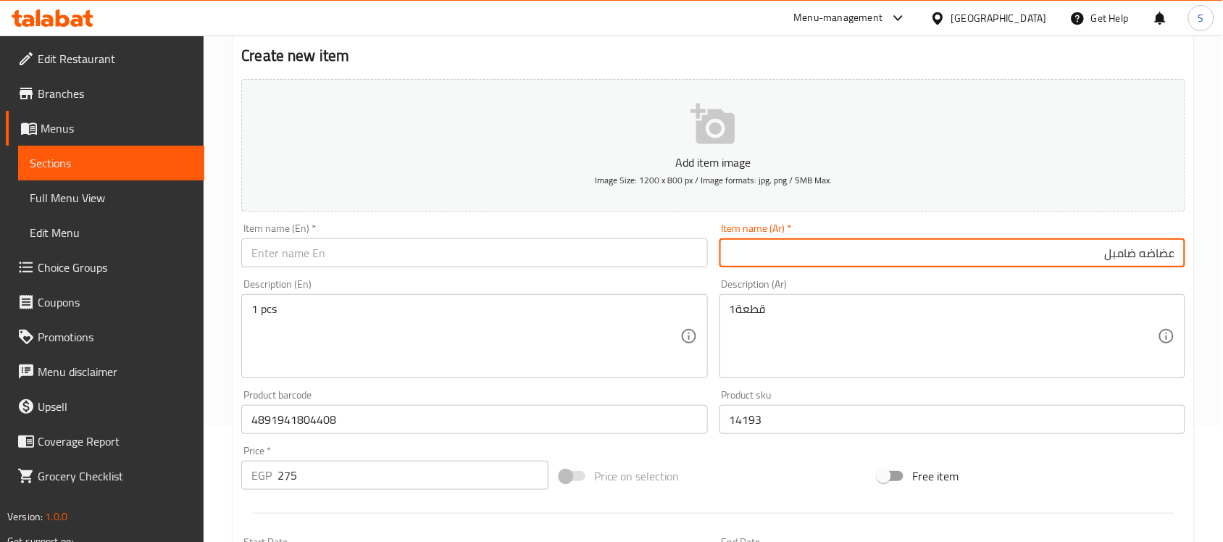
click at [1153, 258] on input "عضاضه ضامبل" at bounding box center [952, 252] width 466 height 29
click at [838, 263] on input "عضاضه ضامبل" at bounding box center [952, 252] width 466 height 29
click at [855, 251] on input "عضاضه ضامبل" at bounding box center [952, 252] width 466 height 29
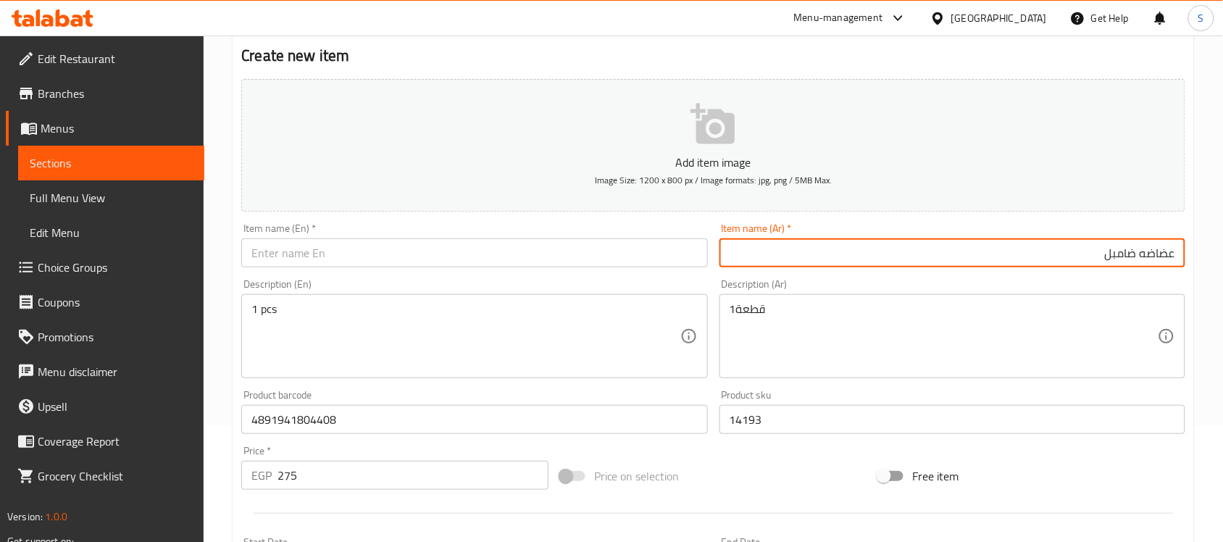
click at [855, 251] on input "عضاضه ضامبل" at bounding box center [952, 252] width 466 height 29
paste input "لبس دوكو اكس سمول اسود"
type input "لبس دوكو اكس سمول اسود"
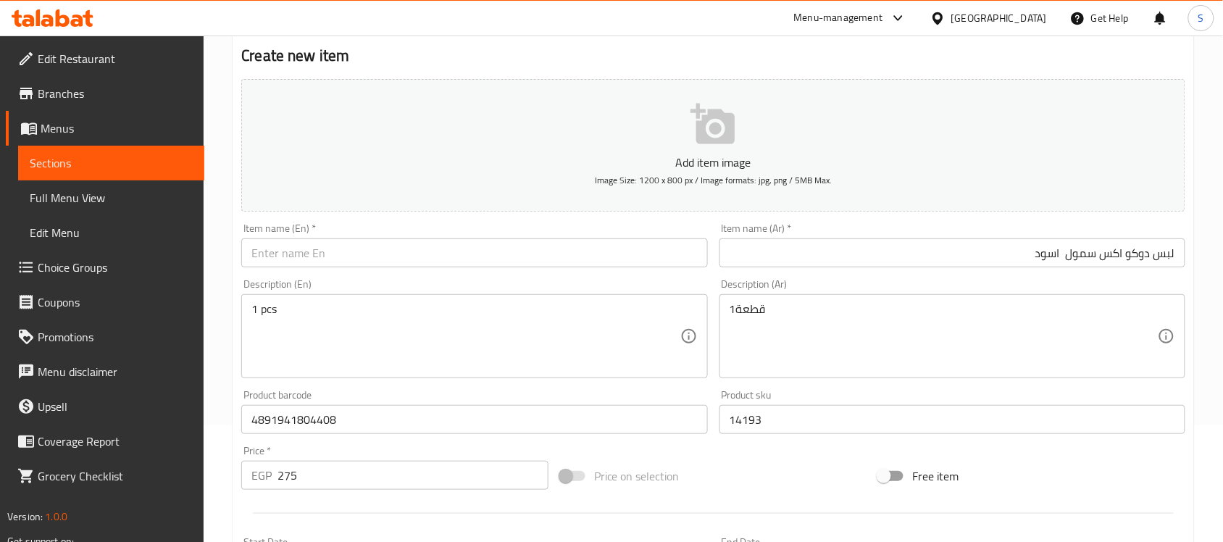
click at [457, 267] on input "text" at bounding box center [474, 252] width 466 height 29
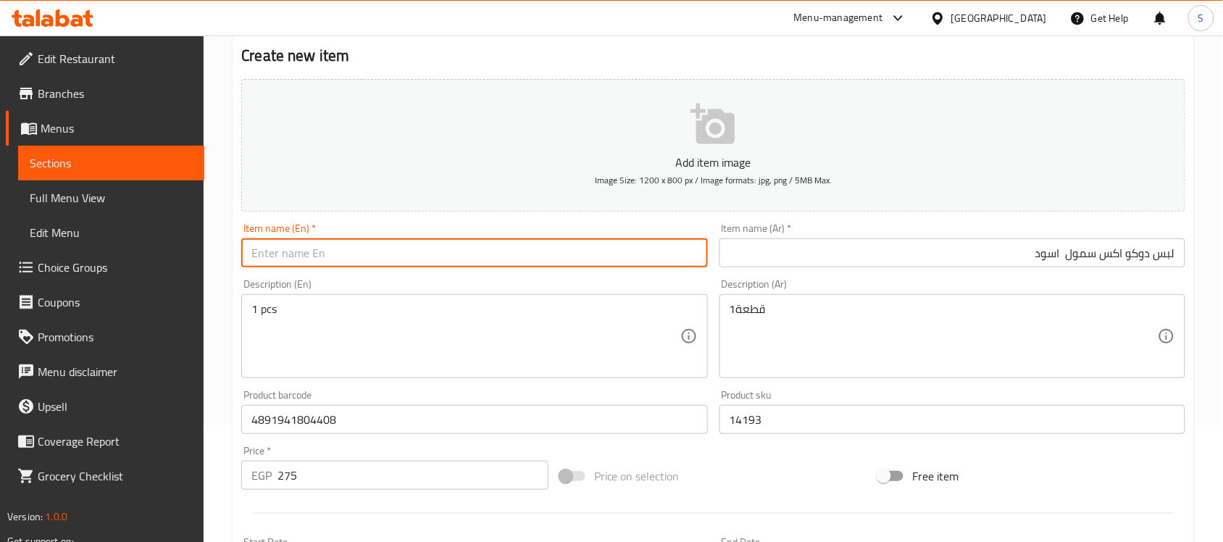
paste input "Doku x Small black dress"
type input "Doku x Small black dress"
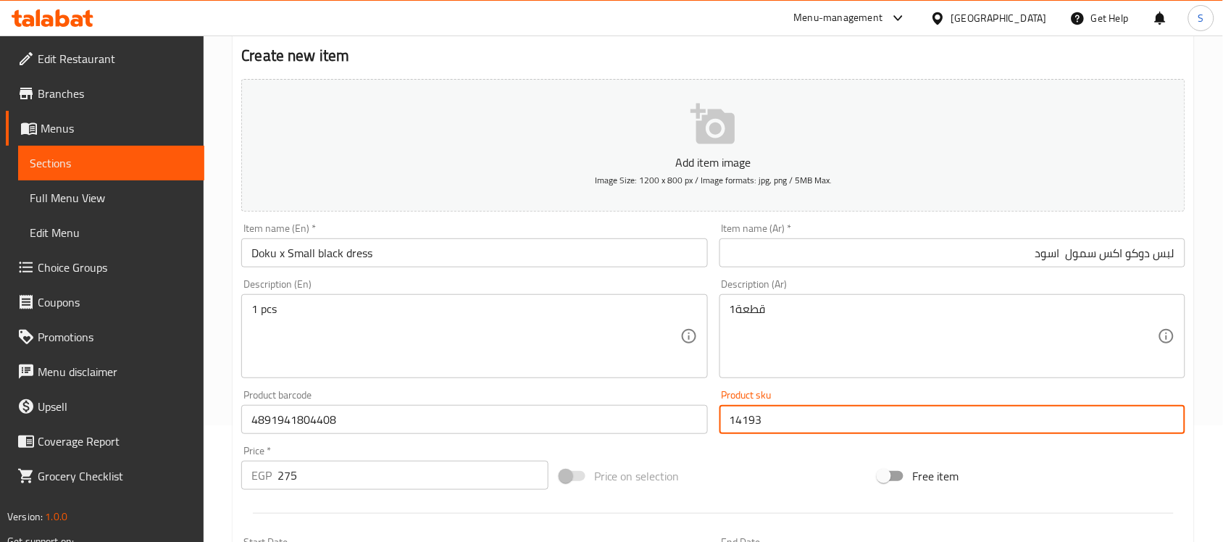
drag, startPoint x: 766, startPoint y: 432, endPoint x: 630, endPoint y: 417, distance: 136.3
click at [654, 419] on div "Add item image Image Size: 1200 x 800 px / Image formats: jpg, png / 5MB Max. I…" at bounding box center [713, 385] width 956 height 624
paste input "0021"
type input "10021"
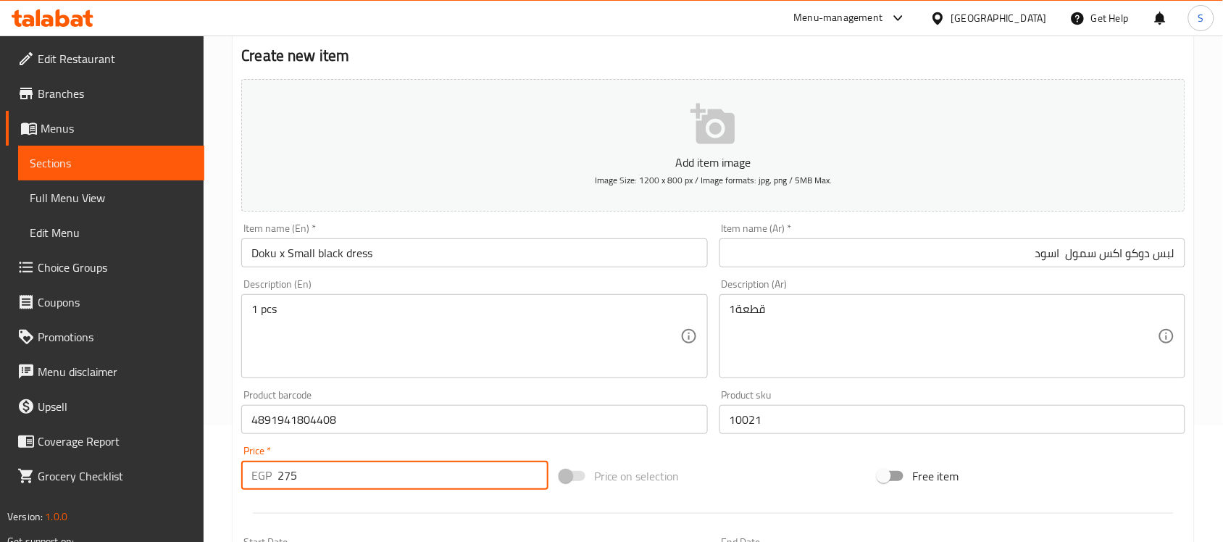
drag, startPoint x: 295, startPoint y: 480, endPoint x: 326, endPoint y: 178, distance: 303.7
click at [262, 469] on div "EGP 275 Price *" at bounding box center [394, 475] width 307 height 29
paste input "513"
type input "513"
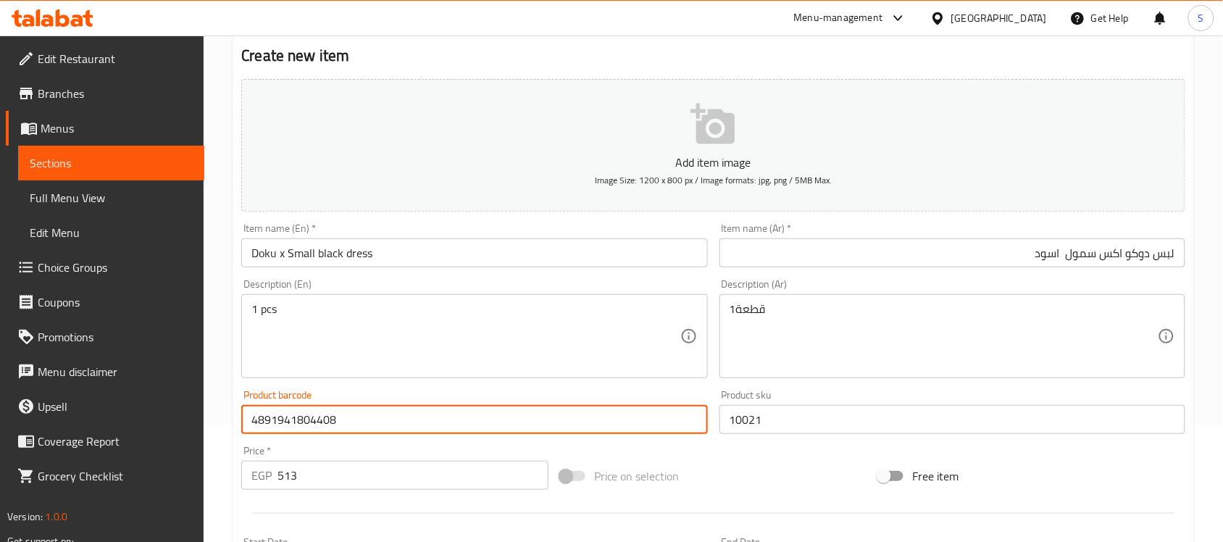
drag, startPoint x: 352, startPoint y: 422, endPoint x: 259, endPoint y: 433, distance: 93.4
click at [259, 433] on input "4891941804408" at bounding box center [474, 419] width 466 height 29
click at [366, 425] on input "4891941804408" at bounding box center [474, 419] width 466 height 29
drag, startPoint x: 415, startPoint y: 417, endPoint x: 23, endPoint y: 397, distance: 392.5
click at [23, 397] on div "Edit Restaurant Branches Menus Sections Full Menu View Edit Menu Choice Groups …" at bounding box center [611, 413] width 1223 height 988
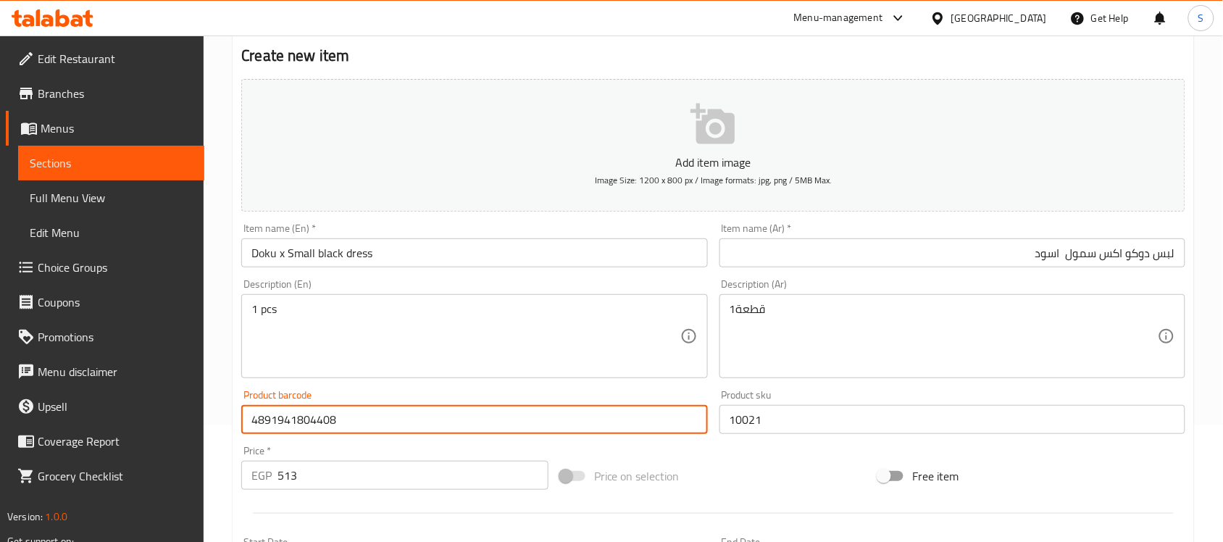
paste input "888886025801"
type input "888886025801"
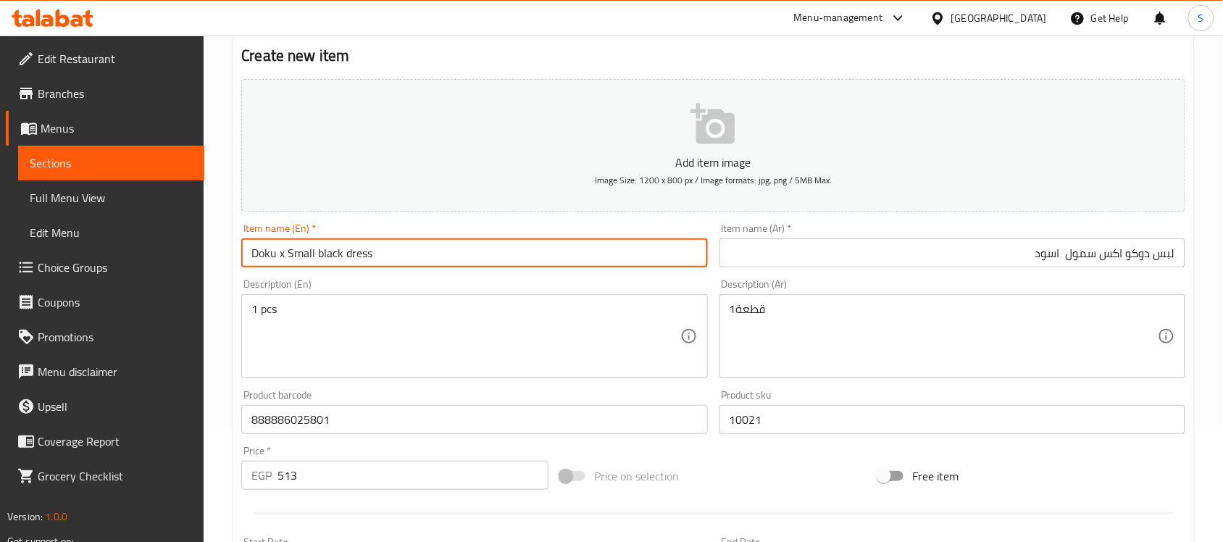
click at [369, 247] on input "Doku x Small black dress" at bounding box center [474, 252] width 466 height 29
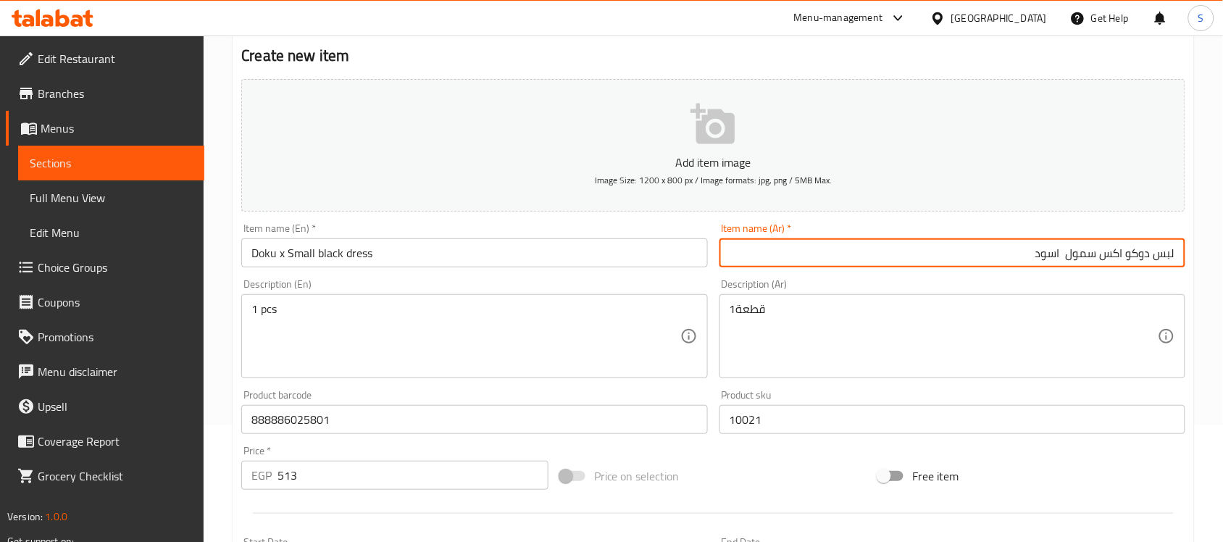
click at [830, 247] on input "لبس دوكو اكس سمول اسود" at bounding box center [952, 252] width 466 height 29
click at [820, 320] on textarea "1قطعة" at bounding box center [944, 336] width 428 height 69
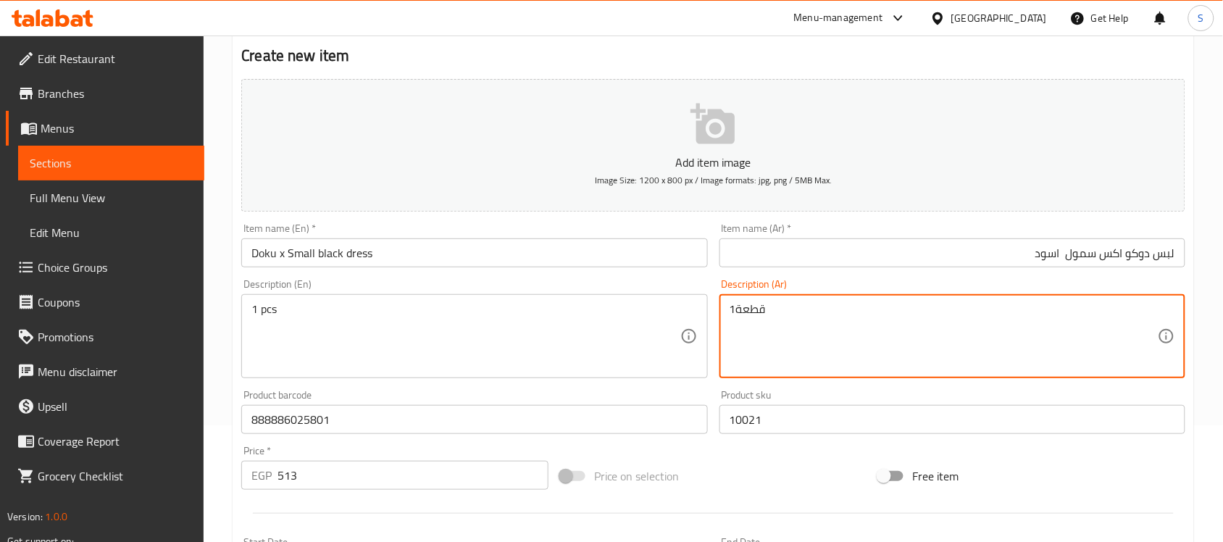
click at [433, 331] on textarea "1 pcs" at bounding box center [465, 336] width 428 height 69
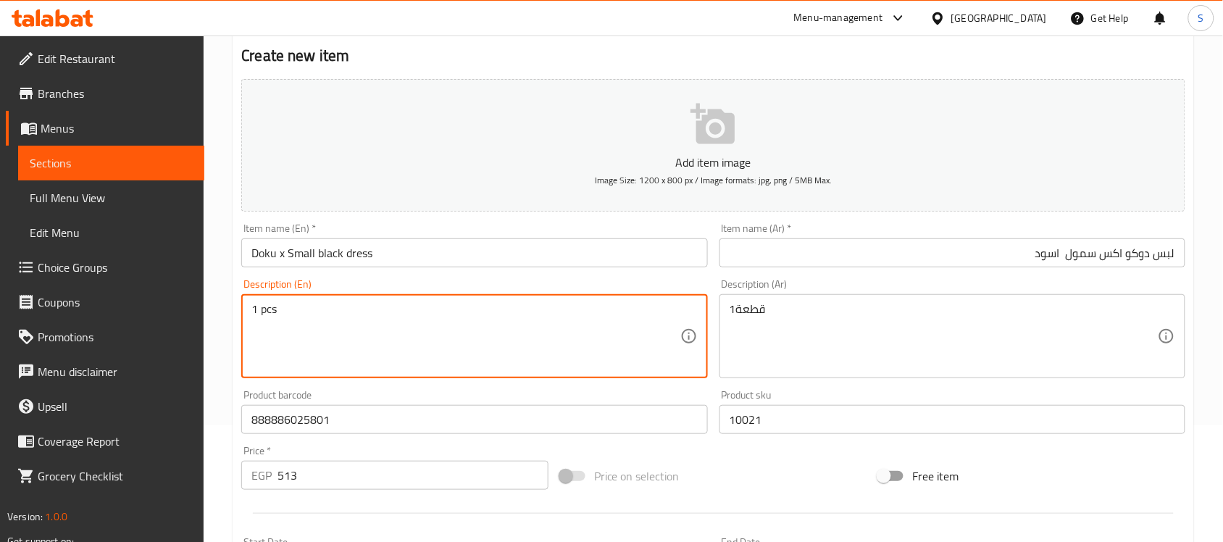
click at [375, 428] on input "888886025801" at bounding box center [474, 419] width 466 height 29
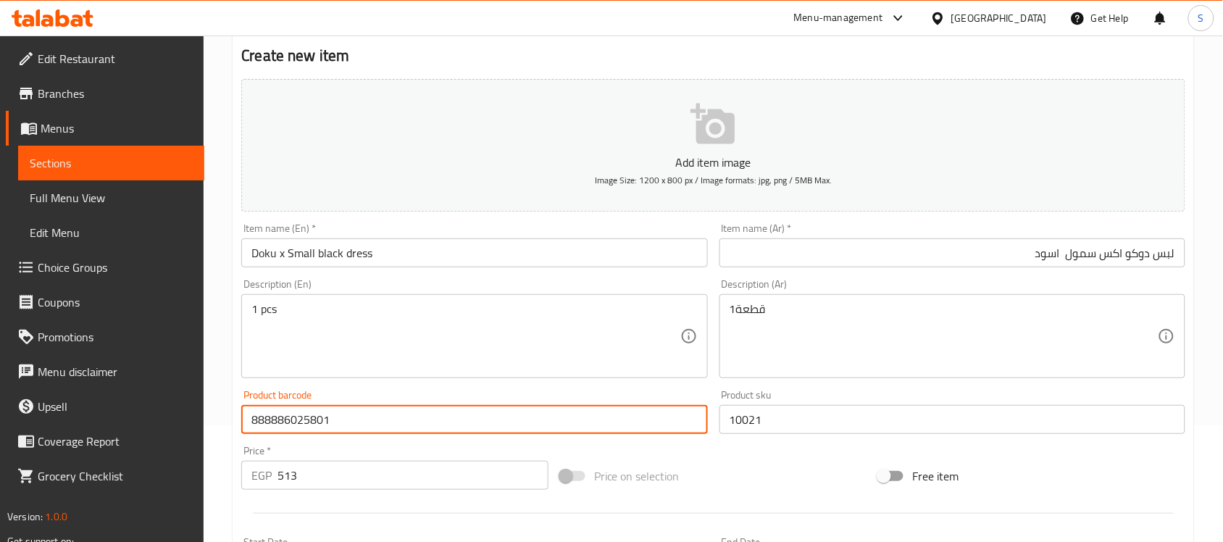
click at [806, 422] on input "10021" at bounding box center [952, 419] width 466 height 29
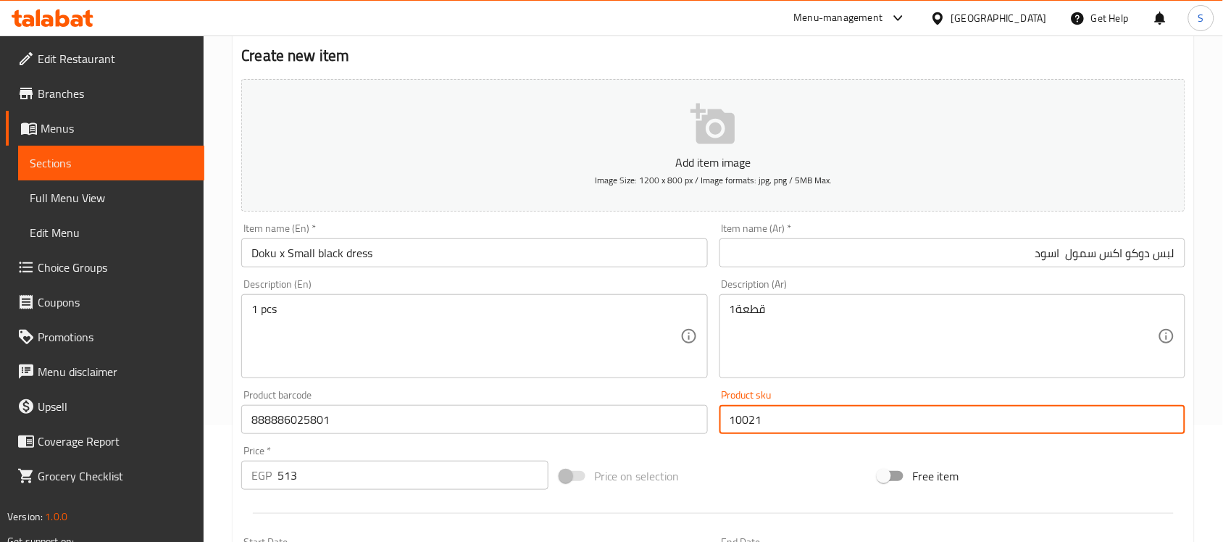
click at [330, 483] on input "513" at bounding box center [412, 475] width 271 height 29
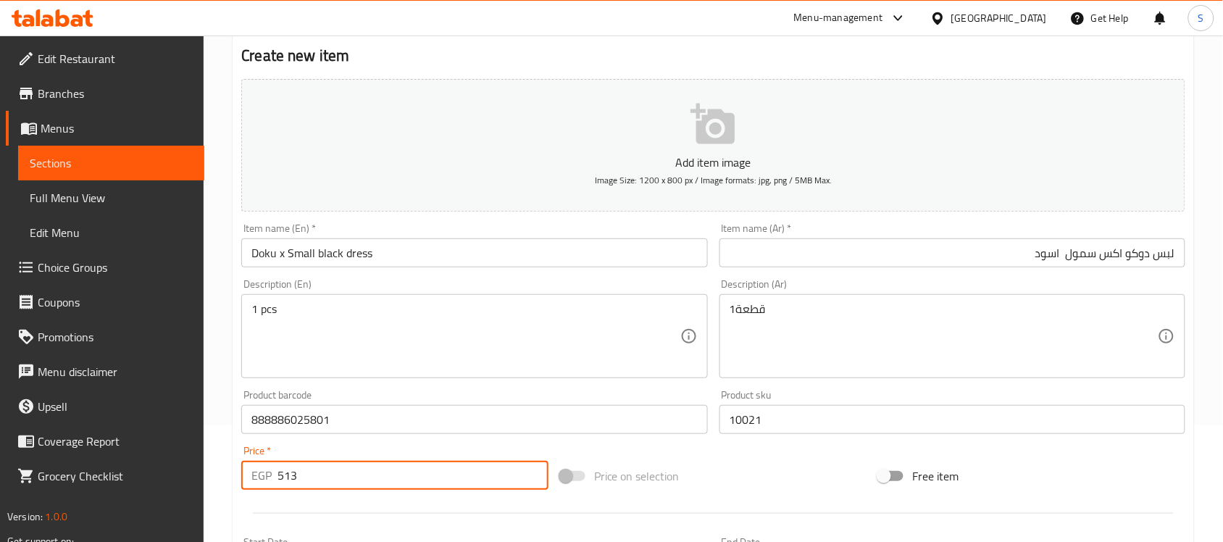
click at [326, 313] on textarea "1 pcs" at bounding box center [465, 336] width 428 height 69
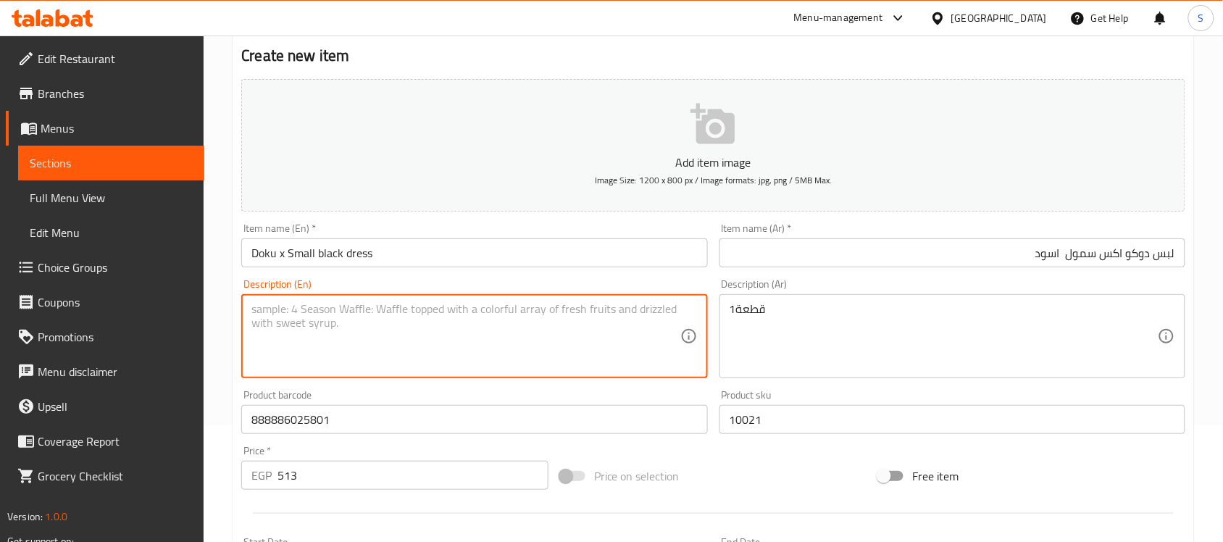
paste textarea "1pcs"
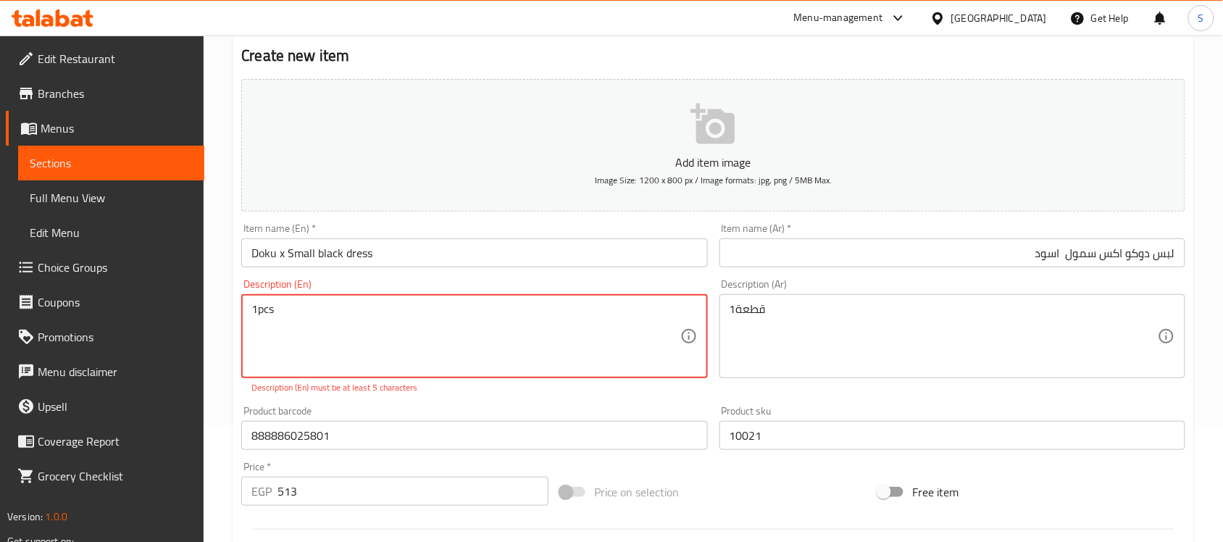
click at [255, 306] on textarea "1pcs" at bounding box center [465, 336] width 428 height 69
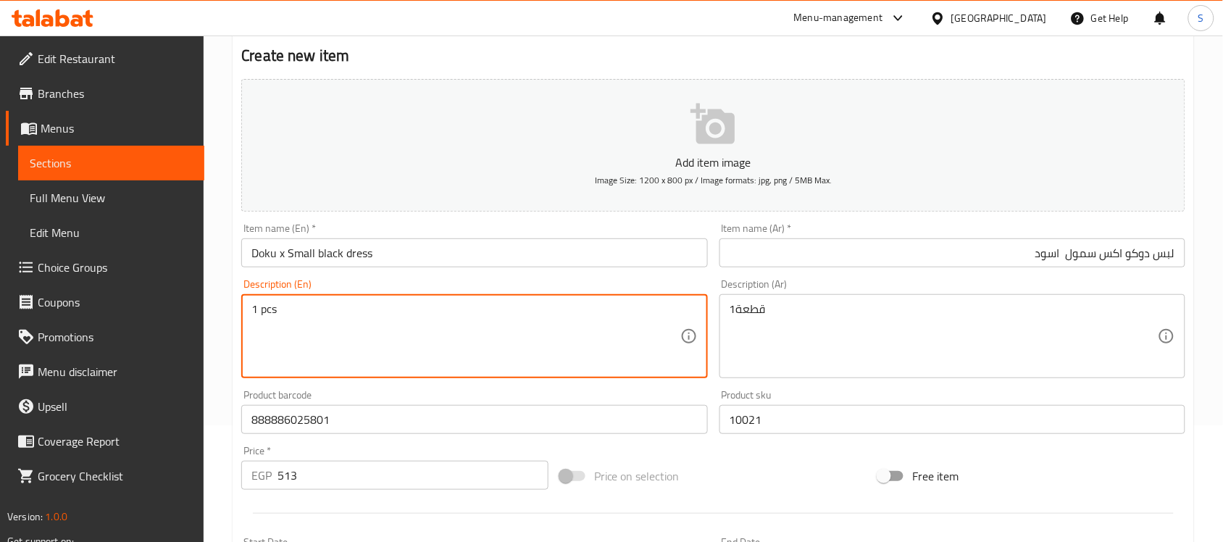
type textarea "1 pcs"
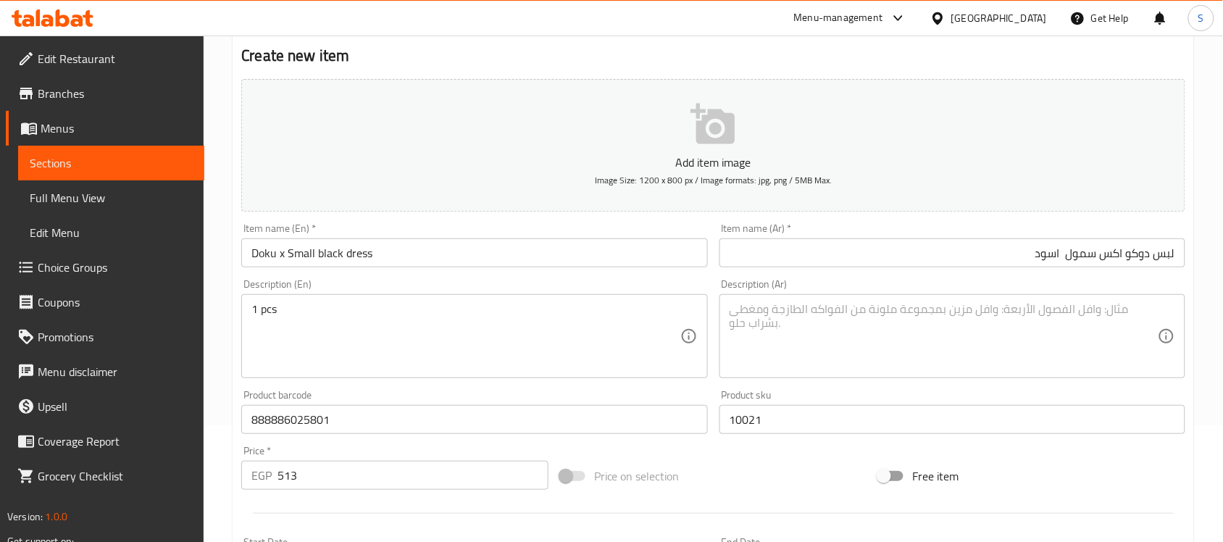
click at [842, 338] on textarea at bounding box center [944, 336] width 428 height 69
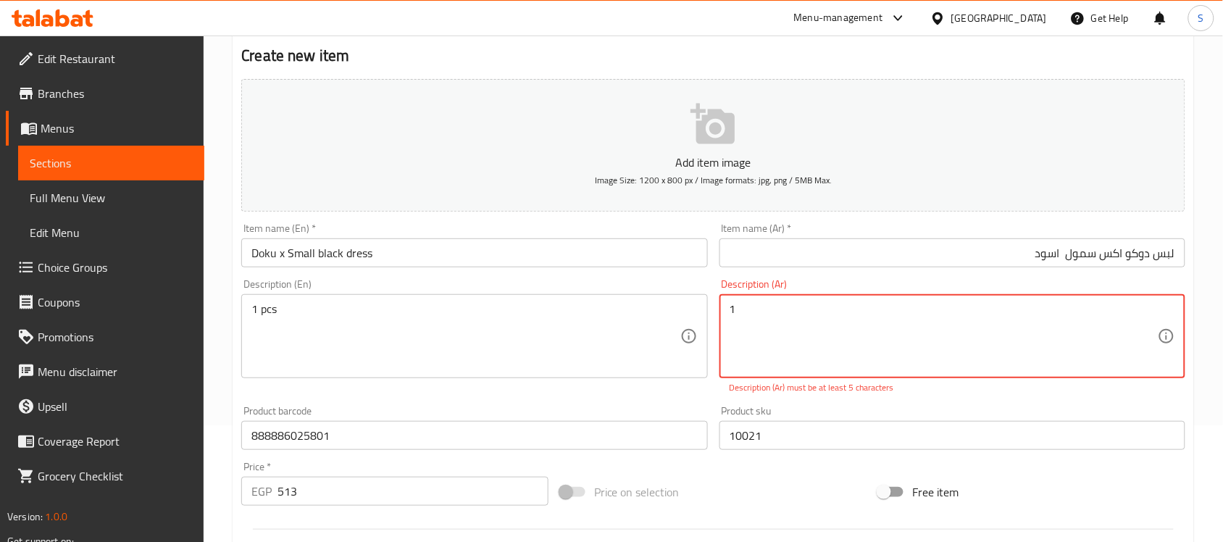
paste textarea "قطعة"
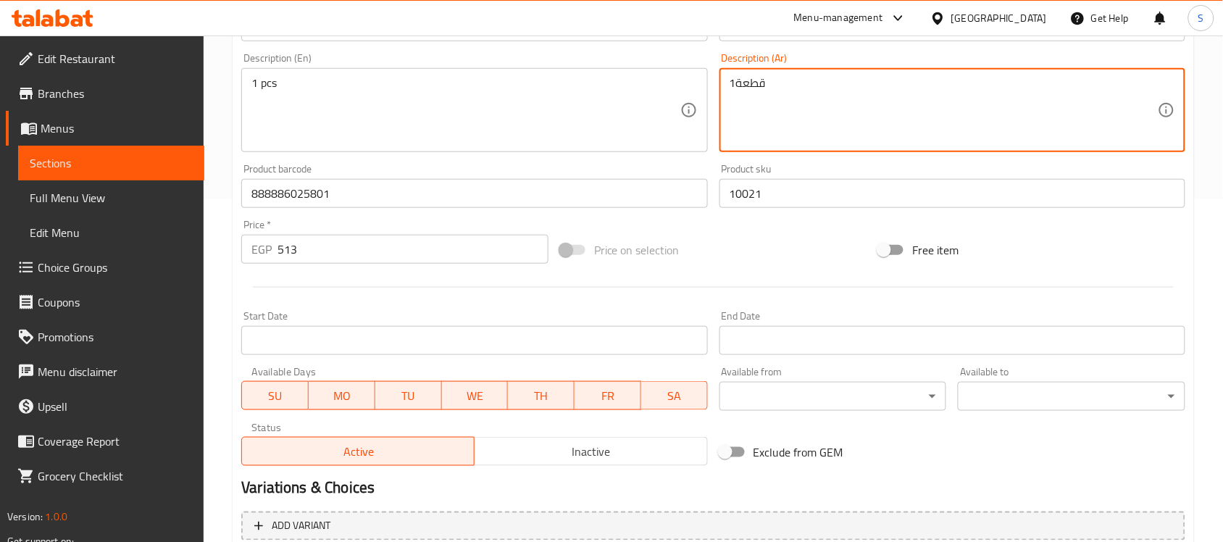
scroll to position [479, 0]
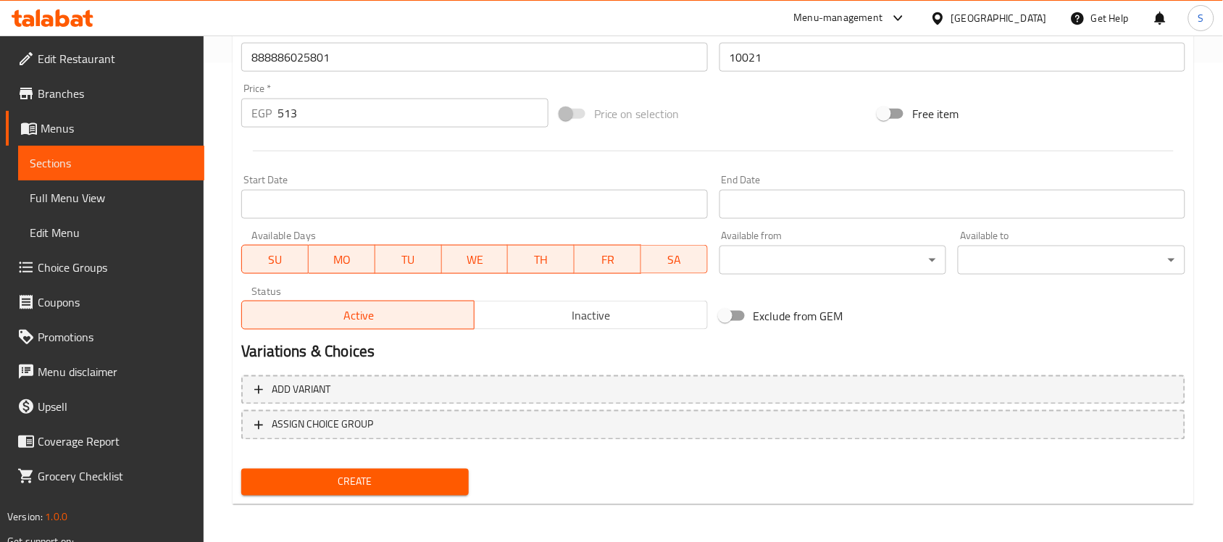
type textarea "1قطعة"
click at [293, 482] on span "Create" at bounding box center [355, 482] width 204 height 18
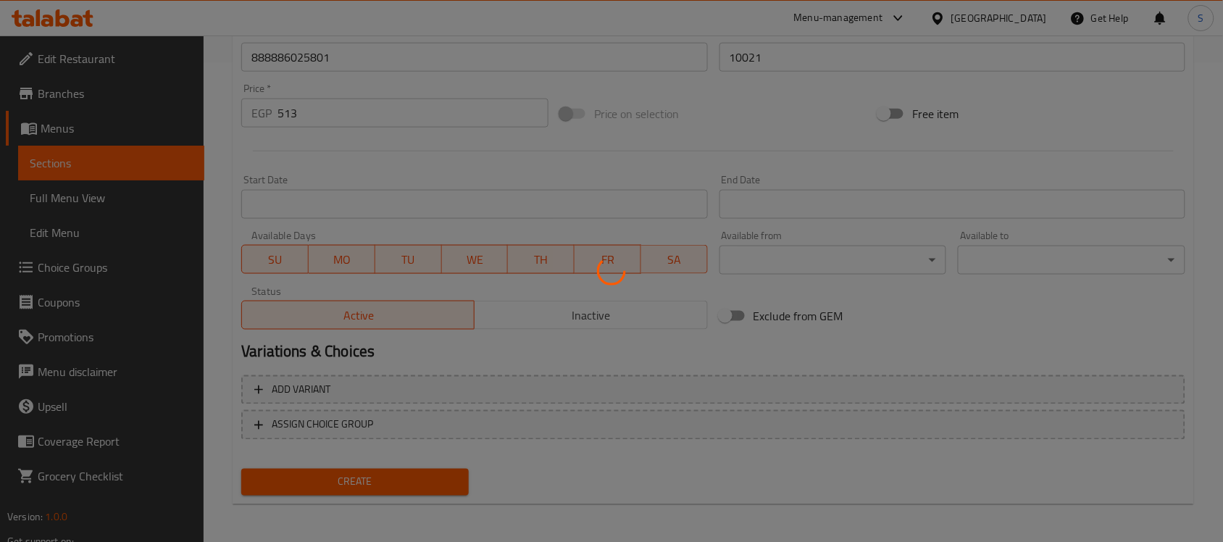
type input "0"
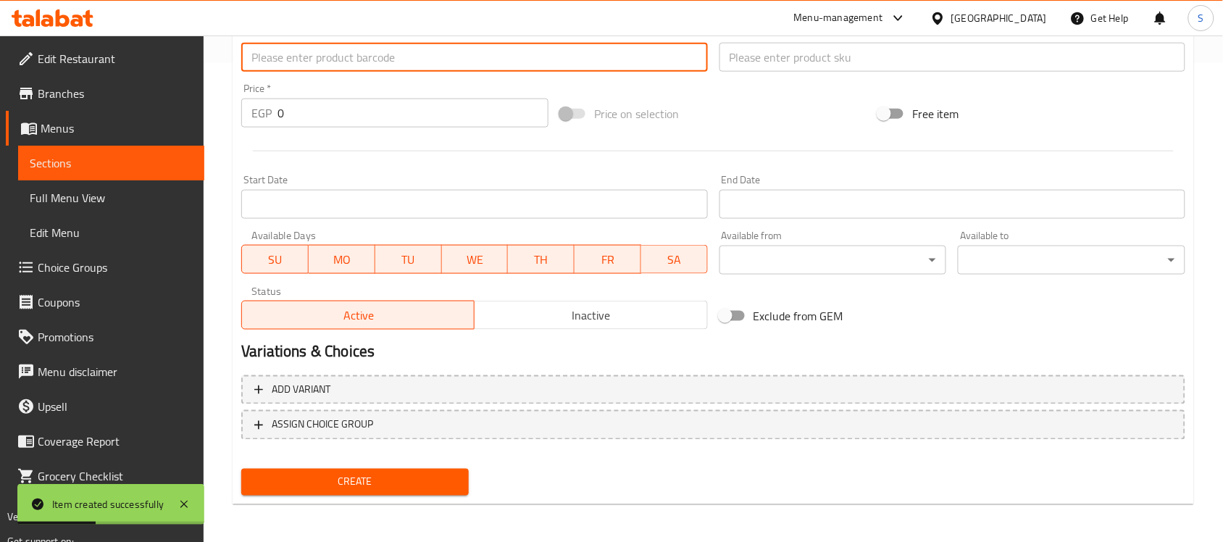
click at [287, 64] on input "text" at bounding box center [474, 57] width 466 height 29
paste input "888886025825"
type input "888886025825"
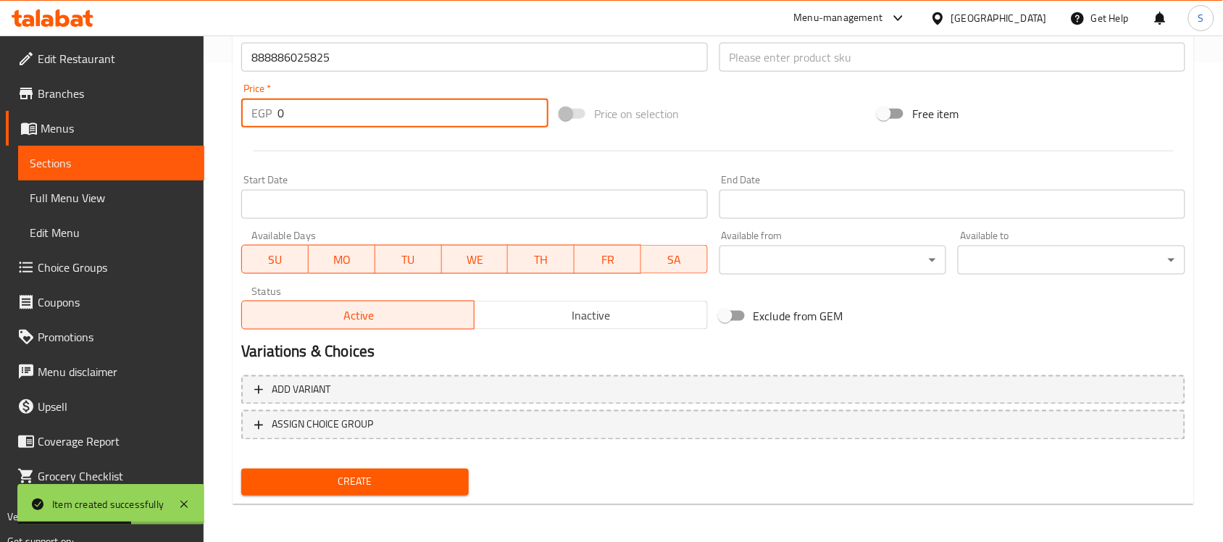
drag, startPoint x: 302, startPoint y: 114, endPoint x: 185, endPoint y: 111, distance: 116.7
click at [185, 111] on div "Edit Restaurant Branches Menus Sections Full Menu View Edit Menu Choice Groups …" at bounding box center [611, 51] width 1223 height 988
paste input "513"
type input "513"
click at [826, 67] on input "text" at bounding box center [952, 57] width 466 height 29
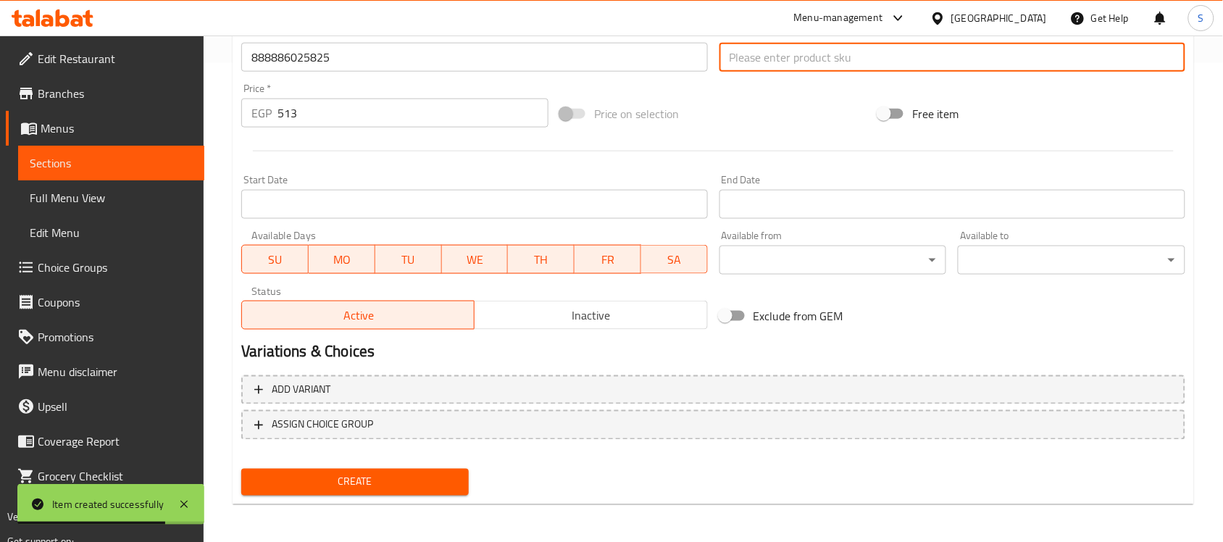
paste input "10023"
type input "10023"
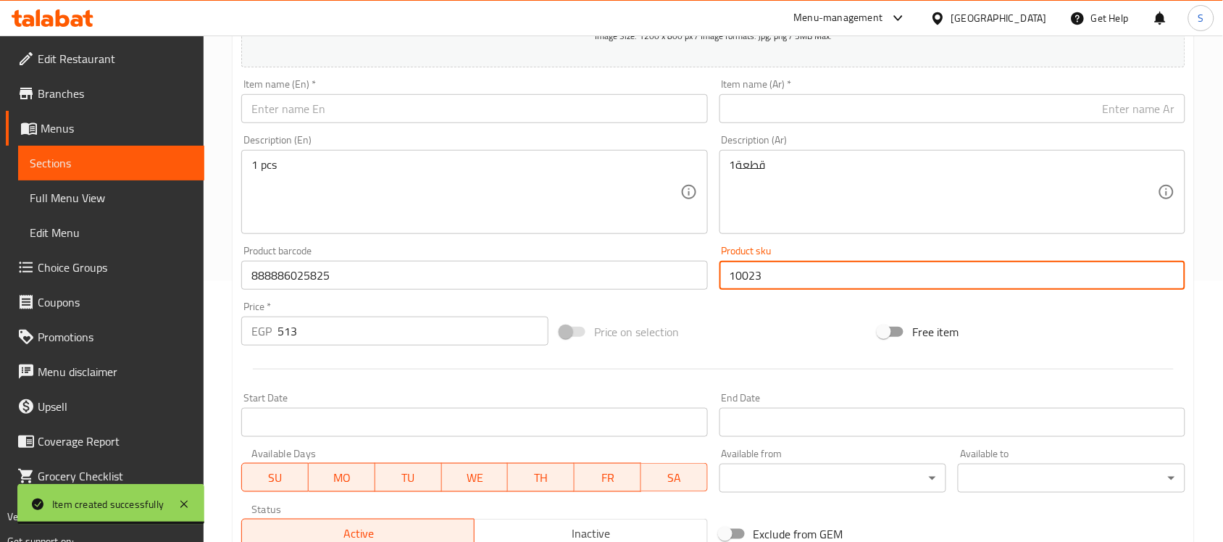
scroll to position [207, 0]
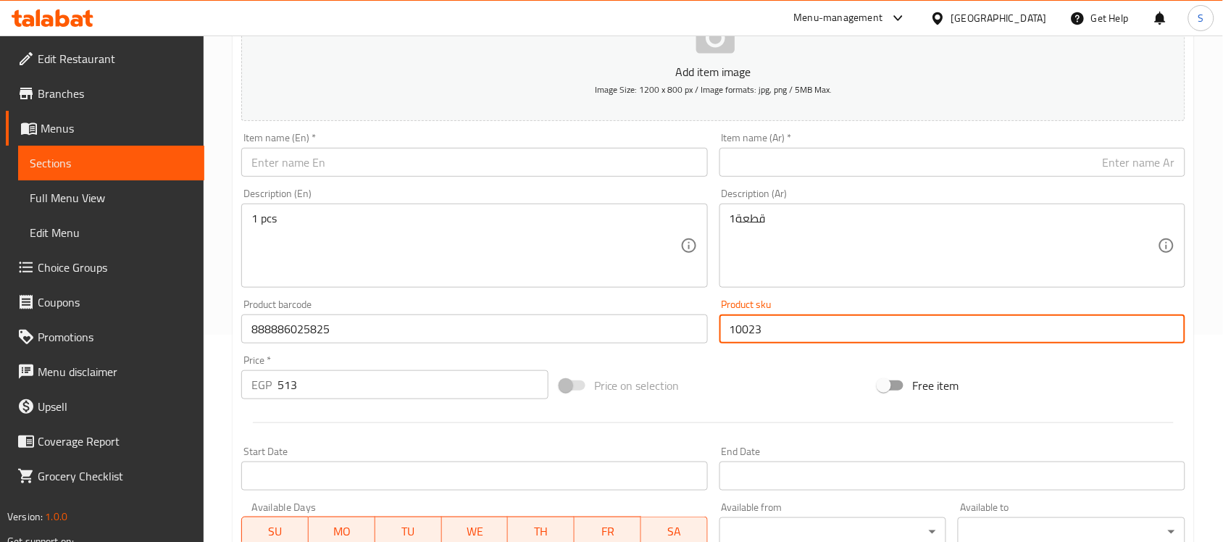
click at [360, 189] on div "Description (En) 1 pcs Description (En)" at bounding box center [474, 237] width 466 height 99
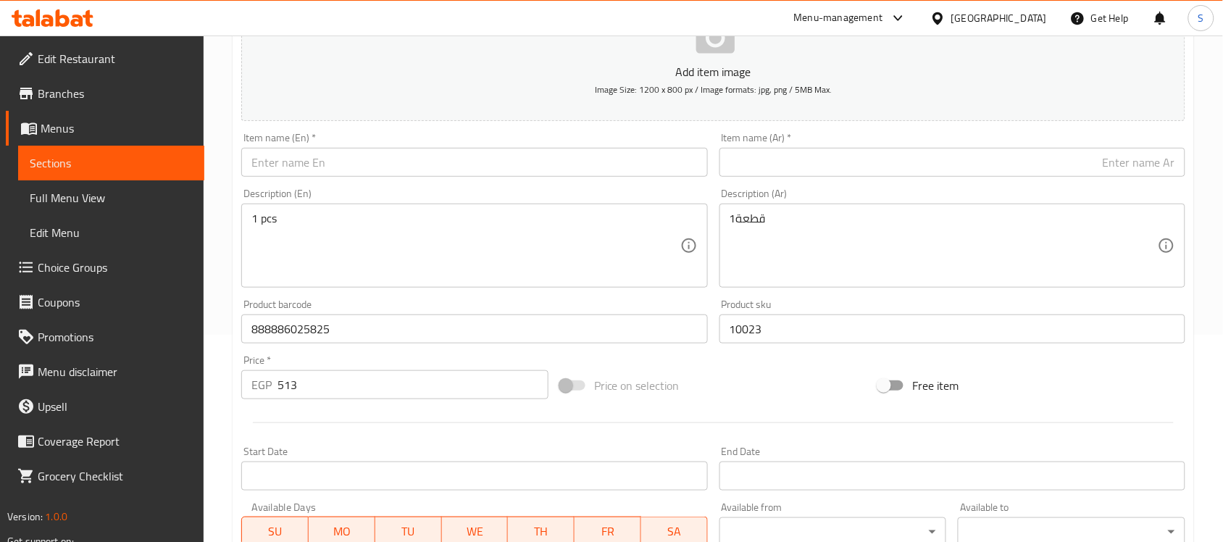
click at [362, 154] on input "text" at bounding box center [474, 162] width 466 height 29
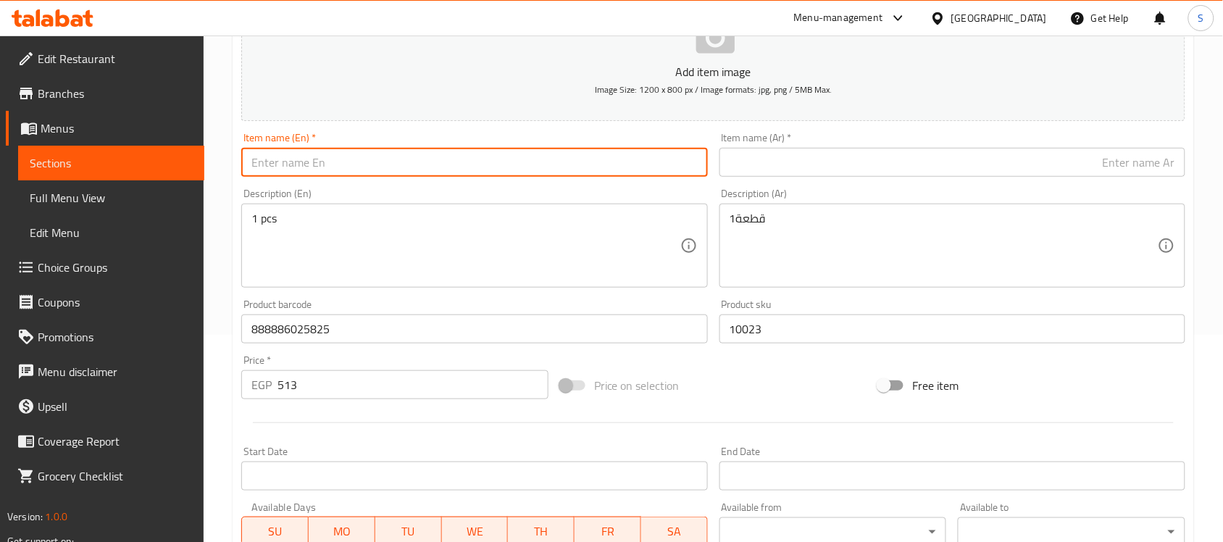
paste input "Doco XS Red Dog Sweater"
type input "Doco XS Red Dog Sweater"
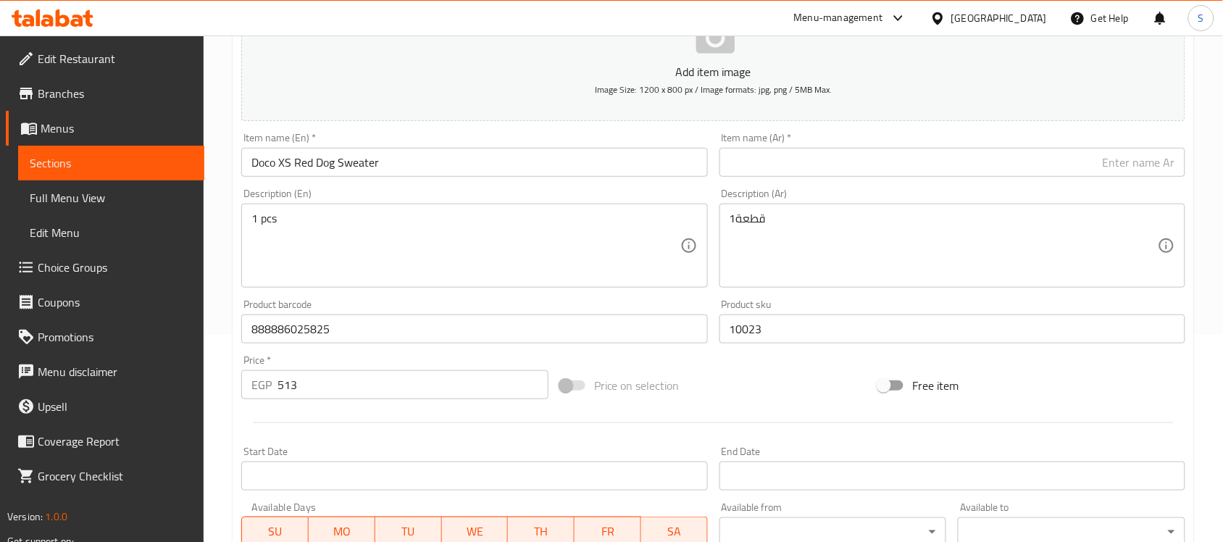
click at [1041, 162] on input "text" at bounding box center [952, 162] width 466 height 29
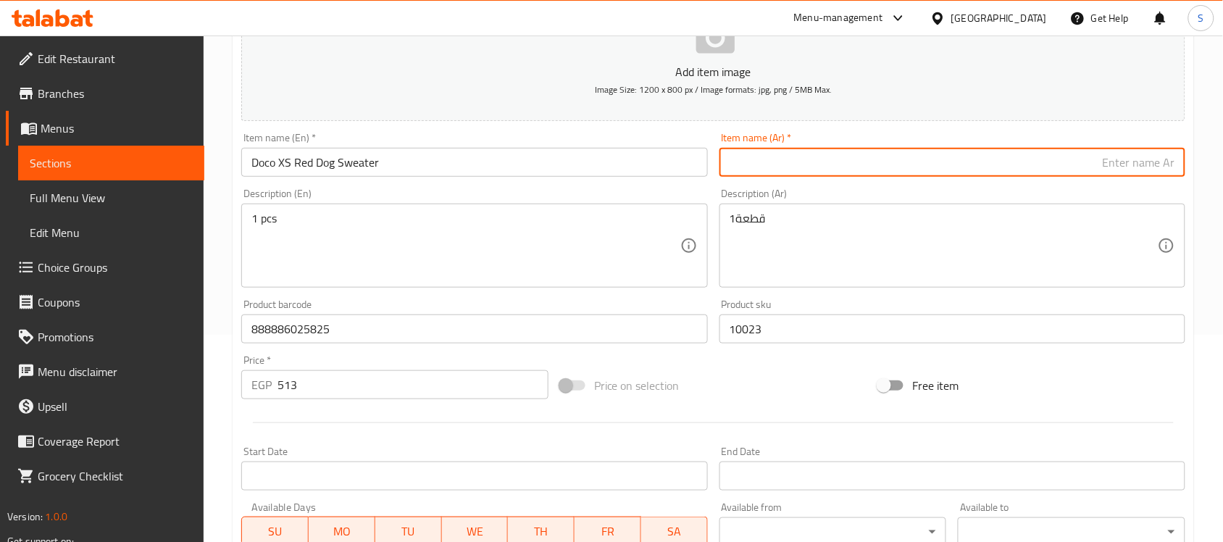
paste input "دوكو كنزة كلاب حمراء صغير جدًا (XS)"
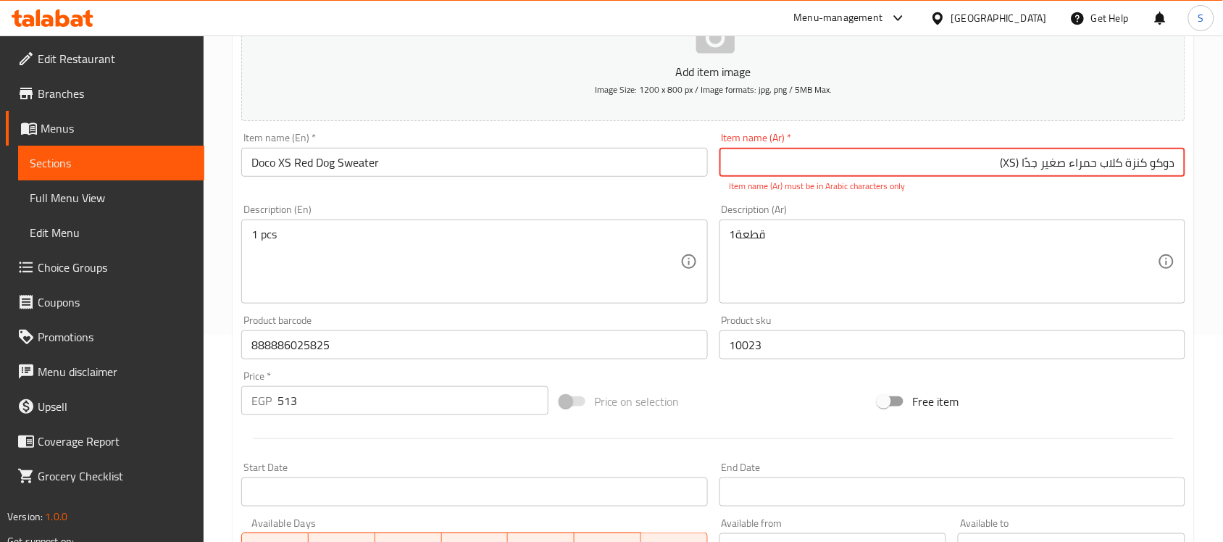
drag, startPoint x: 993, startPoint y: 172, endPoint x: 1025, endPoint y: 171, distance: 31.9
click at [1025, 171] on input "دوكو كنزة كلاب حمراء صغير جدًا (XS)" at bounding box center [952, 162] width 466 height 29
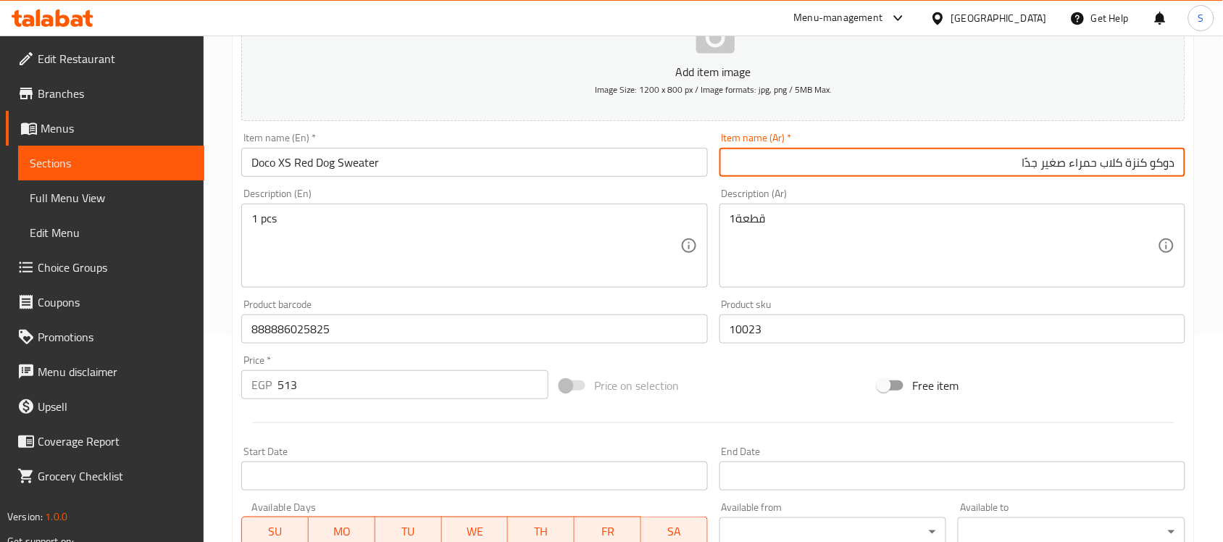
type input "دوكو كنزة كلاب حمراء صغير جدًا"
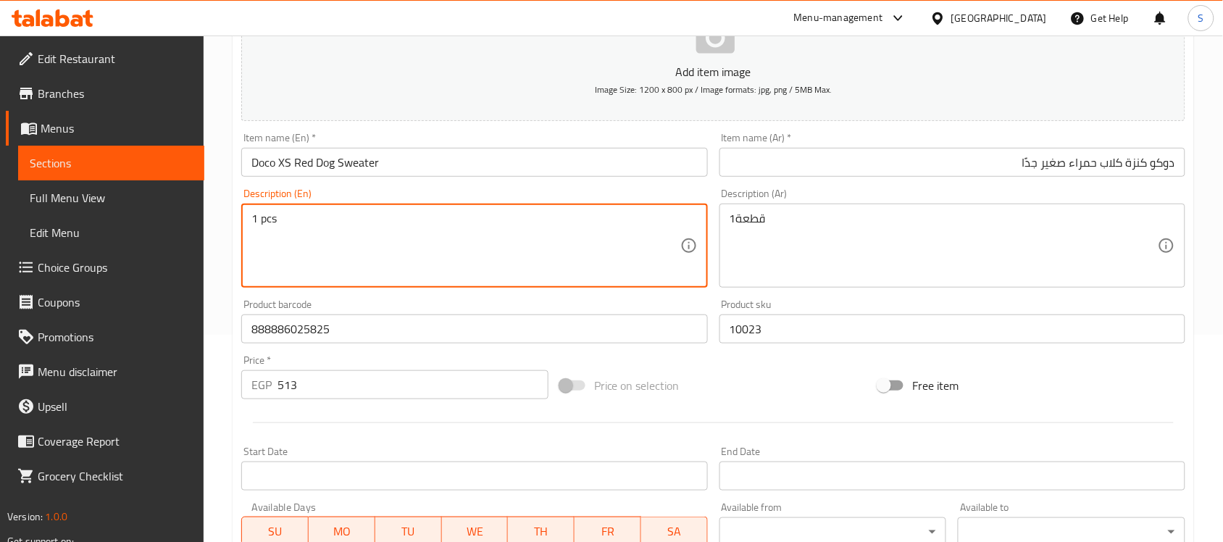
click at [356, 262] on textarea "1 pcs" at bounding box center [465, 246] width 428 height 69
click at [461, 243] on textarea "1 pcs" at bounding box center [465, 246] width 428 height 69
paste textarea "1pcs"
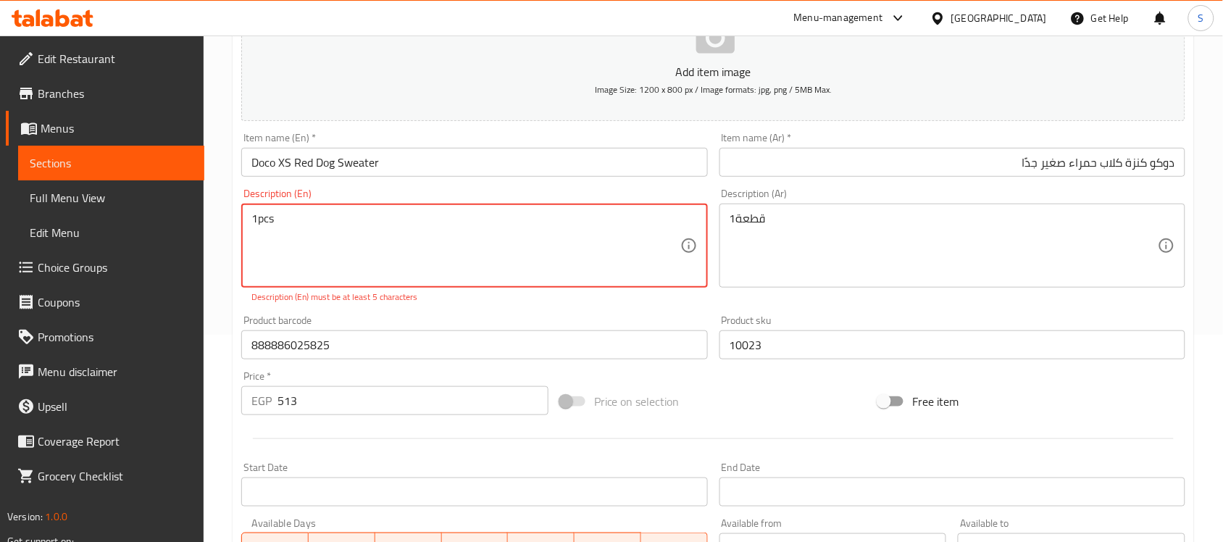
click at [257, 217] on textarea "1pcs" at bounding box center [465, 246] width 428 height 69
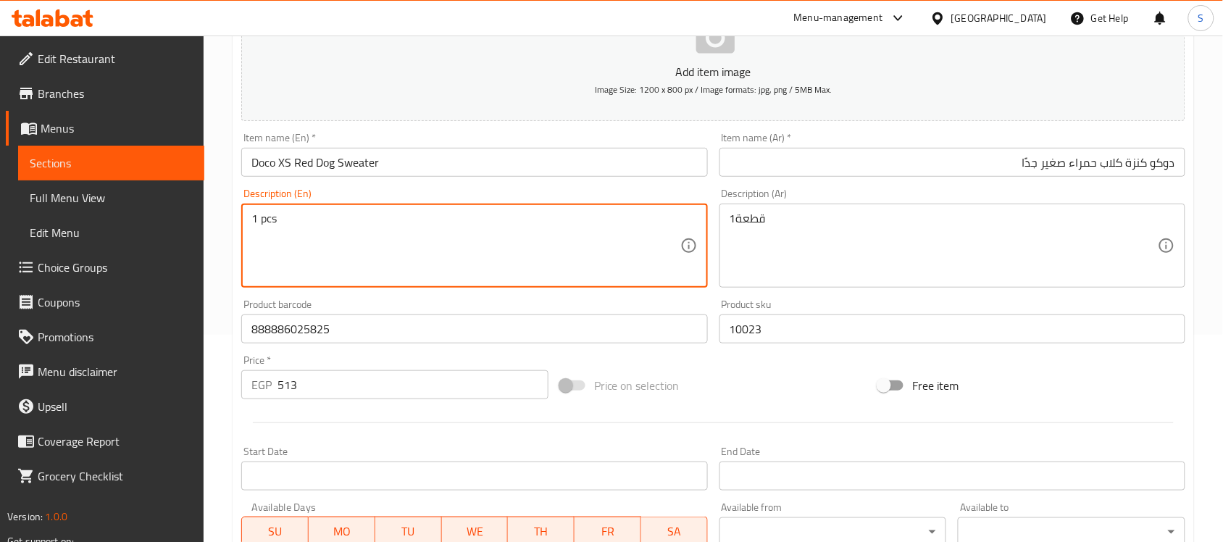
type textarea "1 pcs"
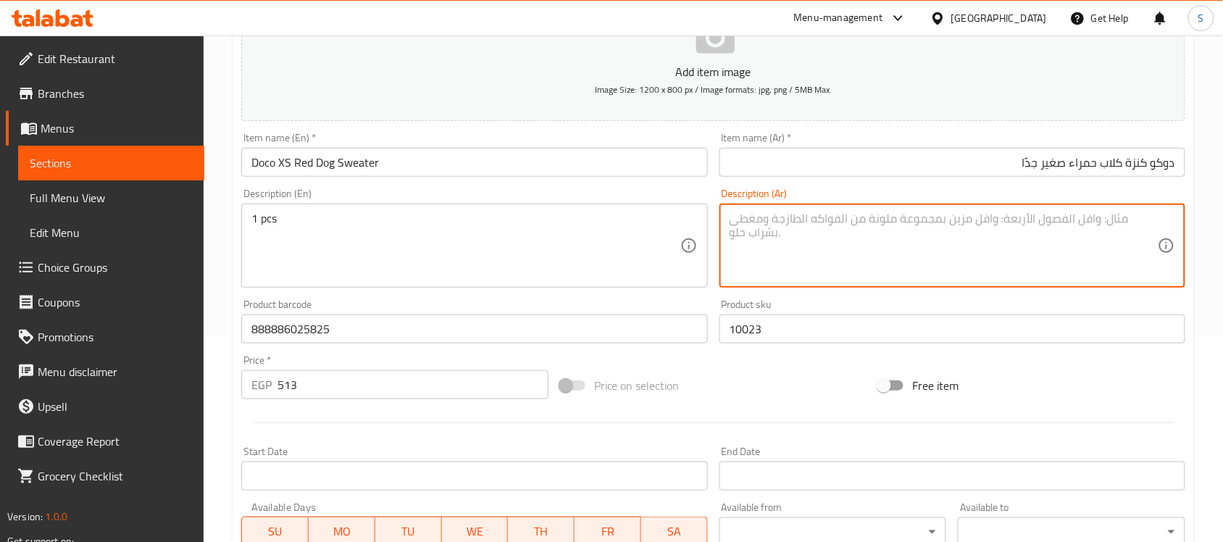
click at [754, 246] on textarea at bounding box center [944, 246] width 428 height 69
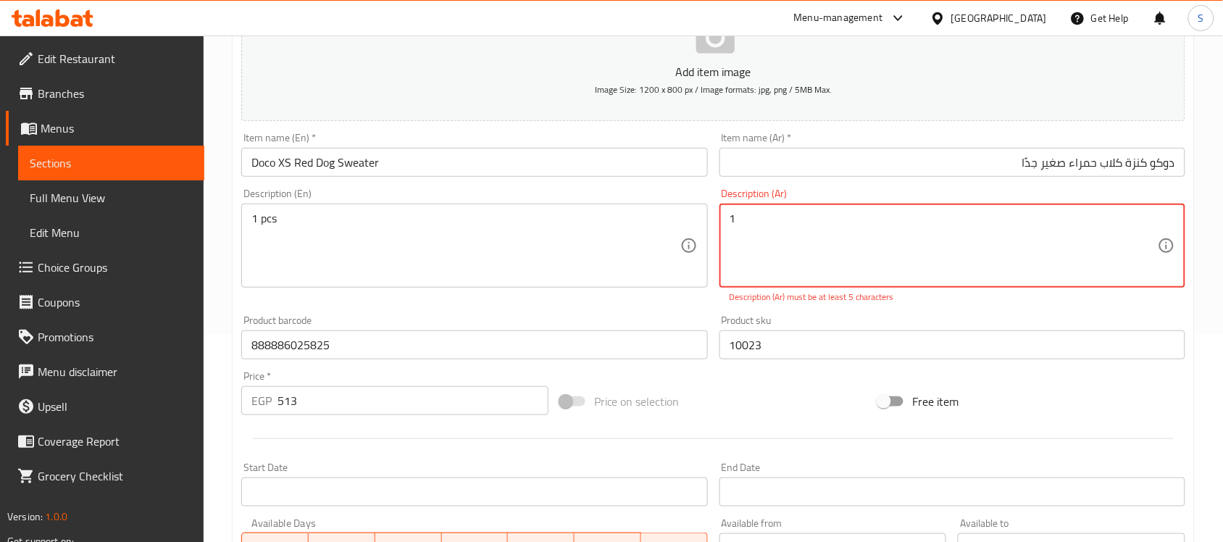
paste textarea "قطعة"
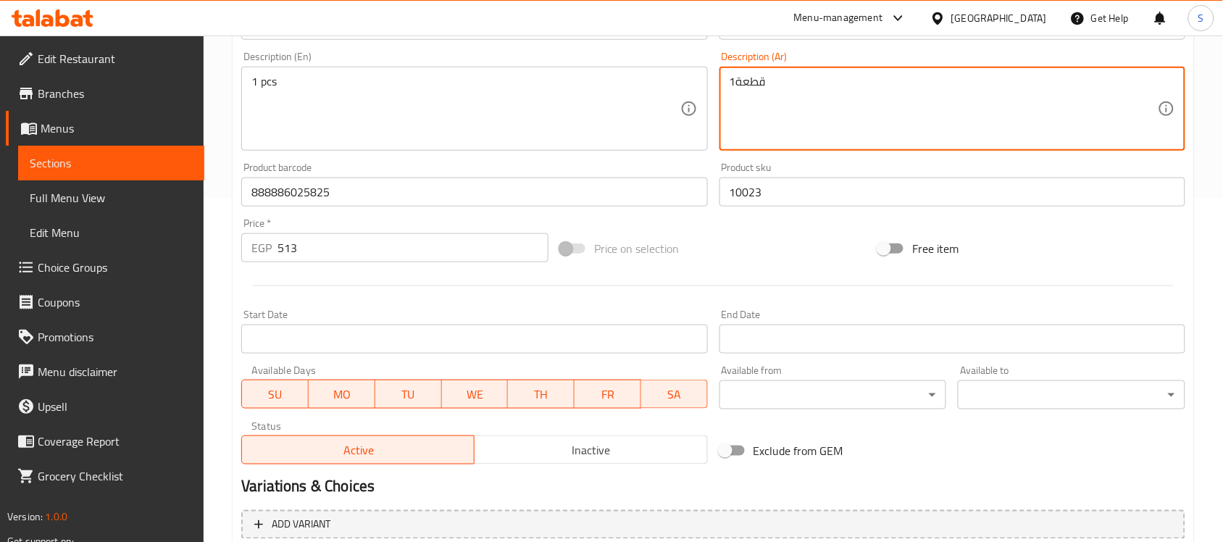
scroll to position [479, 0]
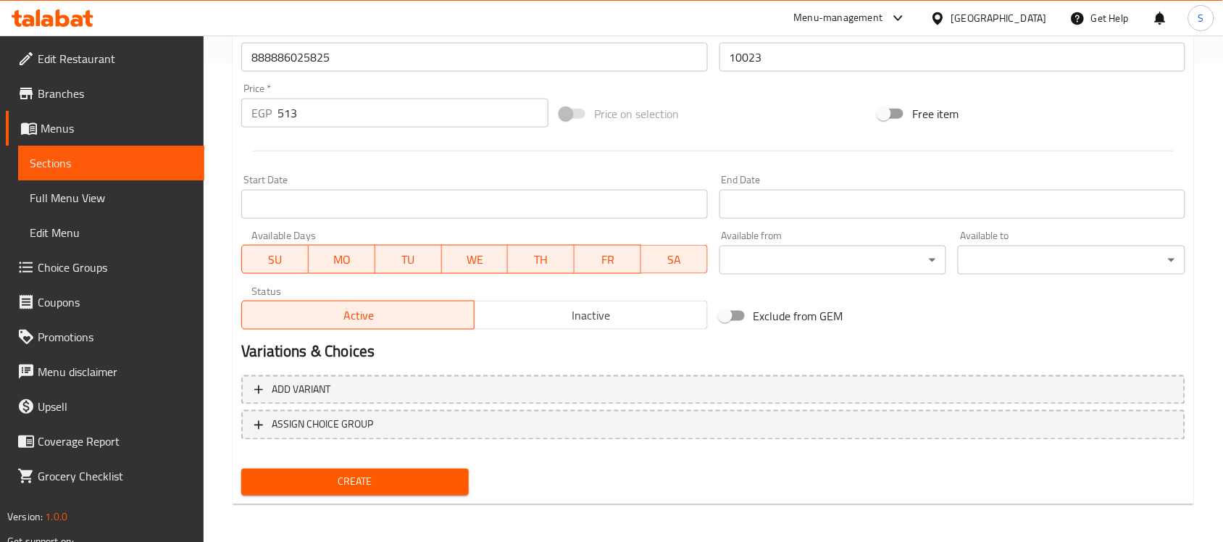
type textarea "1قطعة"
click at [458, 493] on button "Create" at bounding box center [354, 482] width 227 height 27
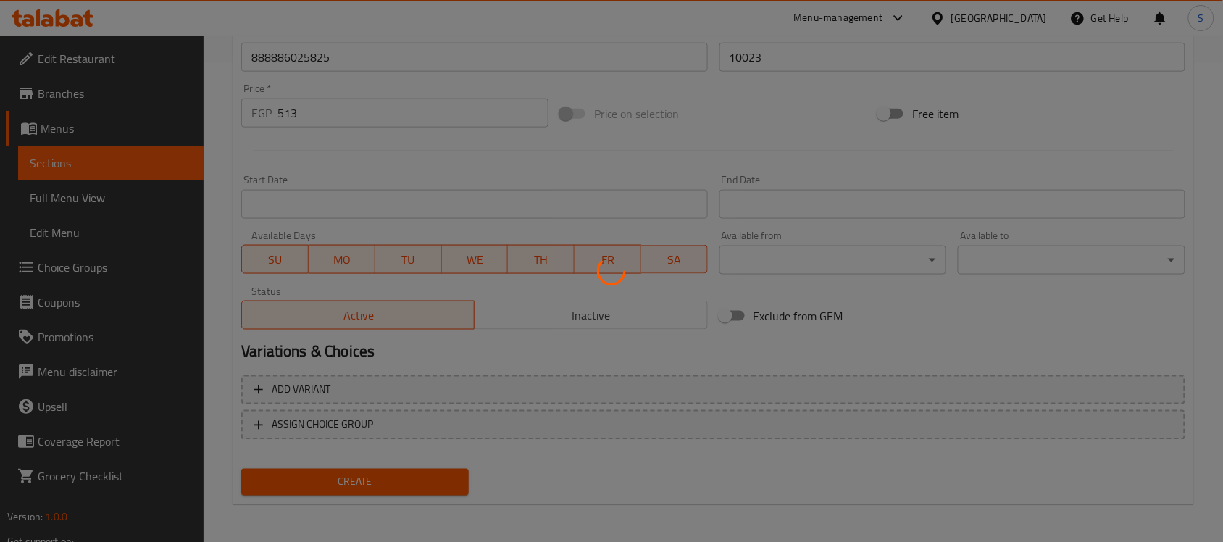
type input "0"
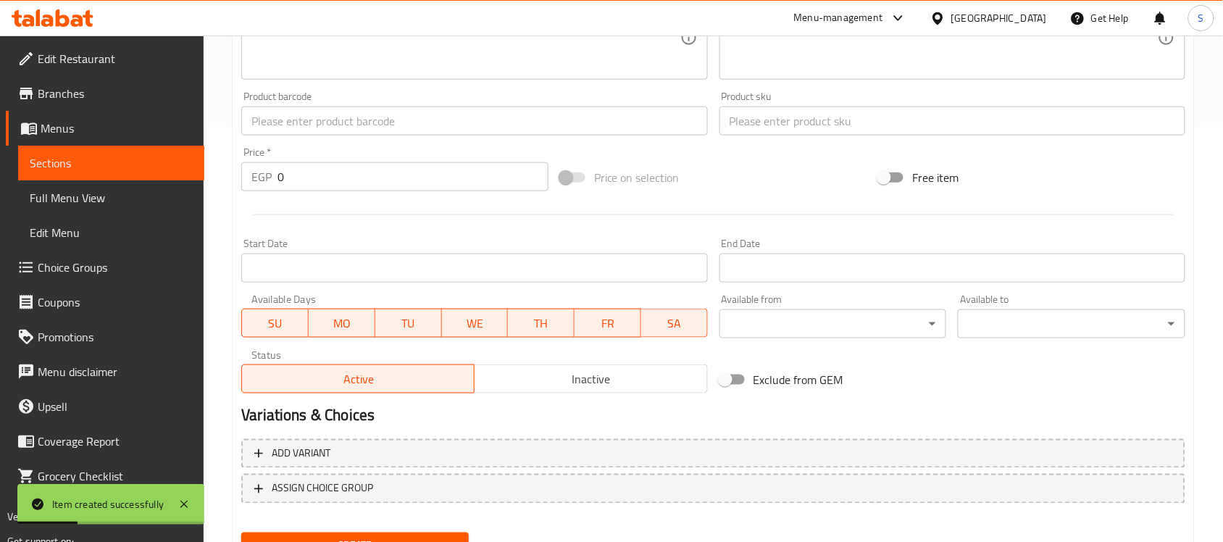
scroll to position [298, 0]
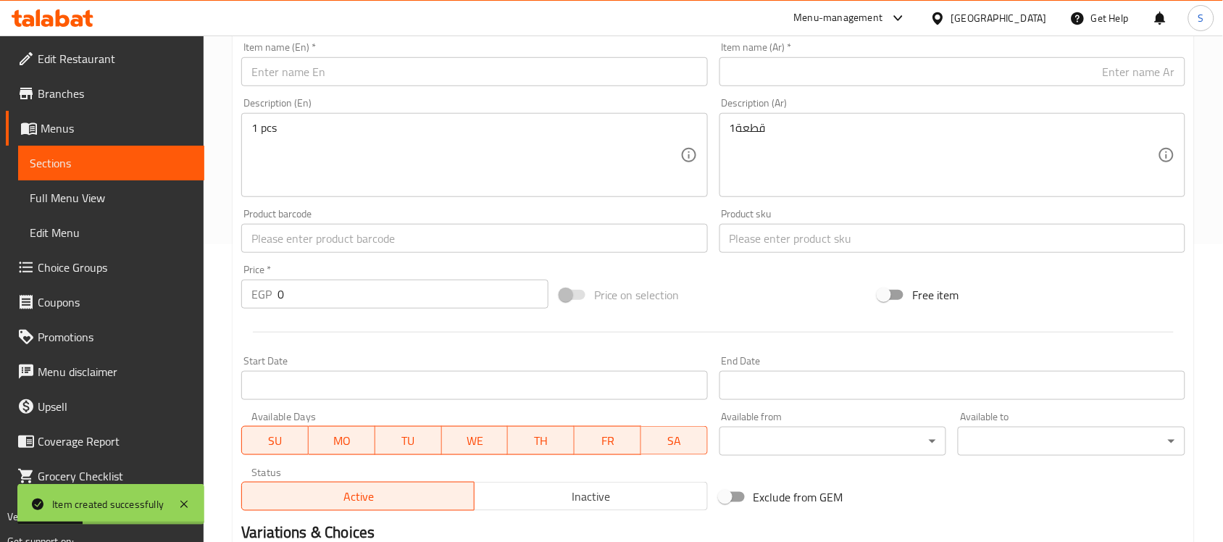
click at [330, 233] on input "text" at bounding box center [474, 238] width 466 height 29
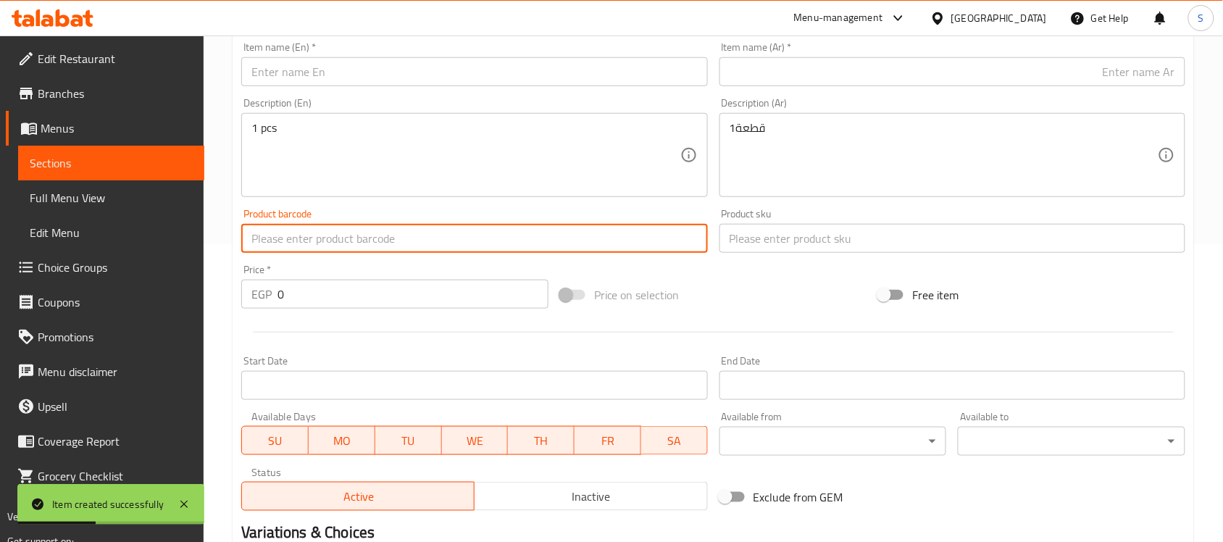
paste input "513912010"
type input "513912010"
drag, startPoint x: 304, startPoint y: 301, endPoint x: 259, endPoint y: 303, distance: 45.0
click at [261, 304] on div "EGP 0 Price *" at bounding box center [394, 294] width 307 height 29
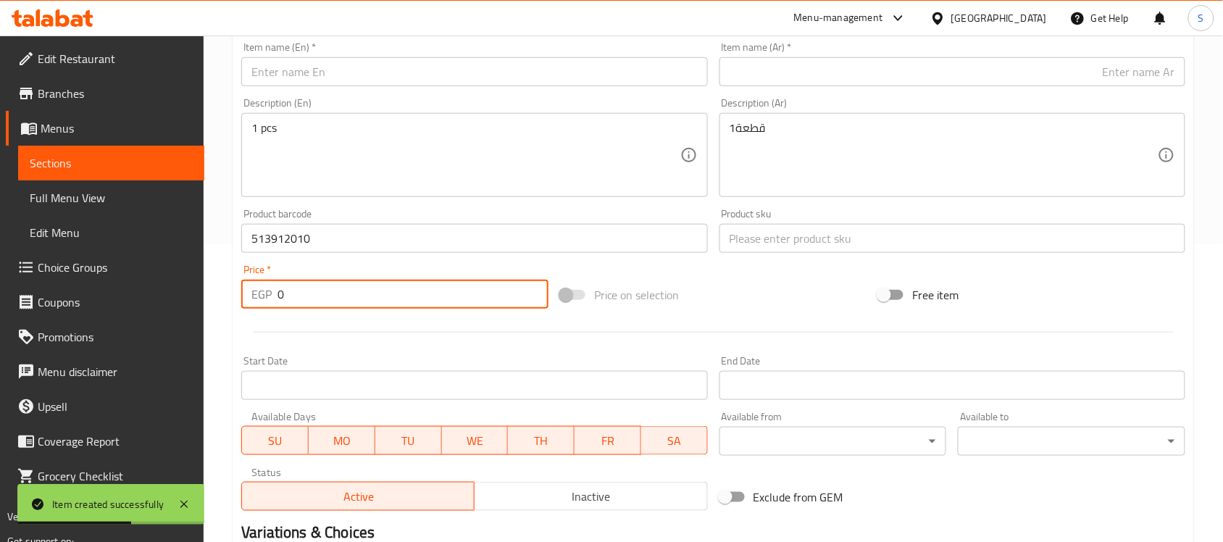
paste input "213"
type input "213"
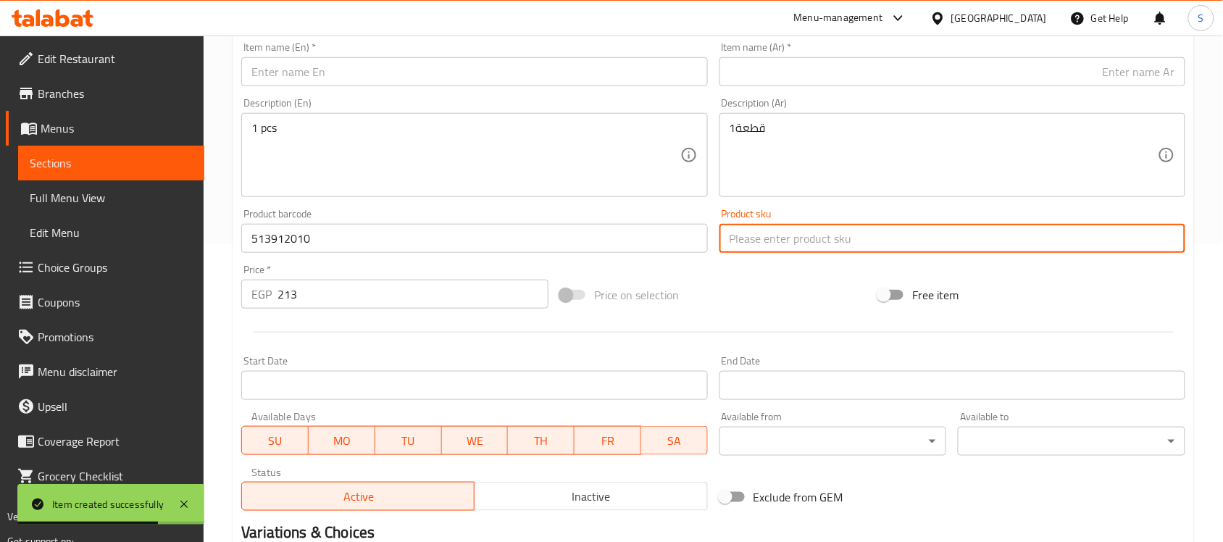
click at [788, 245] on input "text" at bounding box center [952, 238] width 466 height 29
paste input "13912"
type input "13912"
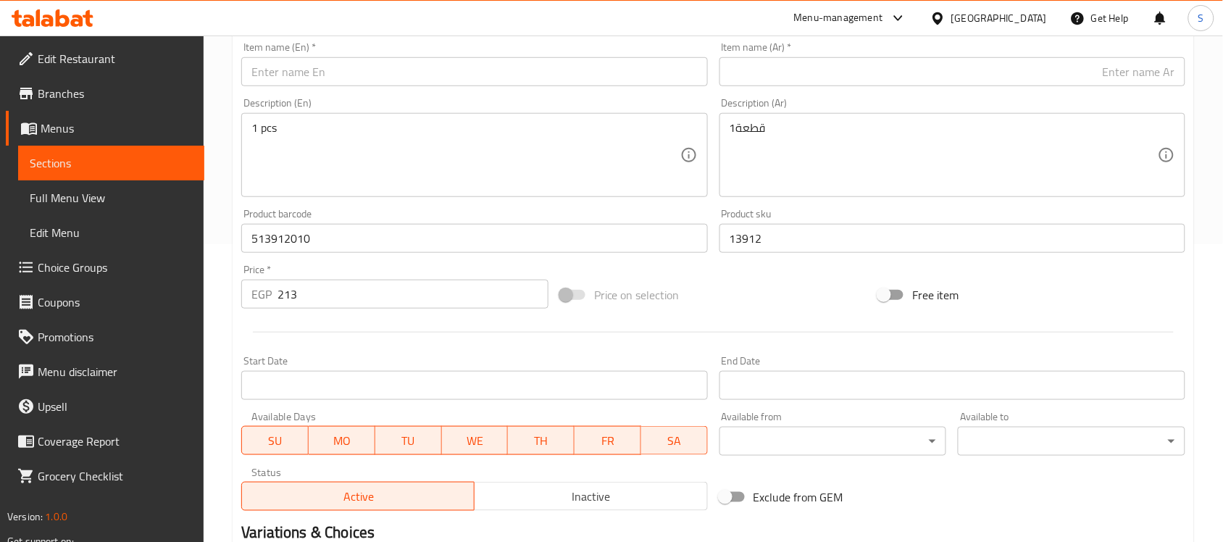
click at [324, 246] on input "513912010" at bounding box center [474, 238] width 466 height 29
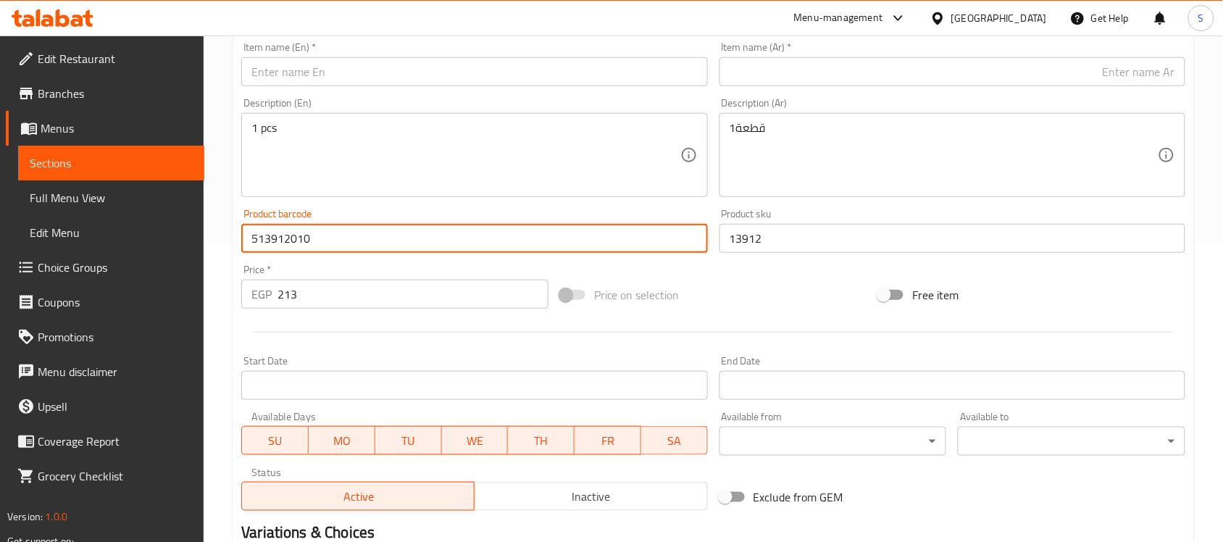
click at [324, 246] on input "513912010" at bounding box center [474, 238] width 466 height 29
paste input "6975213982112"
type input "6975213982112"
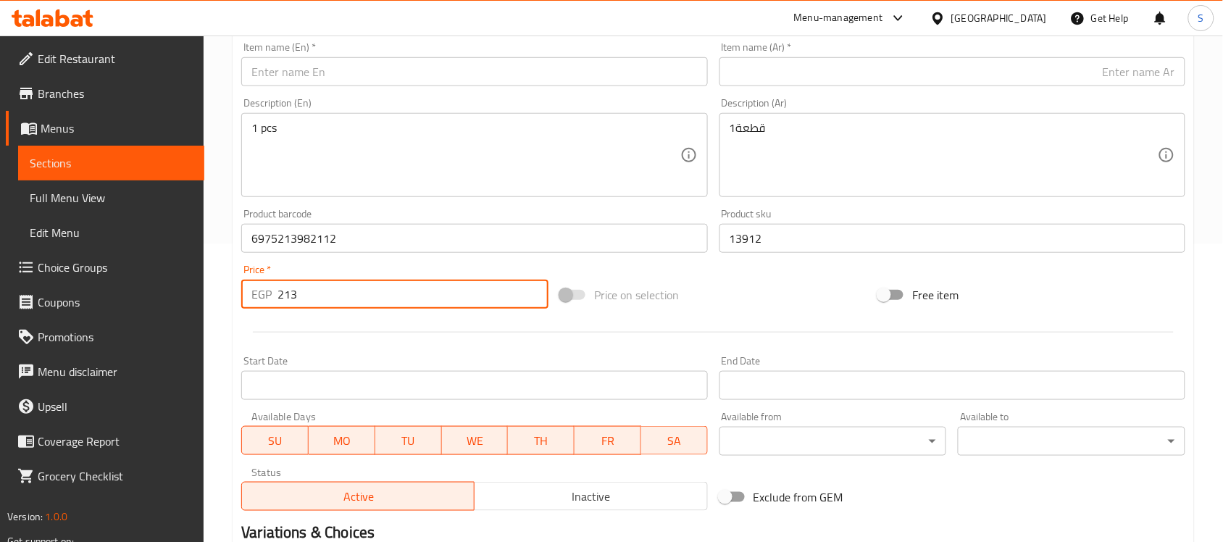
drag, startPoint x: 326, startPoint y: 281, endPoint x: 251, endPoint y: 257, distance: 79.0
click at [251, 257] on div "Add item image Image Size: 1200 x 800 px / Image formats: jpg, png / 5MB Max. I…" at bounding box center [713, 204] width 956 height 624
paste input "3"
type input "313"
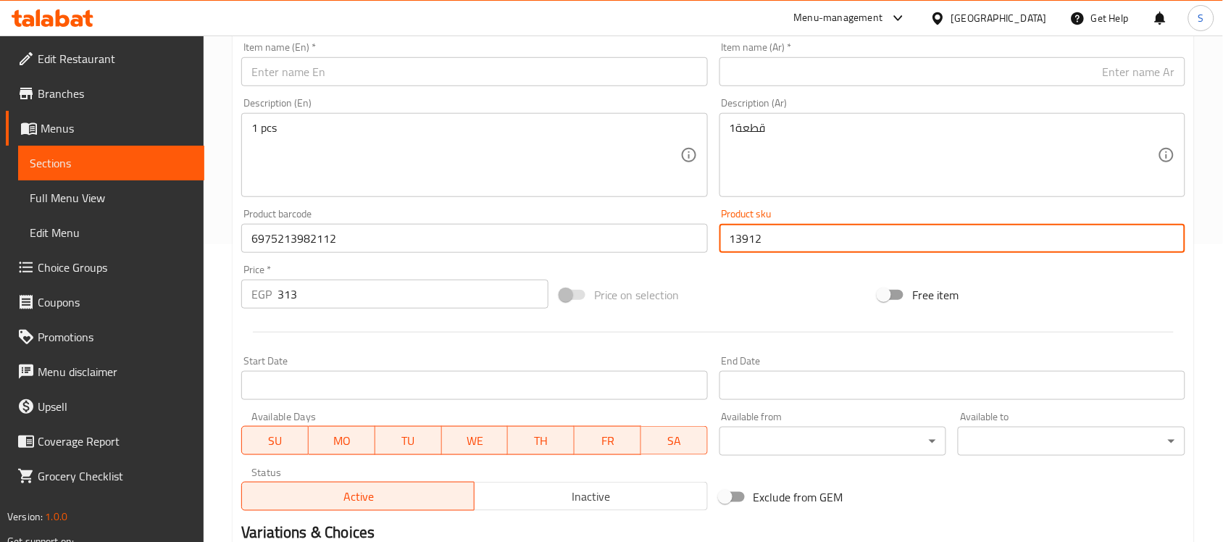
click at [750, 243] on input "13912" at bounding box center [952, 238] width 466 height 29
paste input "56"
type input "13956"
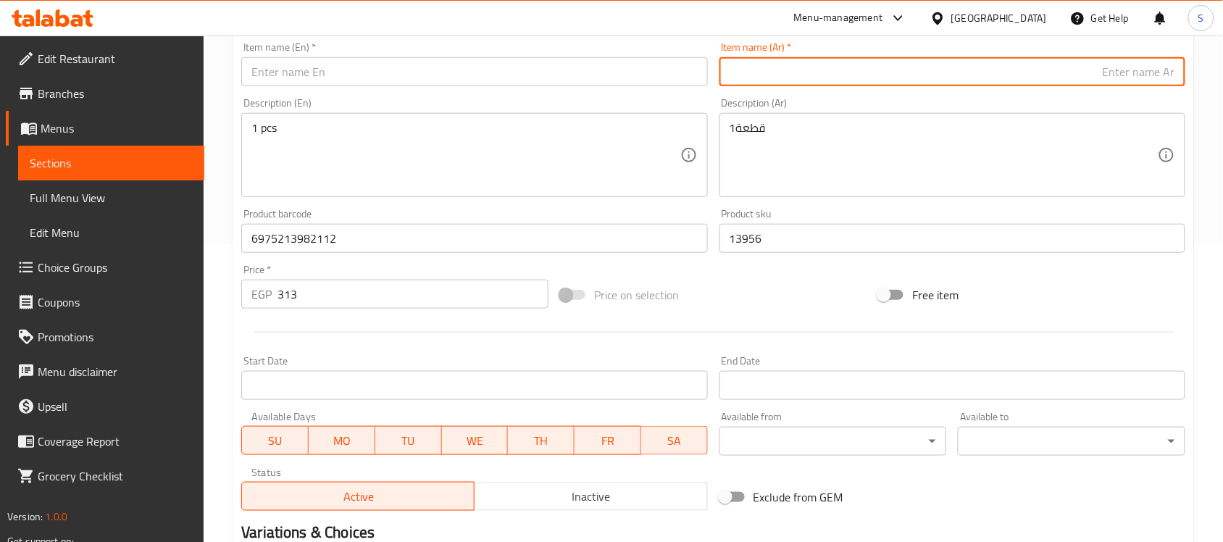
click at [886, 73] on input "text" at bounding box center [952, 71] width 466 height 29
paste input "لعبة محشوة للكلاب باللونين الأصفر والأزرق من ناعومي"
type input "لعبة محشوة للكلاب باللونين الأصفر والأزرق من ناعومي"
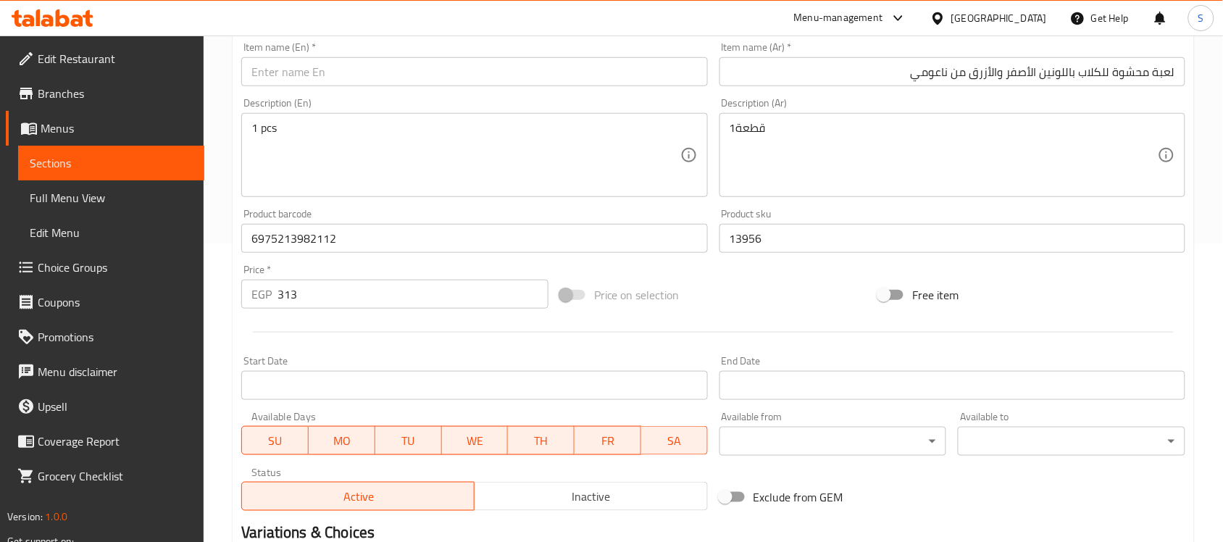
click at [280, 67] on input "text" at bounding box center [474, 71] width 466 height 29
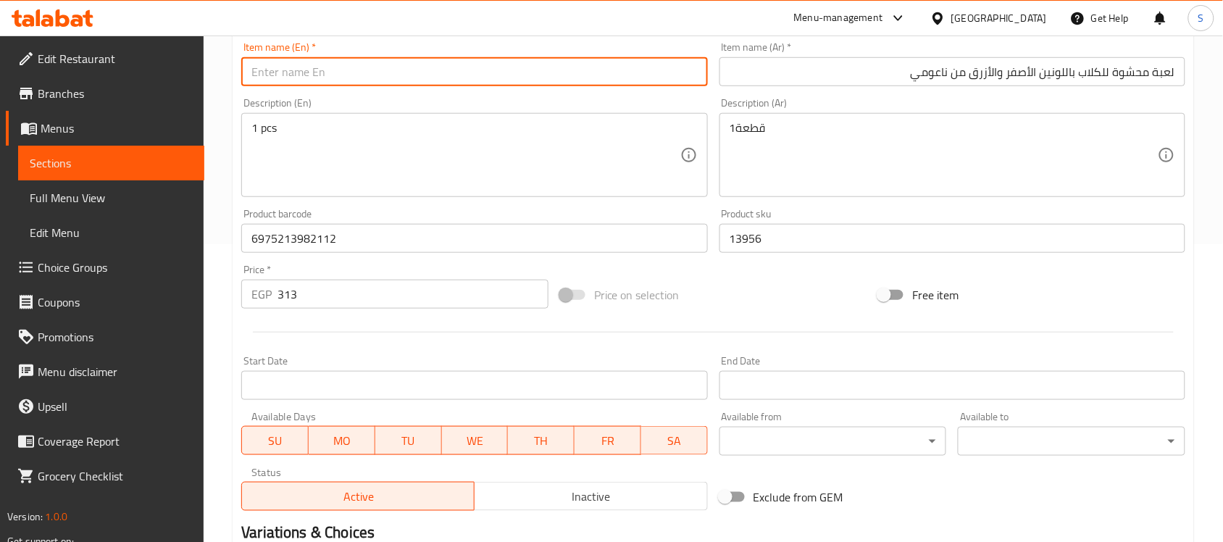
paste input "Naomi Yellow and Blue Stuffed Dog Toy"
type input "Naomi Yellow and Blue Stuffed Dog Toy"
click at [356, 127] on textarea "1 pcs" at bounding box center [465, 155] width 428 height 69
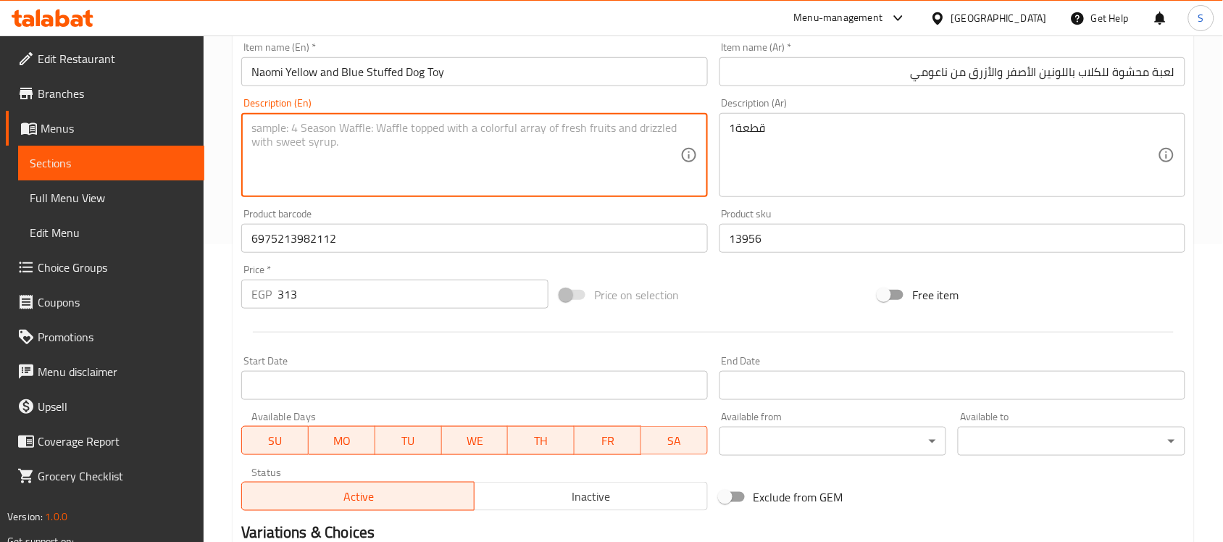
paste textarea "1pcs"
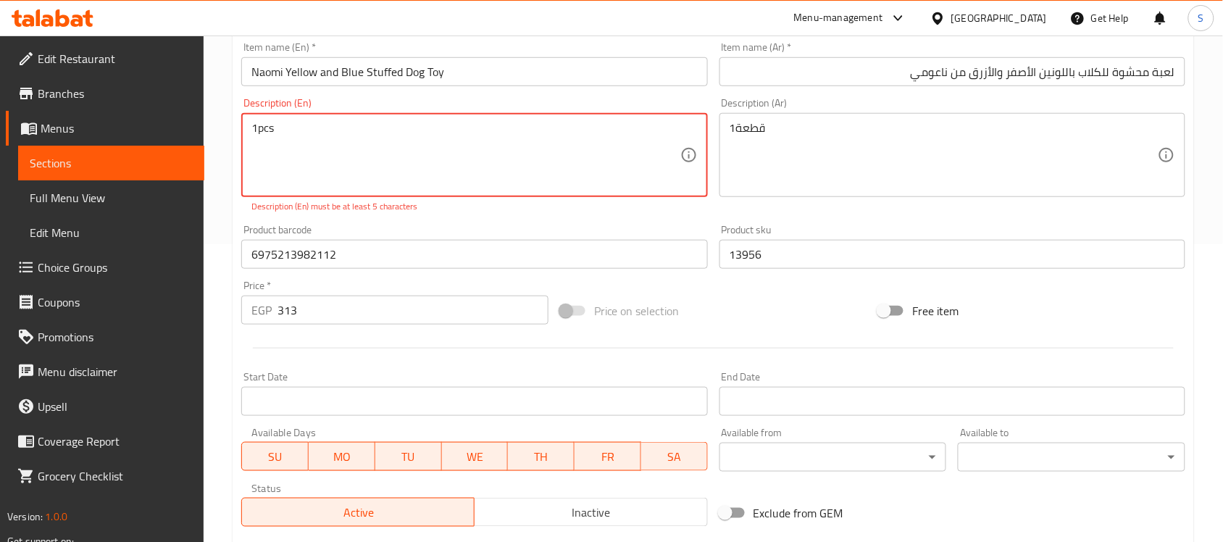
click at [256, 131] on textarea "1pcs" at bounding box center [465, 155] width 428 height 69
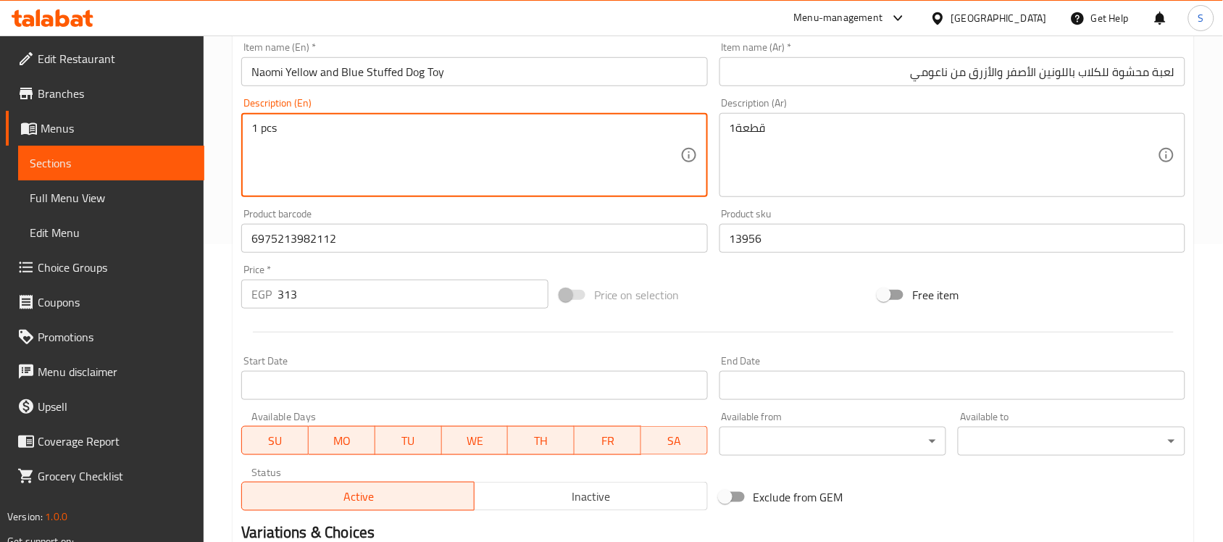
type textarea "1 pcs"
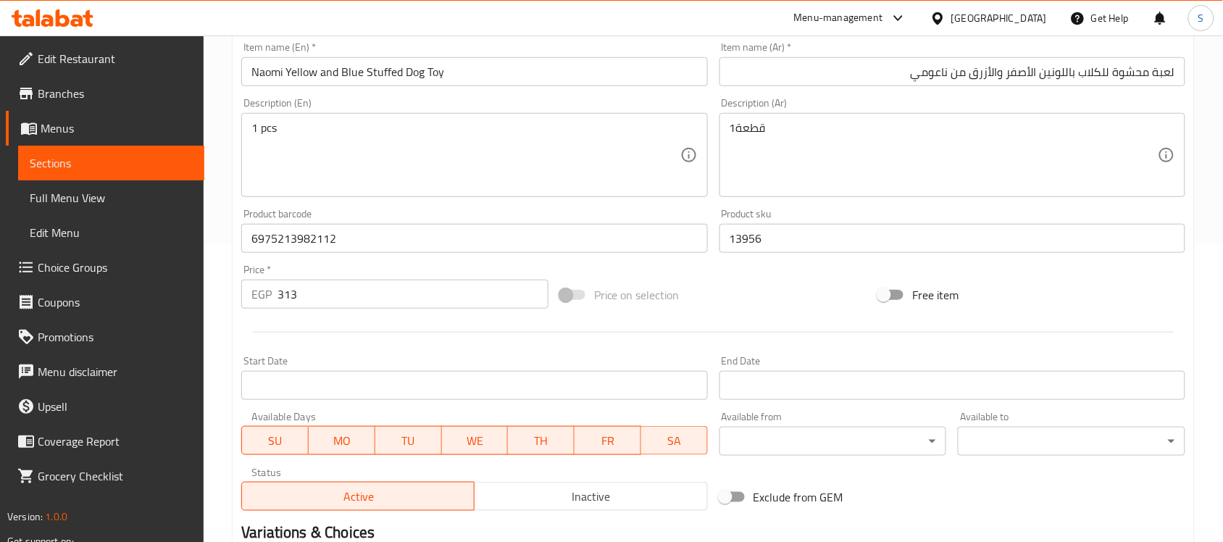
click at [869, 149] on textarea "1قطعة" at bounding box center [944, 155] width 428 height 69
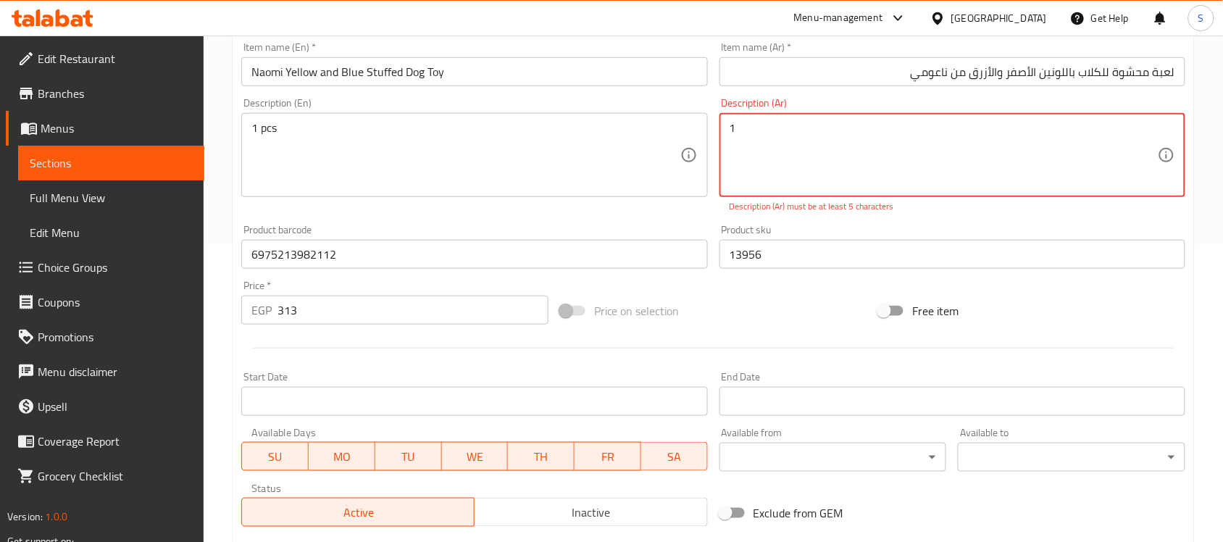
paste textarea "قطعة"
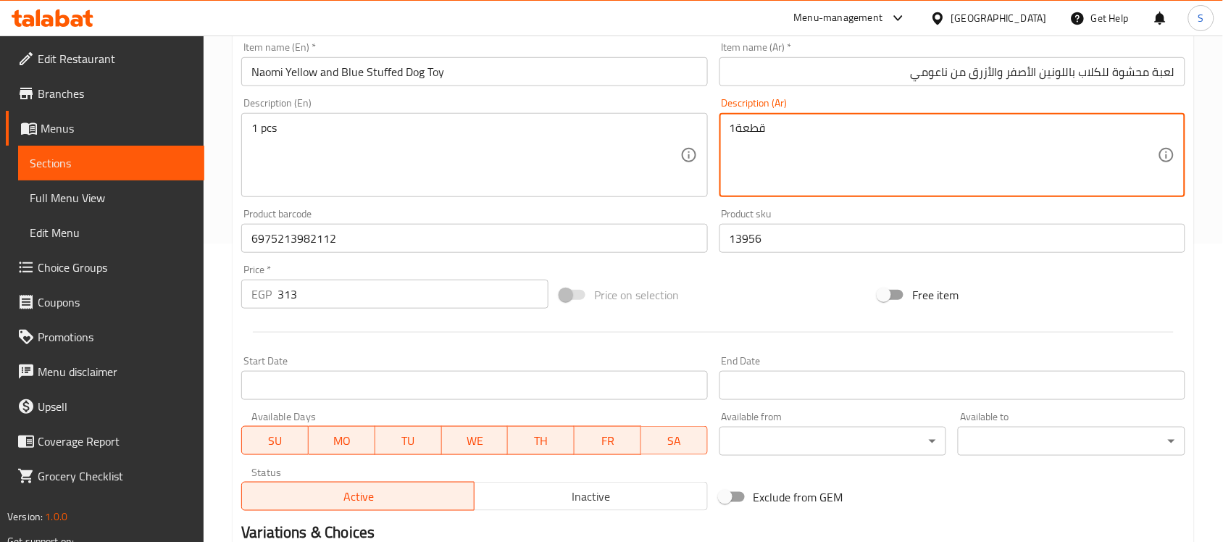
click at [351, 327] on div at bounding box center [713, 331] width 956 height 35
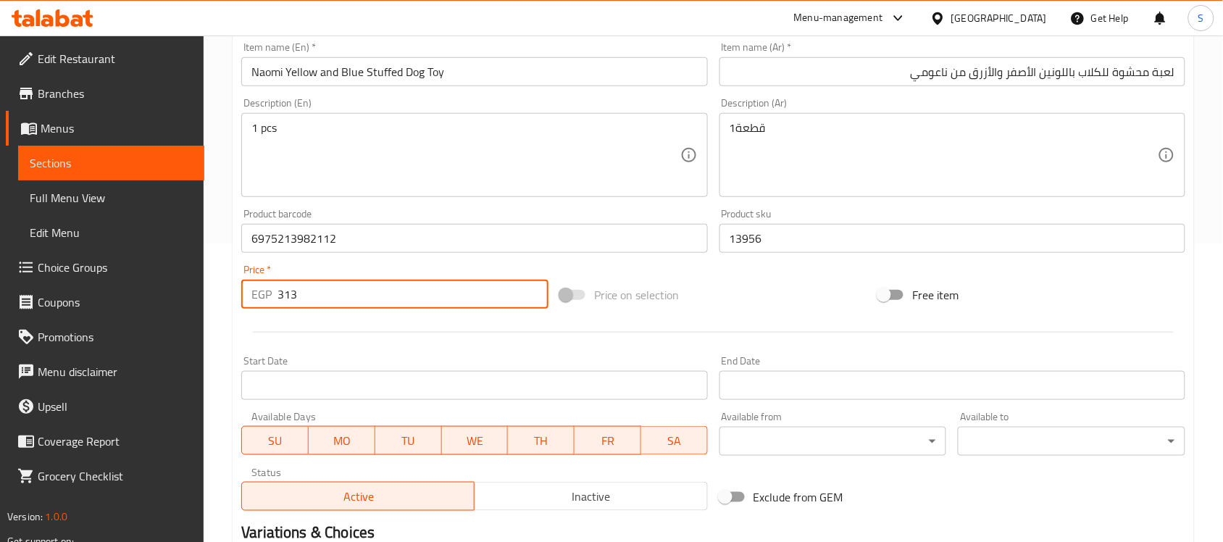
click at [359, 306] on input "313" at bounding box center [412, 294] width 271 height 29
click at [370, 256] on div "Product barcode 6975213982112 Product barcode" at bounding box center [473, 231] width 477 height 56
click at [385, 243] on input "6975213982112" at bounding box center [474, 238] width 466 height 29
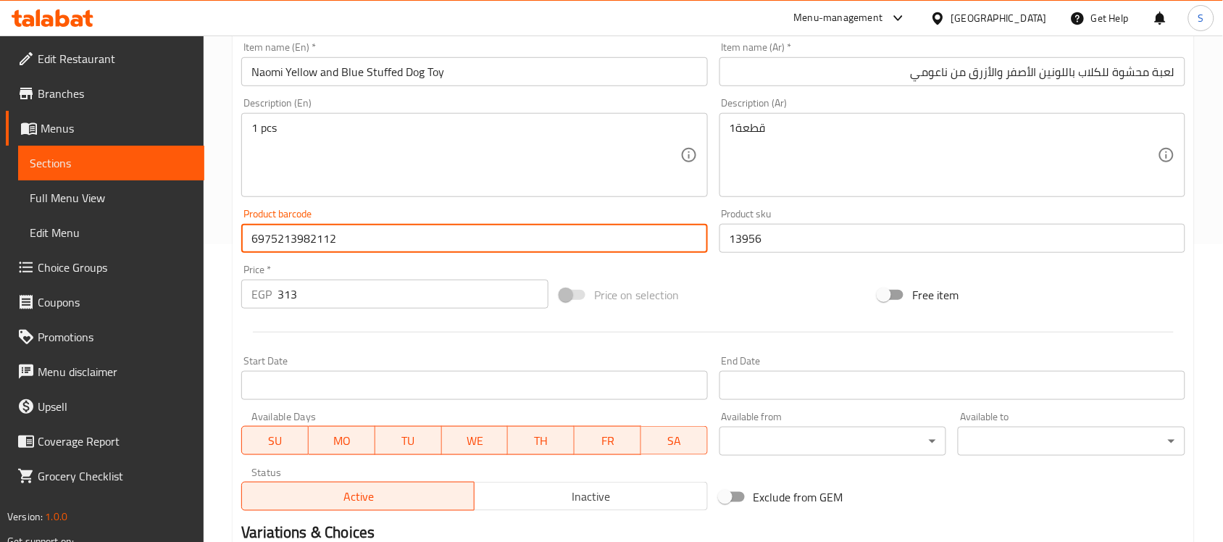
click at [751, 238] on input "13956" at bounding box center [952, 238] width 466 height 29
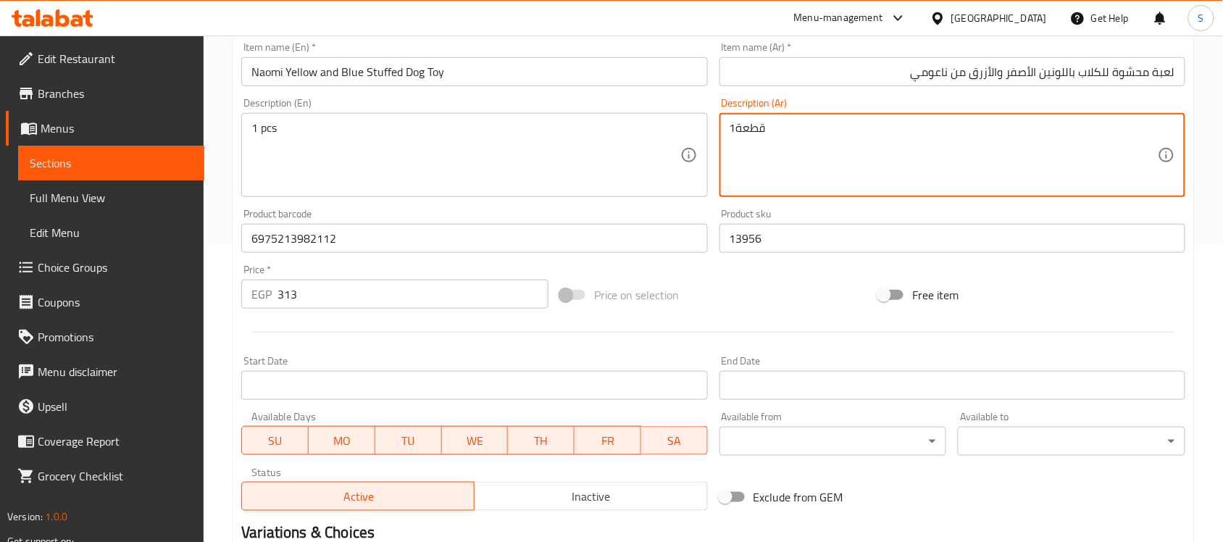
type textarea "1قطعة"
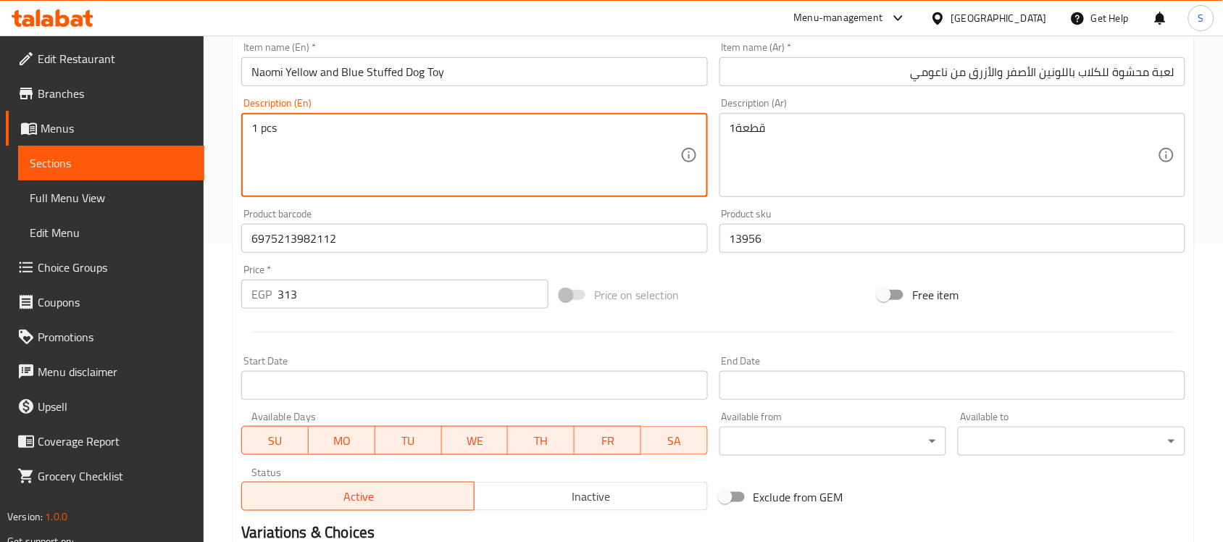
click at [487, 71] on input "Naomi Yellow and Blue Stuffed Dog Toy" at bounding box center [474, 71] width 466 height 29
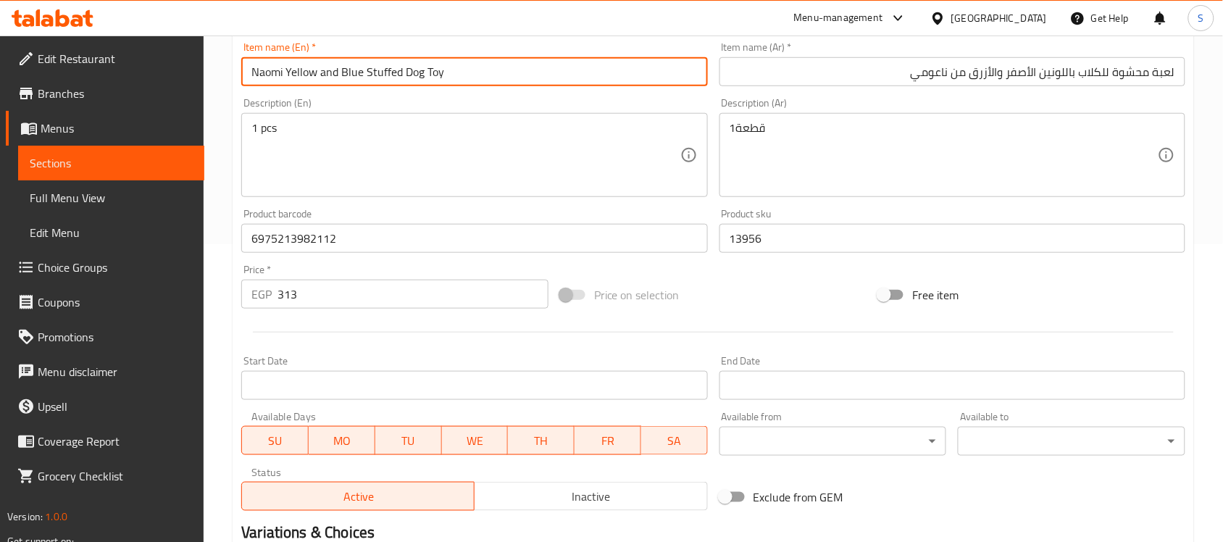
click at [816, 75] on input "لعبة محشوة للكلاب باللونين الأصفر والأزرق من ناعومي" at bounding box center [952, 71] width 466 height 29
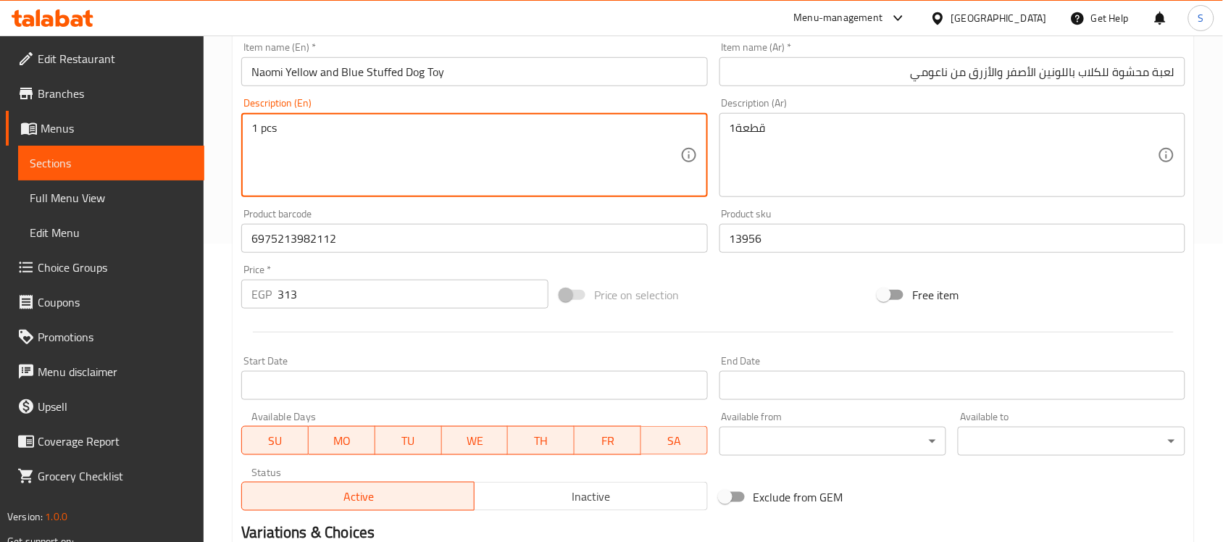
click at [415, 247] on input "6975213982112" at bounding box center [474, 238] width 466 height 29
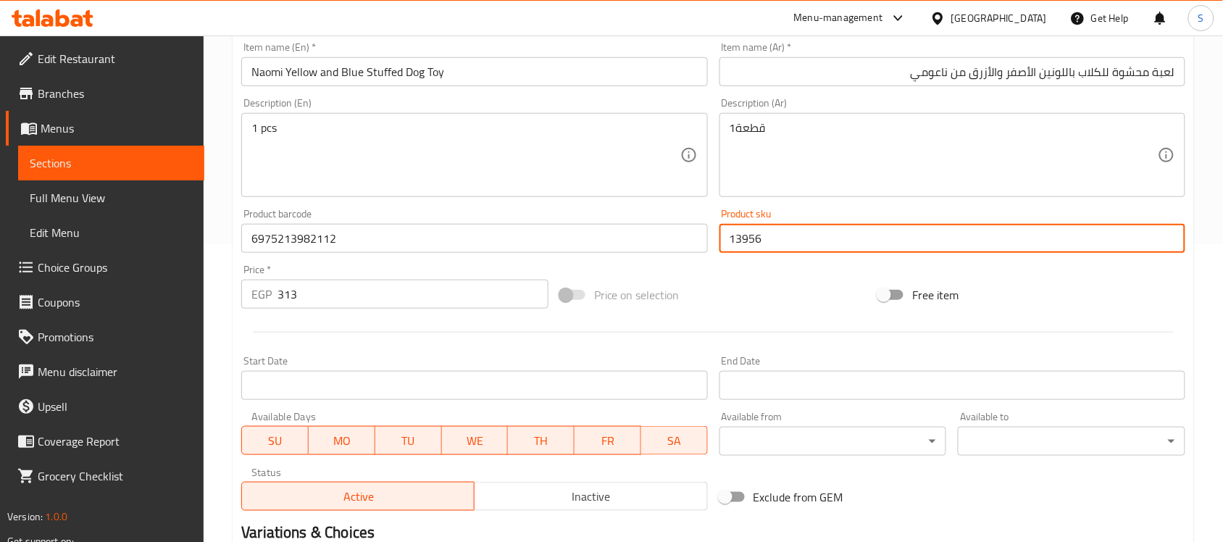
click at [752, 229] on input "13956" at bounding box center [952, 238] width 466 height 29
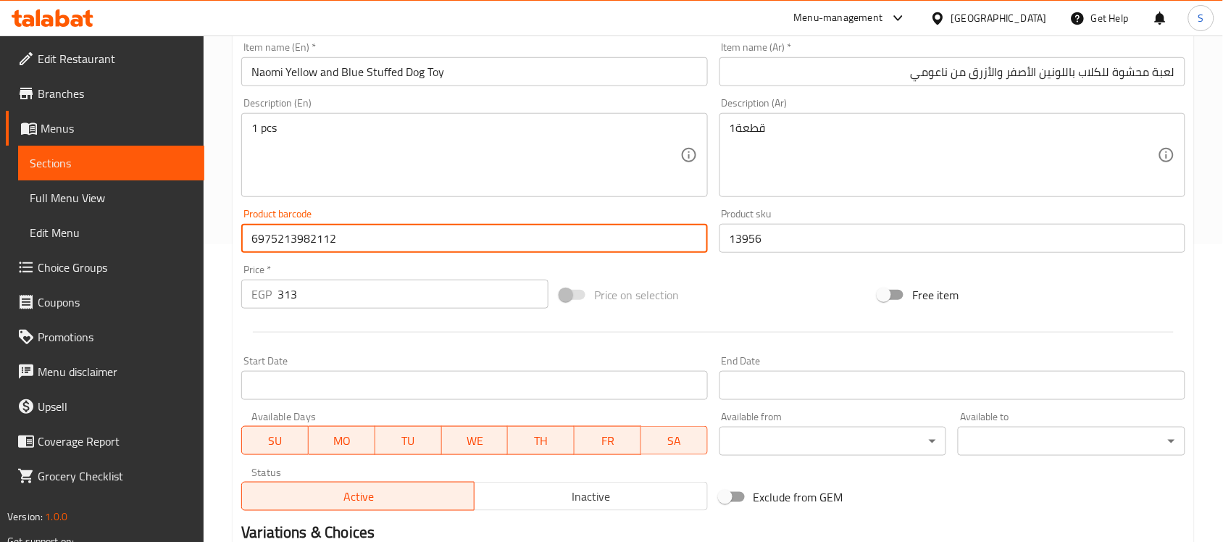
click at [379, 235] on input "6975213982112" at bounding box center [474, 238] width 466 height 29
click at [542, 80] on input "Naomi Yellow and Blue Stuffed Dog Toy" at bounding box center [474, 71] width 466 height 29
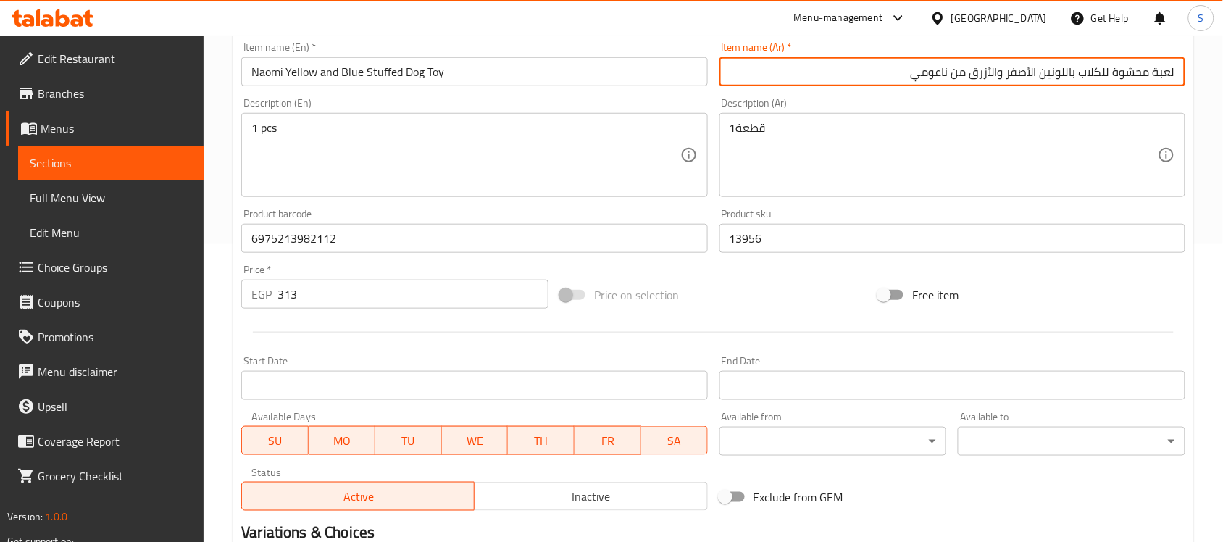
click at [866, 78] on input "لعبة محشوة للكلاب باللونين الأصفر والأزرق من ناعومي" at bounding box center [952, 71] width 466 height 29
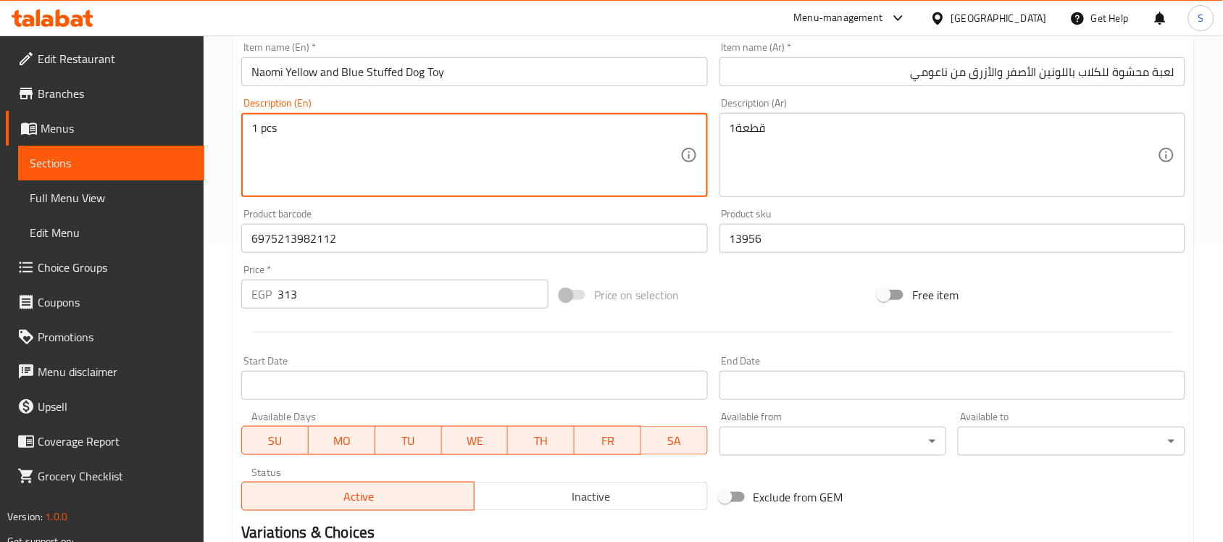
click at [319, 251] on input "6975213982112" at bounding box center [474, 238] width 466 height 29
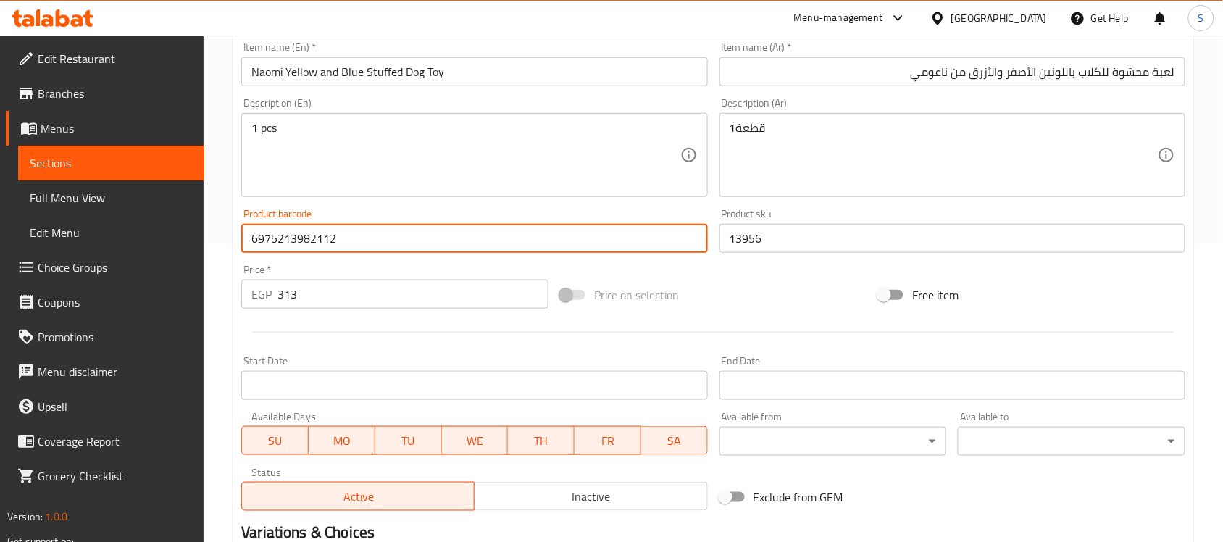
click at [331, 316] on div at bounding box center [713, 331] width 956 height 35
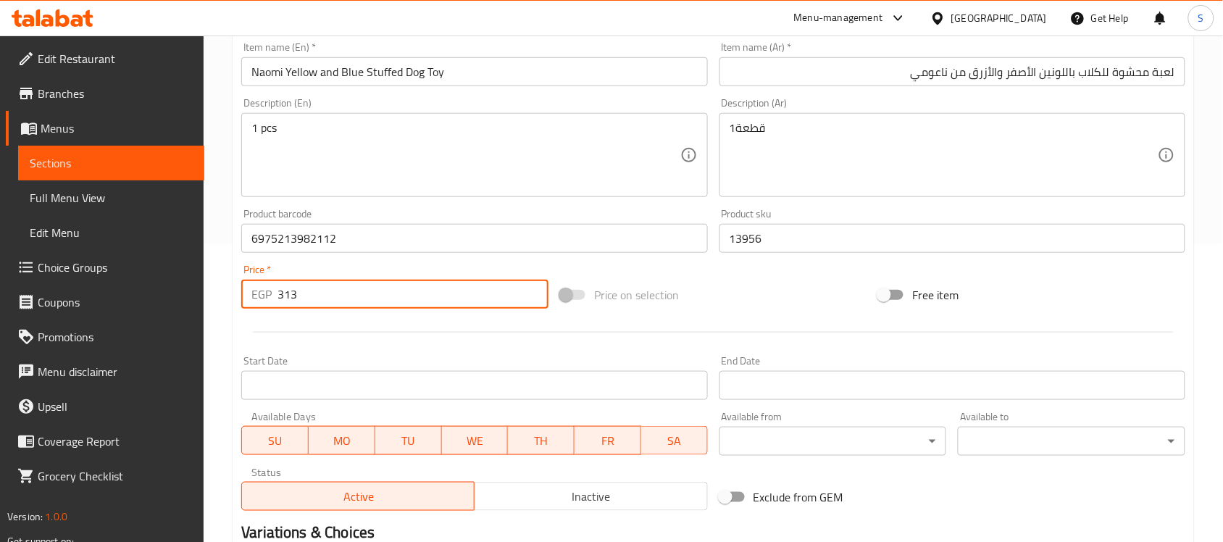
click at [338, 303] on input "313" at bounding box center [412, 294] width 271 height 29
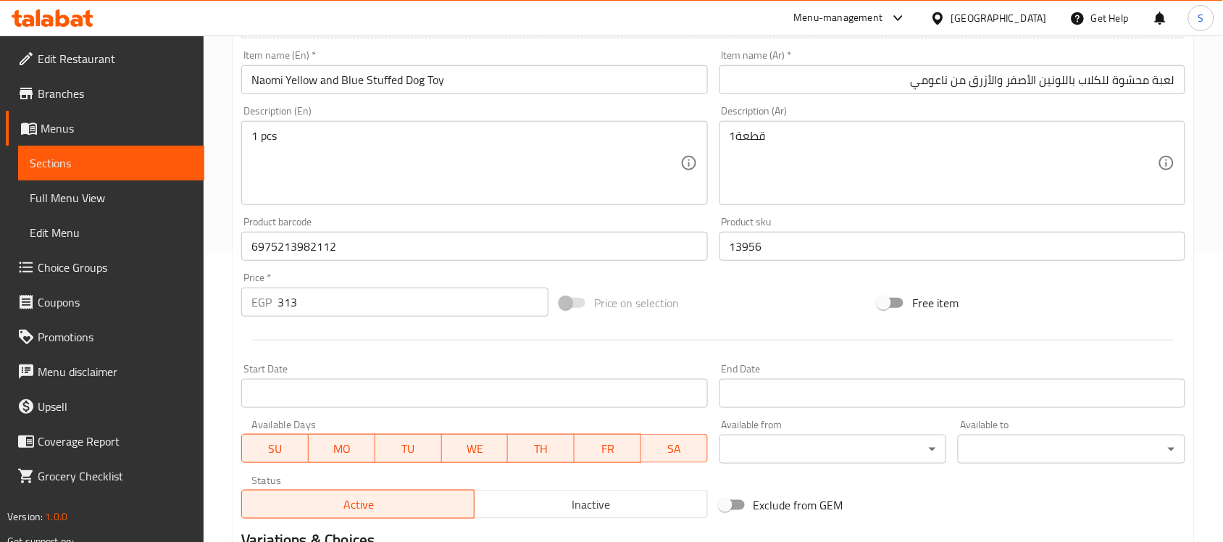
scroll to position [479, 0]
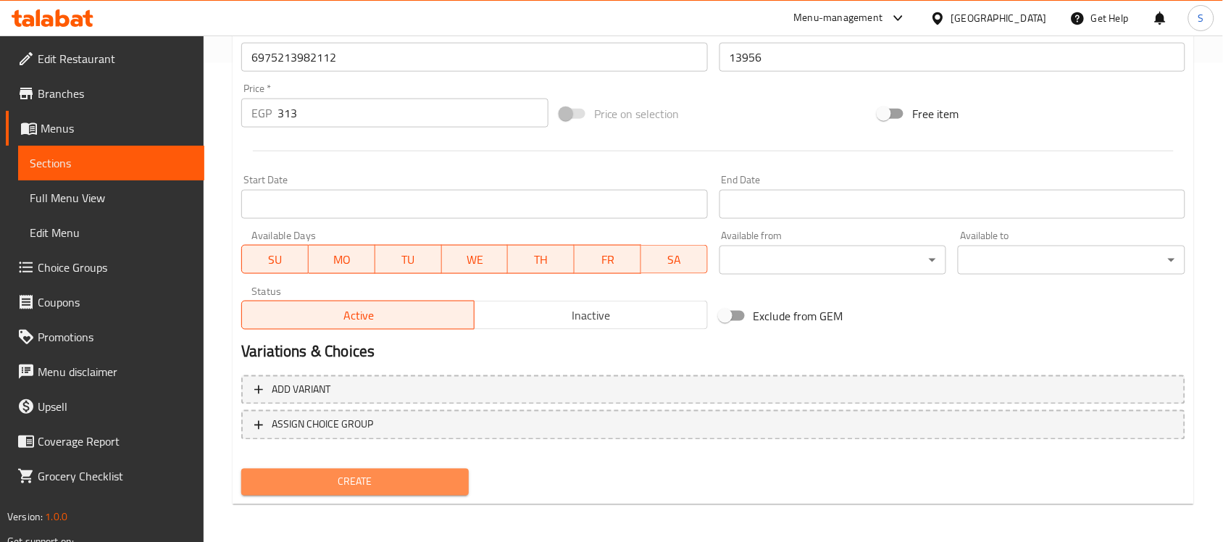
click at [327, 473] on span "Create" at bounding box center [355, 482] width 204 height 18
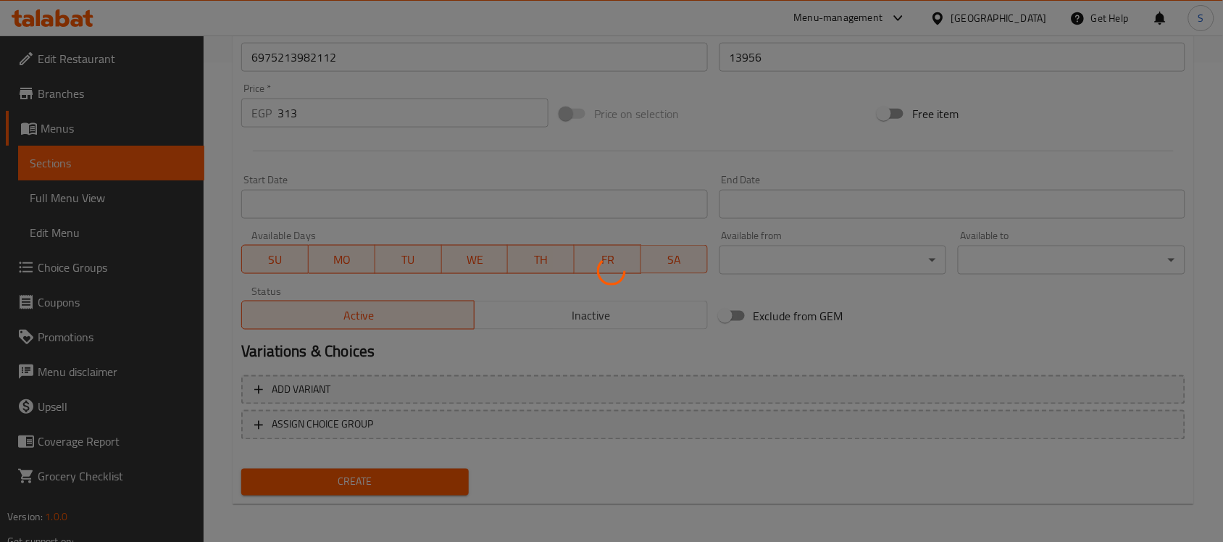
type input "0"
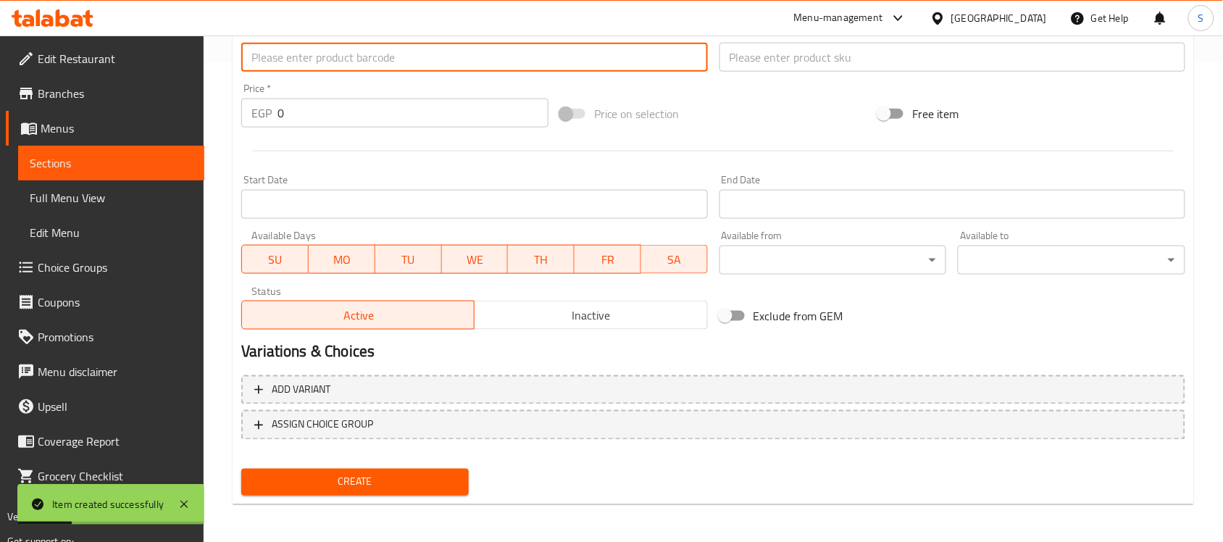
click at [351, 64] on input "text" at bounding box center [474, 57] width 466 height 29
paste input "888886036753"
type input "888886036753"
click at [321, 120] on input "0" at bounding box center [412, 113] width 271 height 29
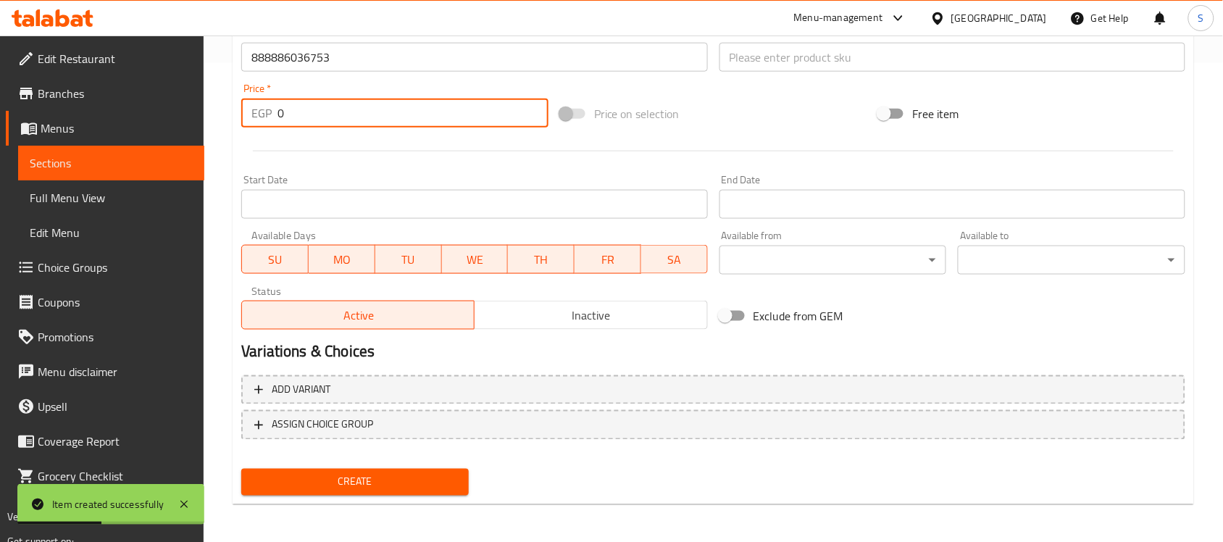
click at [321, 120] on input "0" at bounding box center [412, 113] width 271 height 29
paste input "813"
type input "813"
click at [790, 64] on input "text" at bounding box center [952, 57] width 466 height 29
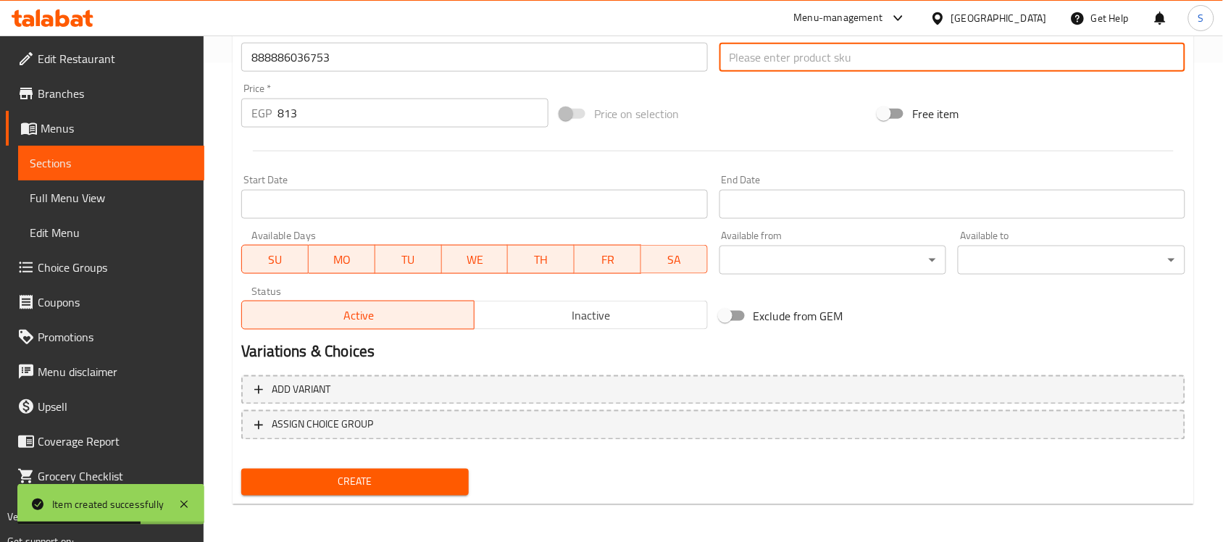
paste input "13970"
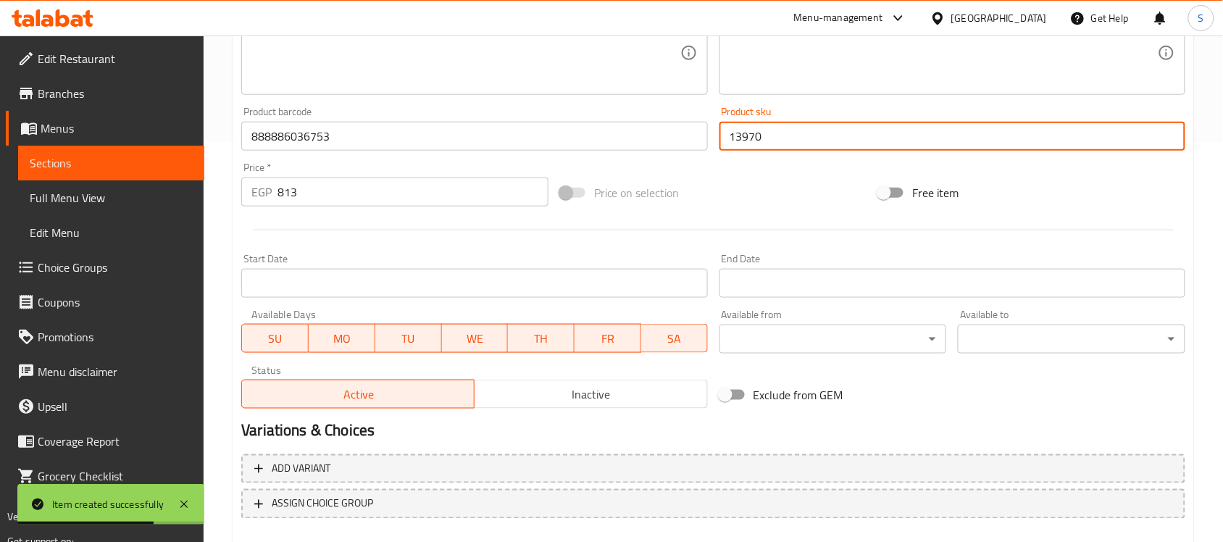
scroll to position [298, 0]
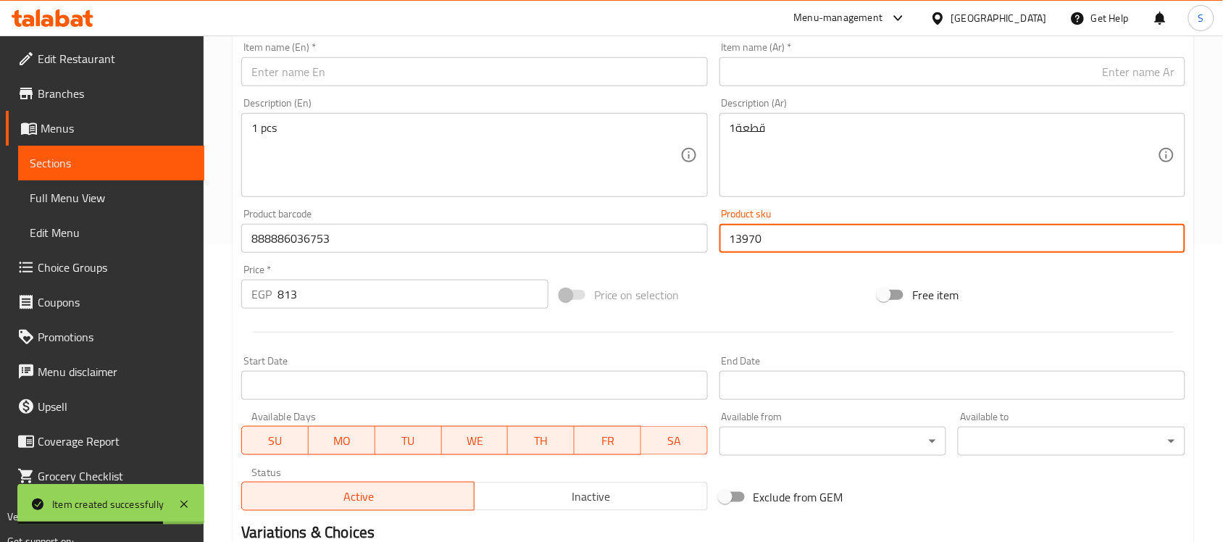
type input "13970"
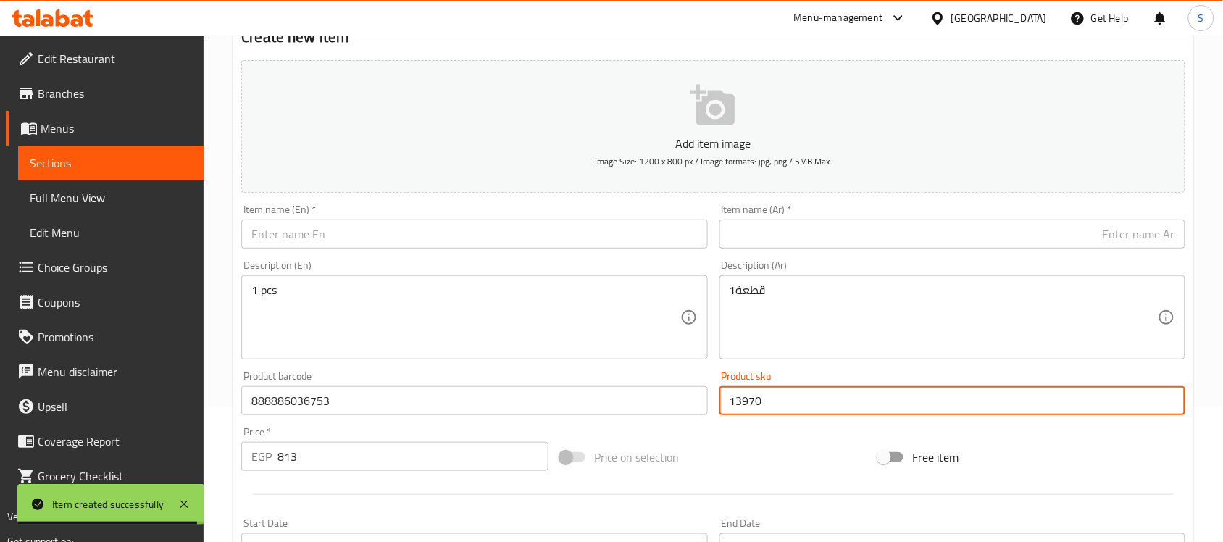
scroll to position [117, 0]
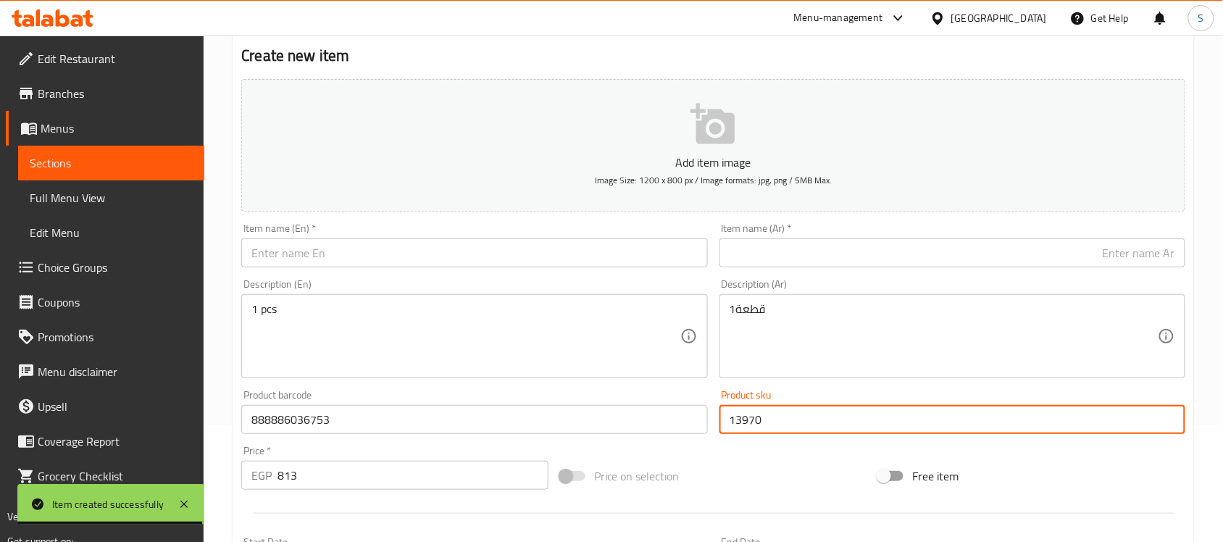
click at [316, 252] on input "text" at bounding box center [474, 252] width 466 height 29
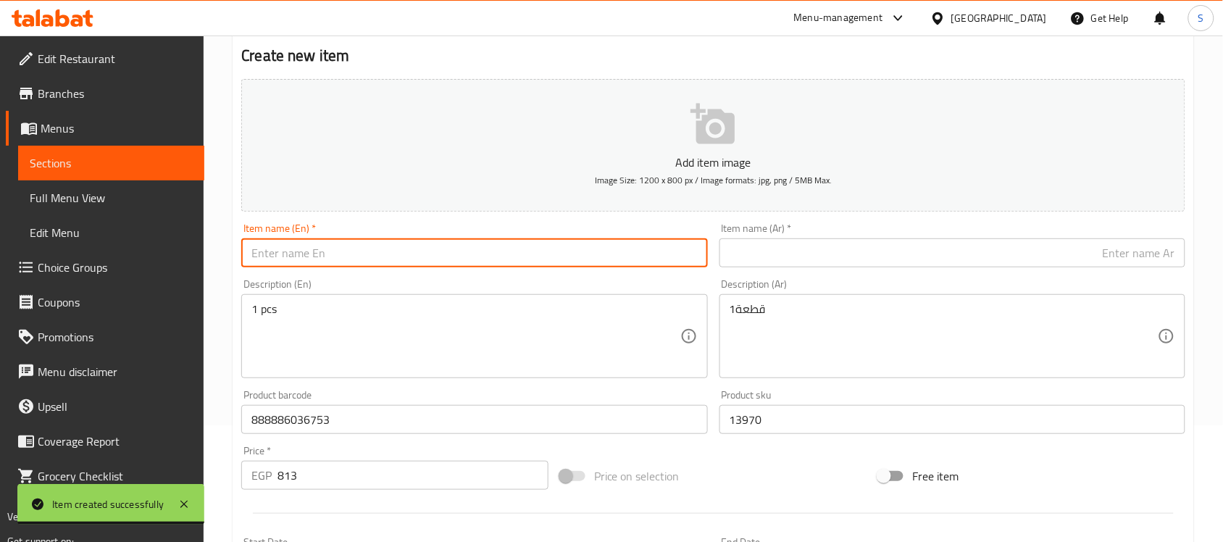
paste input "DOCO Jelly Bean Antibacterial Medium Pink Dog Leash (180x2cm)"
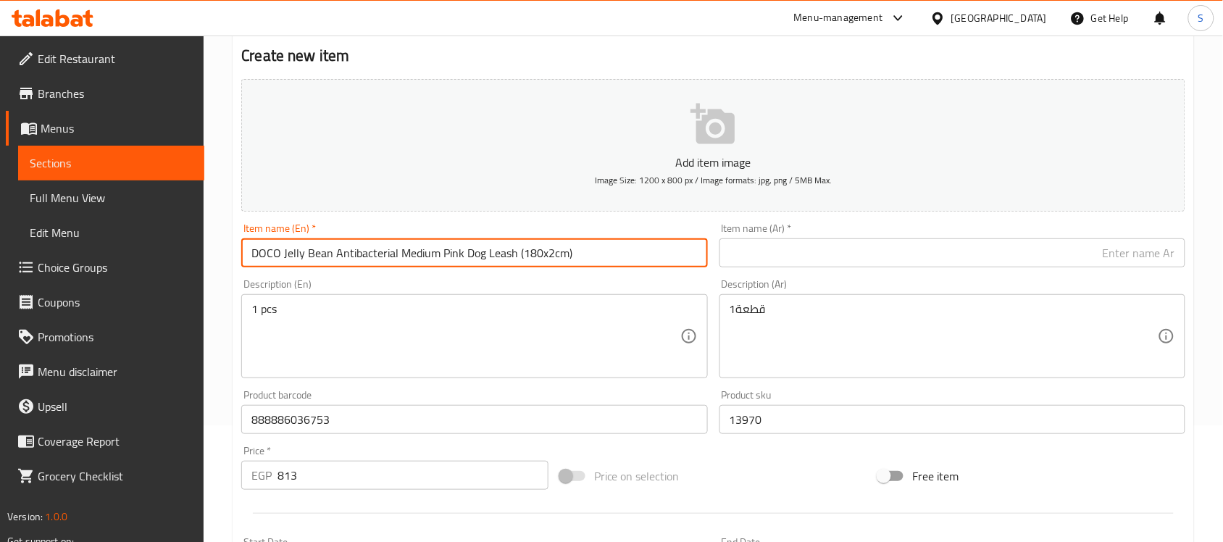
type input "DOCO Jelly Bean Antibacterial Medium Pink Dog Leash (180x2cm)"
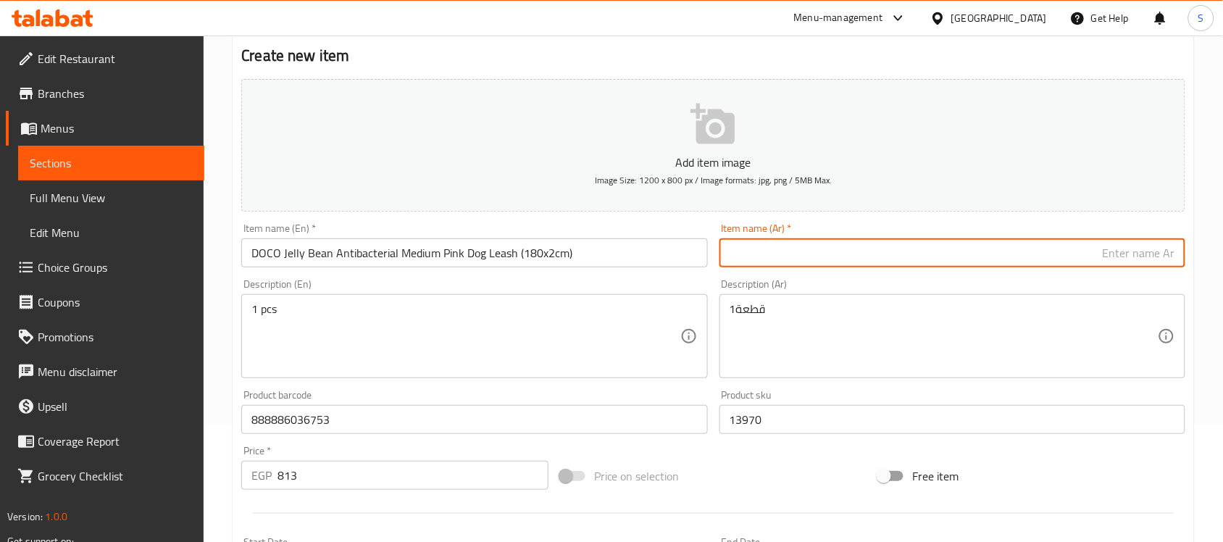
click at [879, 246] on input "text" at bounding box center [952, 252] width 466 height 29
paste input "مقود الكلب الوردي المضاد للبكتيريا من دوكو جيلي بين (180×2 سم)"
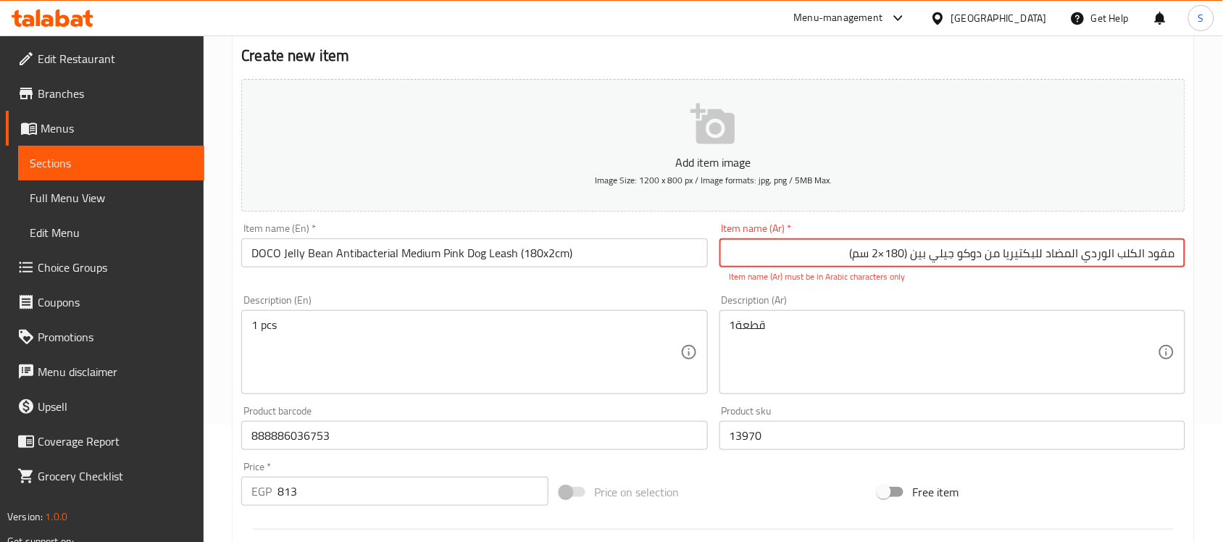
click at [891, 259] on input "مقود الكلب الوردي المضاد للبكتيريا من دوكو جيلي بين (180×2 سم)" at bounding box center [952, 252] width 466 height 29
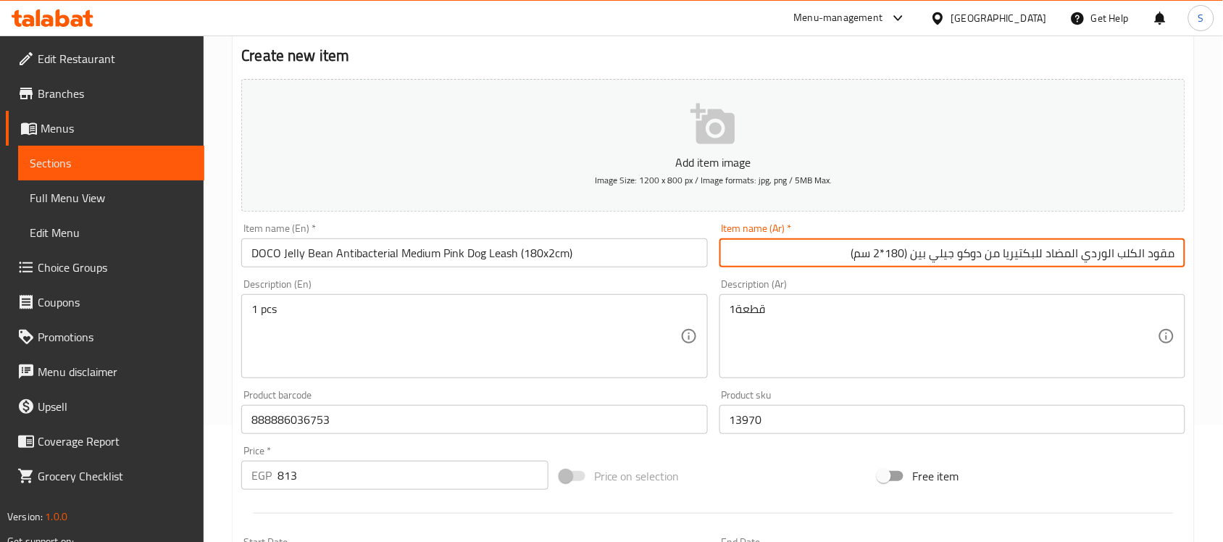
type input "مقود الكلب الوردي المضاد للبكتيريا من دوكو جيلي بين (180*2 سم)"
click at [872, 310] on textarea "1قطعة" at bounding box center [944, 336] width 428 height 69
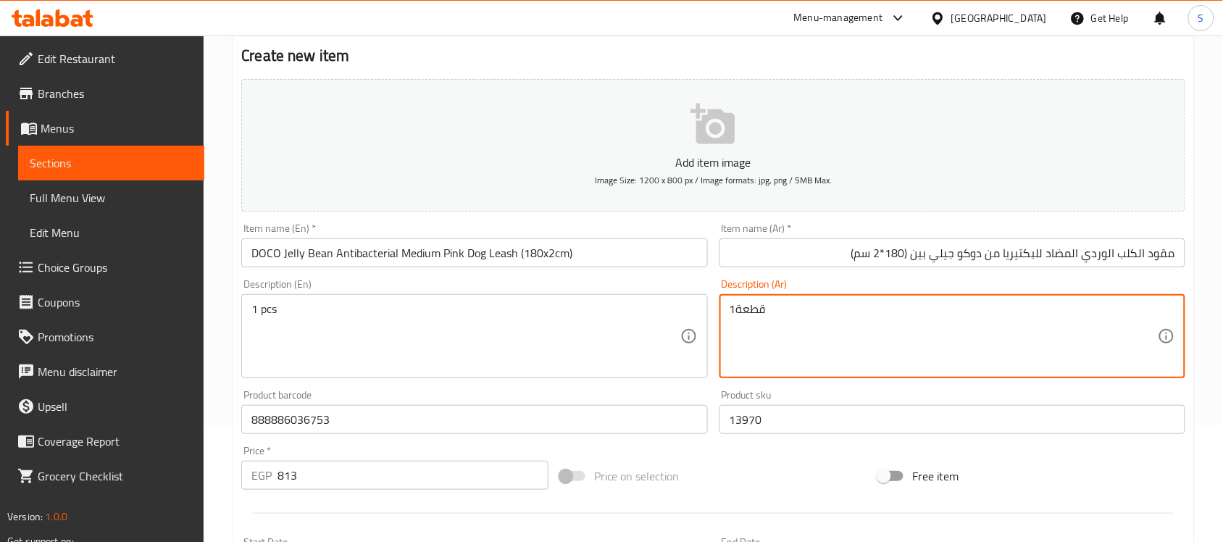
click at [339, 317] on textarea "1 pcs" at bounding box center [465, 336] width 428 height 69
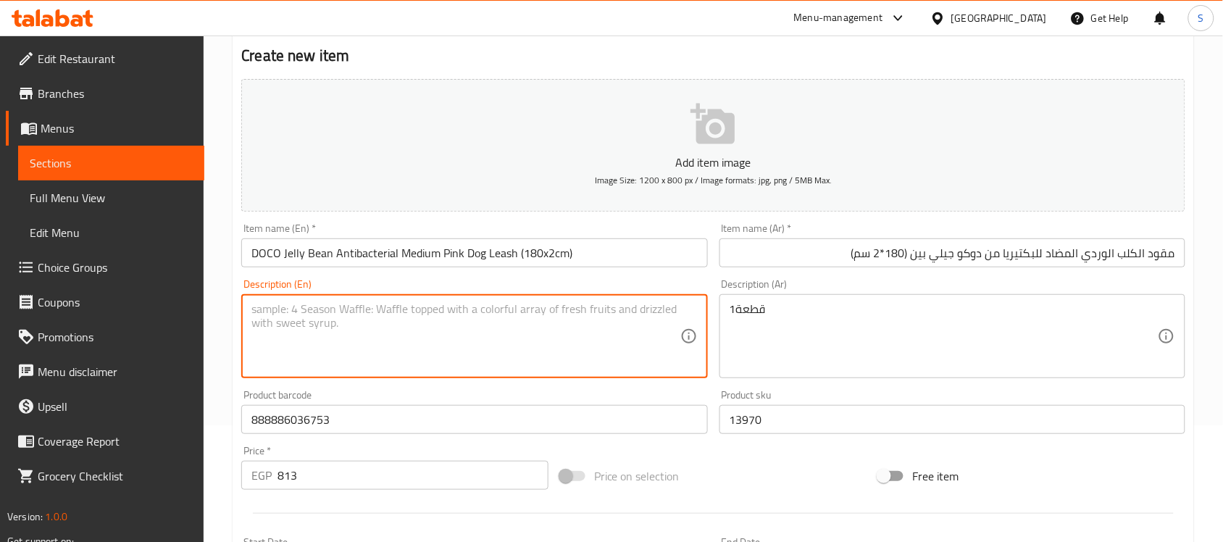
paste textarea "1pcs"
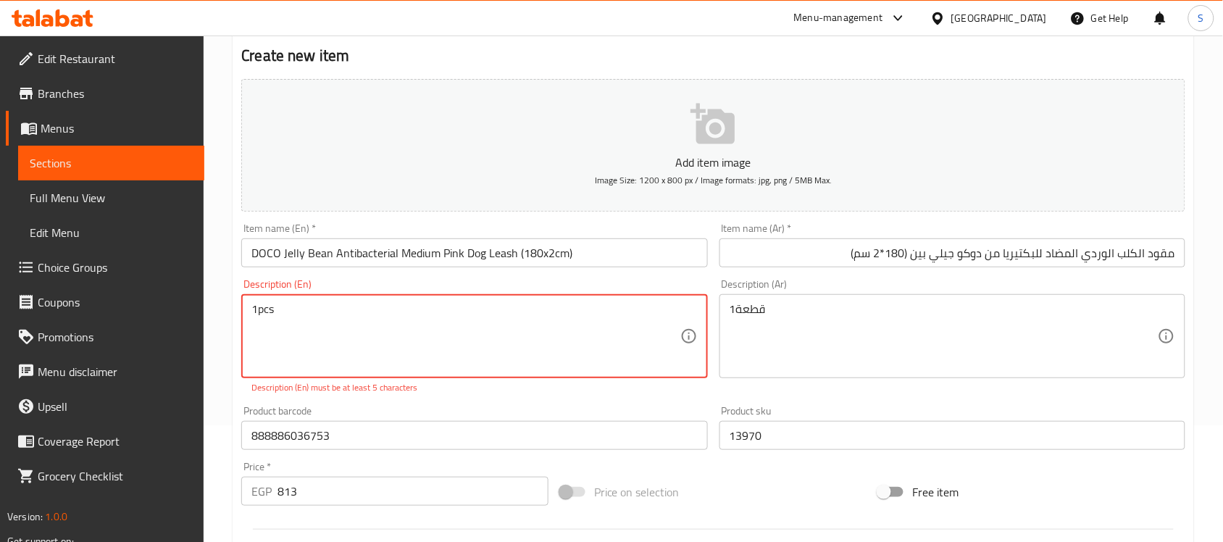
click at [259, 309] on textarea "1pcs" at bounding box center [465, 336] width 428 height 69
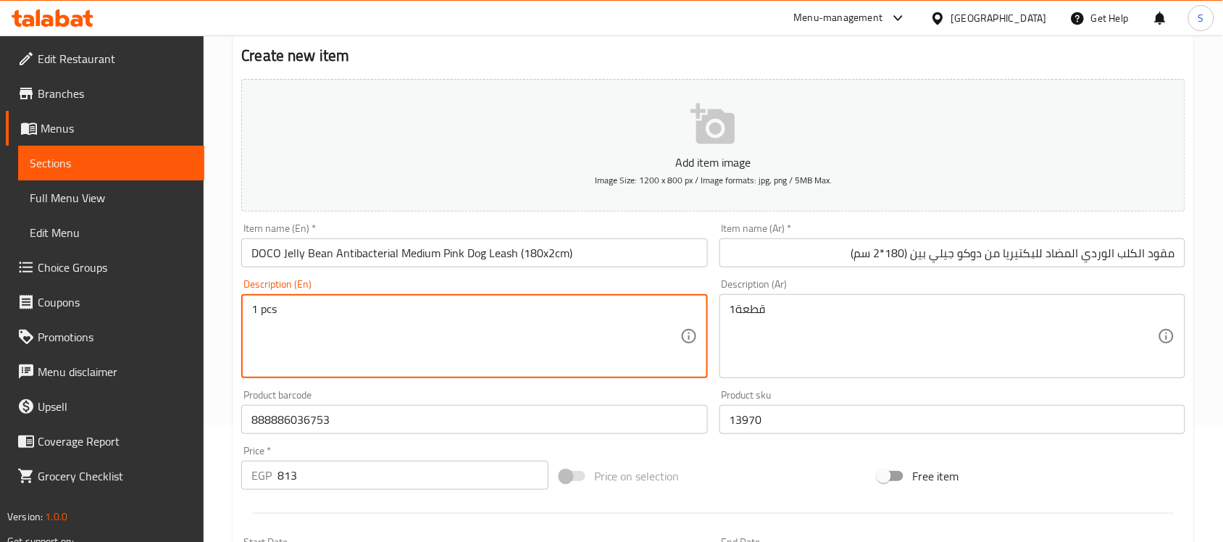
type textarea "1 pcs"
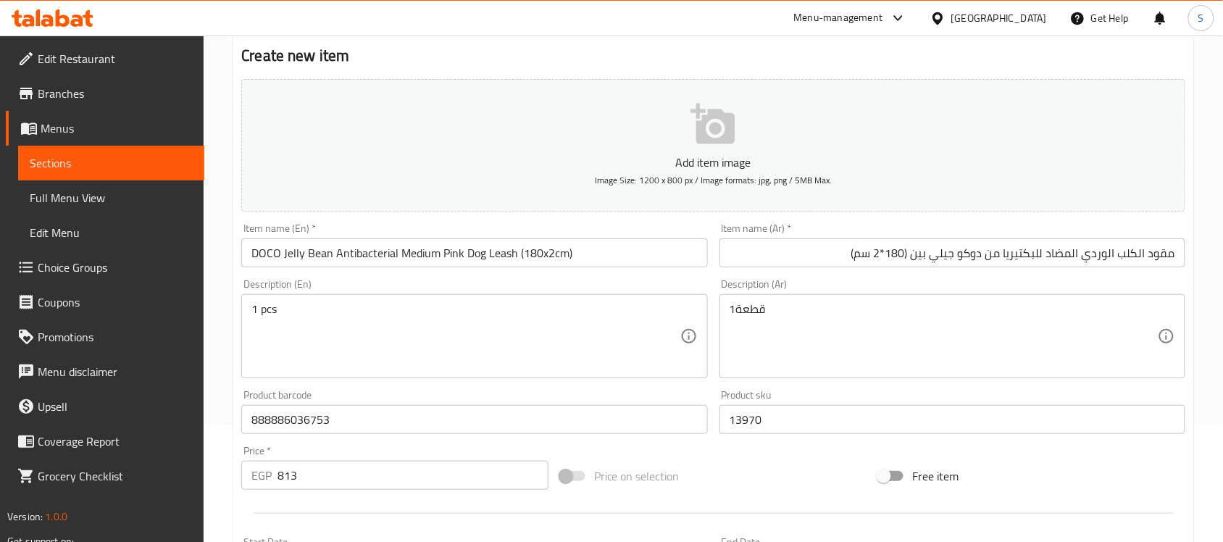
click at [835, 327] on textarea "1قطعة" at bounding box center [944, 336] width 428 height 69
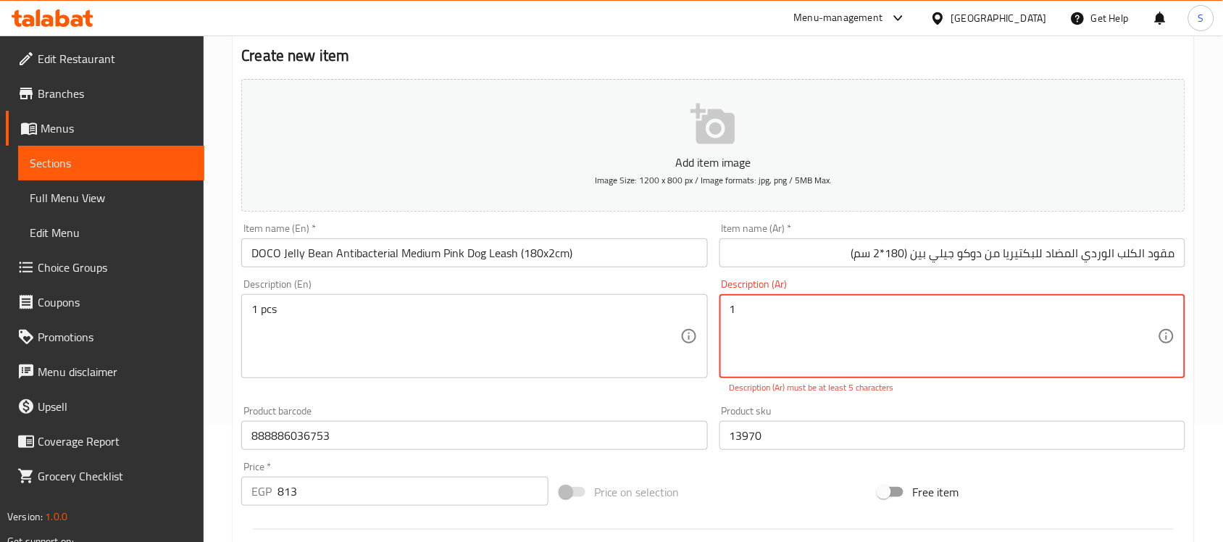
paste textarea "قطعة"
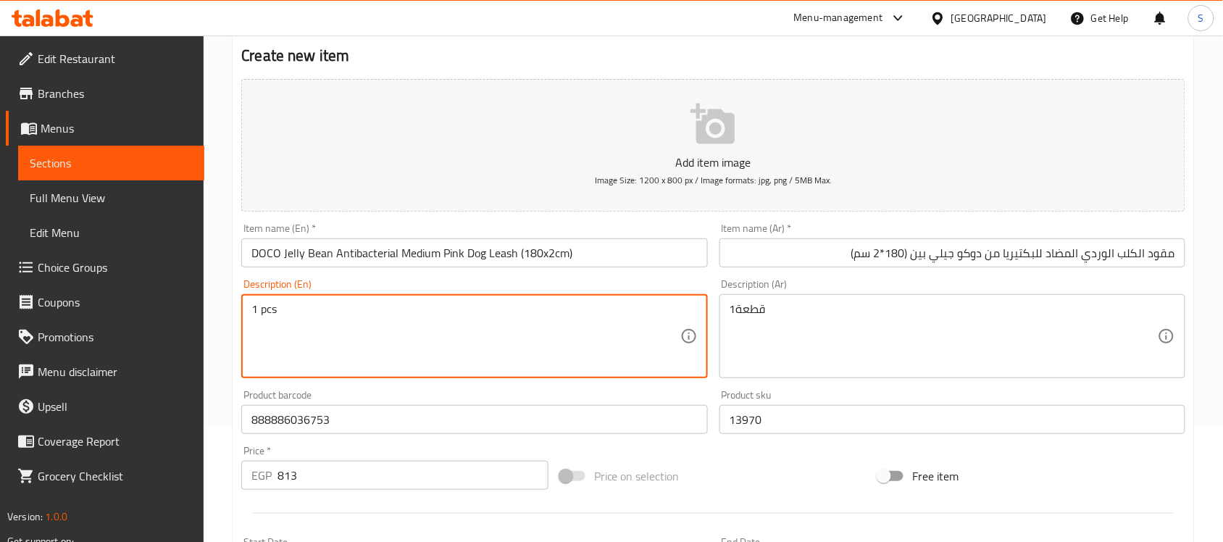
click at [430, 422] on input "888886036753" at bounding box center [474, 419] width 466 height 29
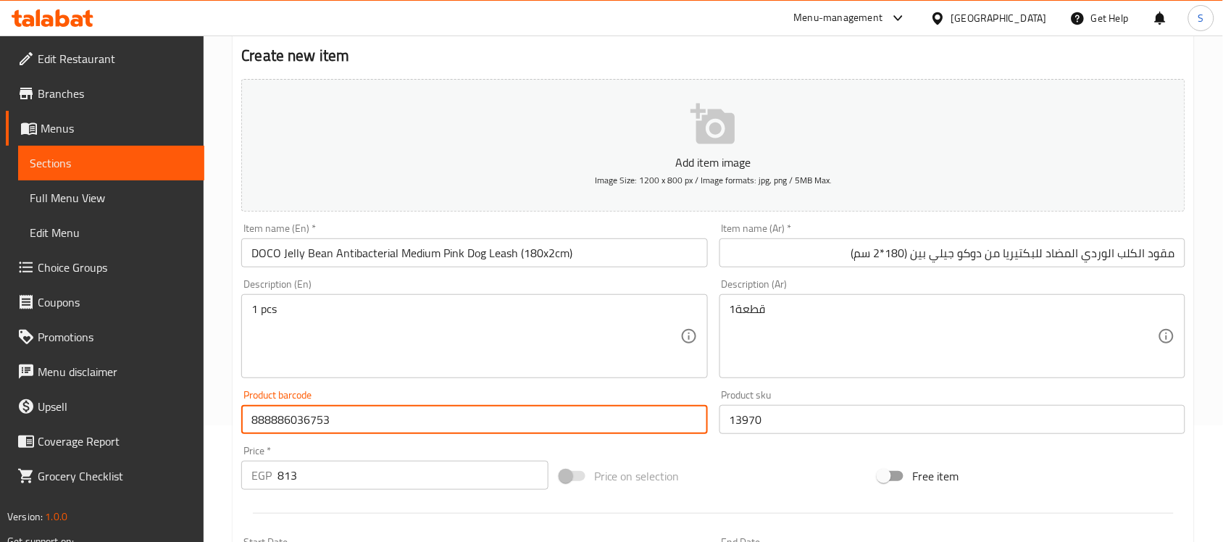
click at [805, 426] on input "13970" at bounding box center [952, 419] width 466 height 29
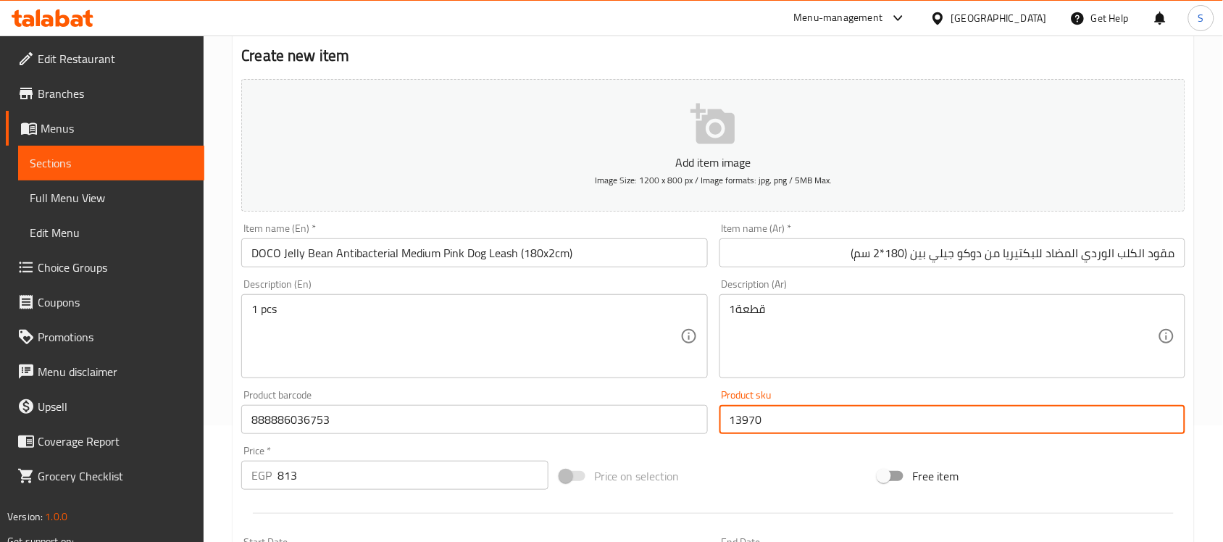
click at [338, 469] on input "813" at bounding box center [412, 475] width 271 height 29
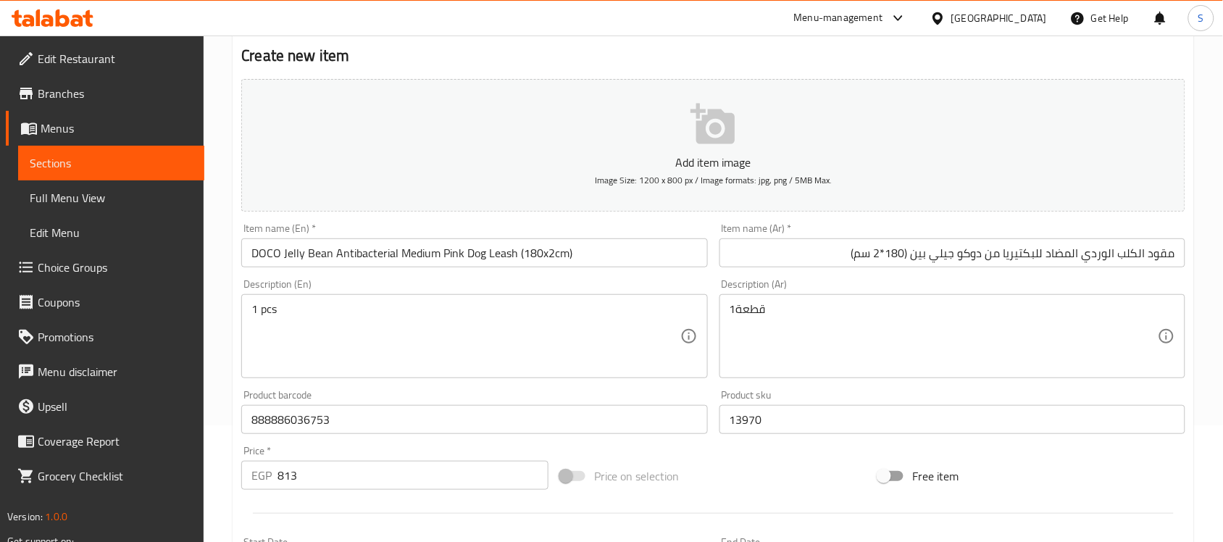
click at [355, 372] on div "1 pcs Description (En)" at bounding box center [474, 336] width 466 height 84
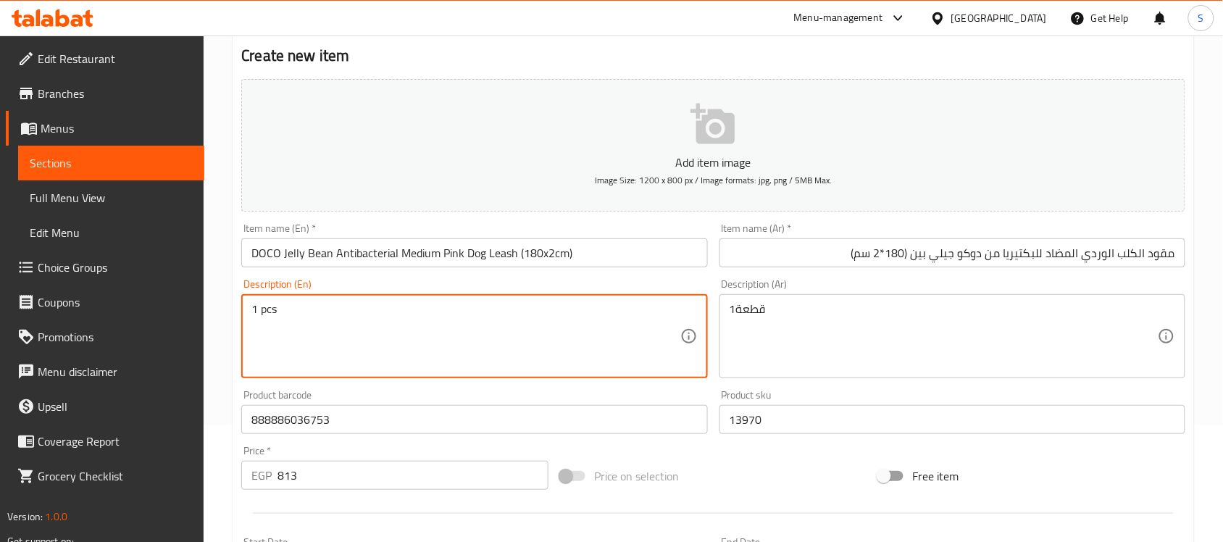
click at [339, 417] on input "888886036753" at bounding box center [474, 419] width 466 height 29
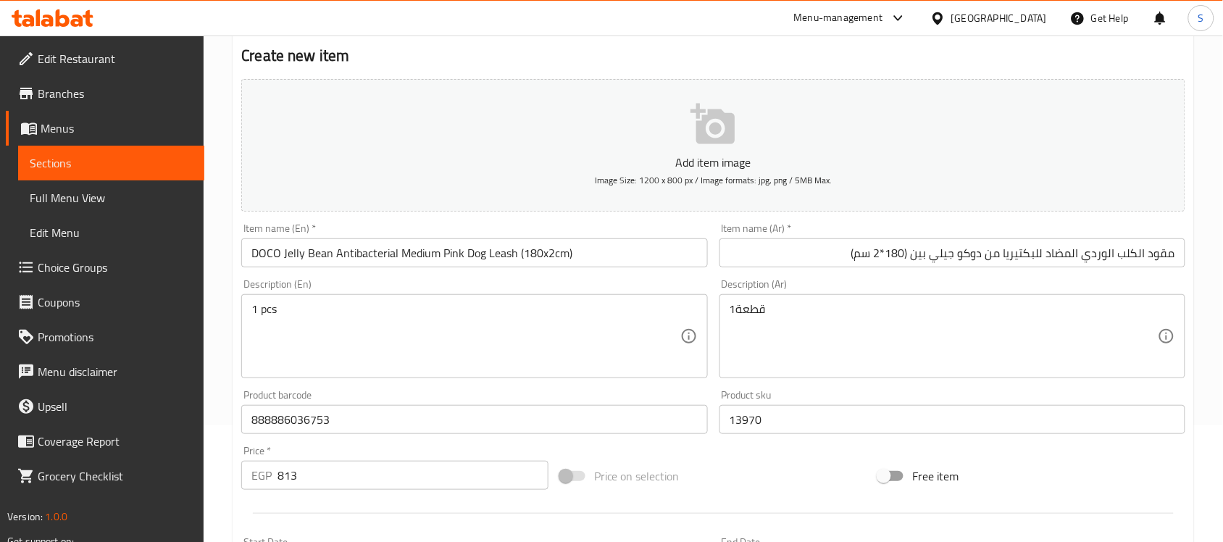
drag, startPoint x: 570, startPoint y: 270, endPoint x: 582, endPoint y: 259, distance: 16.4
click at [572, 267] on div "Item name (En)   * DOCO Jelly Bean Antibacterial Medium Pink Dog Leash (180x2cm…" at bounding box center [473, 245] width 477 height 56
click at [582, 259] on input "DOCO Jelly Bean Antibacterial Medium Pink Dog Leash (180x2cm)" at bounding box center [474, 252] width 466 height 29
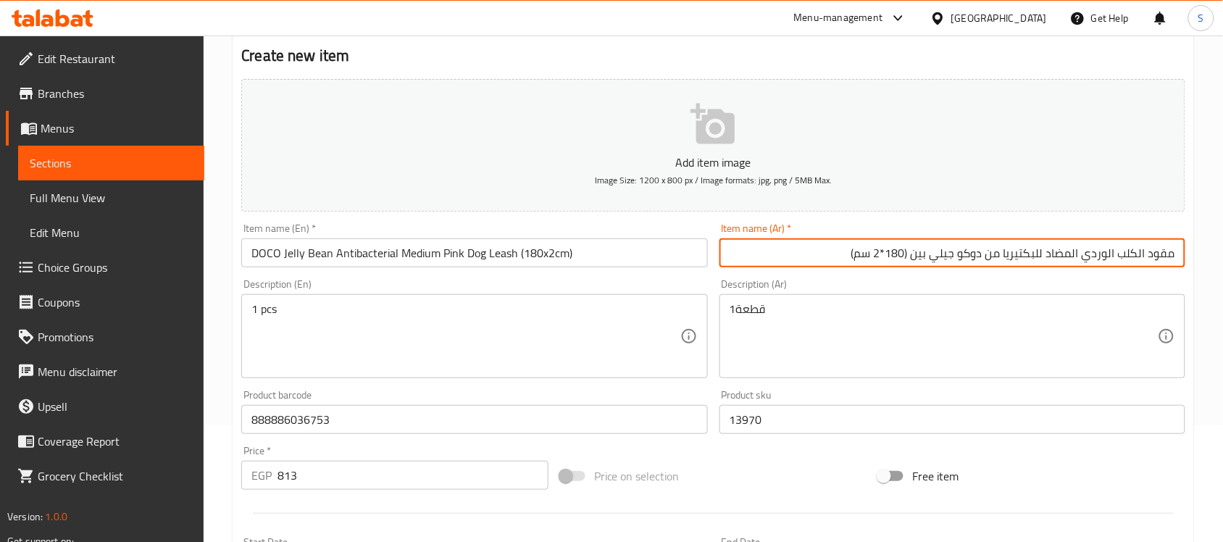
click at [799, 256] on input "مقود الكلب الوردي المضاد للبكتيريا من دوكو جيلي بين (180*2 سم)" at bounding box center [952, 252] width 466 height 29
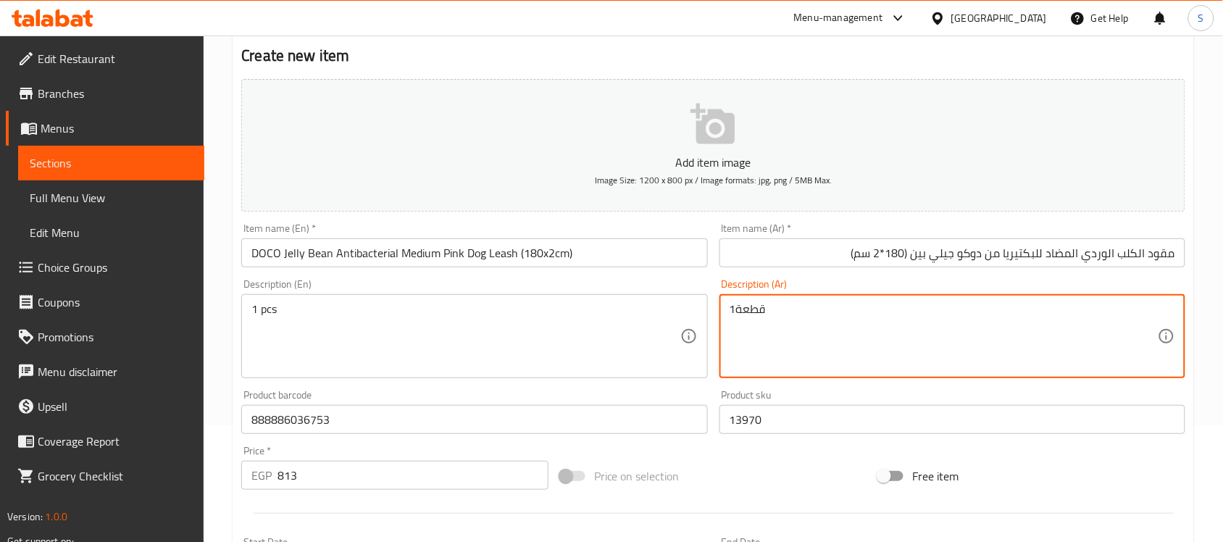
type textarea "1قطعة"
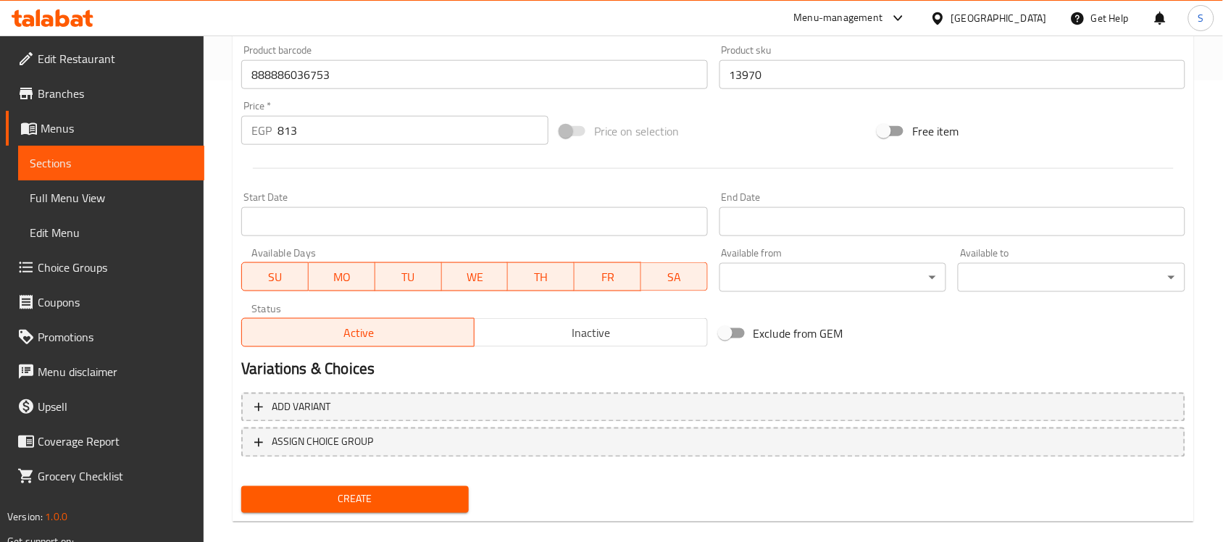
scroll to position [479, 0]
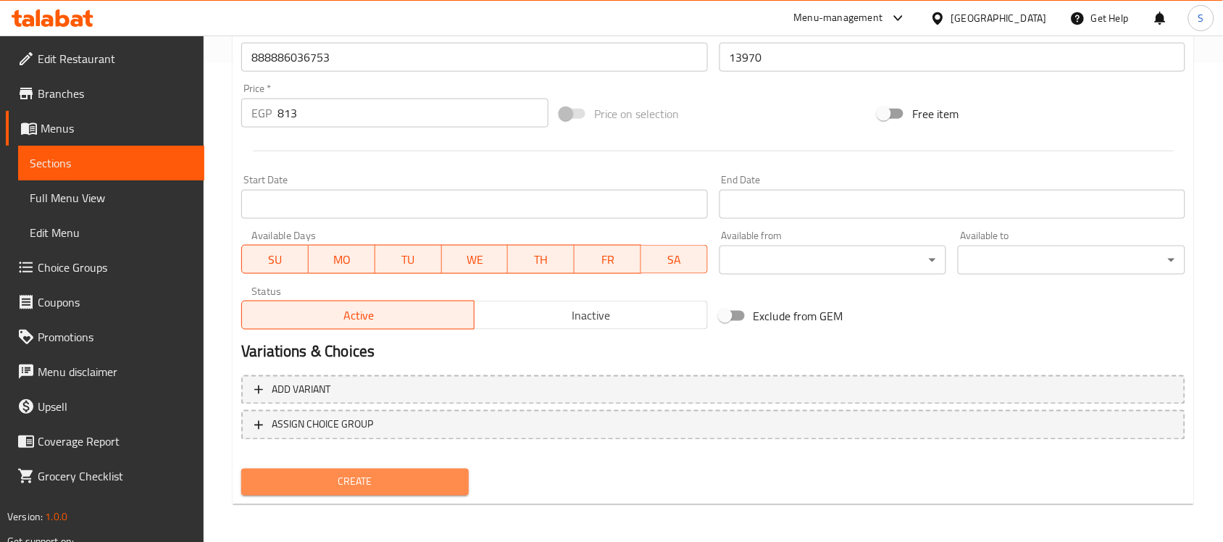
click at [378, 486] on span "Create" at bounding box center [355, 482] width 204 height 18
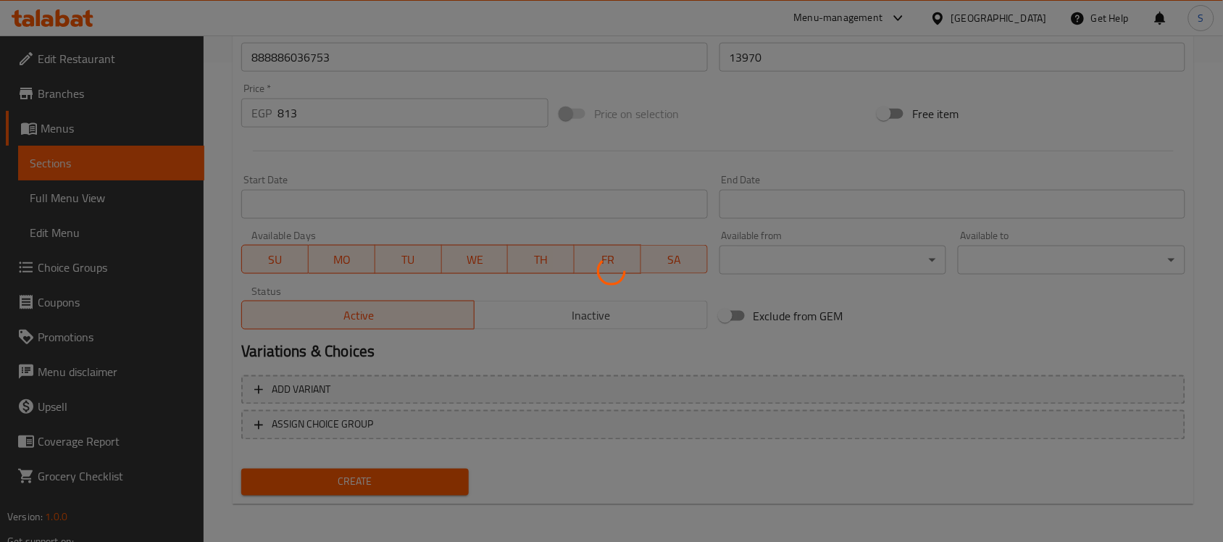
type input "0"
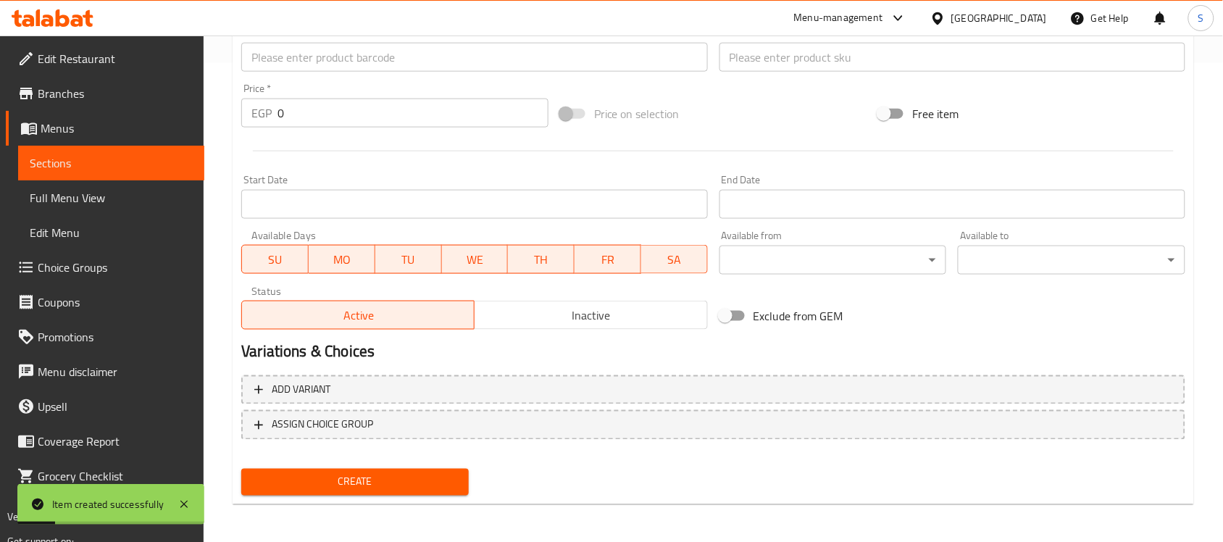
click at [338, 76] on div "Product barcode Product barcode" at bounding box center [473, 50] width 477 height 56
click at [348, 66] on input "text" at bounding box center [474, 57] width 466 height 29
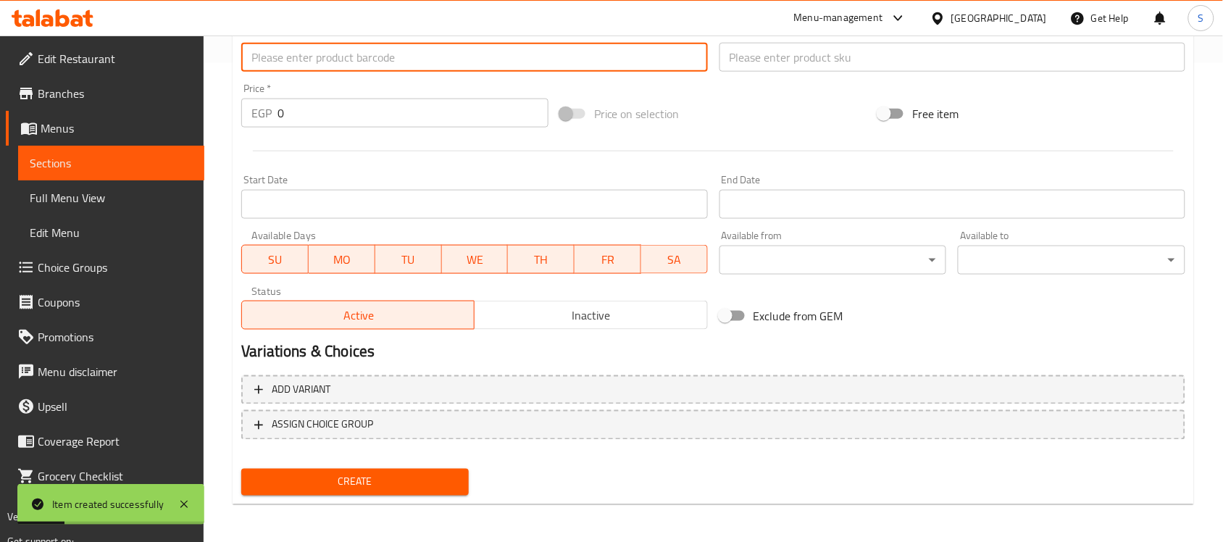
paste input "510067010"
type input "510067010"
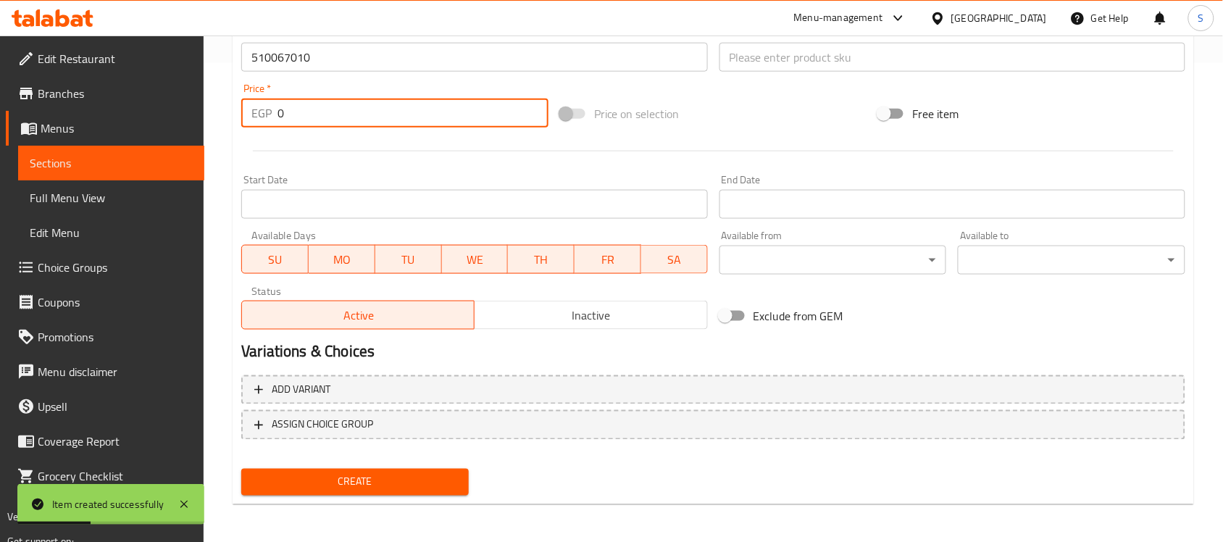
drag, startPoint x: 326, startPoint y: 118, endPoint x: 210, endPoint y: 92, distance: 118.8
click at [210, 92] on div "Home / Restaurants management / Menus / Sections / item / create Dogs Accessori…" at bounding box center [713, 51] width 1019 height 988
paste input "15"
type input "150"
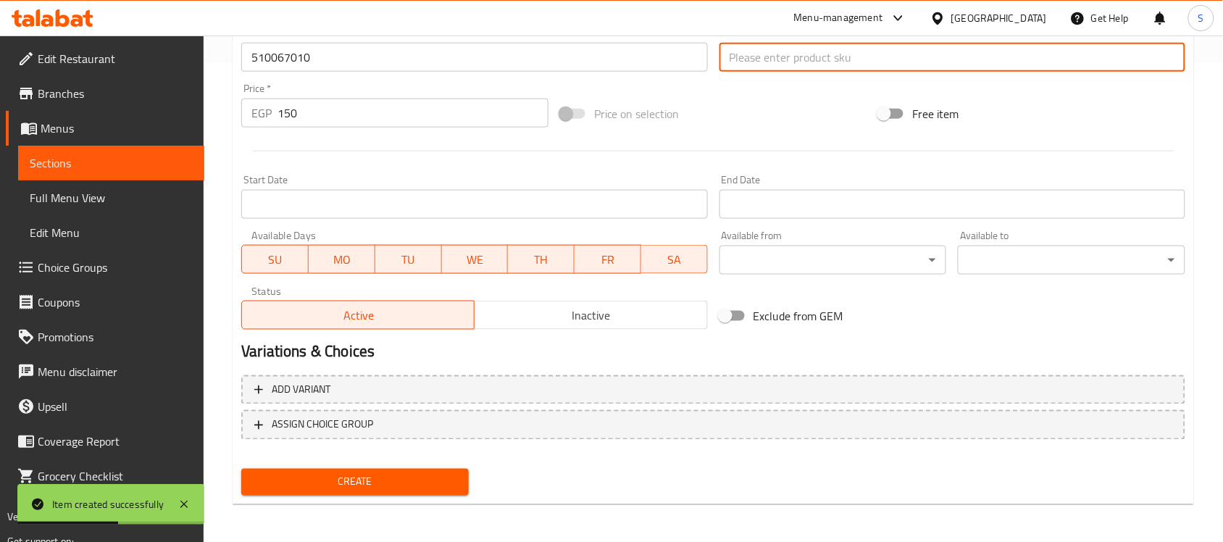
click at [821, 52] on input "text" at bounding box center [952, 57] width 466 height 29
paste input "10067"
type input "10067"
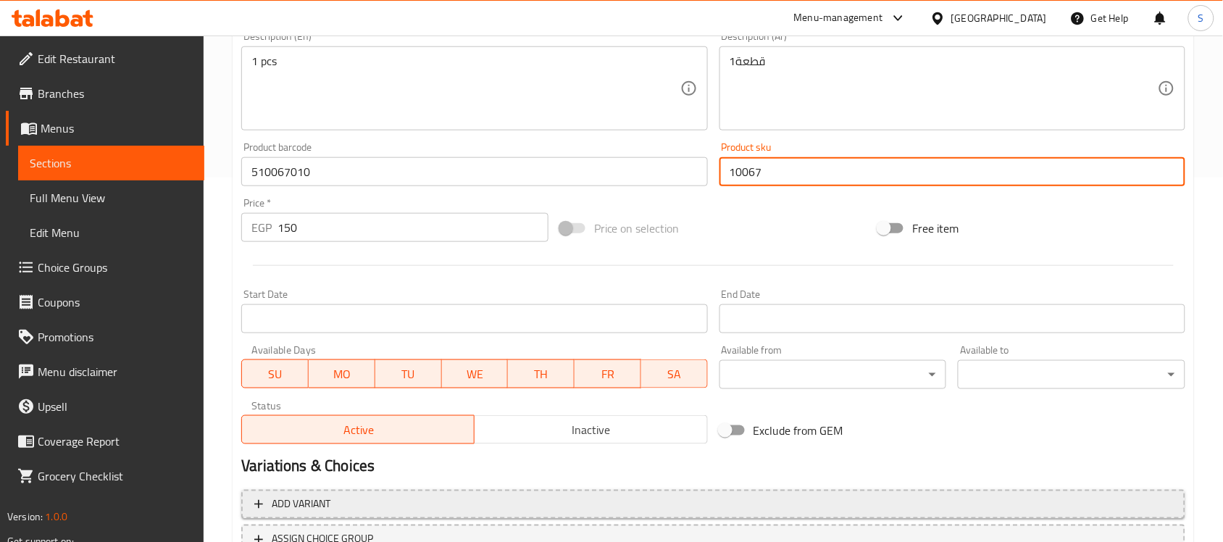
scroll to position [207, 0]
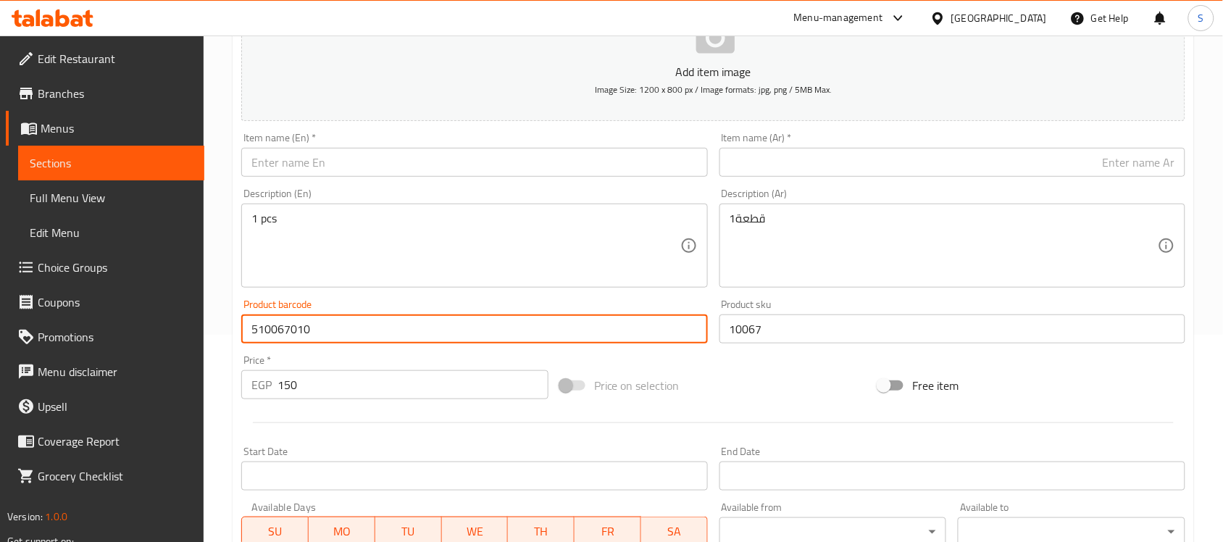
drag, startPoint x: 268, startPoint y: 324, endPoint x: 222, endPoint y: 28, distance: 299.9
click at [180, 277] on div "Edit Restaurant Branches Menus Sections Full Menu View Edit Menu Choice Groups …" at bounding box center [611, 322] width 1223 height 988
paste input "4000498032008"
type input "4000498032008"
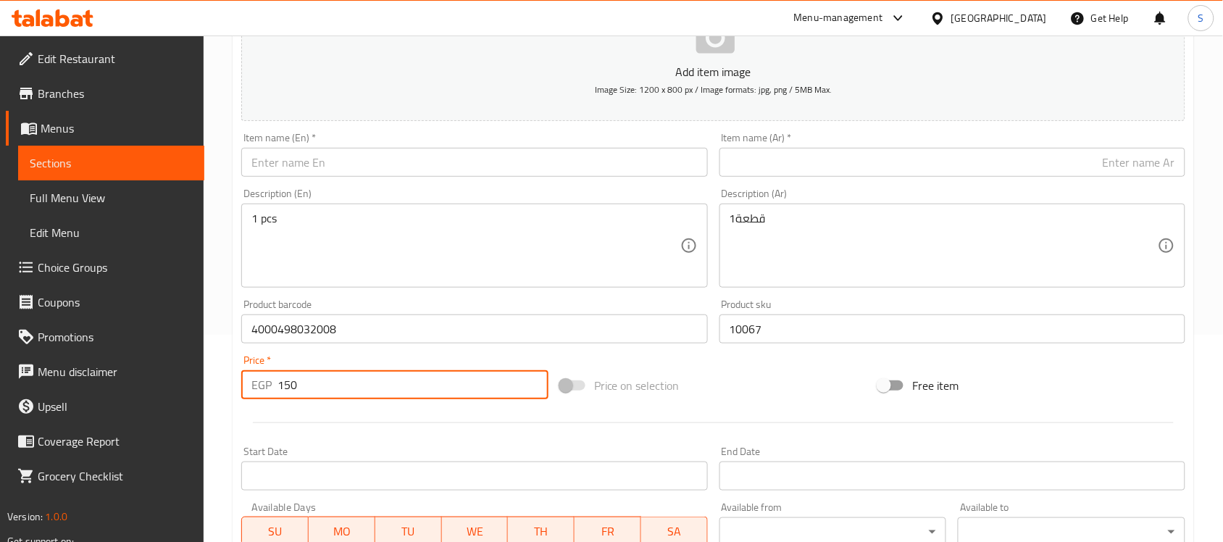
drag, startPoint x: 310, startPoint y: 382, endPoint x: 223, endPoint y: 364, distance: 88.8
click at [223, 364] on div "Home / Restaurants management / Menus / Sections / item / create Dogs Accessori…" at bounding box center [713, 322] width 1019 height 988
paste input "438"
type input "1438"
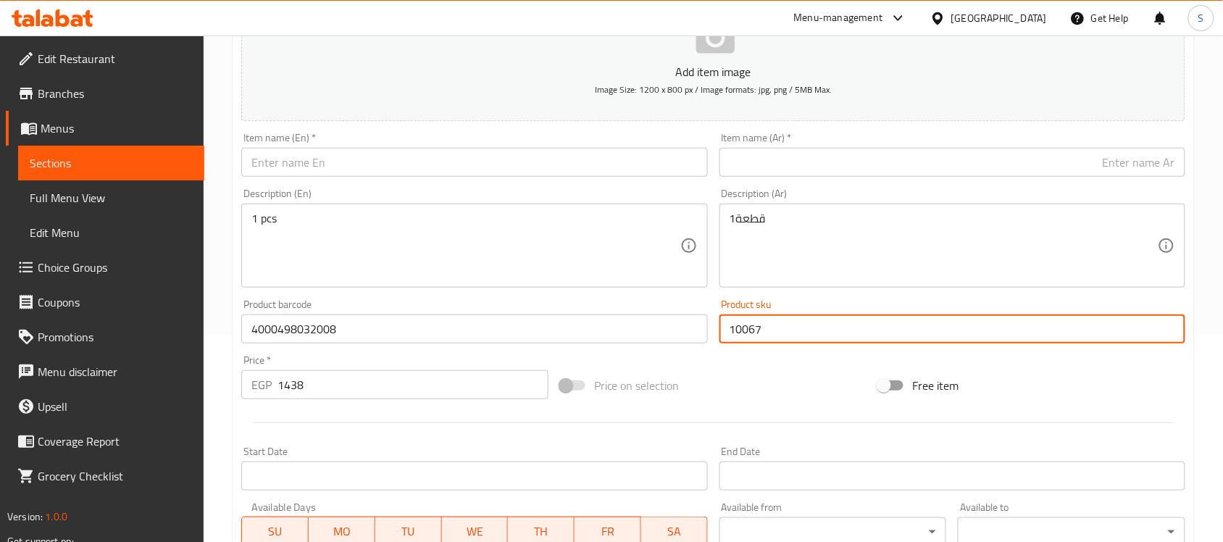
drag, startPoint x: 763, startPoint y: 331, endPoint x: 693, endPoint y: 340, distance: 70.2
click at [693, 340] on div "Add item image Image Size: 1200 x 800 px / Image formats: jpg, png / 5MB Max. I…" at bounding box center [713, 295] width 956 height 624
paste input "438"
drag, startPoint x: 758, startPoint y: 334, endPoint x: 677, endPoint y: 319, distance: 81.7
click at [678, 319] on div "Add item image Image Size: 1200 x 800 px / Image formats: jpg, png / 5MB Max. I…" at bounding box center [713, 295] width 956 height 624
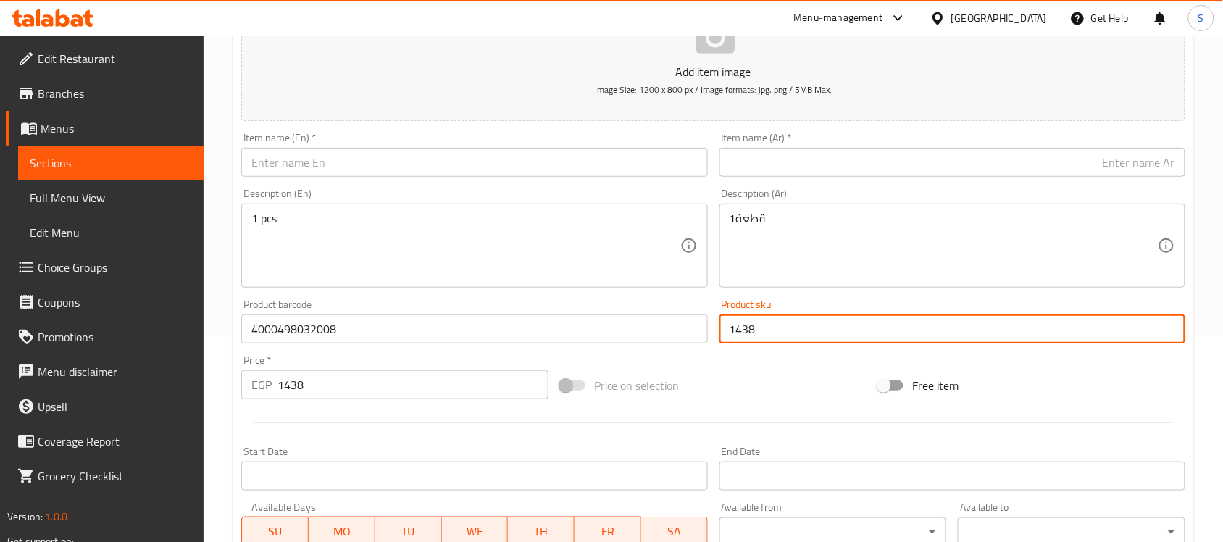
paste input "3995"
type input "13995"
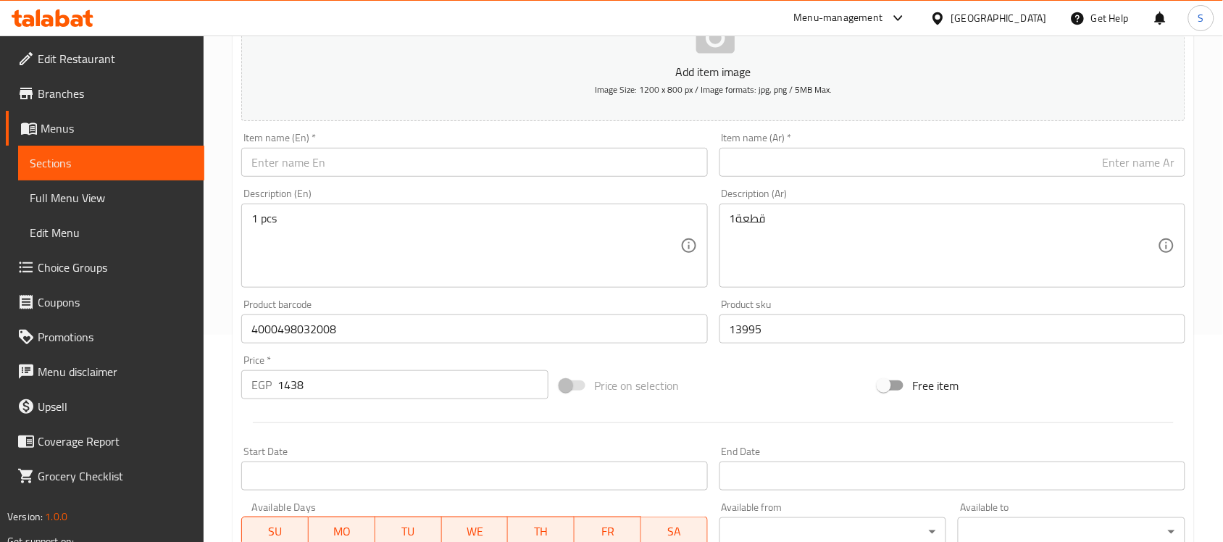
click at [393, 142] on div "Item name (En)   * Item name (En) *" at bounding box center [474, 155] width 466 height 44
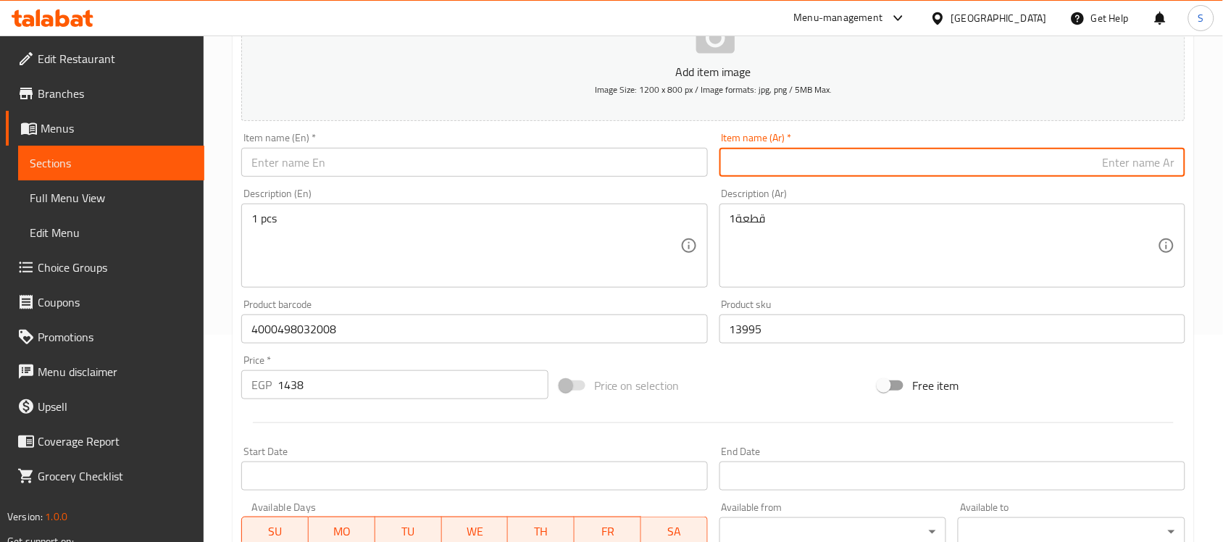
click at [779, 161] on input "text" at bounding box center [952, 162] width 466 height 29
paste input "ليش للكلاب نيون قابل للسحب بطول 5 متر مقاس صغير باللونين الأسود والبرتقالي من ف…"
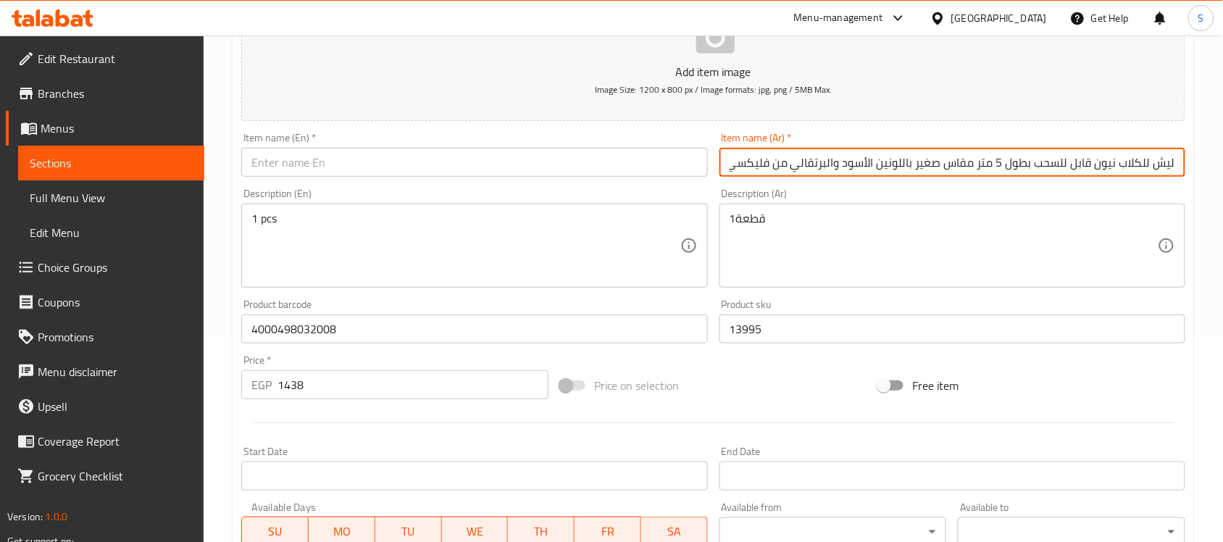
scroll to position [0, -88]
type input "ليش للكلاب نيون قابل للسحب بطول 5 متر مقاس صغير باللونين الأسود والبرتقالي من ف…"
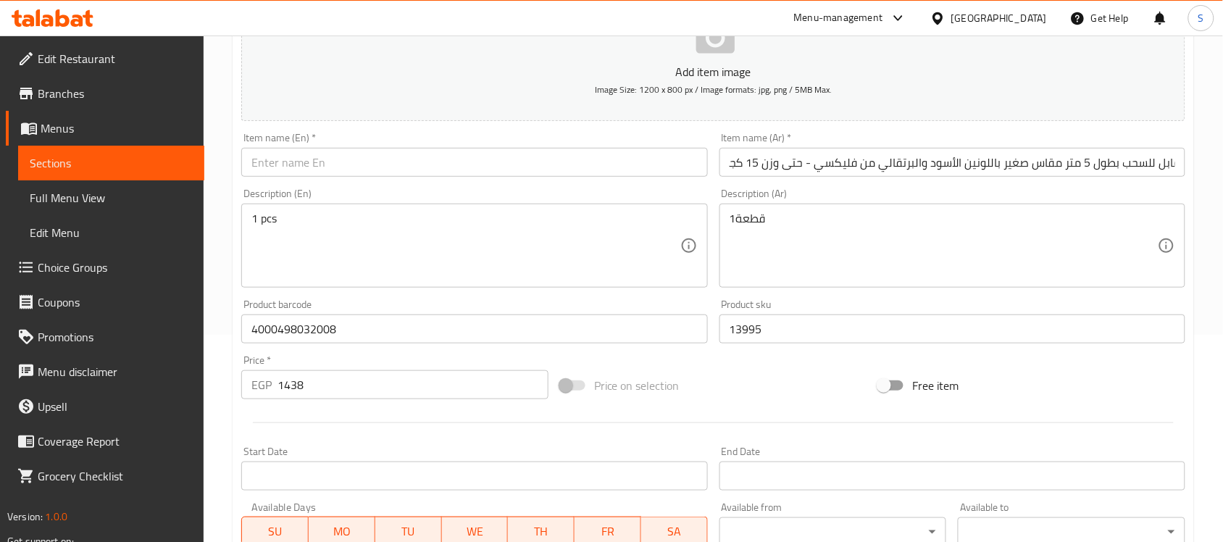
scroll to position [0, 0]
click at [531, 172] on input "text" at bounding box center [474, 162] width 466 height 29
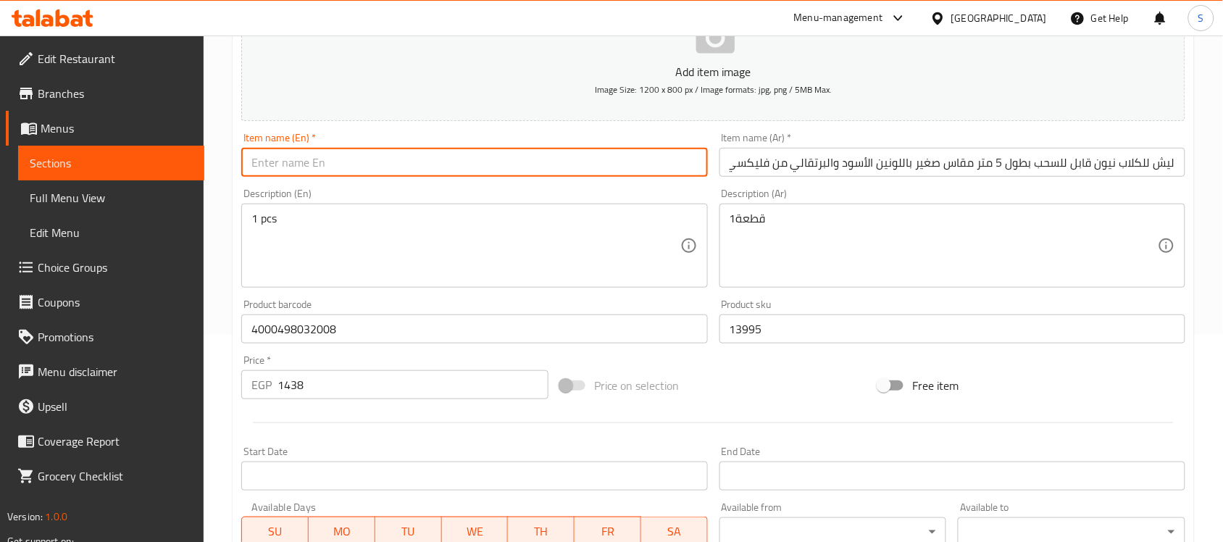
paste input "Leash for dogs Neon Retractable 5m Small Black & Orange by Flexi - Up to 15kg"
type input "Leash for dogs Neon Retractable 5m Small Black & Orange by Flexi - Up to 15kg"
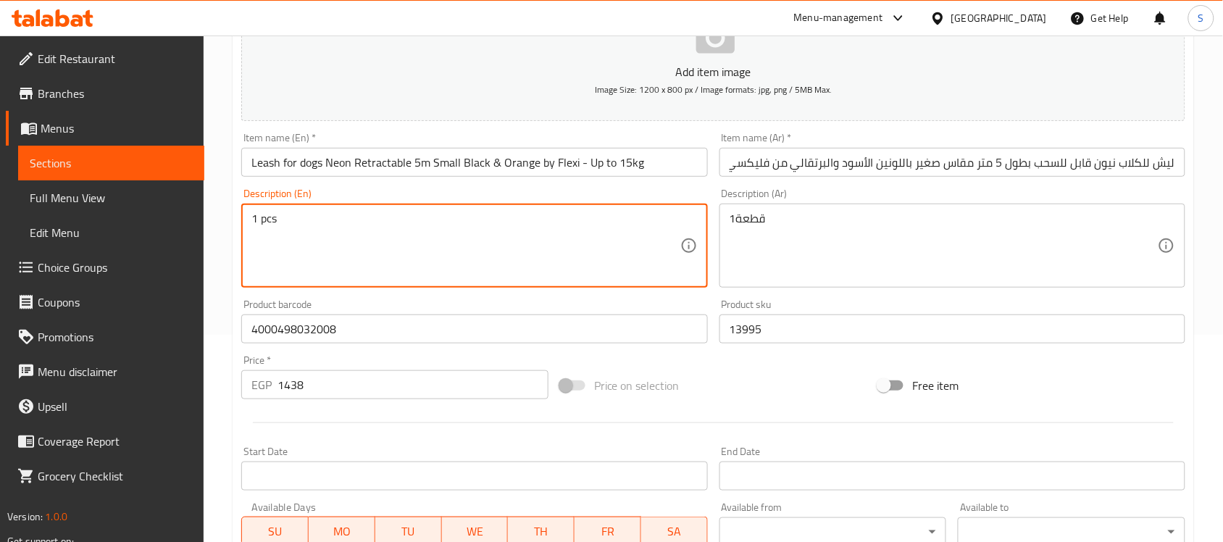
click at [446, 244] on textarea "1 pcs" at bounding box center [465, 246] width 428 height 69
paste textarea "1pcs"
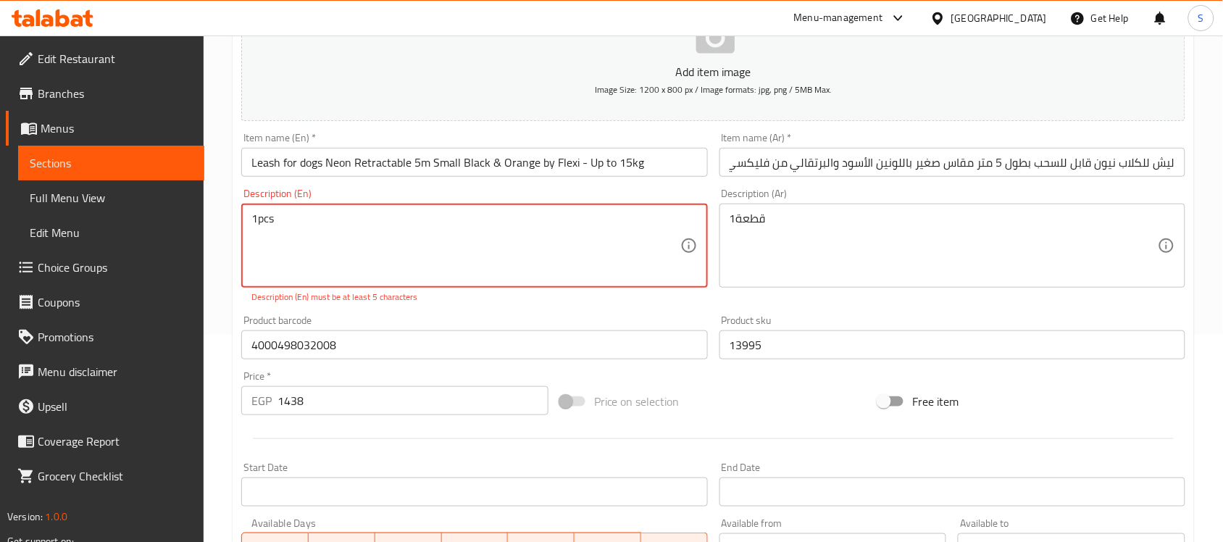
click at [261, 218] on textarea "1pcs" at bounding box center [465, 246] width 428 height 69
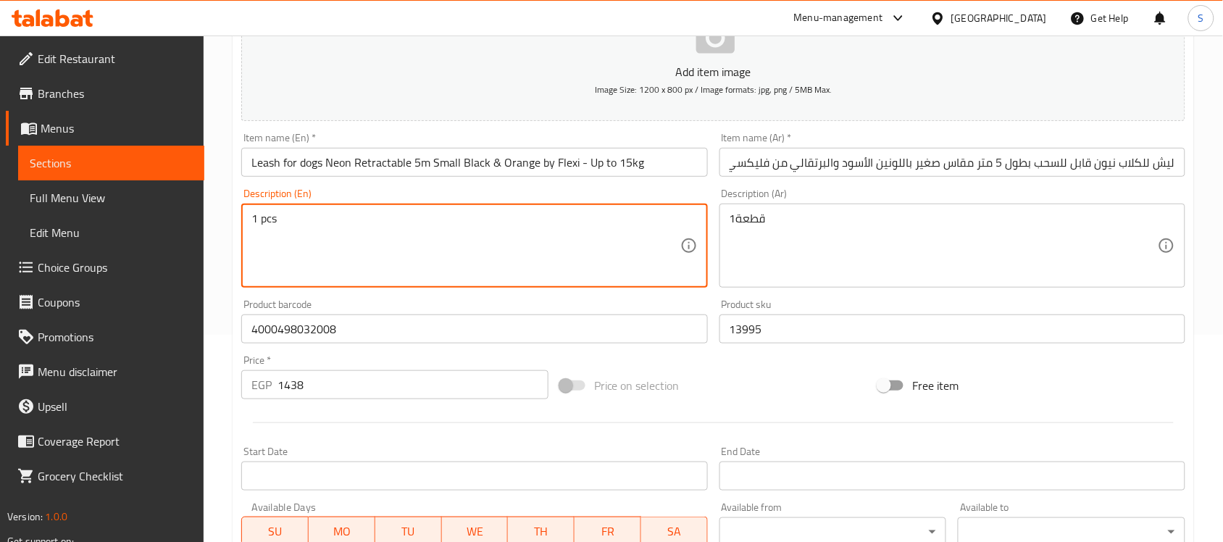
type textarea "1 pcs"
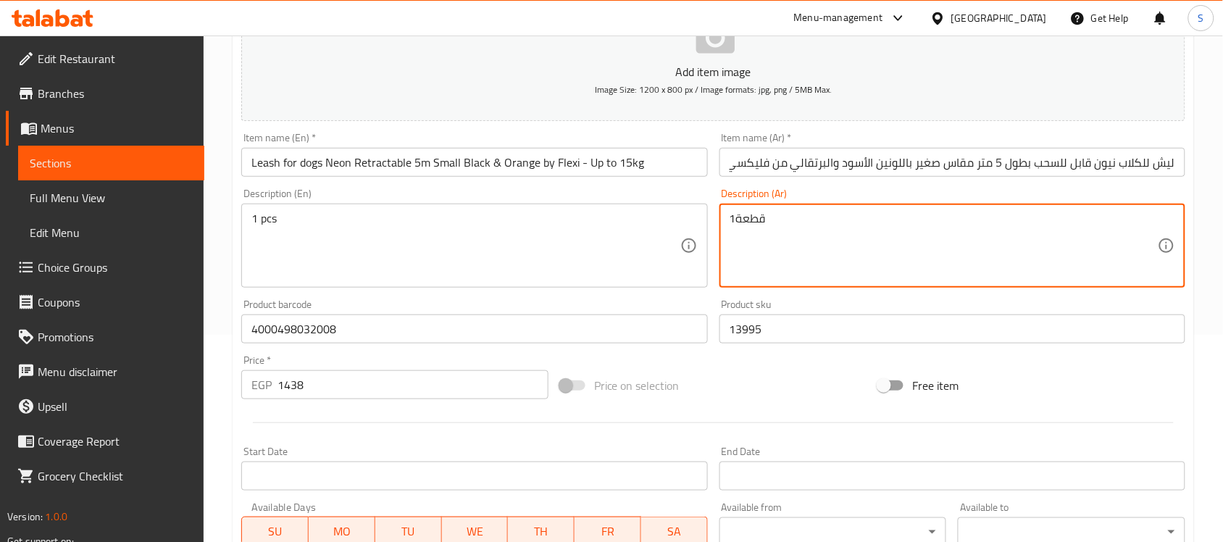
click at [844, 252] on textarea "1قطعة" at bounding box center [944, 246] width 428 height 69
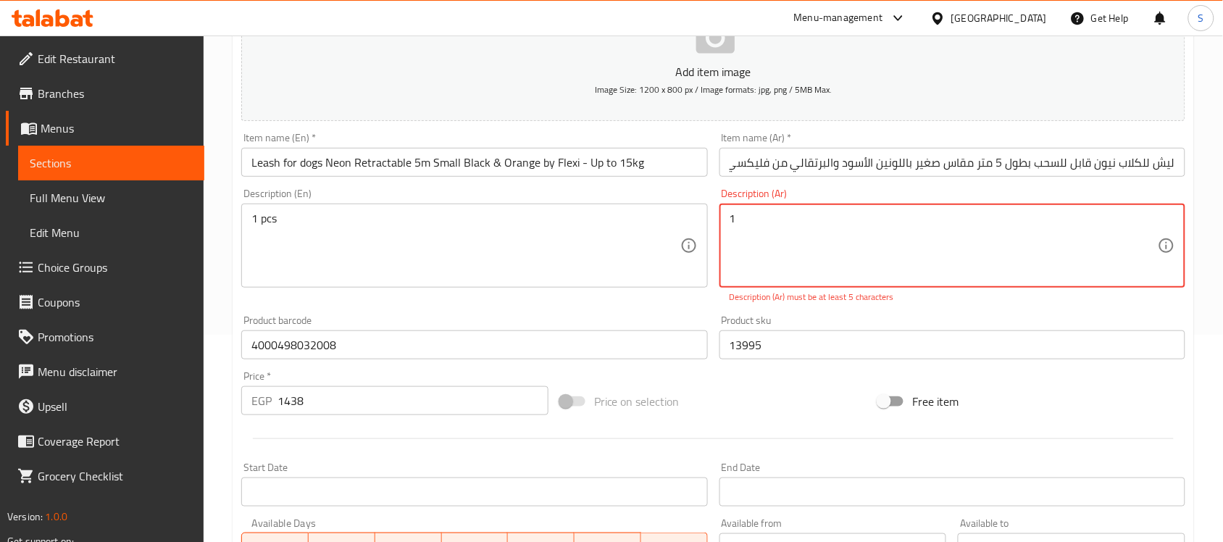
paste textarea "قطعة"
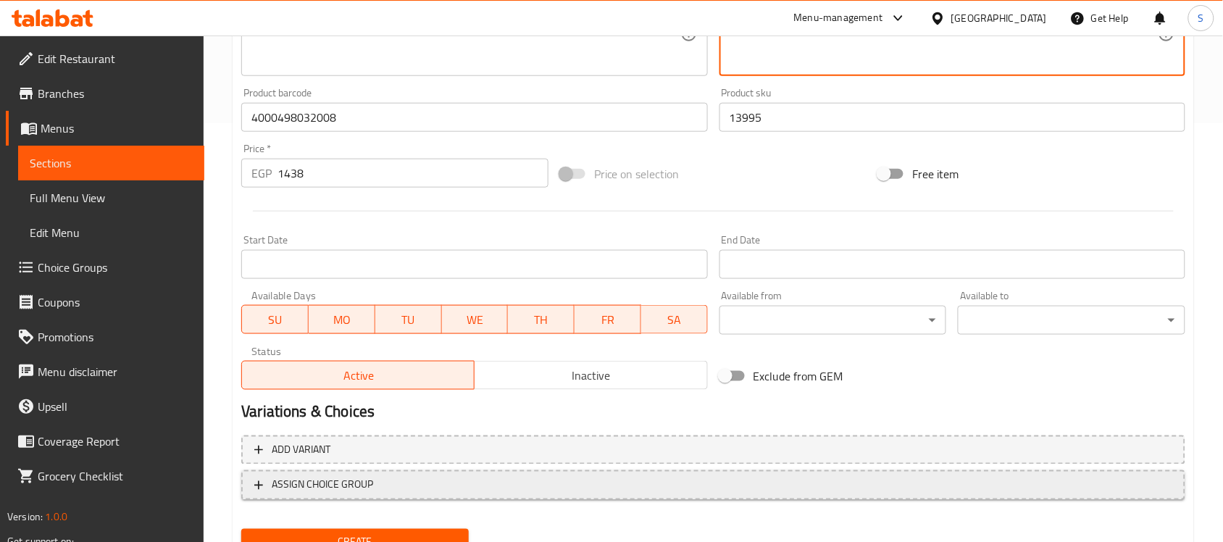
scroll to position [479, 0]
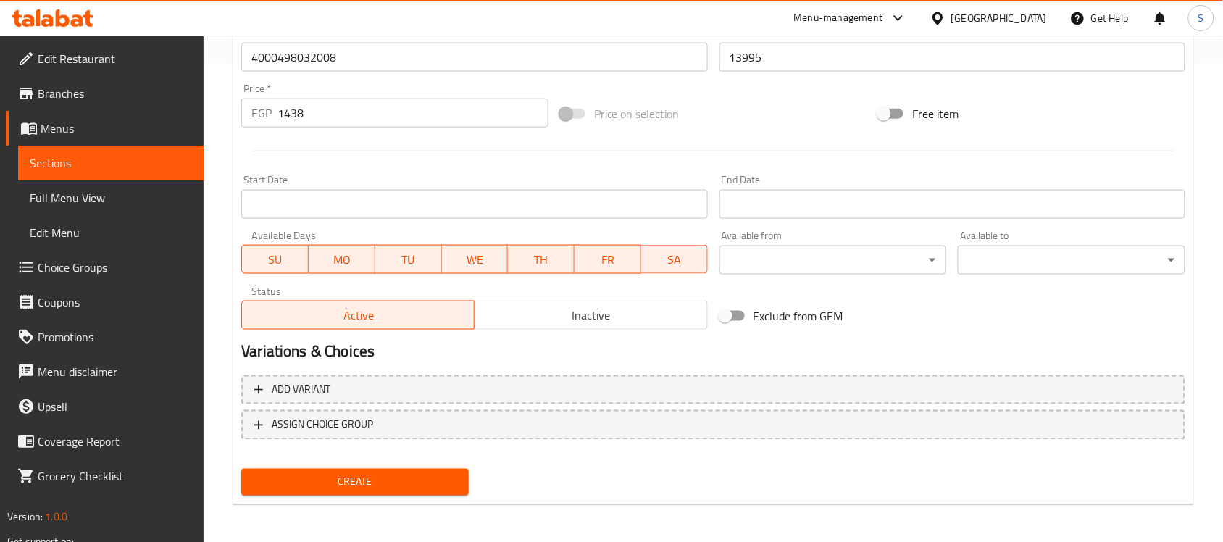
type textarea "1قطعة"
click at [415, 493] on button "Create" at bounding box center [354, 482] width 227 height 27
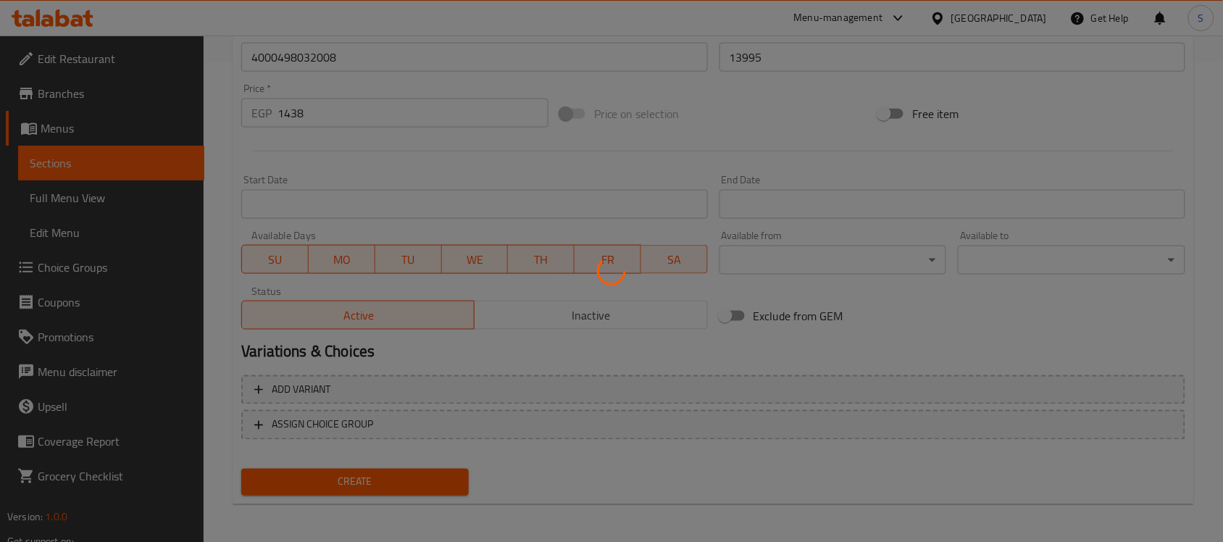
type input "0"
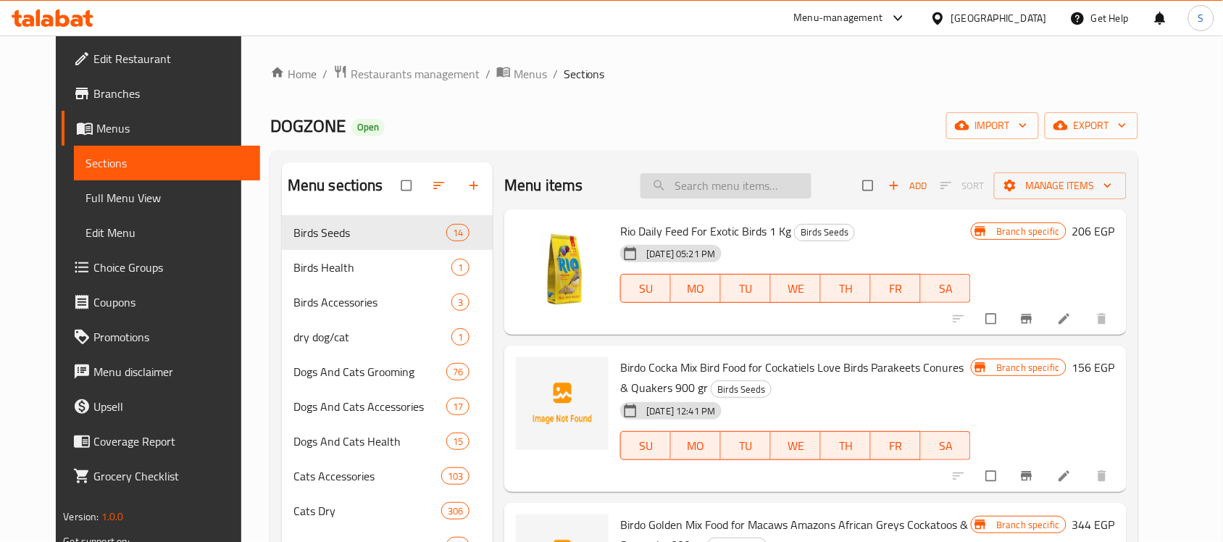
click at [755, 189] on input "search" at bounding box center [725, 185] width 171 height 25
paste input "6975213982112"
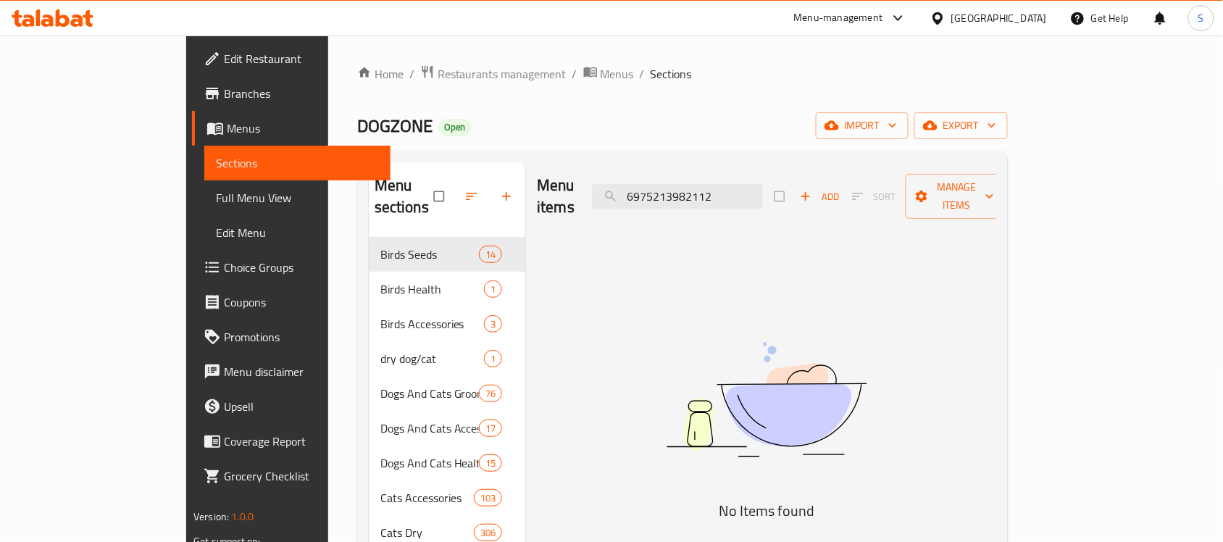
click at [819, 353] on img at bounding box center [766, 400] width 362 height 192
click at [715, 188] on input "6975213982112" at bounding box center [677, 196] width 171 height 25
paste input "888886036753"
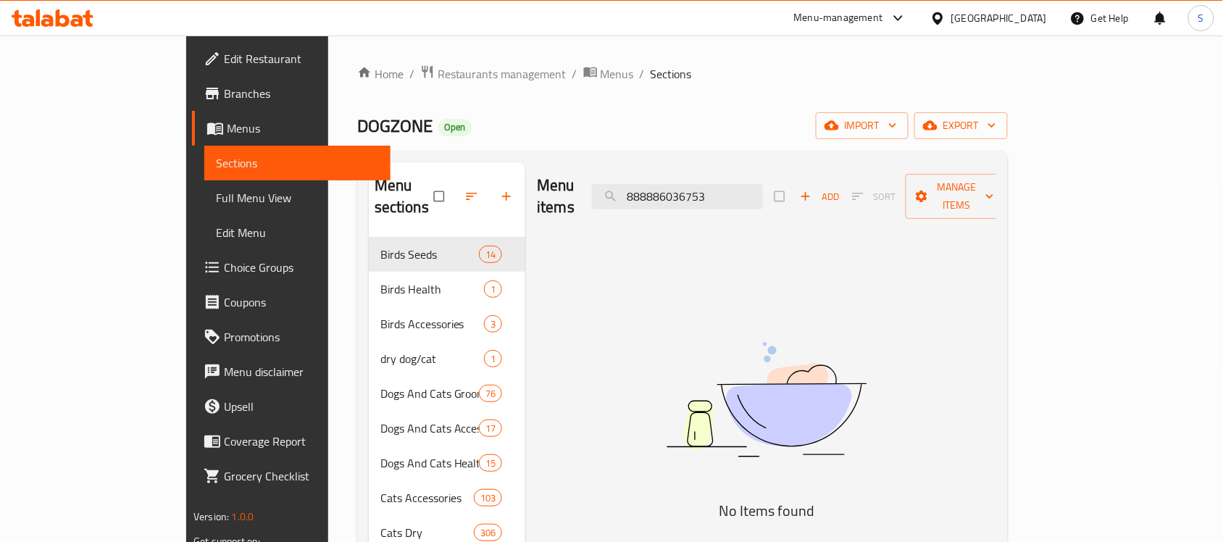
click at [757, 189] on input "888886036753" at bounding box center [677, 196] width 171 height 25
paste input "510067010"
click at [695, 375] on img at bounding box center [766, 400] width 362 height 192
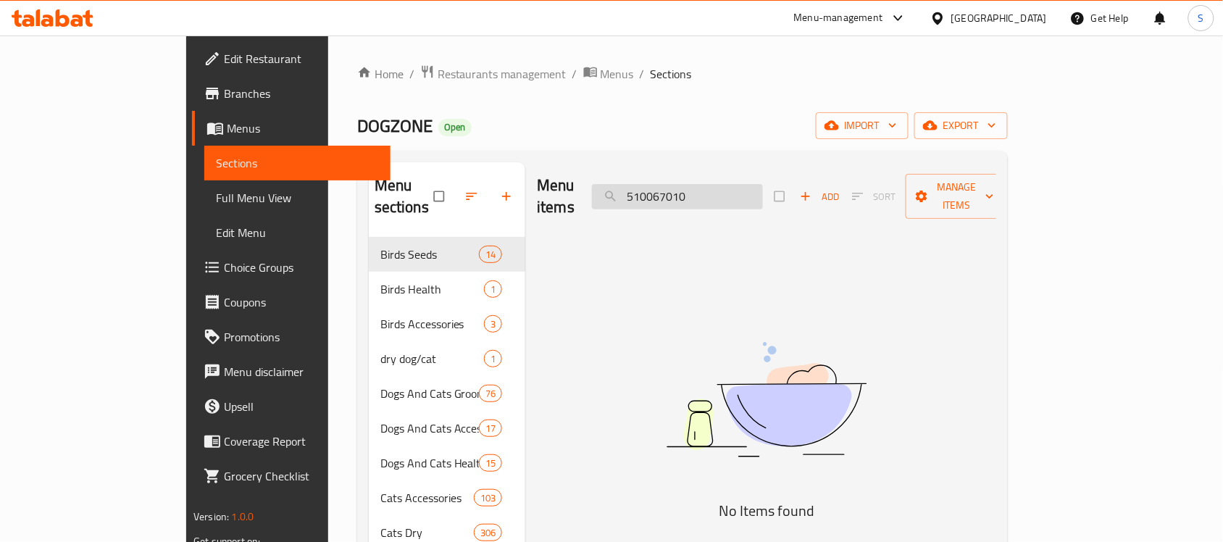
click at [735, 185] on input "510067010" at bounding box center [677, 196] width 171 height 25
paste input "9"
click at [703, 326] on img at bounding box center [766, 400] width 362 height 192
click at [744, 165] on div "Menu items 510069010 Add Sort Manage items" at bounding box center [766, 196] width 459 height 69
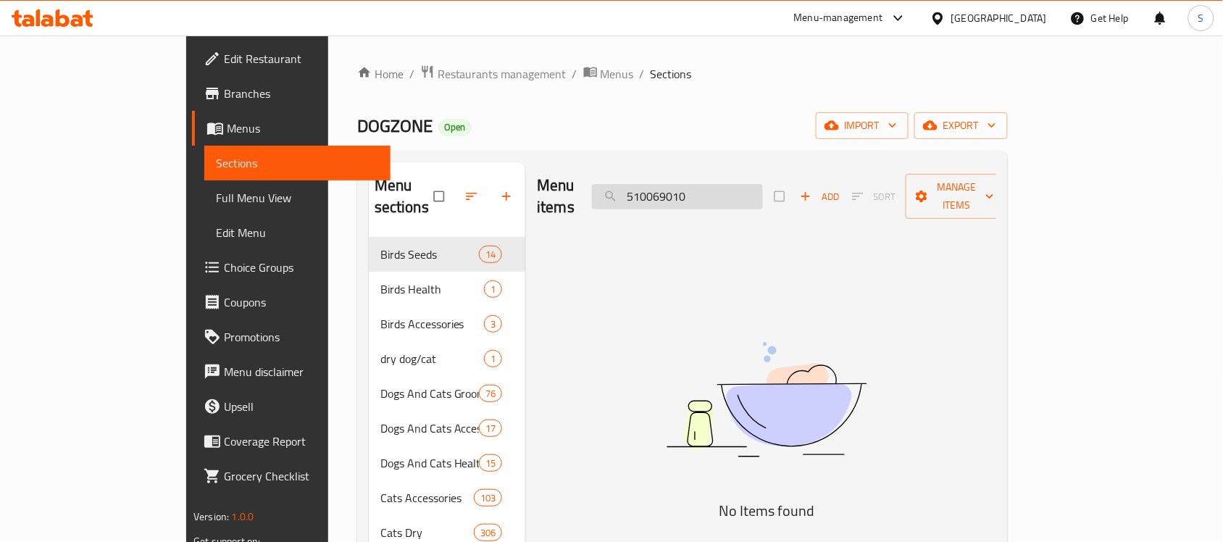
click at [729, 185] on input "510069010" at bounding box center [677, 196] width 171 height 25
paste input "4000498032008"
type input "4000498032008"
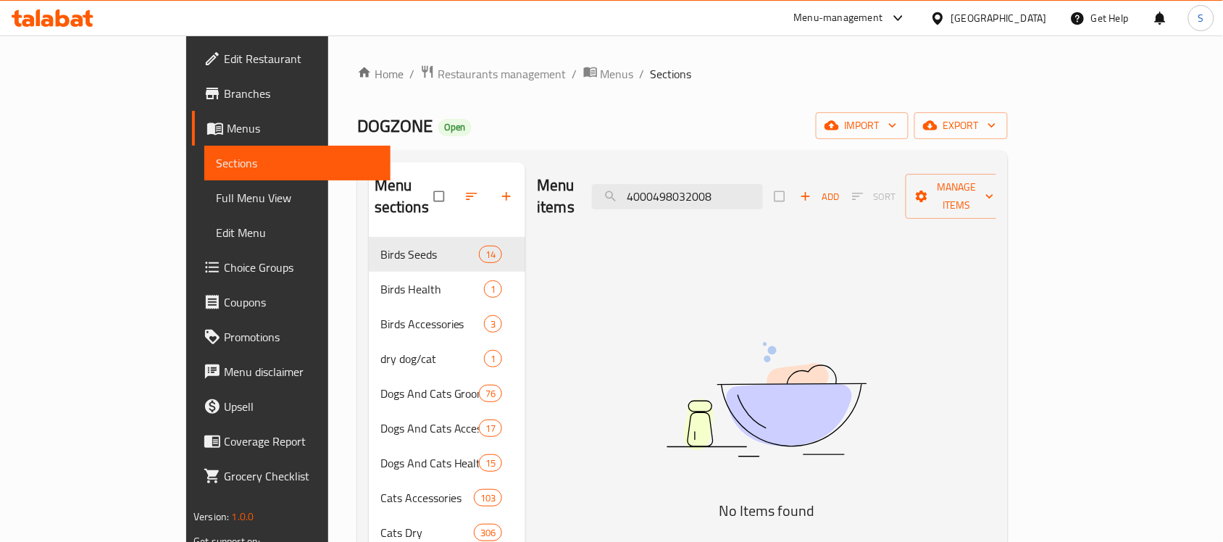
click at [654, 385] on img at bounding box center [766, 400] width 362 height 192
